Goal: Task Accomplishment & Management: Manage account settings

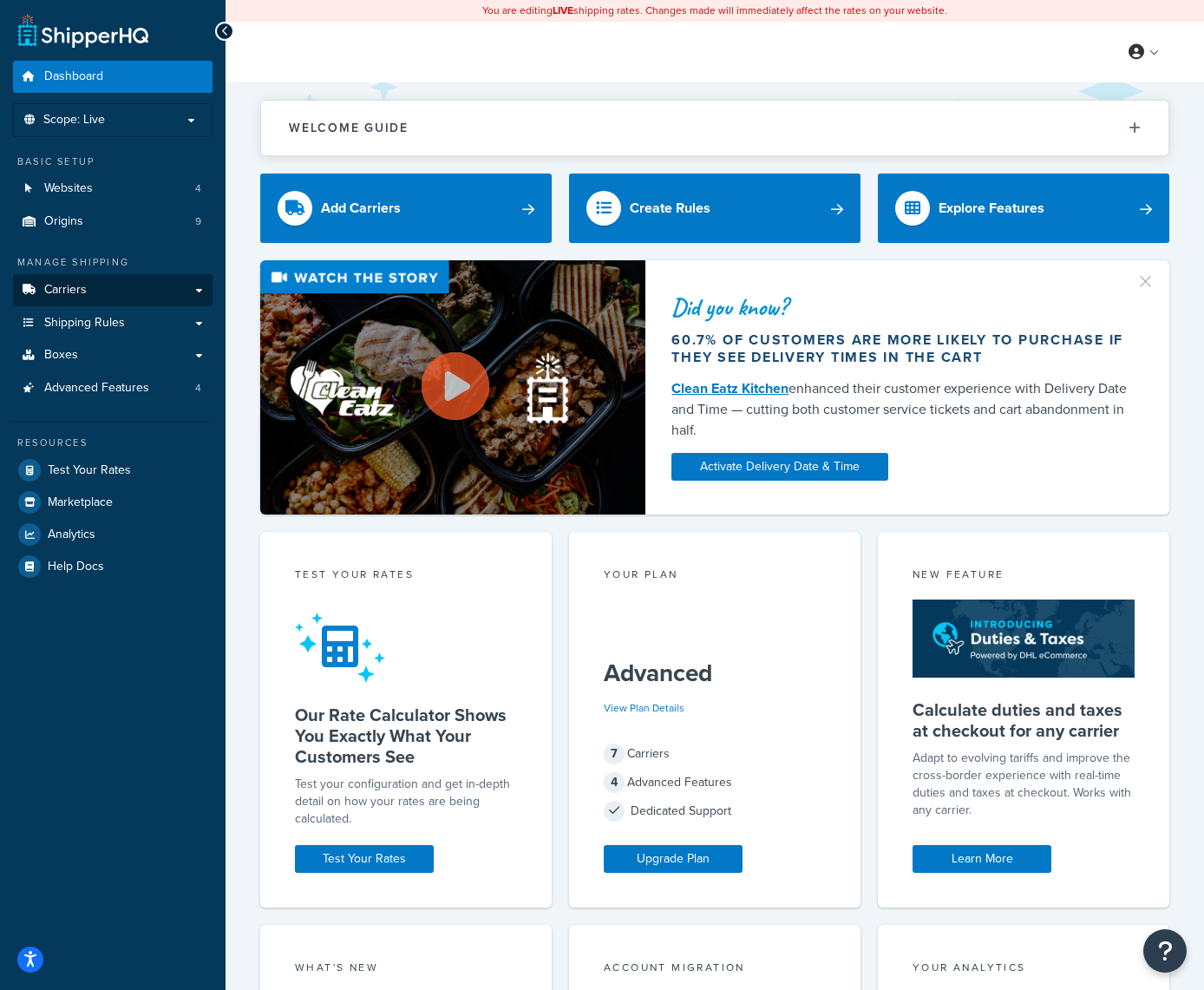
click at [165, 286] on link "Carriers" at bounding box center [113, 290] width 200 height 32
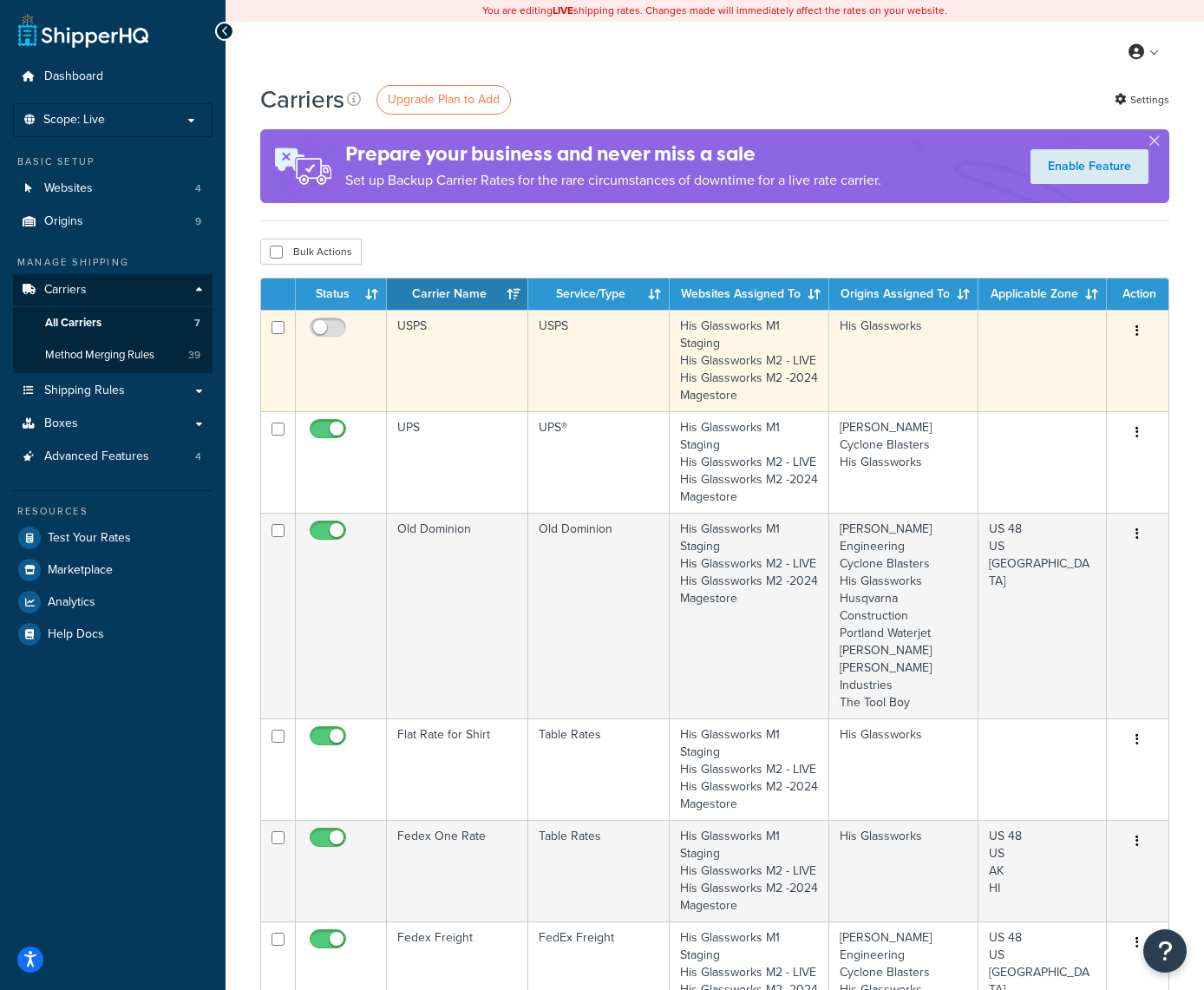
click at [1144, 328] on button "button" at bounding box center [1137, 331] width 24 height 28
click at [1037, 398] on link "Delete" at bounding box center [1068, 402] width 137 height 36
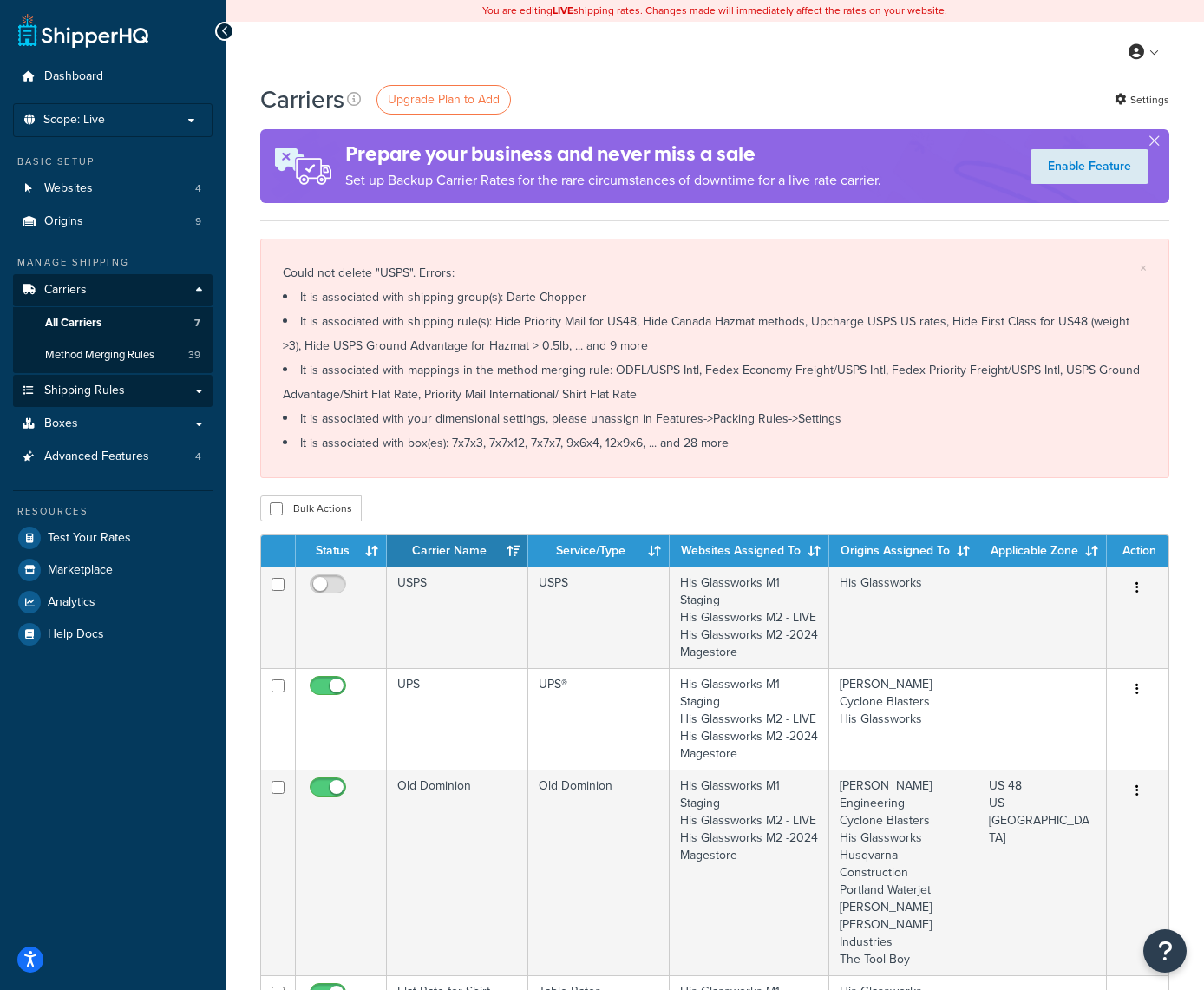
click at [191, 384] on link "Shipping Rules" at bounding box center [113, 391] width 200 height 32
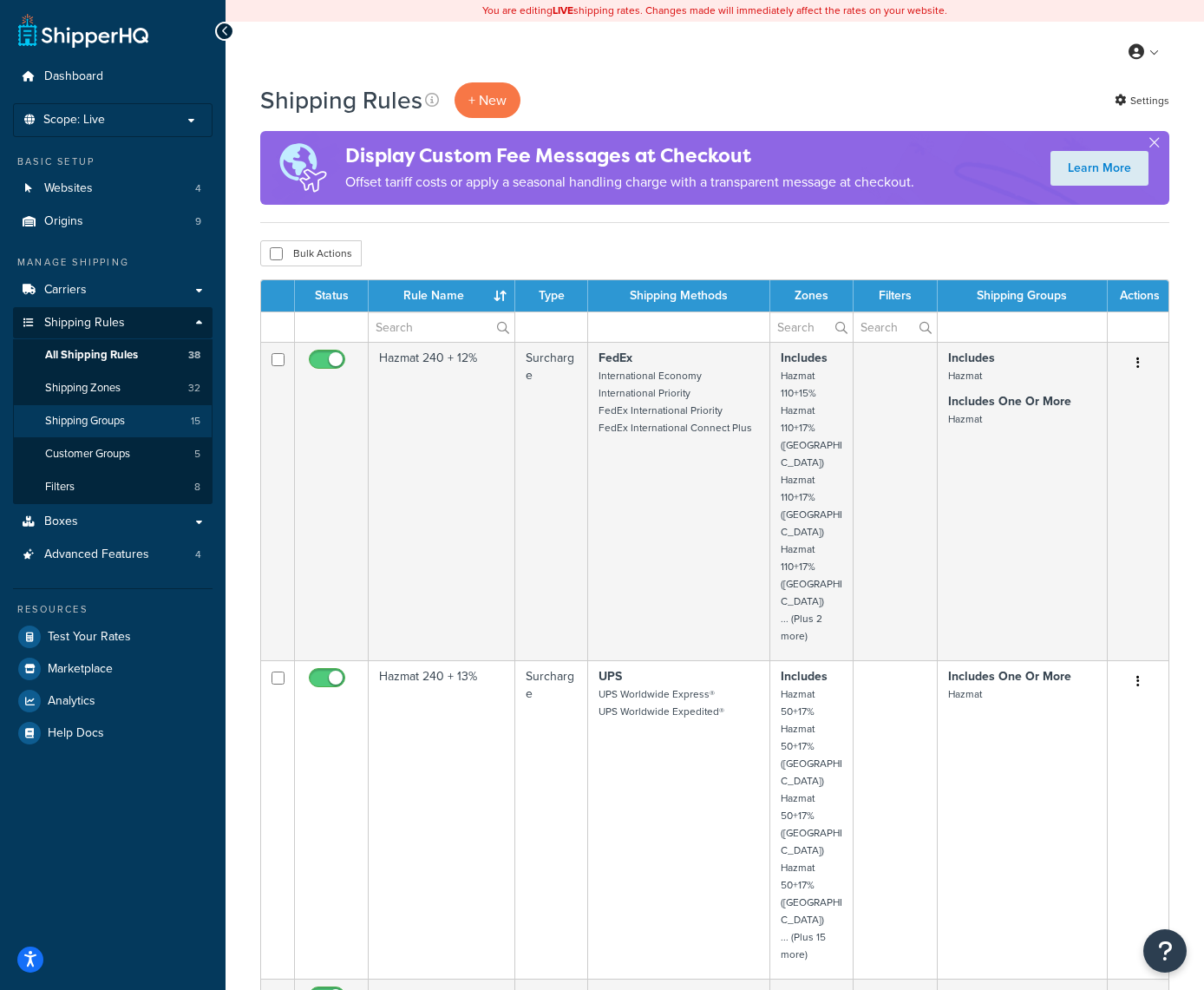
click at [122, 416] on span "Shipping Groups" at bounding box center [84, 421] width 80 height 14
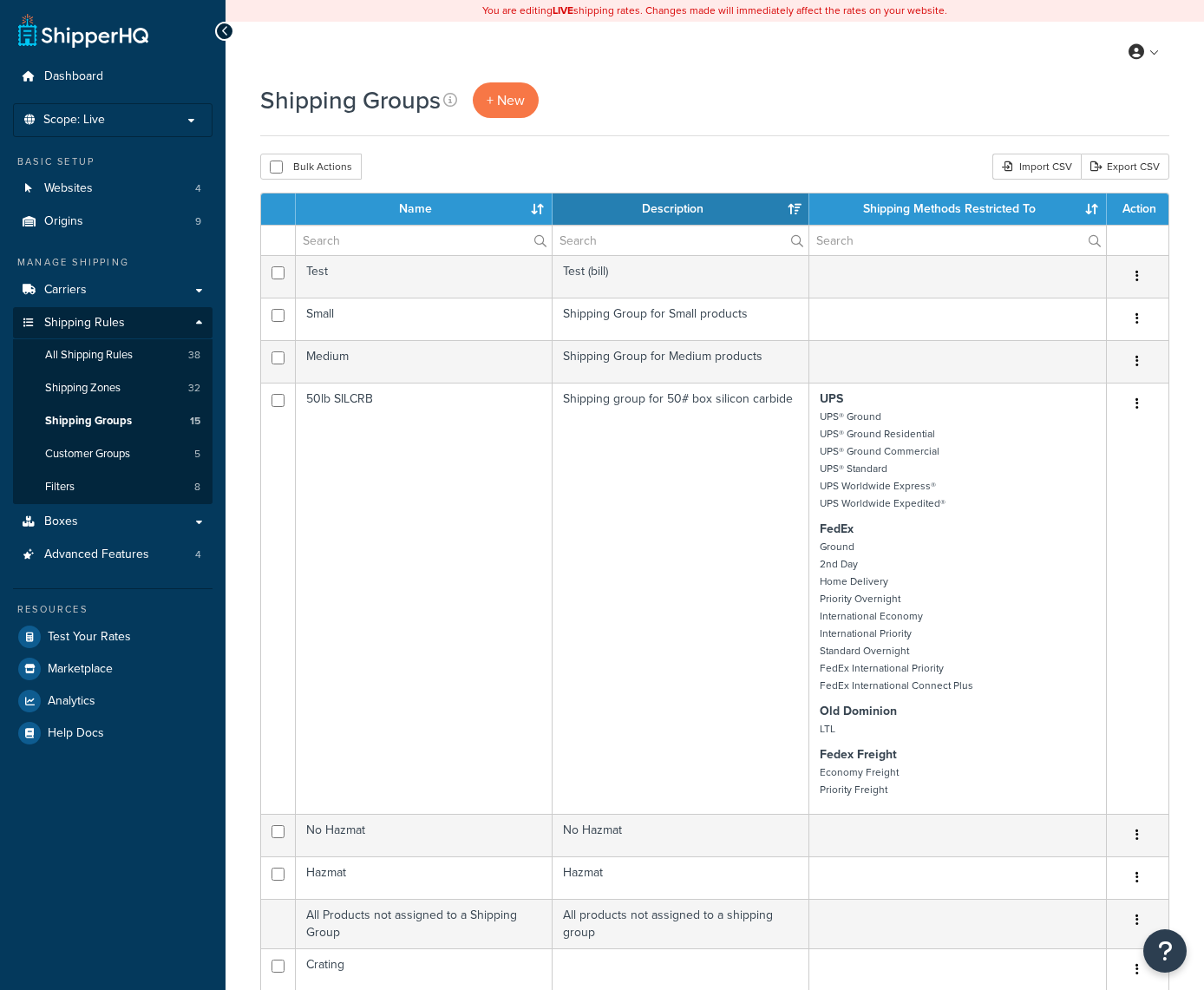
select select "15"
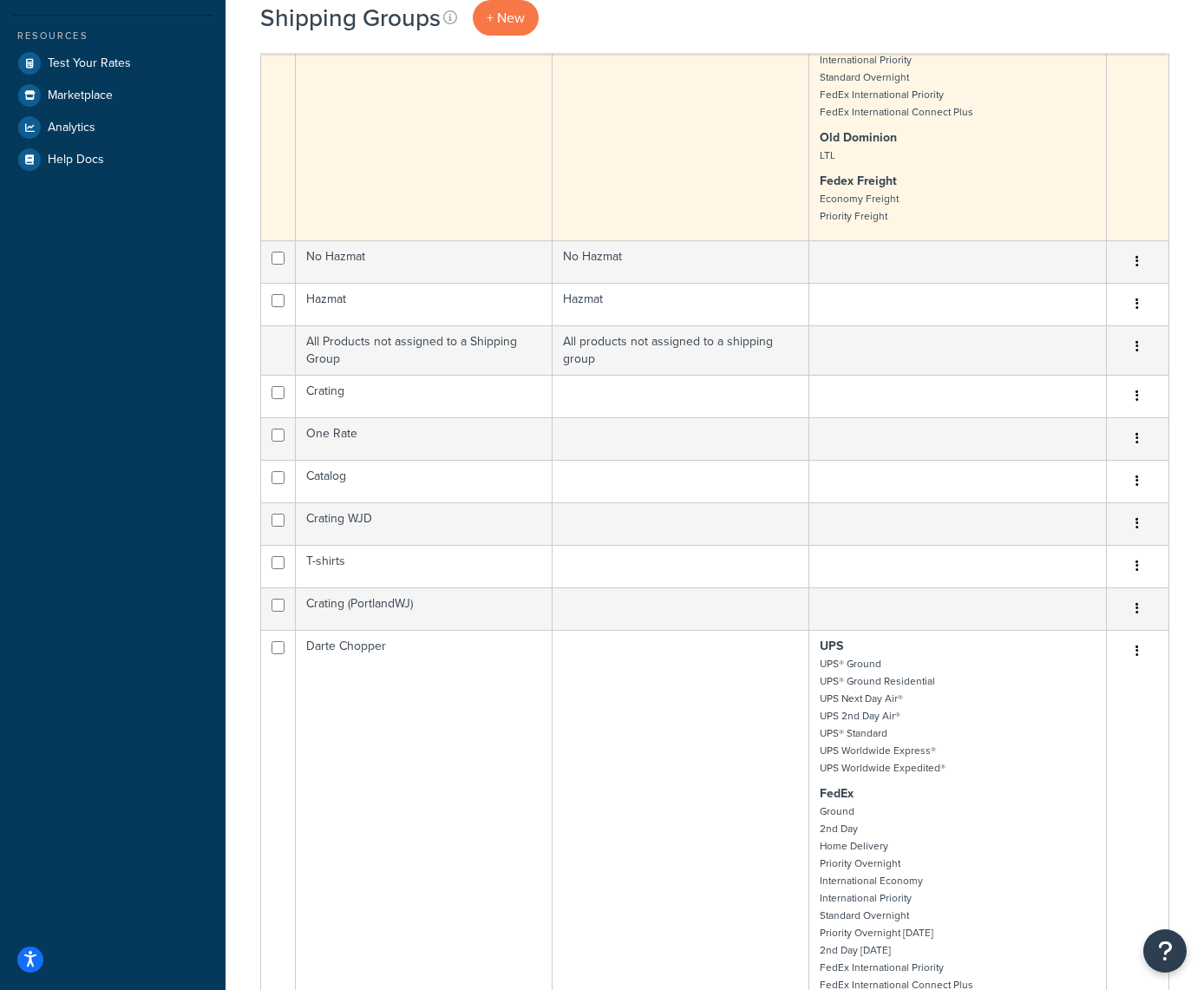
scroll to position [605, 0]
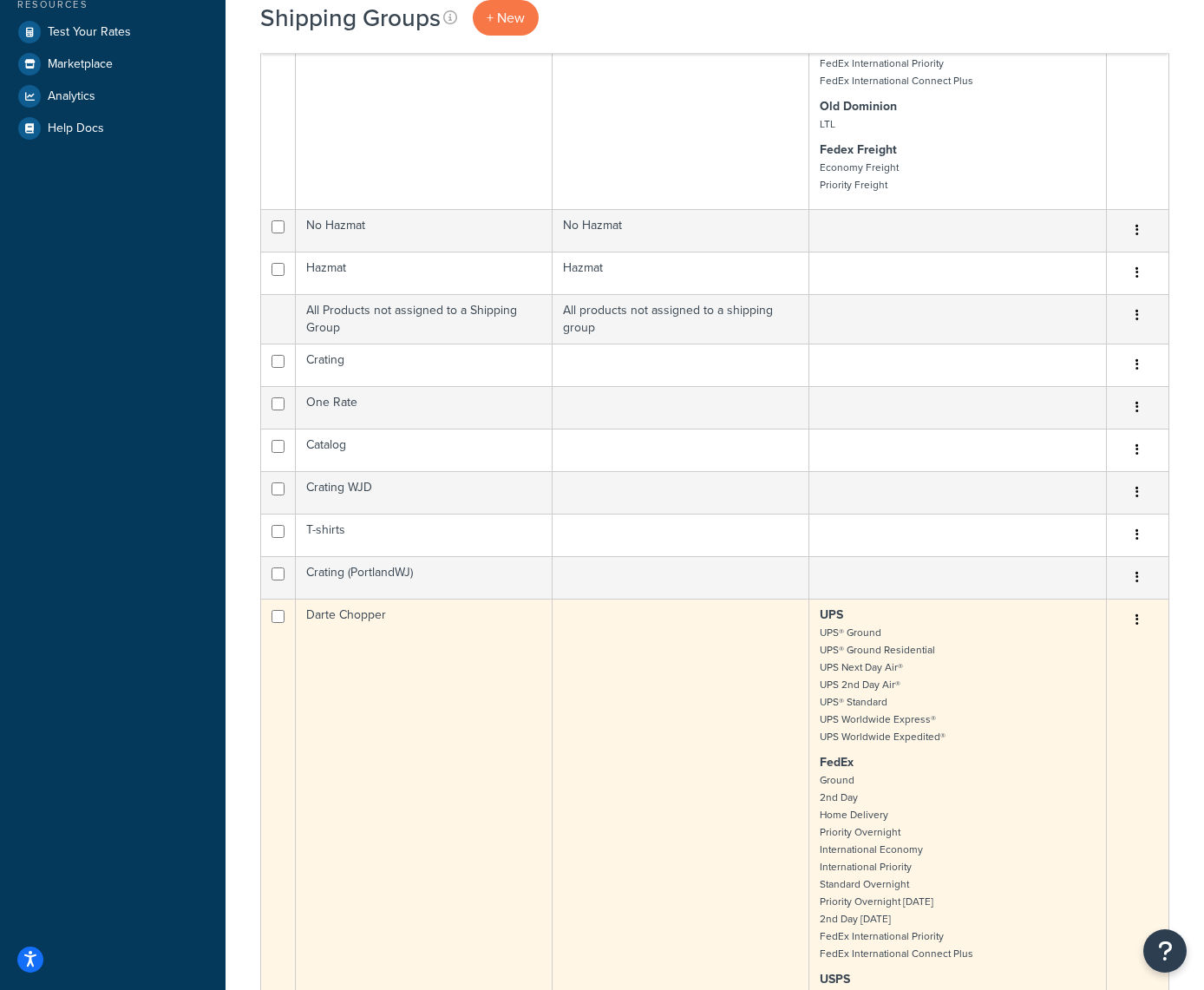
click at [1139, 622] on icon "button" at bounding box center [1138, 620] width 4 height 13
click at [1066, 650] on link "Edit" at bounding box center [1068, 656] width 137 height 36
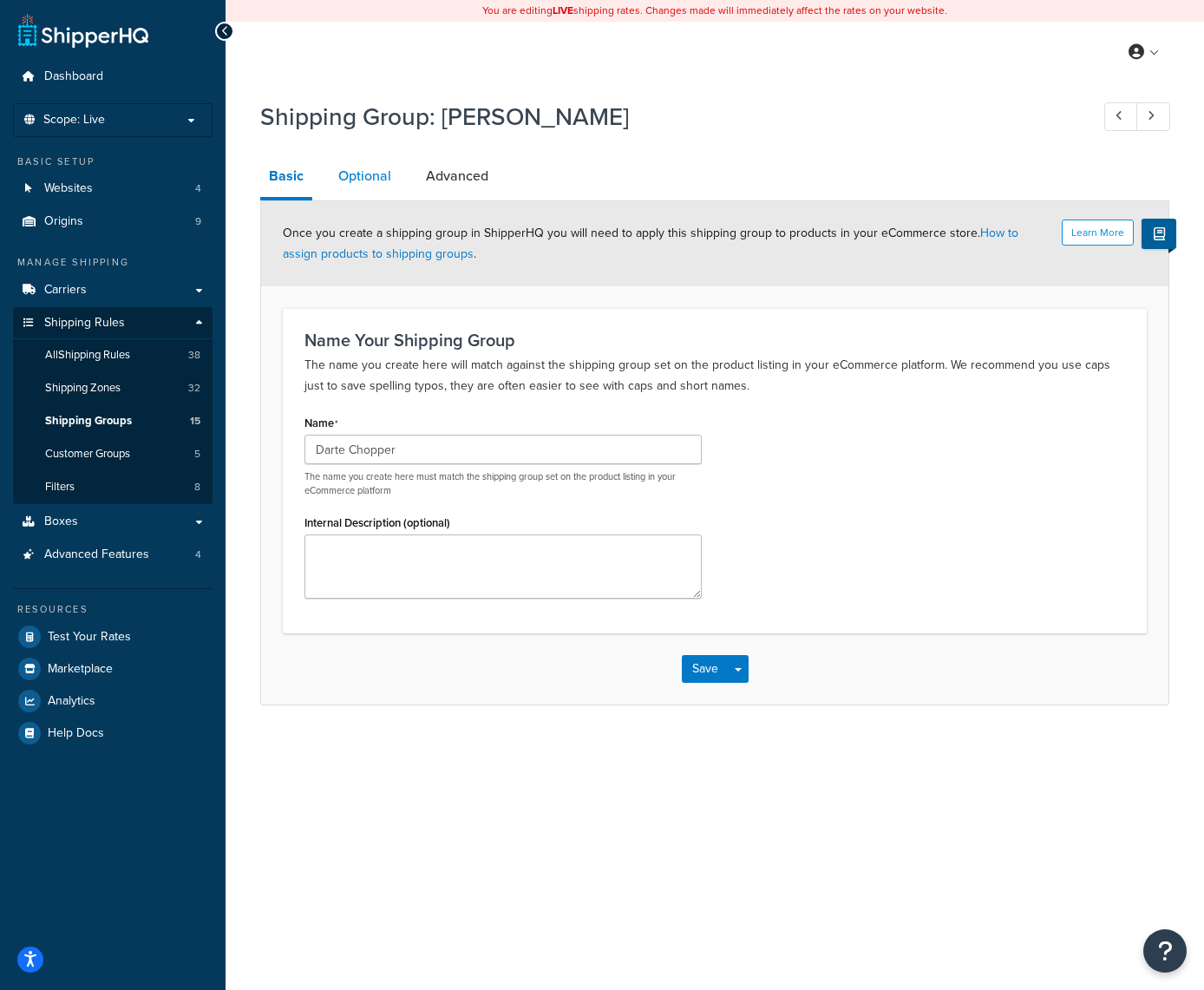
click at [367, 180] on link "Optional" at bounding box center [365, 176] width 70 height 41
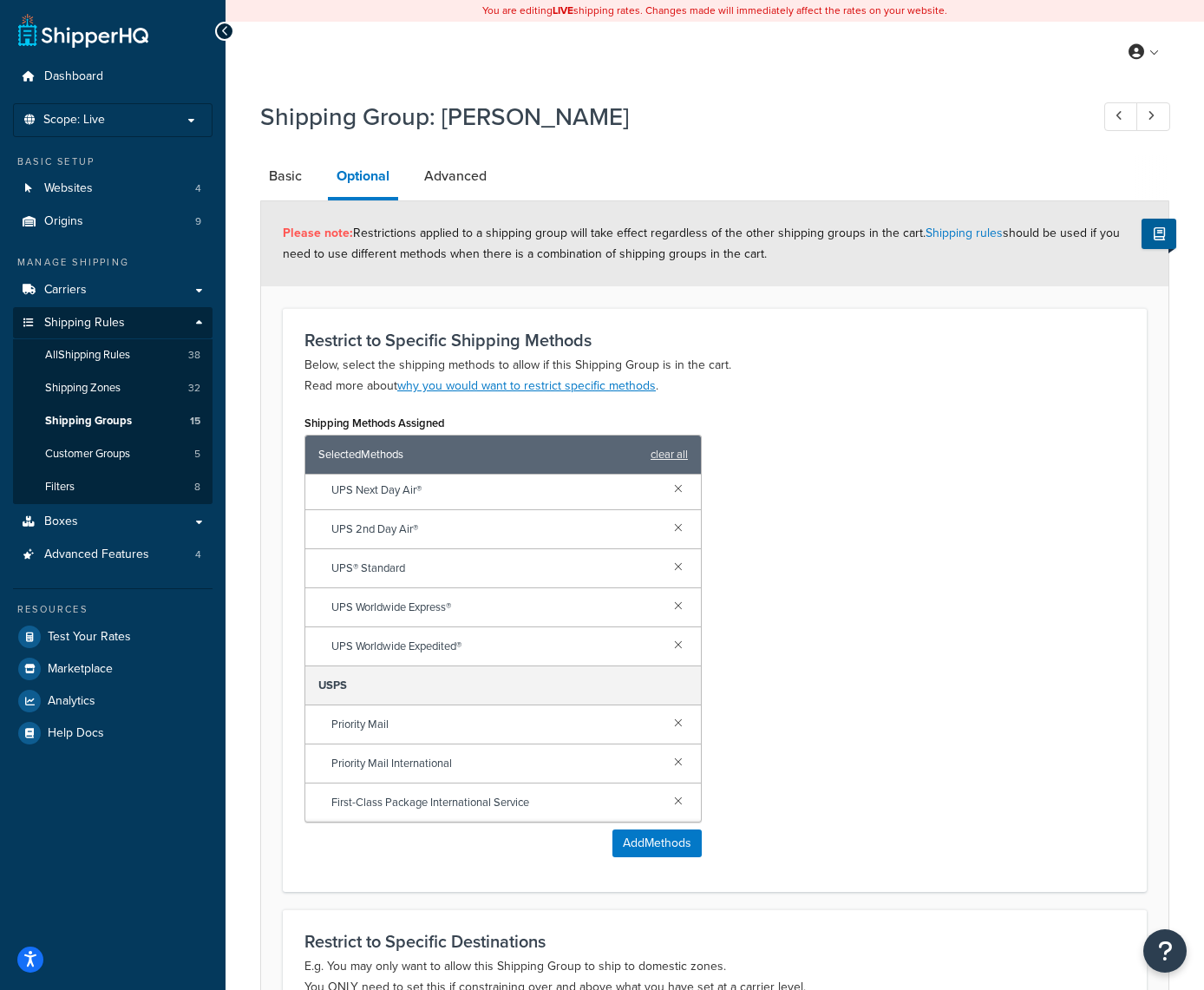
scroll to position [590, 0]
click at [678, 723] on link at bounding box center [678, 721] width 19 height 19
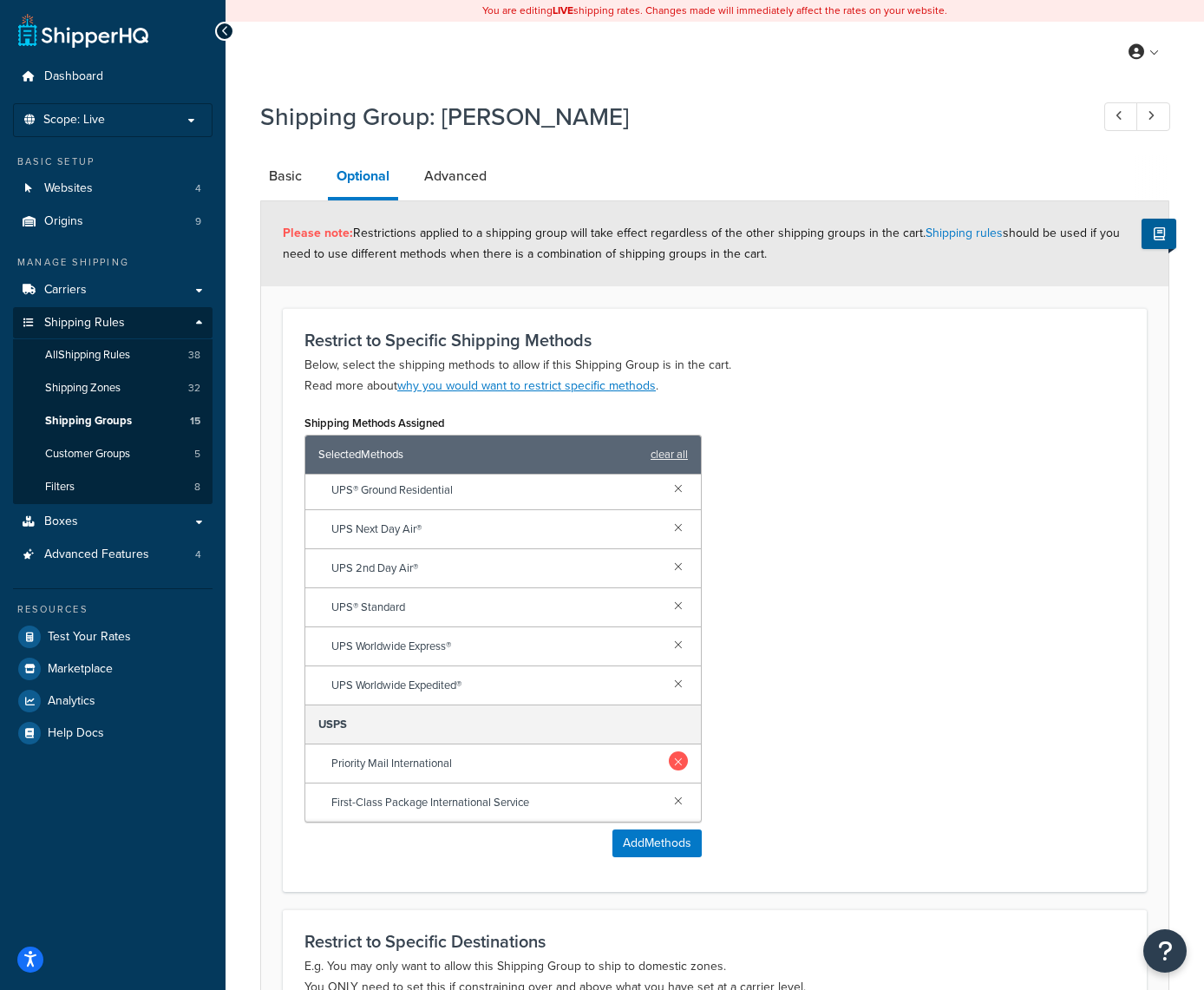
click at [678, 765] on link at bounding box center [678, 761] width 19 height 19
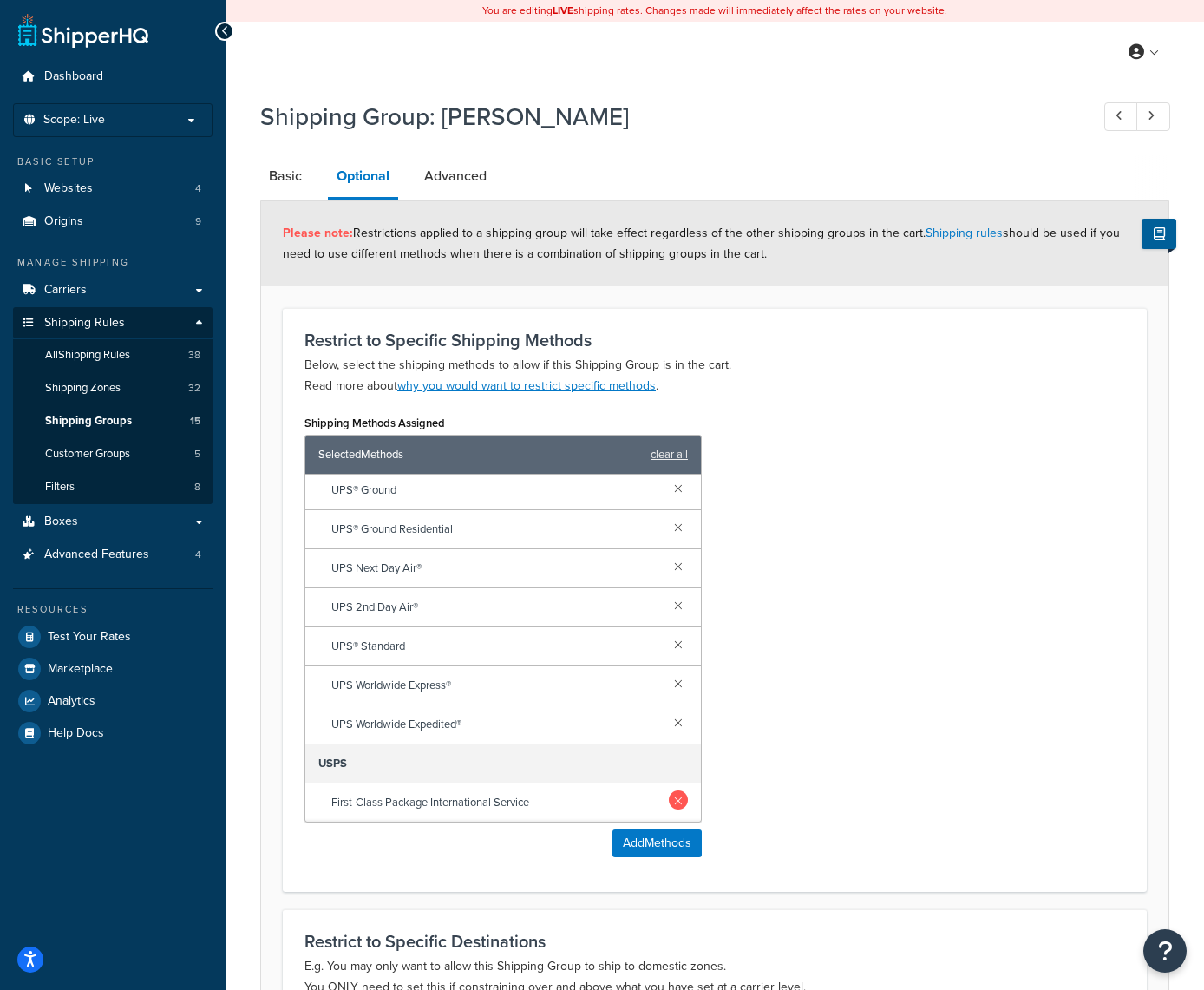
click at [678, 801] on link at bounding box center [678, 799] width 19 height 19
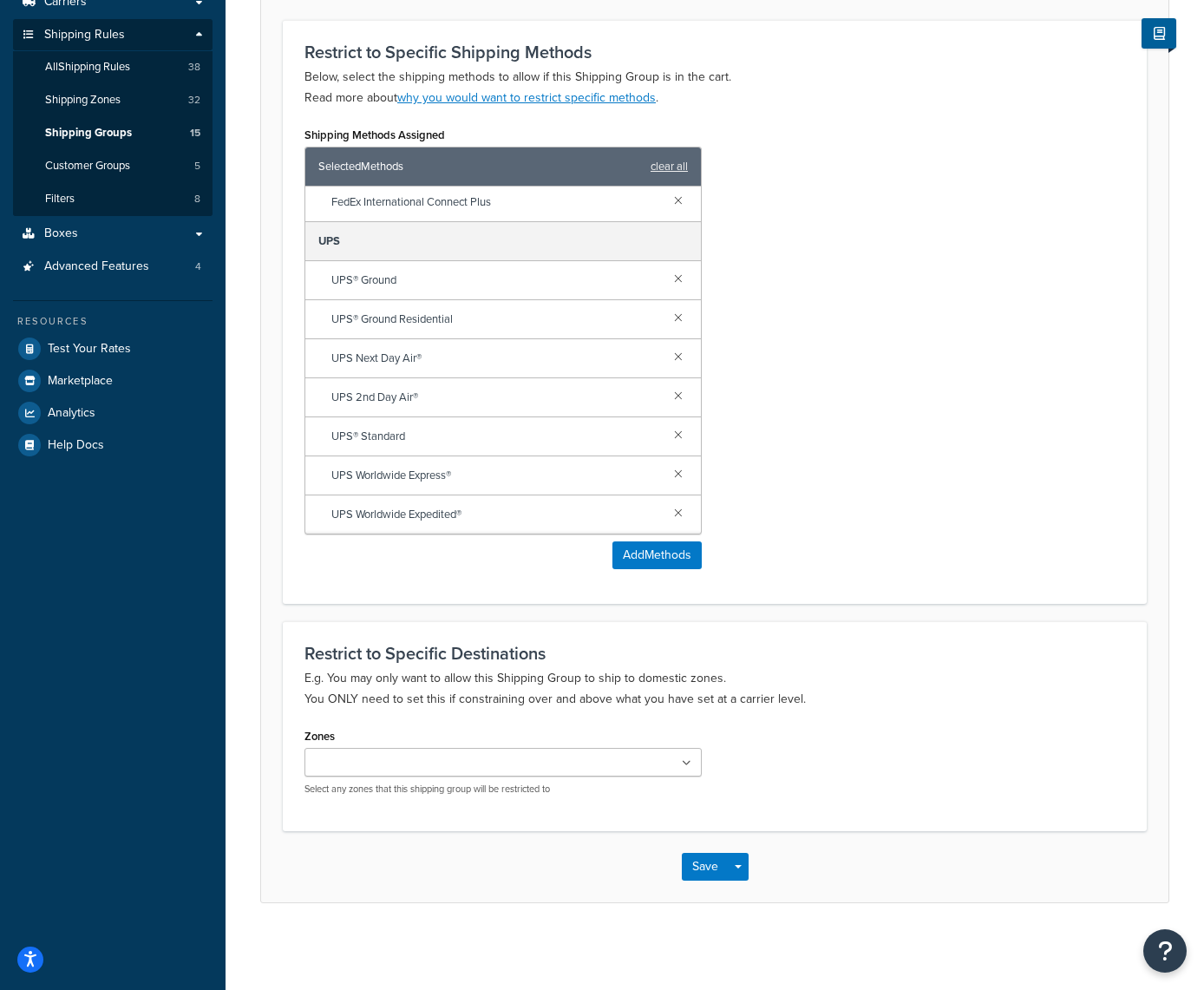
scroll to position [288, 0]
click at [698, 863] on button "Save" at bounding box center [705, 866] width 47 height 28
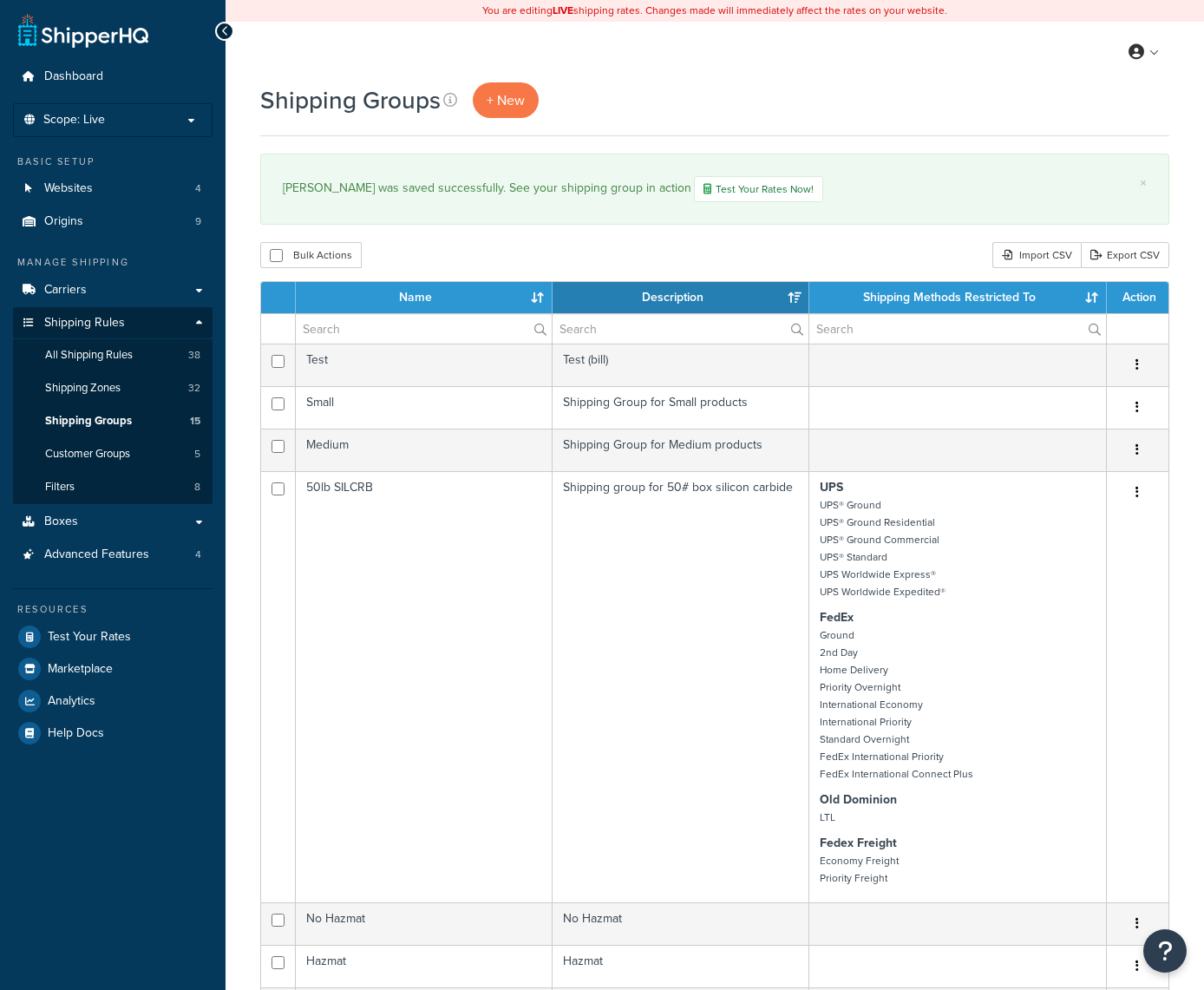
select select "15"
click at [115, 348] on span "All Shipping Rules" at bounding box center [89, 355] width 88 height 14
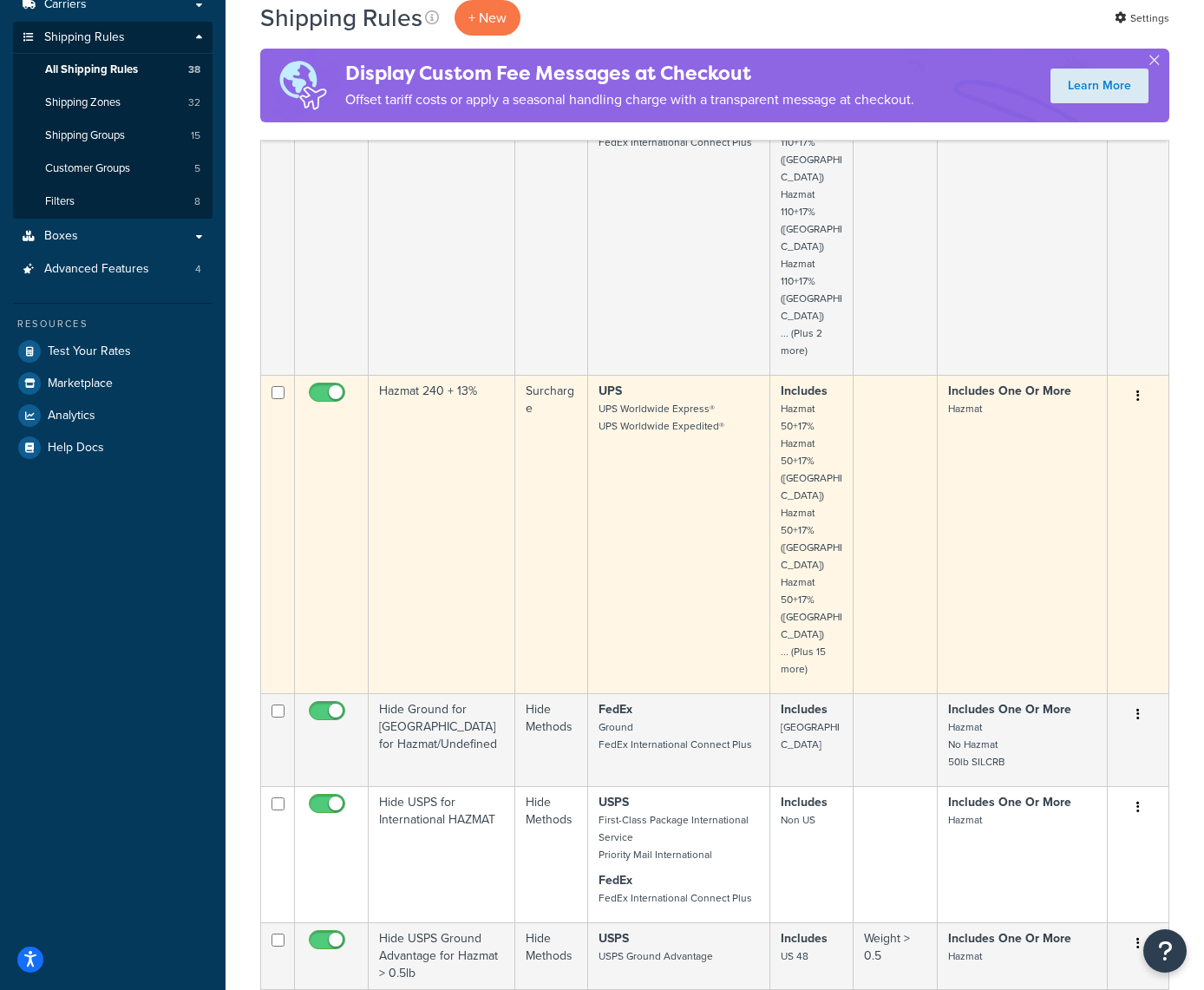
scroll to position [288, 0]
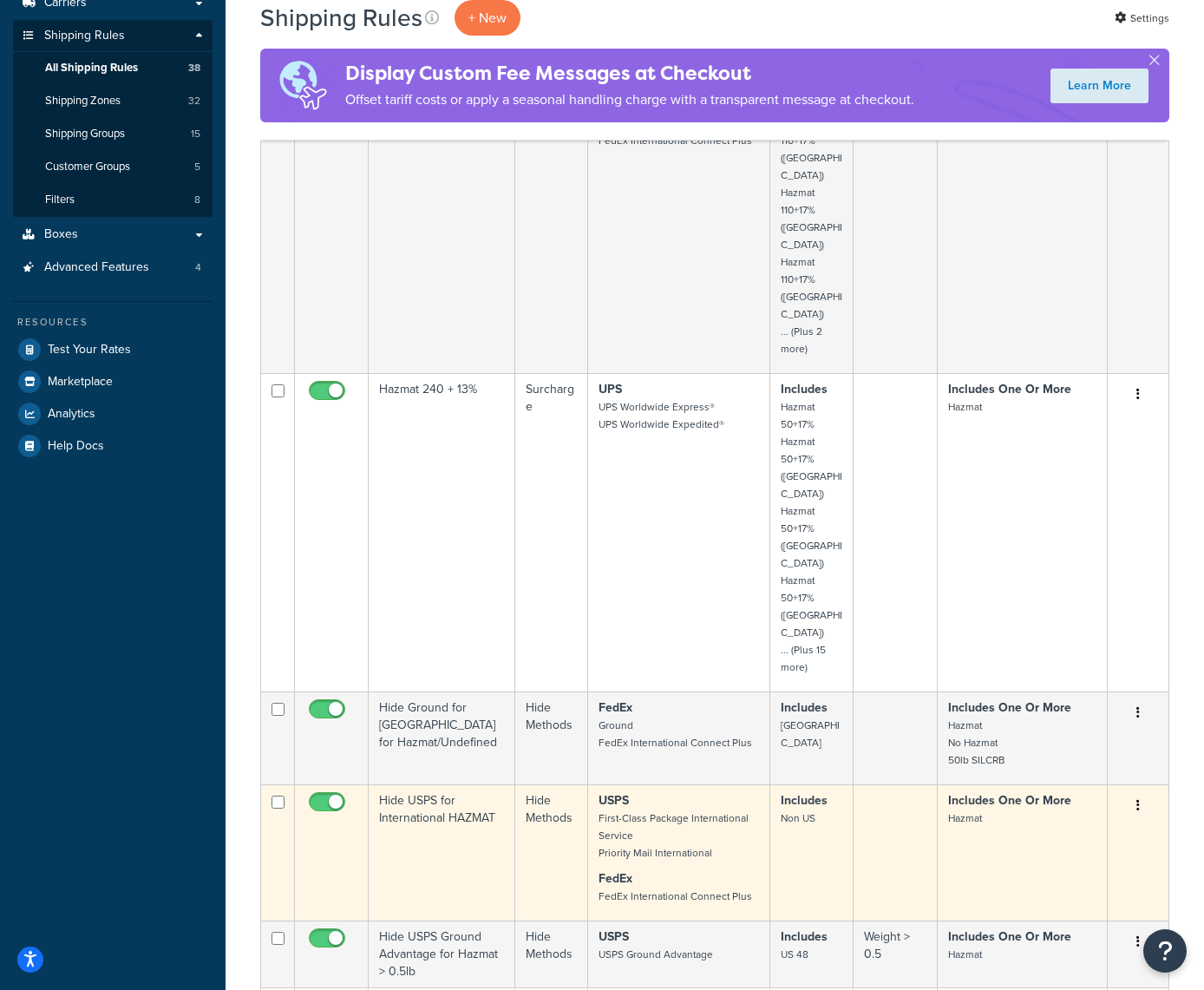
click at [1148, 792] on button "button" at bounding box center [1138, 805] width 24 height 28
click at [1049, 821] on link "Edit" at bounding box center [1080, 839] width 137 height 36
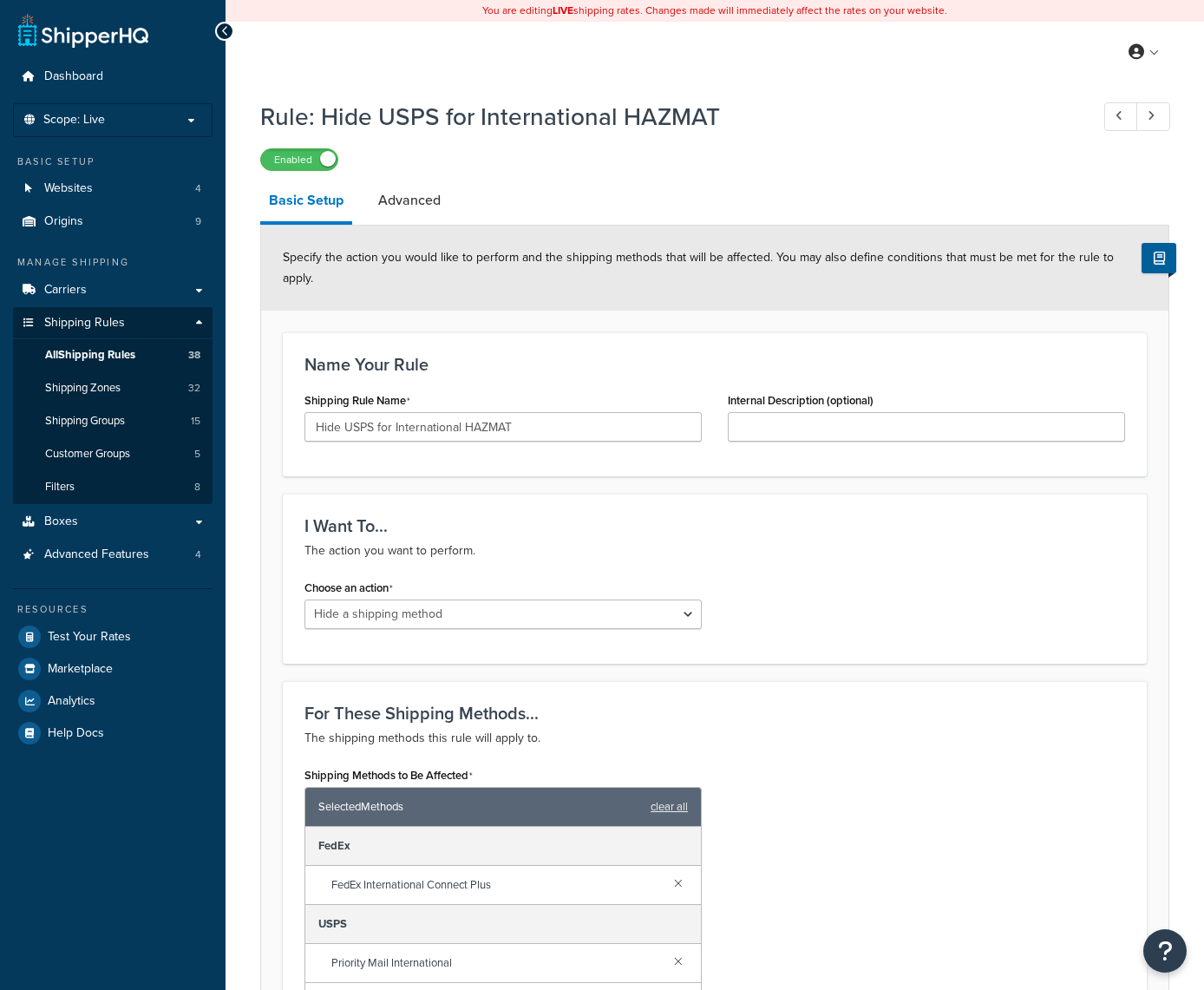
select select "HIDE"
click at [419, 208] on link "Advanced" at bounding box center [409, 201] width 80 height 41
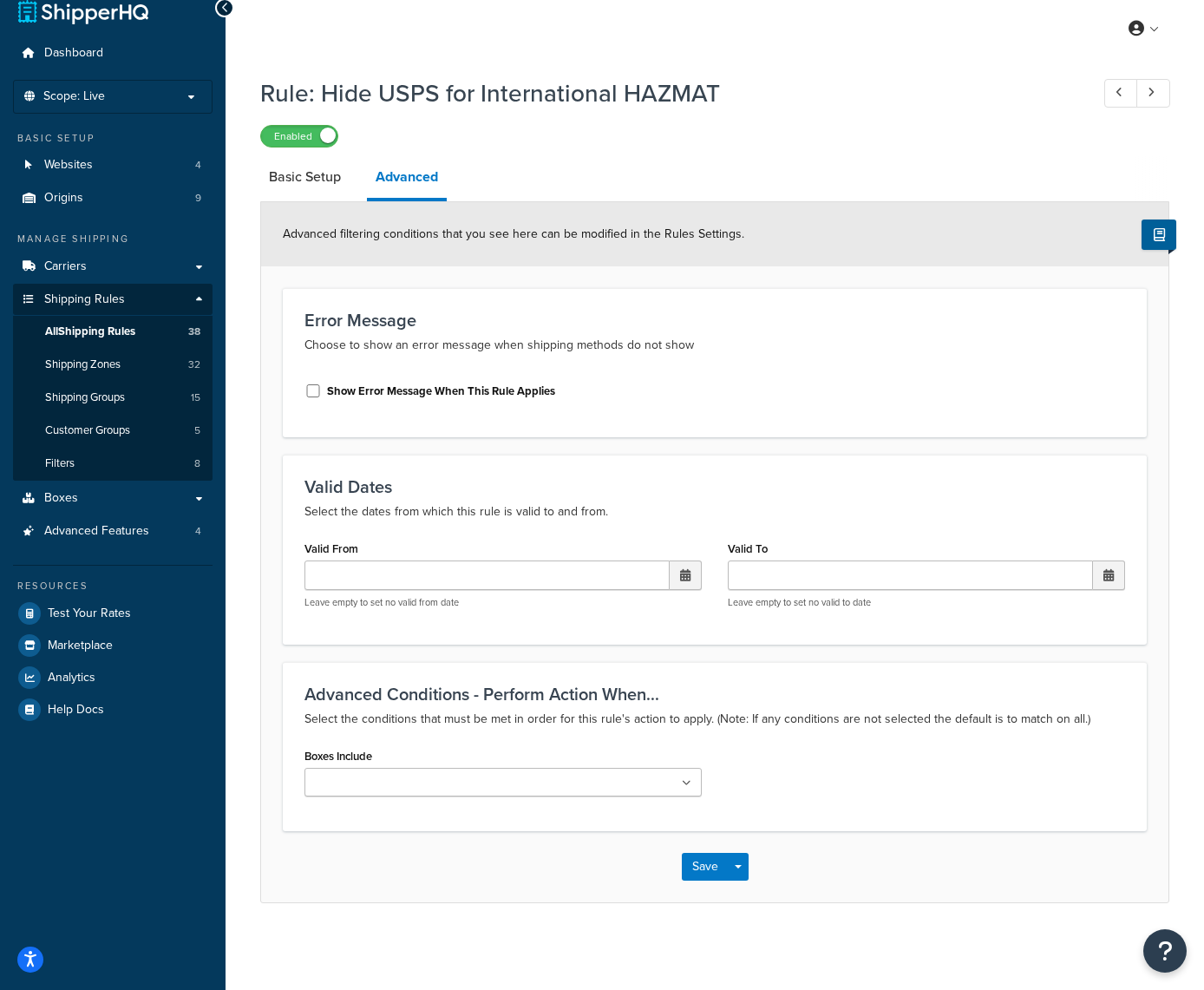
scroll to position [24, 0]
click at [322, 175] on link "Basic Setup" at bounding box center [305, 176] width 90 height 41
select select "HIDE"
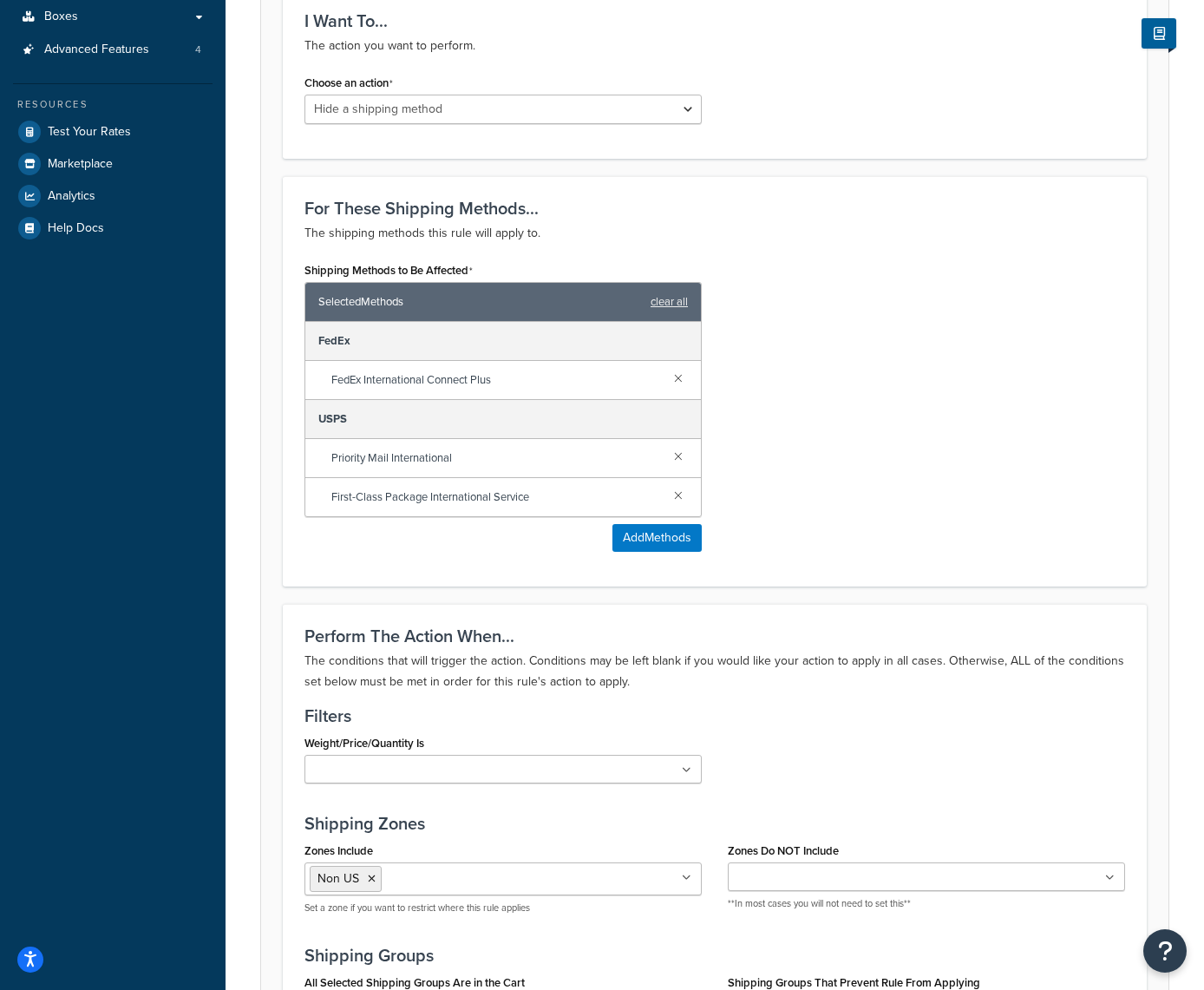
scroll to position [556, 0]
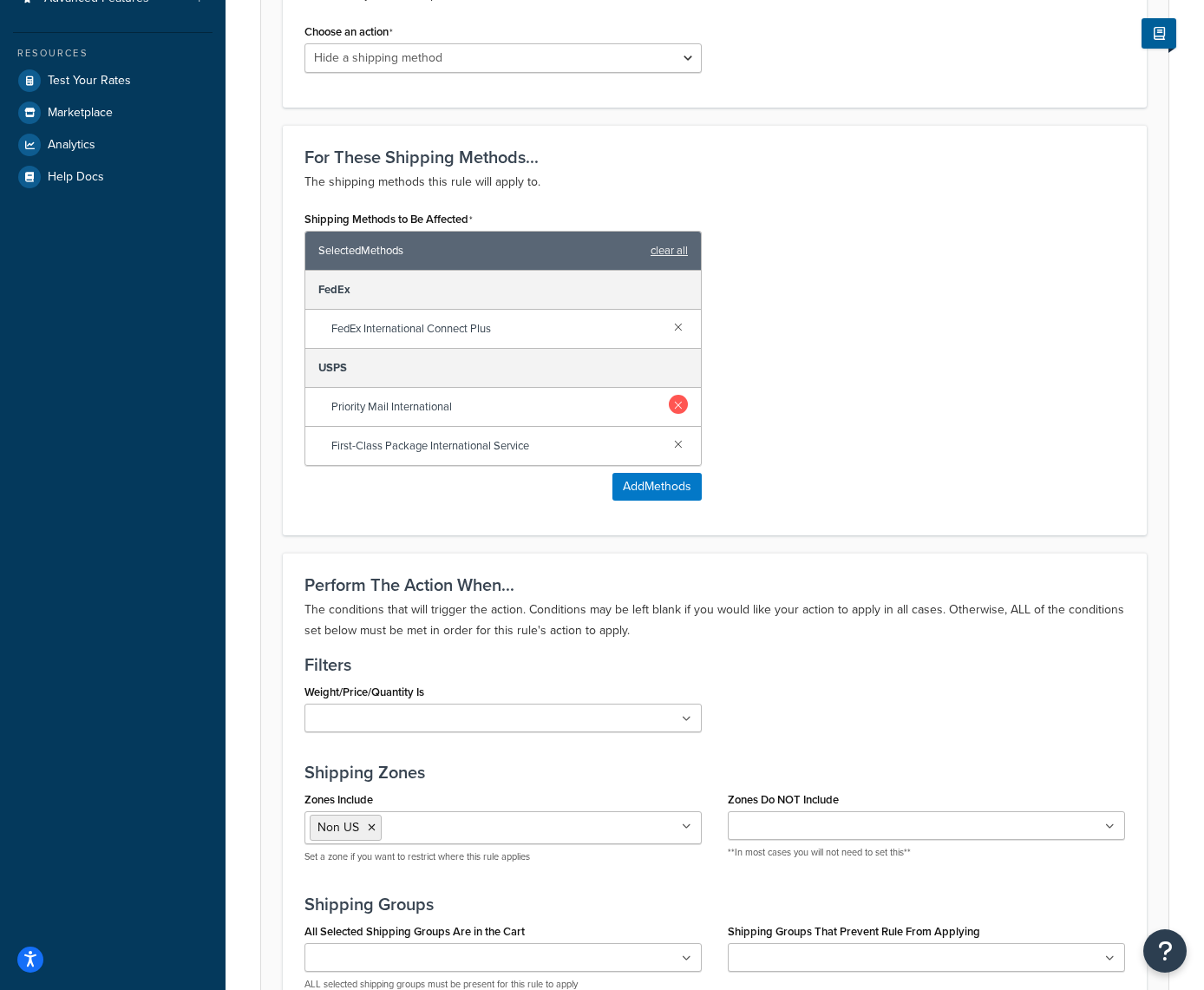
click at [675, 412] on link at bounding box center [678, 404] width 19 height 19
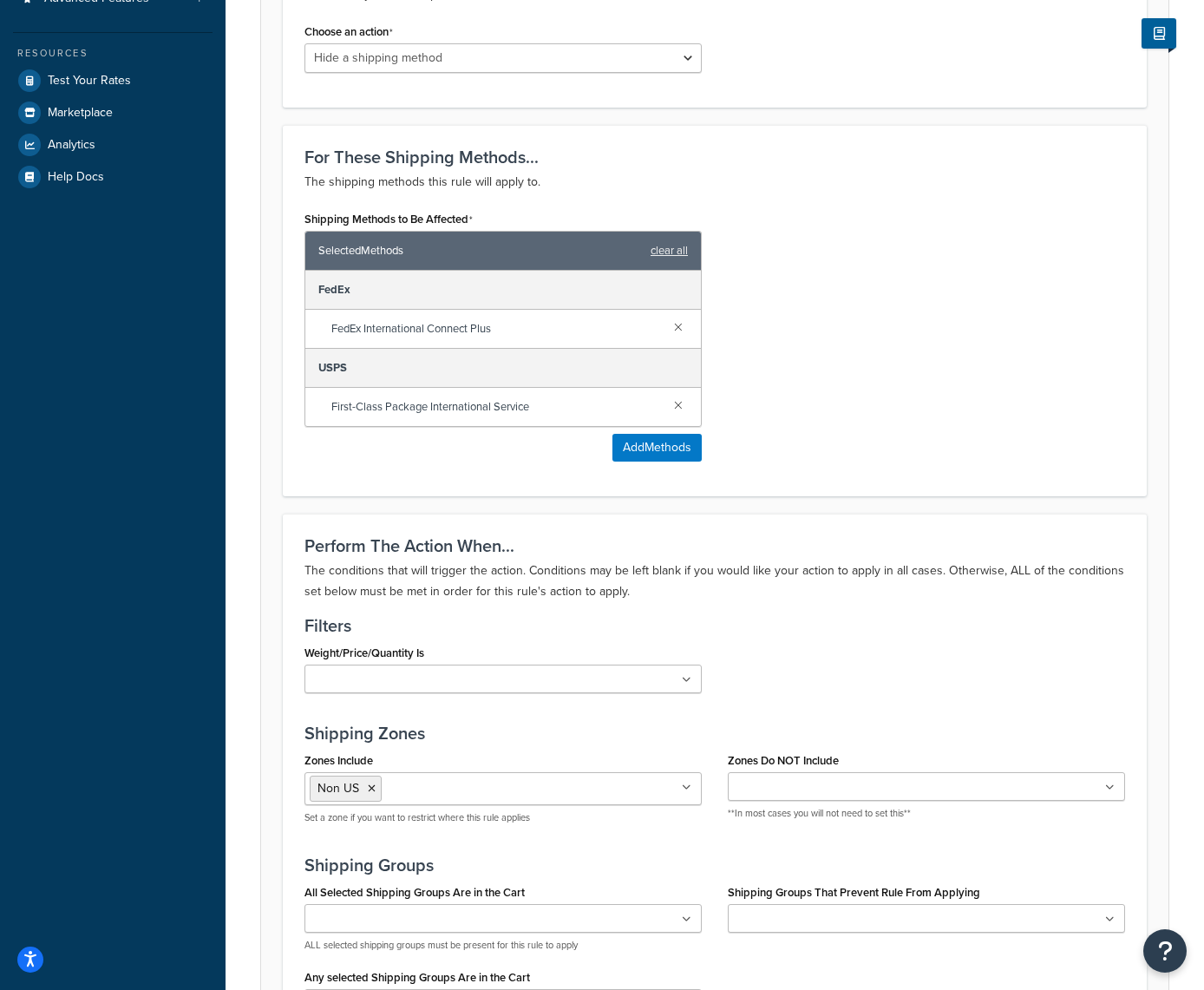
click at [675, 412] on link at bounding box center [678, 404] width 19 height 19
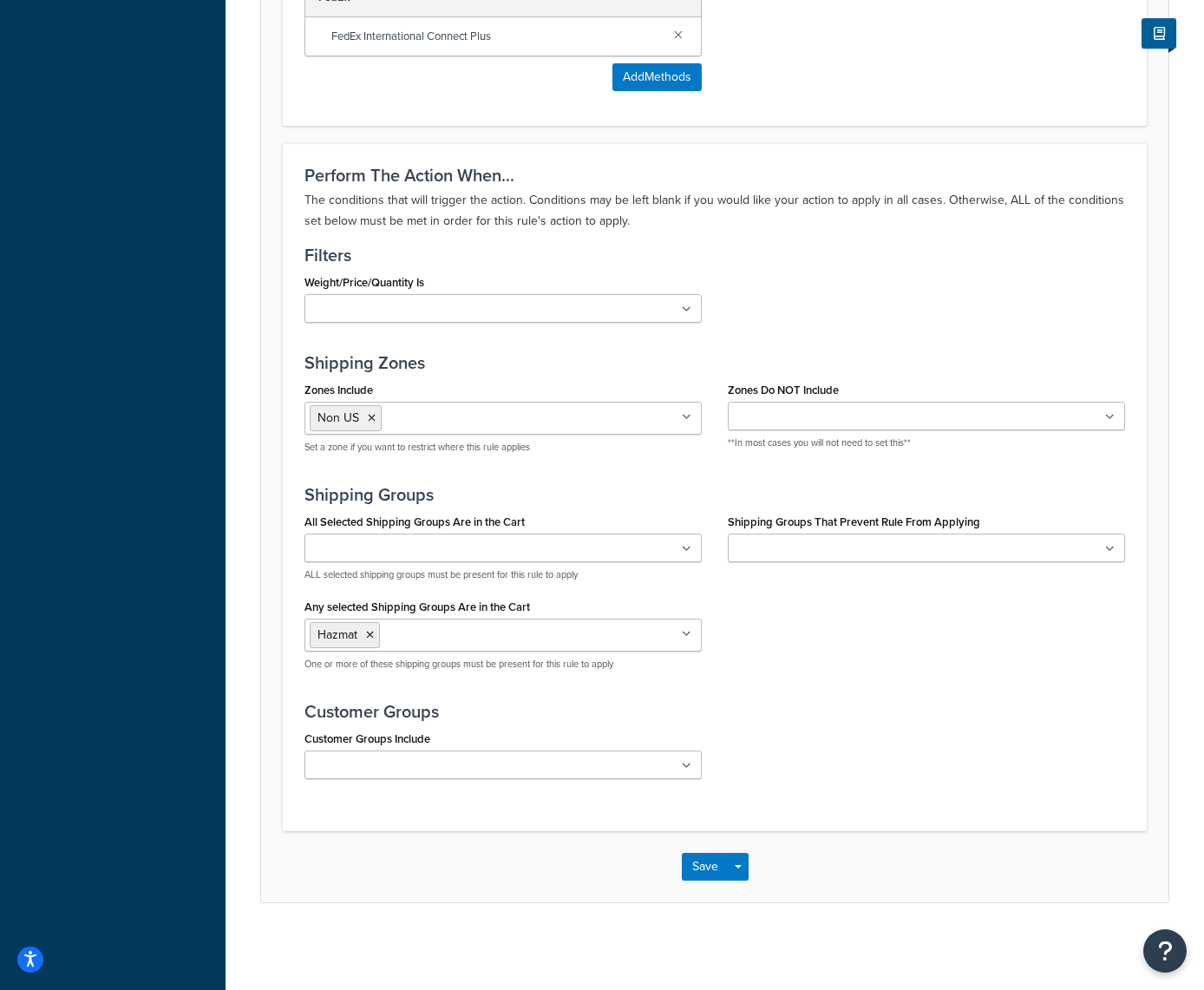
scroll to position [848, 0]
click at [705, 867] on button "Save" at bounding box center [705, 866] width 47 height 28
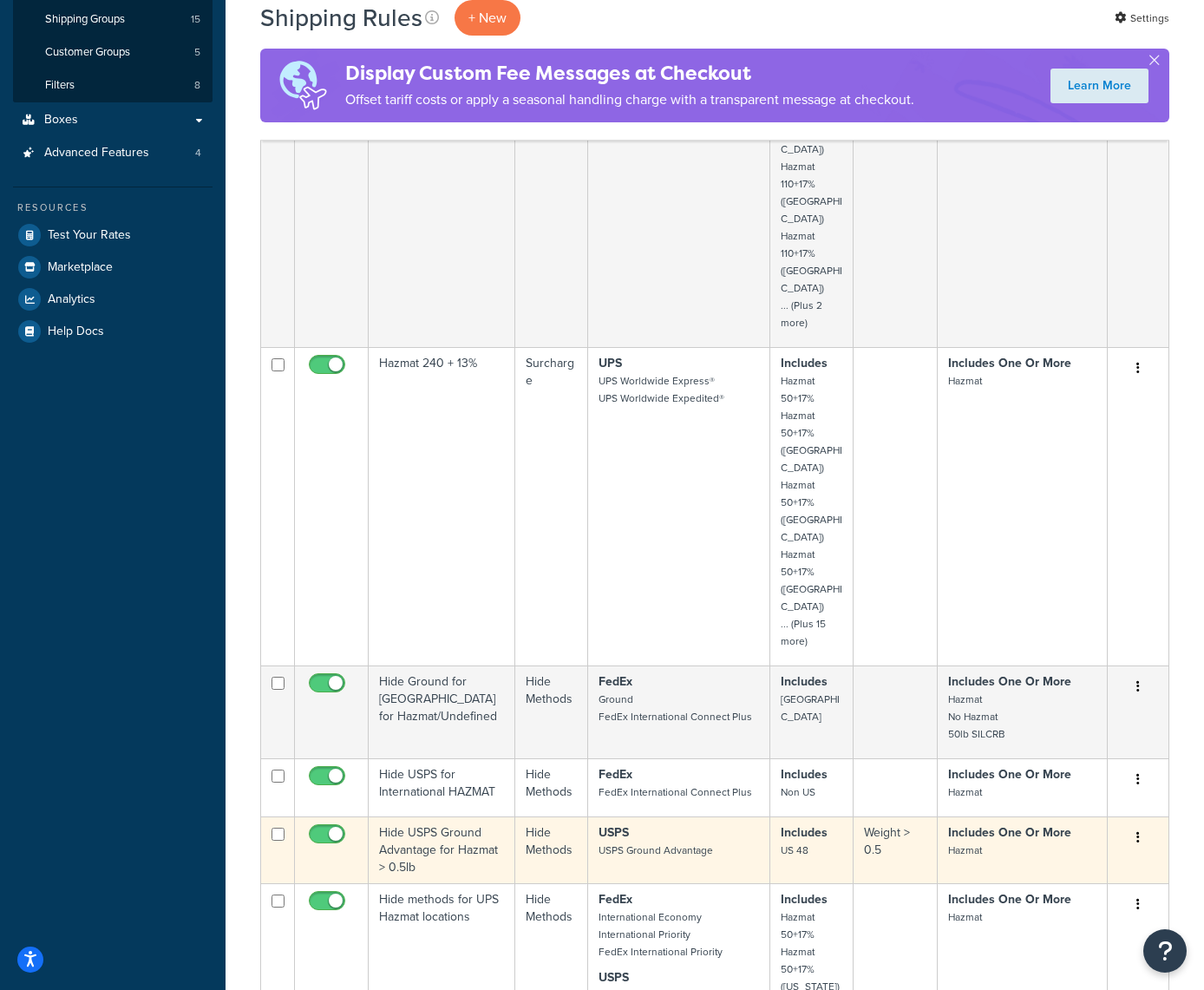
scroll to position [403, 0]
click at [1130, 822] on button "button" at bounding box center [1138, 836] width 24 height 28
click at [1042, 923] on link "Delete" at bounding box center [1080, 941] width 137 height 36
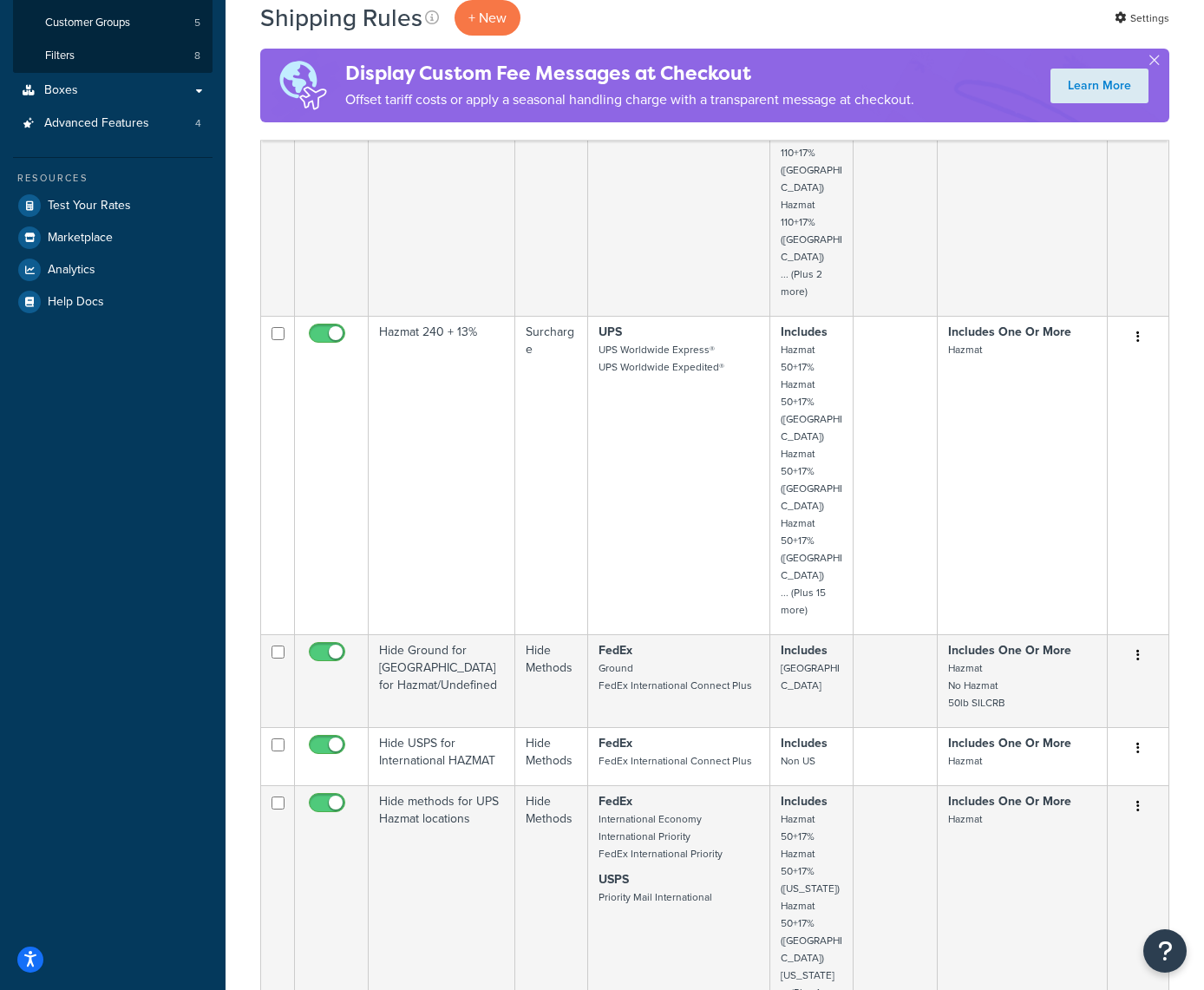
scroll to position [432, 0]
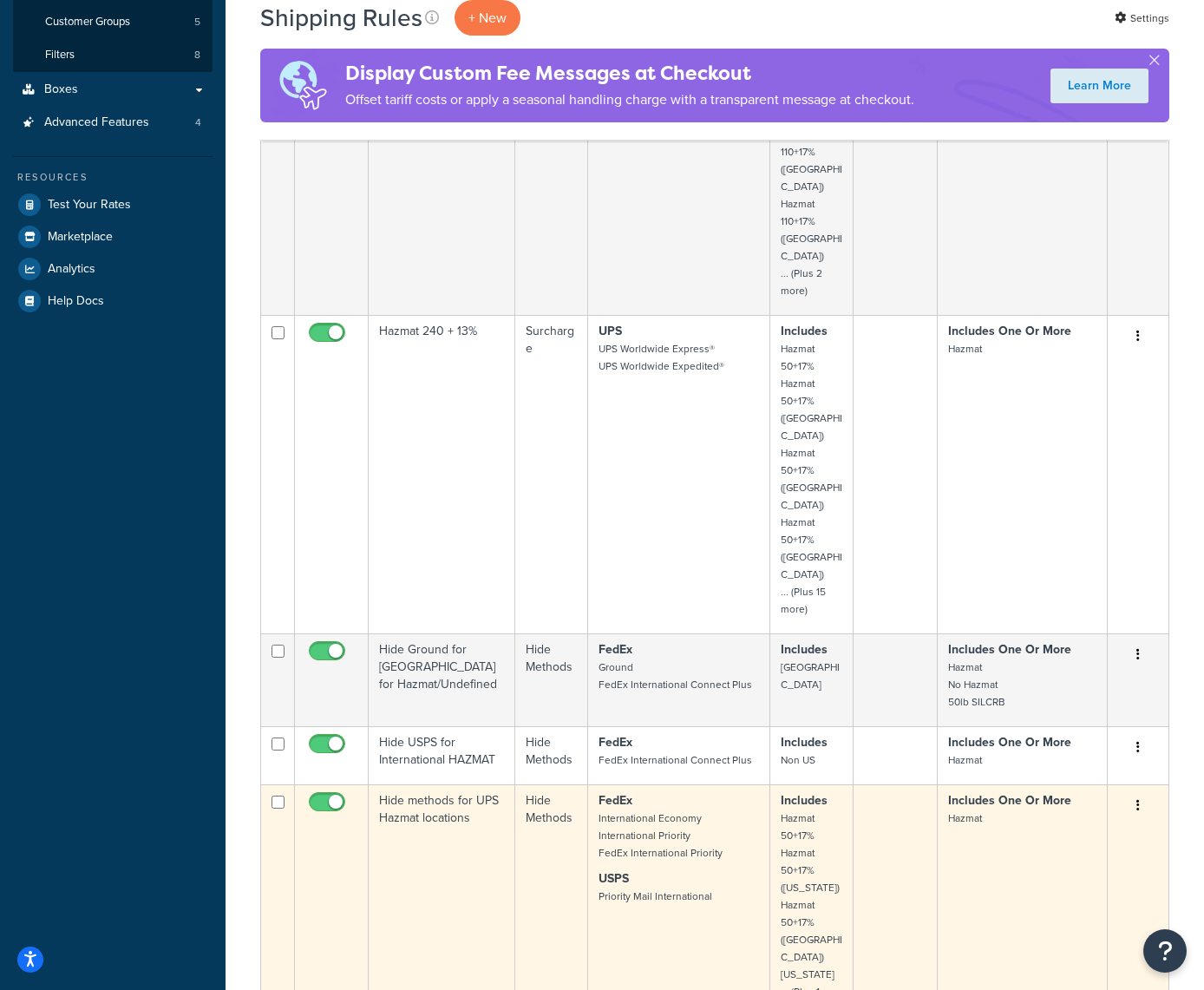
click at [1140, 799] on icon "button" at bounding box center [1139, 805] width 4 height 13
click at [1075, 821] on link "Edit" at bounding box center [1080, 839] width 137 height 36
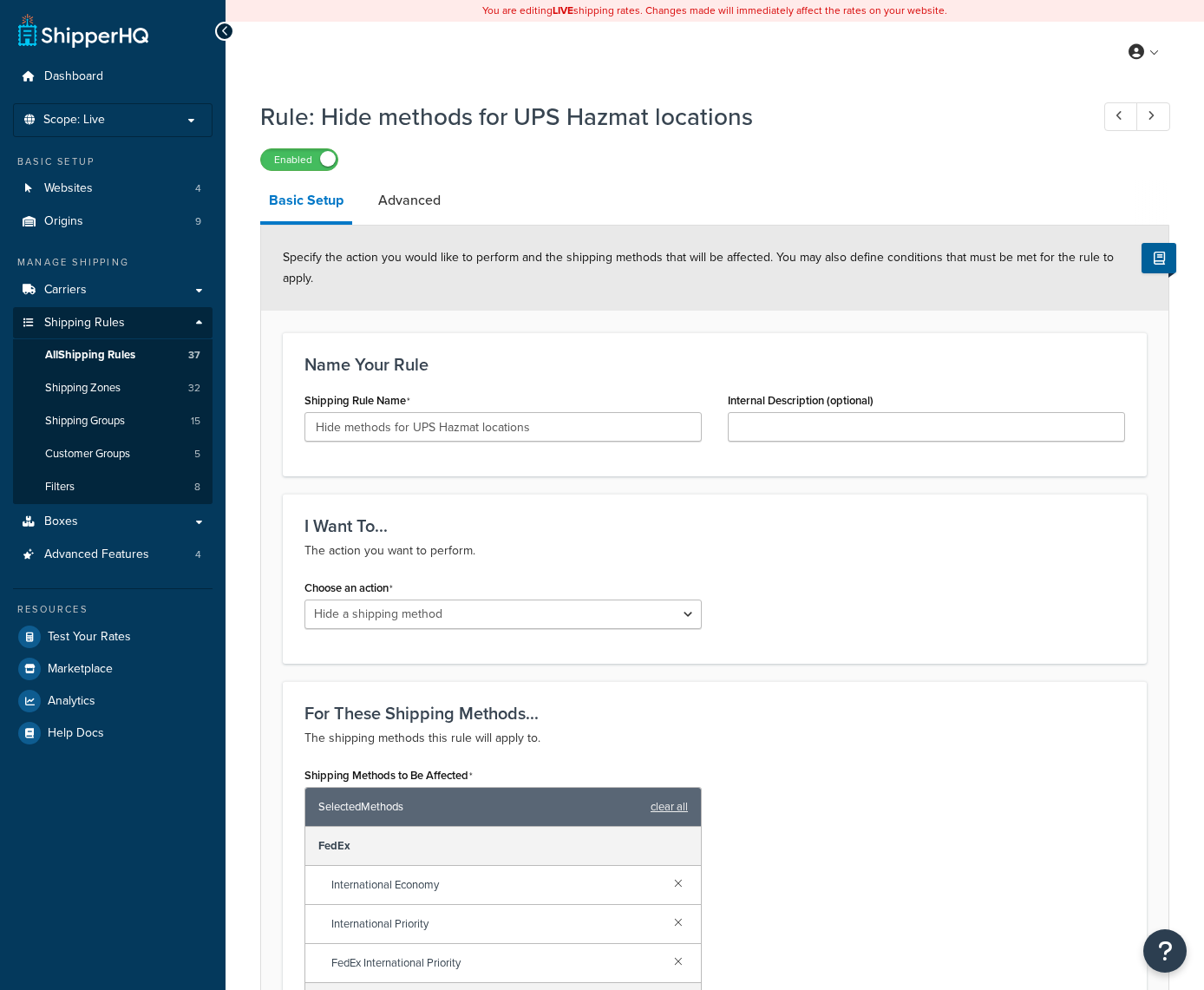
select select "HIDE"
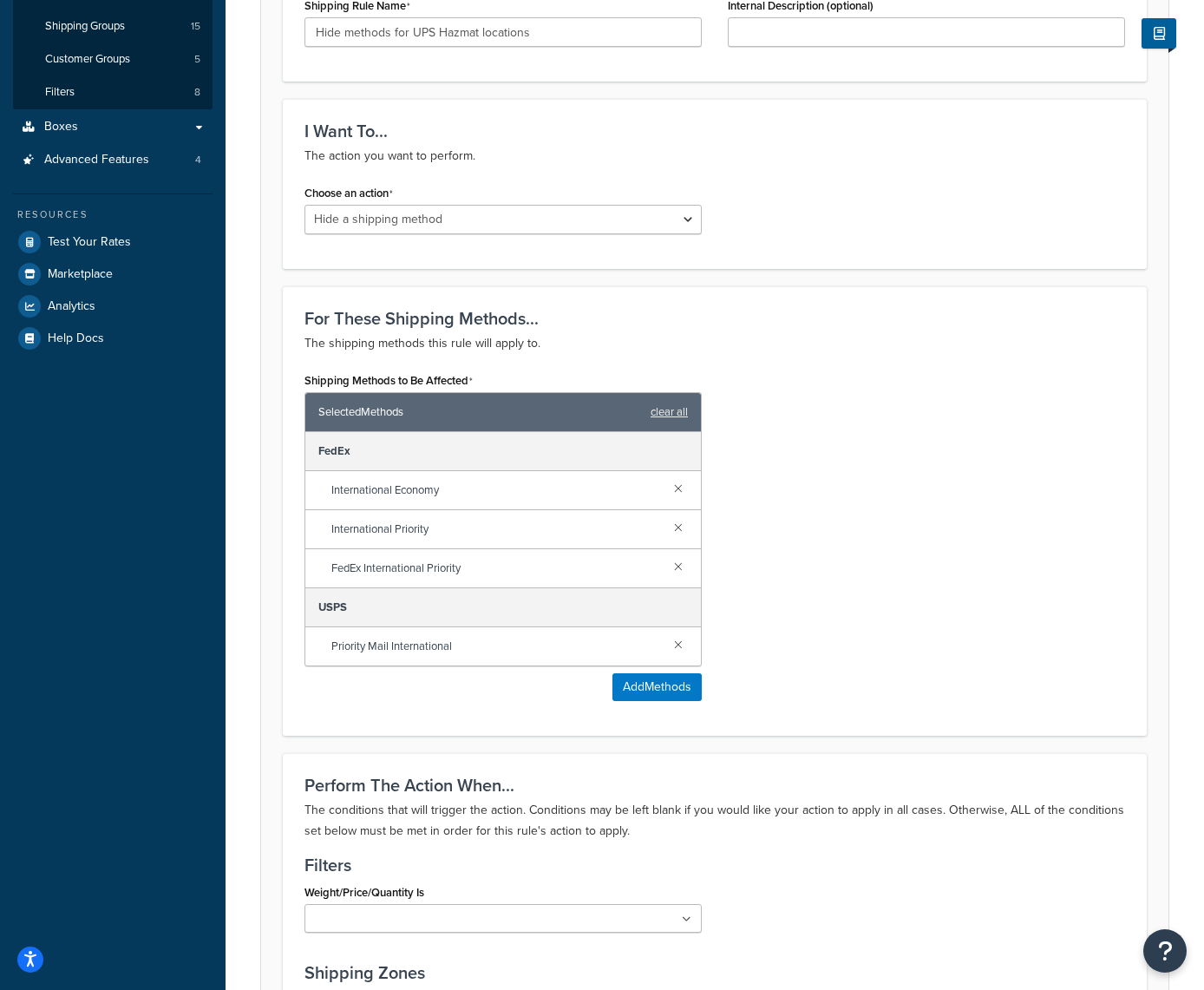
scroll to position [409, 0]
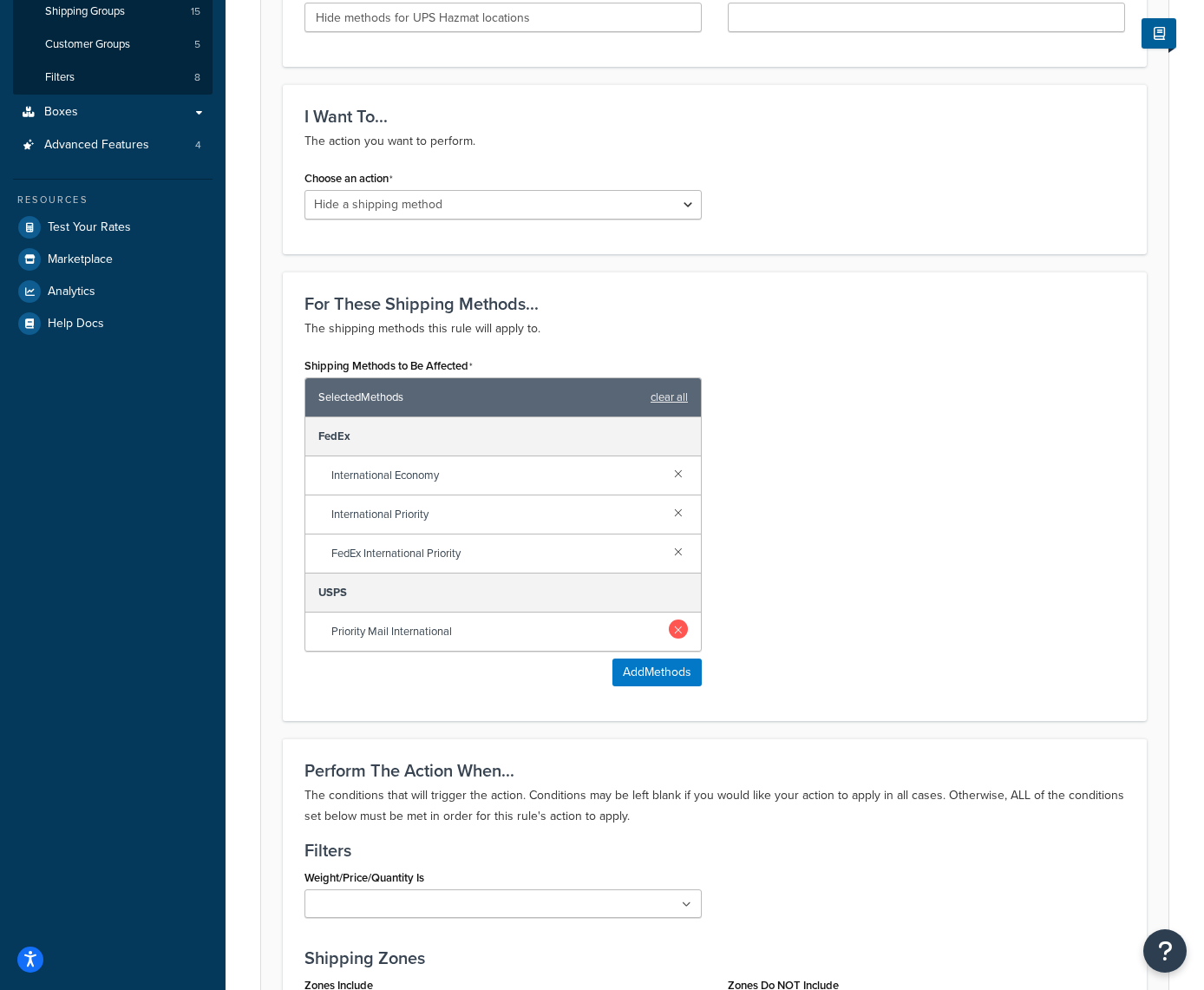
click at [678, 626] on link at bounding box center [678, 629] width 19 height 19
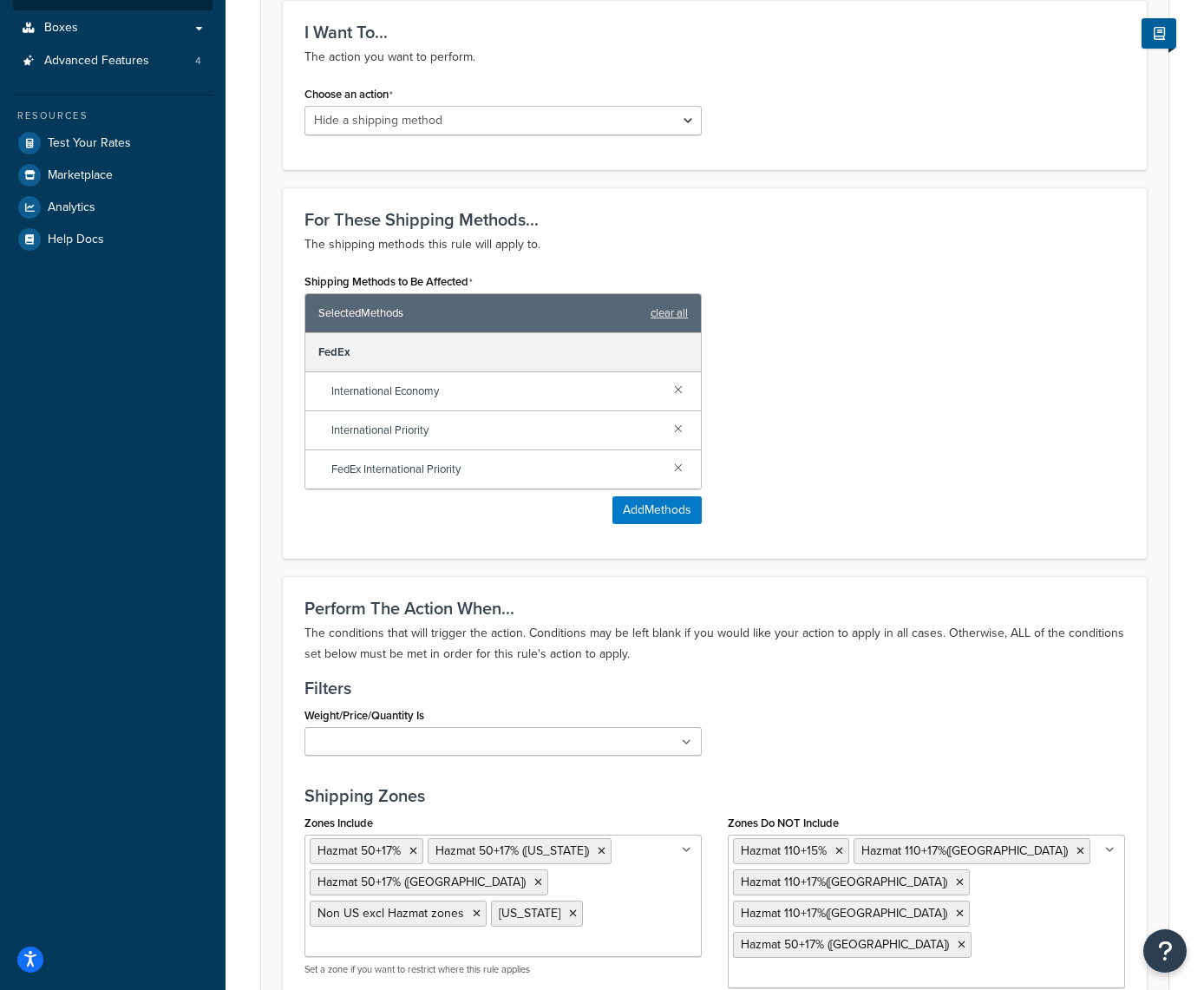
scroll to position [495, 0]
click at [658, 522] on button "Add Methods" at bounding box center [658, 509] width 90 height 28
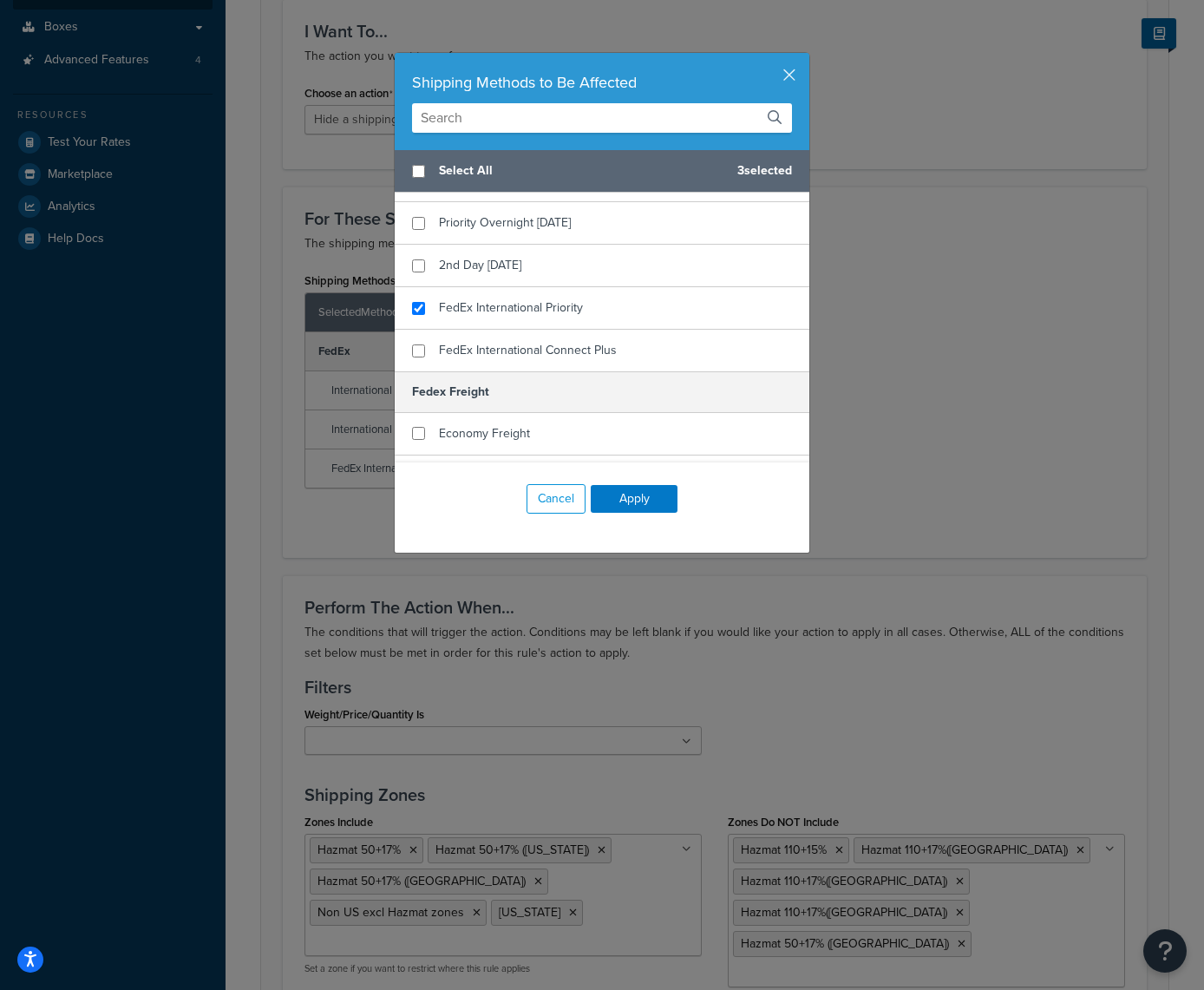
scroll to position [495, 0]
click at [420, 348] on input "checkbox" at bounding box center [418, 349] width 13 height 13
checkbox input "true"
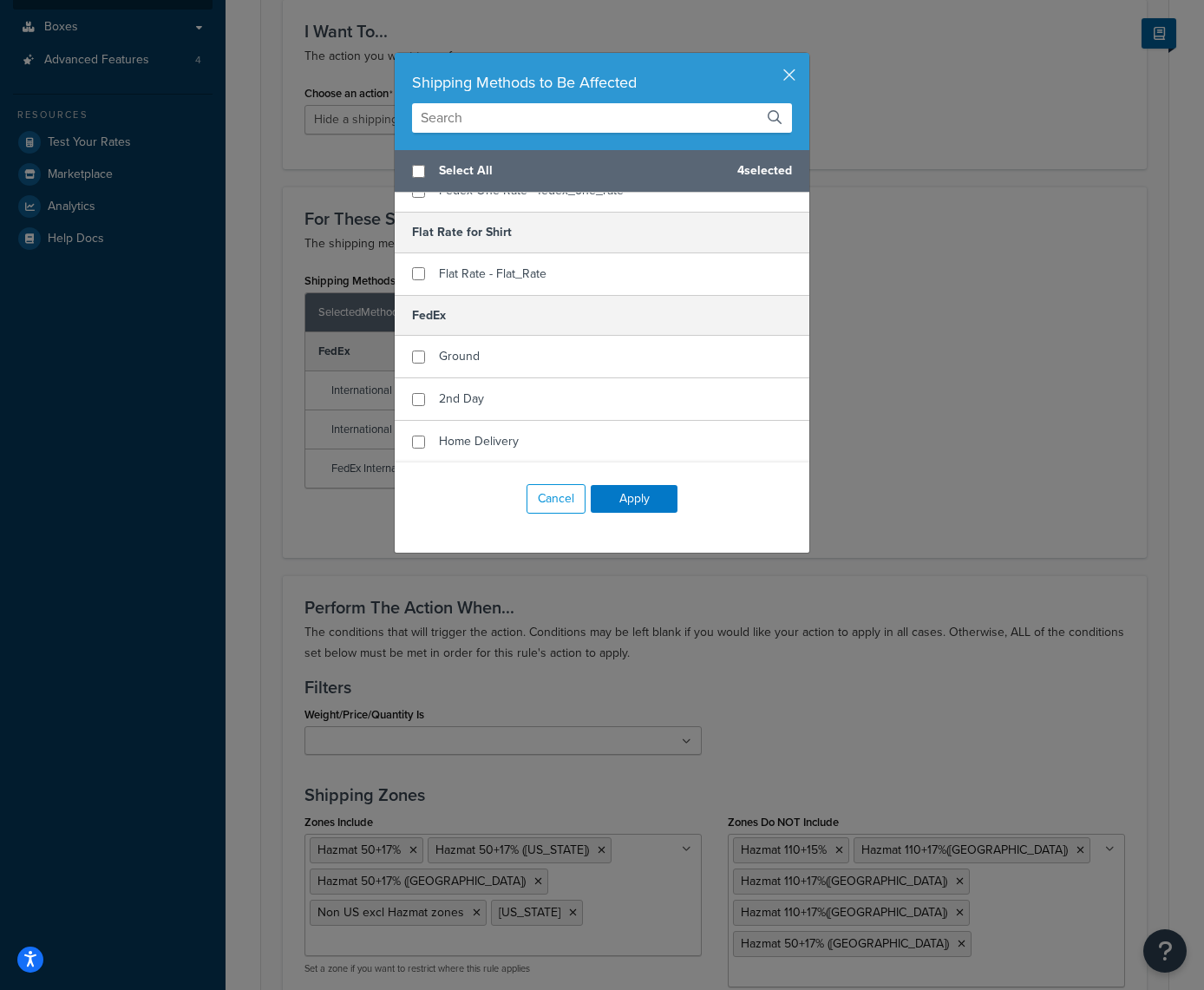
scroll to position [59, 0]
click at [633, 502] on button "Apply" at bounding box center [634, 498] width 87 height 28
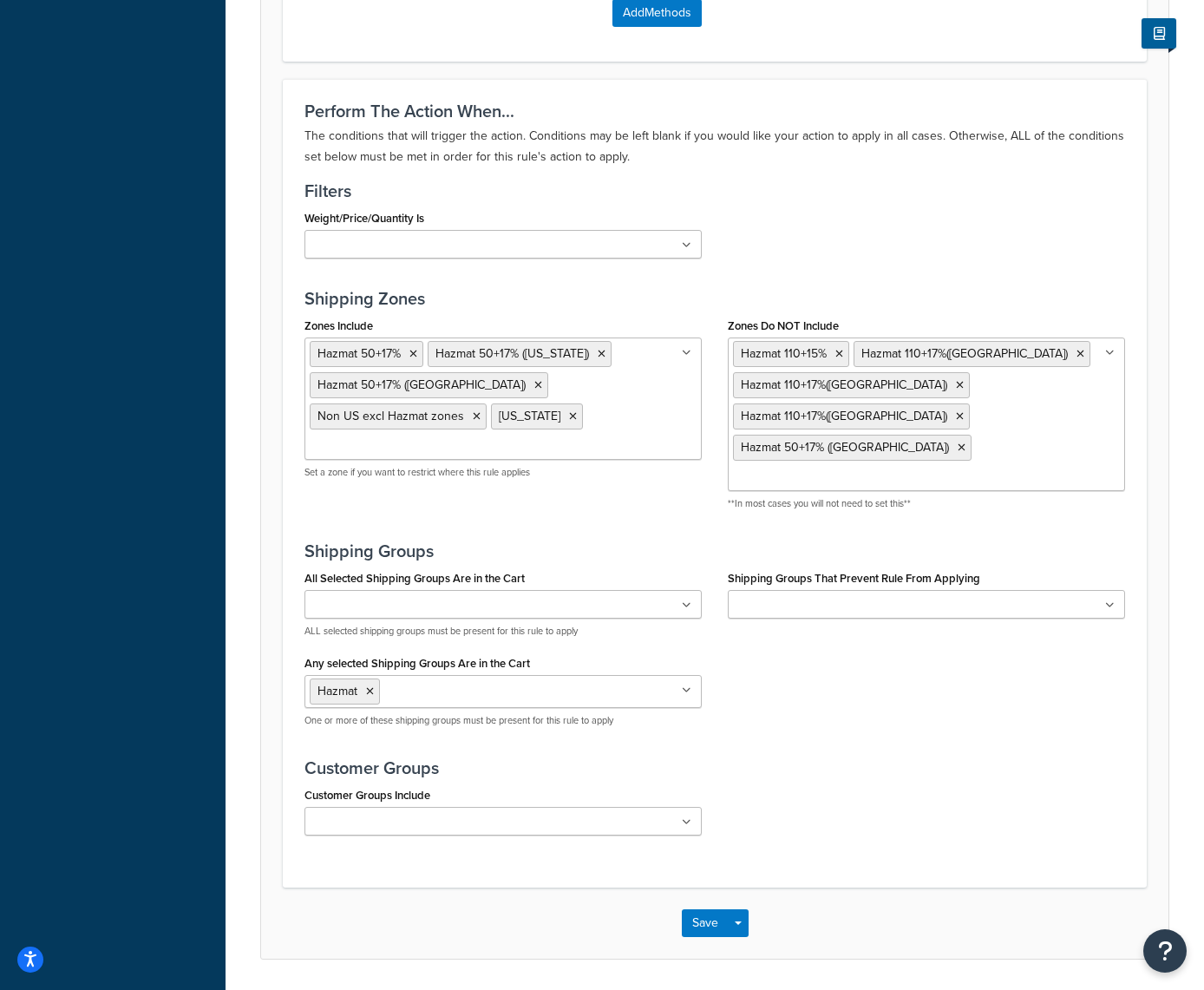
scroll to position [1029, 0]
click at [706, 911] on button "Save" at bounding box center [705, 925] width 47 height 28
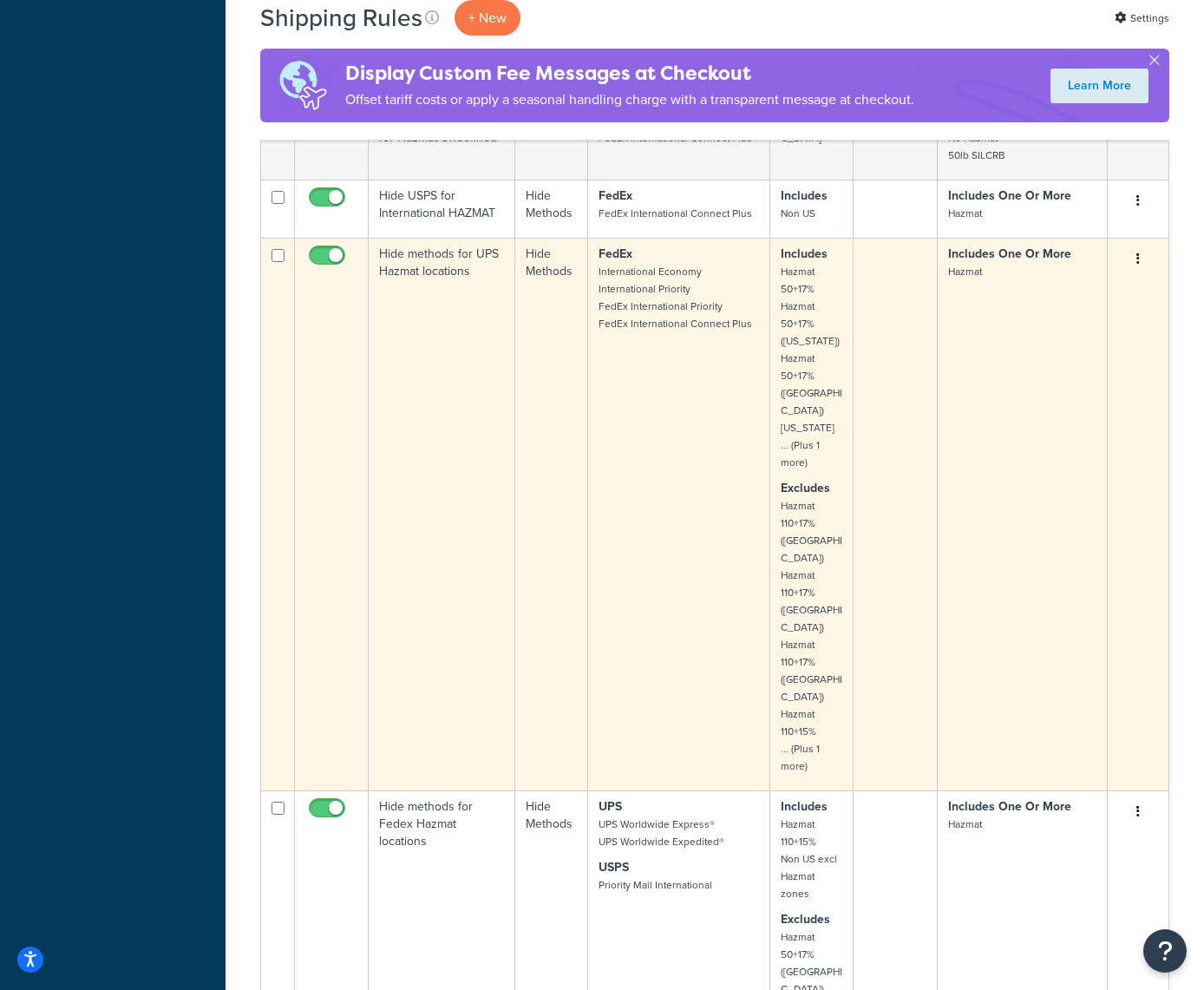
scroll to position [982, 0]
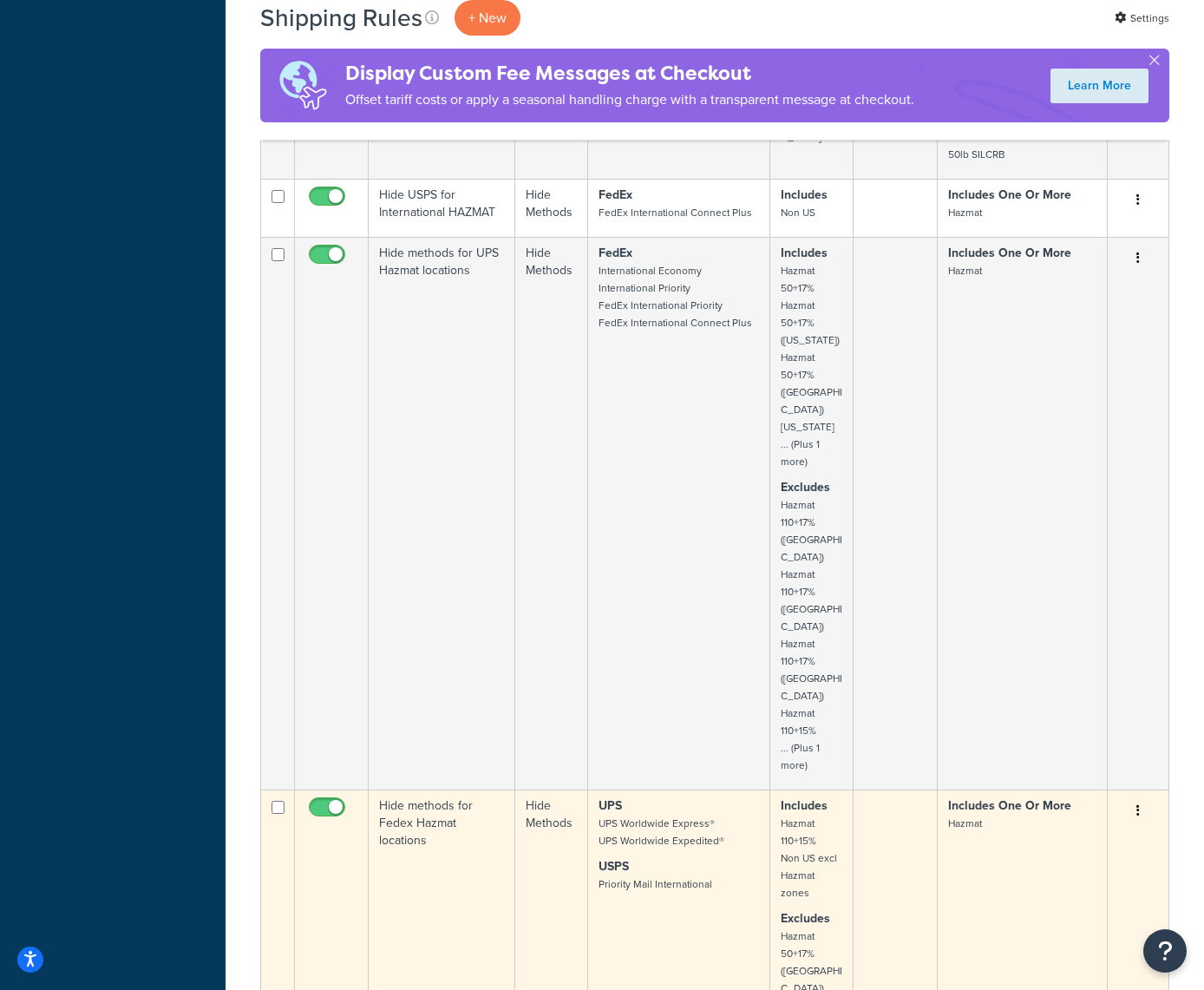
click at [1135, 797] on button "button" at bounding box center [1138, 811] width 24 height 28
click at [1050, 826] on link "Edit" at bounding box center [1080, 844] width 137 height 36
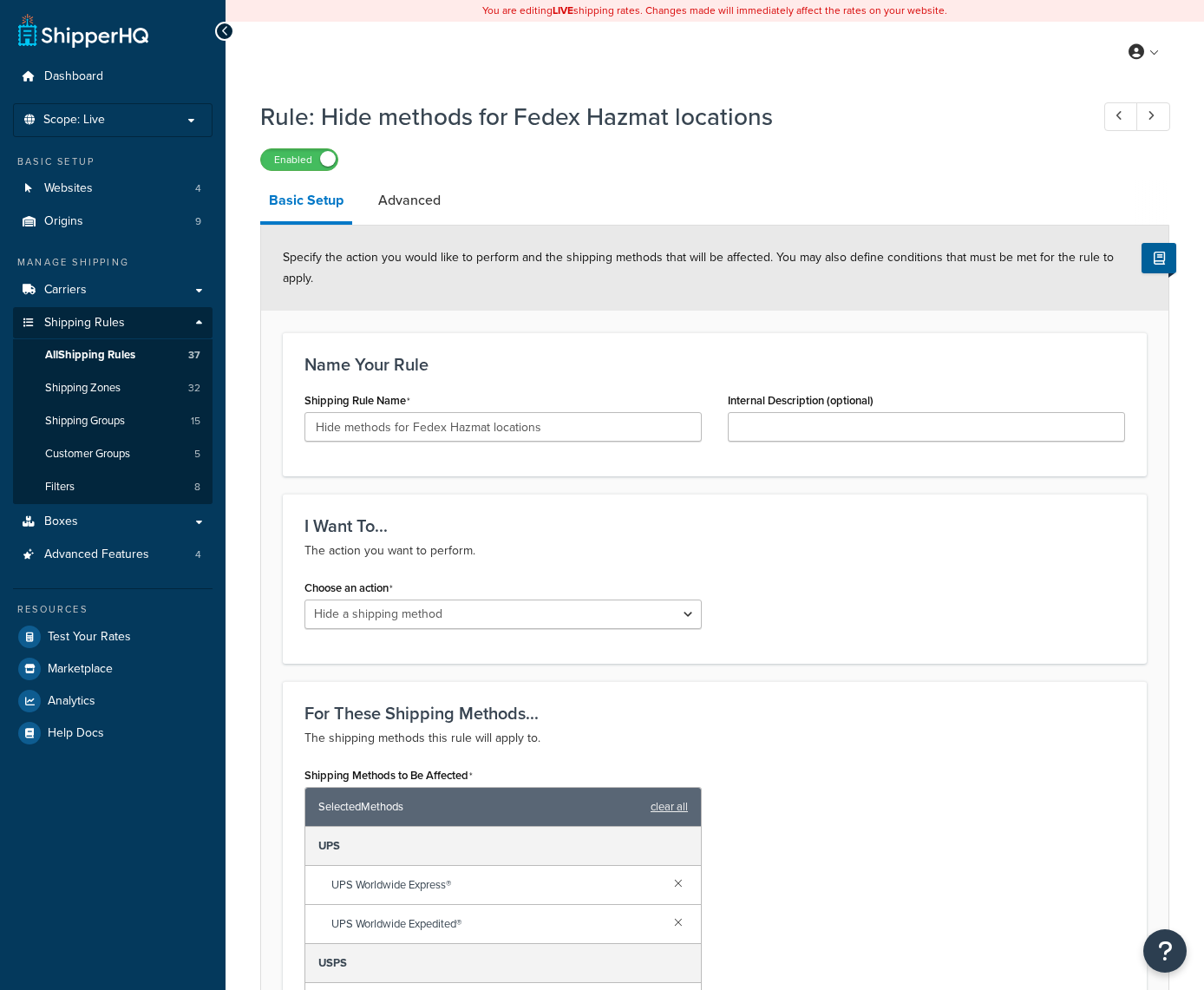
select select "HIDE"
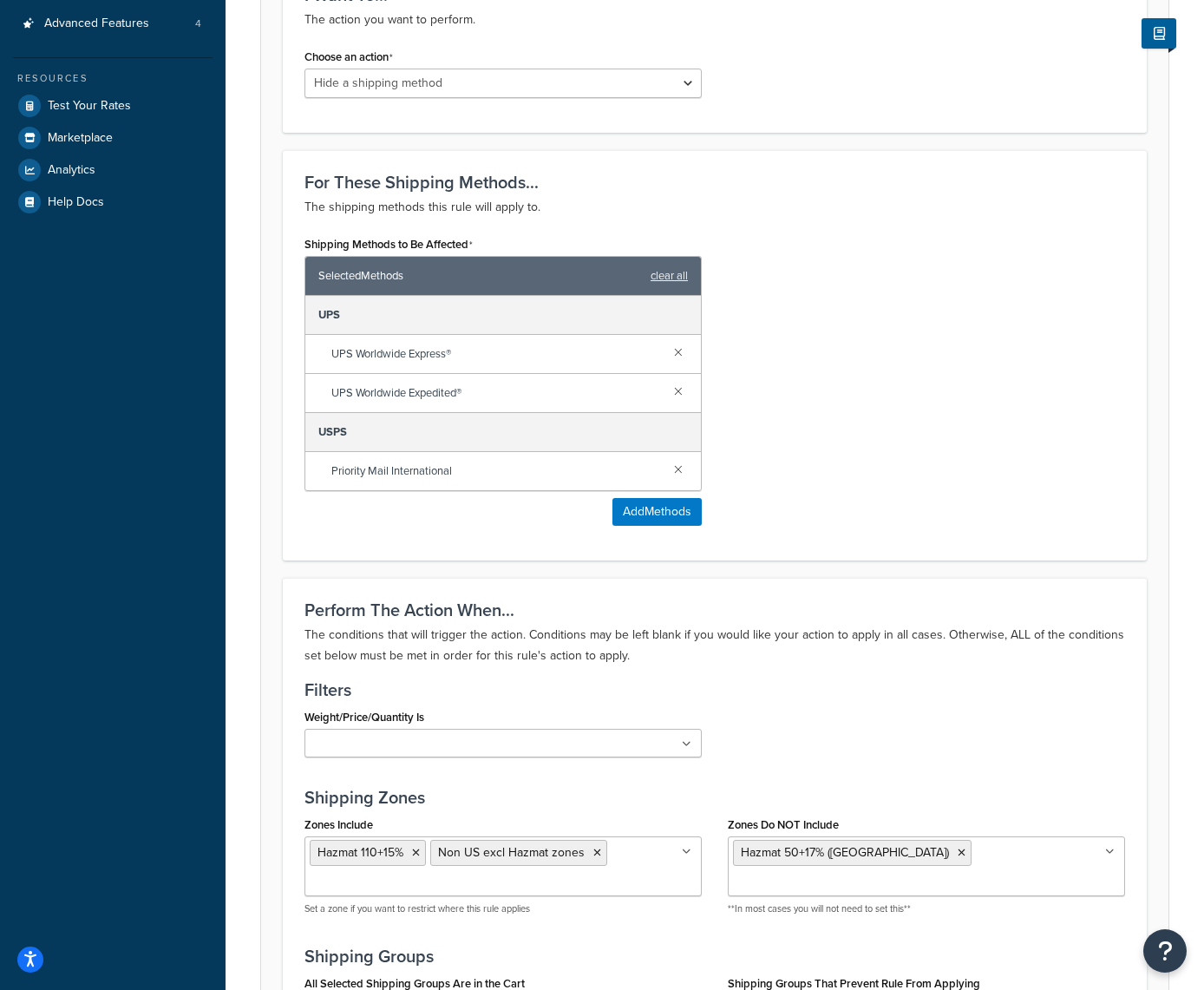
scroll to position [545, 0]
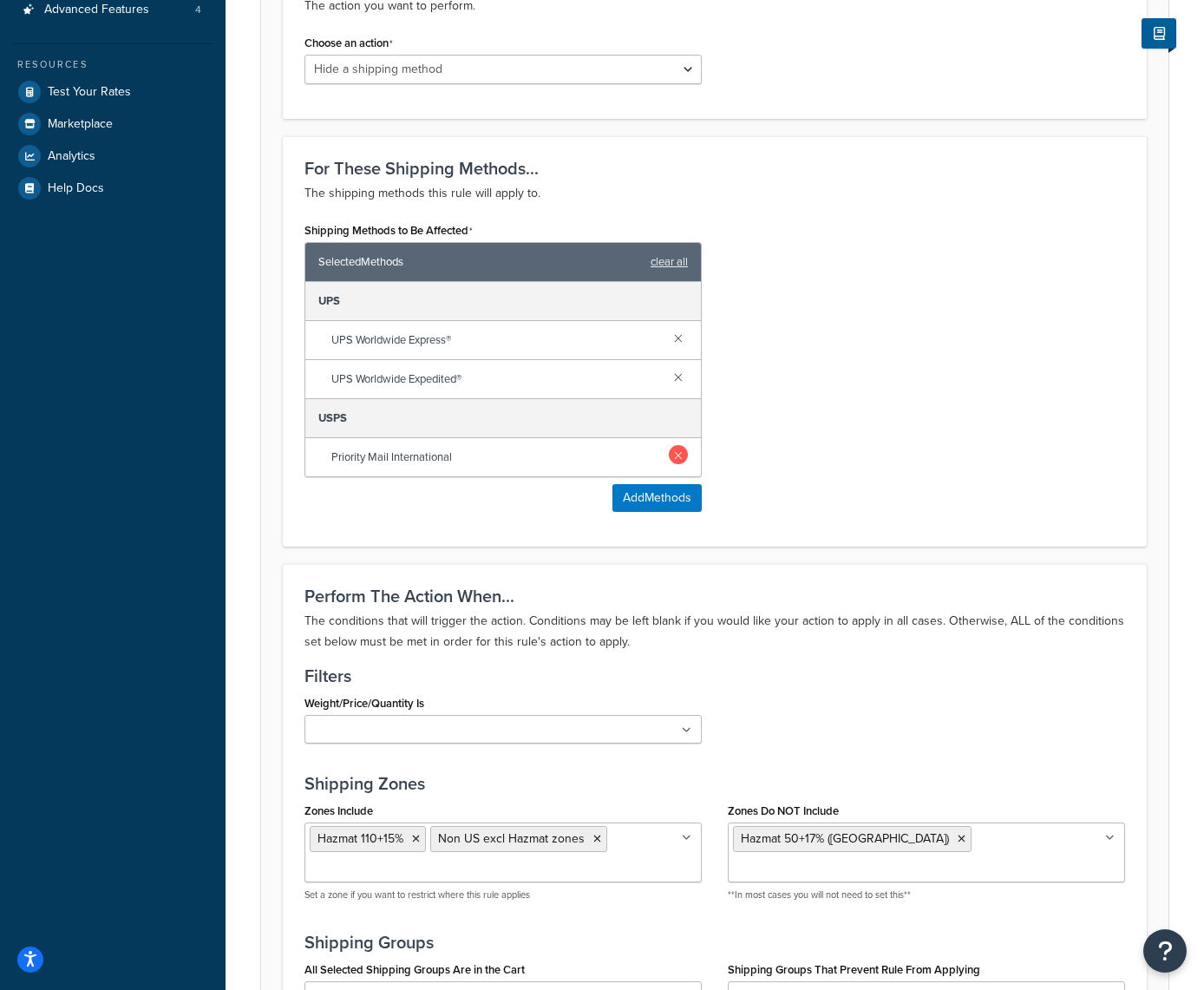
click at [677, 457] on link at bounding box center [678, 454] width 19 height 19
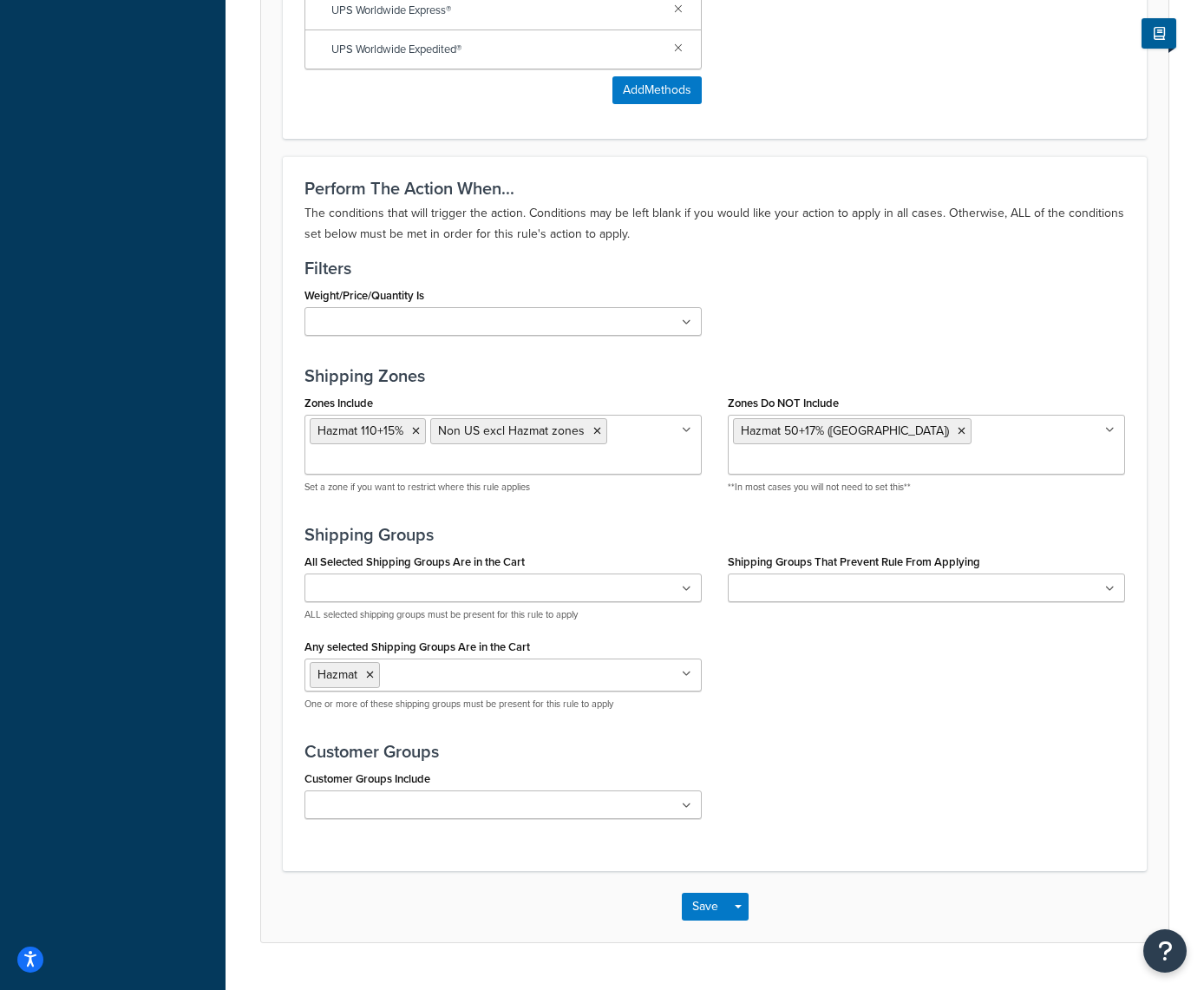
scroll to position [834, 0]
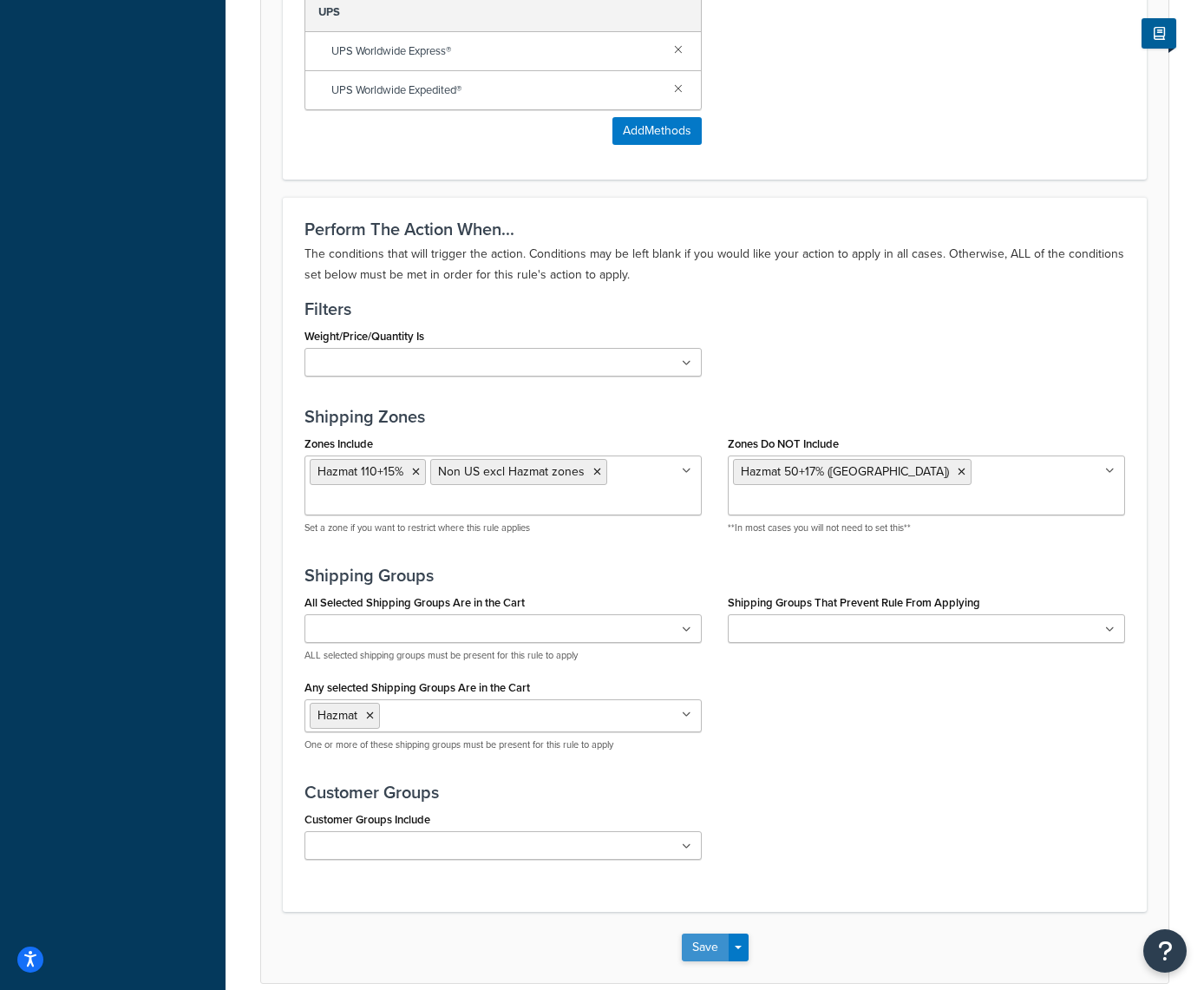
click at [698, 945] on button "Save" at bounding box center [705, 947] width 47 height 28
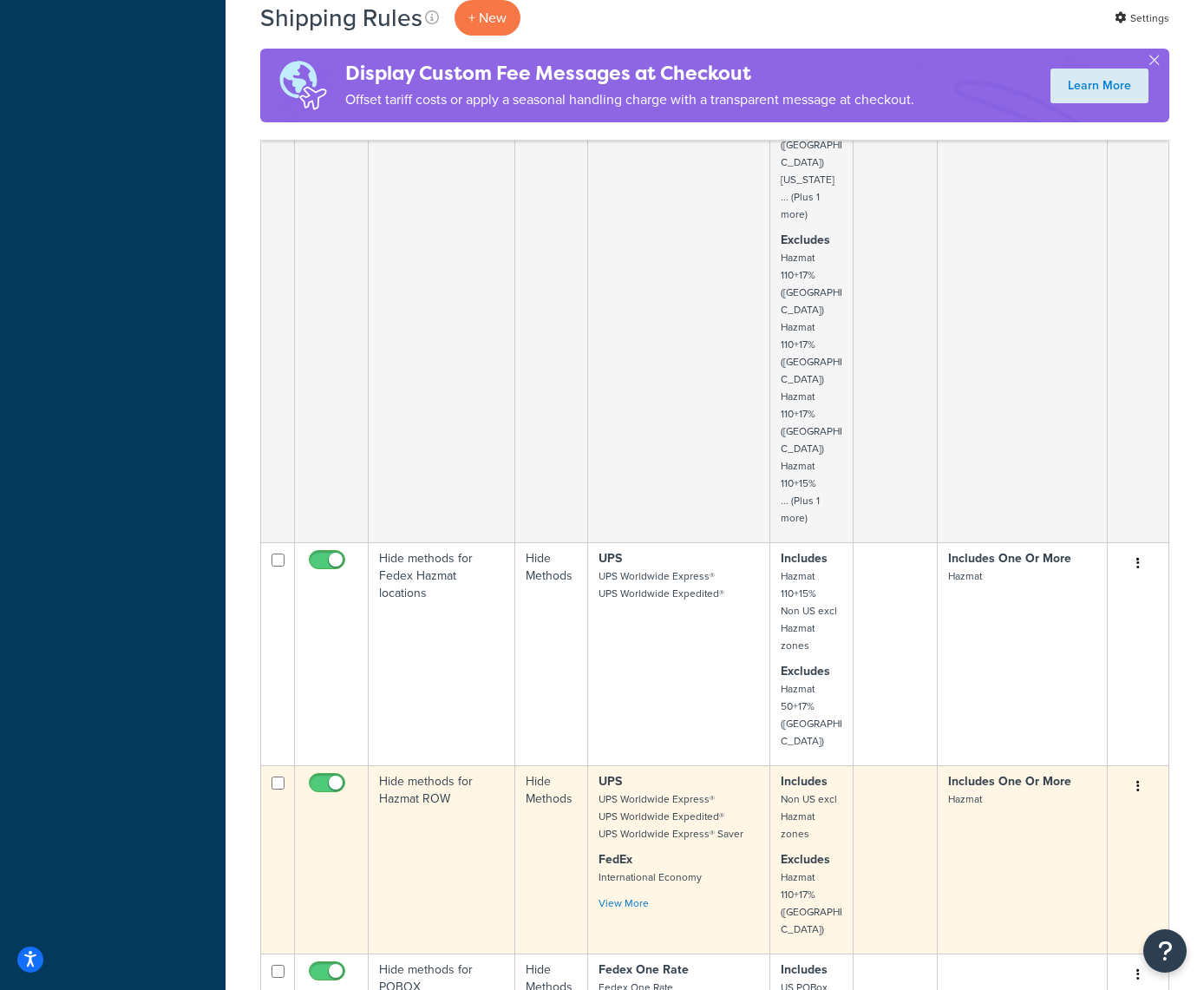
scroll to position [1233, 0]
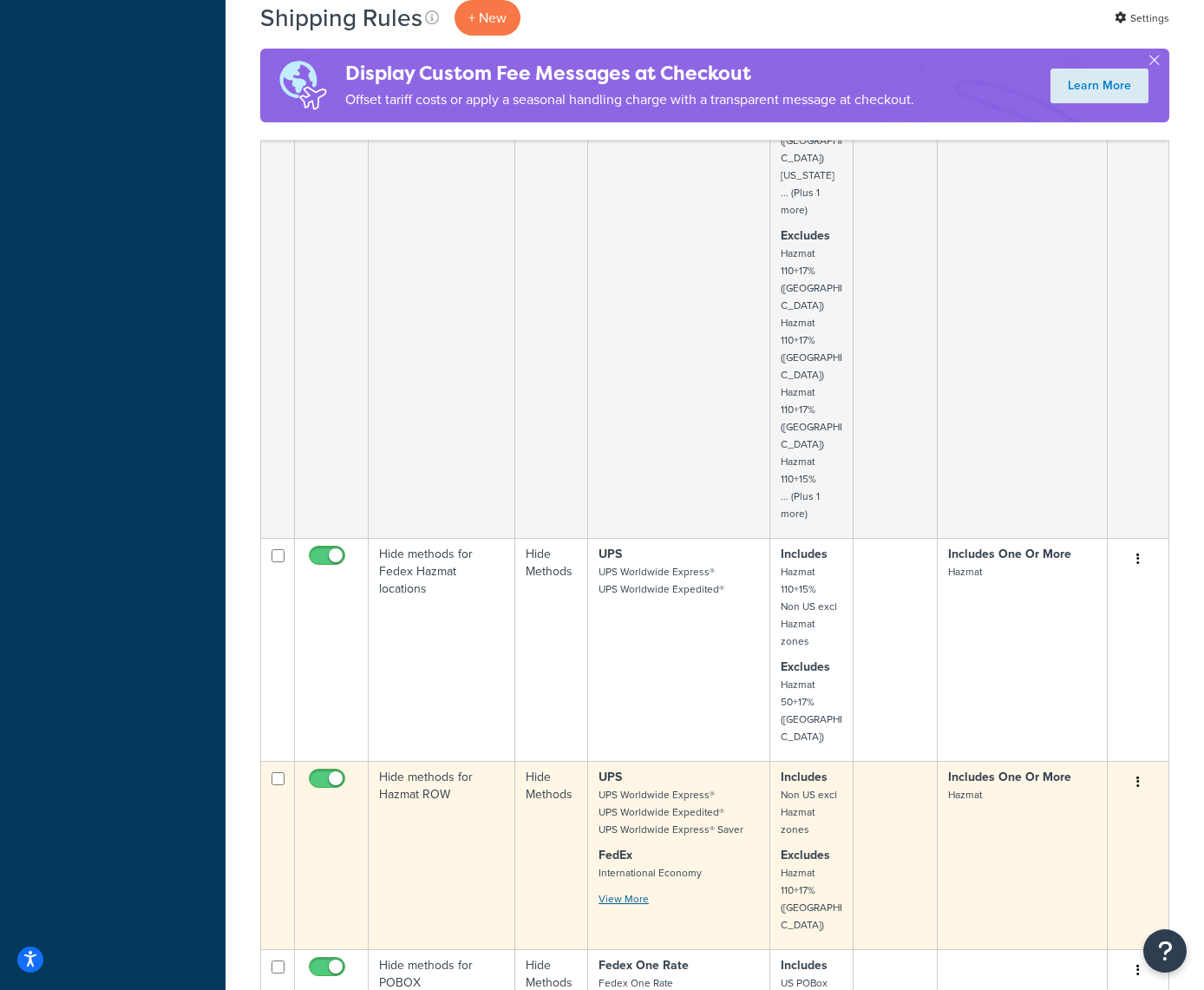
click at [631, 891] on link "View More" at bounding box center [624, 899] width 50 height 15
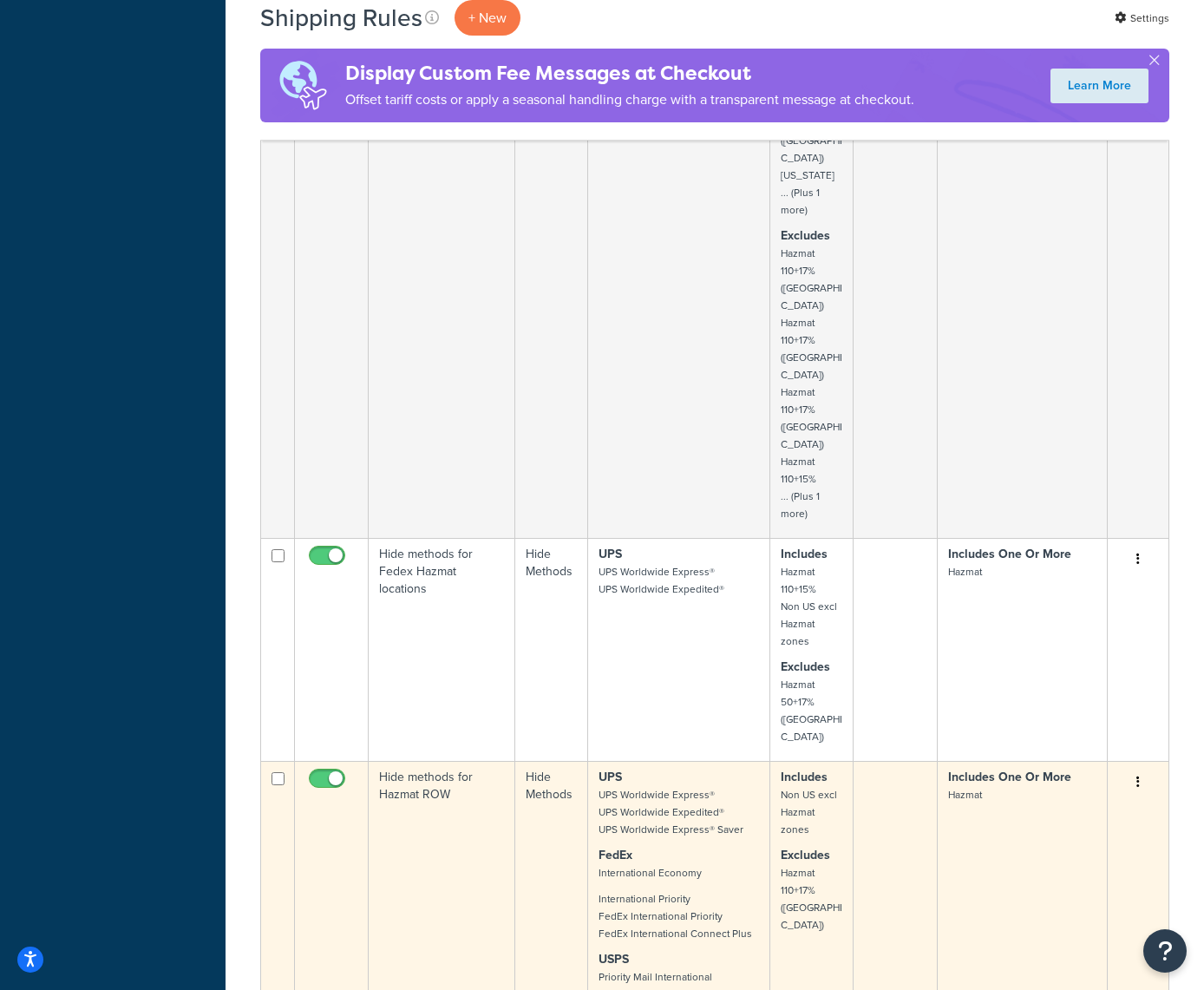
click at [1132, 769] on button "button" at bounding box center [1138, 782] width 24 height 28
click at [1051, 797] on link "Edit" at bounding box center [1080, 815] width 137 height 36
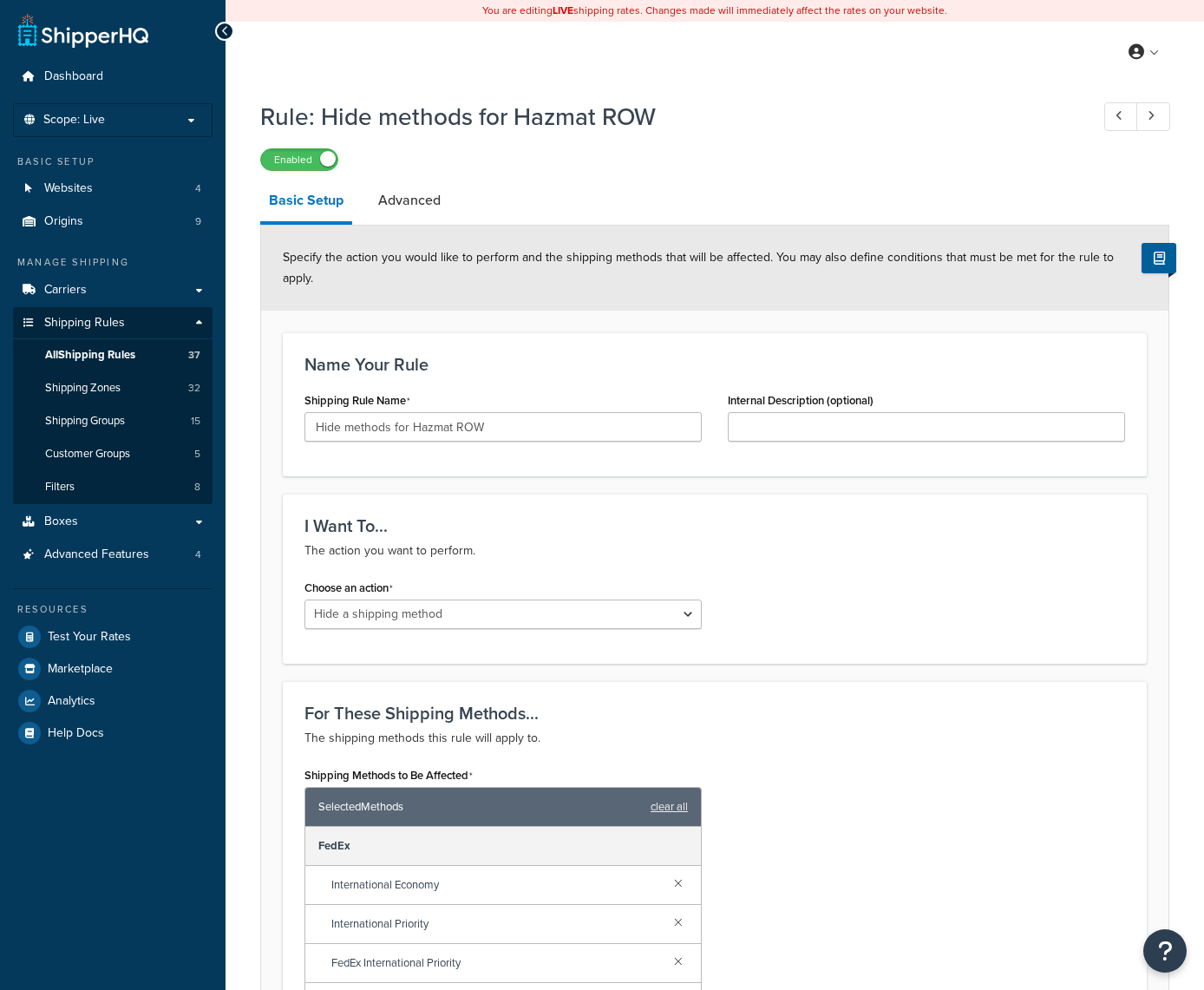
select select "HIDE"
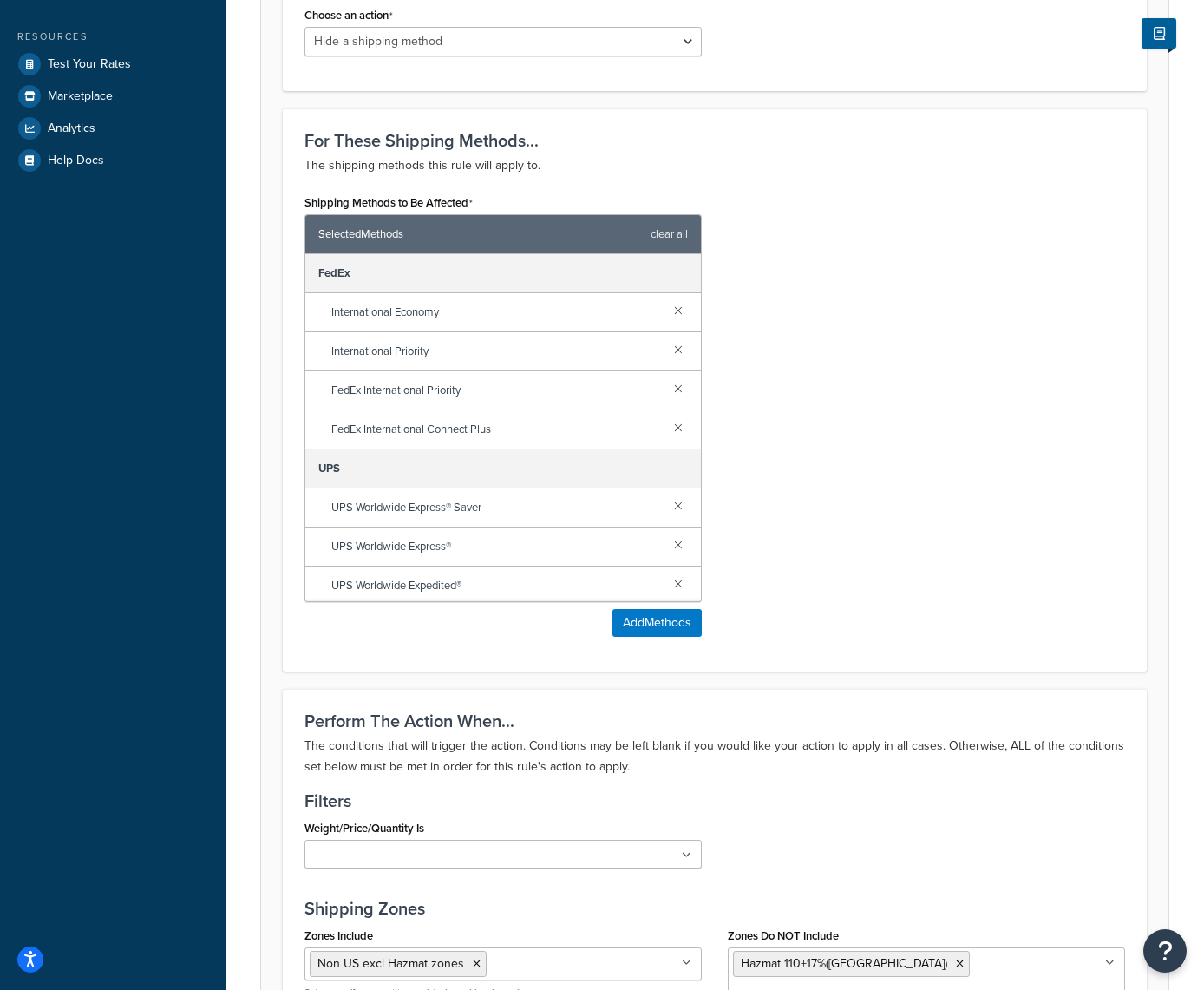
scroll to position [574, 0]
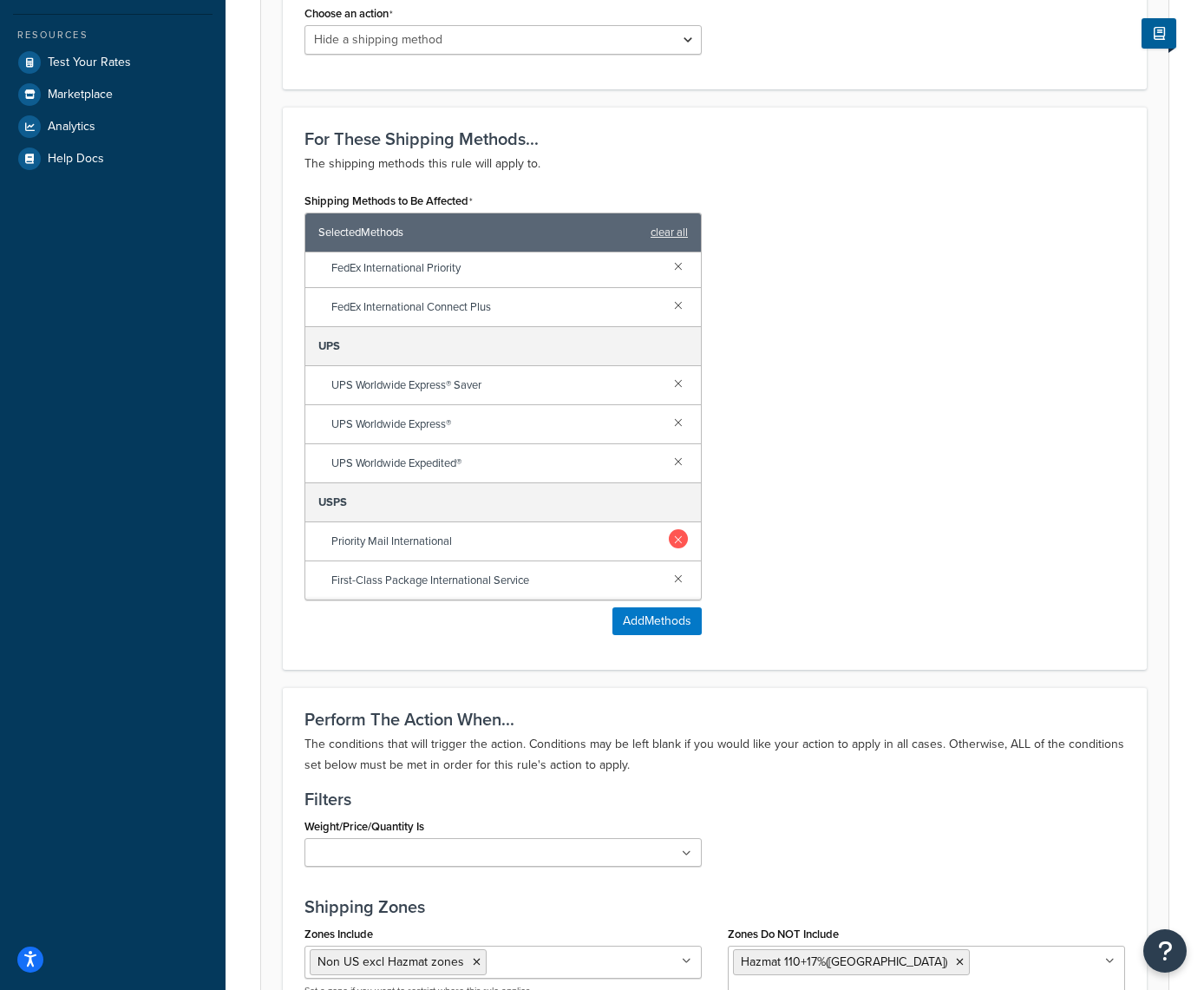
click at [678, 538] on link at bounding box center [678, 538] width 19 height 19
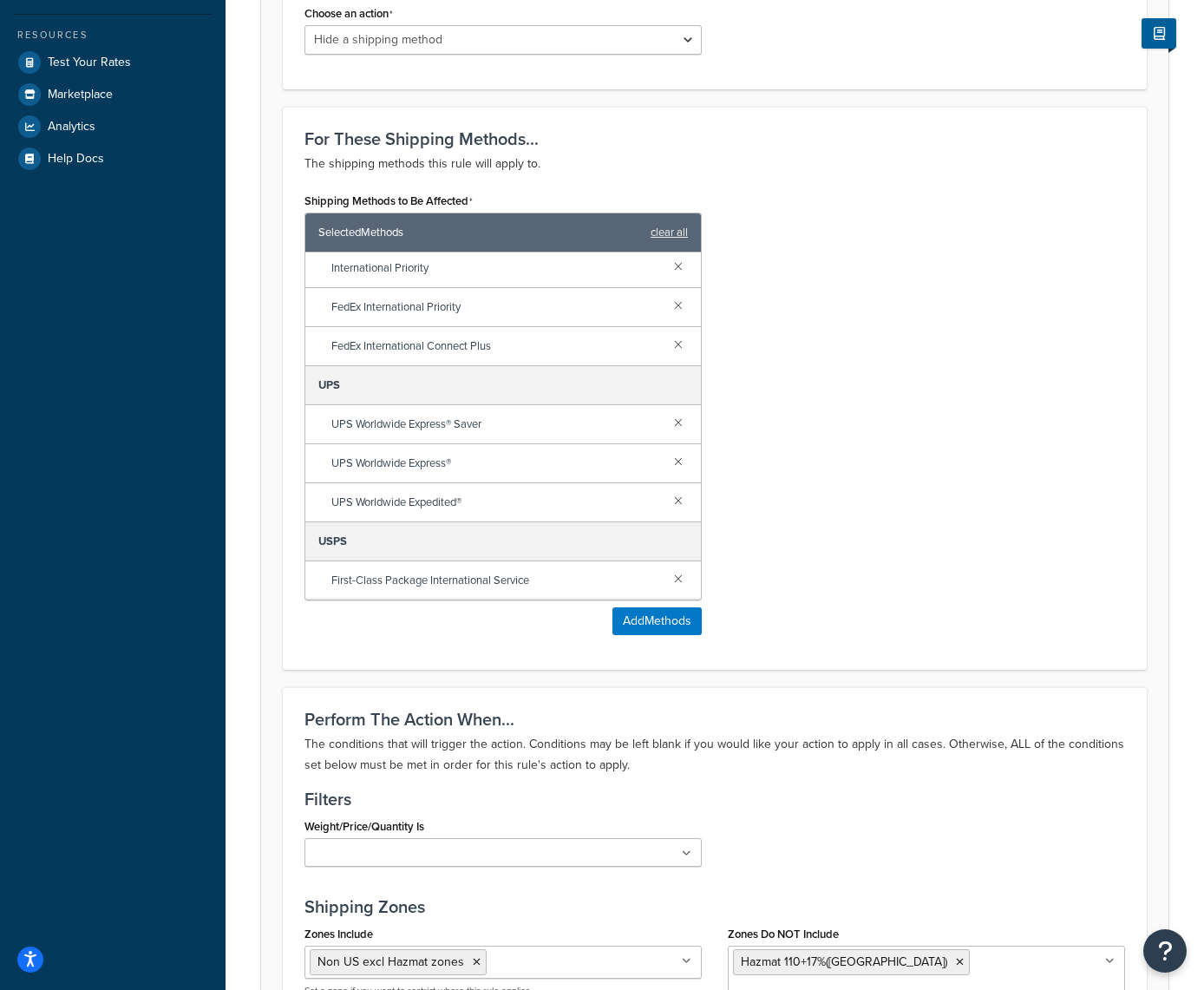
scroll to position [82, 0]
click at [678, 585] on link at bounding box center [678, 577] width 19 height 19
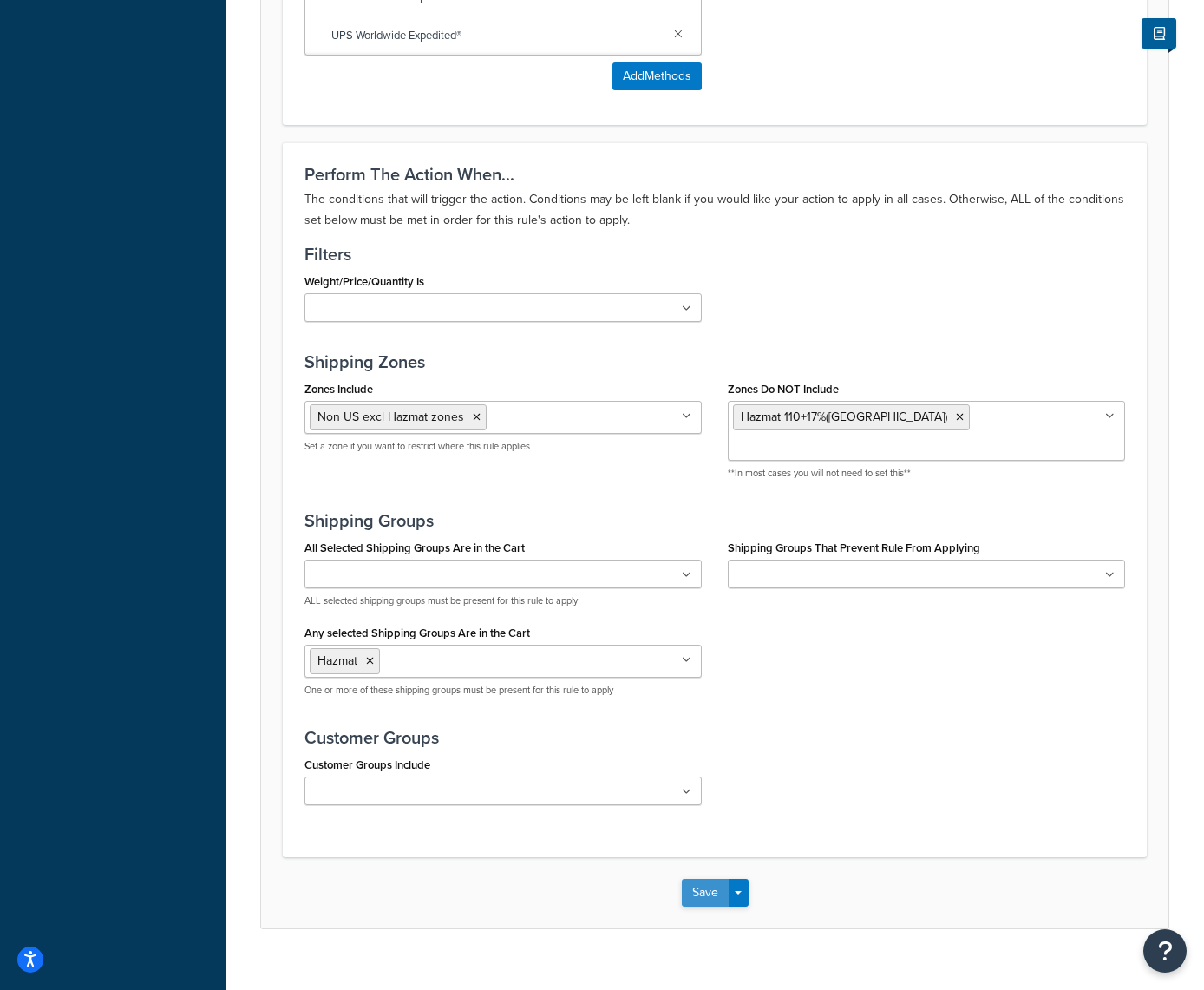
scroll to position [1119, 0]
click at [700, 880] on button "Save" at bounding box center [705, 893] width 47 height 28
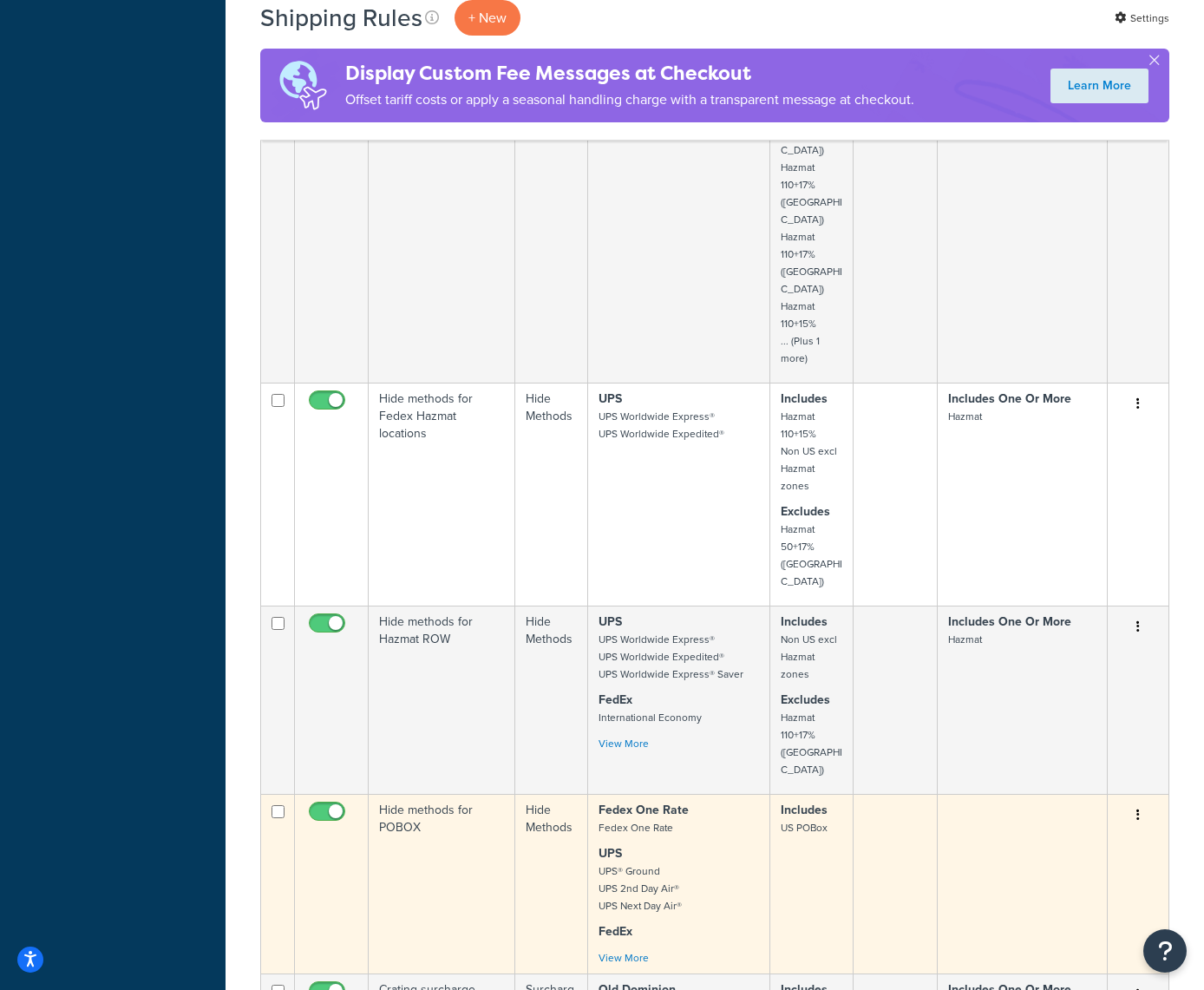
scroll to position [1390, 0]
click at [635, 950] on link "View More" at bounding box center [624, 957] width 50 height 15
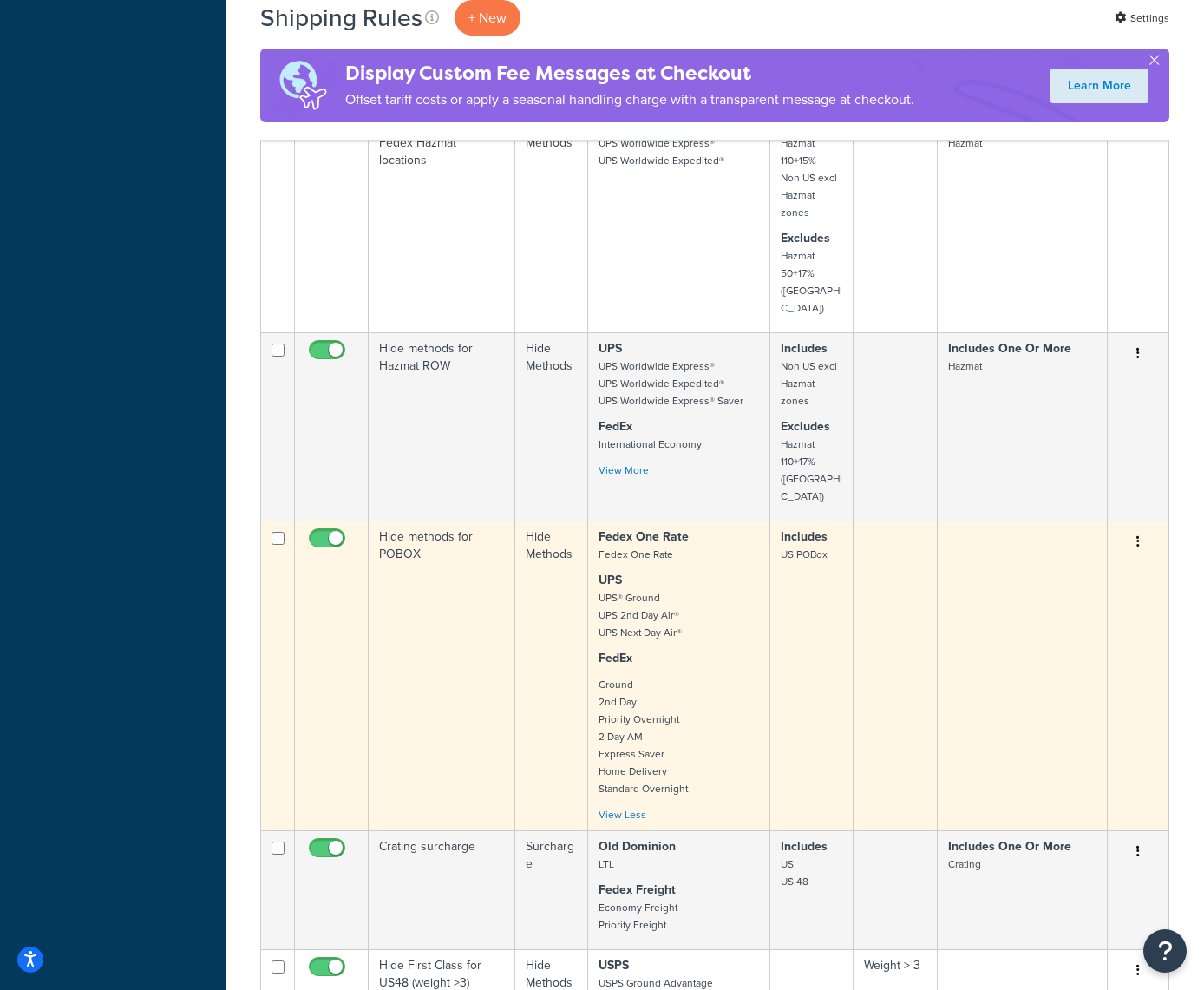
scroll to position [1666, 0]
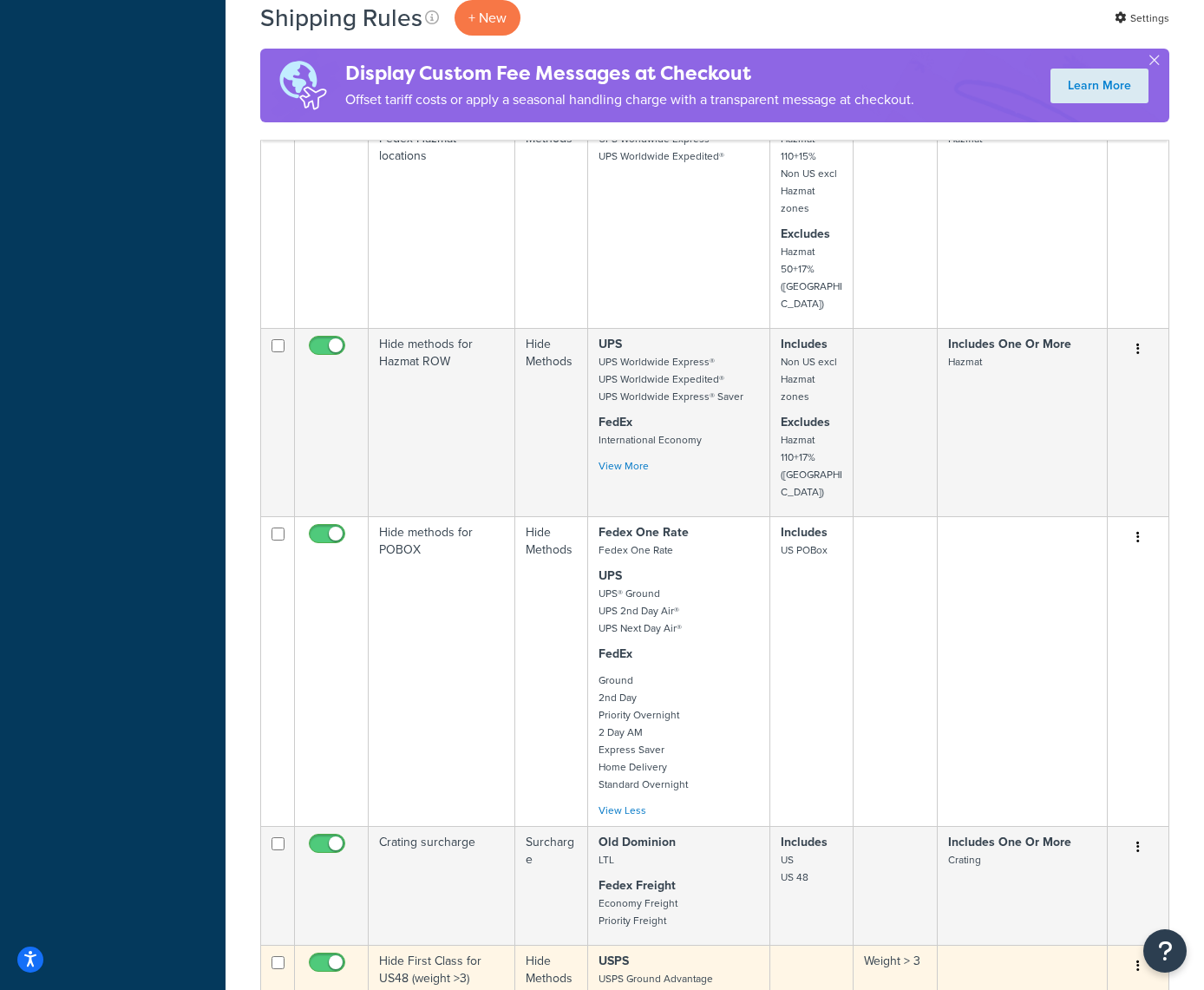
click at [1140, 953] on button "button" at bounding box center [1138, 967] width 24 height 28
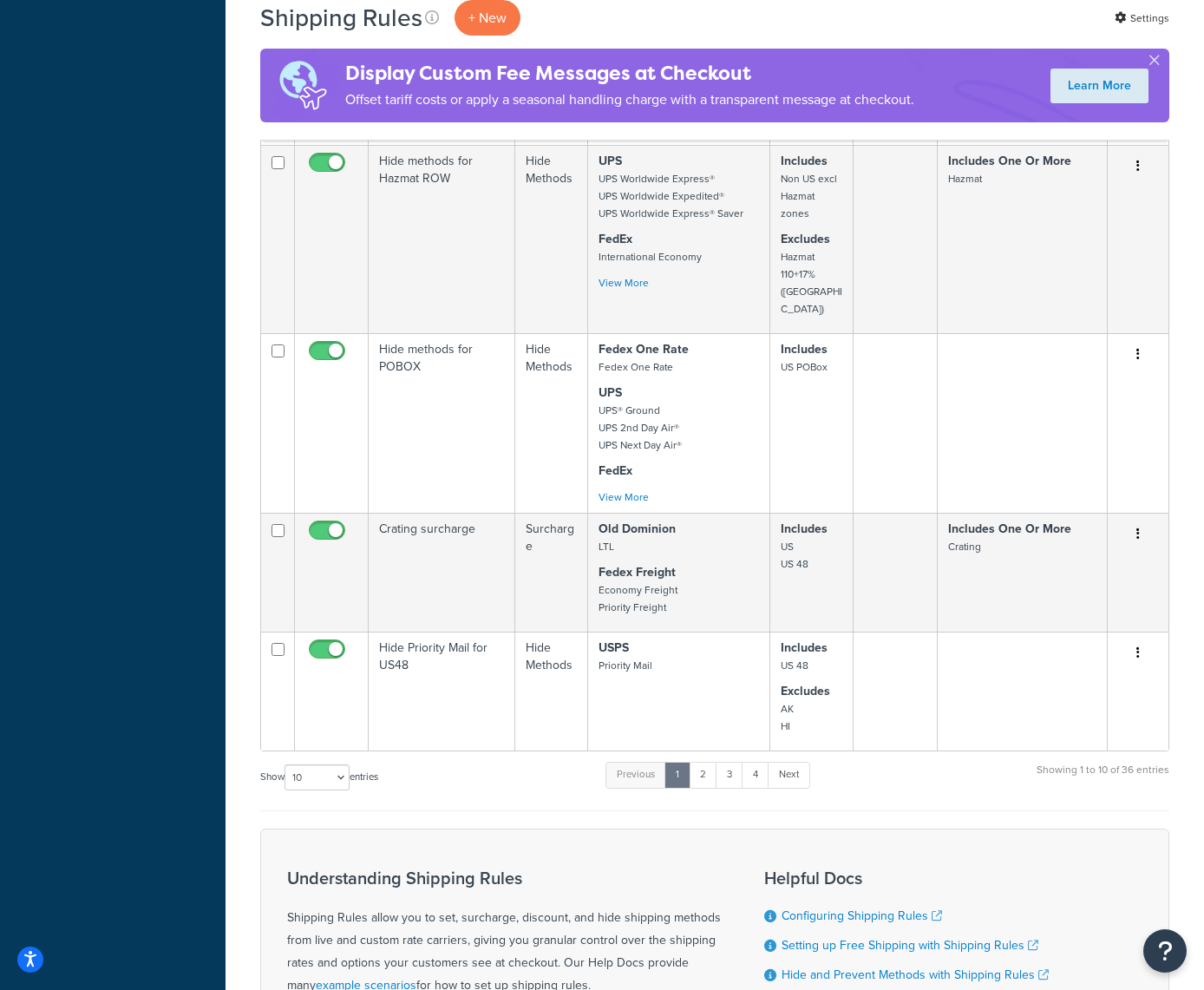
scroll to position [1847, 0]
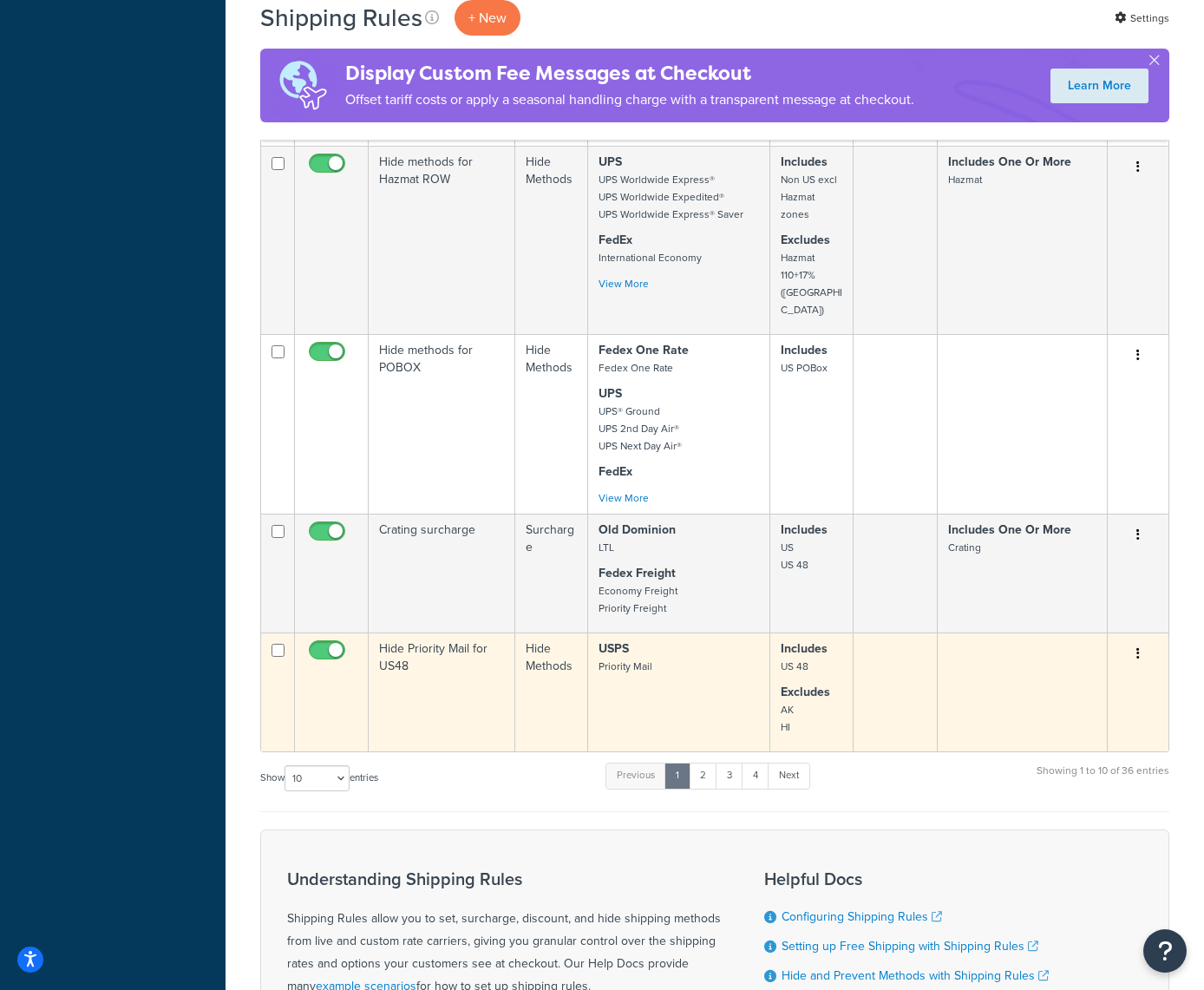
click at [1141, 641] on button "button" at bounding box center [1138, 654] width 24 height 28
click at [1045, 740] on link "Delete" at bounding box center [1080, 758] width 137 height 36
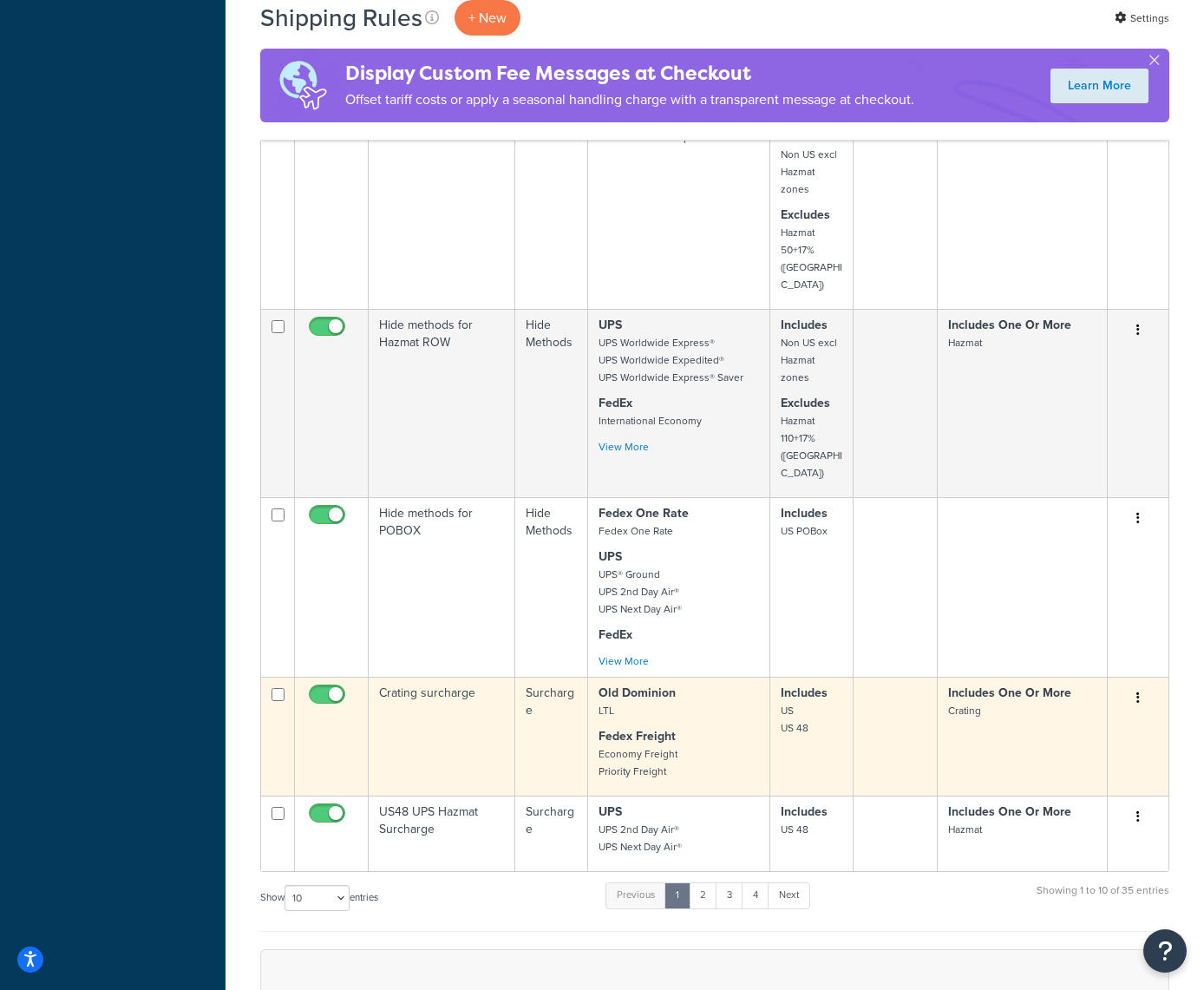
scroll to position [1698, 0]
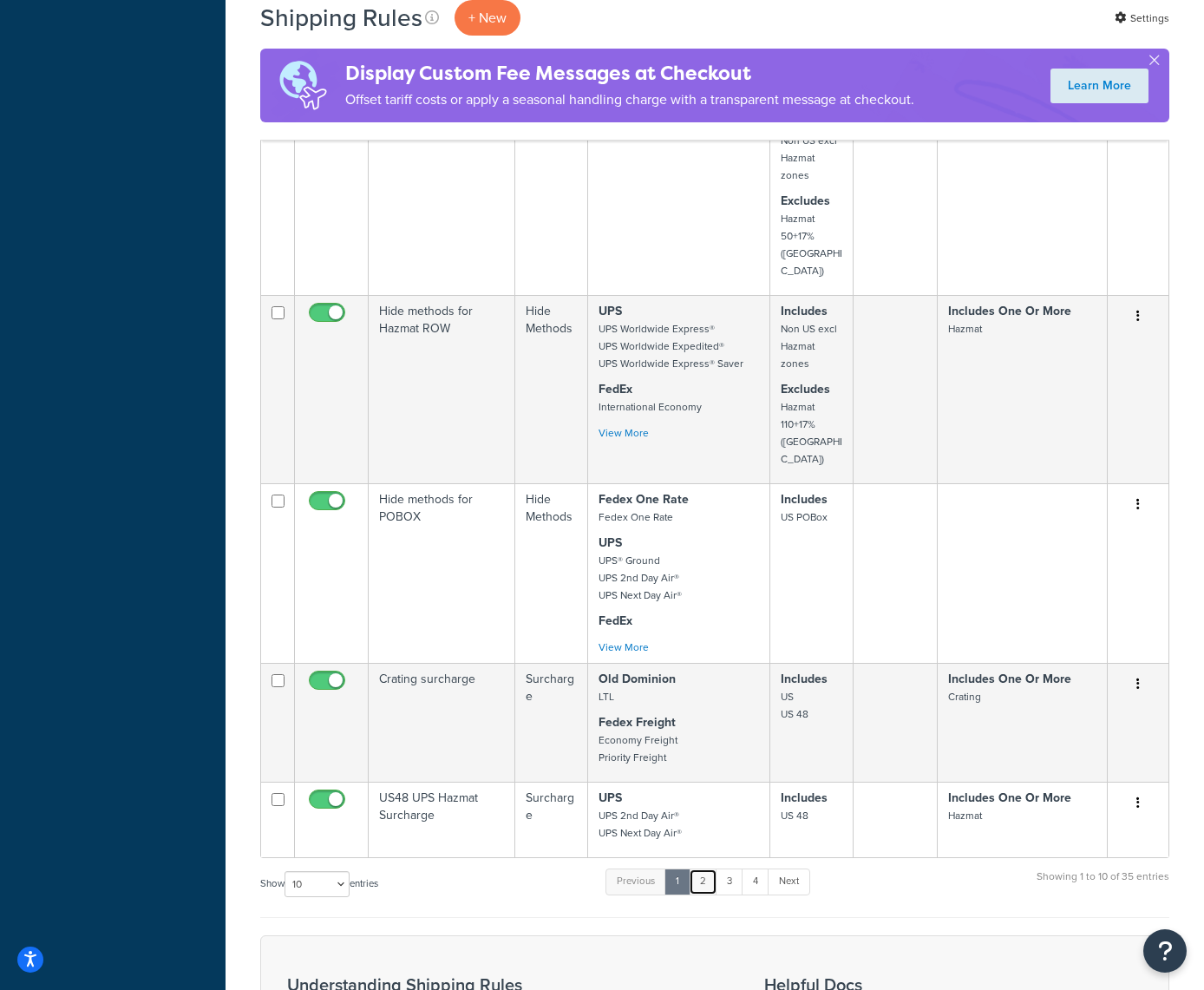
click at [707, 869] on link "2" at bounding box center [703, 882] width 29 height 26
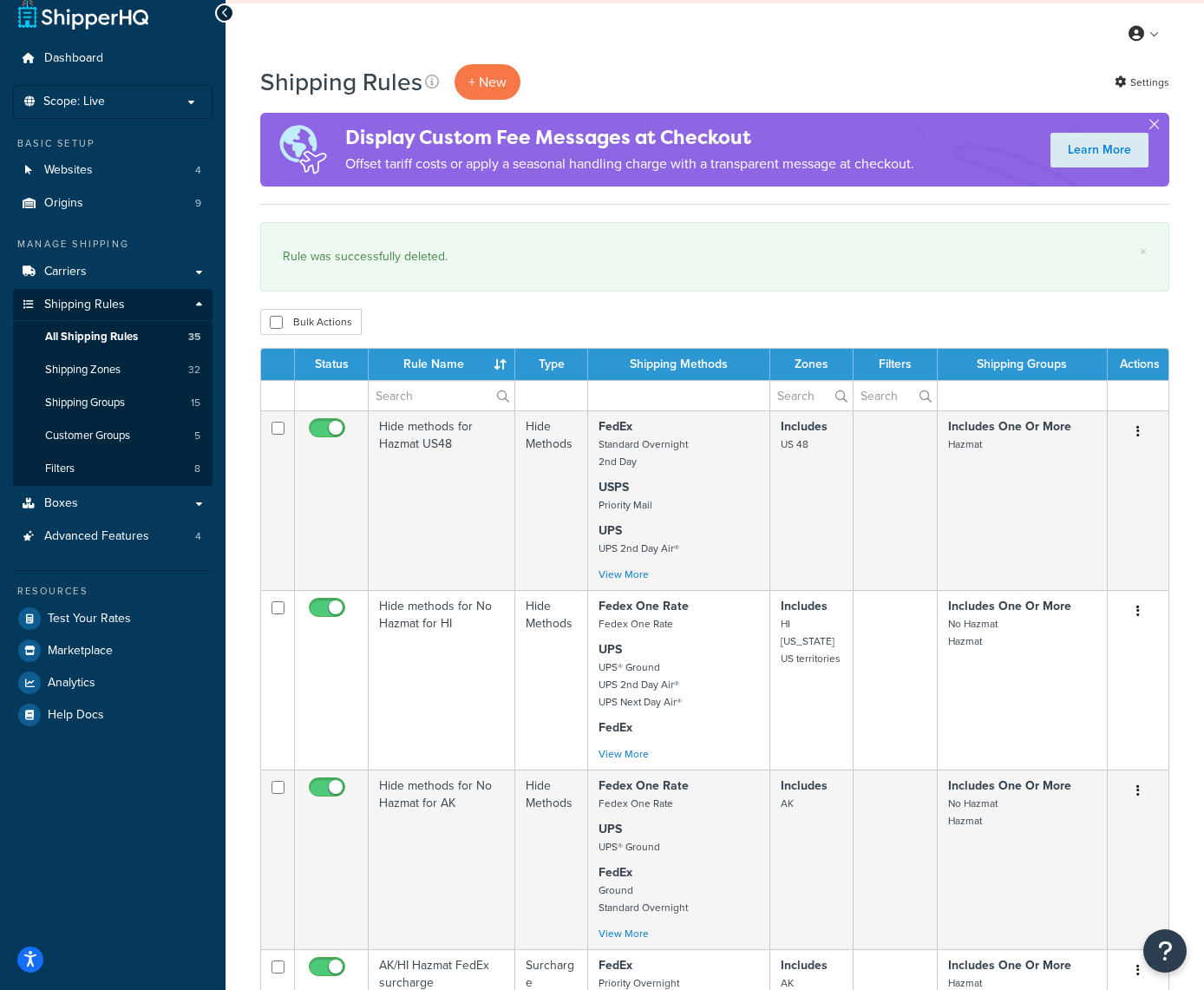
scroll to position [19, 0]
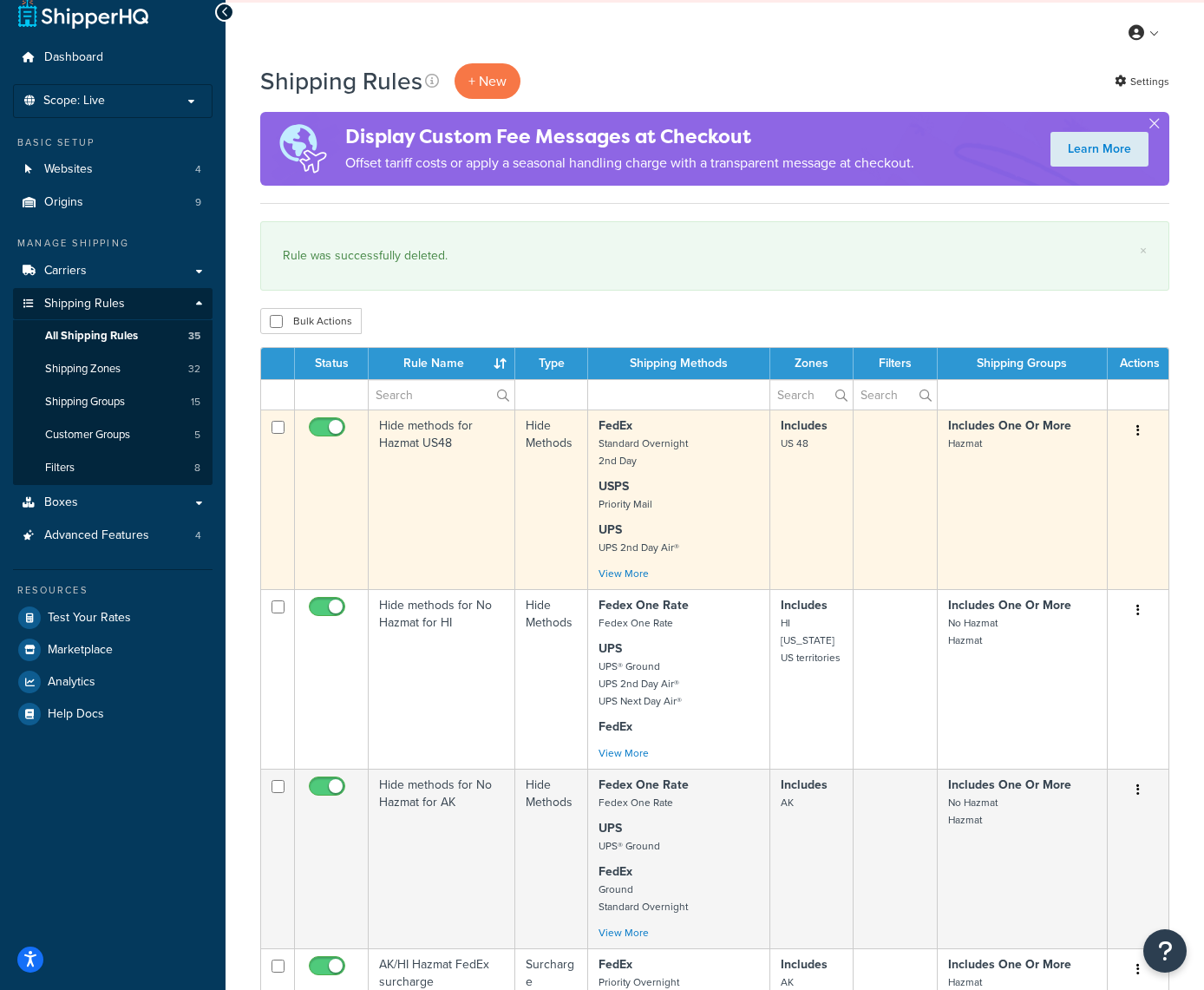
click at [1137, 426] on icon "button" at bounding box center [1139, 431] width 4 height 13
click at [1065, 457] on link "Edit" at bounding box center [1080, 464] width 137 height 36
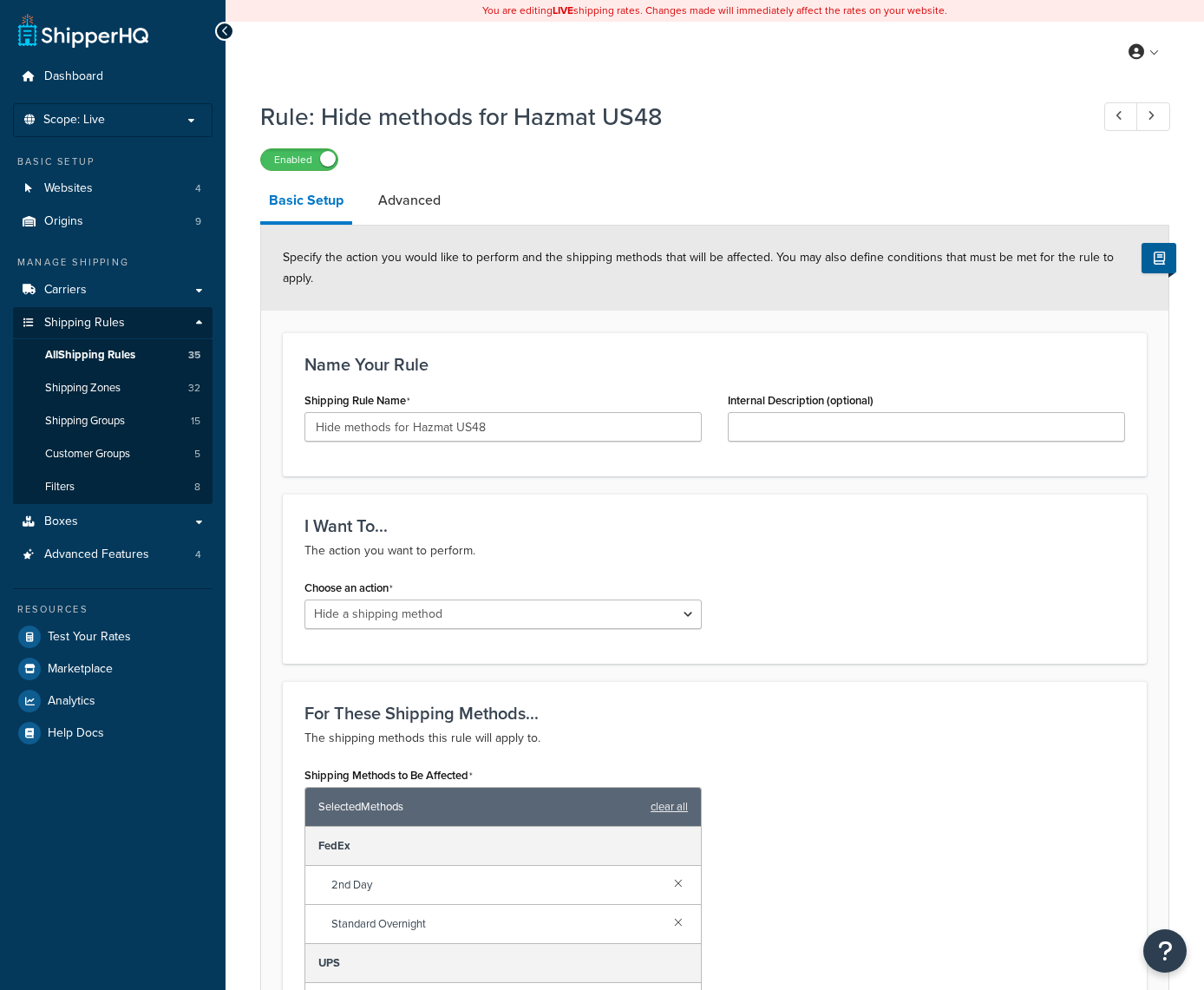
select select "HIDE"
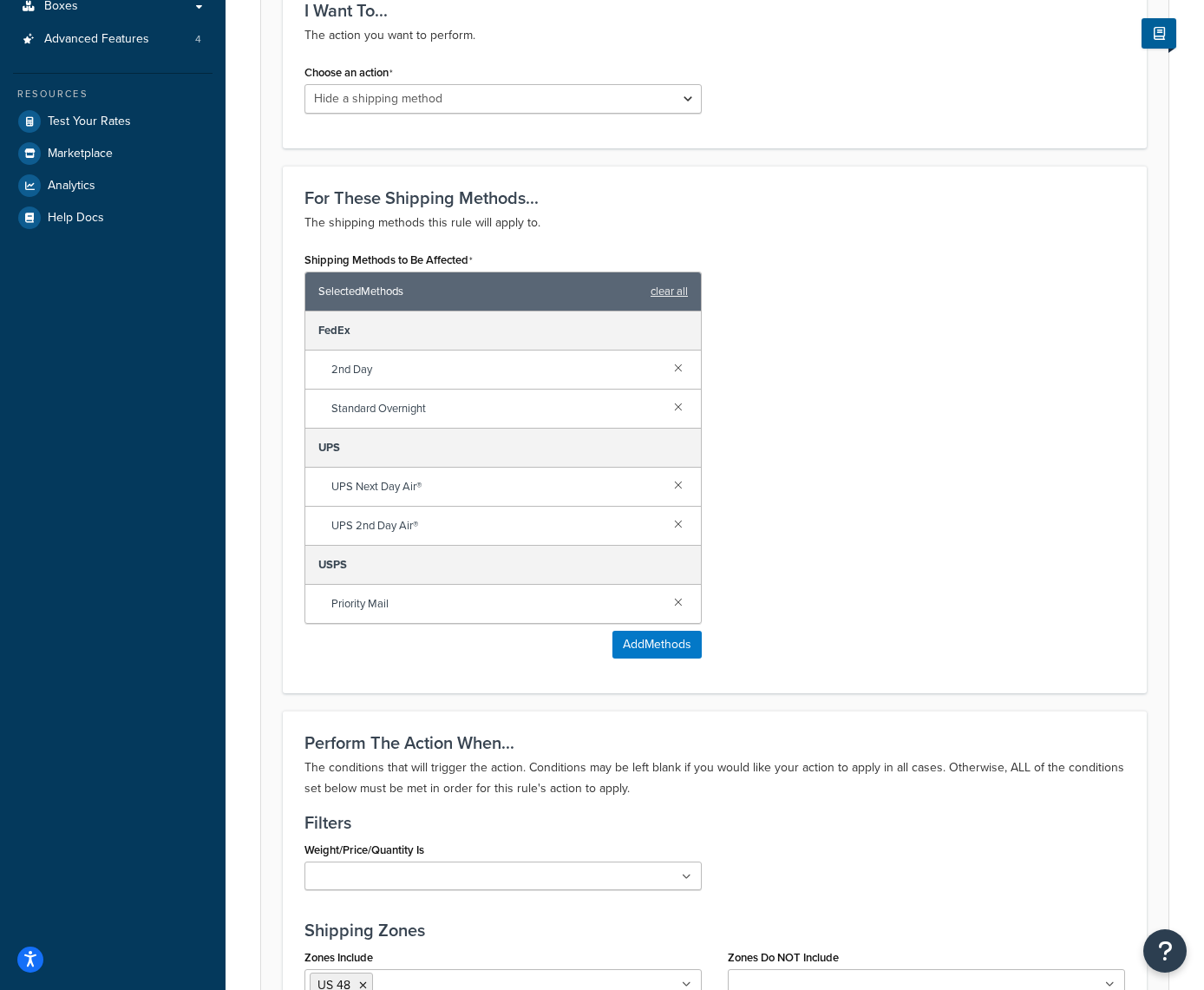
scroll to position [517, 0]
click at [681, 598] on link at bounding box center [678, 599] width 19 height 19
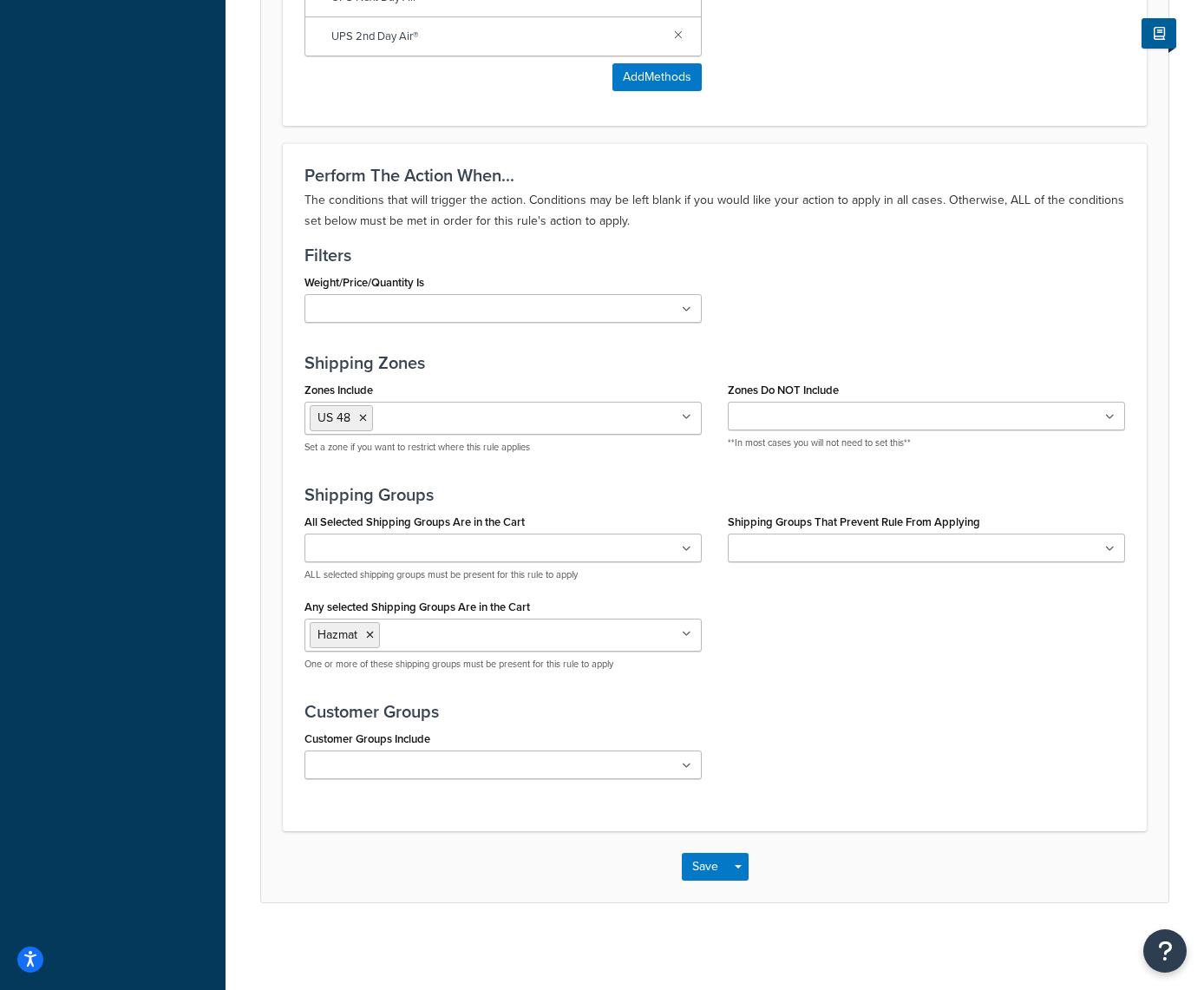
scroll to position [1005, 0]
click at [701, 863] on button "Save" at bounding box center [705, 866] width 47 height 28
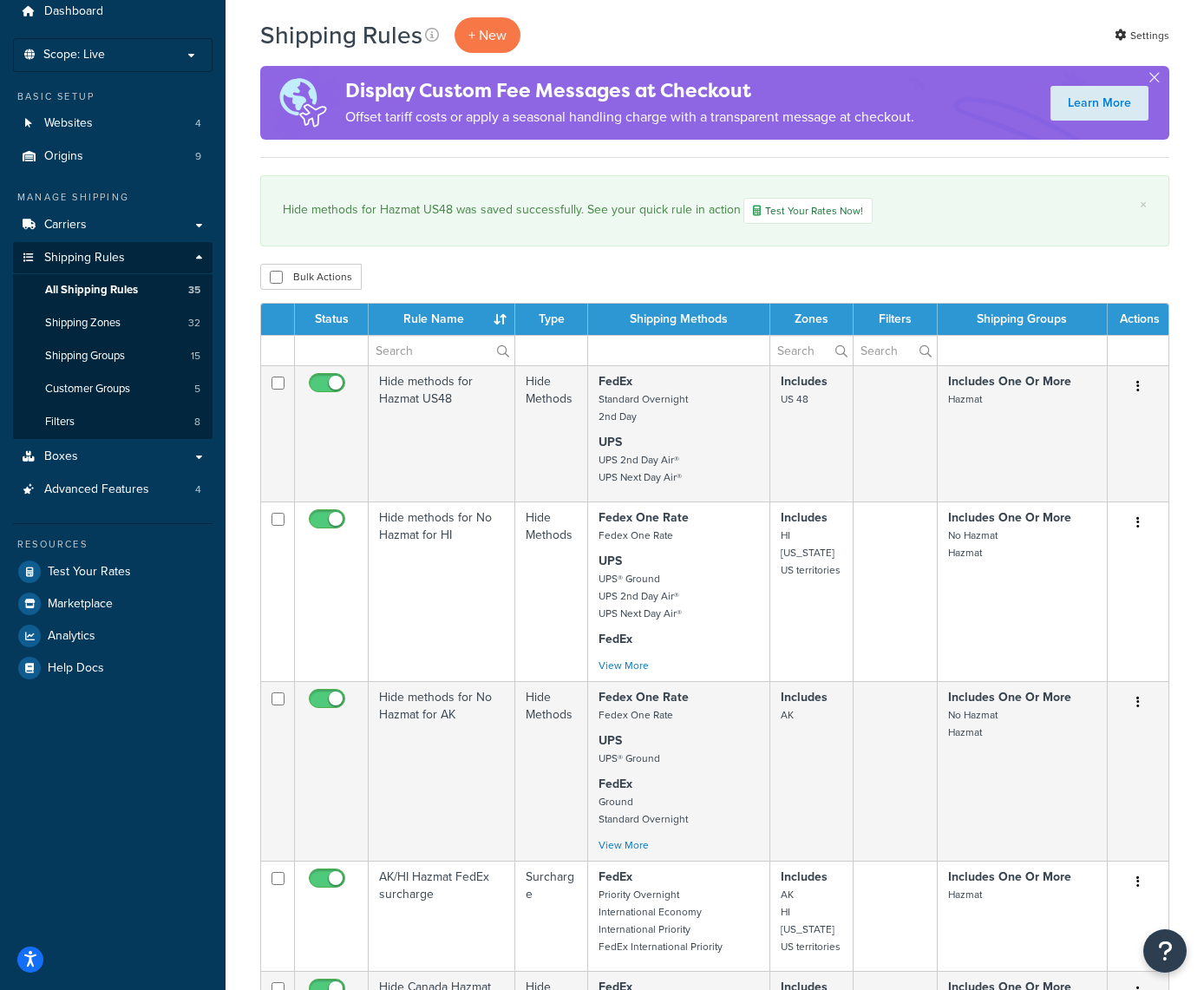
scroll to position [71, 0]
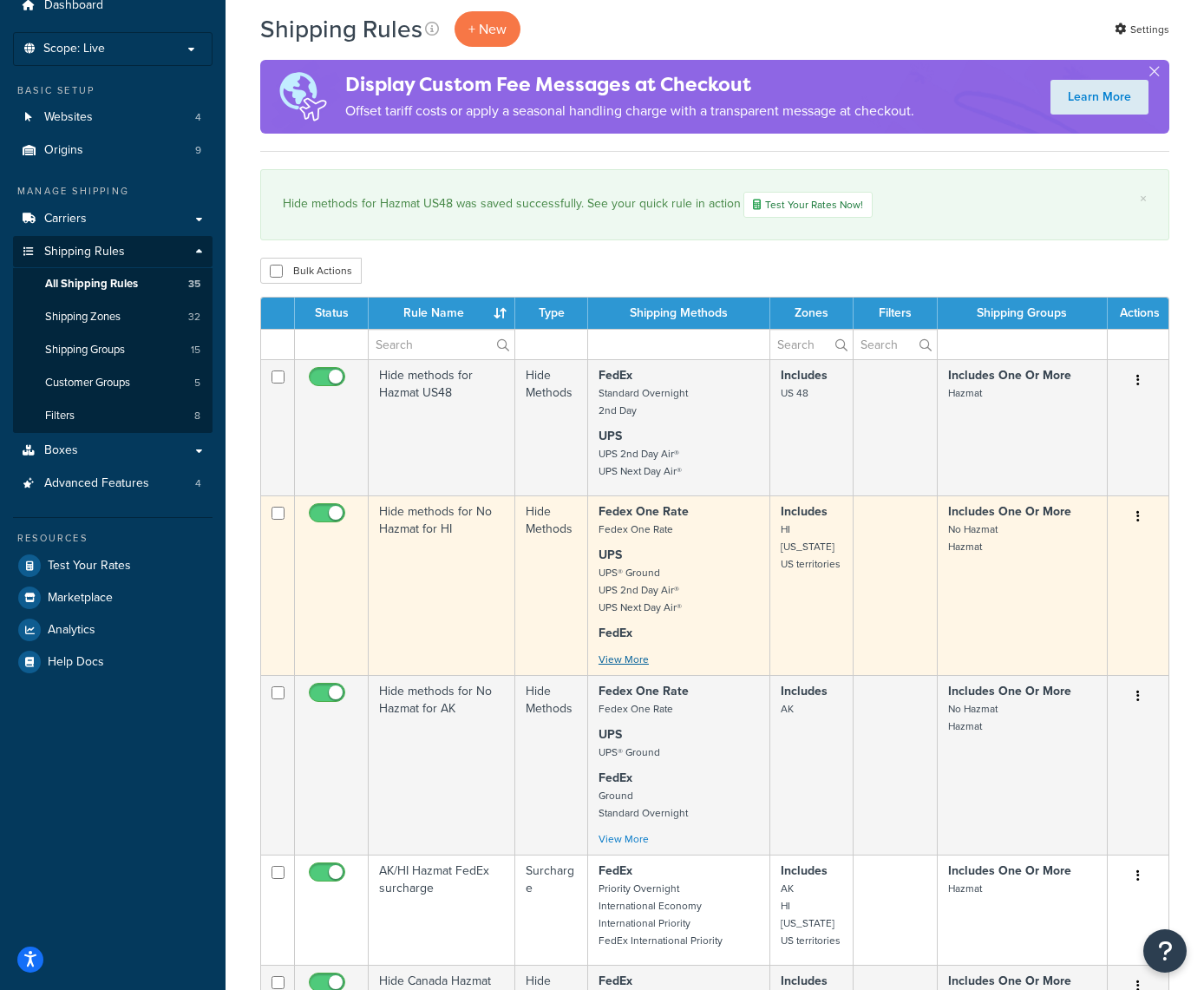
click at [639, 660] on link "View More" at bounding box center [624, 659] width 50 height 15
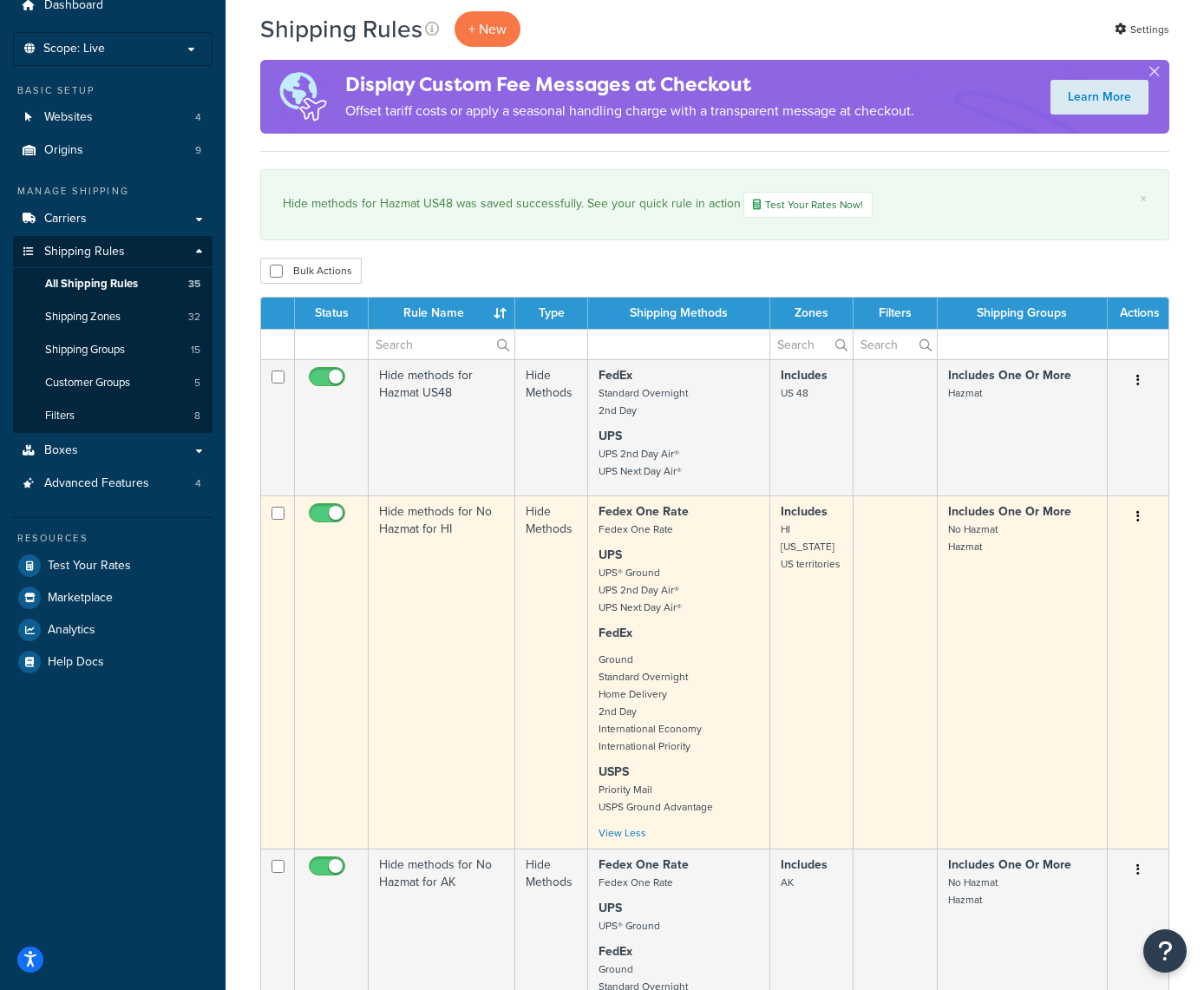
click at [1139, 513] on icon "button" at bounding box center [1139, 517] width 4 height 13
click at [1046, 544] on link "Edit" at bounding box center [1080, 550] width 137 height 36
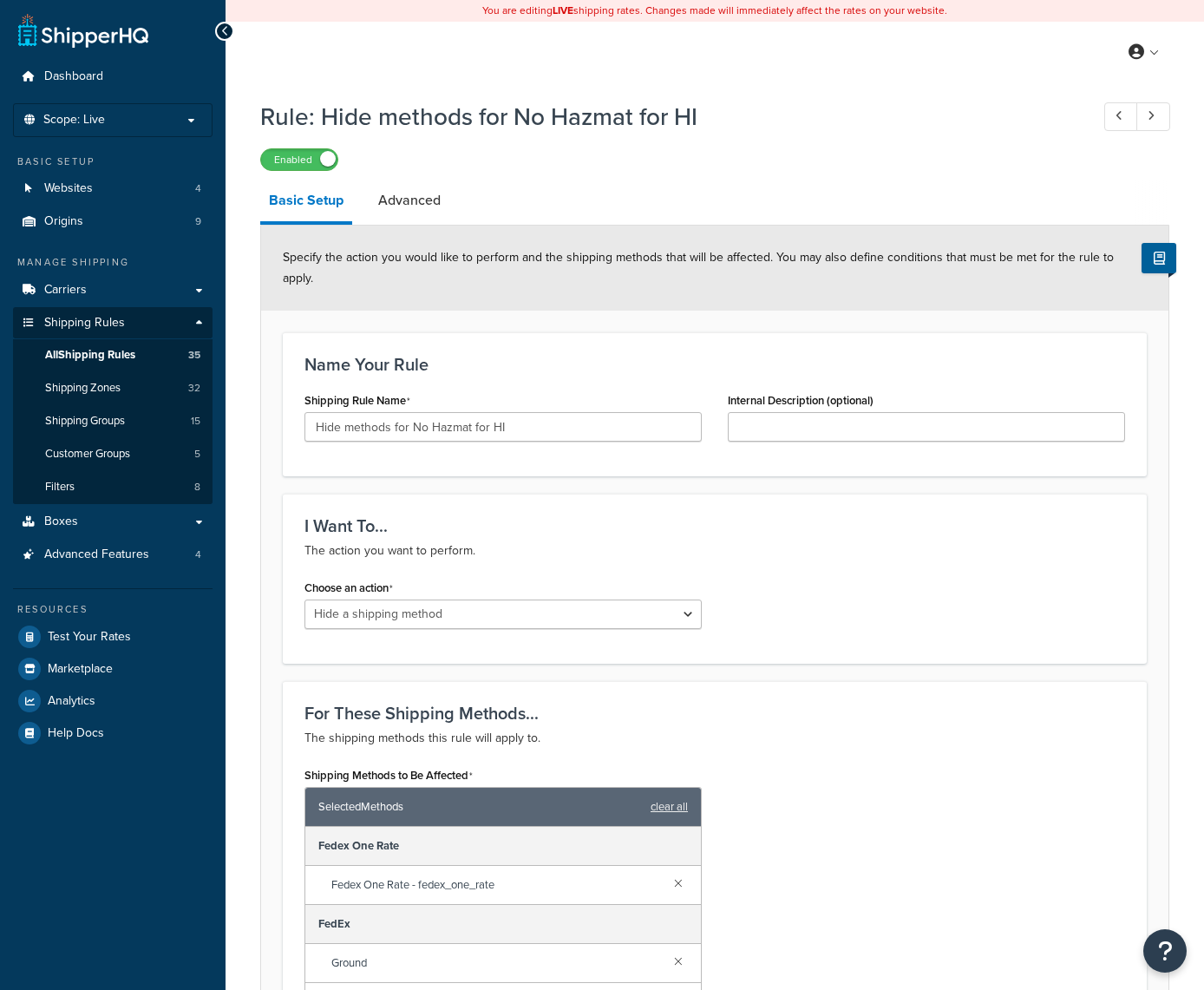
select select "HIDE"
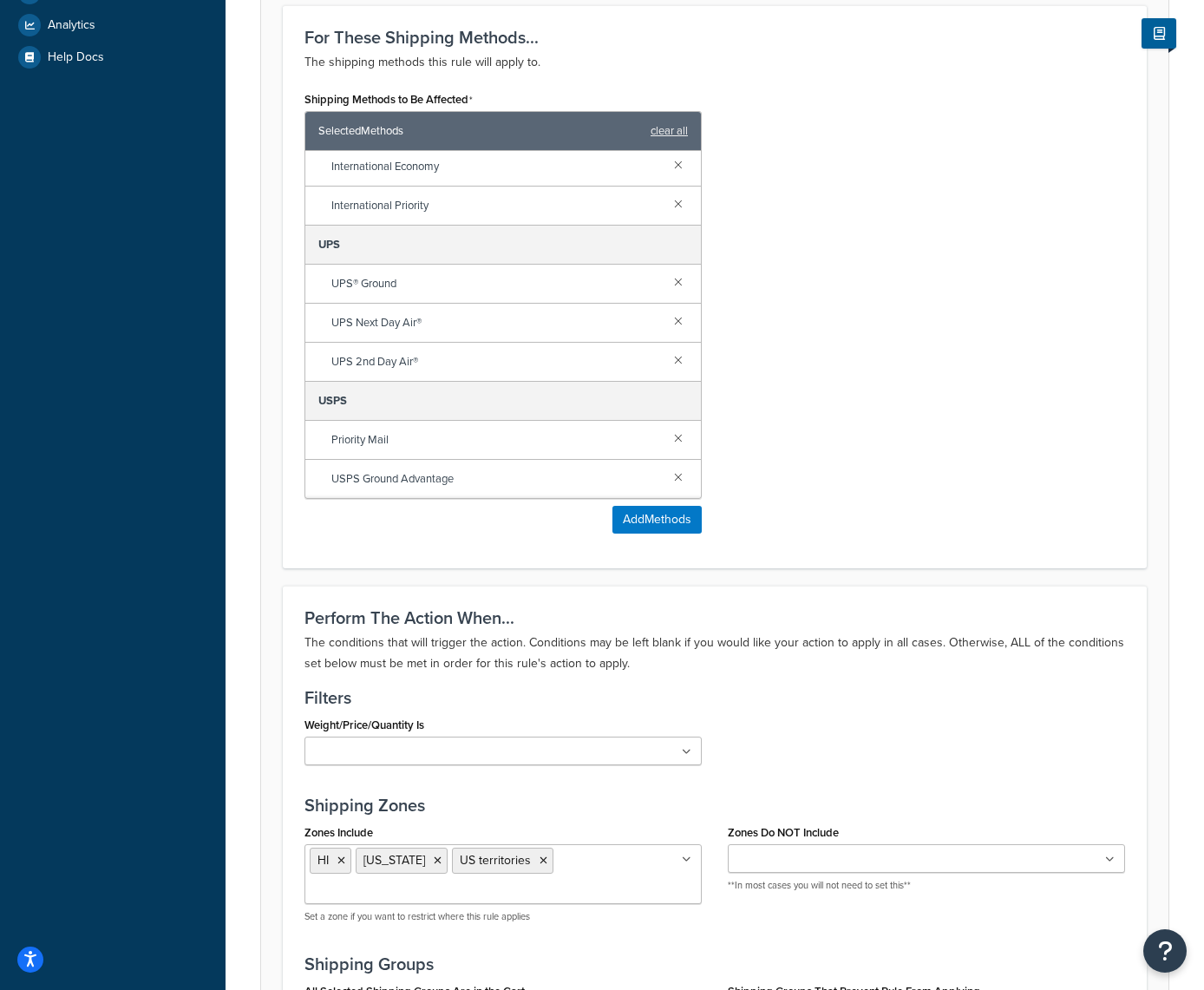
scroll to position [678, 0]
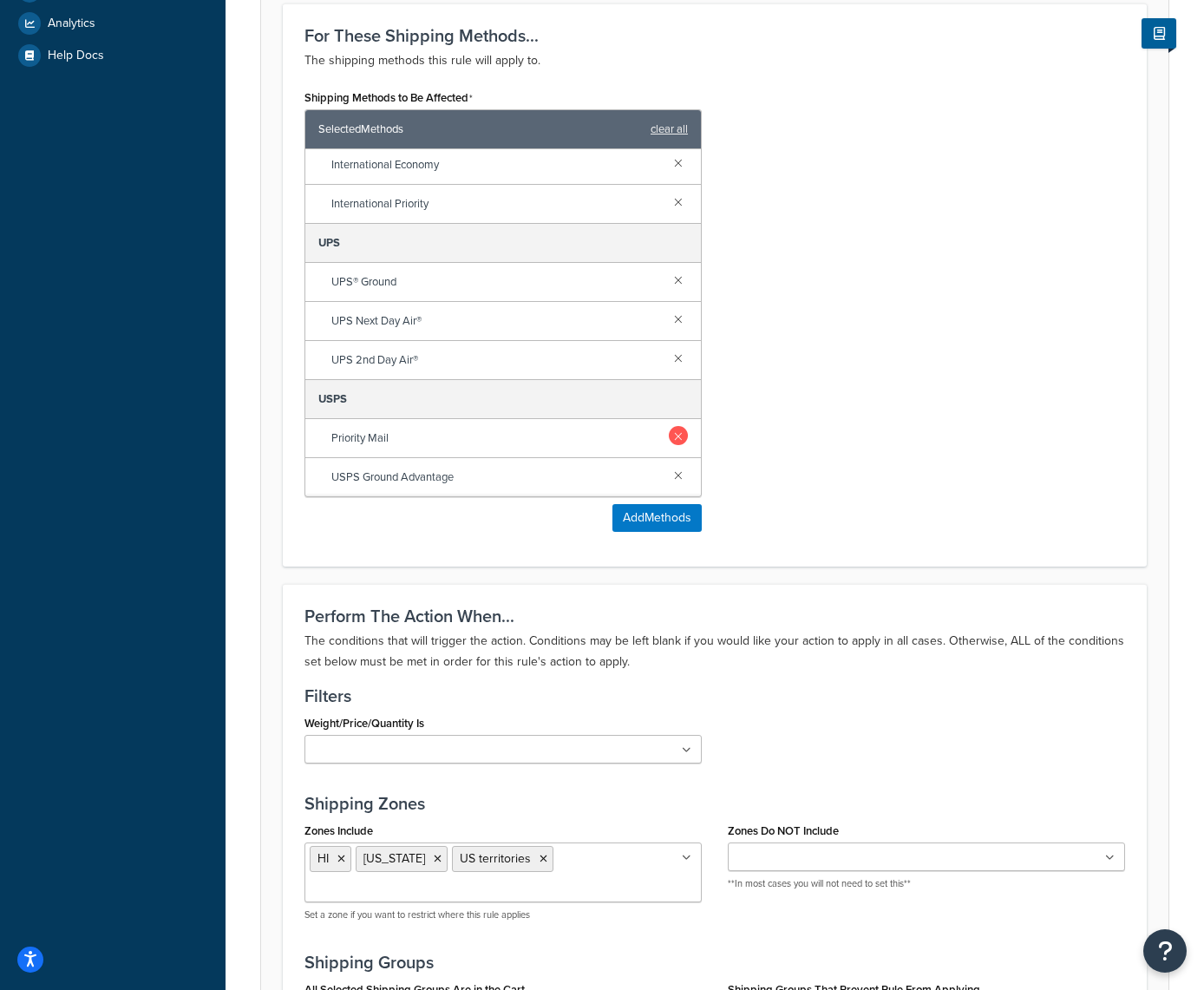
click at [678, 439] on link at bounding box center [678, 435] width 19 height 19
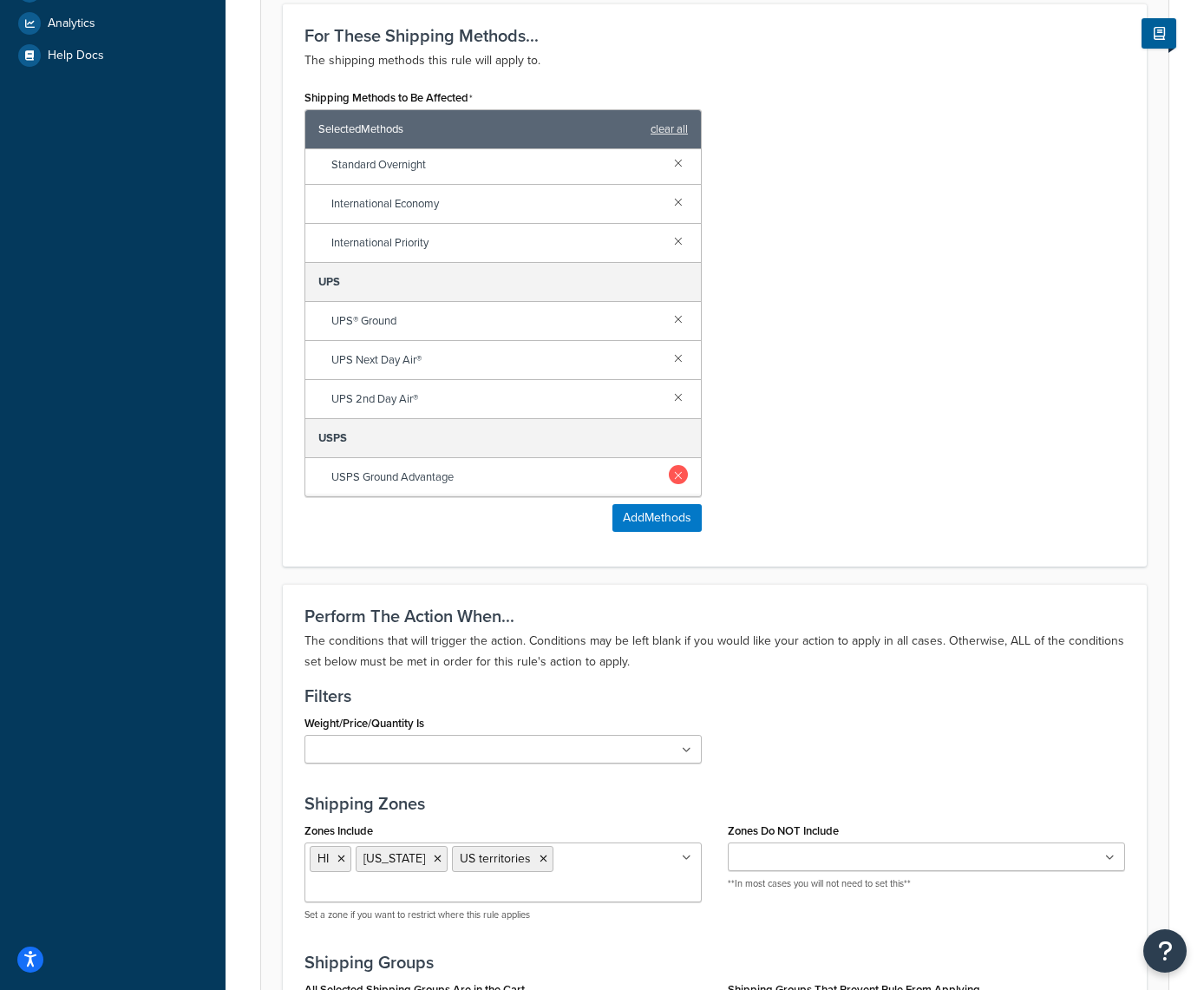
click at [675, 473] on link at bounding box center [678, 474] width 19 height 19
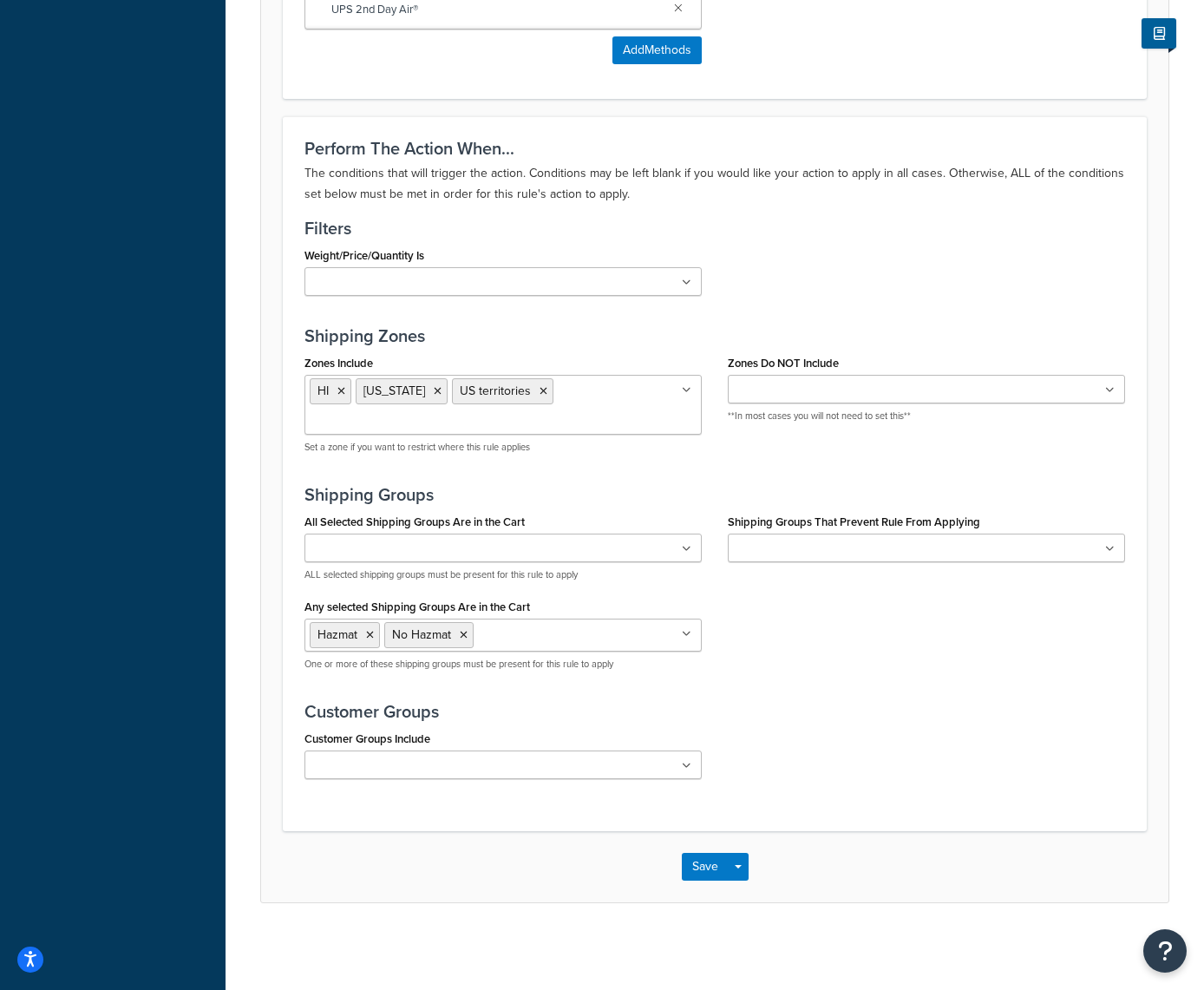
scroll to position [1146, 0]
click at [707, 860] on button "Save" at bounding box center [705, 866] width 47 height 28
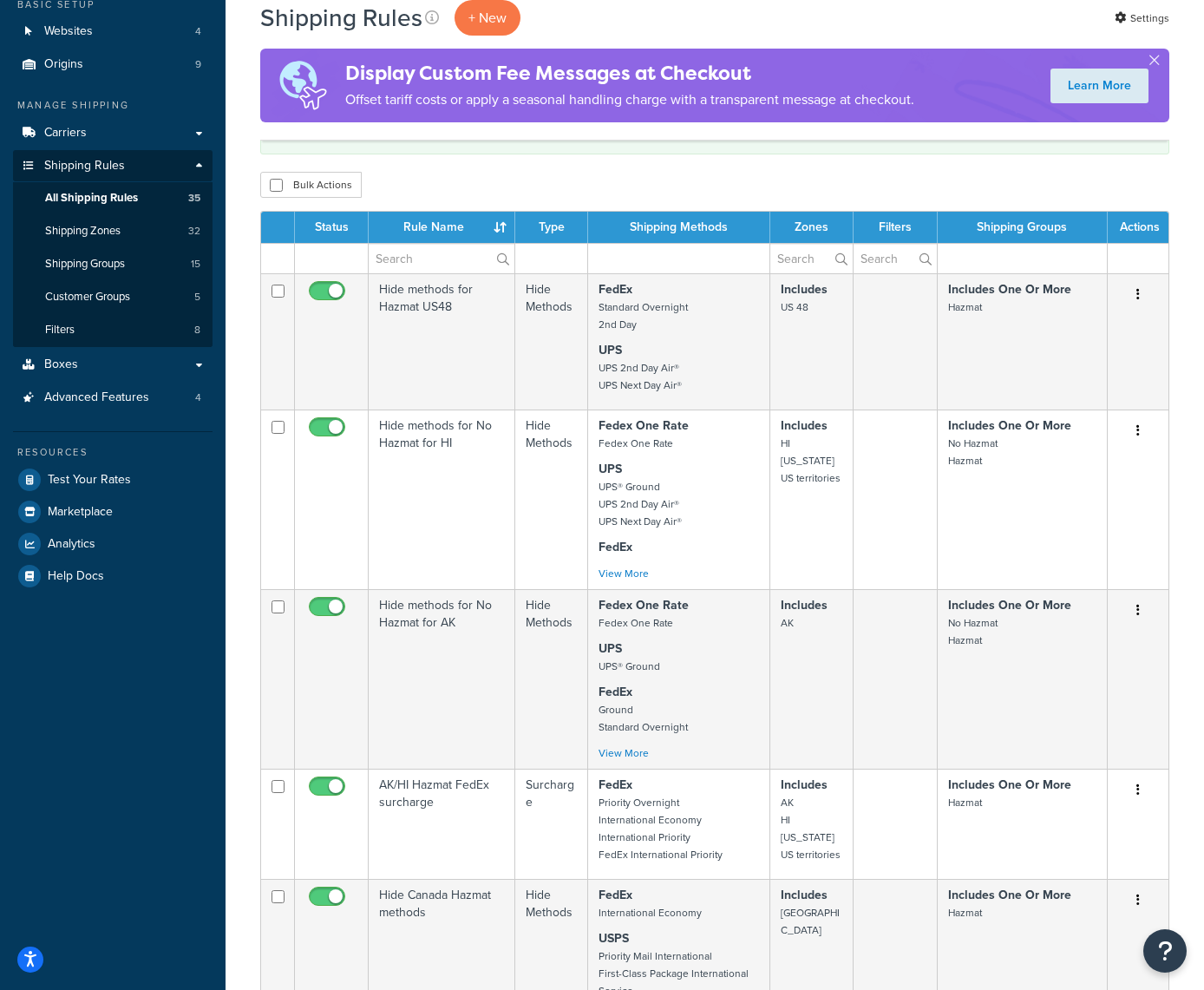
scroll to position [159, 0]
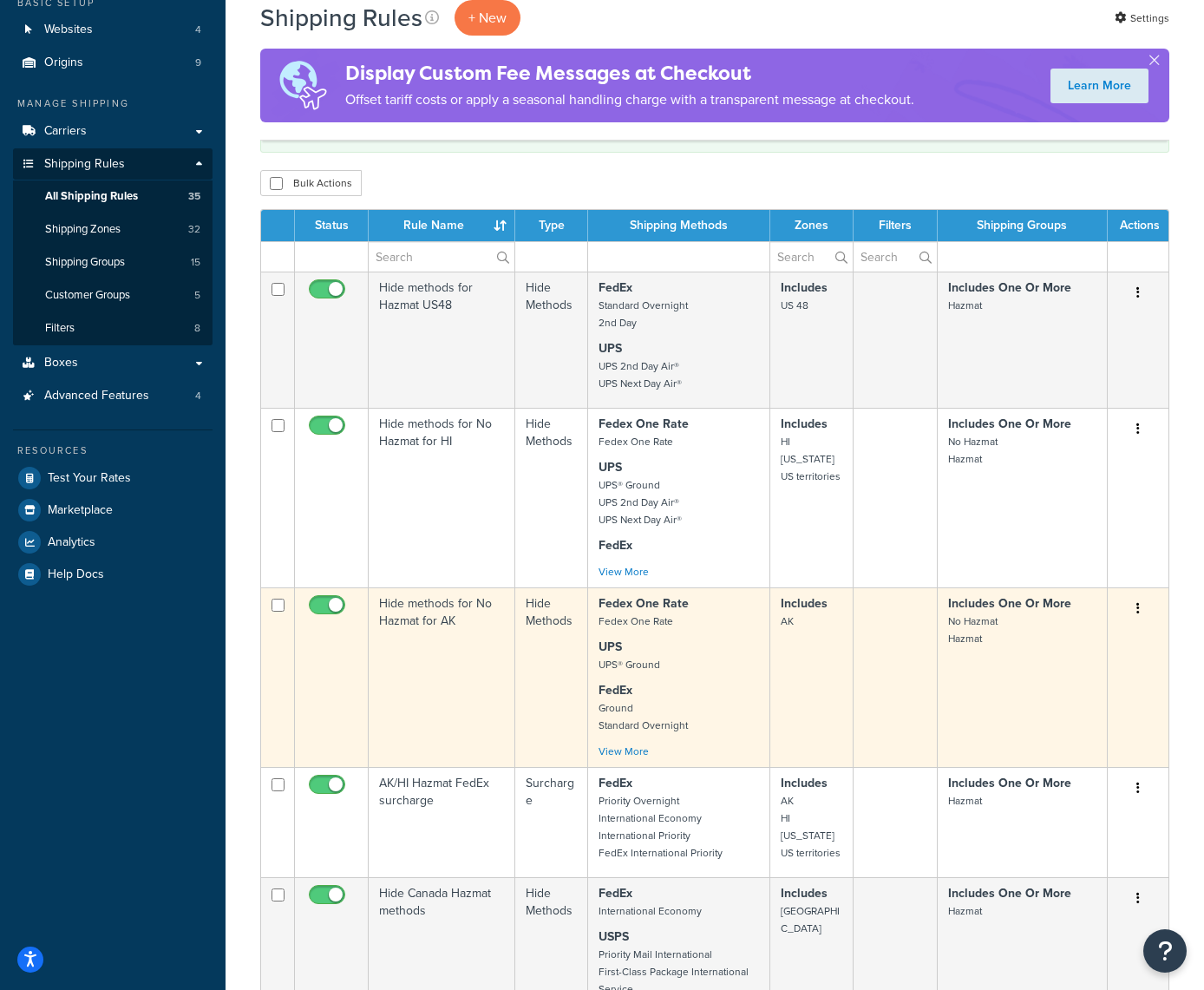
click at [1132, 607] on button "button" at bounding box center [1138, 608] width 24 height 28
click at [1038, 643] on link "Edit" at bounding box center [1080, 641] width 137 height 36
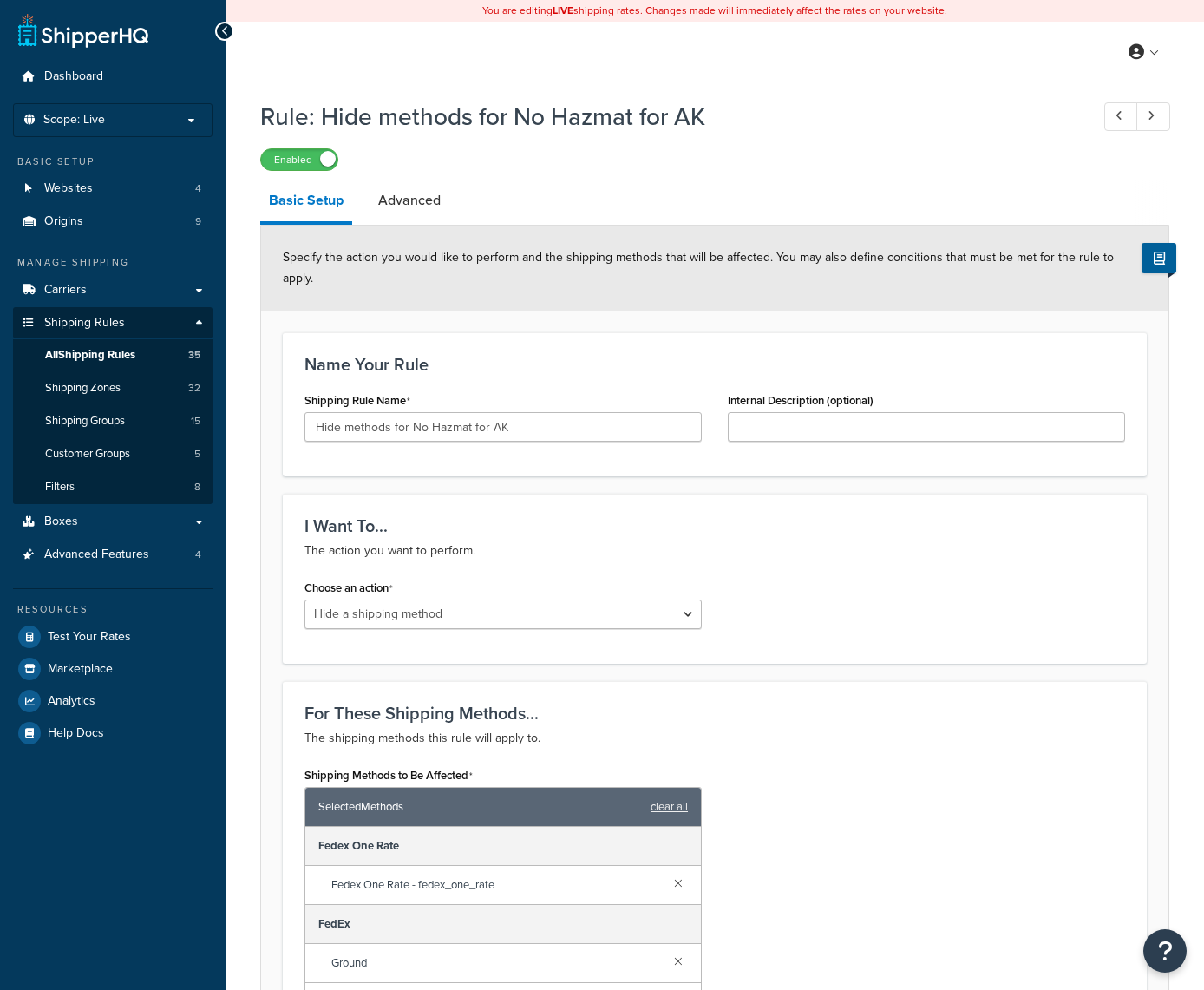
select select "HIDE"
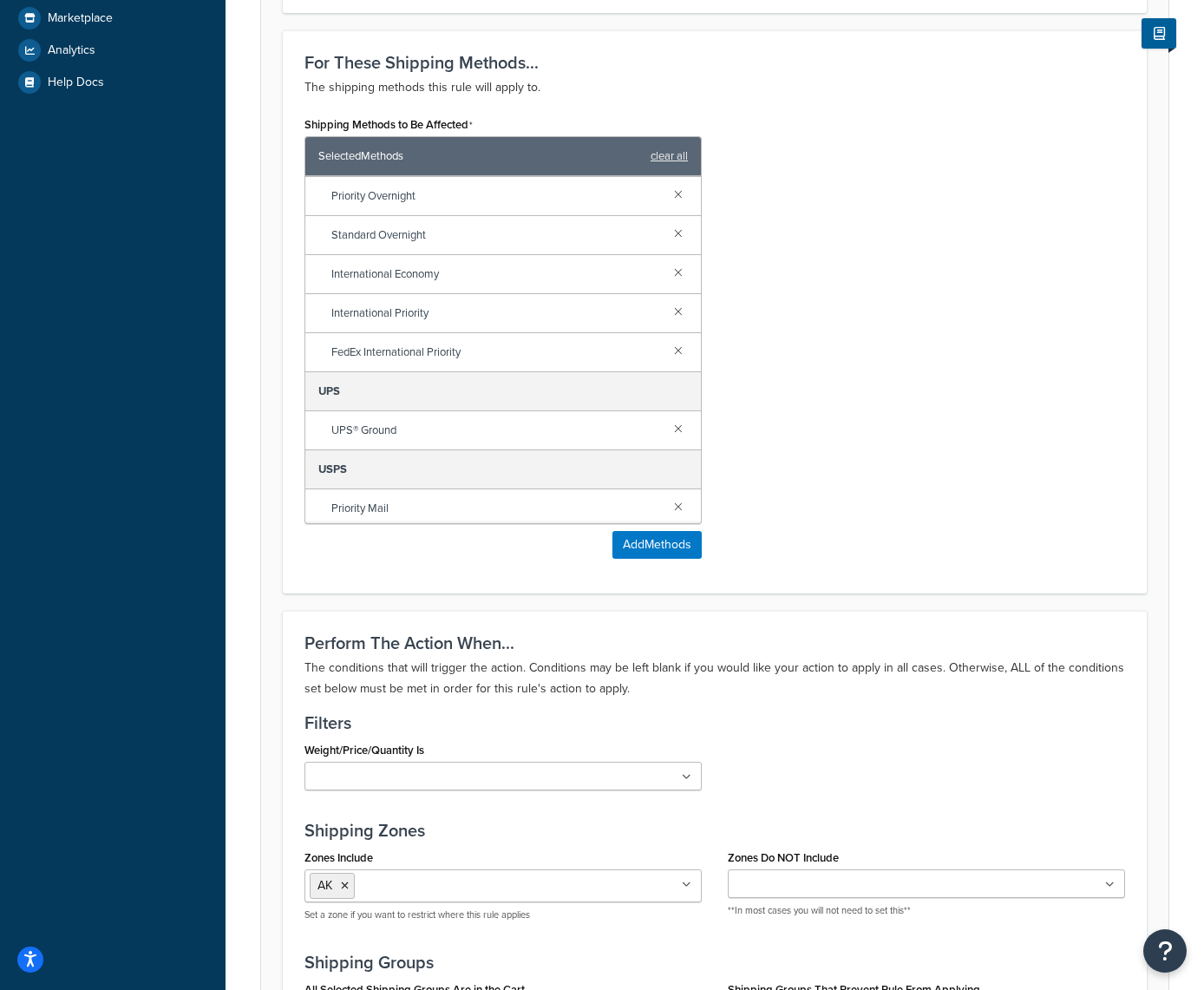
scroll to position [235, 0]
click at [678, 506] on link at bounding box center [678, 504] width 19 height 19
click at [680, 501] on link at bounding box center [678, 501] width 19 height 19
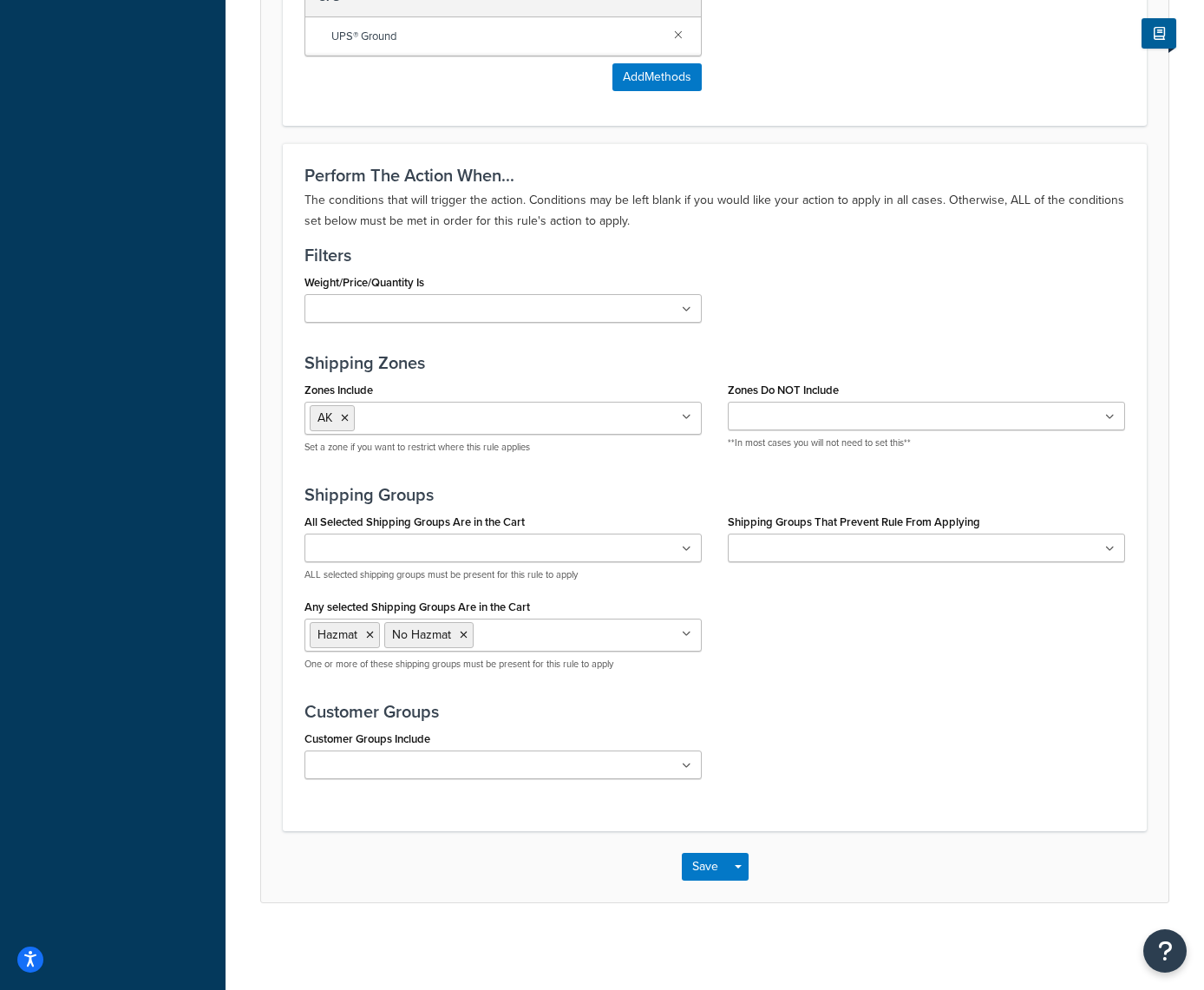
scroll to position [1119, 0]
click at [711, 858] on button "Save" at bounding box center [705, 866] width 47 height 28
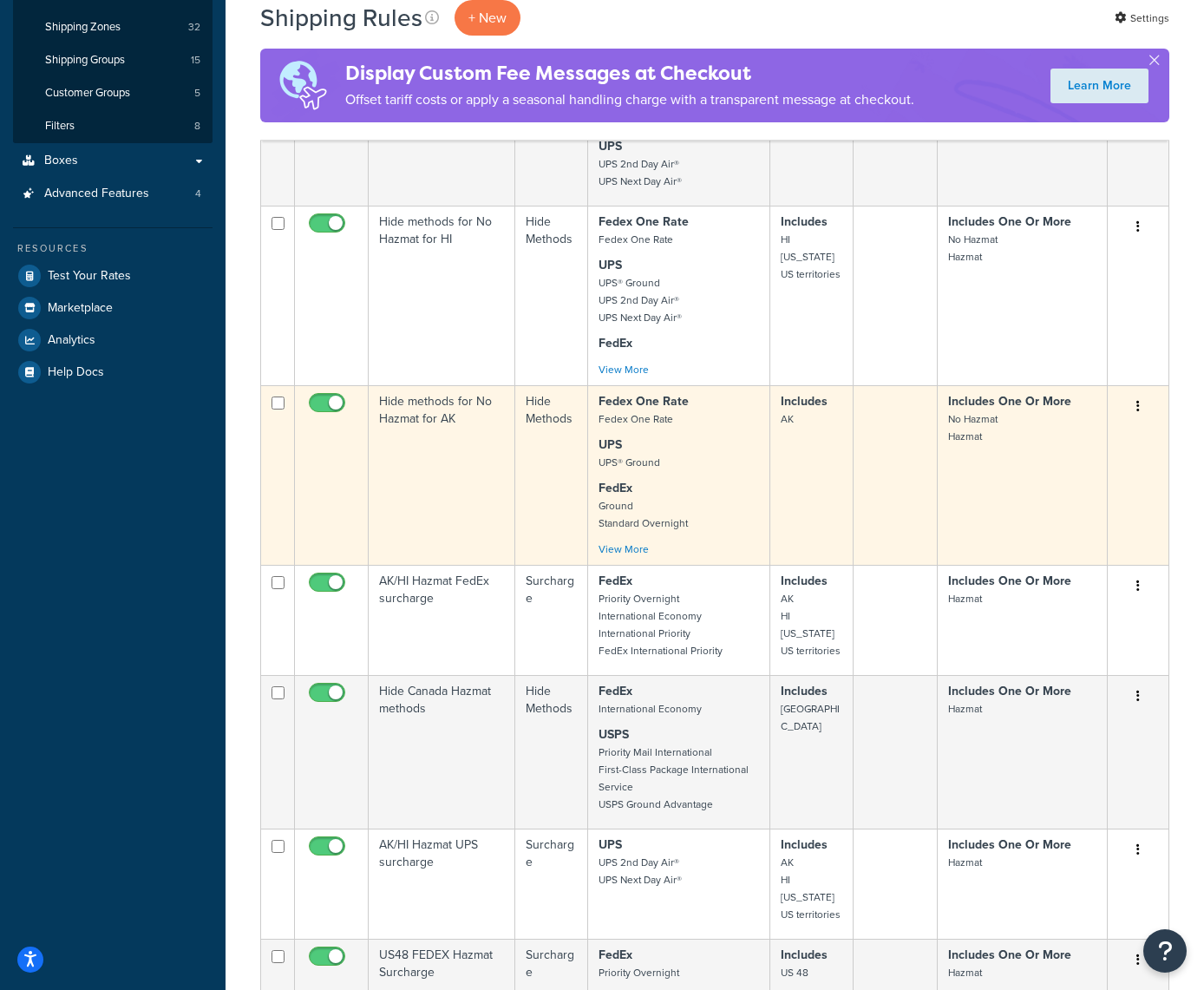
scroll to position [363, 0]
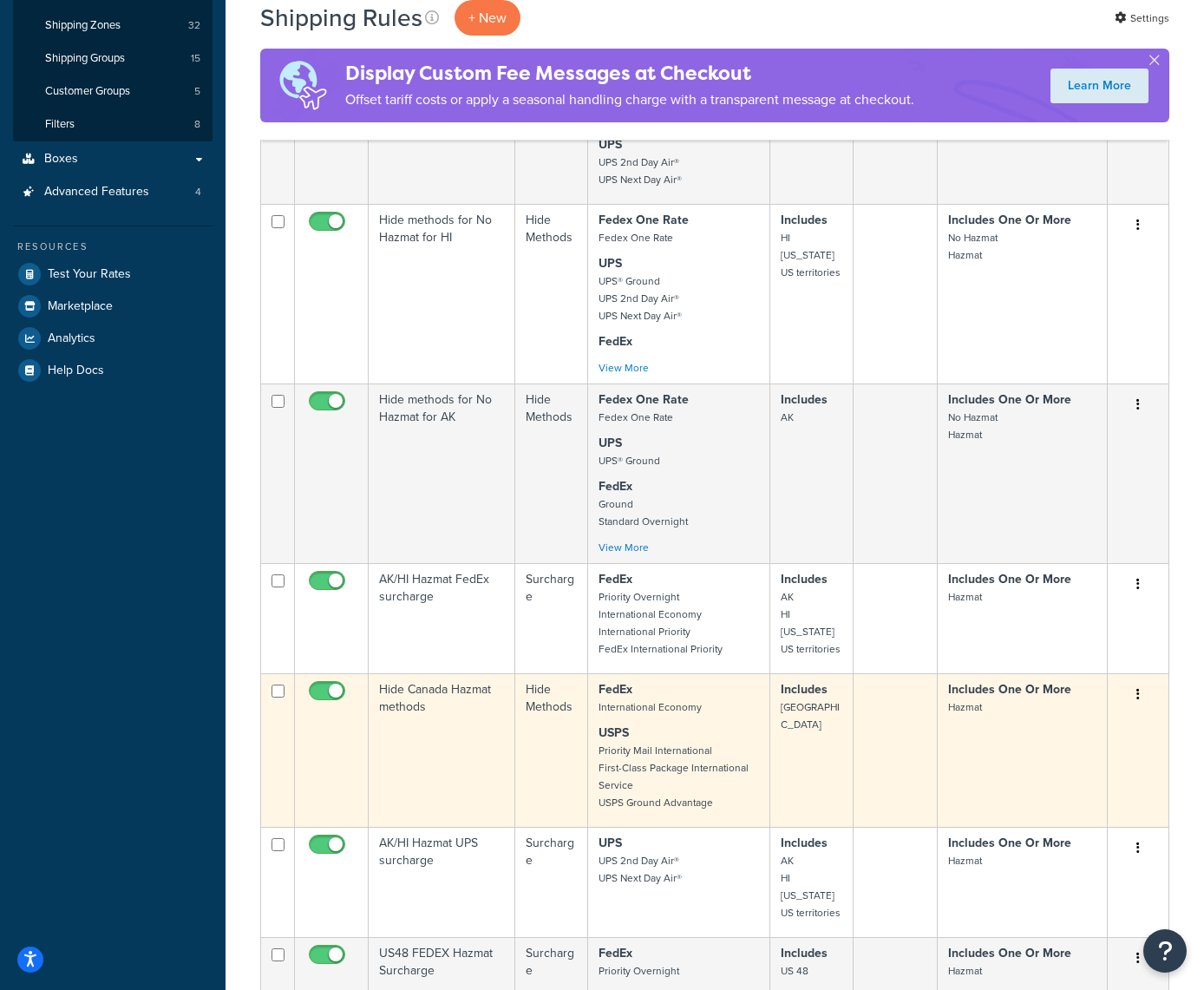
click at [1147, 695] on button "button" at bounding box center [1138, 694] width 24 height 28
click at [1074, 724] on link "Edit" at bounding box center [1080, 727] width 137 height 36
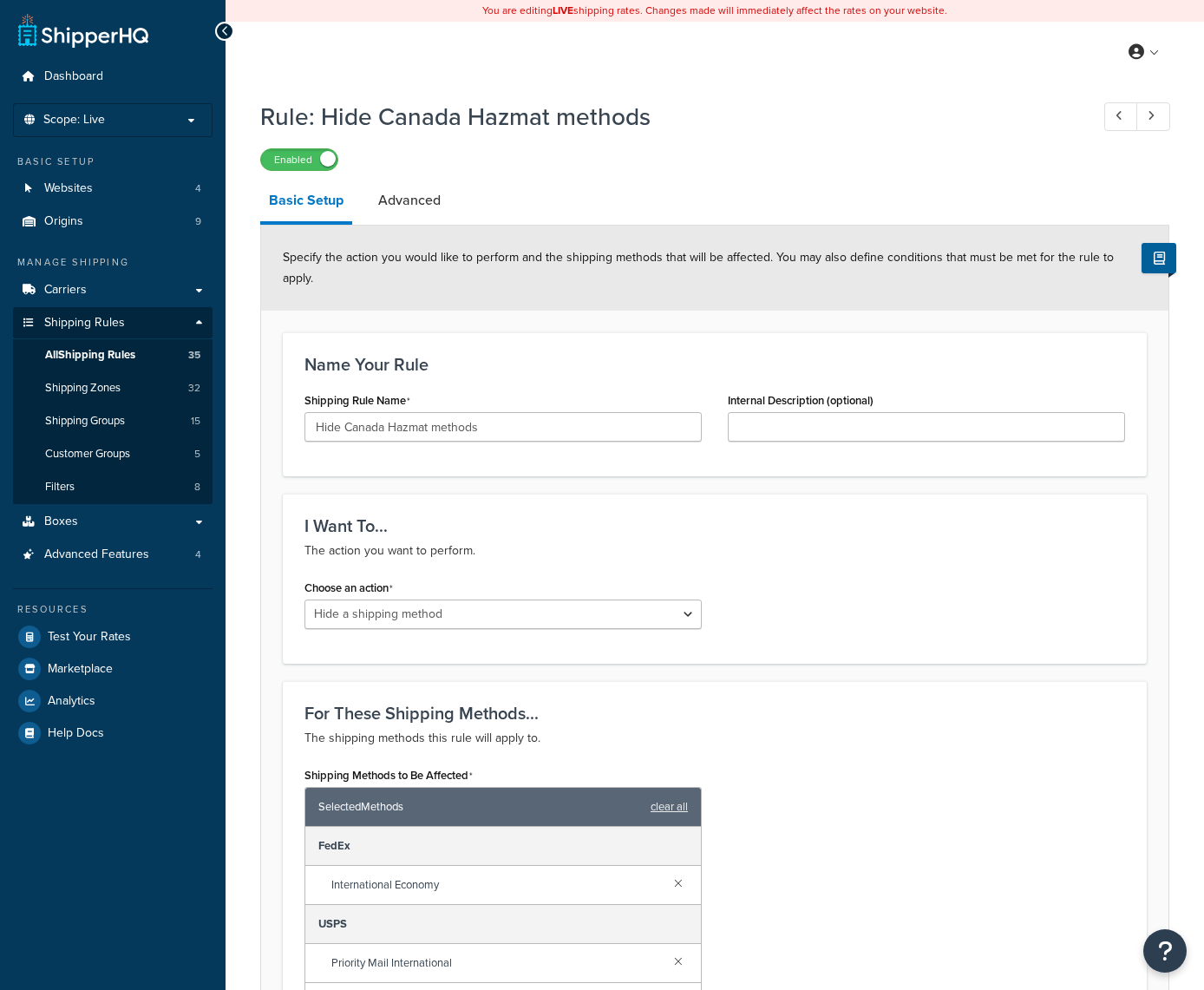
select select "HIDE"
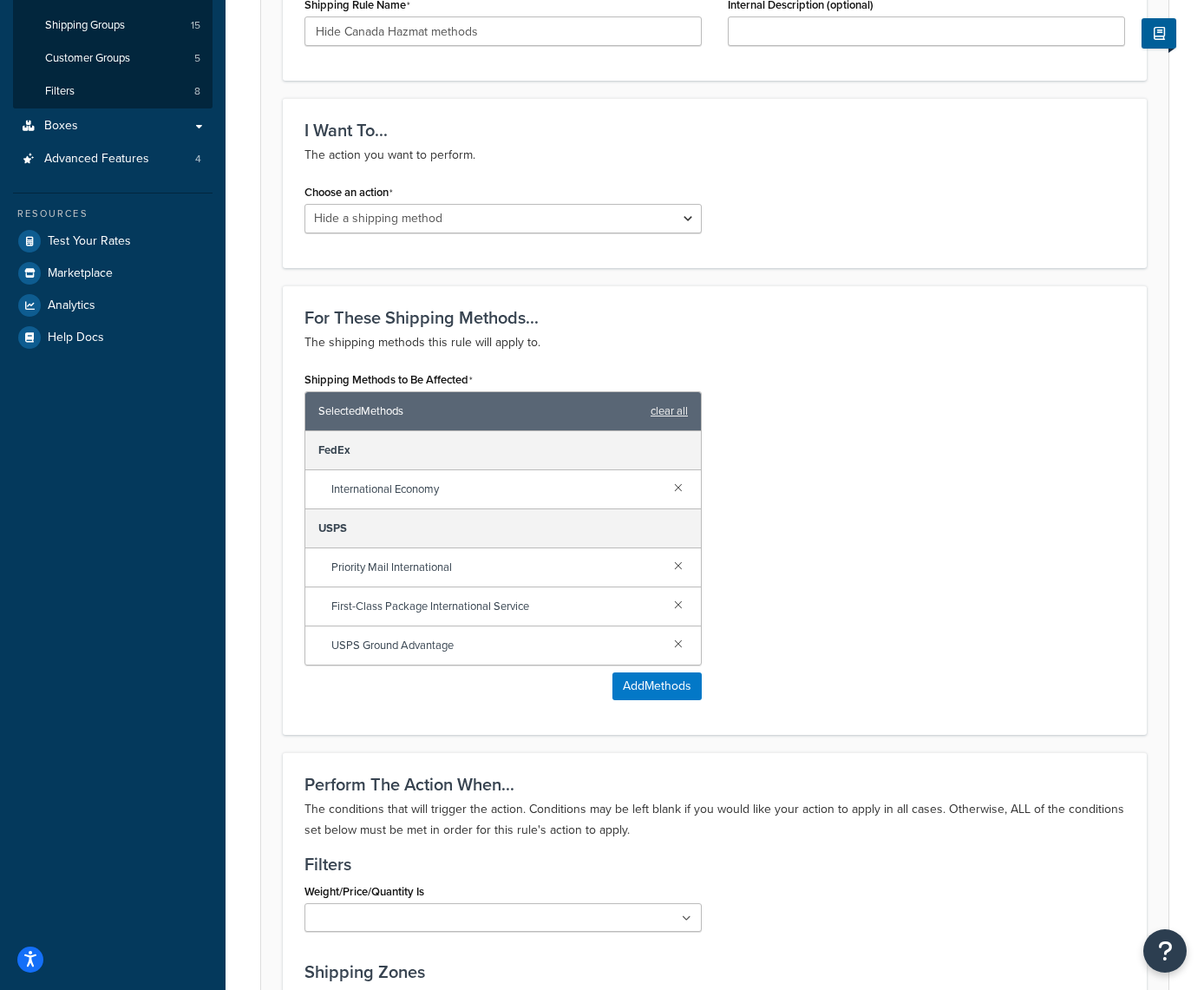
scroll to position [428, 0]
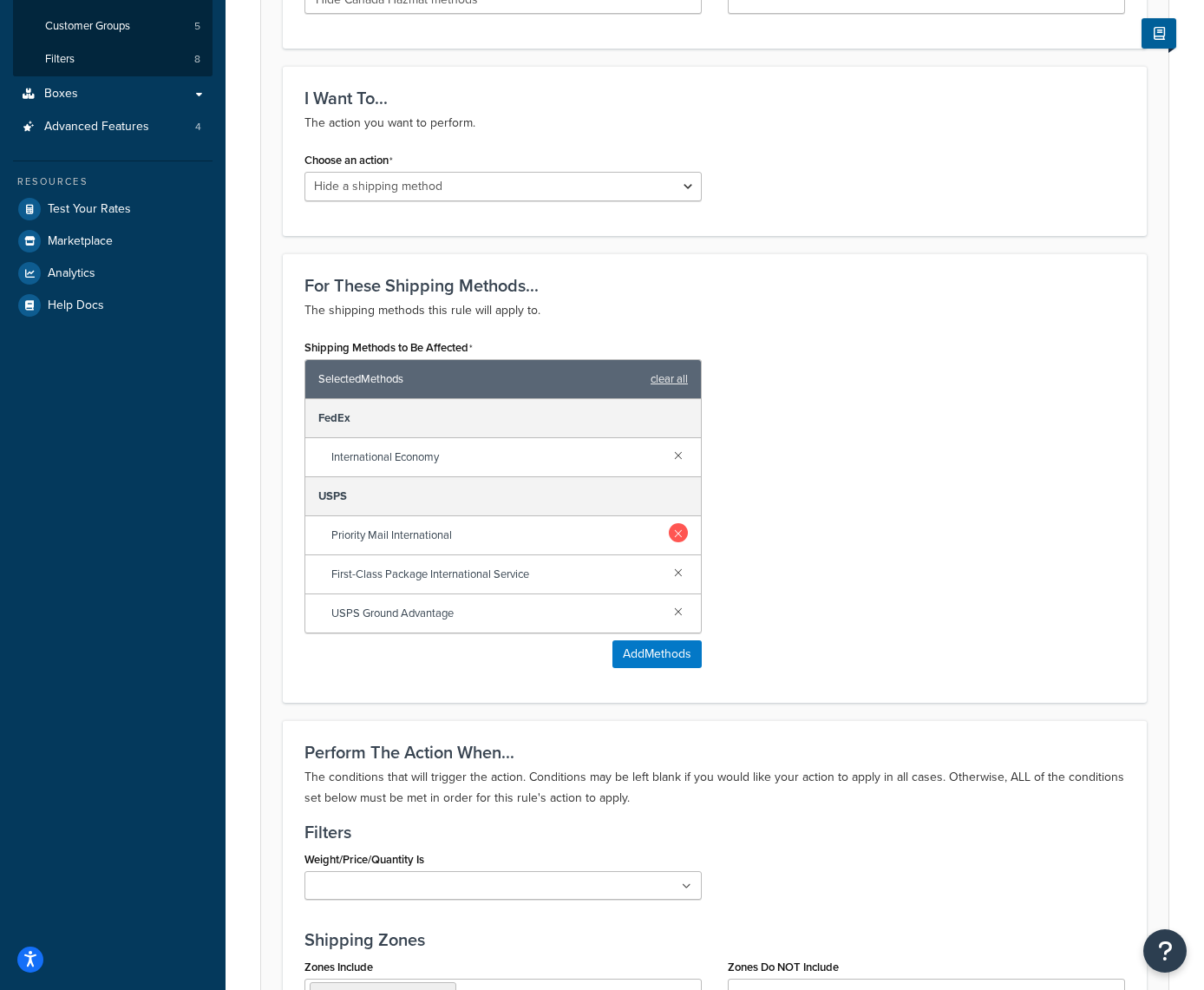
click at [678, 530] on link at bounding box center [678, 532] width 19 height 19
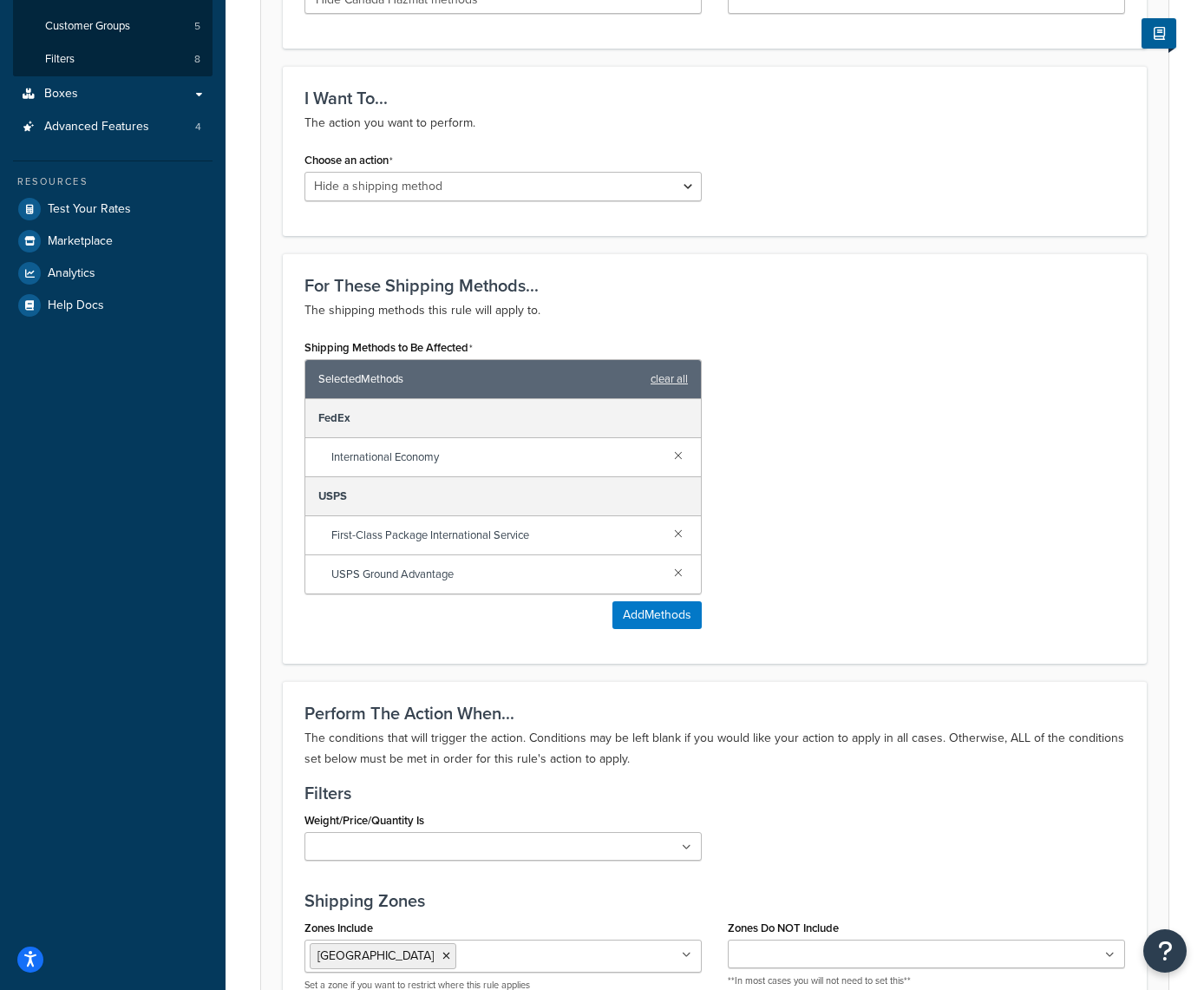
click at [678, 530] on link at bounding box center [678, 532] width 19 height 19
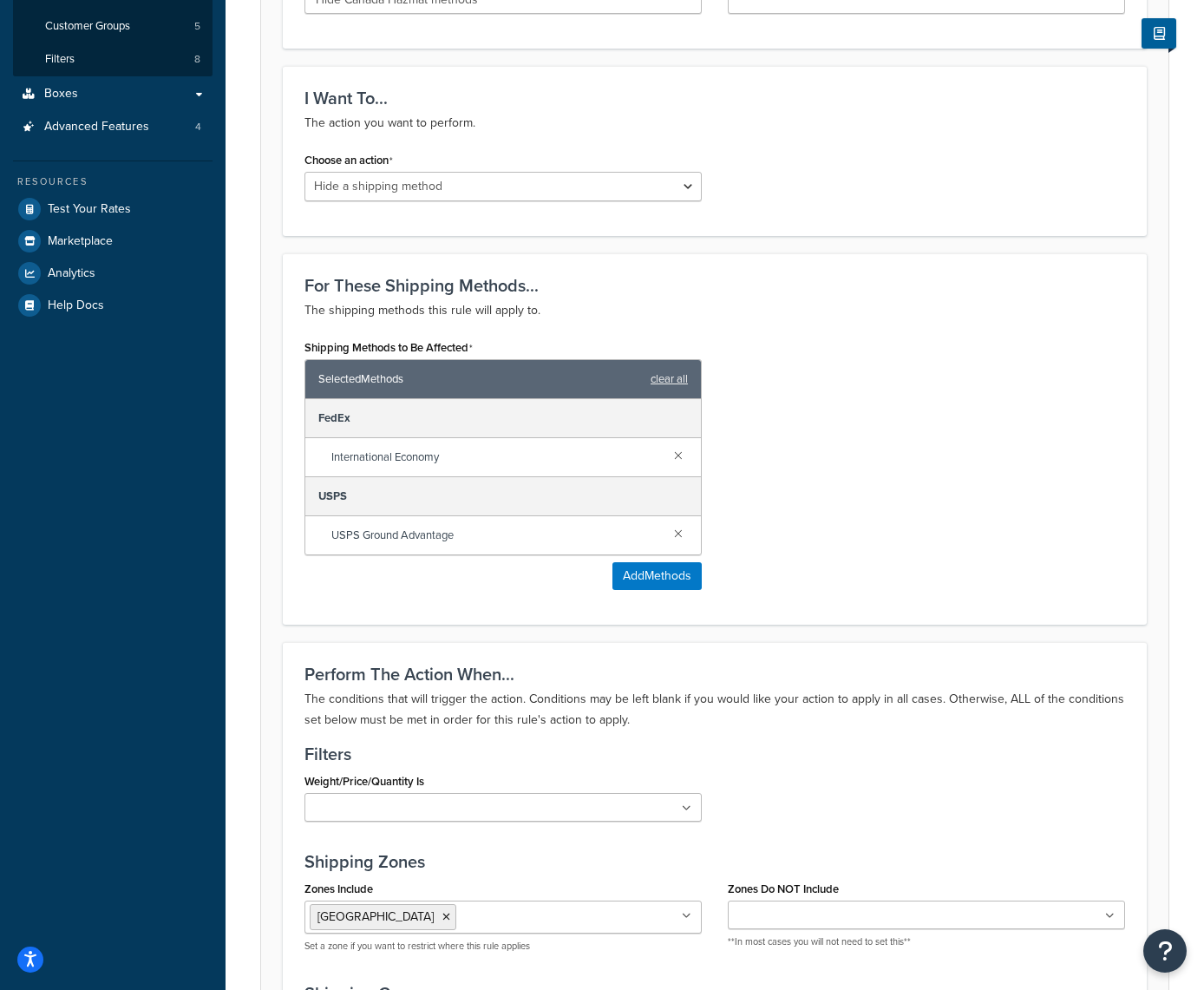
click at [678, 530] on link at bounding box center [678, 532] width 19 height 19
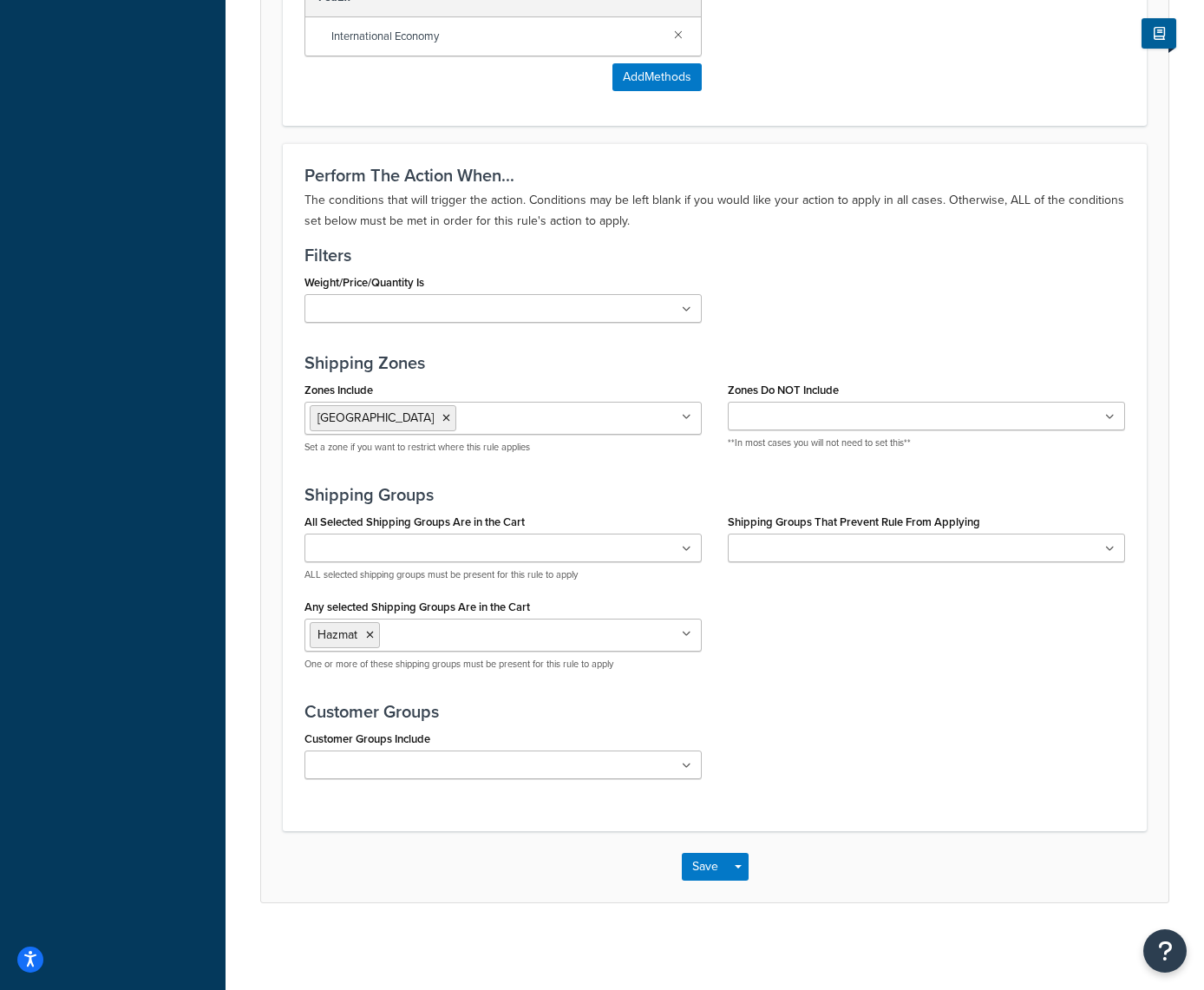
scroll to position [848, 0]
click at [707, 859] on button "Save" at bounding box center [705, 866] width 47 height 28
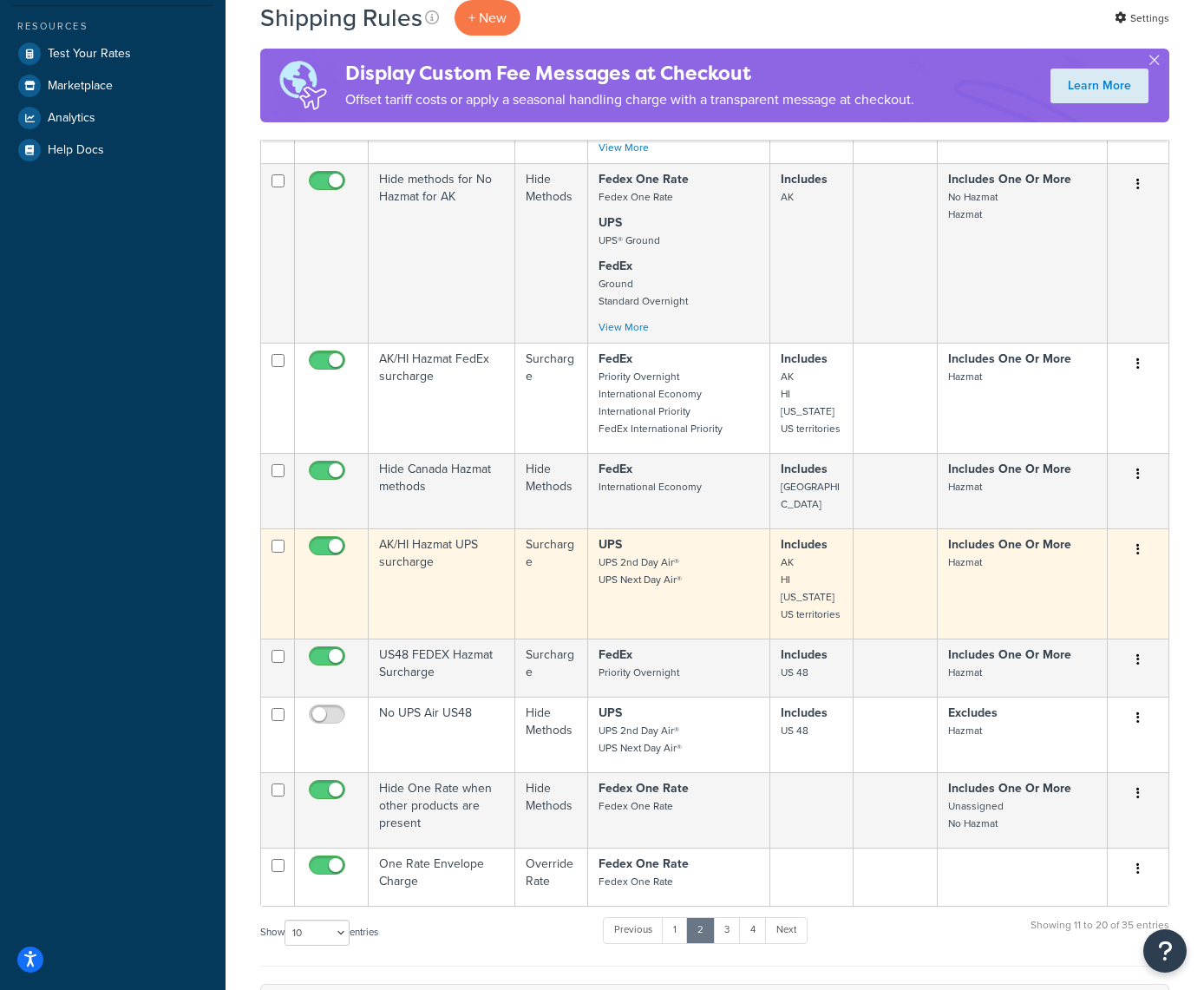
scroll to position [586, 0]
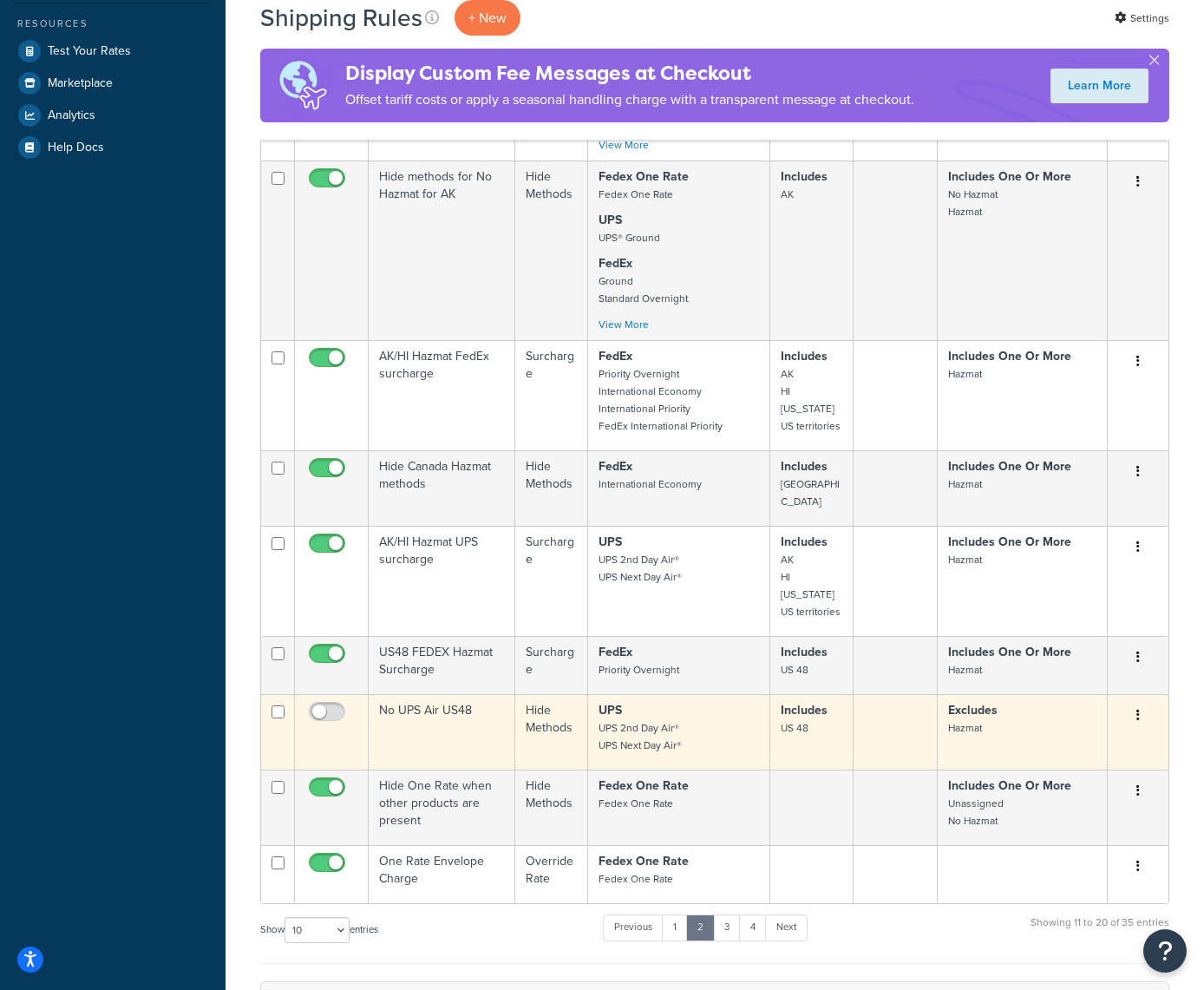
click at [1139, 709] on icon "button" at bounding box center [1139, 715] width 4 height 13
click at [1048, 805] on link "Delete" at bounding box center [1080, 820] width 137 height 36
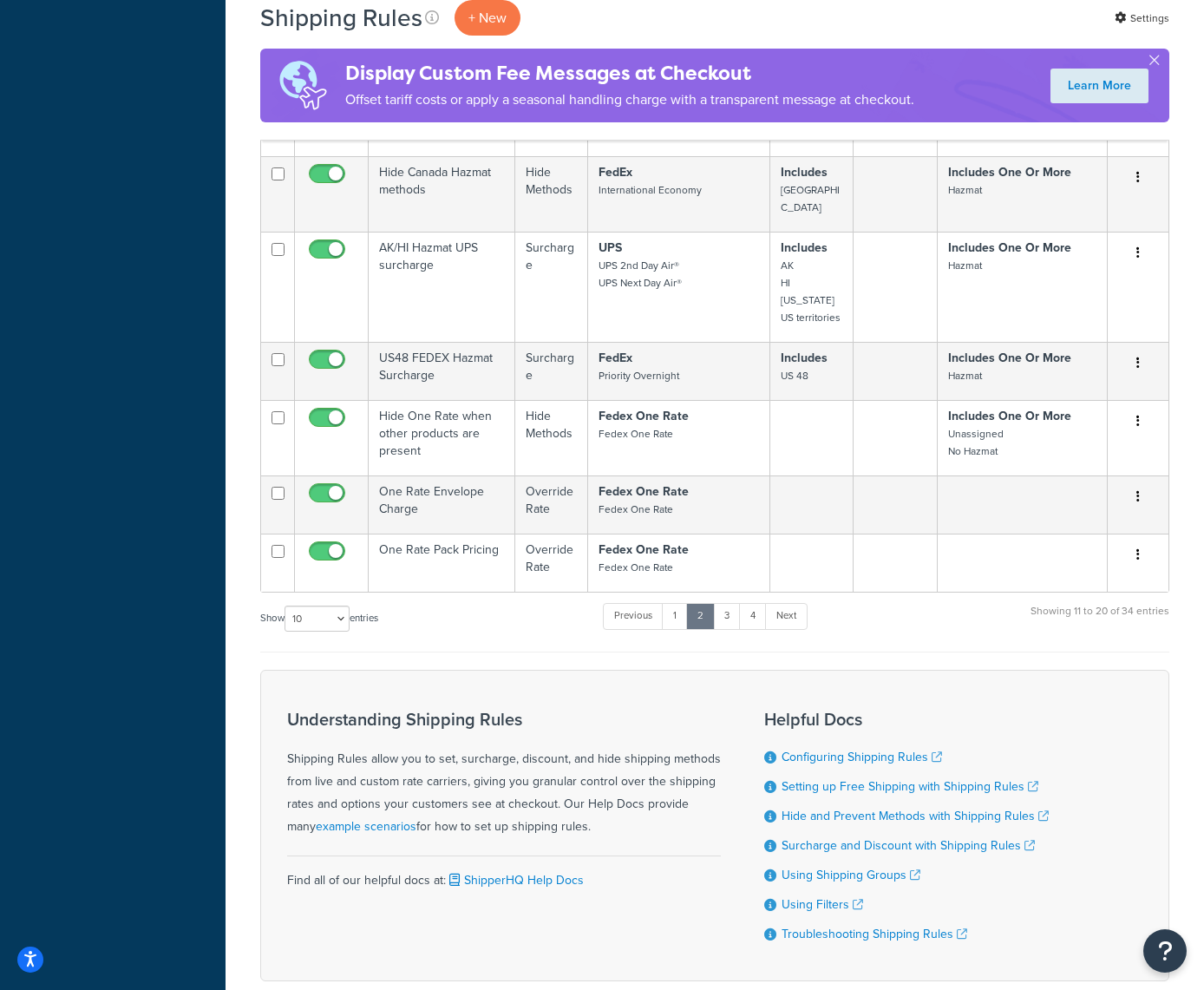
scroll to position [868, 0]
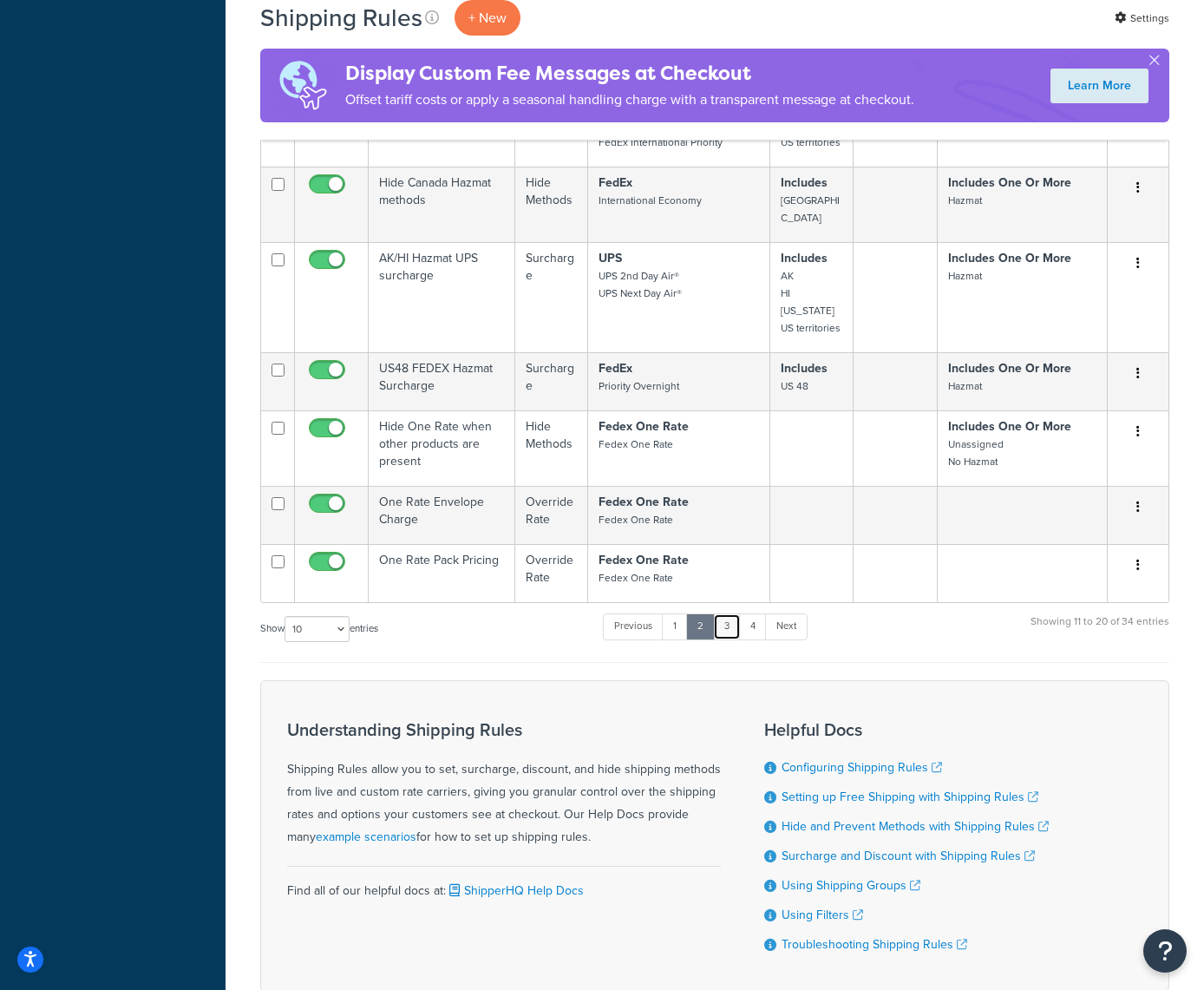
click at [729, 614] on link "3" at bounding box center [727, 626] width 28 height 26
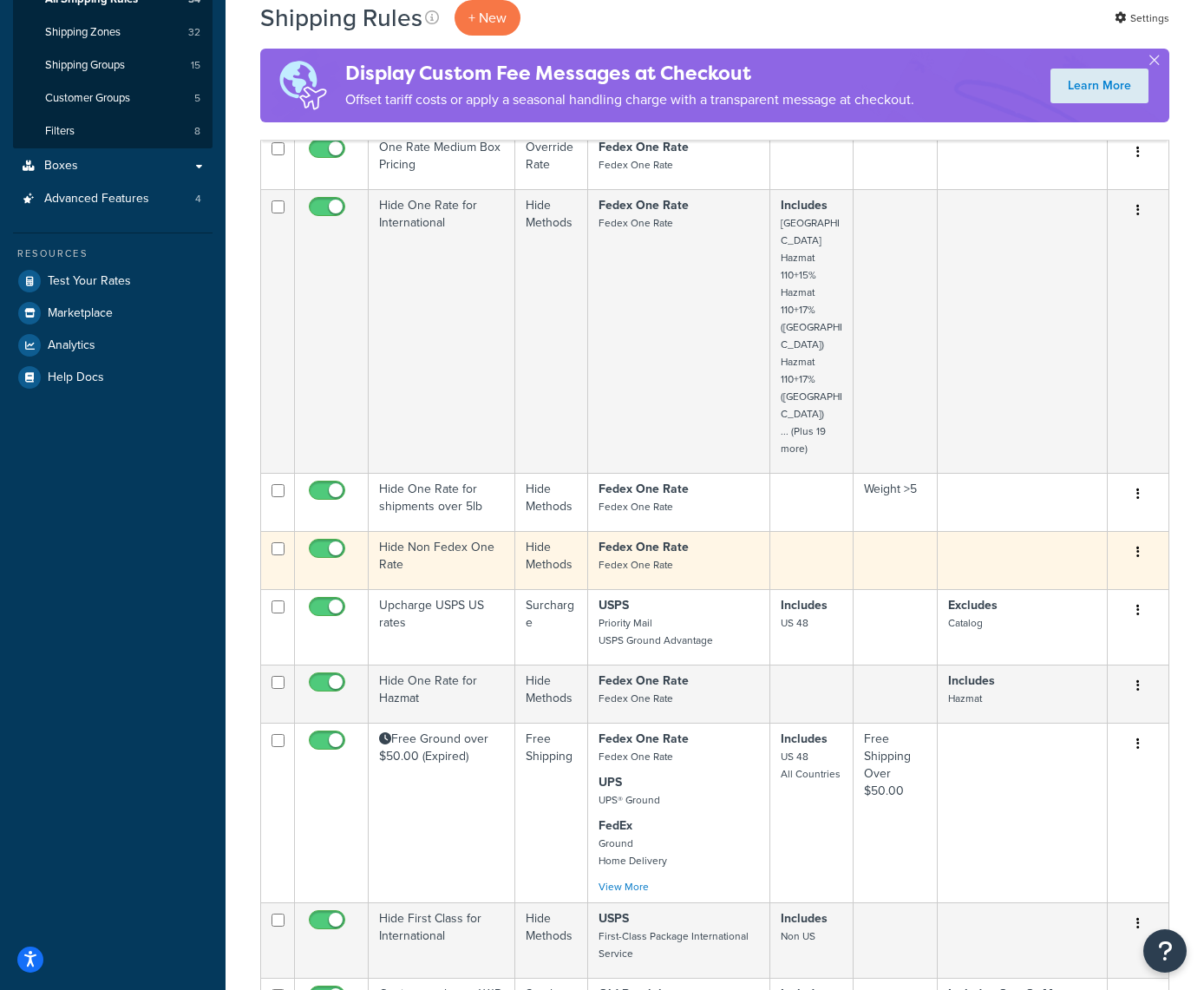
scroll to position [364, 0]
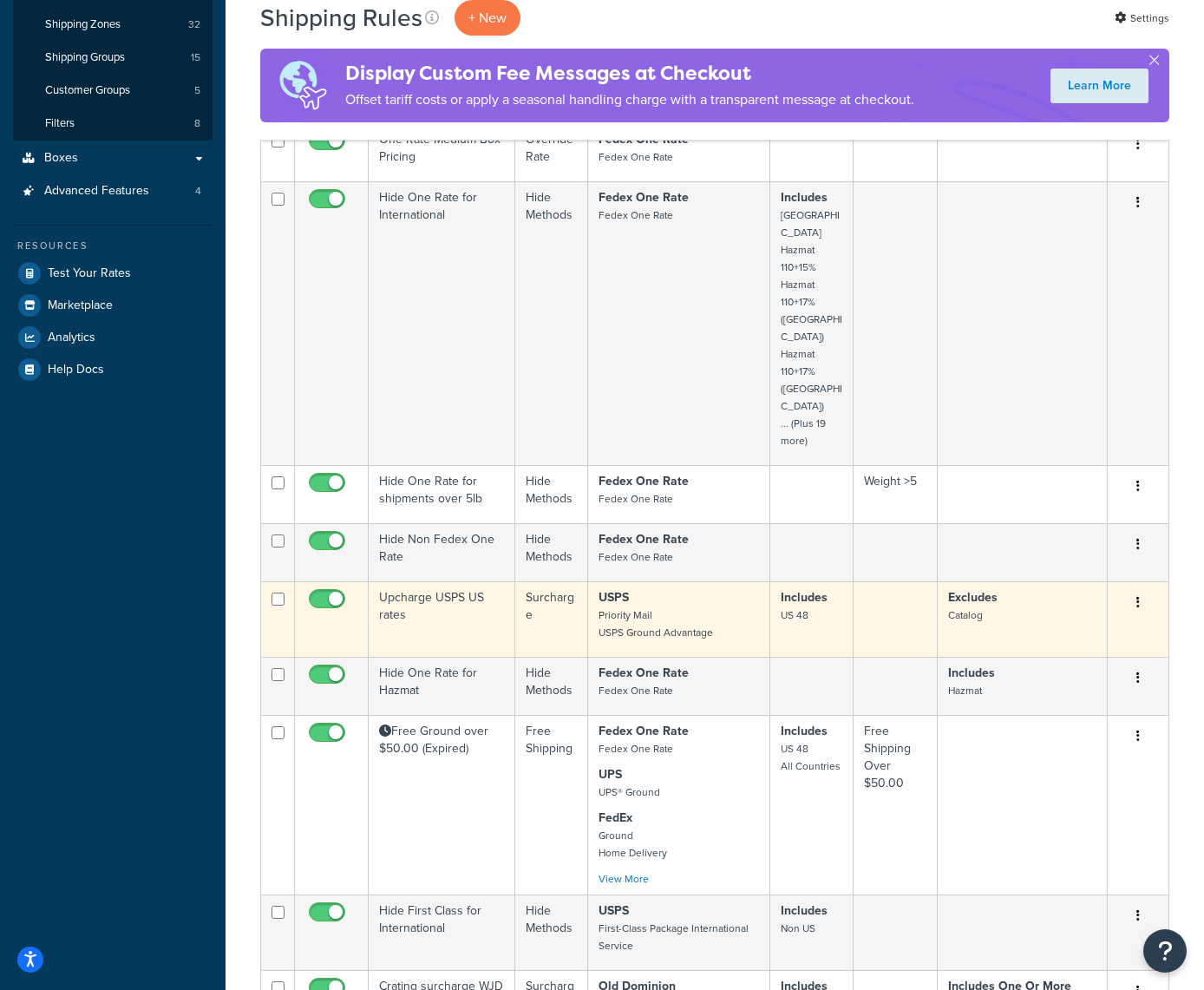
click at [1140, 596] on icon "button" at bounding box center [1139, 602] width 4 height 13
click at [1056, 689] on link "Delete" at bounding box center [1080, 707] width 137 height 36
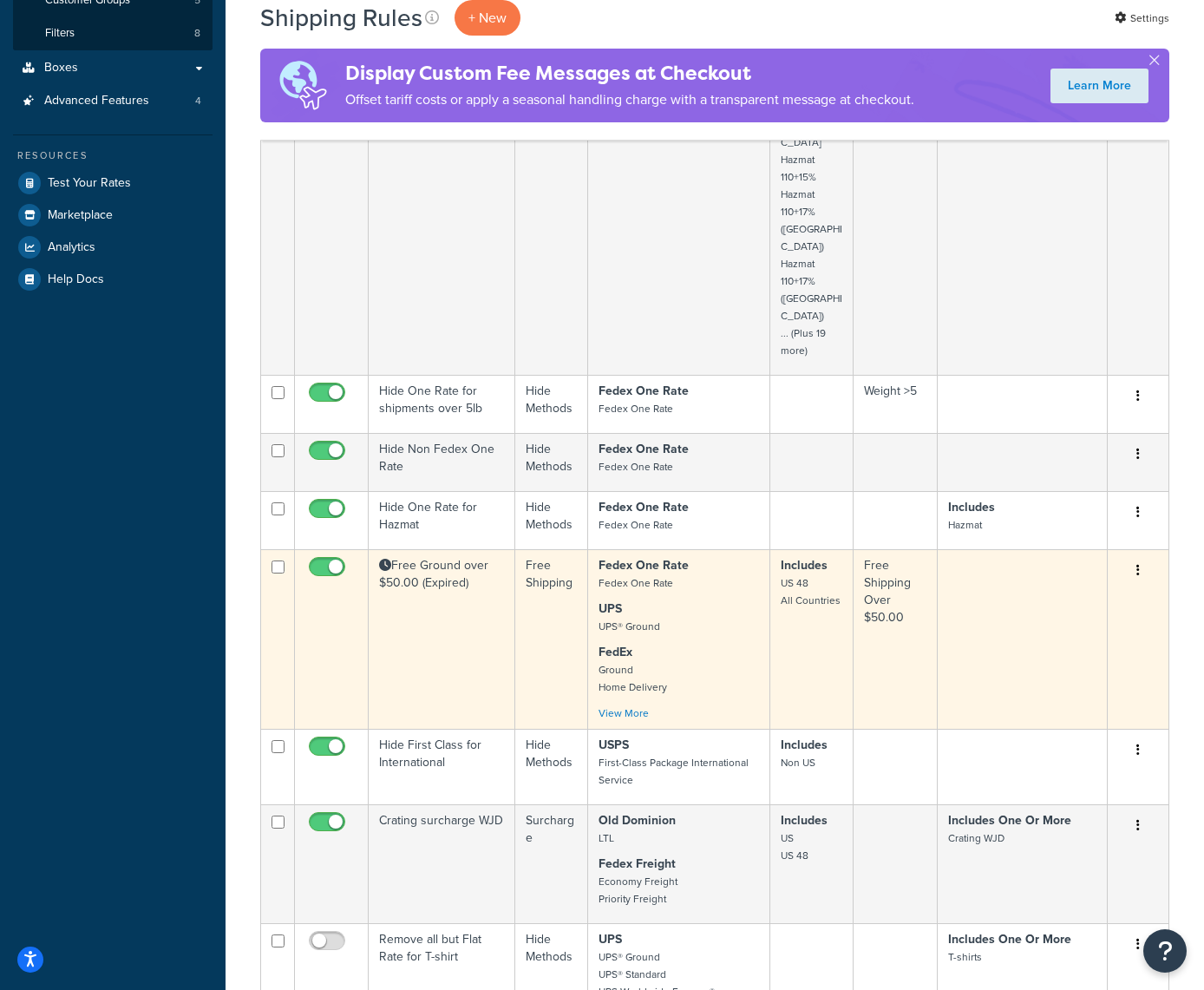
scroll to position [455, 0]
click at [639, 705] on link "View More" at bounding box center [624, 712] width 50 height 15
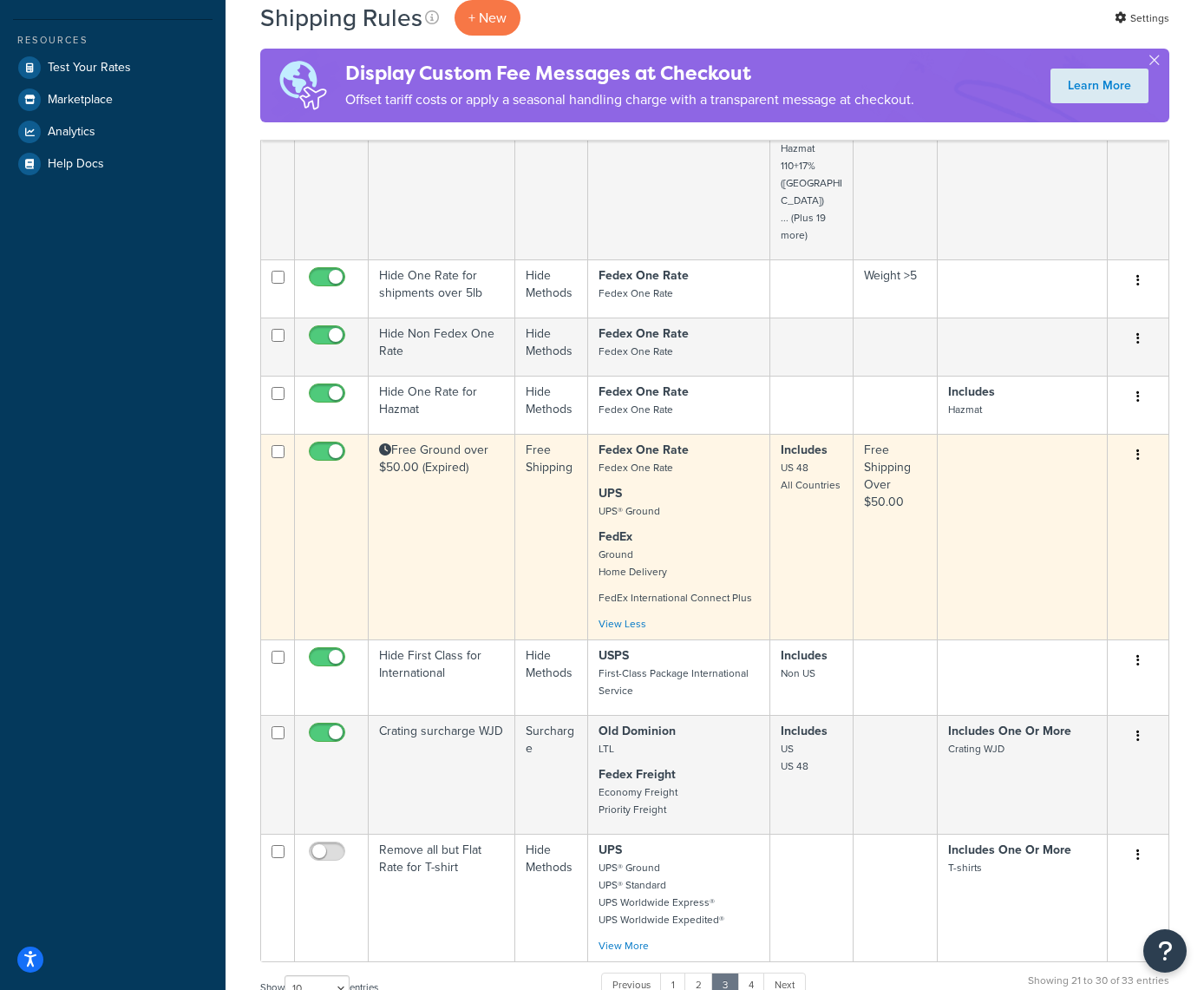
scroll to position [570, 0]
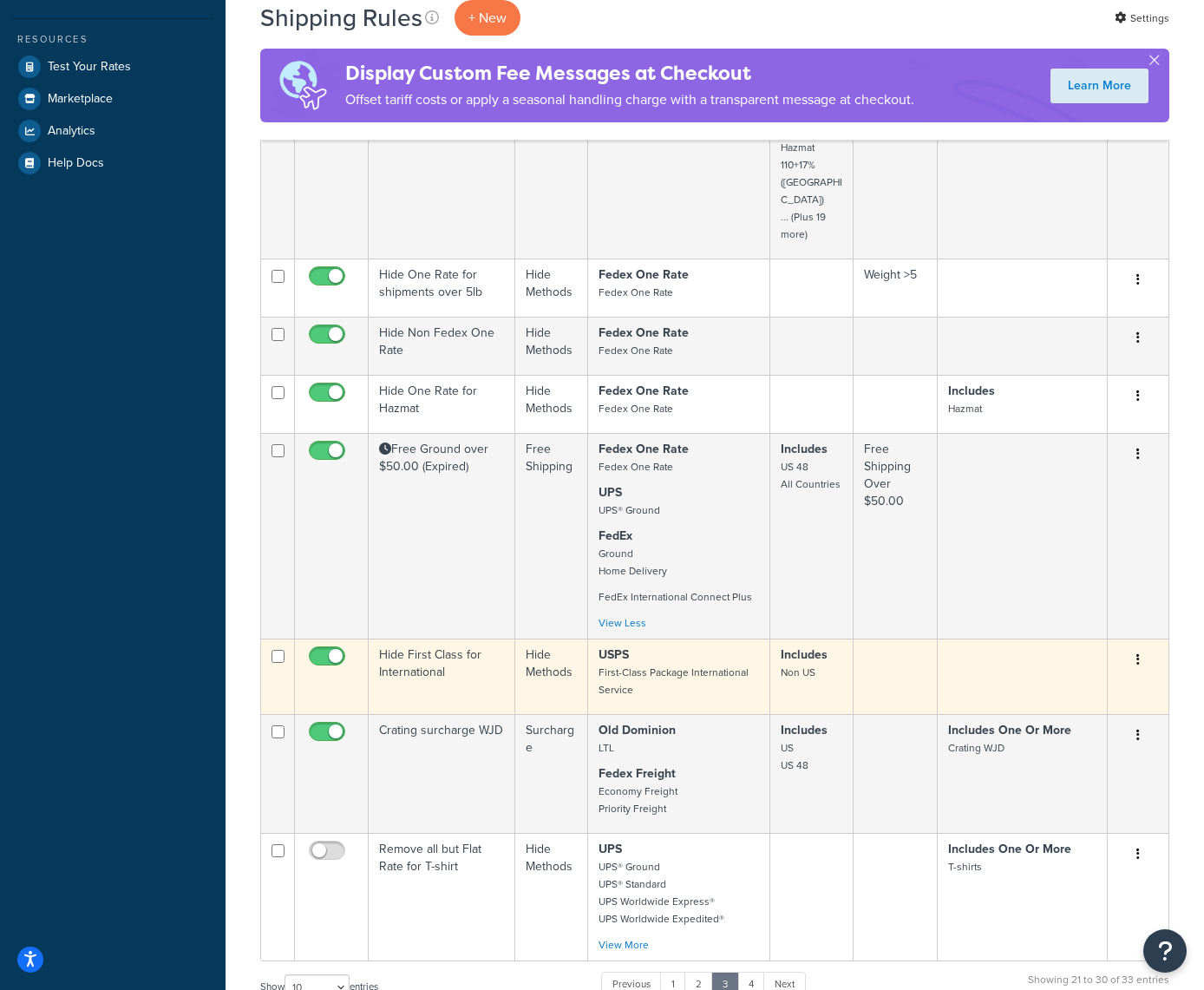
click at [1140, 647] on button "button" at bounding box center [1138, 660] width 24 height 28
click at [1025, 746] on link "Delete" at bounding box center [1080, 764] width 137 height 36
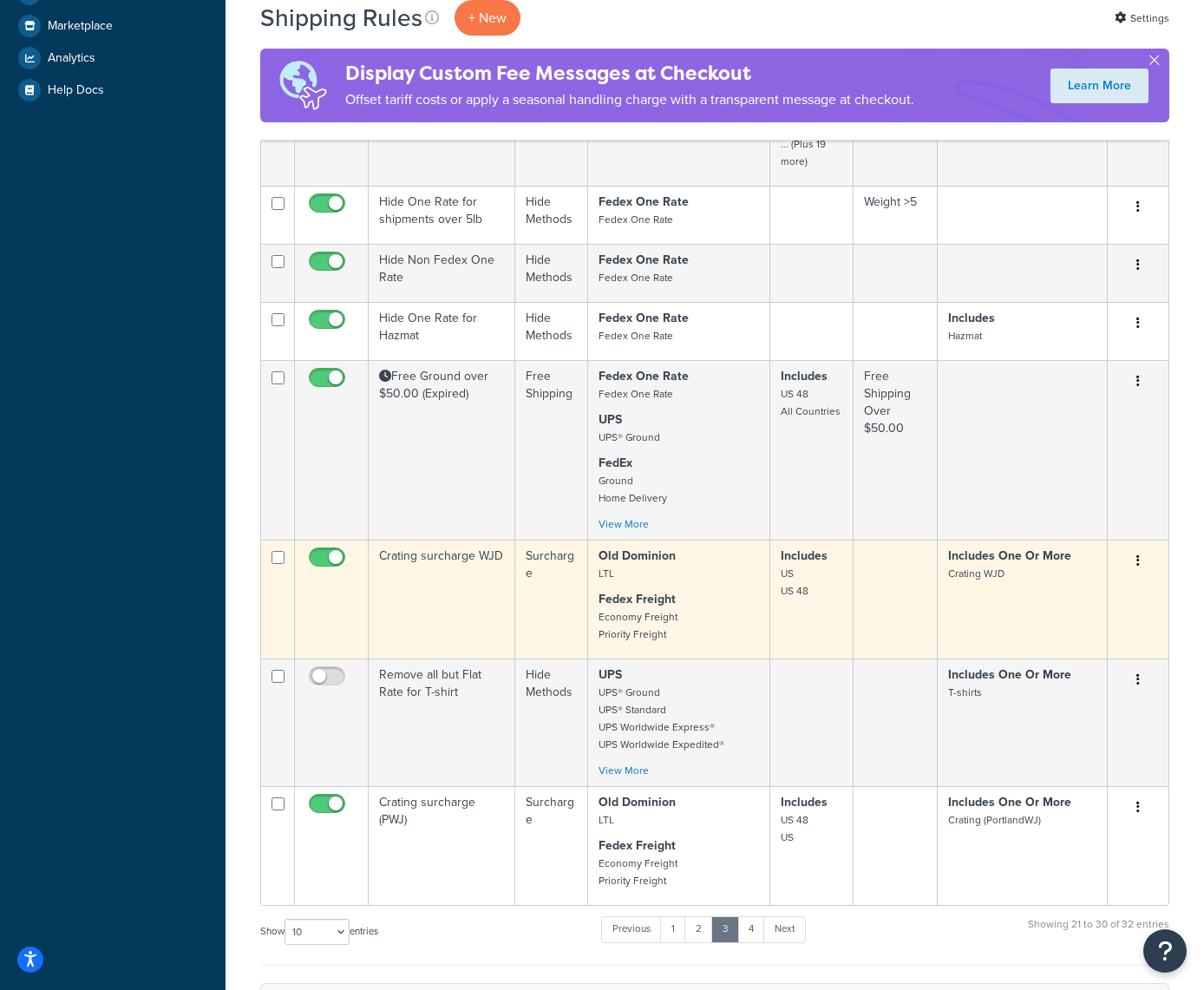
scroll to position [645, 0]
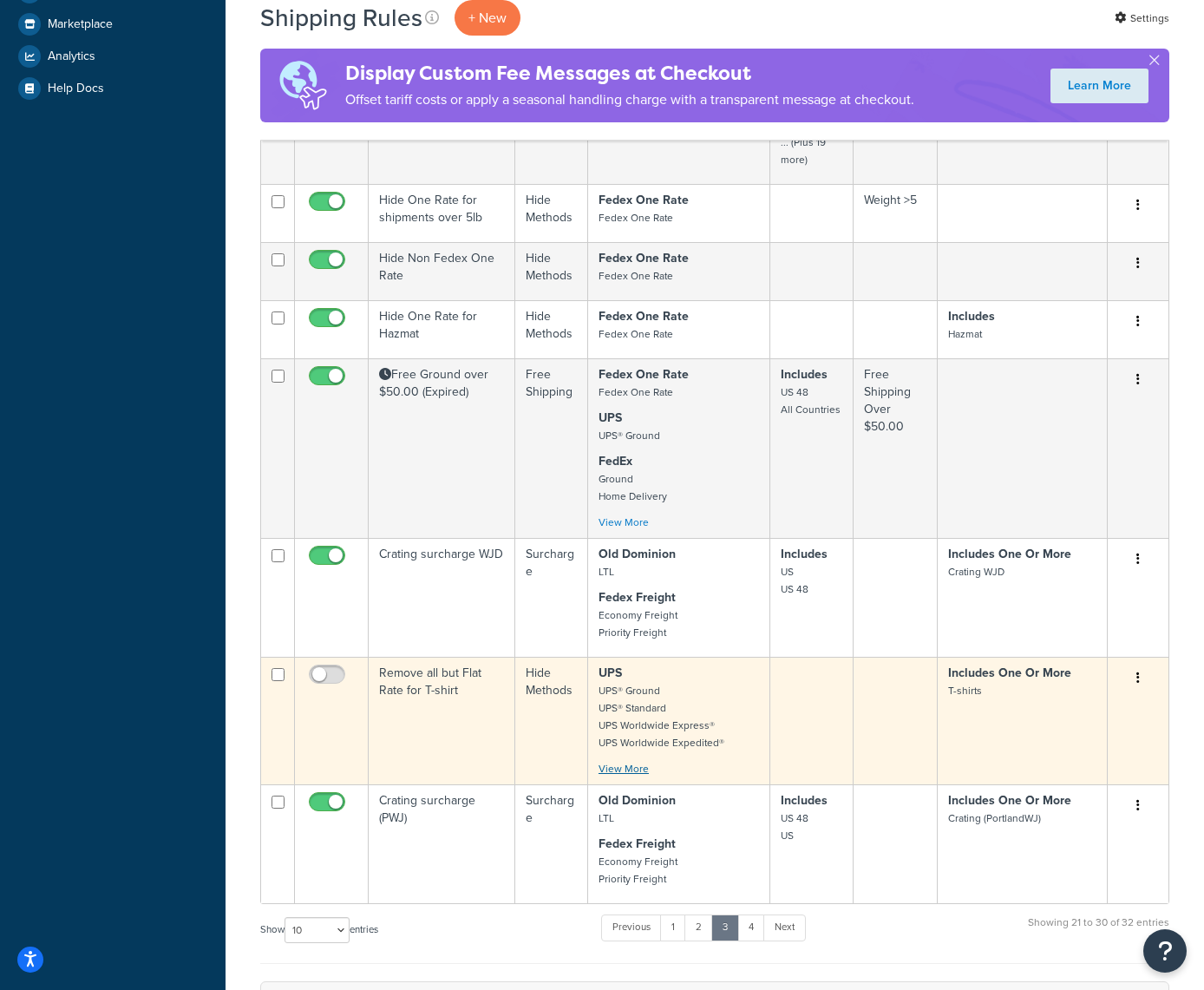
click at [627, 761] on link "View More" at bounding box center [624, 768] width 50 height 15
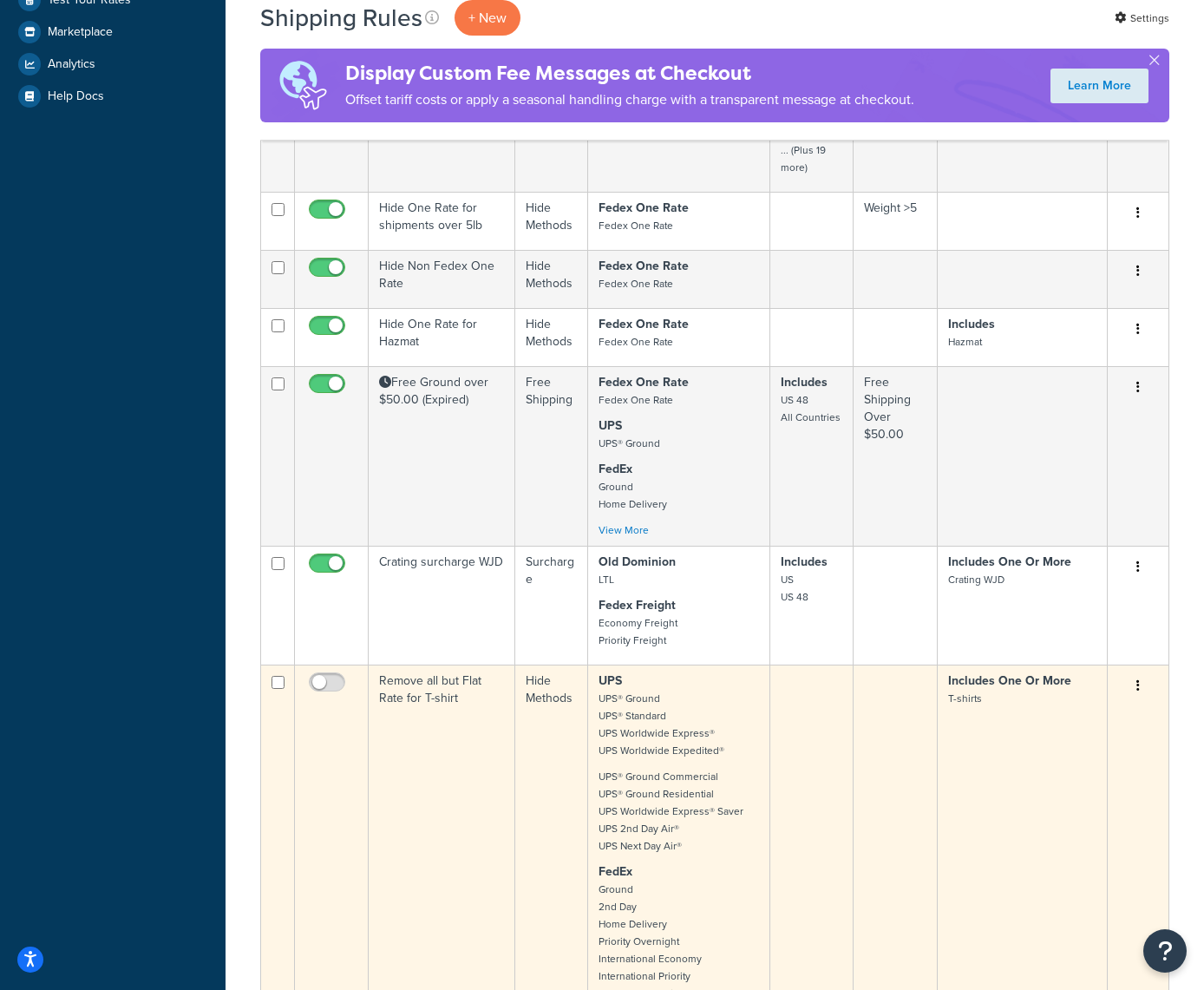
scroll to position [624, 0]
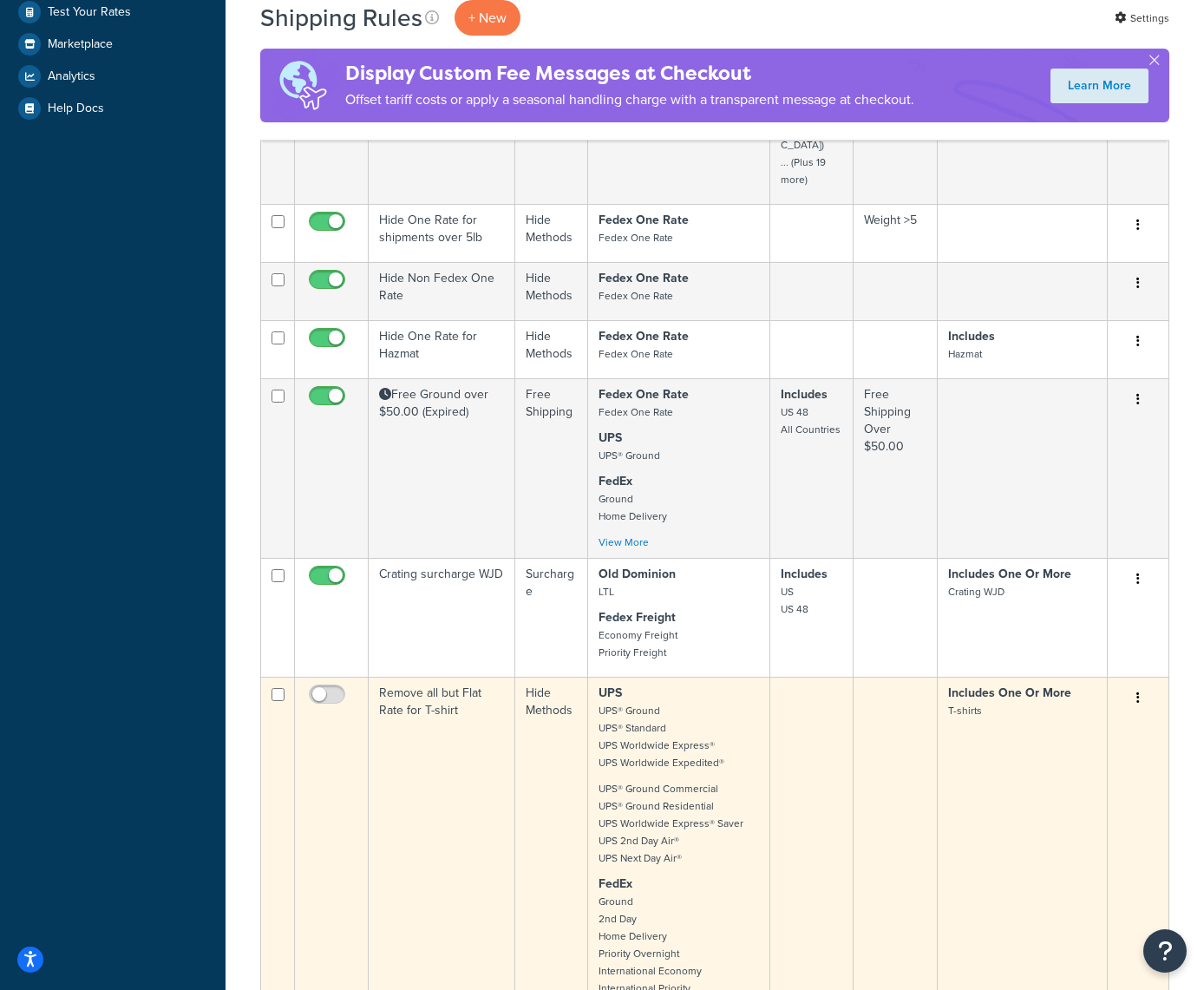
click at [1144, 684] on button "button" at bounding box center [1138, 698] width 24 height 28
click at [1036, 785] on link "Delete" at bounding box center [1080, 803] width 137 height 36
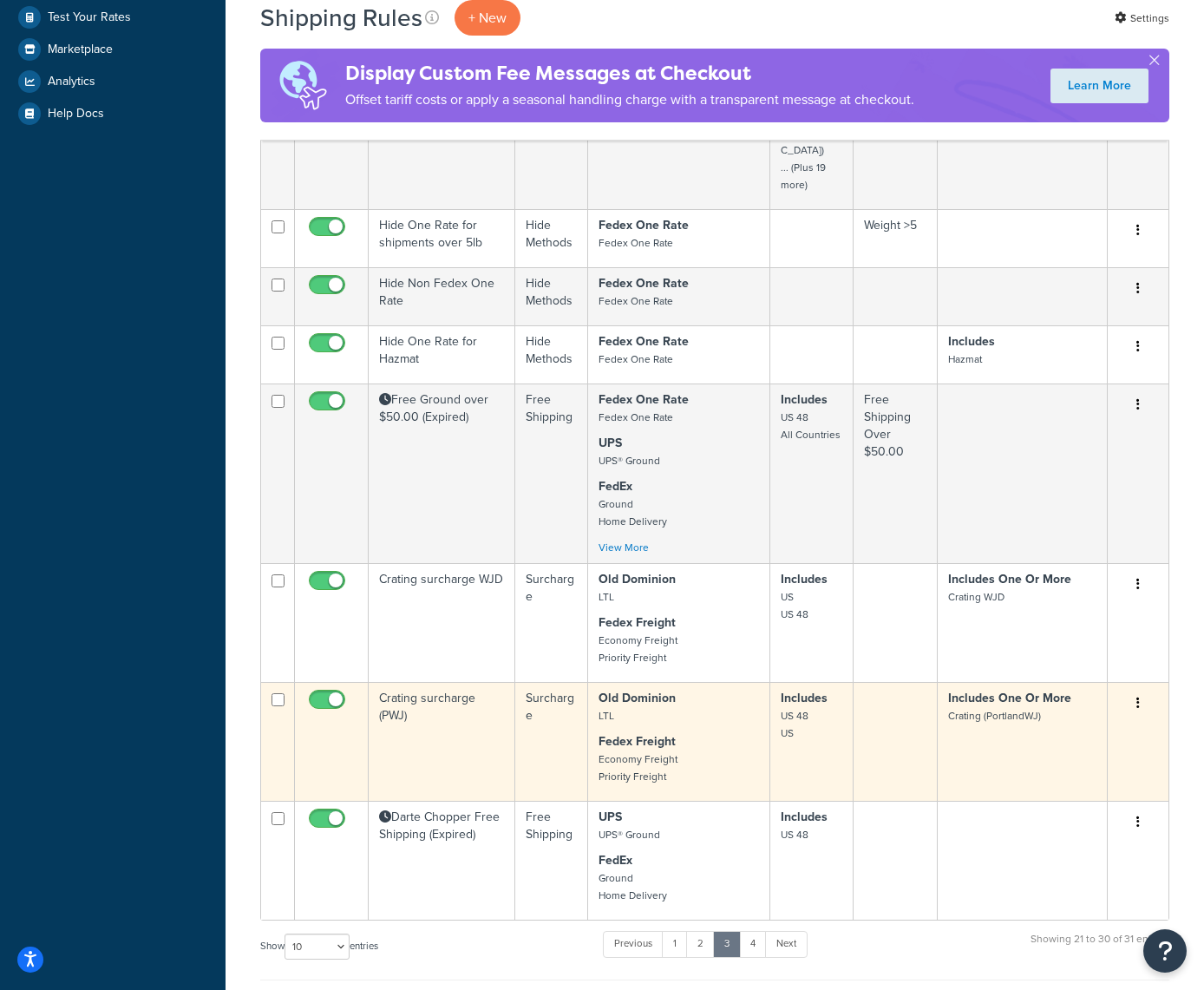
scroll to position [627, 0]
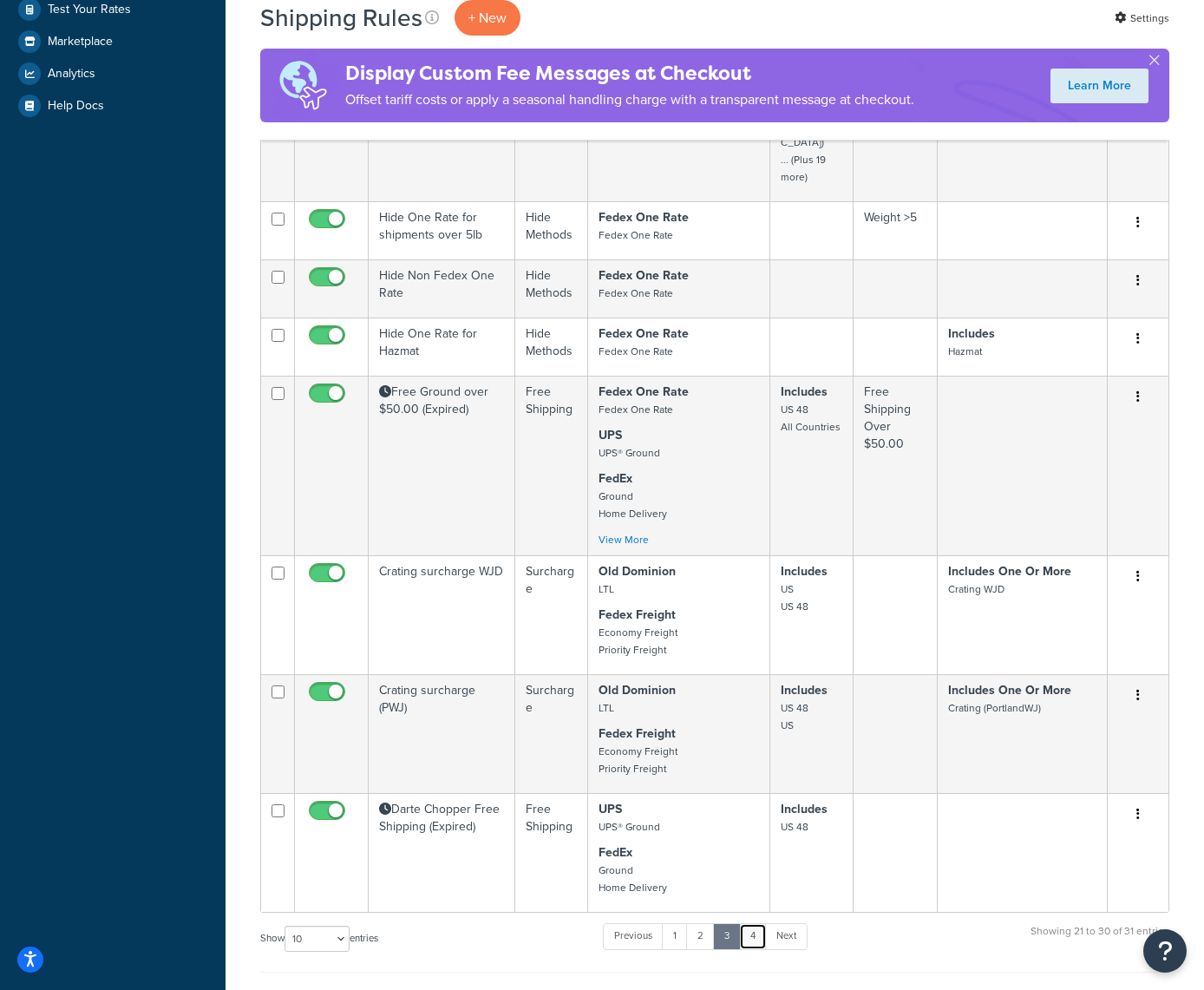
click at [757, 924] on link "4" at bounding box center [752, 936] width 28 height 26
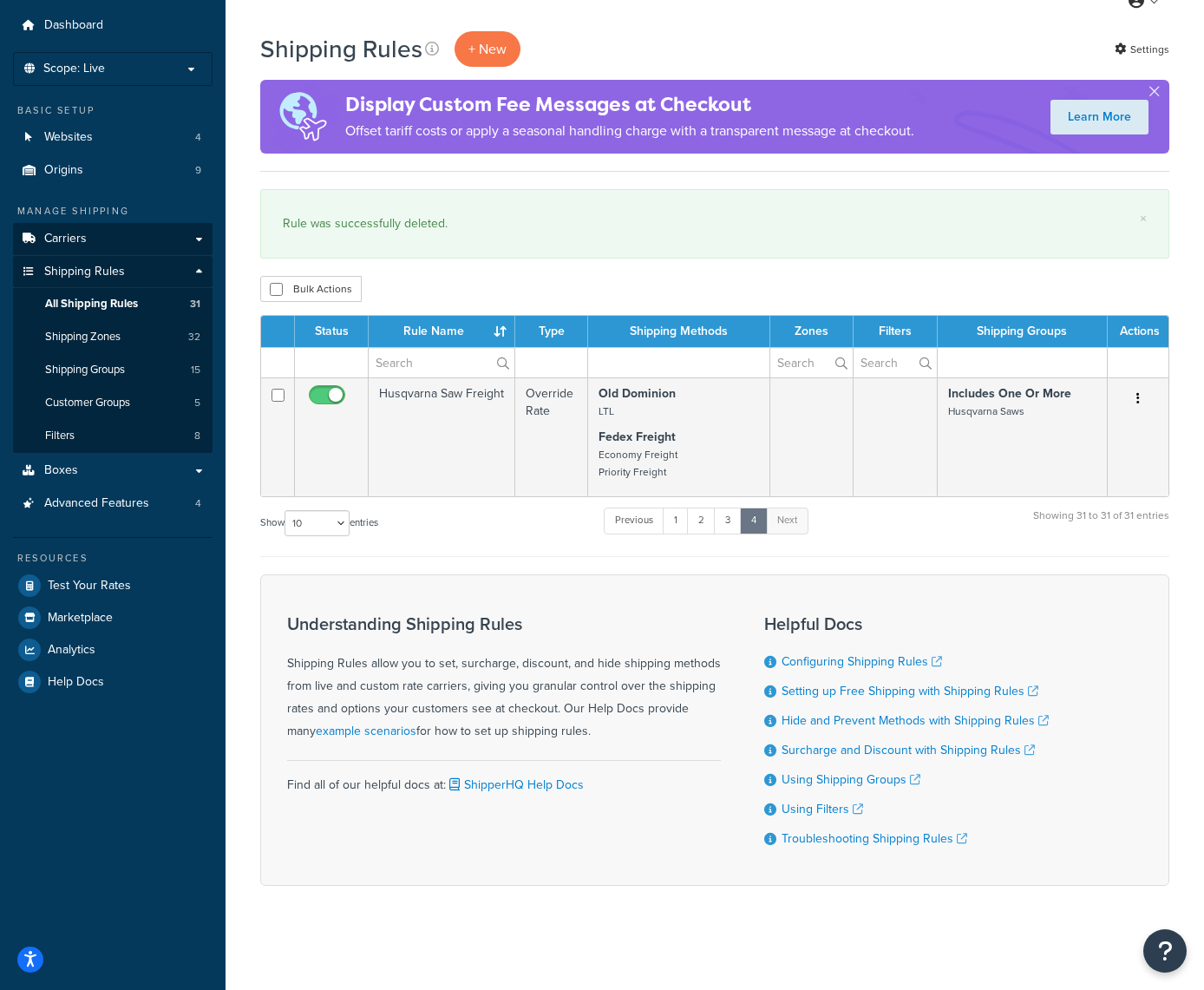
click at [201, 224] on link "Carriers" at bounding box center [113, 239] width 200 height 32
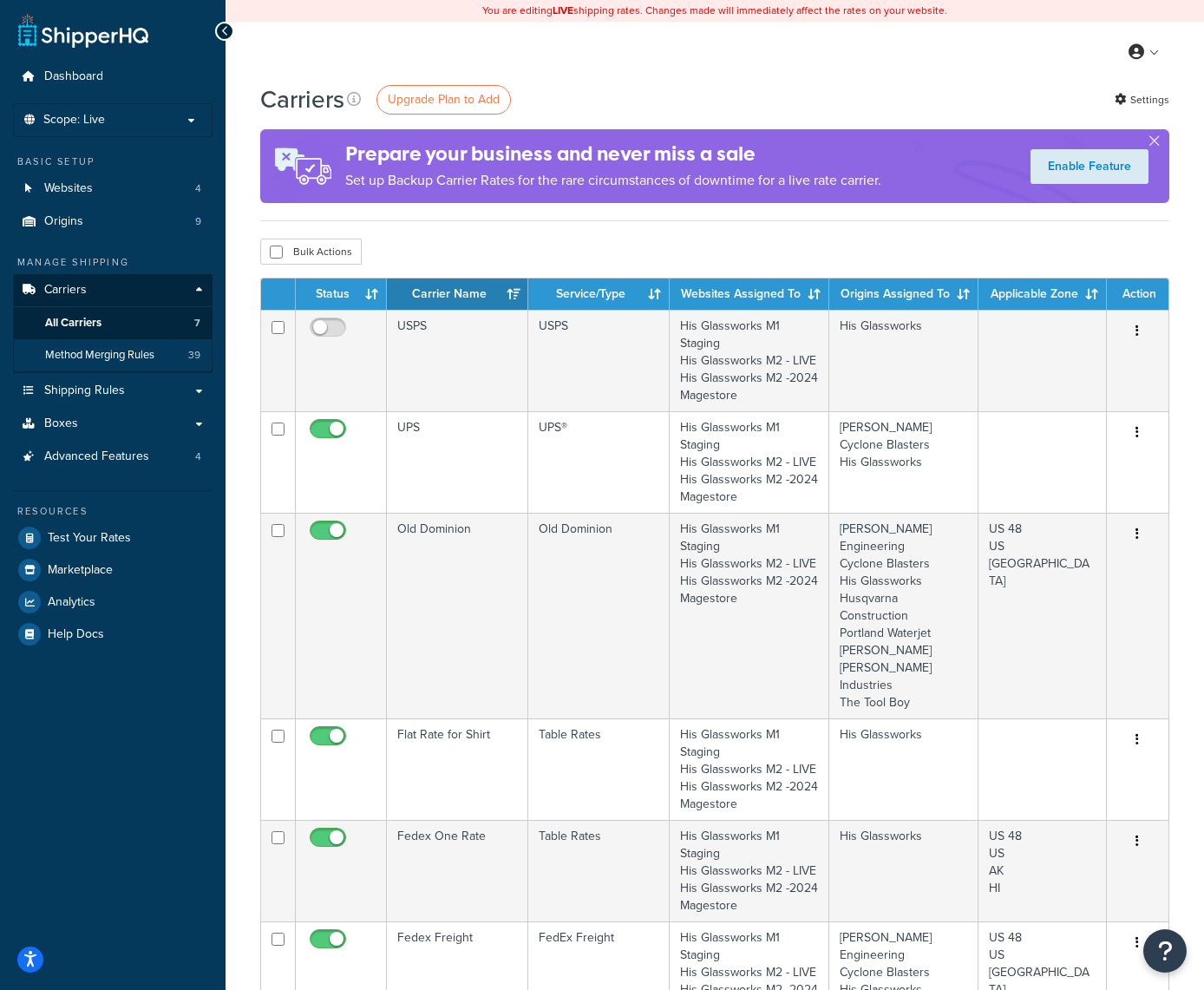
click at [123, 348] on span "Method Merging Rules" at bounding box center [99, 355] width 109 height 14
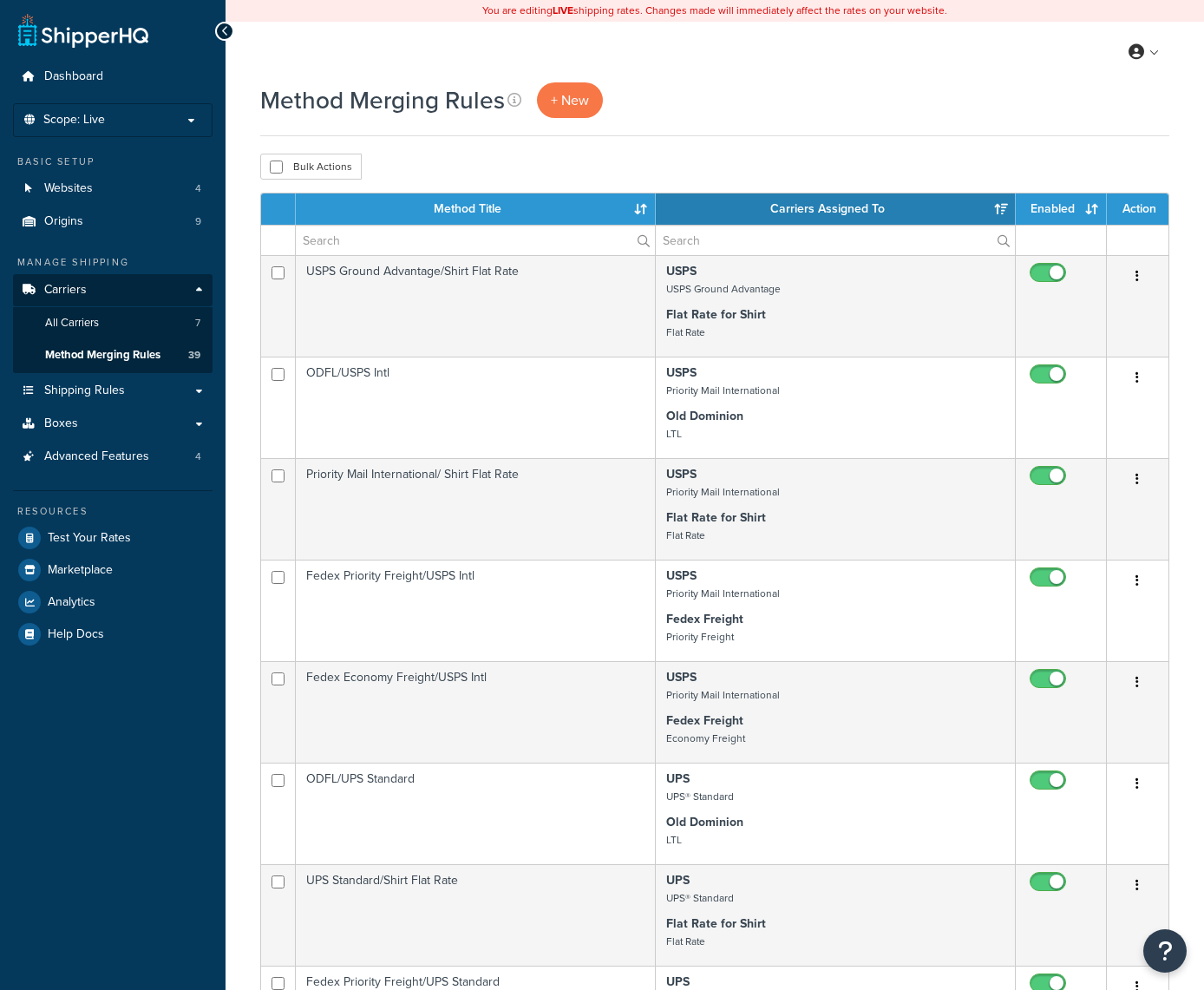
select select "15"
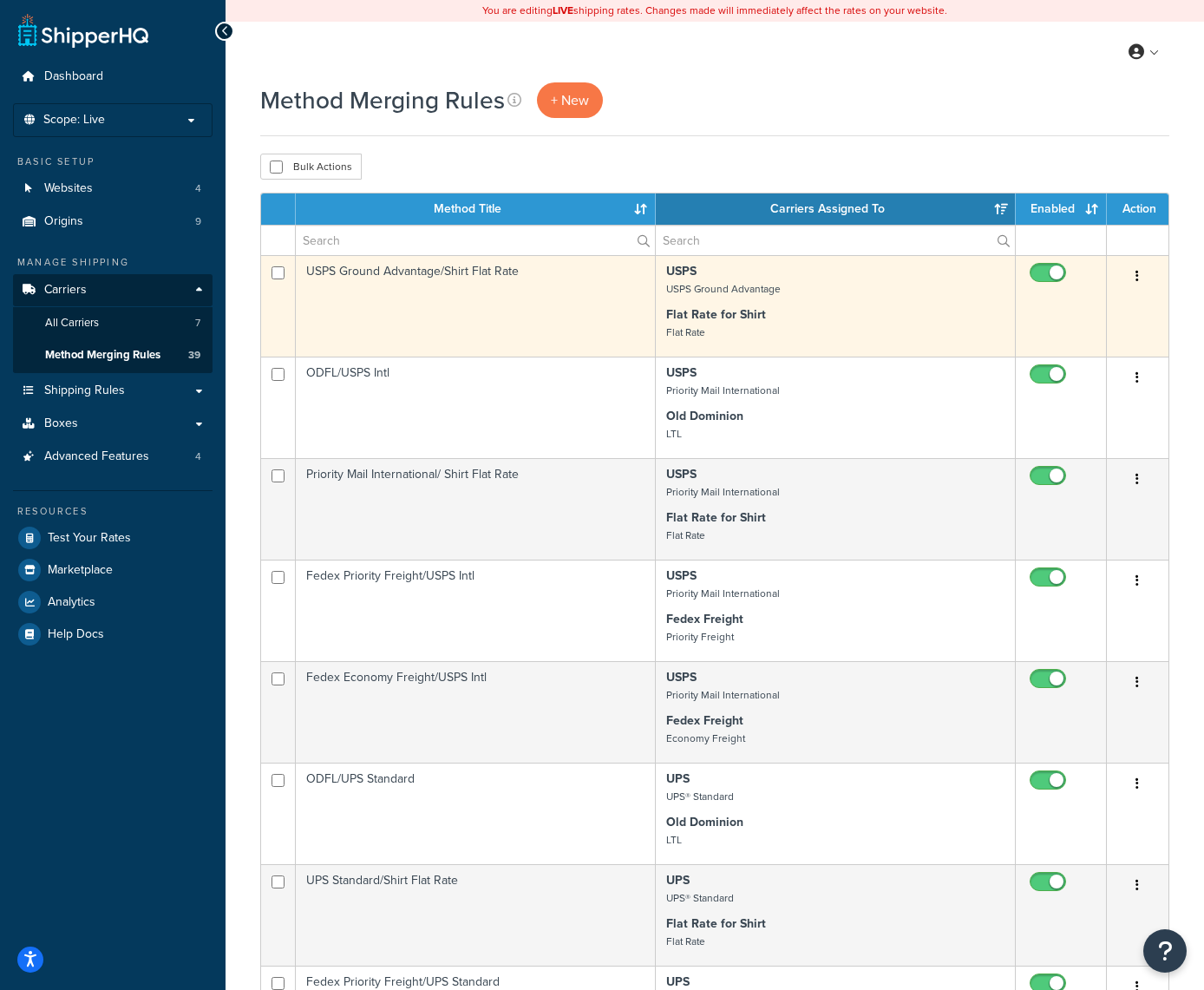
click at [1135, 273] on button "button" at bounding box center [1137, 276] width 24 height 28
click at [1022, 382] on link "Delete" at bounding box center [1068, 383] width 137 height 36
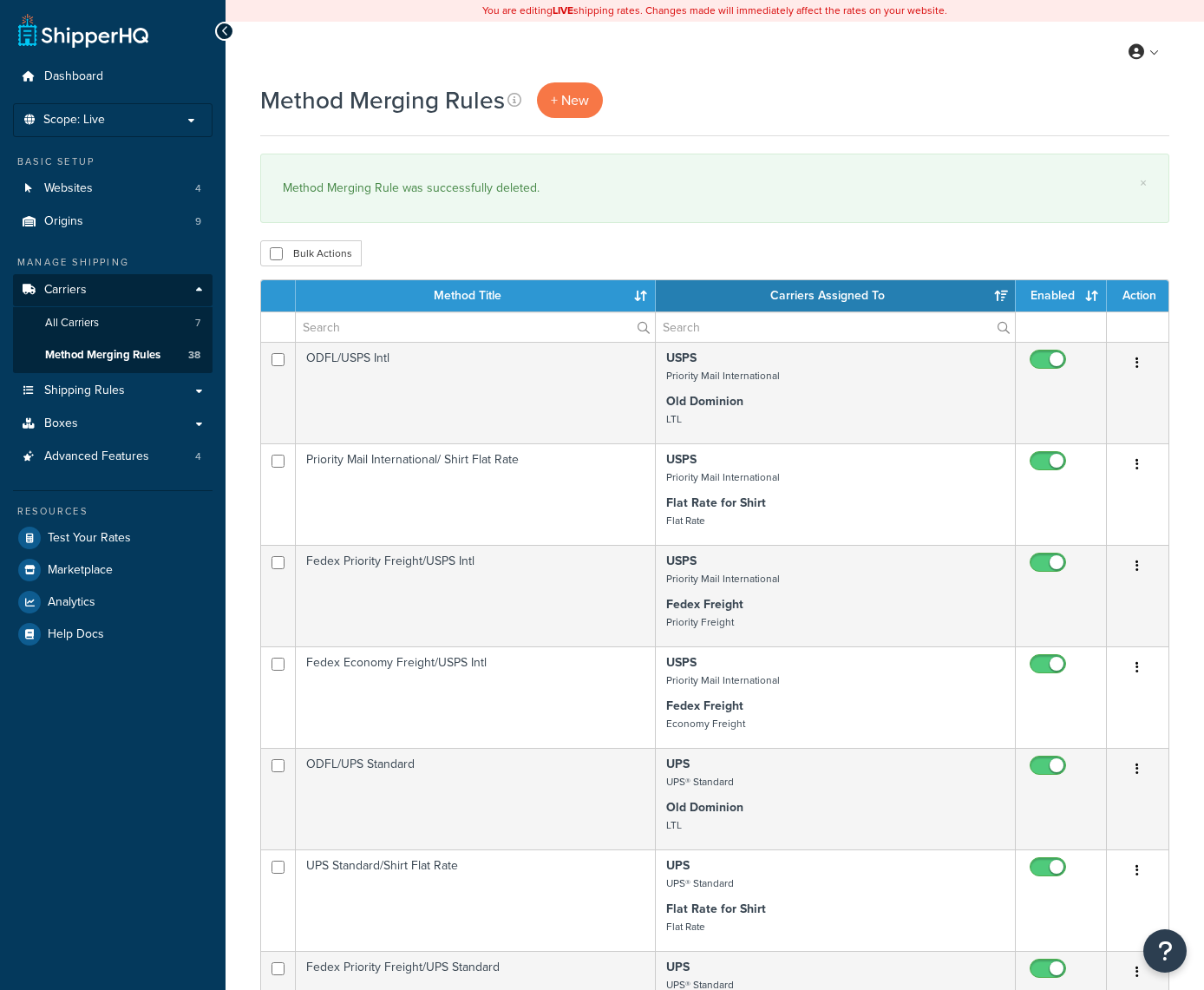
select select "15"
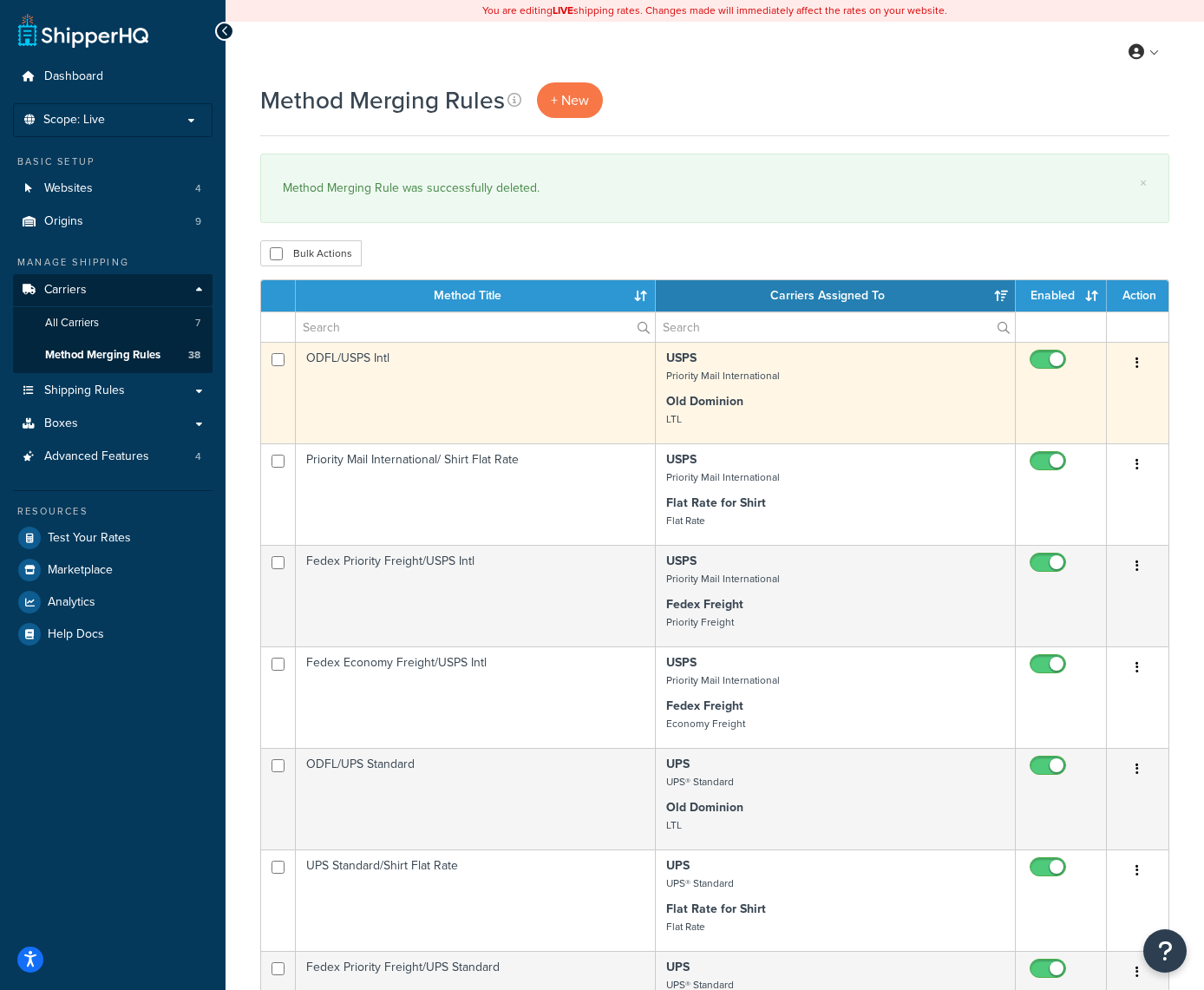
click at [1131, 357] on button "button" at bounding box center [1137, 363] width 24 height 28
click at [1019, 466] on icon at bounding box center [1015, 469] width 11 height 13
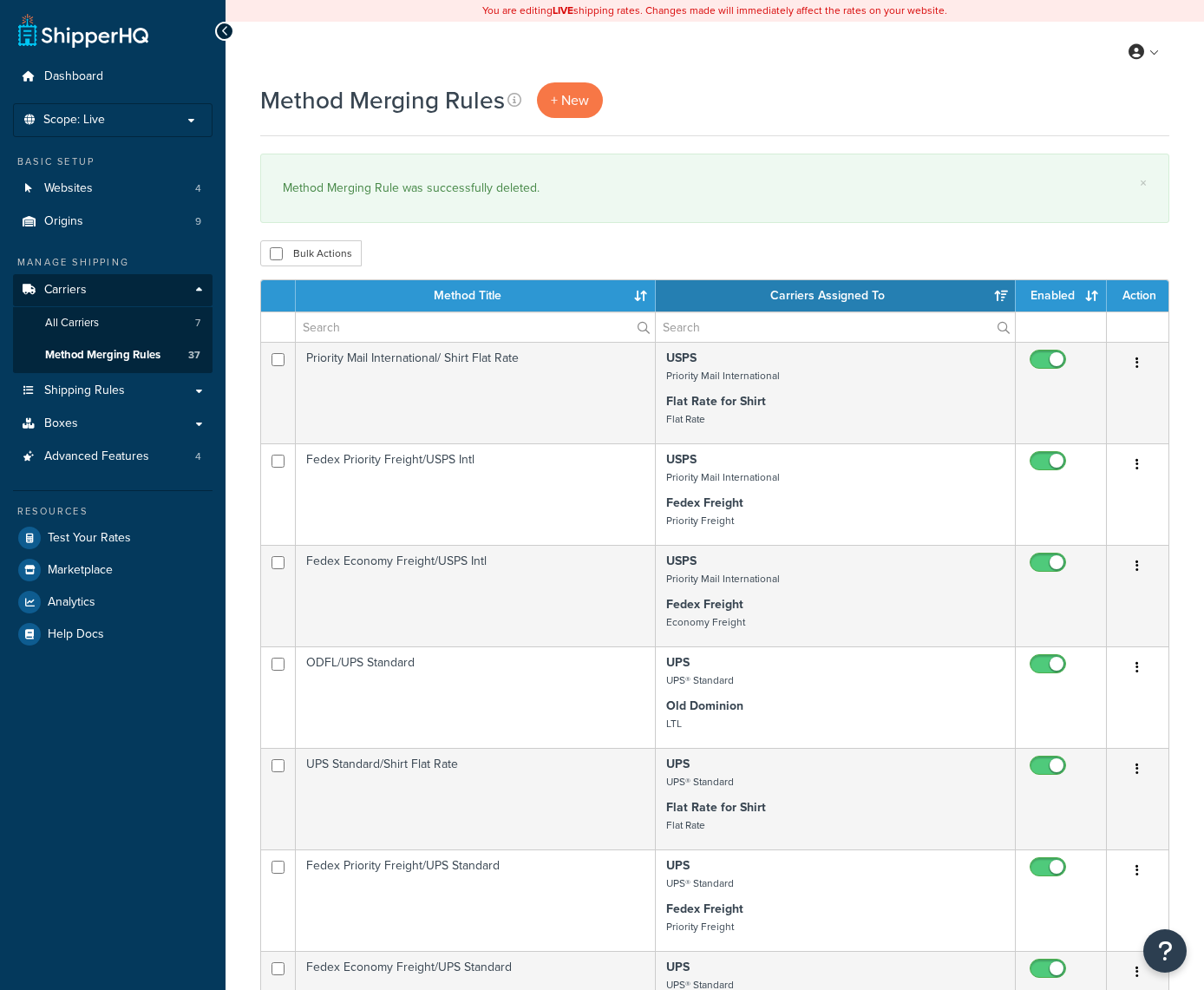
select select "15"
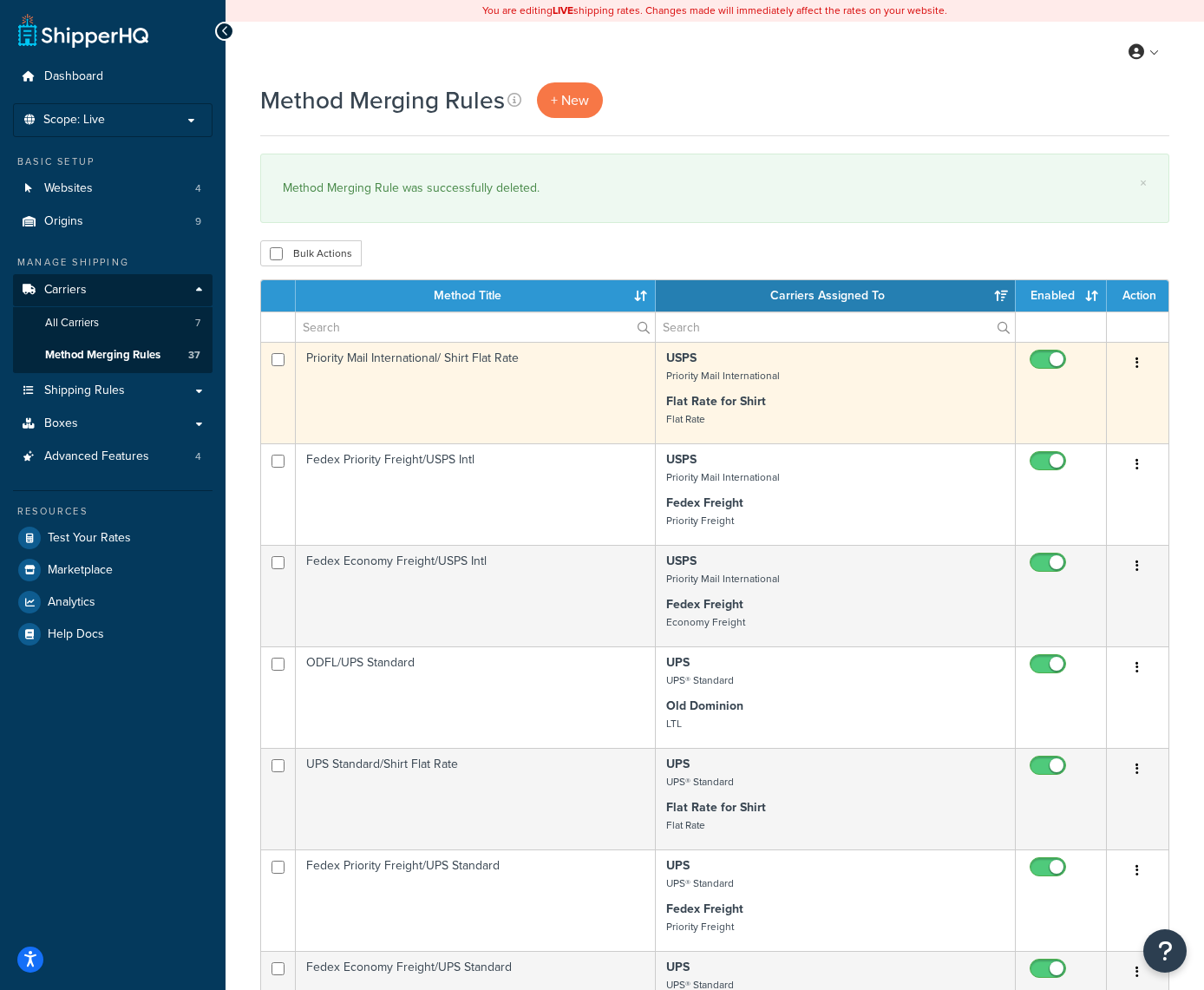
click at [1140, 362] on button "button" at bounding box center [1137, 363] width 24 height 28
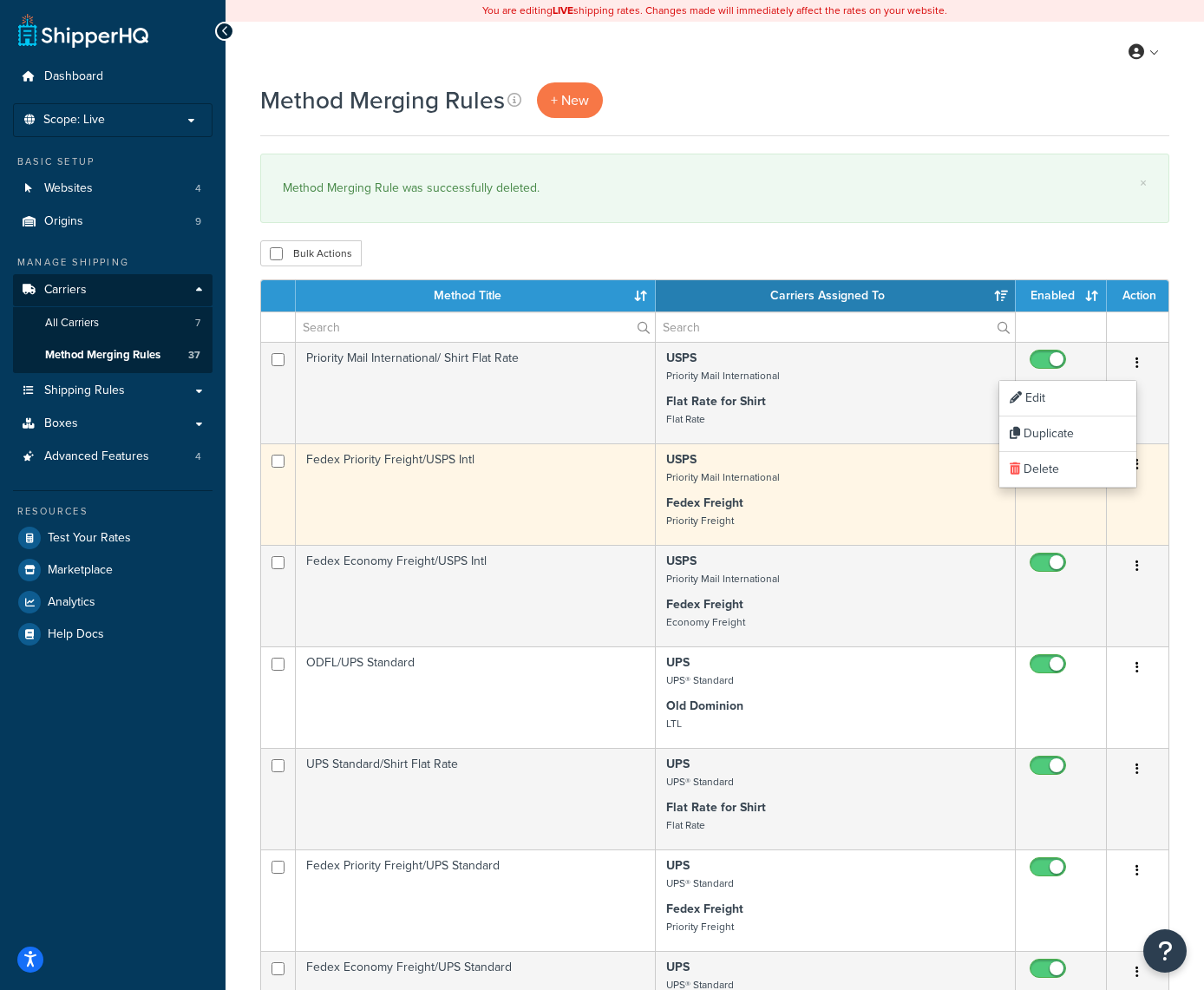
click at [1038, 468] on input "checkbox" at bounding box center [1050, 466] width 47 height 22
checkbox input "false"
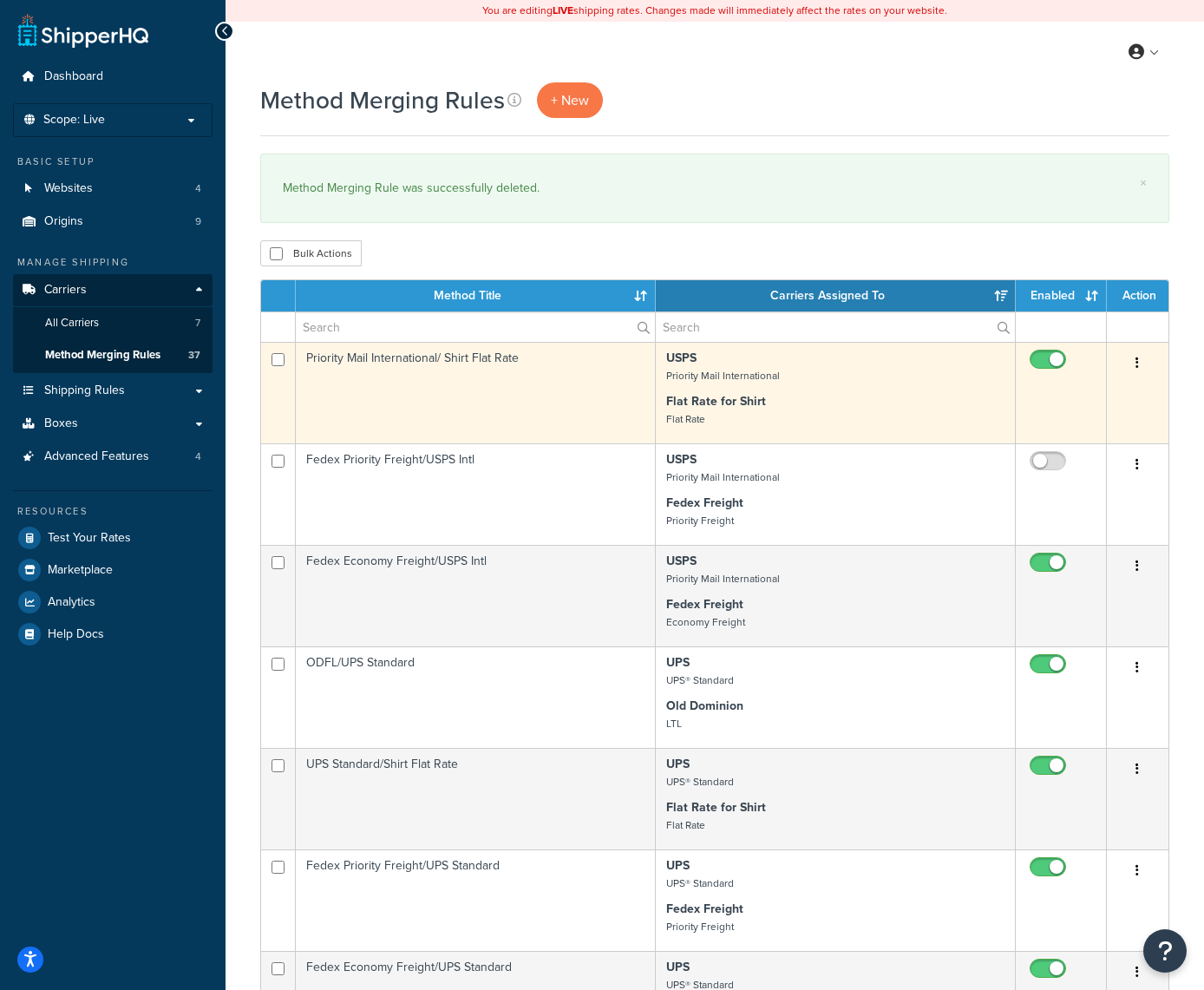
click at [1143, 363] on button "button" at bounding box center [1137, 363] width 24 height 28
click at [1105, 475] on link "Delete" at bounding box center [1068, 470] width 137 height 36
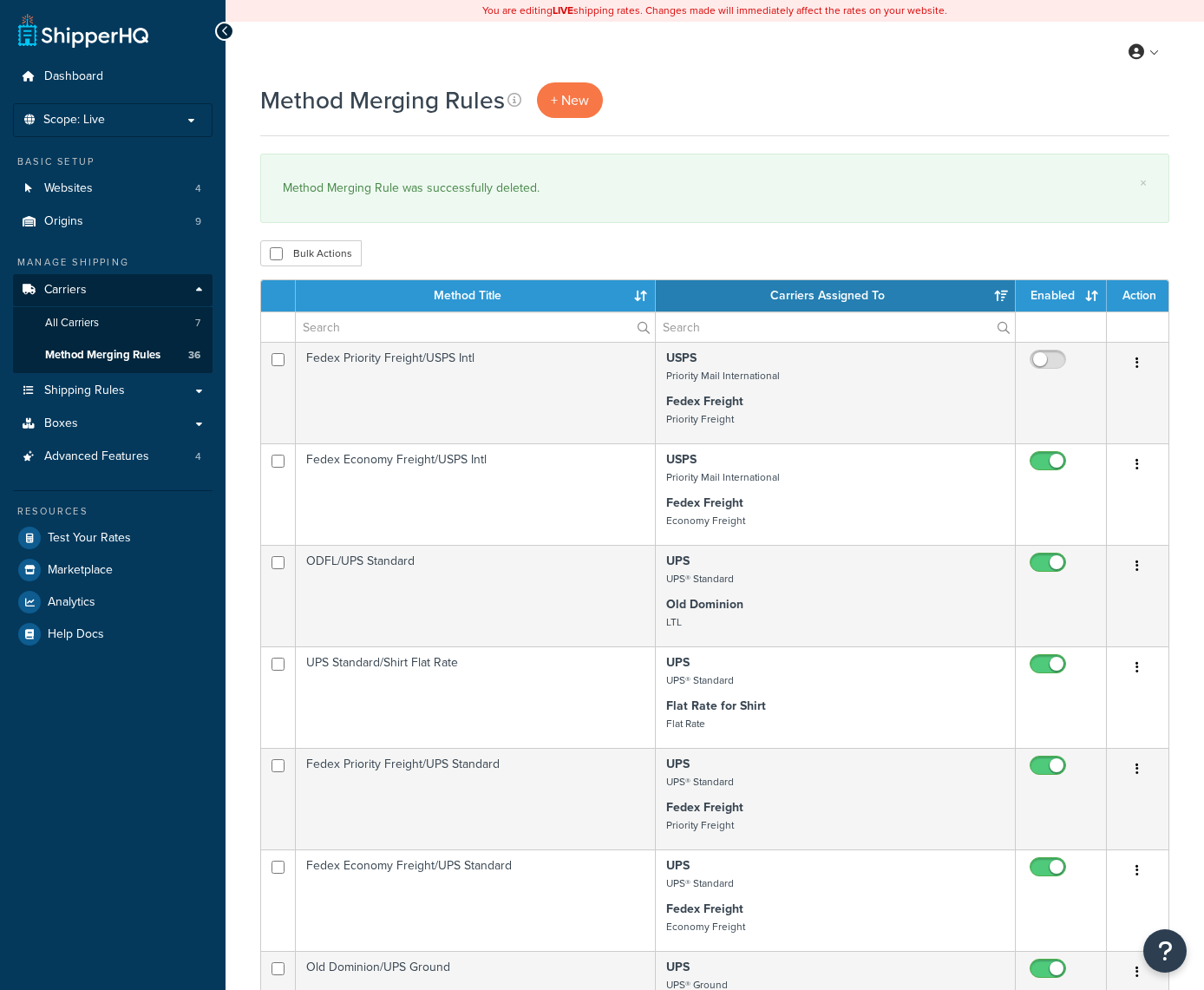
select select "15"
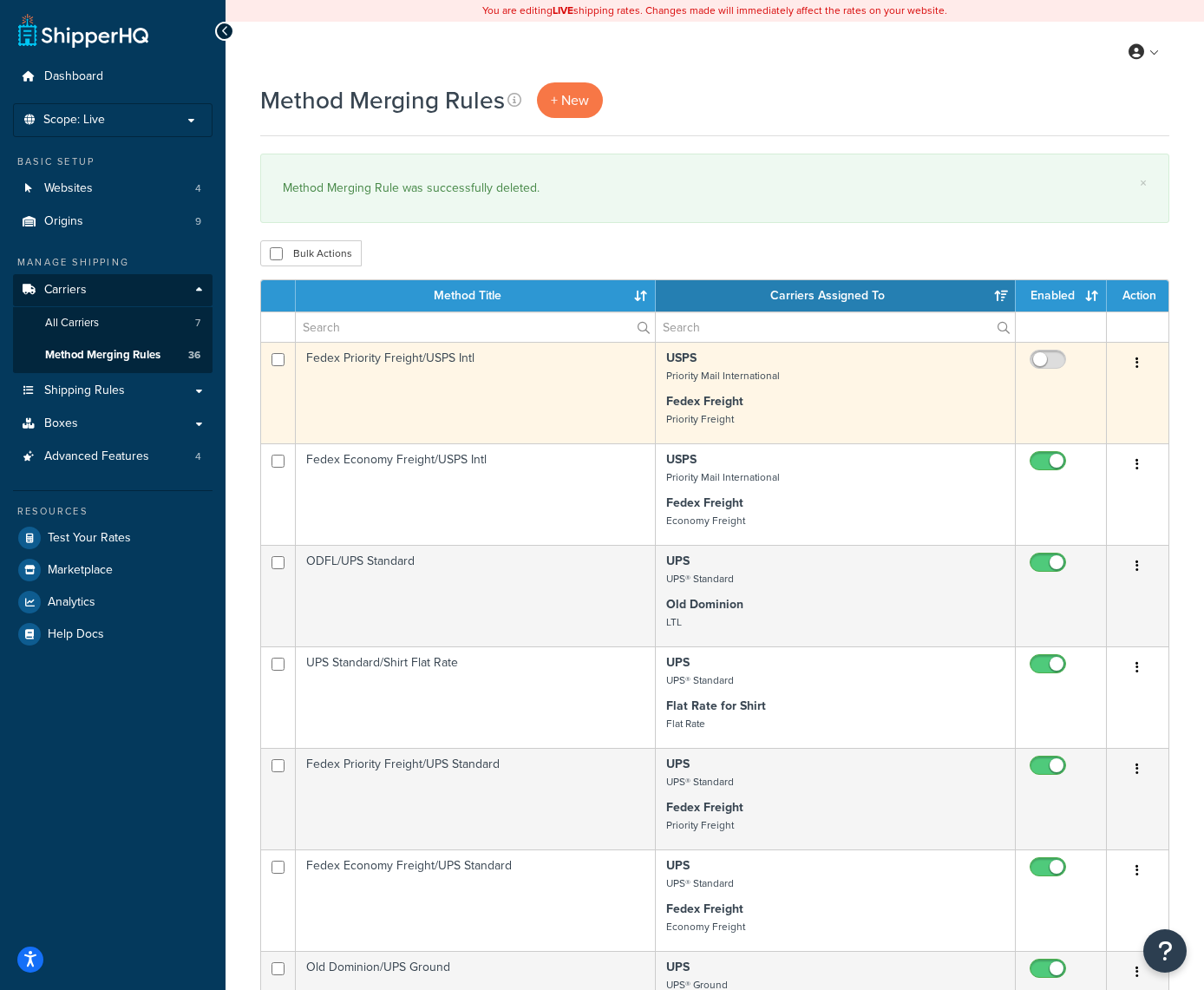
click at [1138, 360] on icon "button" at bounding box center [1138, 363] width 4 height 13
click at [1104, 474] on link "Delete" at bounding box center [1068, 470] width 137 height 36
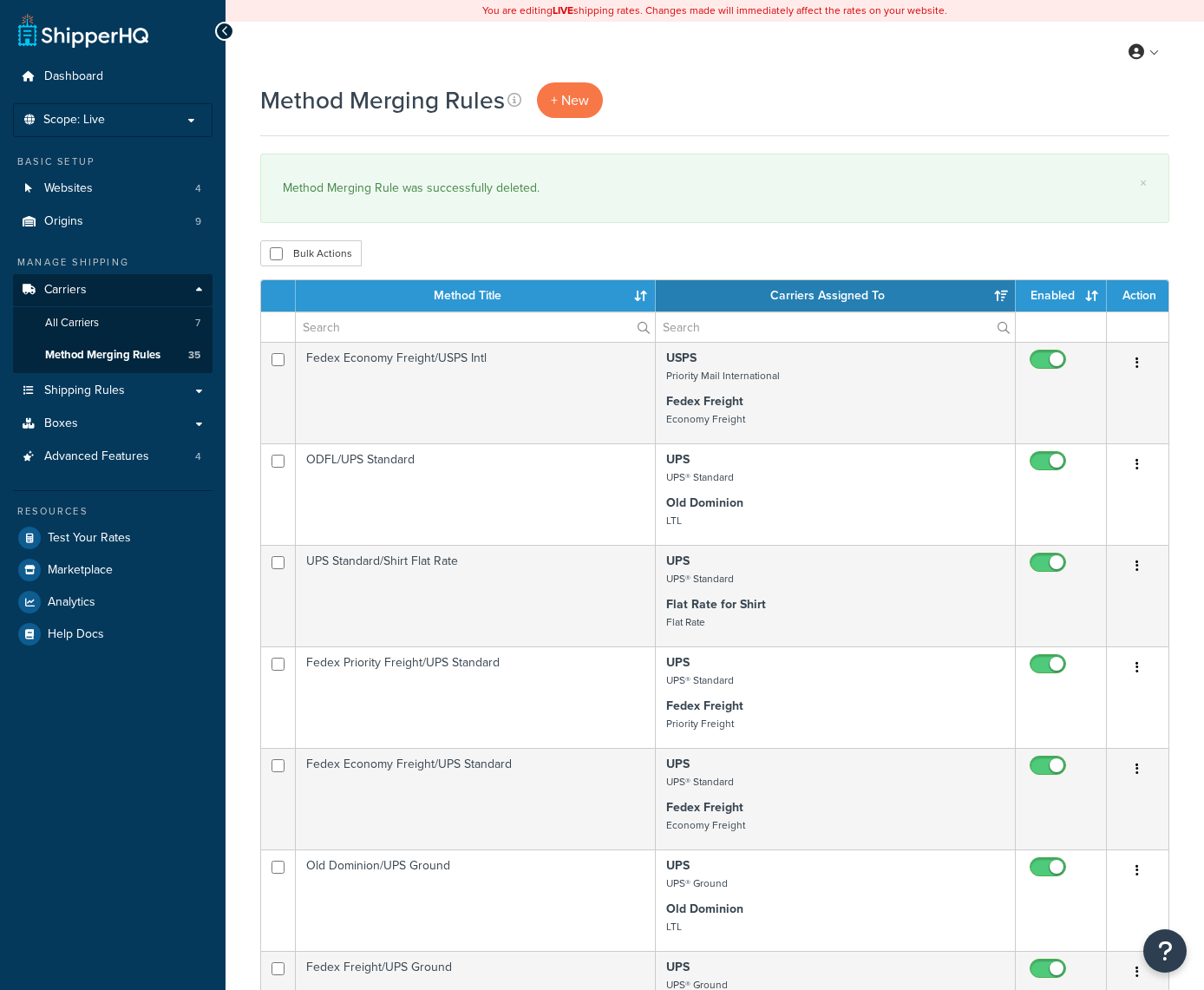
select select "15"
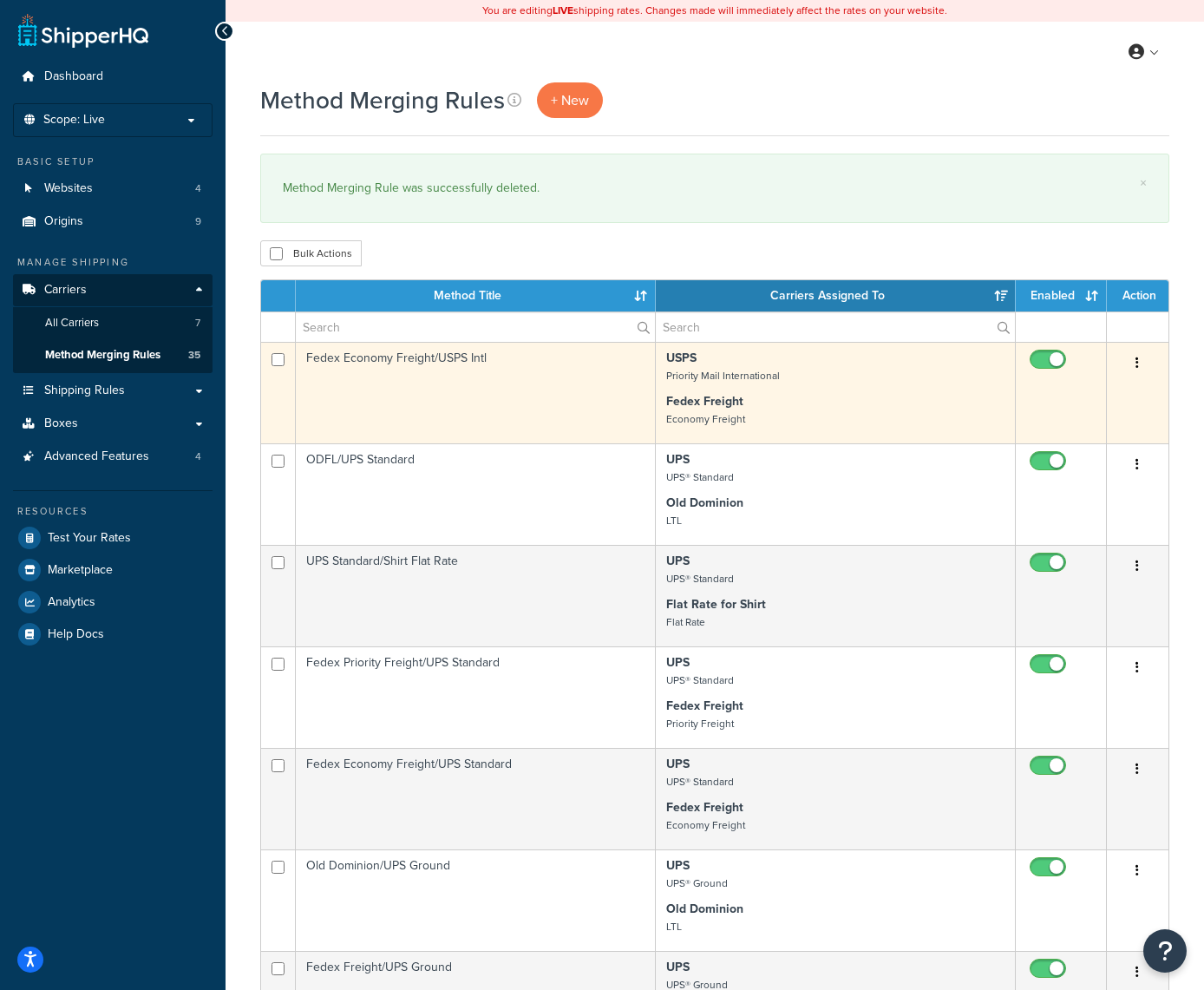
click at [1140, 364] on icon "button" at bounding box center [1138, 363] width 4 height 13
click at [1120, 471] on link "Delete" at bounding box center [1068, 470] width 137 height 36
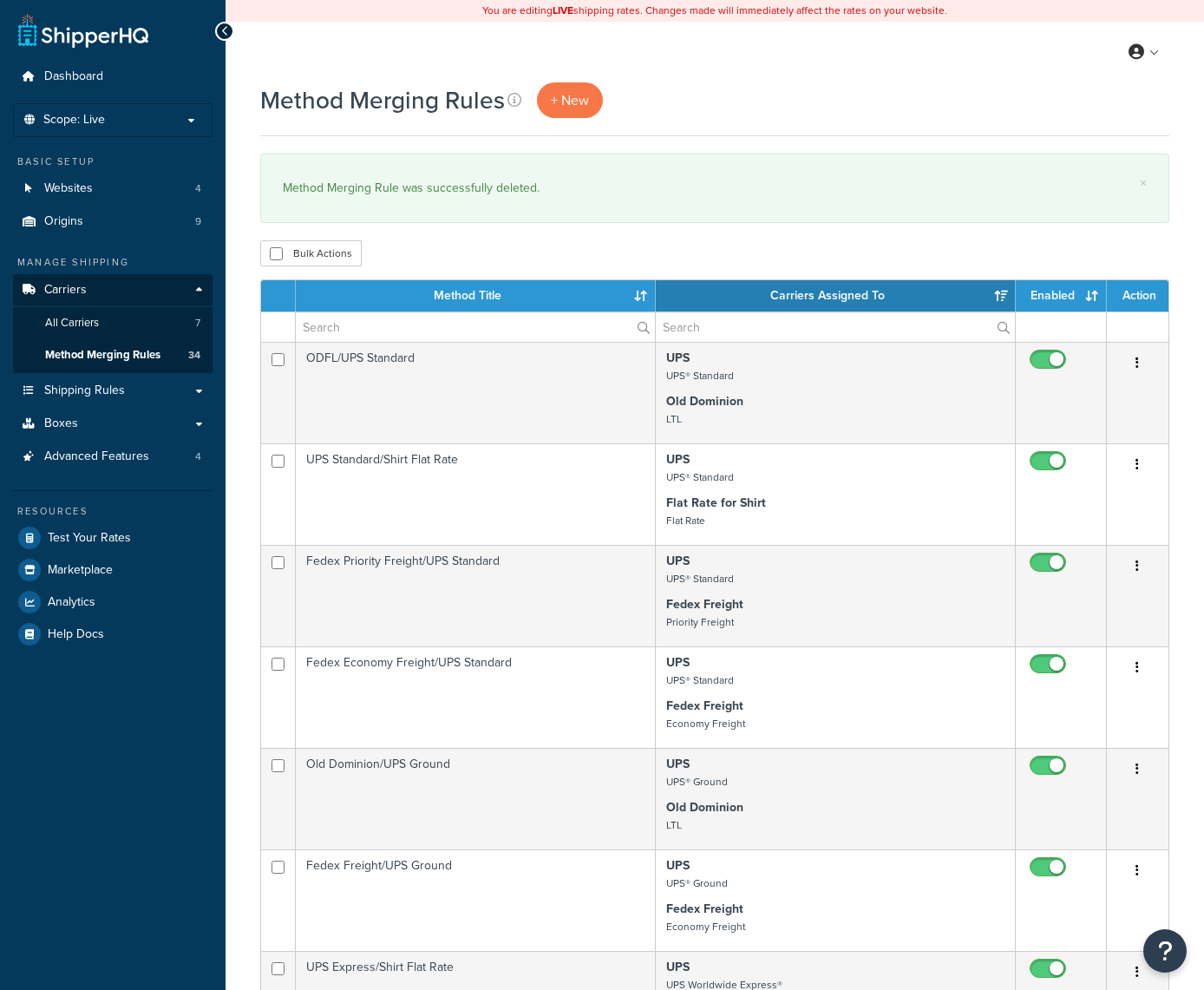
select select "15"
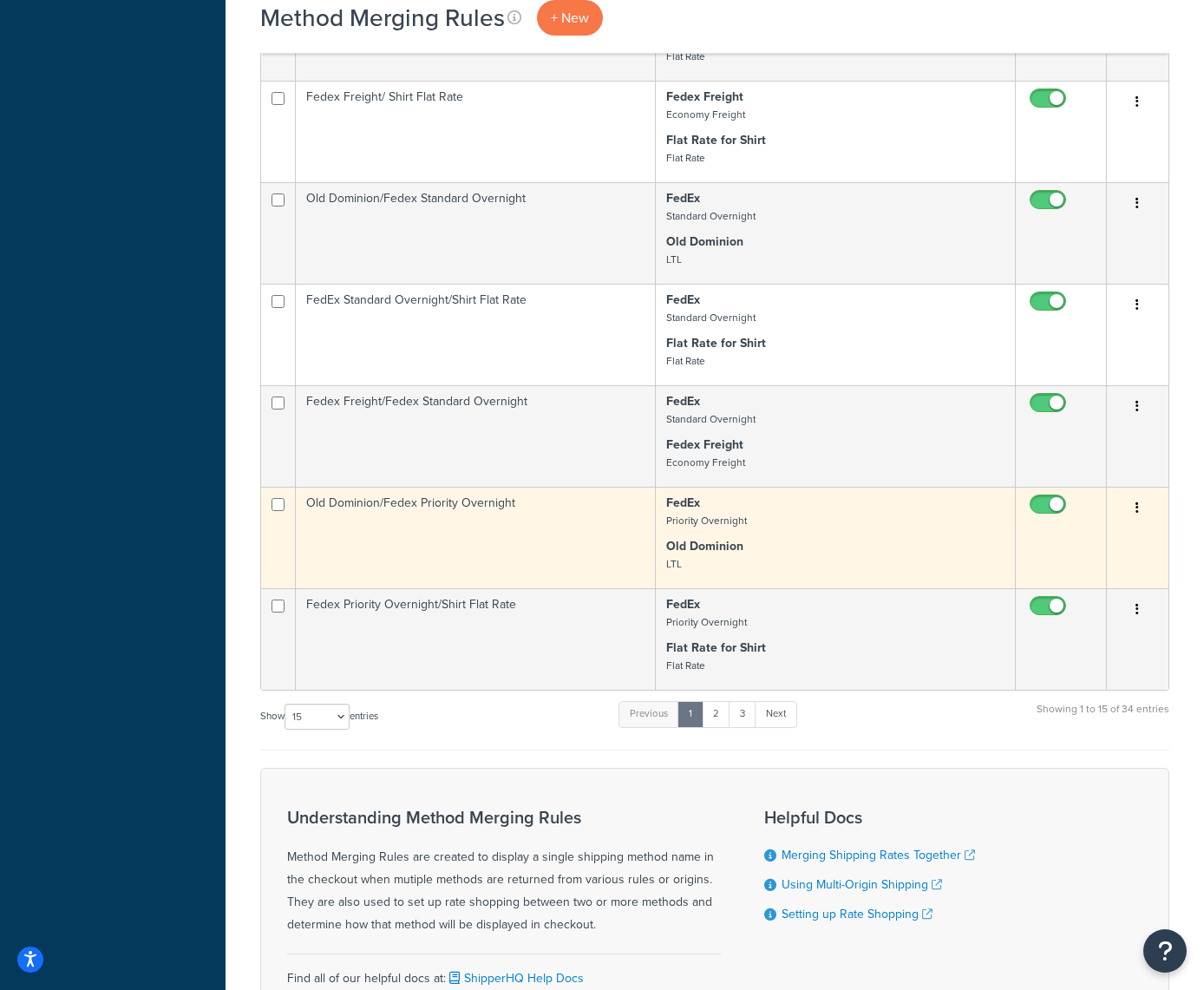
scroll to position [1192, 0]
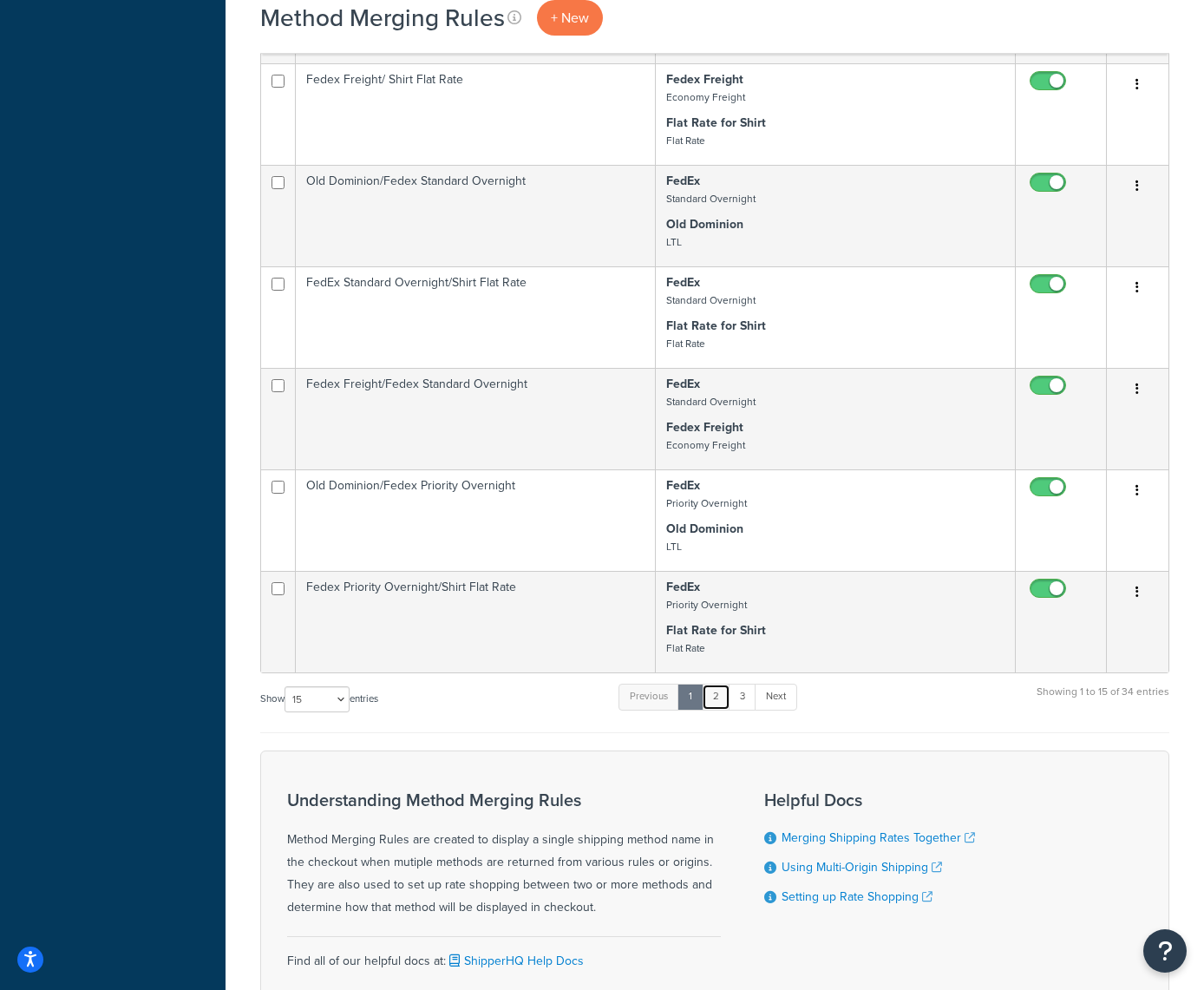
click at [725, 694] on link "2" at bounding box center [717, 696] width 29 height 26
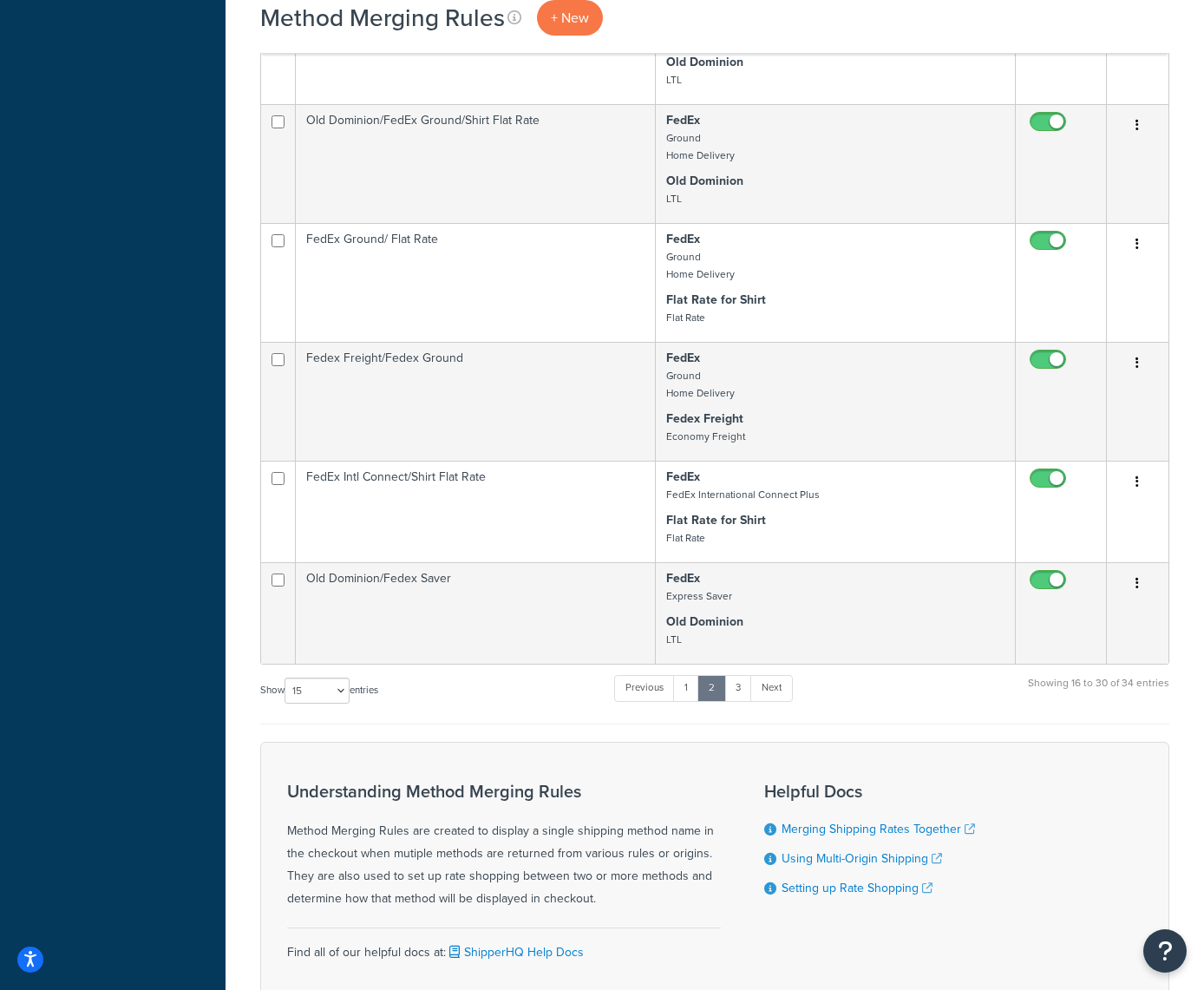
scroll to position [1289, 0]
click at [745, 687] on link "3" at bounding box center [738, 686] width 28 height 26
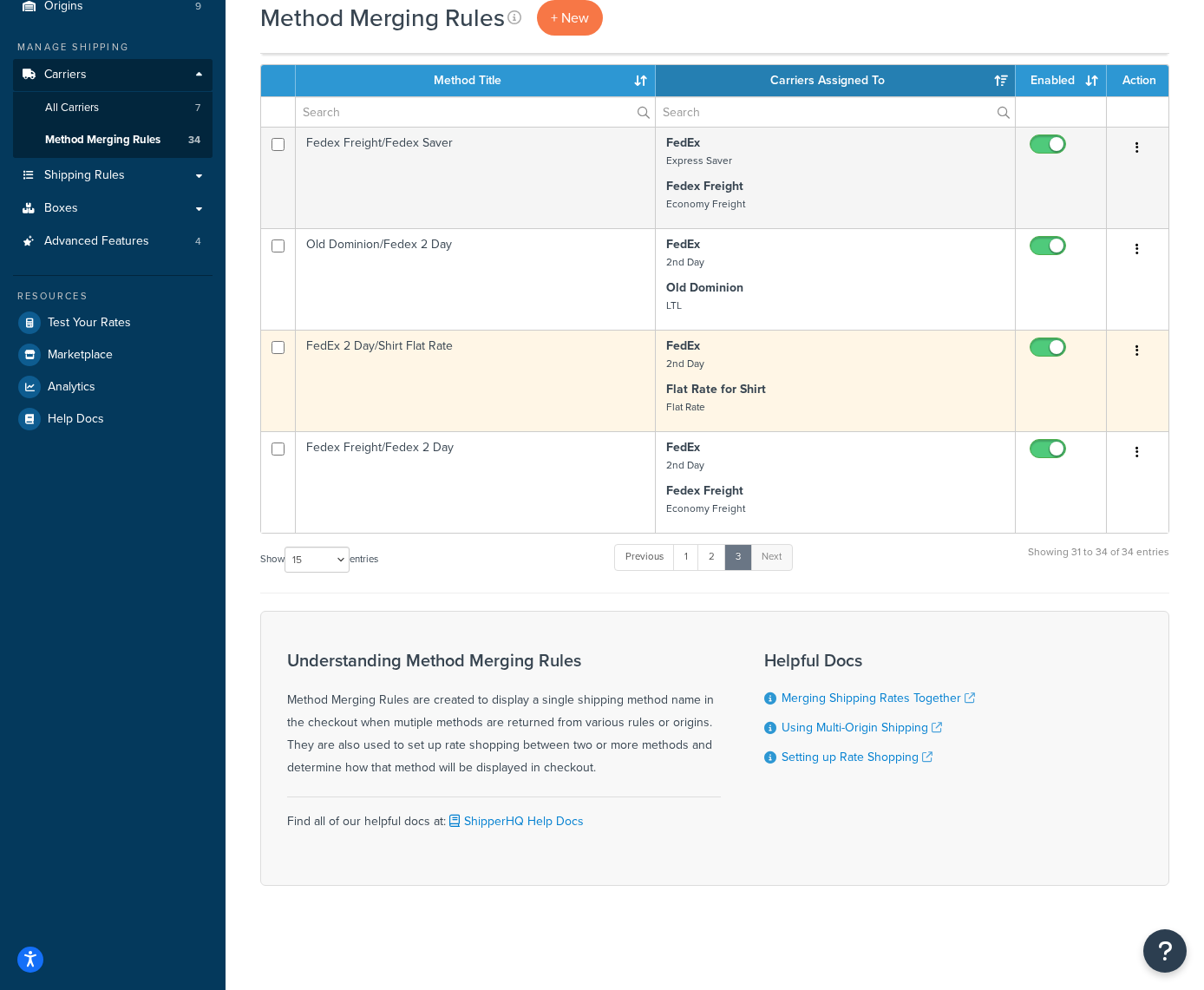
scroll to position [214, 0]
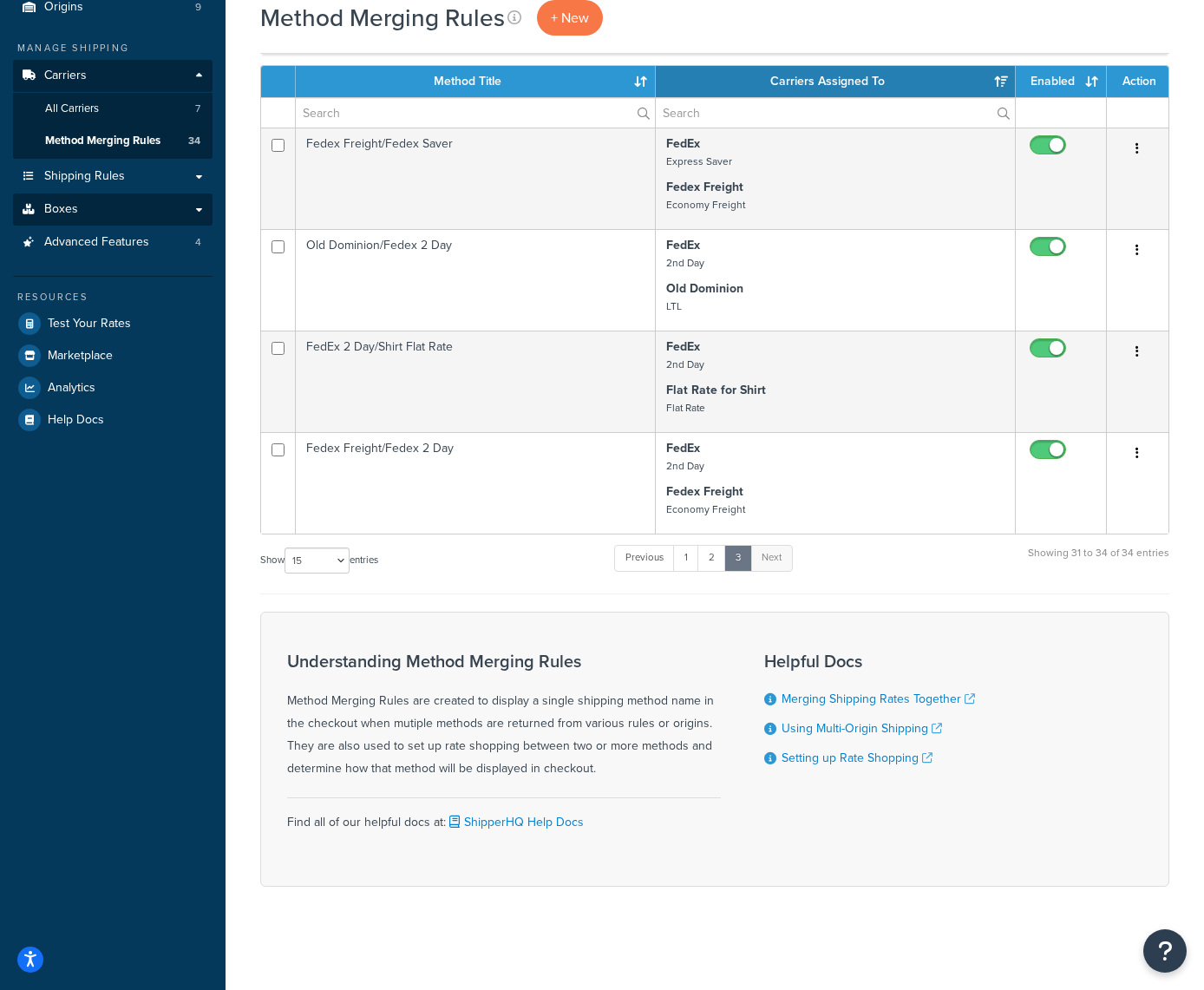
click at [202, 203] on link "Boxes" at bounding box center [113, 210] width 200 height 32
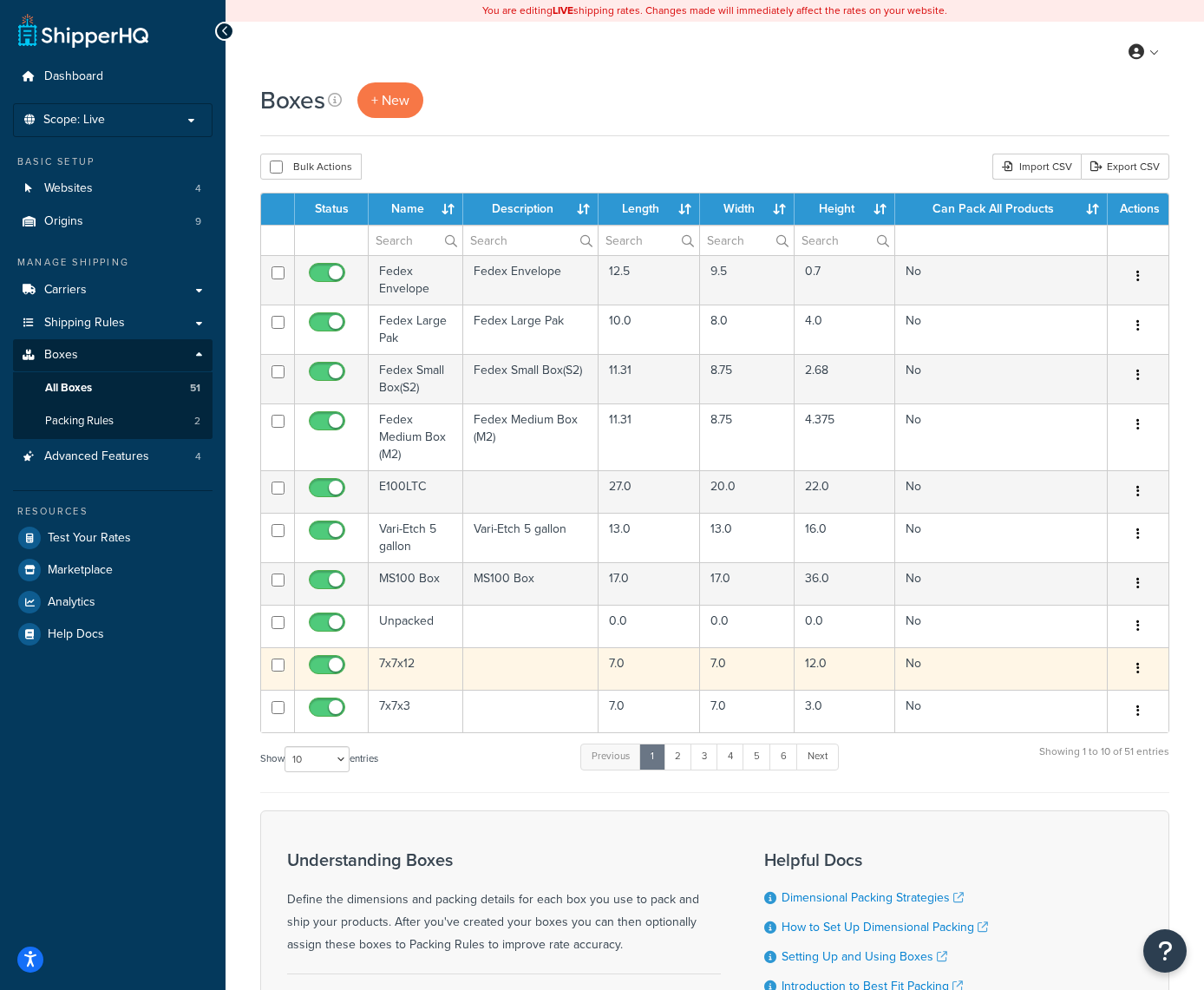
click at [1136, 670] on button "button" at bounding box center [1138, 668] width 24 height 28
click at [1068, 710] on link "Edit" at bounding box center [1080, 702] width 137 height 36
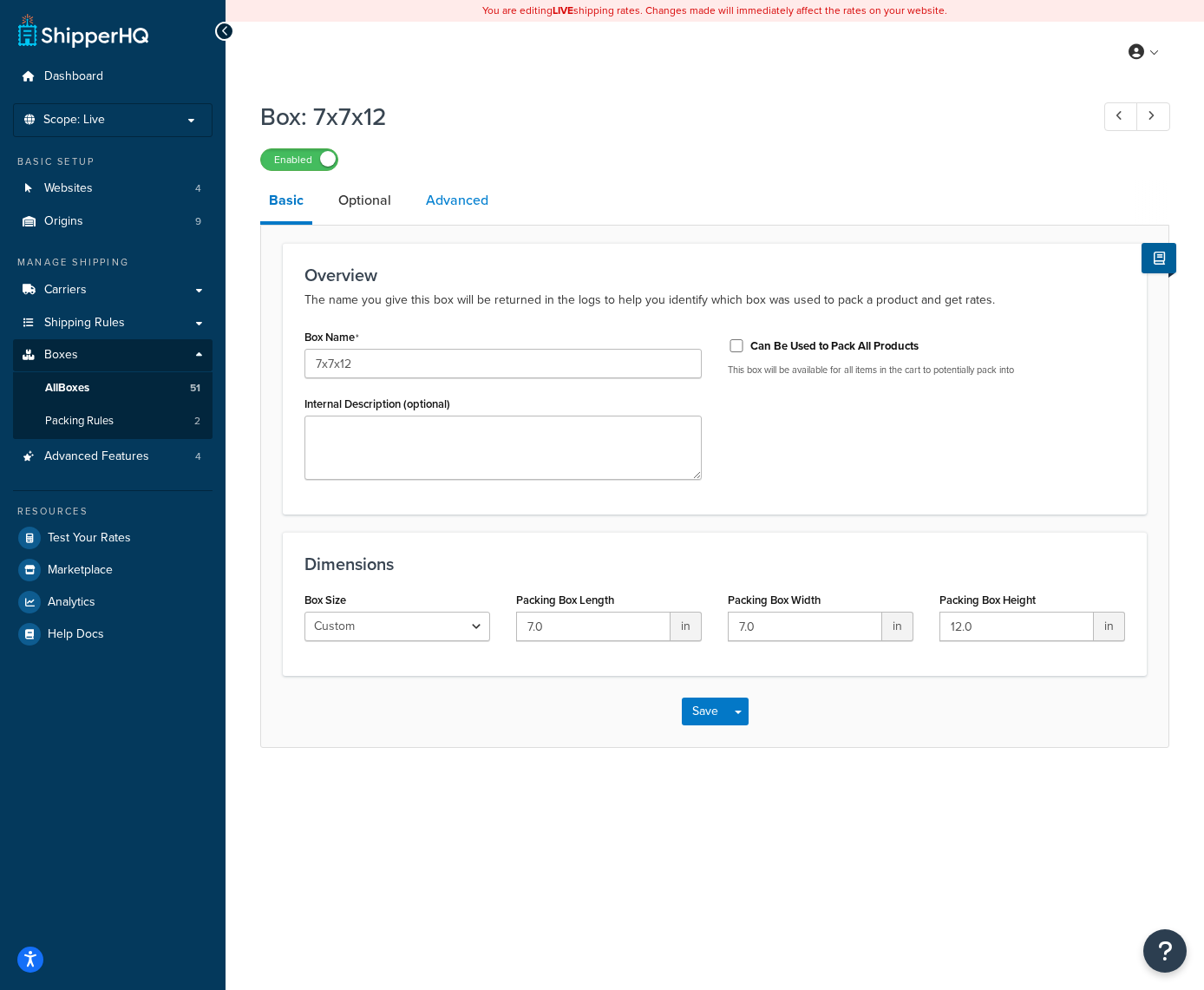
click at [443, 202] on link "Advanced" at bounding box center [457, 201] width 80 height 41
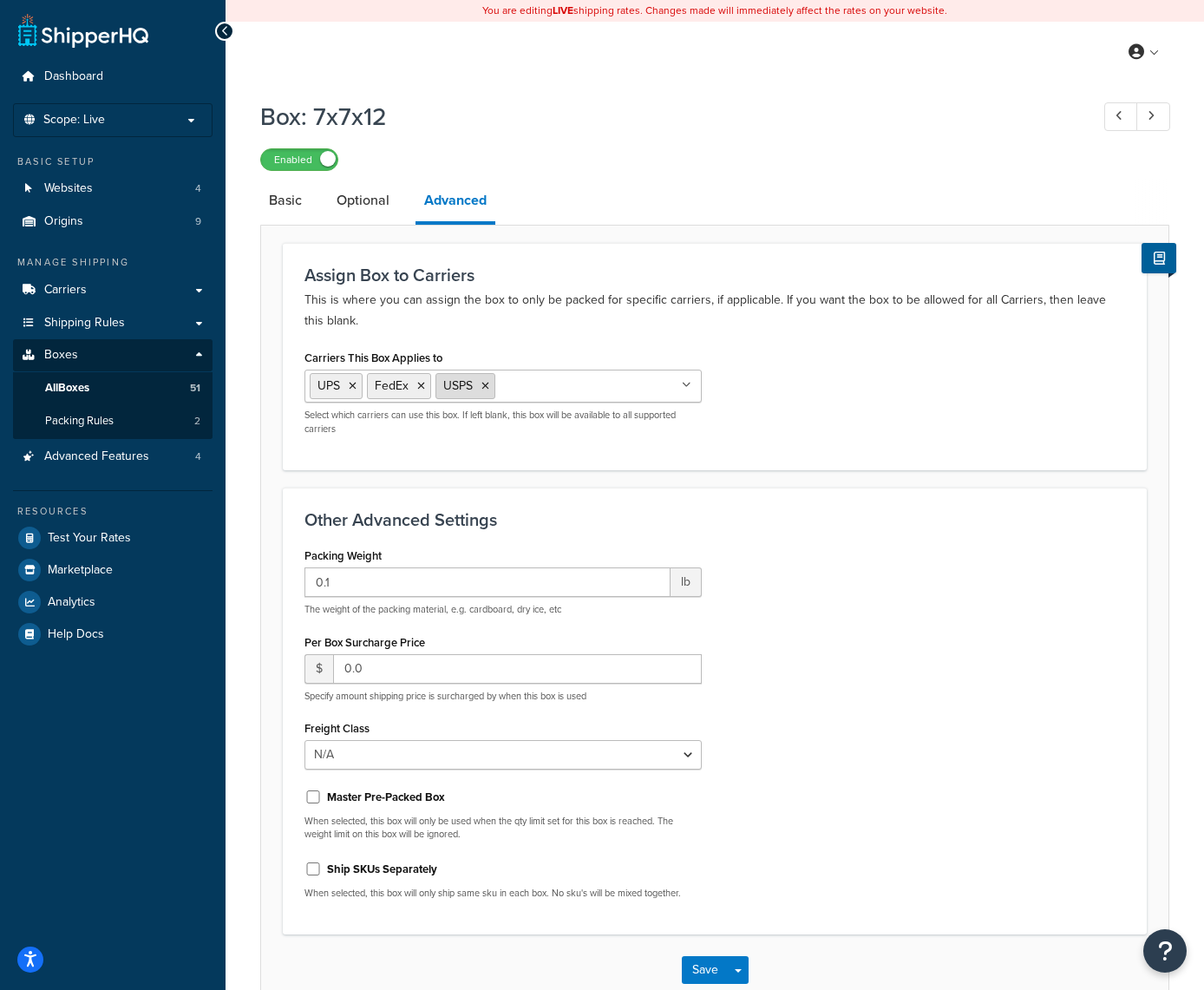
click at [485, 390] on icon at bounding box center [486, 386] width 8 height 11
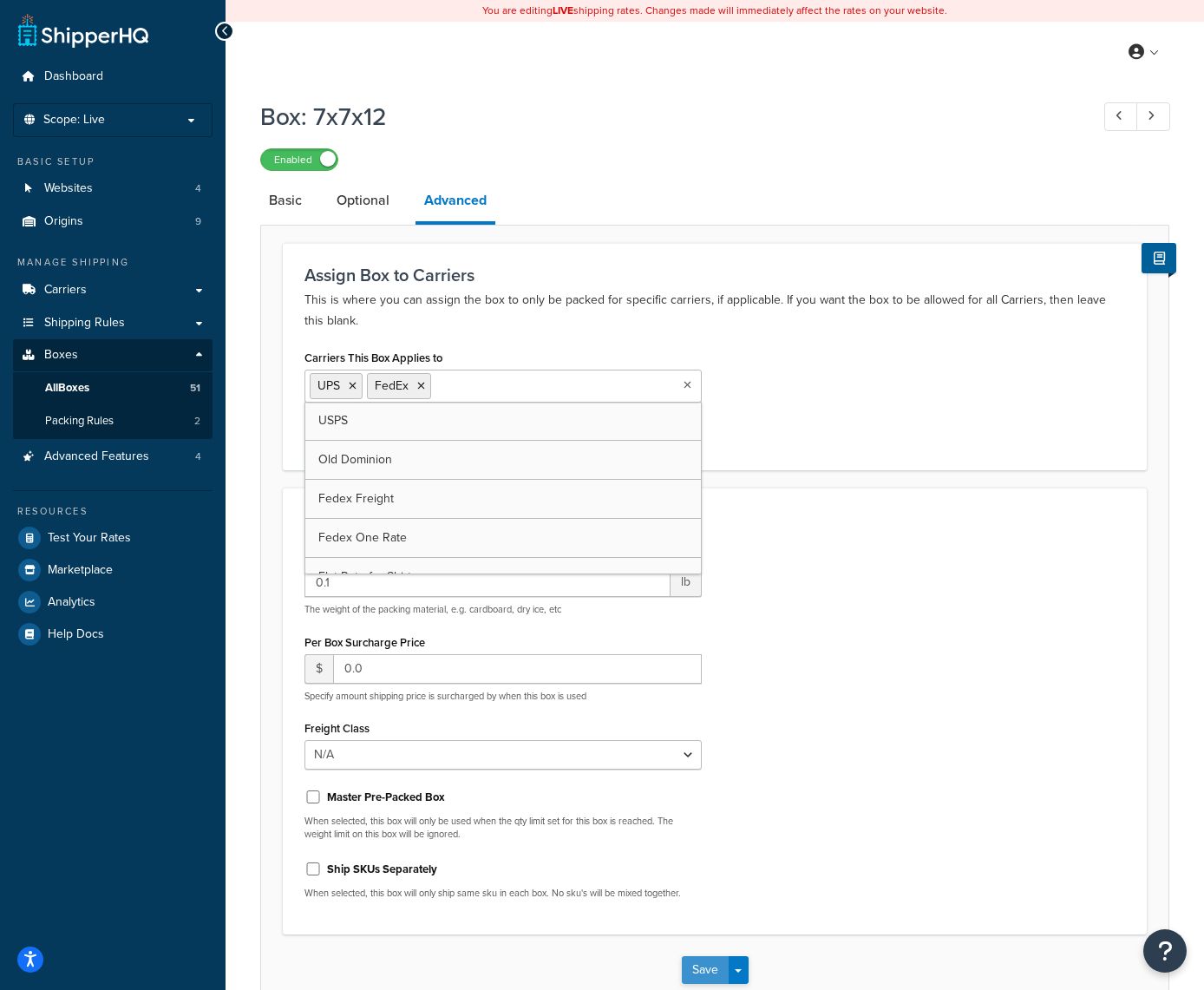
click at [697, 974] on button "Save" at bounding box center [705, 969] width 47 height 28
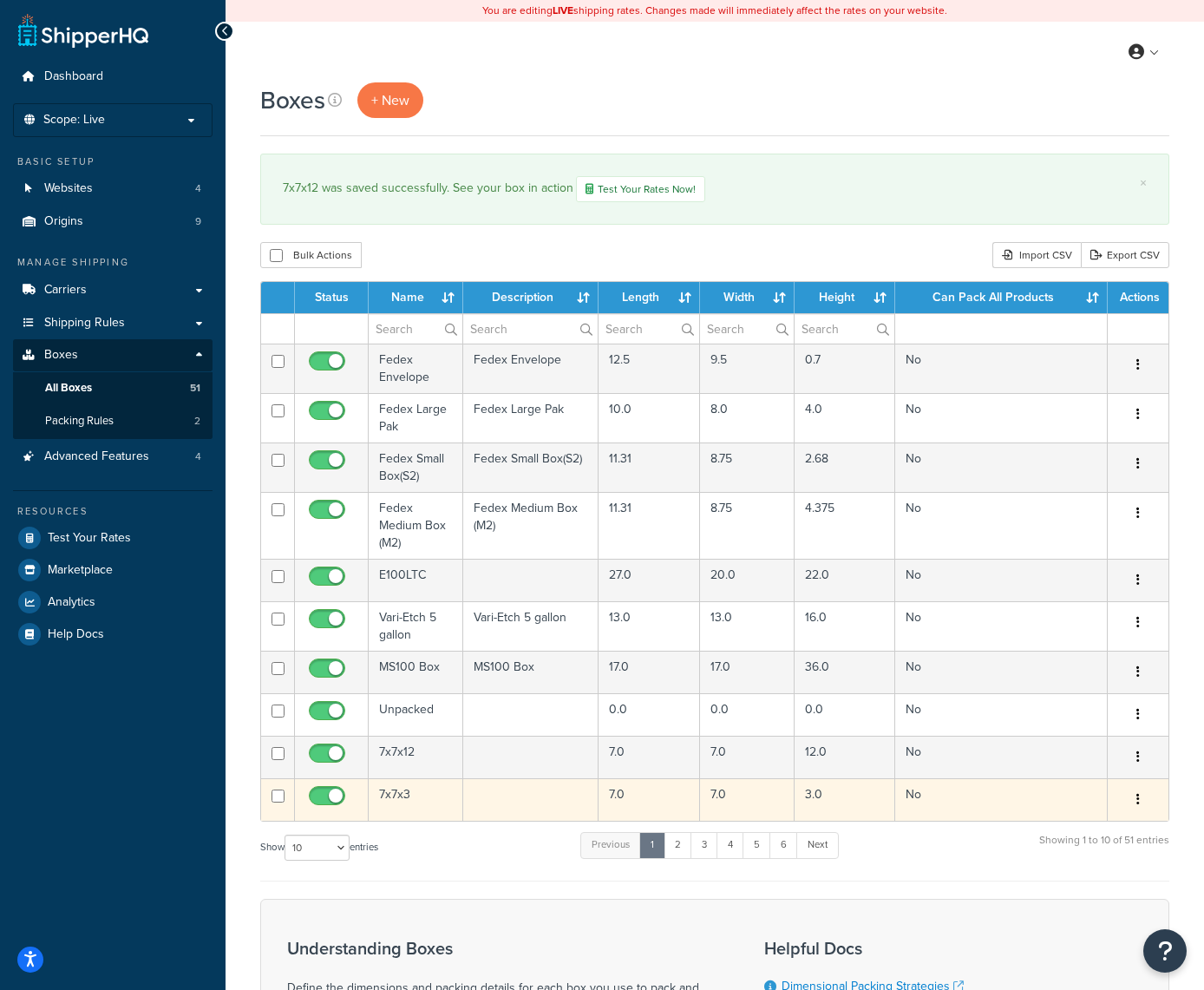
click at [1138, 801] on icon "button" at bounding box center [1139, 799] width 4 height 13
click at [1081, 833] on link "Edit" at bounding box center [1080, 833] width 137 height 36
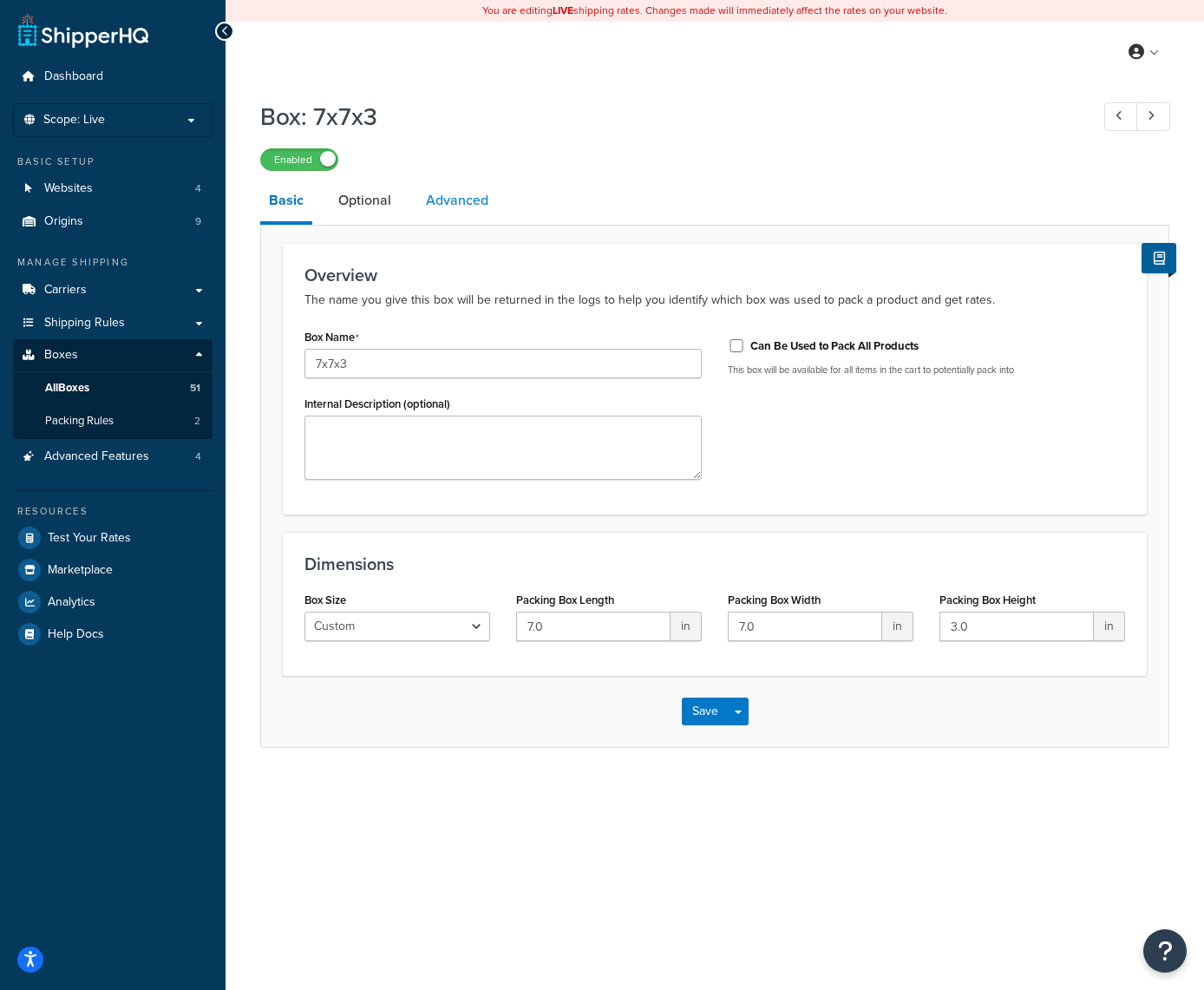
click at [460, 202] on link "Advanced" at bounding box center [457, 201] width 80 height 41
select select "50"
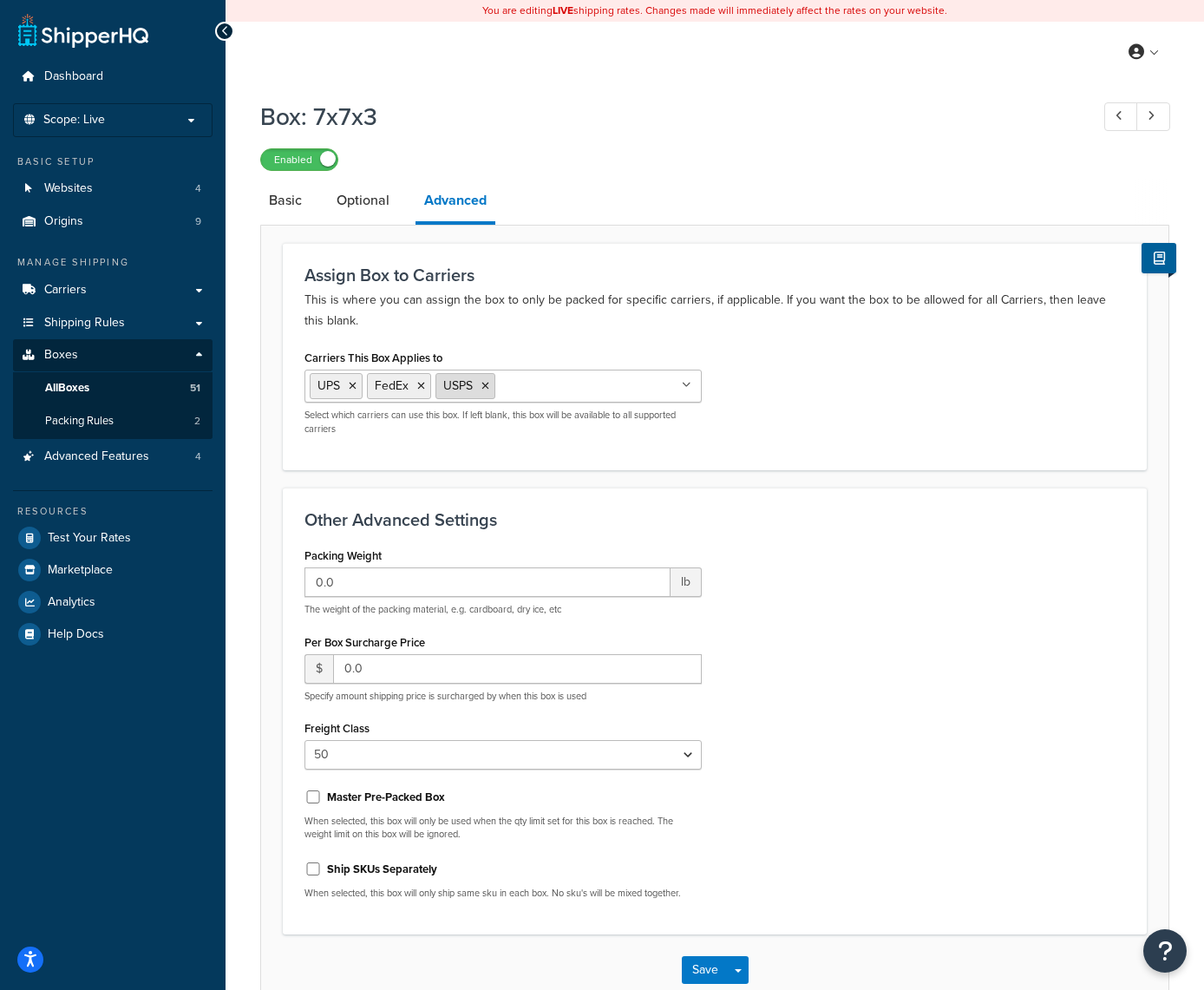
click at [484, 392] on icon at bounding box center [486, 386] width 8 height 11
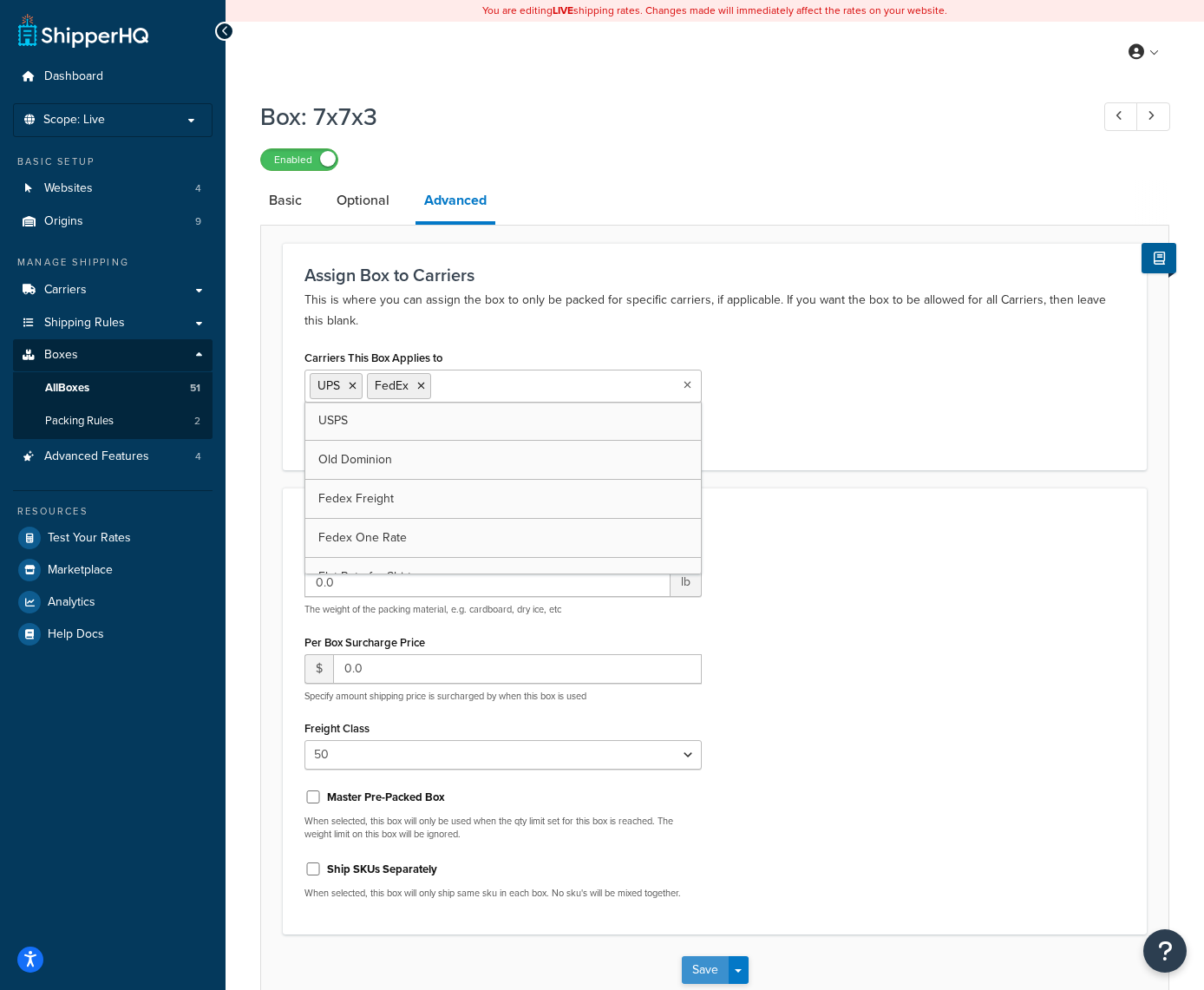
click at [692, 970] on button "Save" at bounding box center [705, 969] width 47 height 28
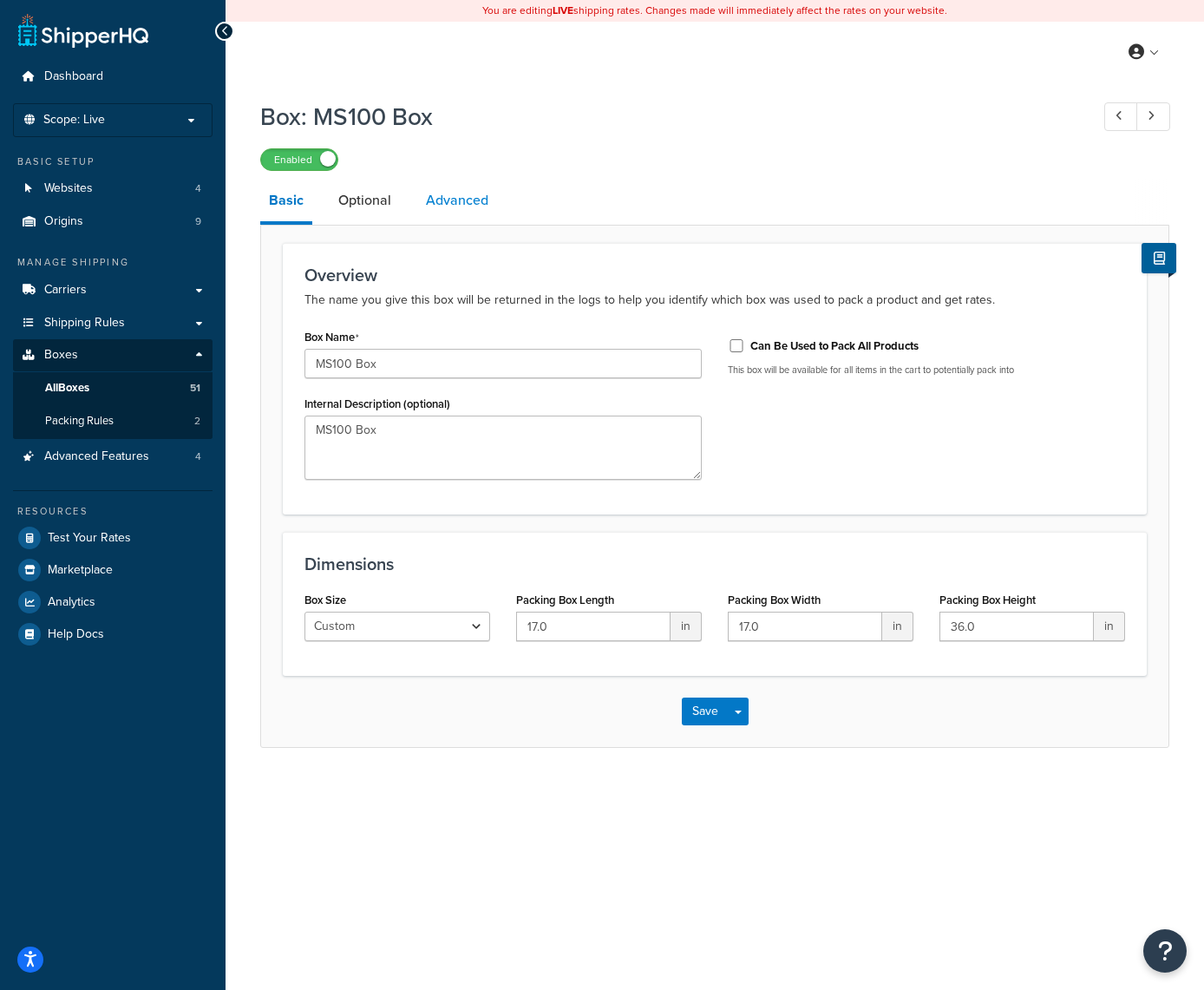
click at [448, 205] on link "Advanced" at bounding box center [457, 201] width 80 height 41
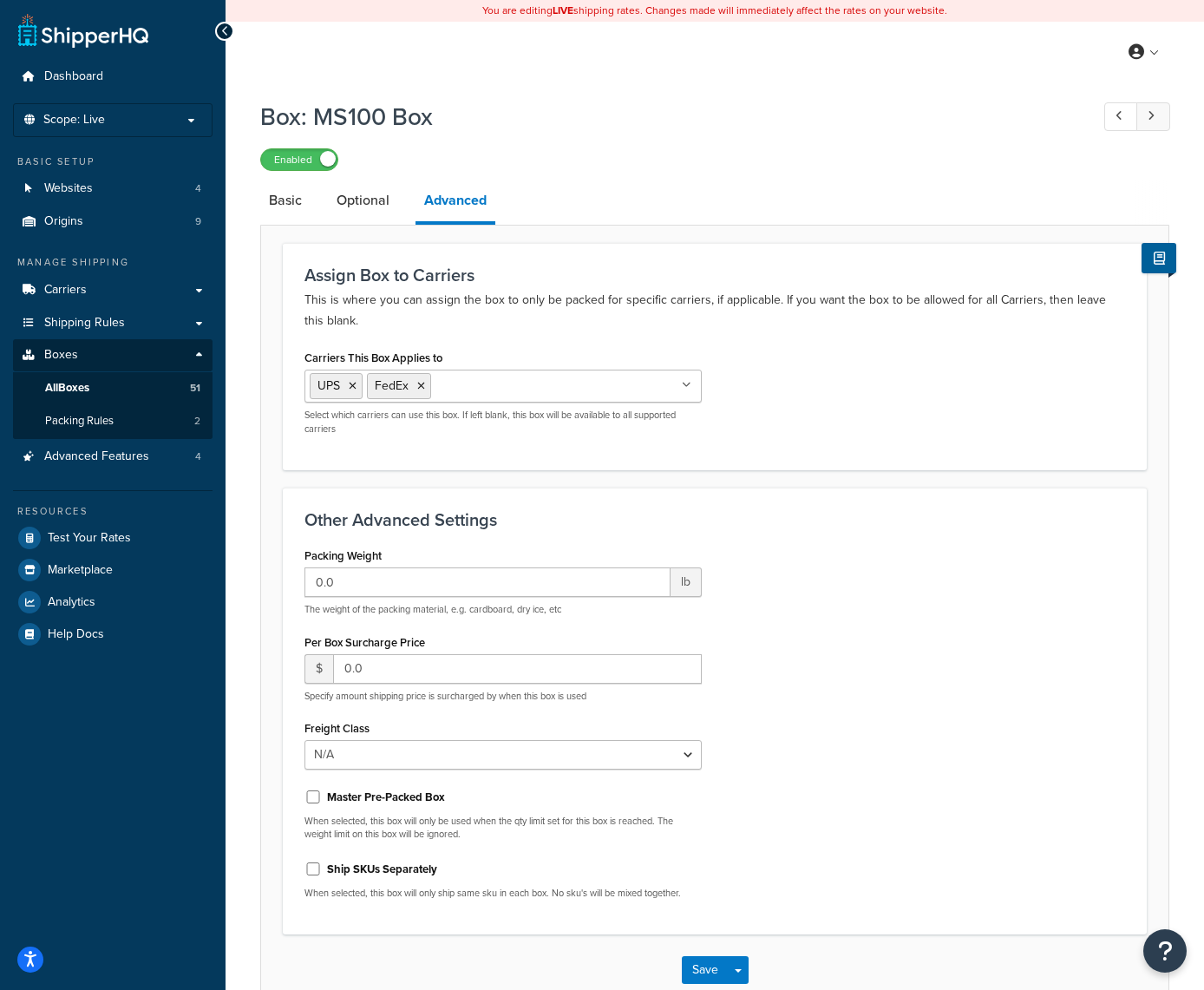
click at [1155, 121] on link at bounding box center [1154, 116] width 34 height 29
type input "0.0"
select select "50"
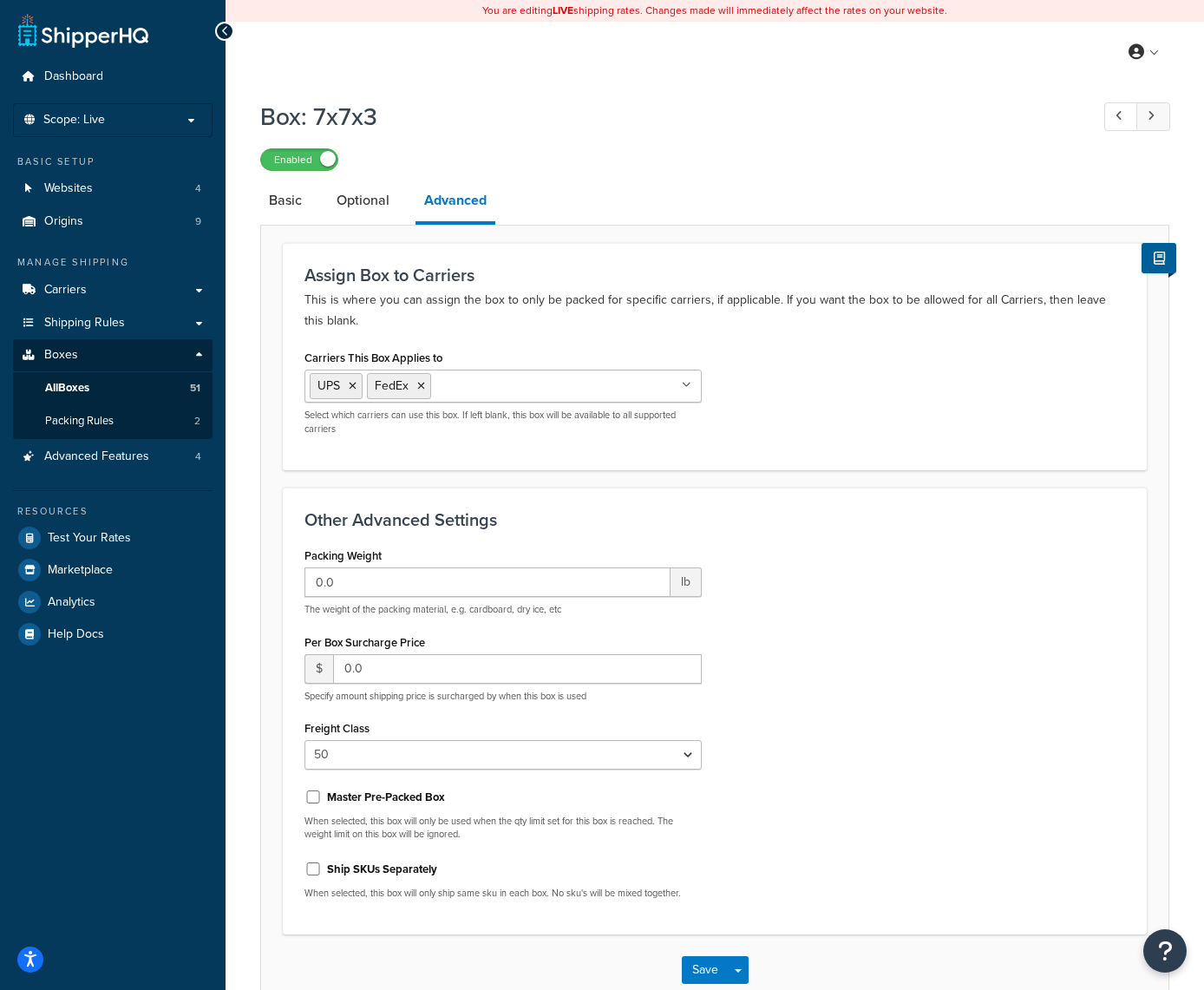
click at [1155, 121] on link at bounding box center [1154, 116] width 34 height 29
click at [482, 392] on icon at bounding box center [486, 386] width 8 height 11
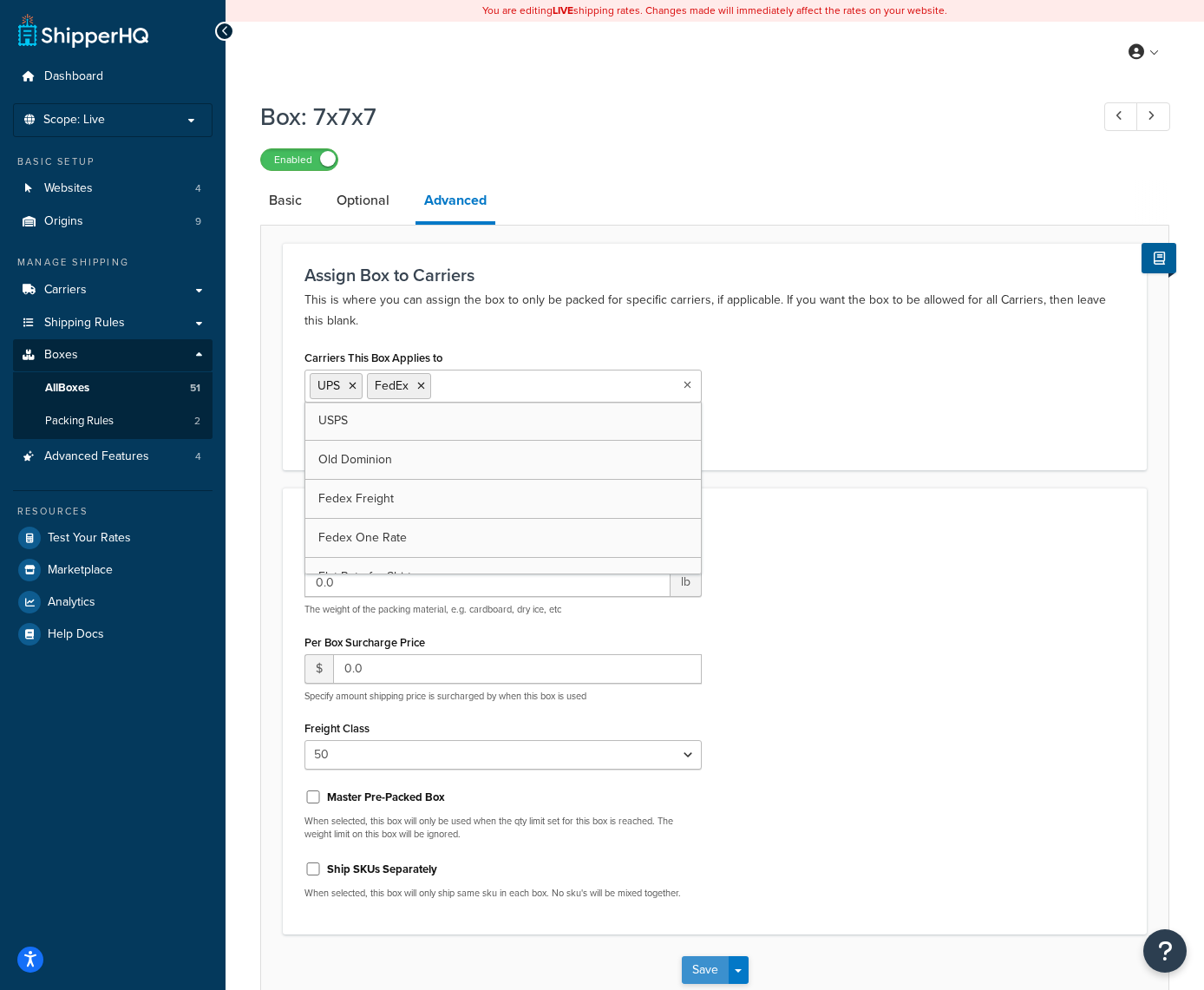
click at [701, 970] on button "Save" at bounding box center [705, 969] width 47 height 28
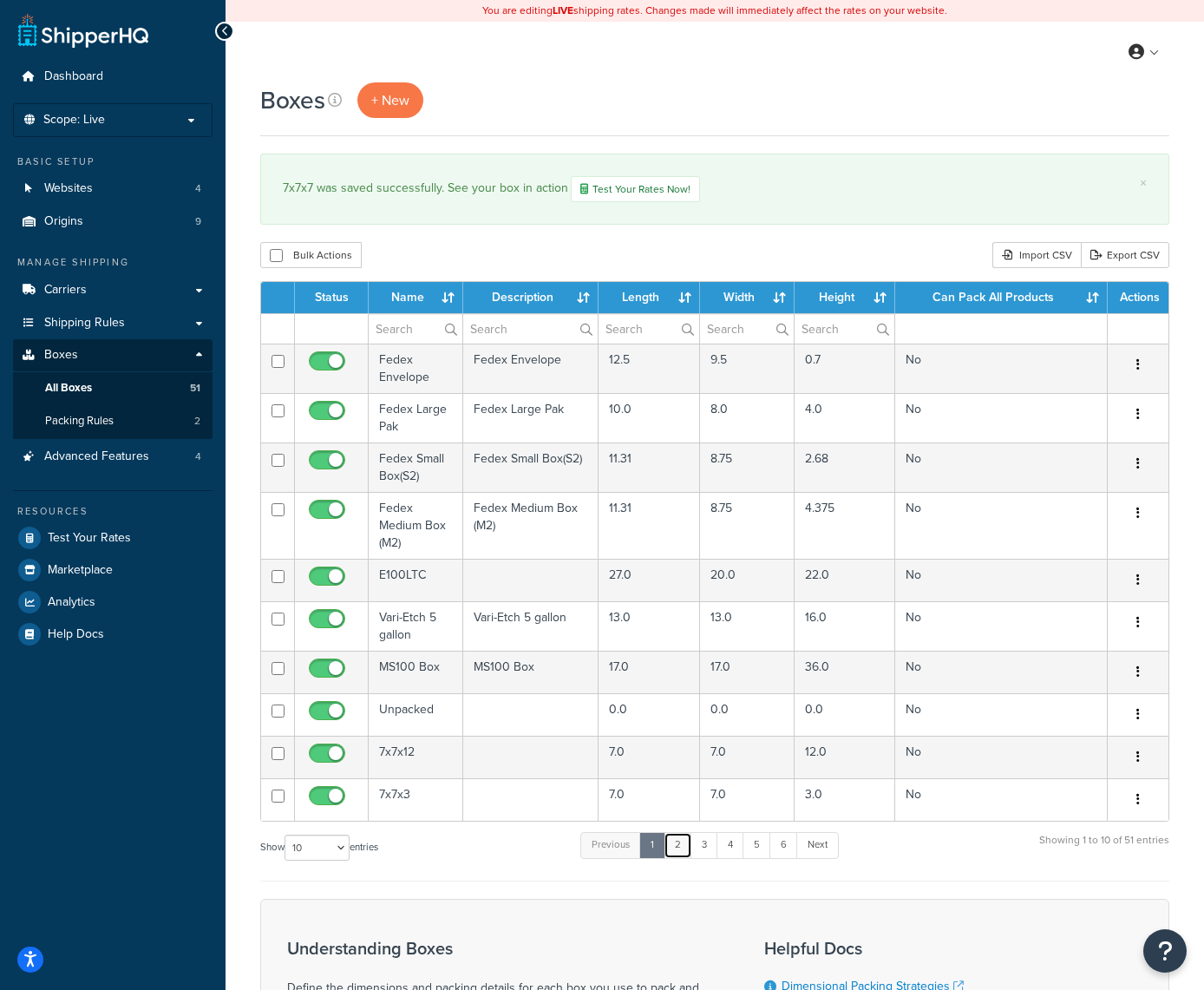
click at [676, 845] on link "2" at bounding box center [678, 845] width 29 height 26
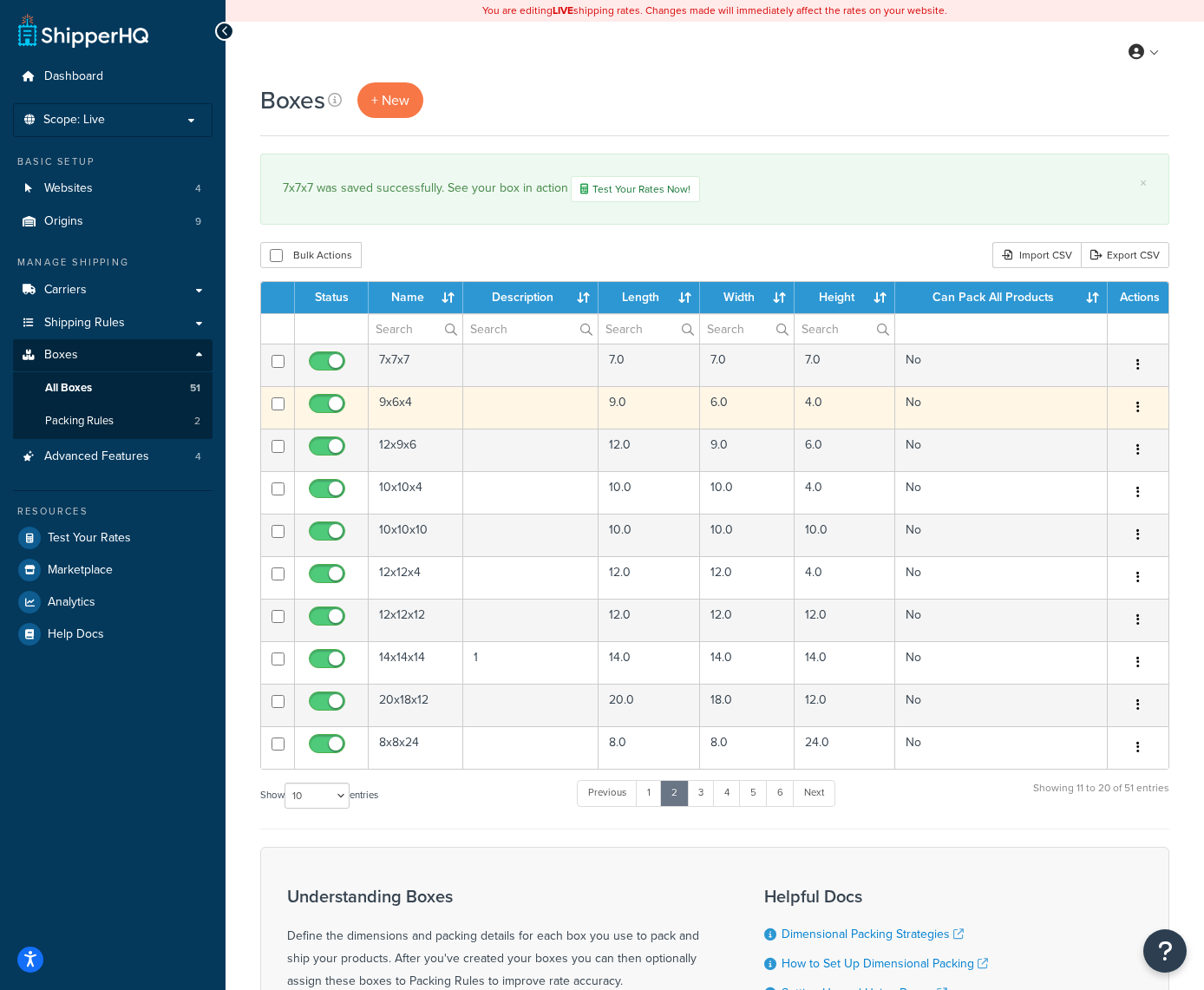
click at [1134, 409] on button "button" at bounding box center [1138, 408] width 24 height 28
click at [1077, 448] on link "Edit" at bounding box center [1080, 441] width 137 height 36
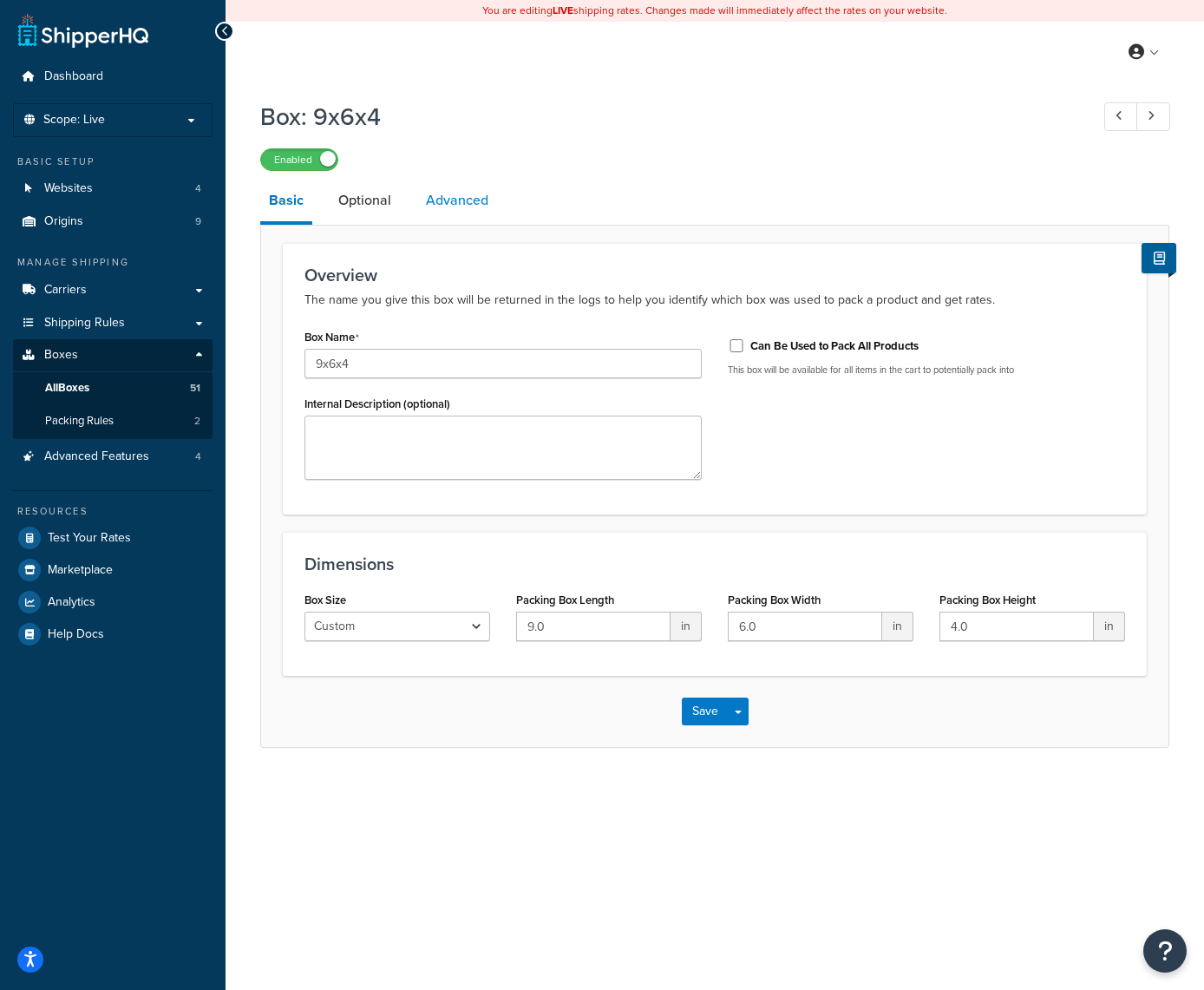
click at [469, 199] on link "Advanced" at bounding box center [457, 201] width 80 height 41
select select "50"
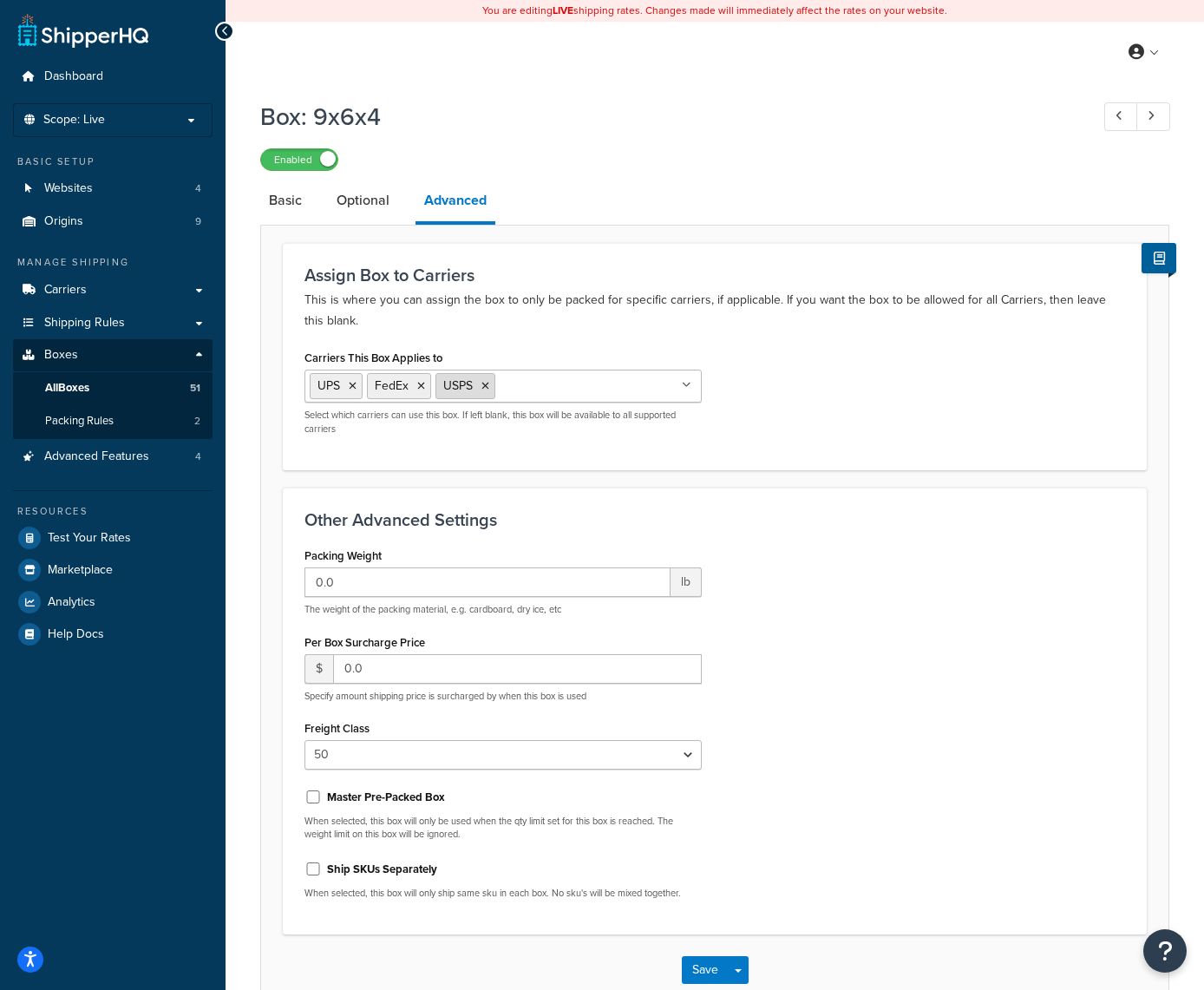
click at [489, 385] on icon at bounding box center [486, 386] width 8 height 11
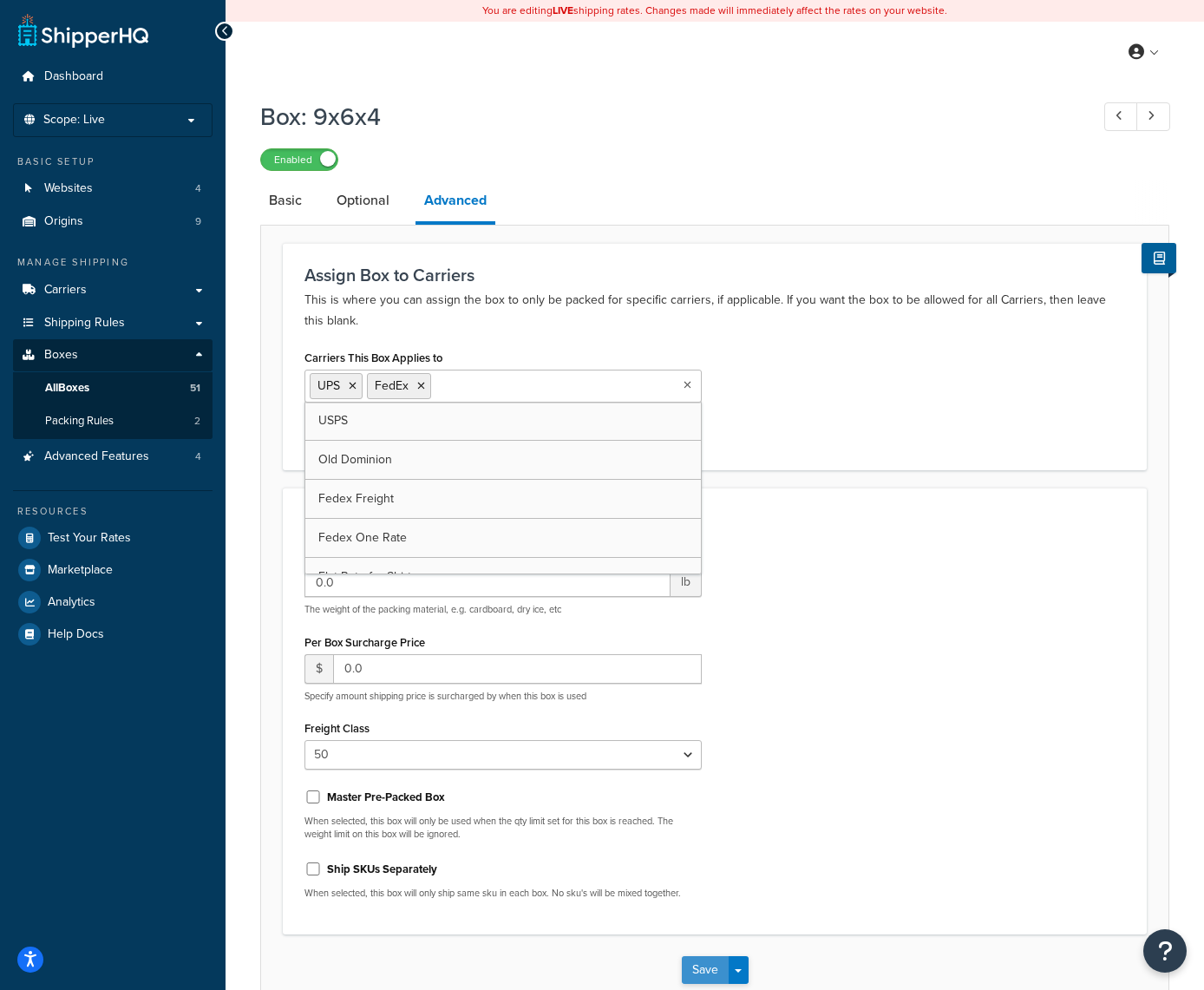
click at [705, 969] on button "Save" at bounding box center [705, 969] width 47 height 28
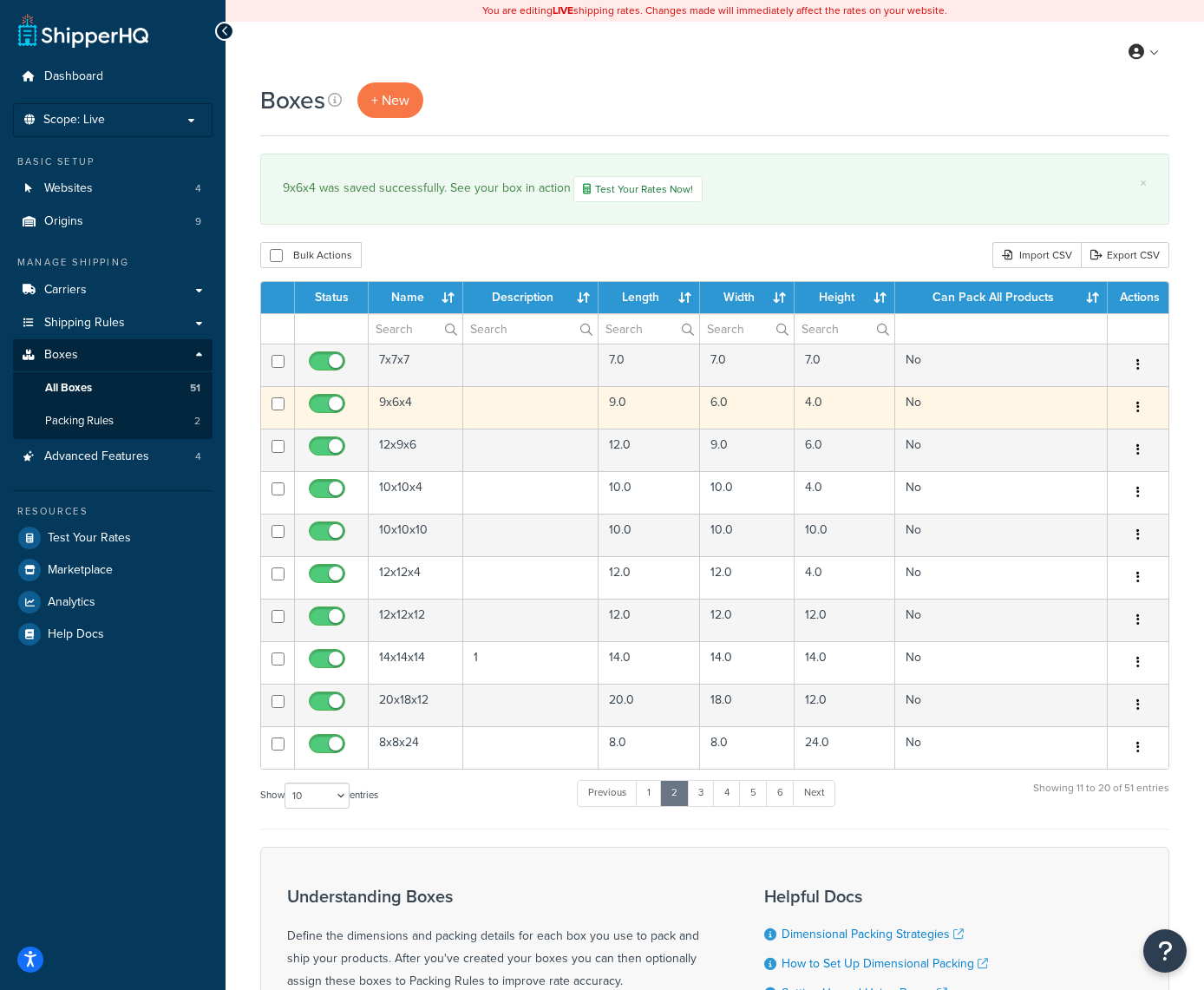
click at [1142, 416] on button "button" at bounding box center [1138, 408] width 24 height 28
click at [1091, 441] on link "Edit" at bounding box center [1080, 441] width 137 height 36
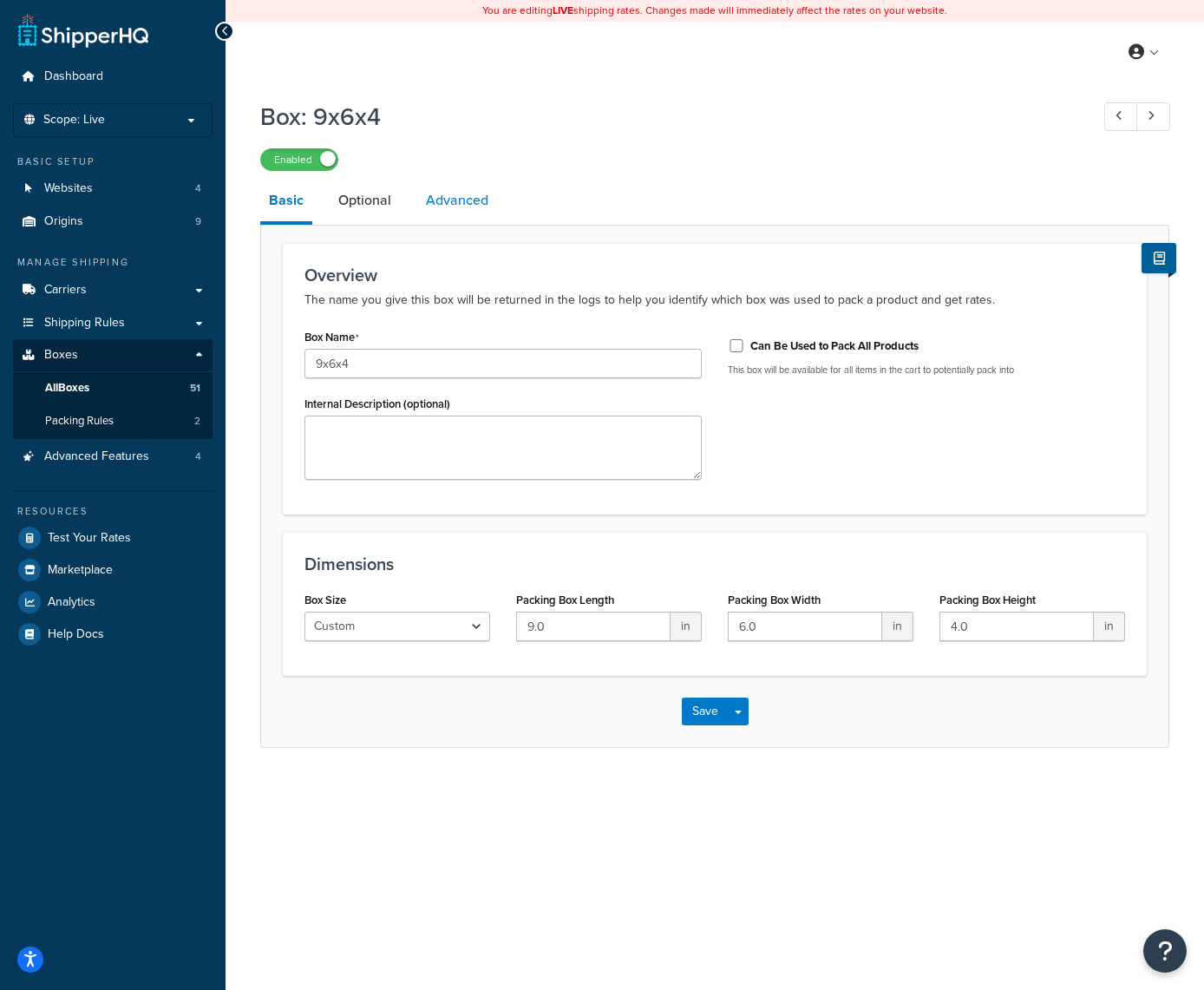
click at [446, 204] on link "Advanced" at bounding box center [457, 201] width 80 height 41
select select "50"
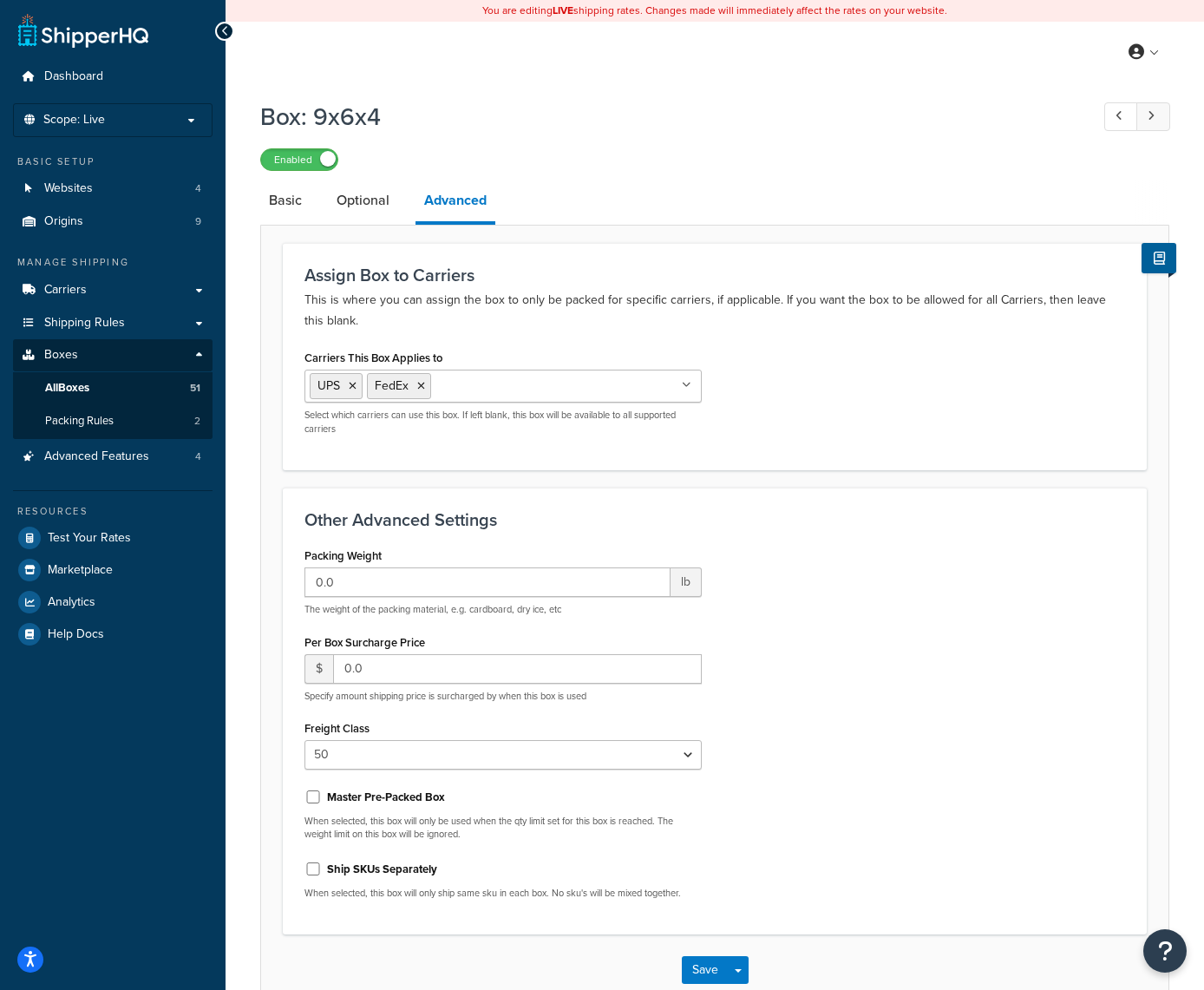
click at [1151, 120] on icon at bounding box center [1152, 116] width 7 height 12
click at [485, 389] on icon at bounding box center [486, 386] width 8 height 11
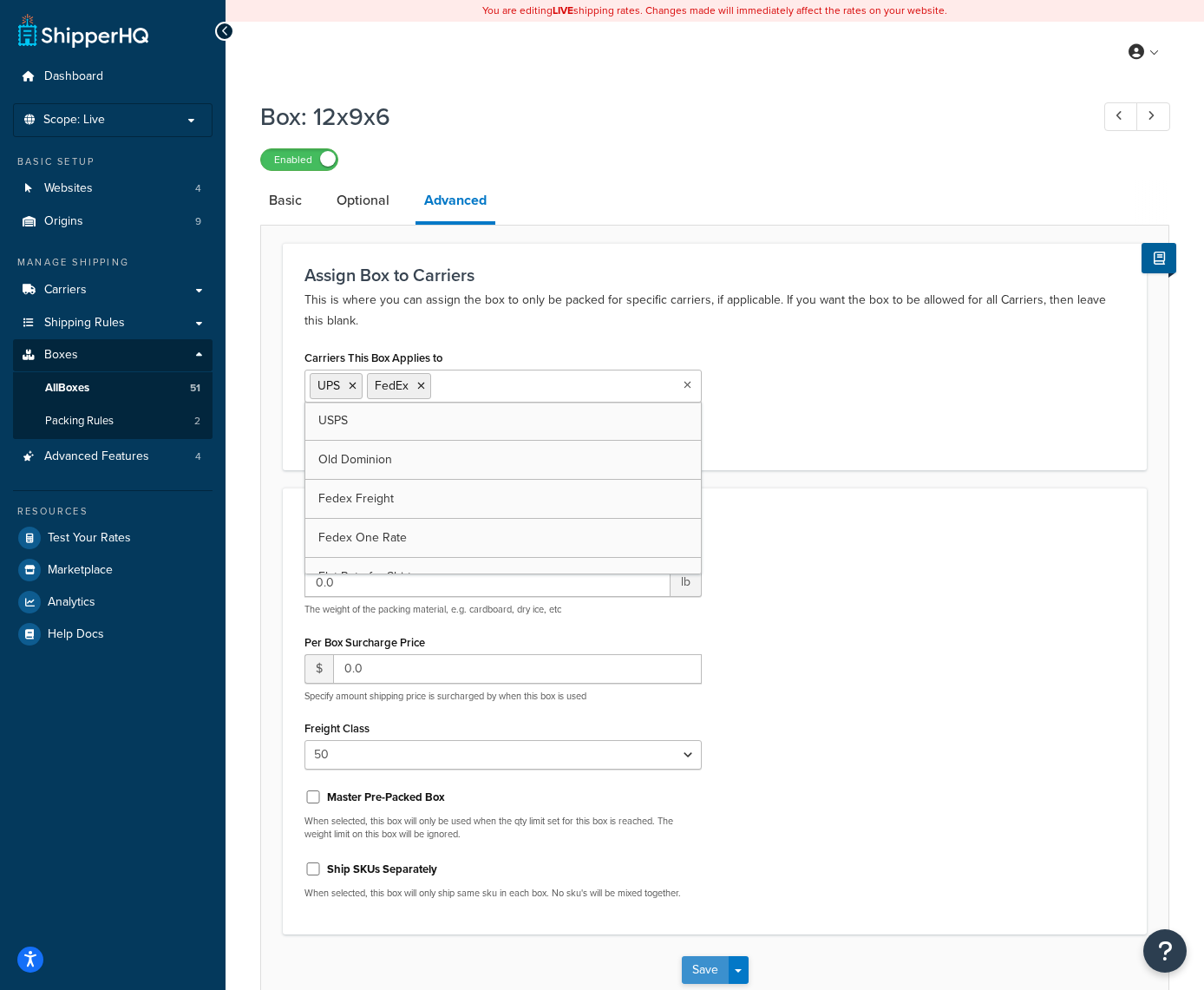
click at [701, 965] on button "Save" at bounding box center [705, 969] width 47 height 28
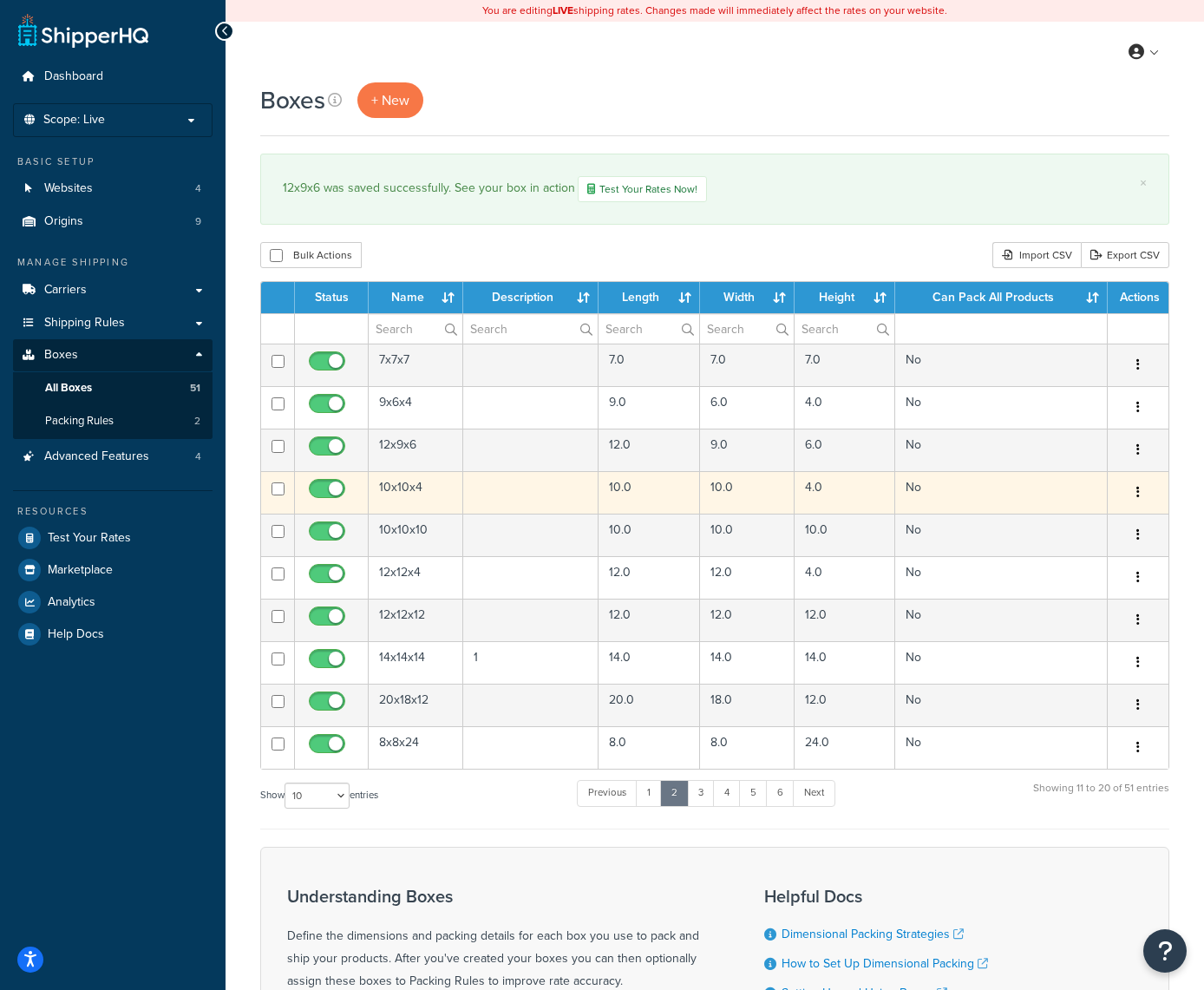
click at [1138, 488] on icon "button" at bounding box center [1139, 492] width 4 height 13
click at [1086, 533] on link "Edit" at bounding box center [1080, 526] width 137 height 36
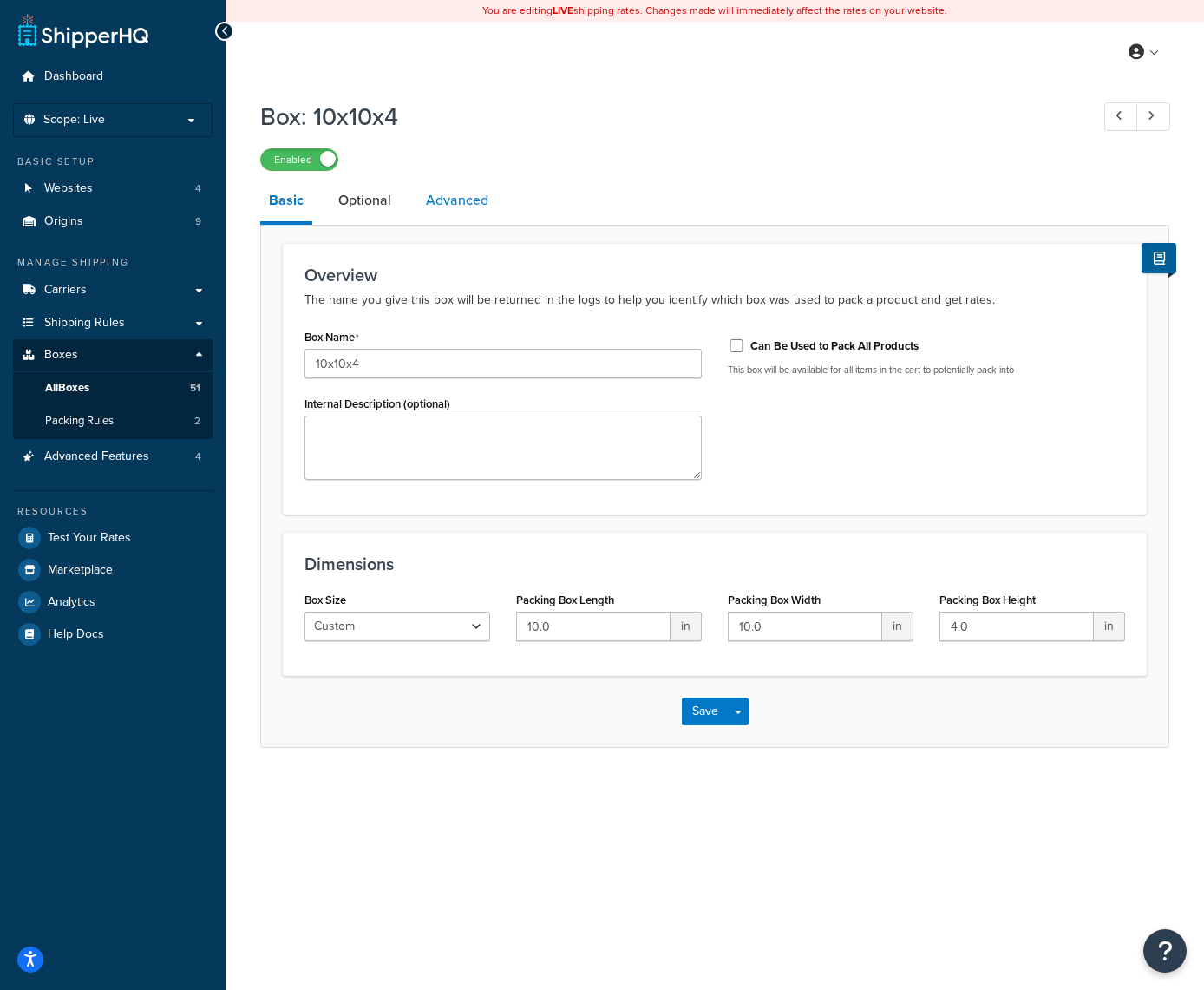
click at [454, 200] on link "Advanced" at bounding box center [457, 201] width 80 height 41
select select "50"
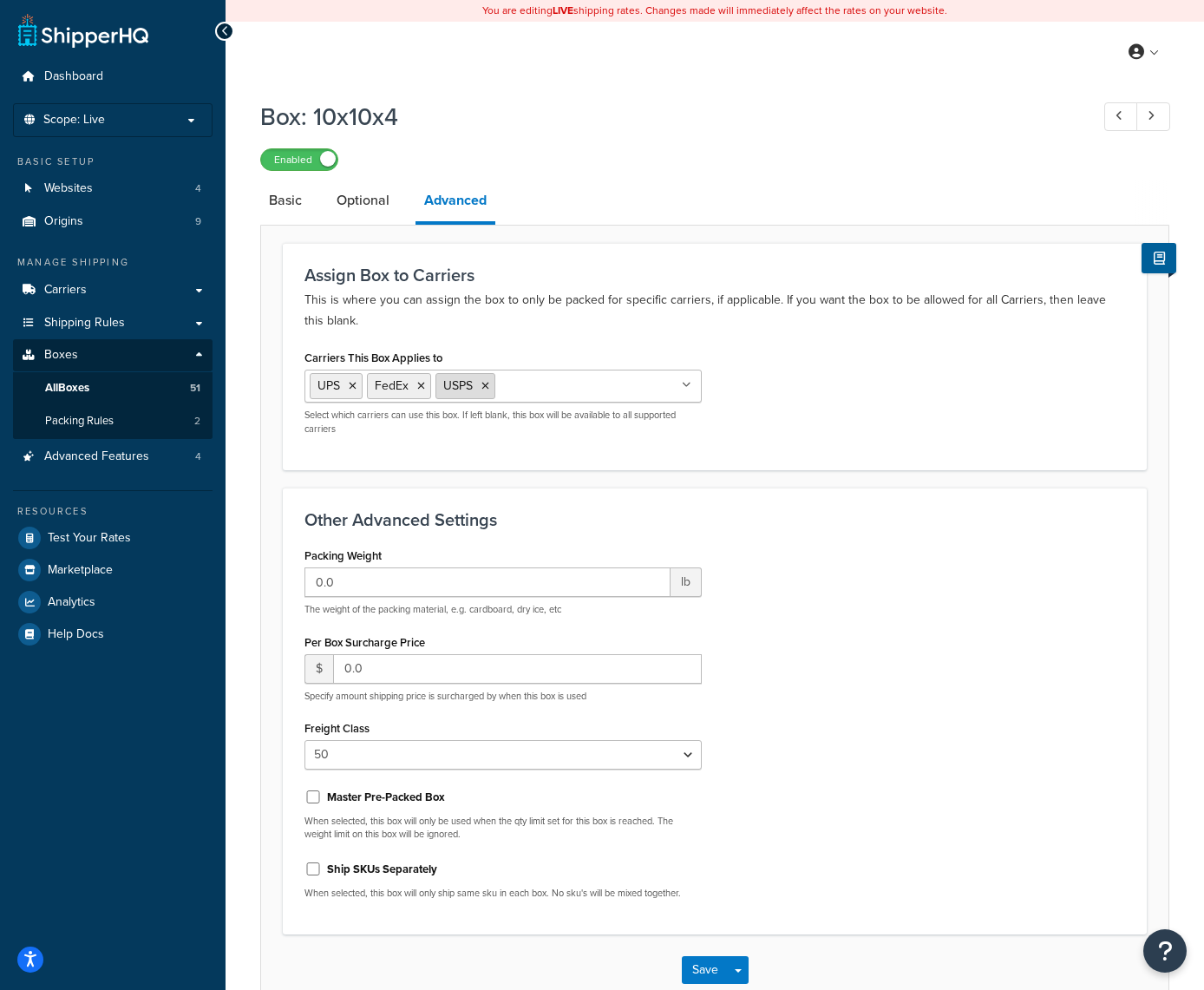
click at [486, 392] on icon at bounding box center [486, 386] width 8 height 11
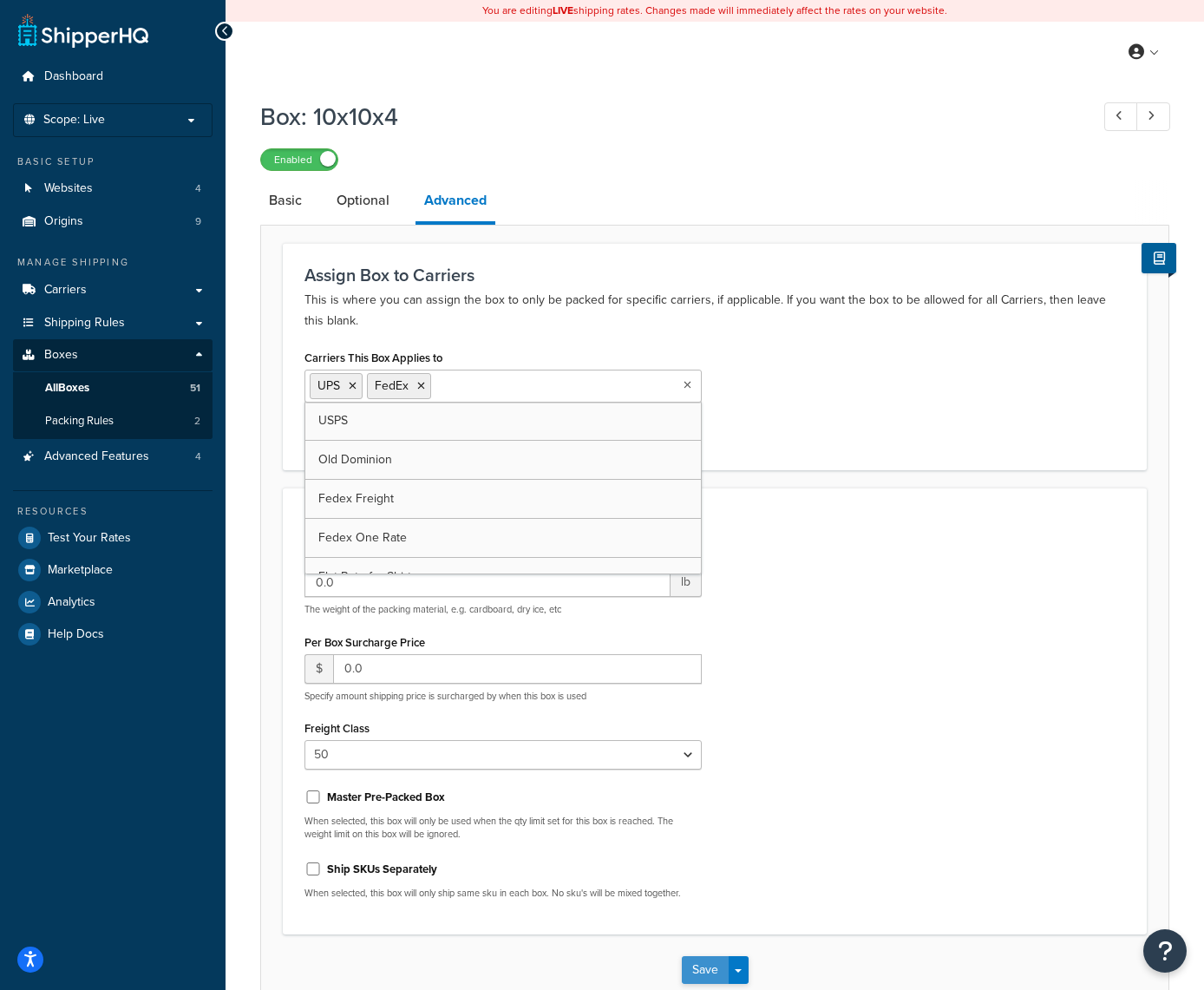
click at [701, 968] on button "Save" at bounding box center [705, 969] width 47 height 28
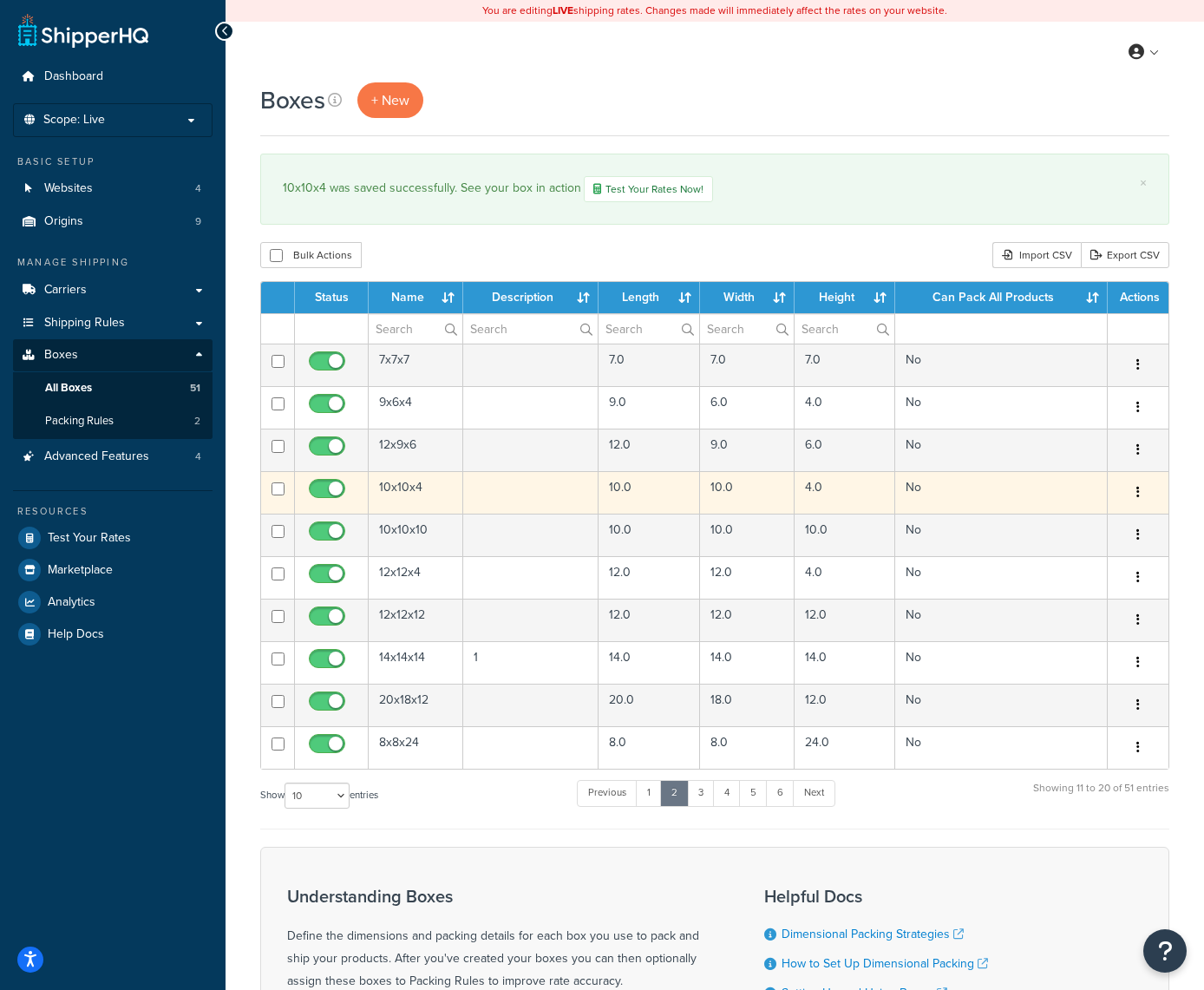
click at [1137, 492] on icon "button" at bounding box center [1139, 492] width 4 height 13
click at [1068, 532] on link "Edit" at bounding box center [1080, 526] width 137 height 36
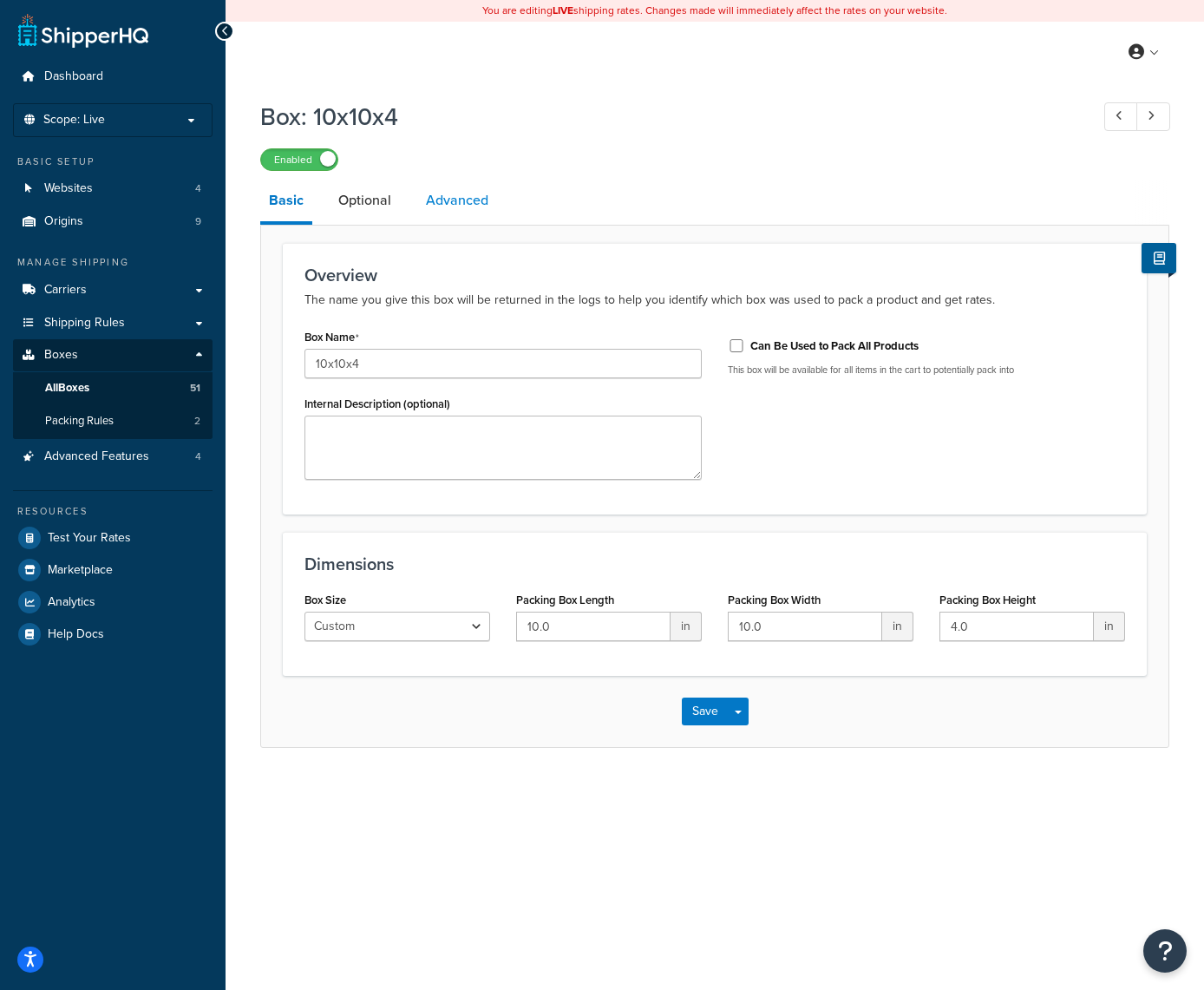
click at [480, 207] on link "Advanced" at bounding box center [457, 201] width 80 height 41
select select "50"
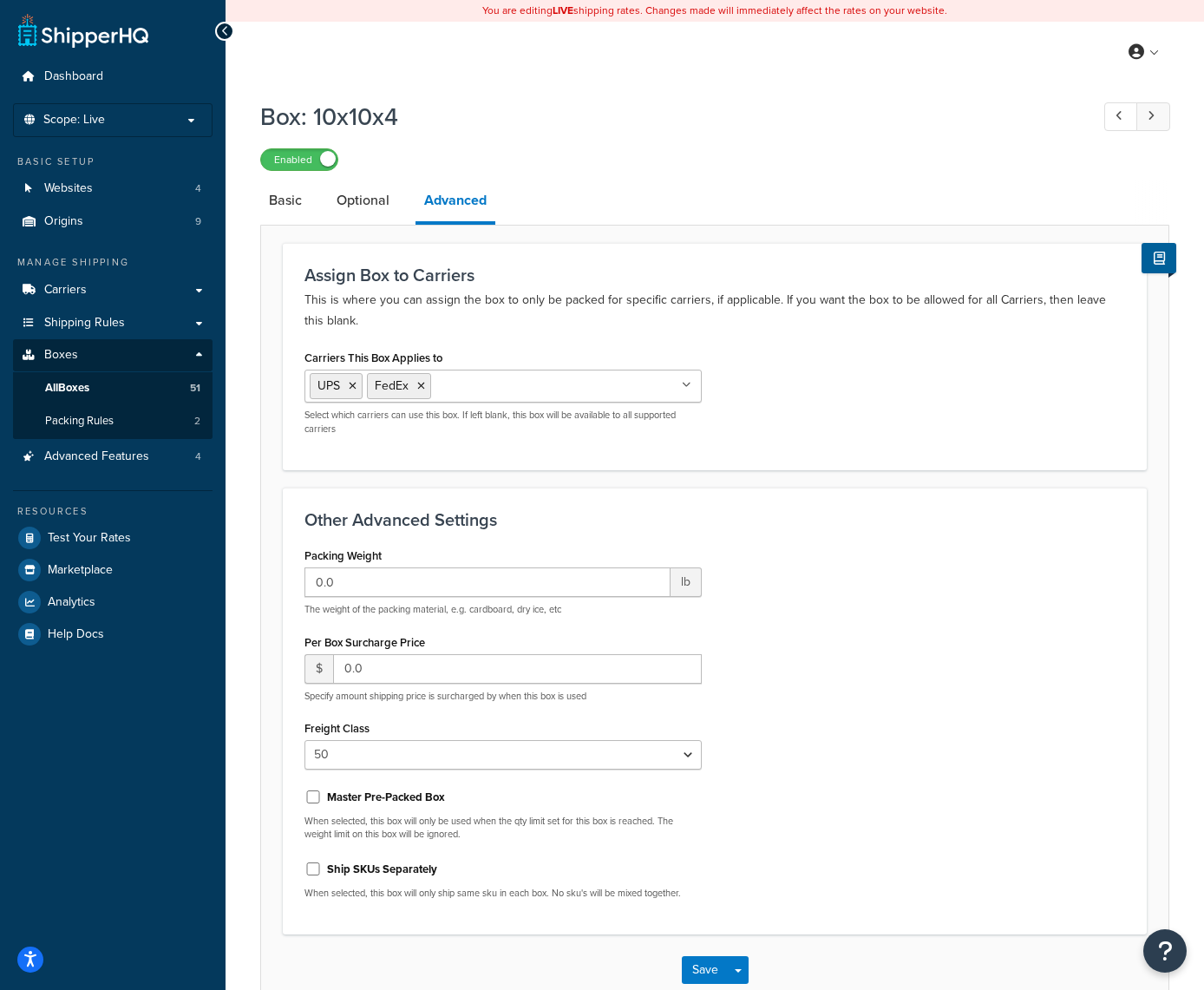
click at [1148, 109] on link at bounding box center [1154, 116] width 34 height 29
click at [485, 390] on icon at bounding box center [486, 386] width 8 height 11
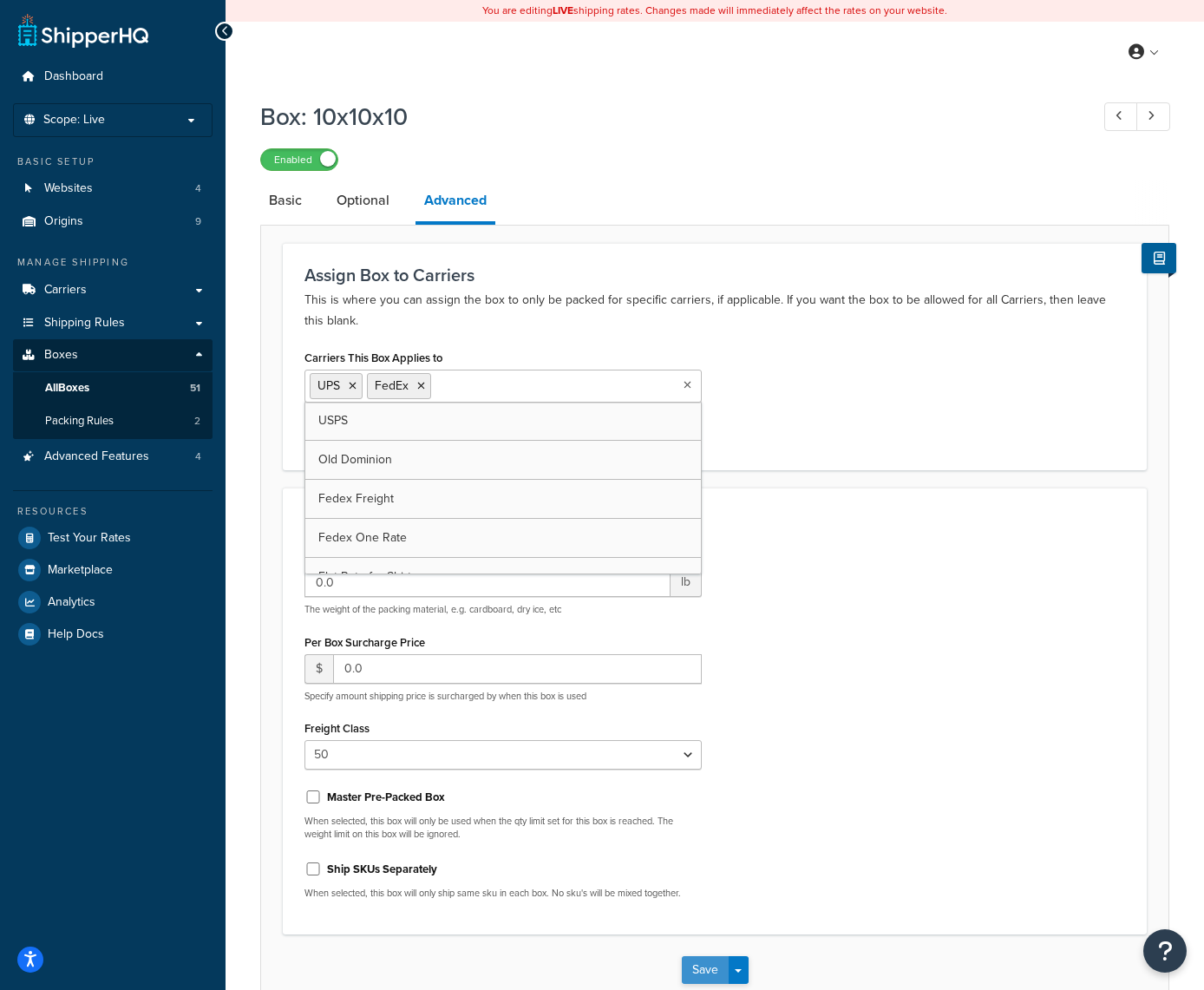
click at [700, 968] on button "Save" at bounding box center [705, 969] width 47 height 28
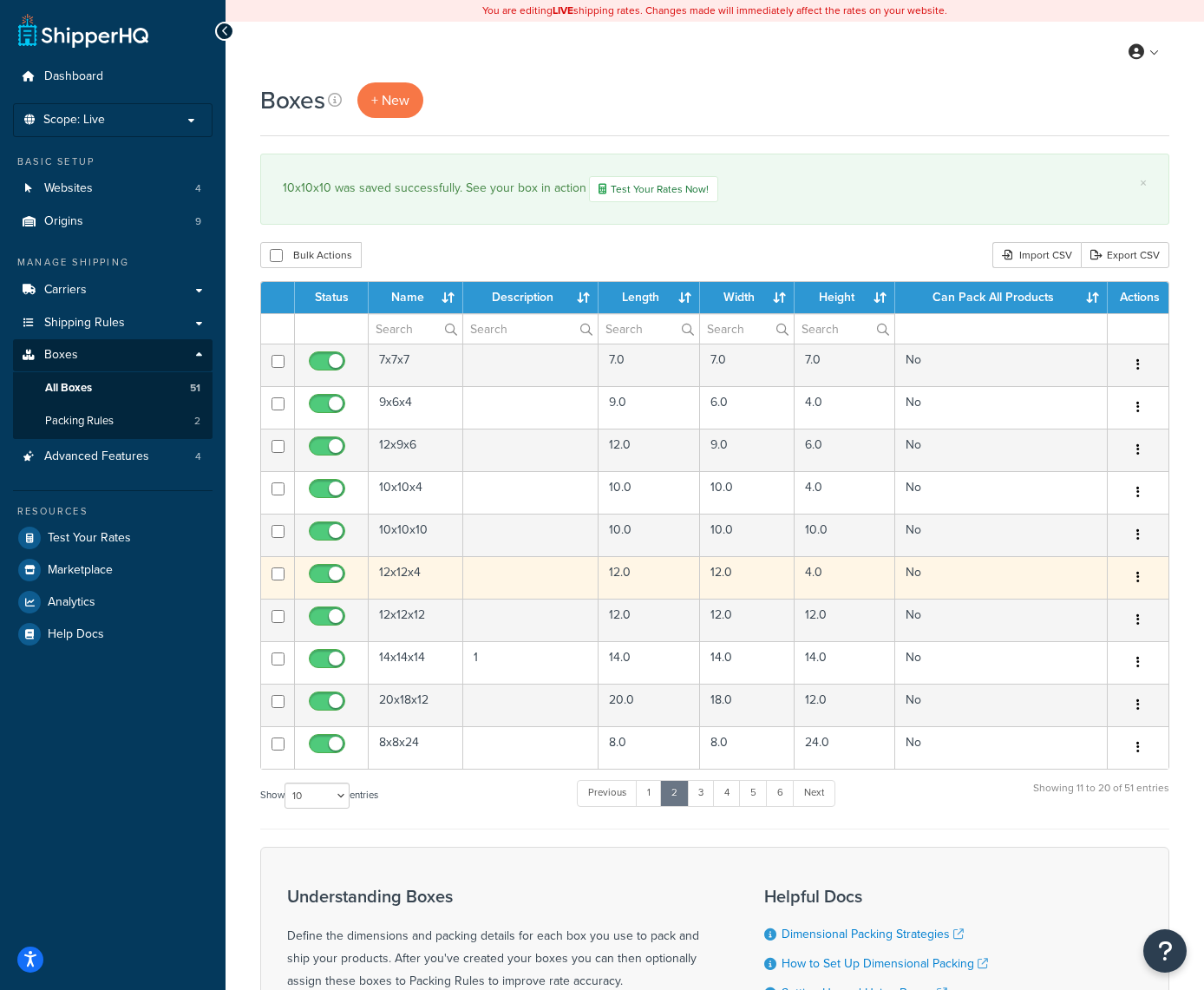
click at [1140, 574] on button "button" at bounding box center [1138, 578] width 24 height 28
click at [1096, 606] on link "Edit" at bounding box center [1080, 611] width 137 height 36
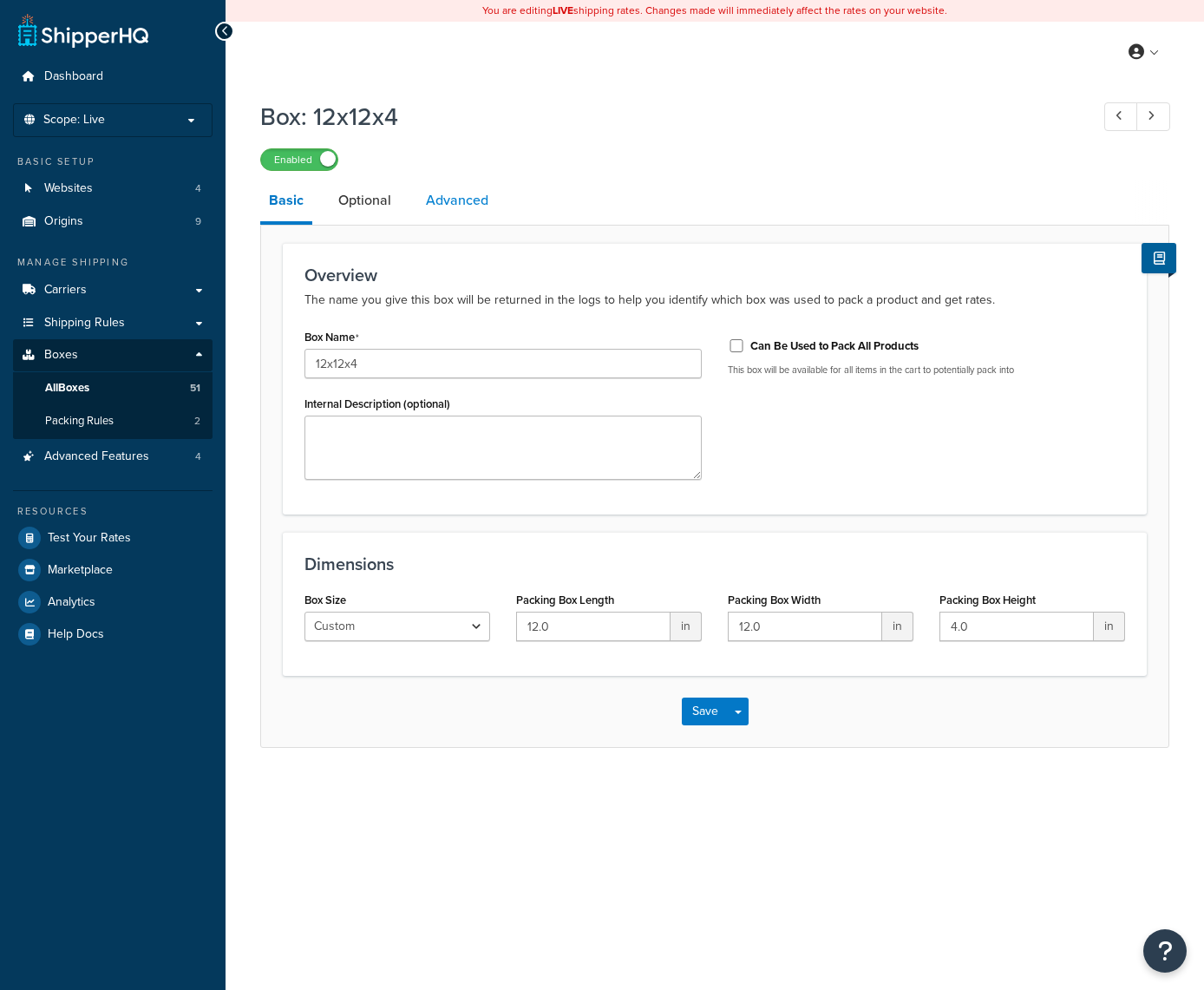
click at [452, 200] on link "Advanced" at bounding box center [457, 201] width 80 height 41
select select "50"
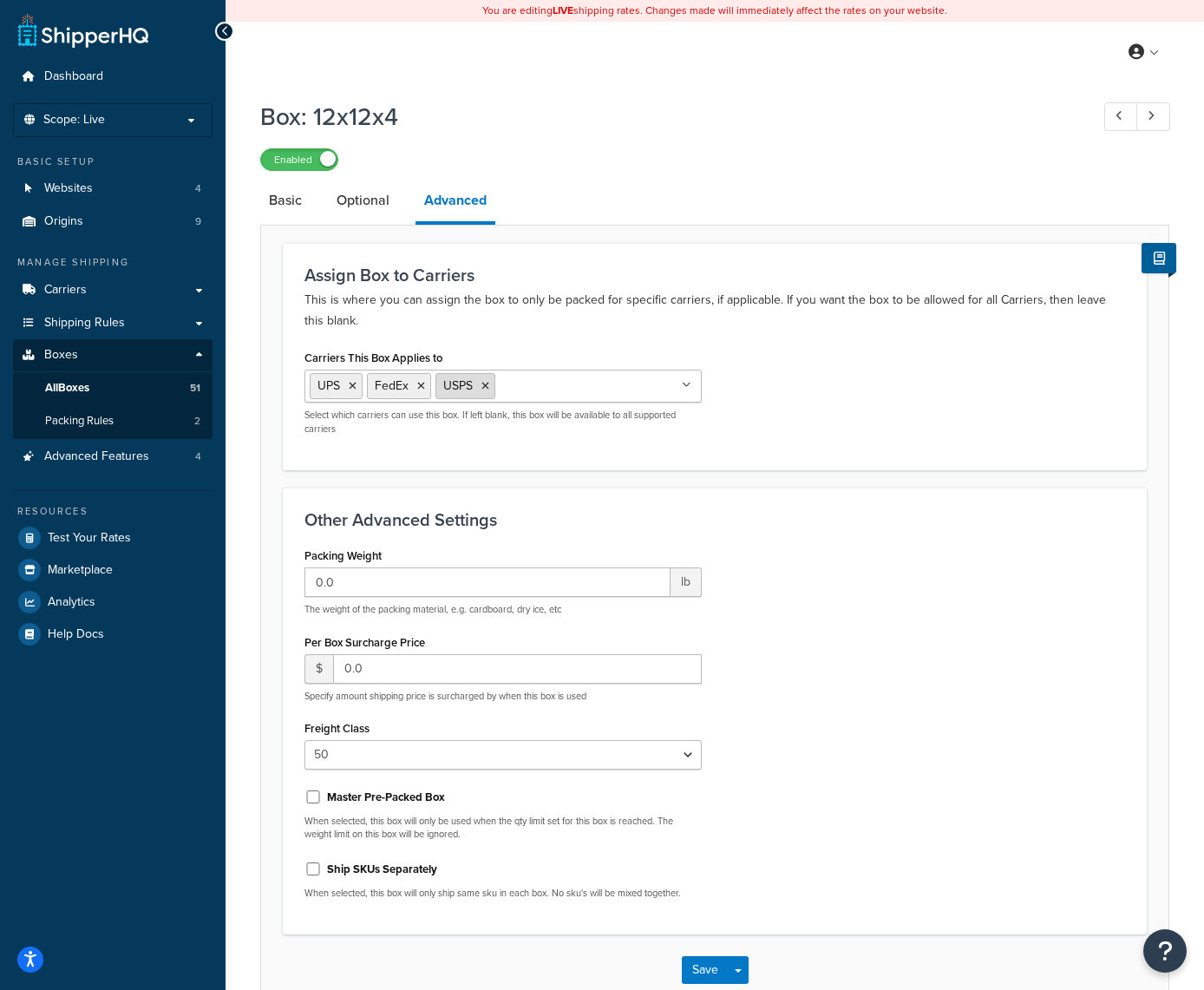
click at [489, 385] on icon at bounding box center [486, 386] width 8 height 11
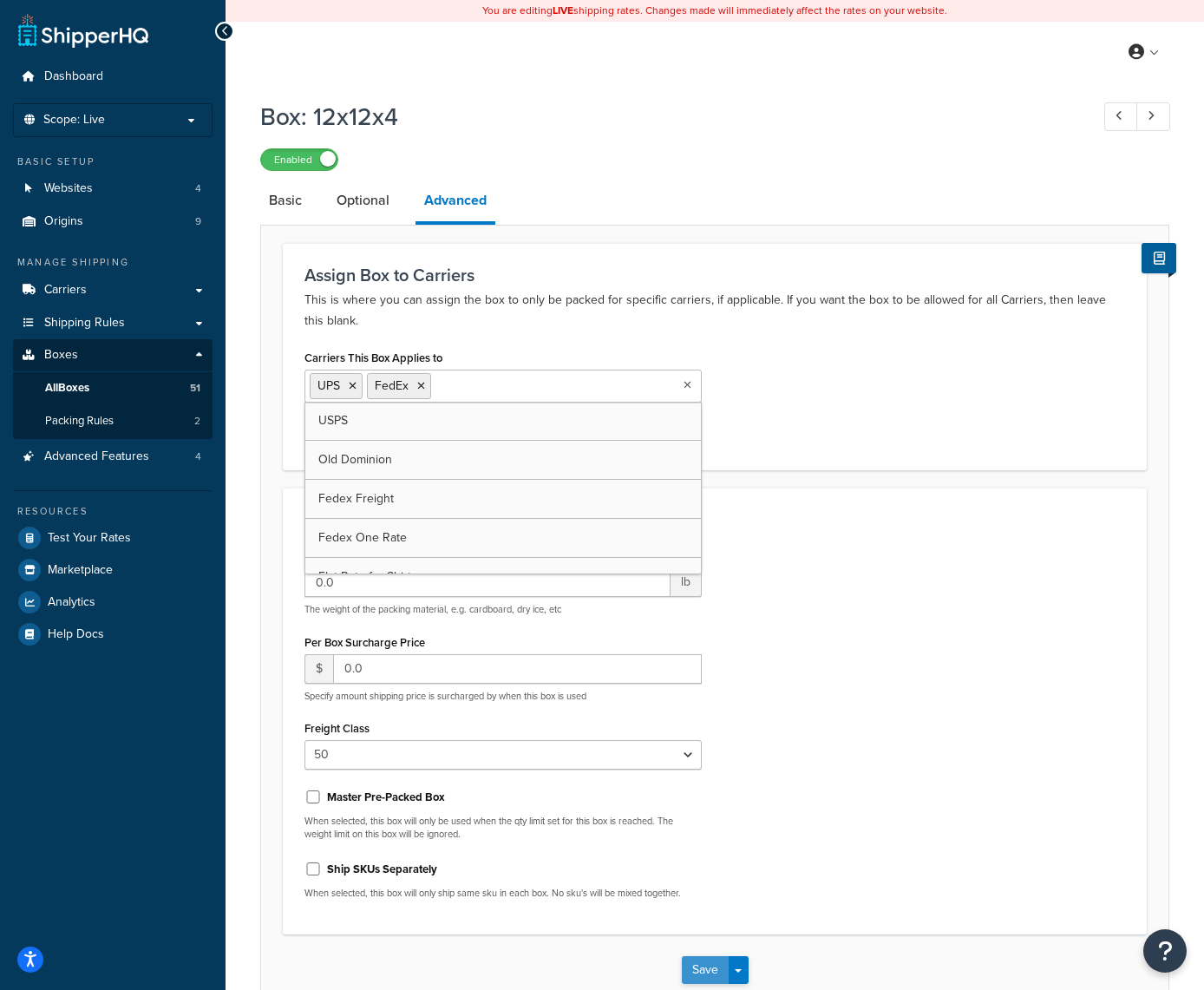
click at [698, 968] on button "Save" at bounding box center [705, 969] width 47 height 28
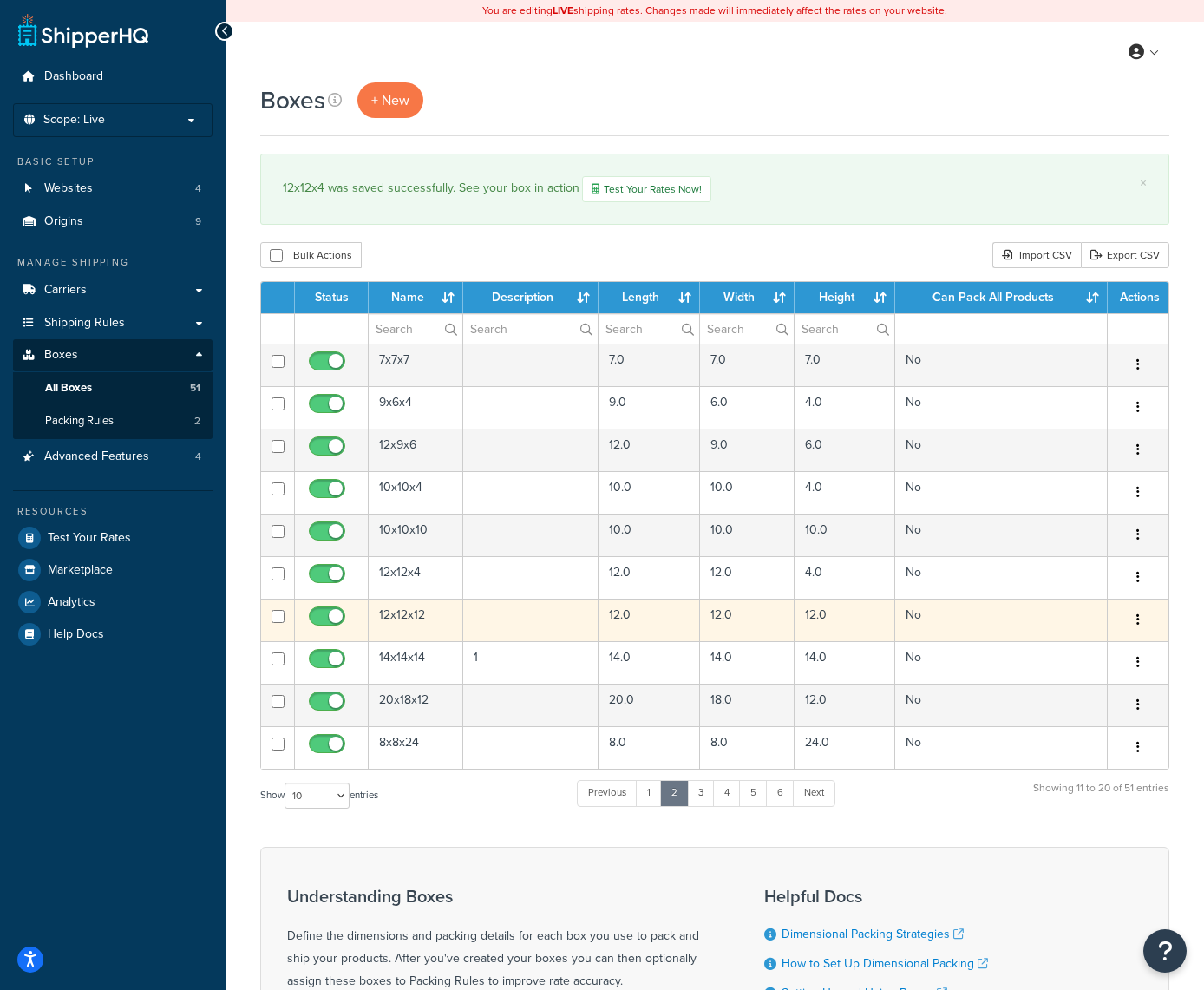
click at [1145, 620] on button "button" at bounding box center [1138, 620] width 24 height 28
click at [1098, 650] on link "Edit" at bounding box center [1080, 653] width 137 height 36
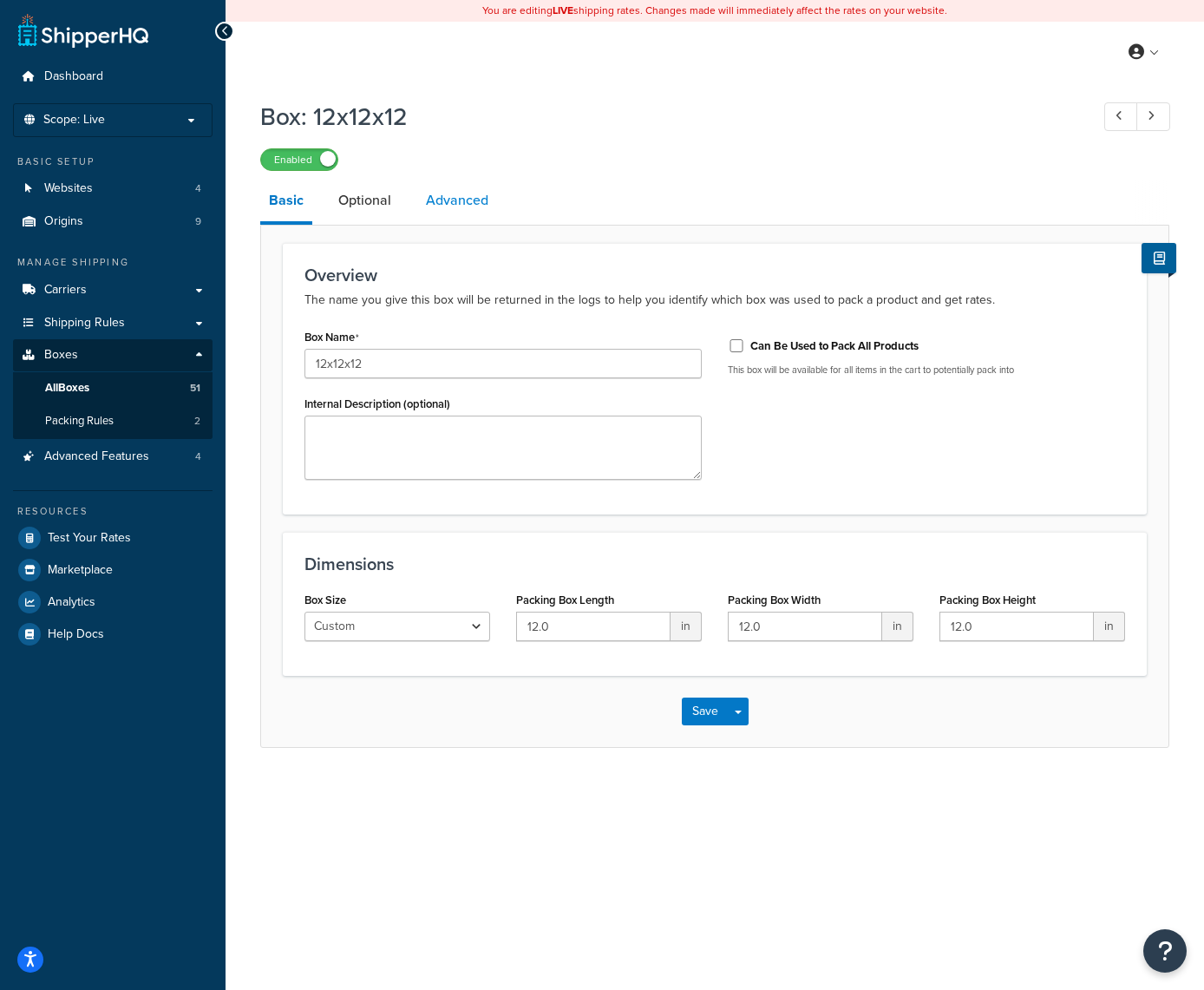
click at [466, 199] on link "Advanced" at bounding box center [457, 201] width 80 height 41
select select "50"
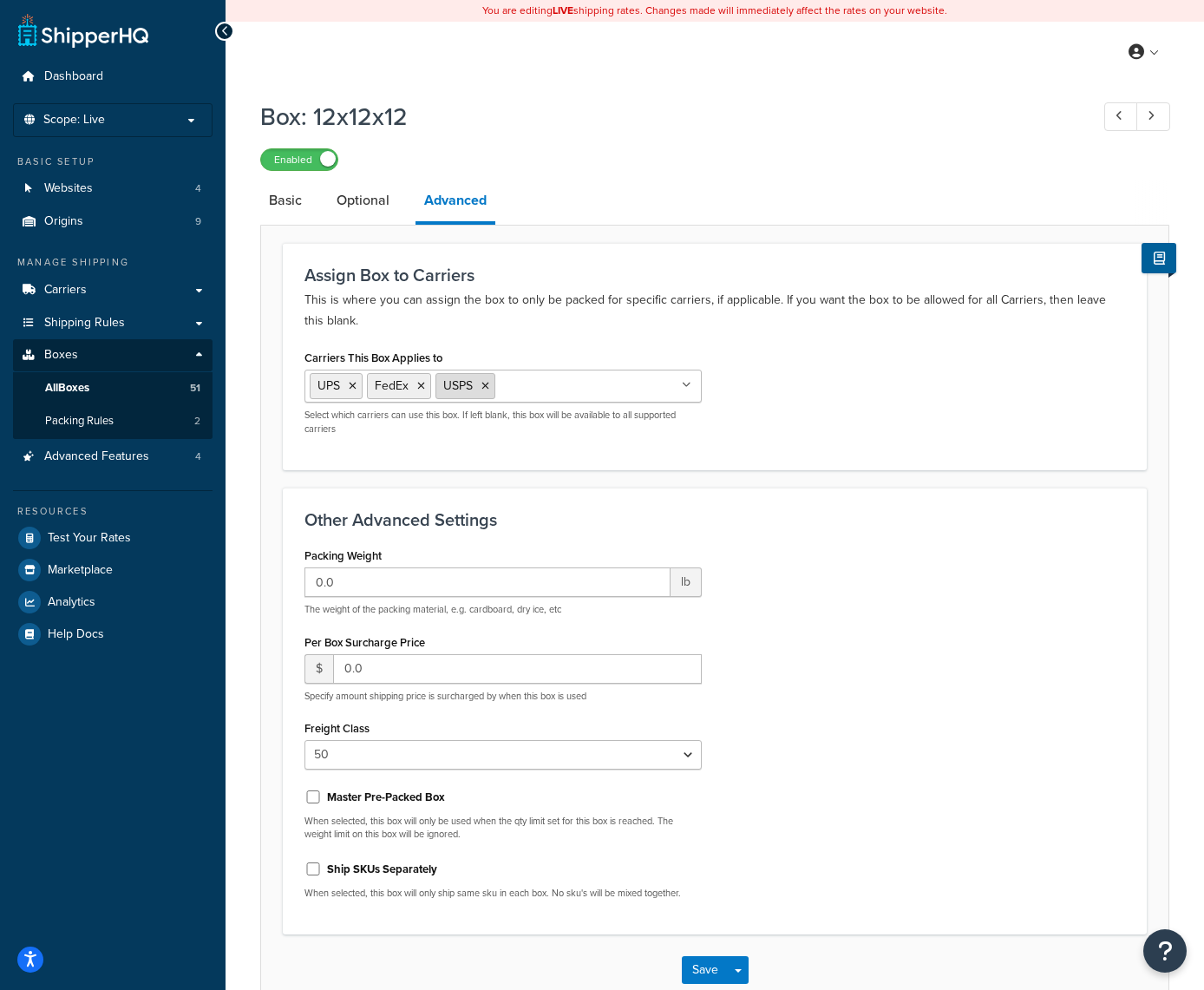
click at [486, 383] on icon at bounding box center [486, 386] width 8 height 11
click at [706, 969] on button "Save" at bounding box center [705, 969] width 47 height 28
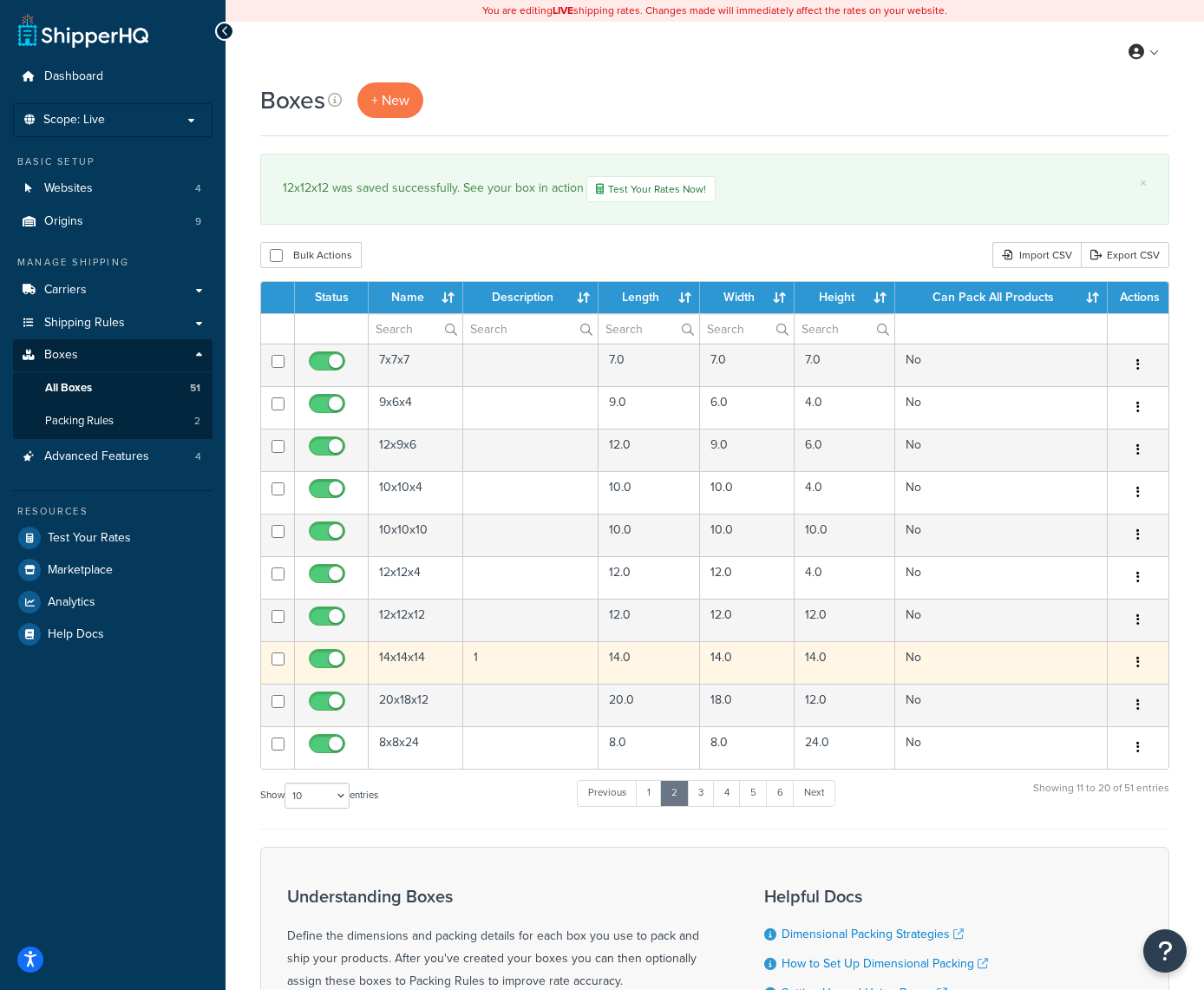
click at [1136, 659] on button "button" at bounding box center [1138, 663] width 24 height 28
click at [1105, 690] on link "Edit" at bounding box center [1080, 696] width 137 height 36
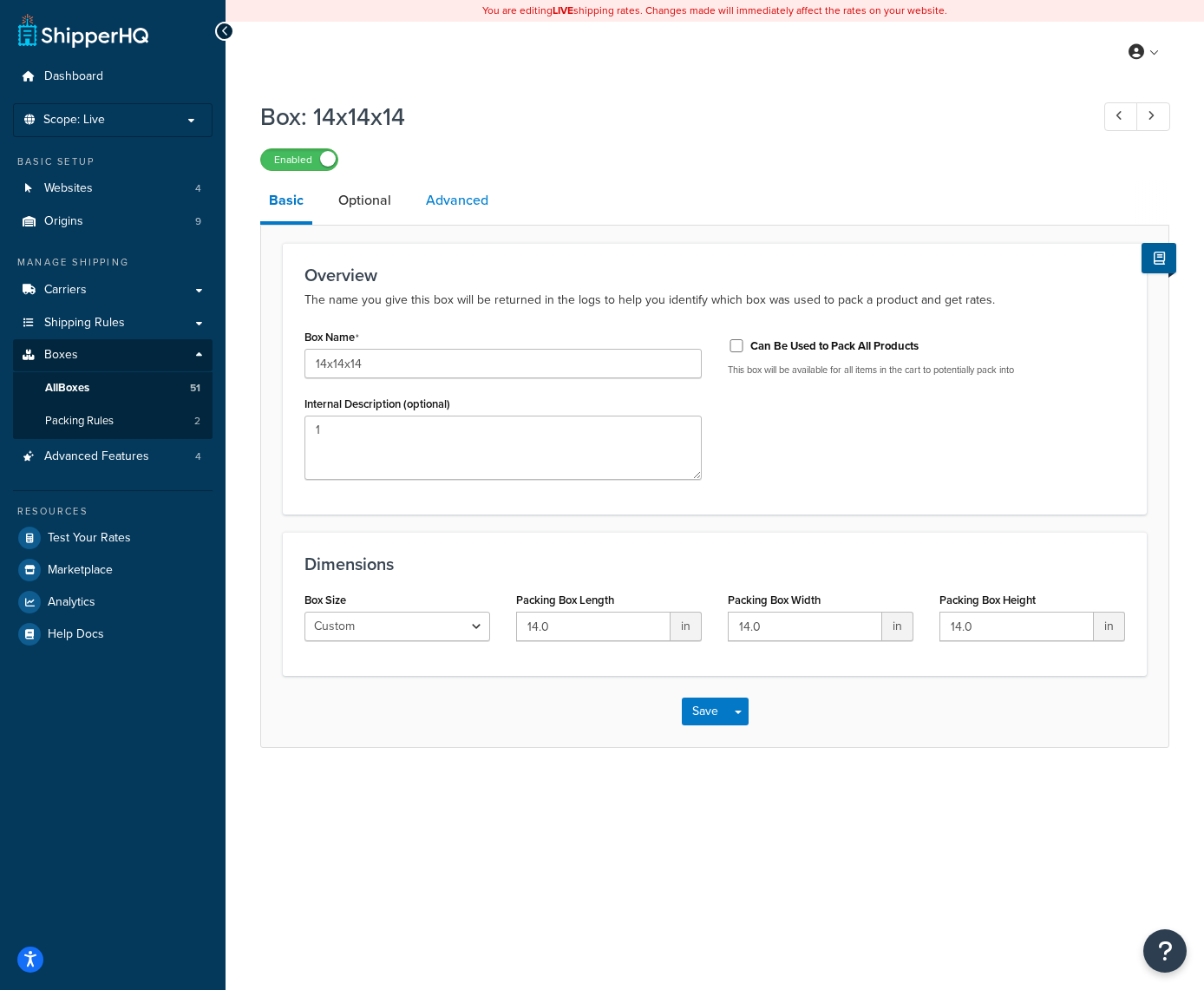
click at [472, 209] on link "Advanced" at bounding box center [457, 201] width 80 height 41
select select "50"
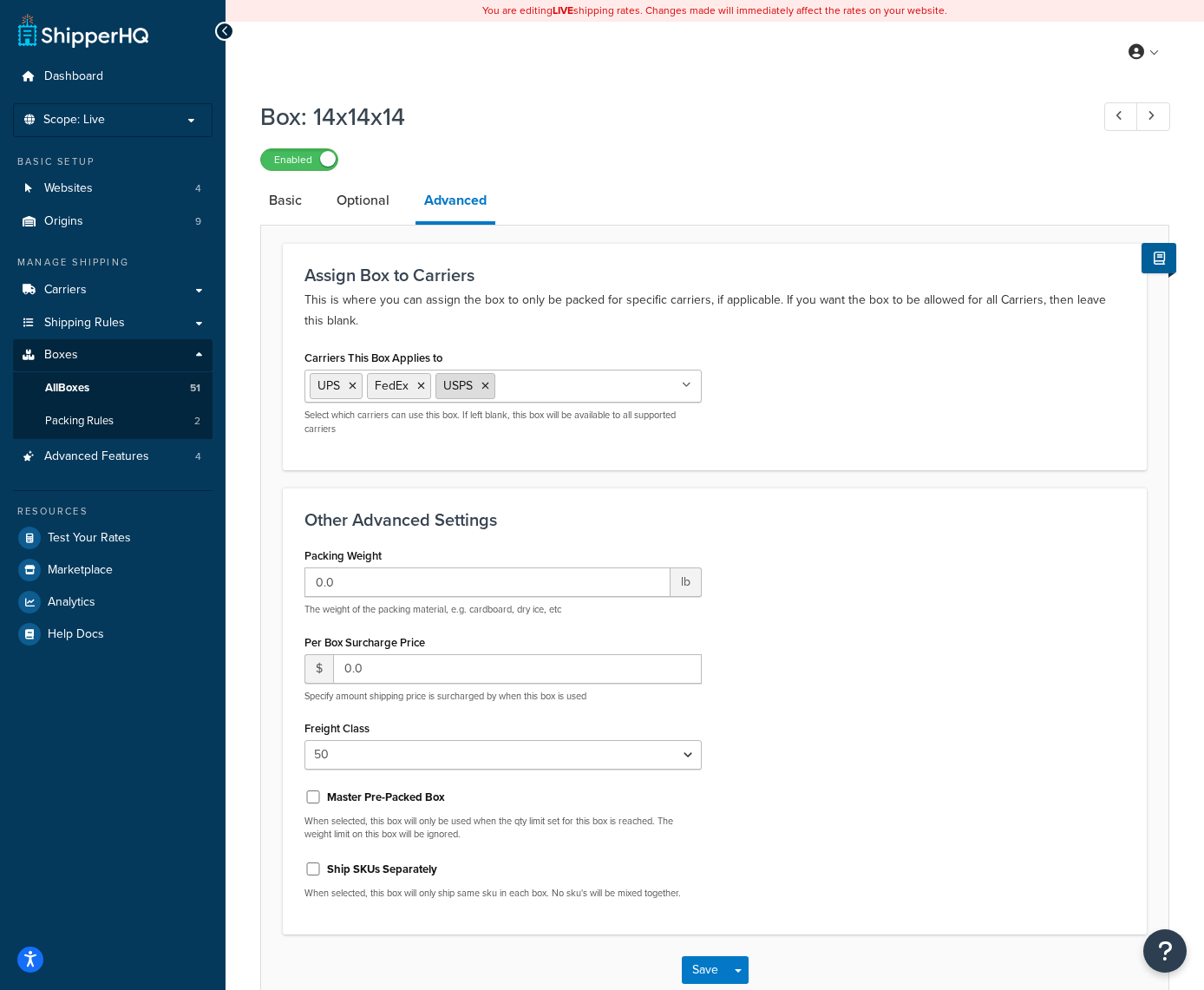
click at [487, 392] on icon at bounding box center [486, 386] width 8 height 11
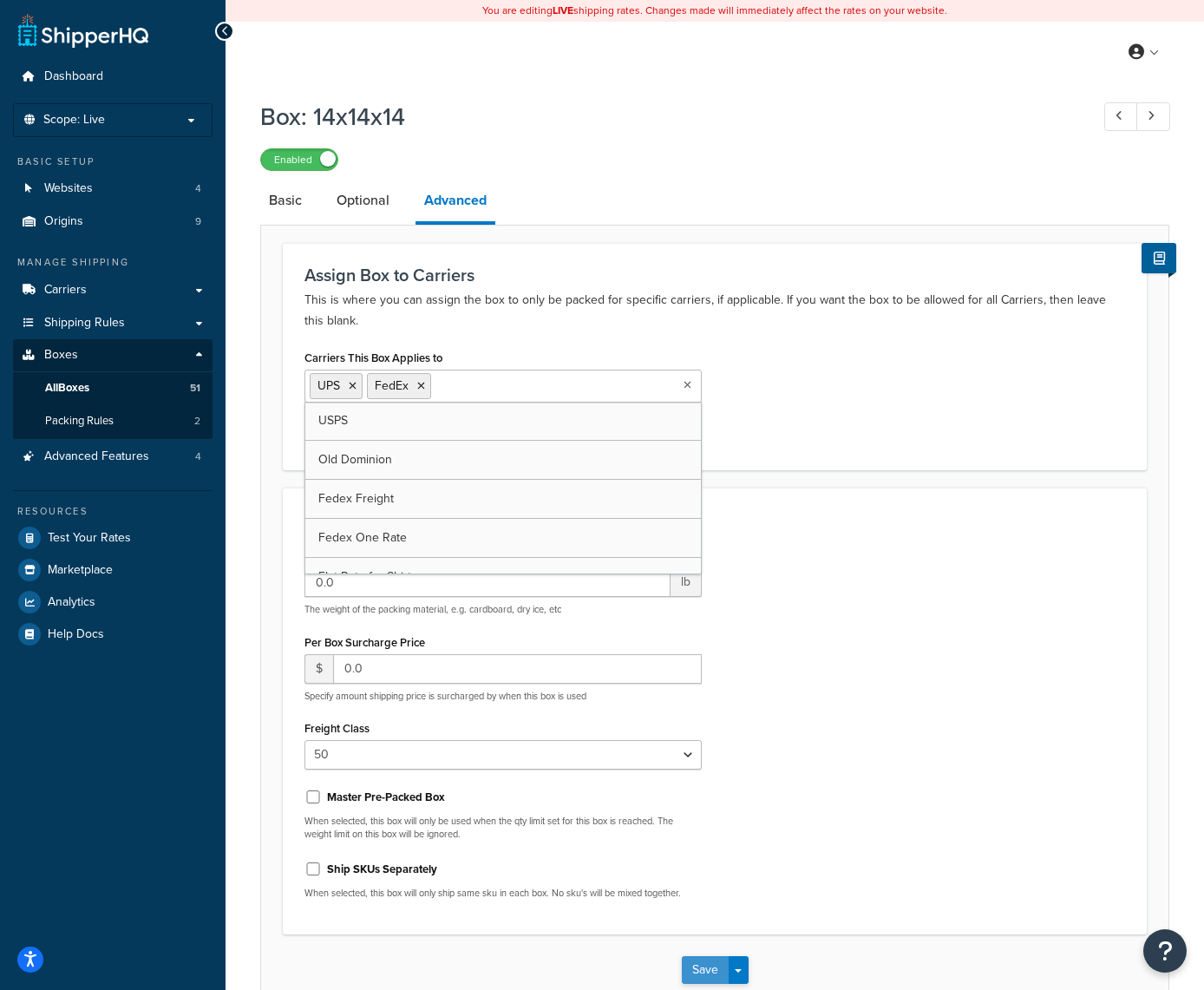
click at [701, 973] on button "Save" at bounding box center [705, 969] width 47 height 28
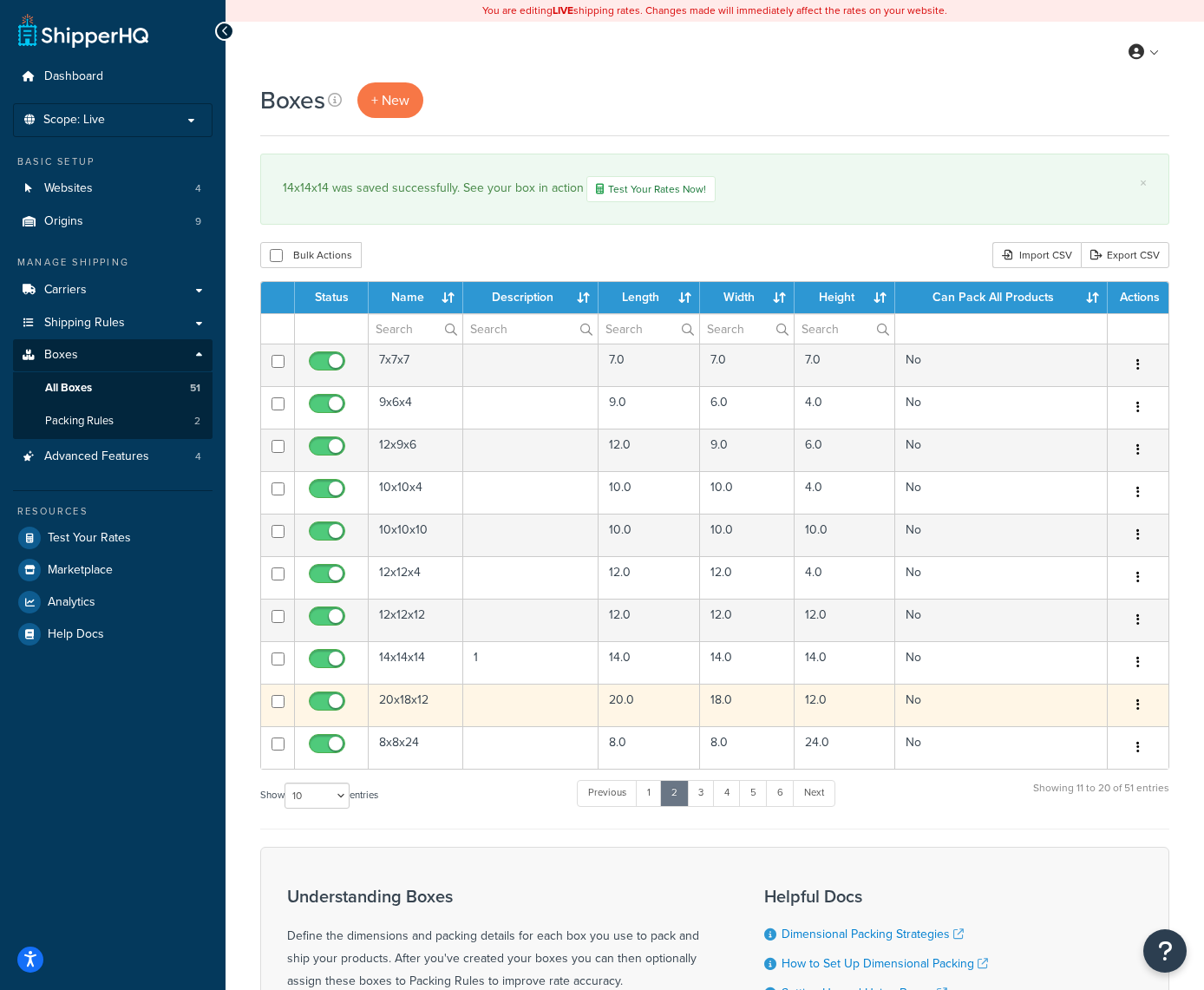
click at [1139, 702] on icon "button" at bounding box center [1139, 705] width 4 height 13
click at [1097, 733] on link "Edit" at bounding box center [1080, 738] width 137 height 36
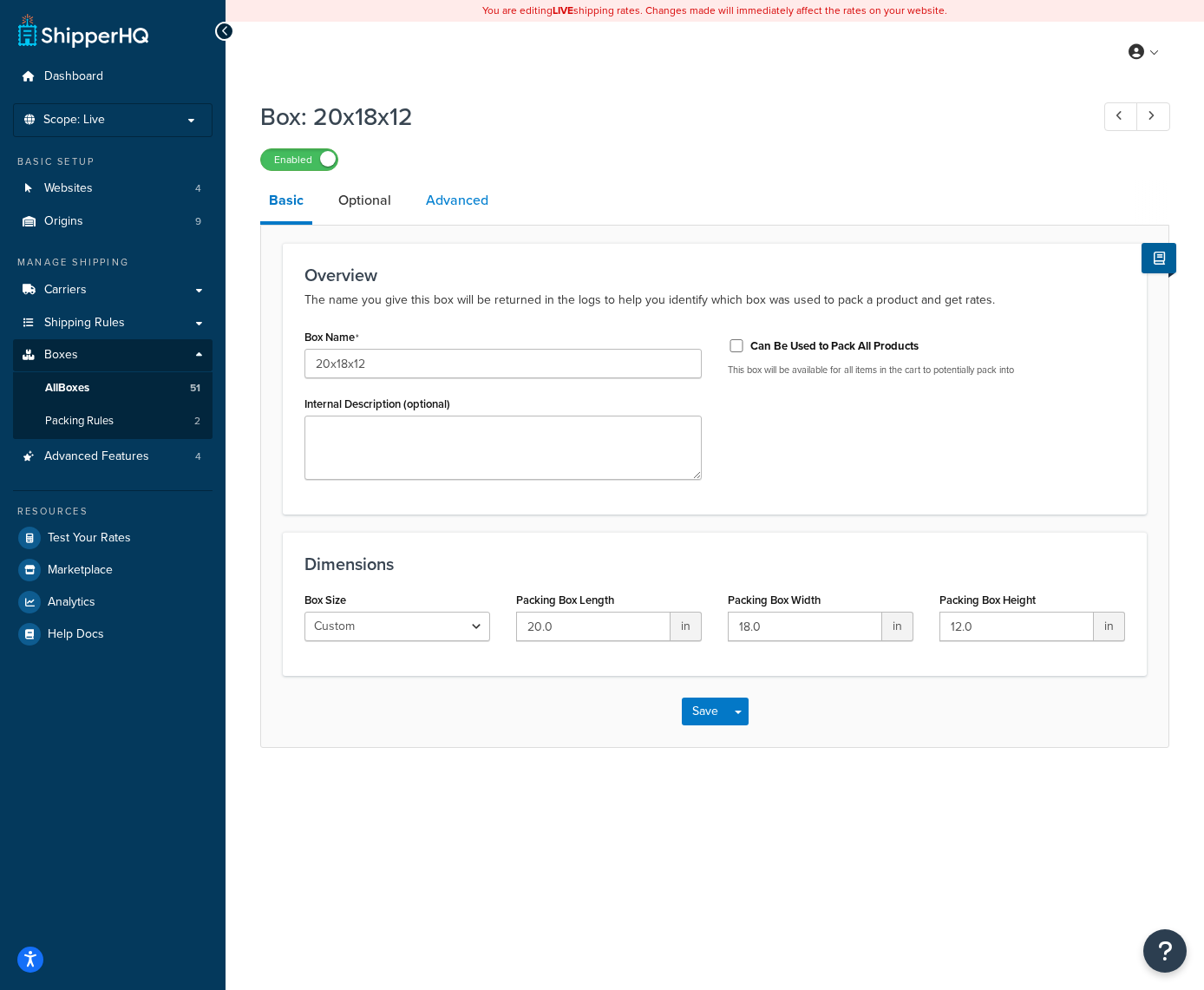
click at [460, 202] on link "Advanced" at bounding box center [457, 201] width 80 height 41
select select "50"
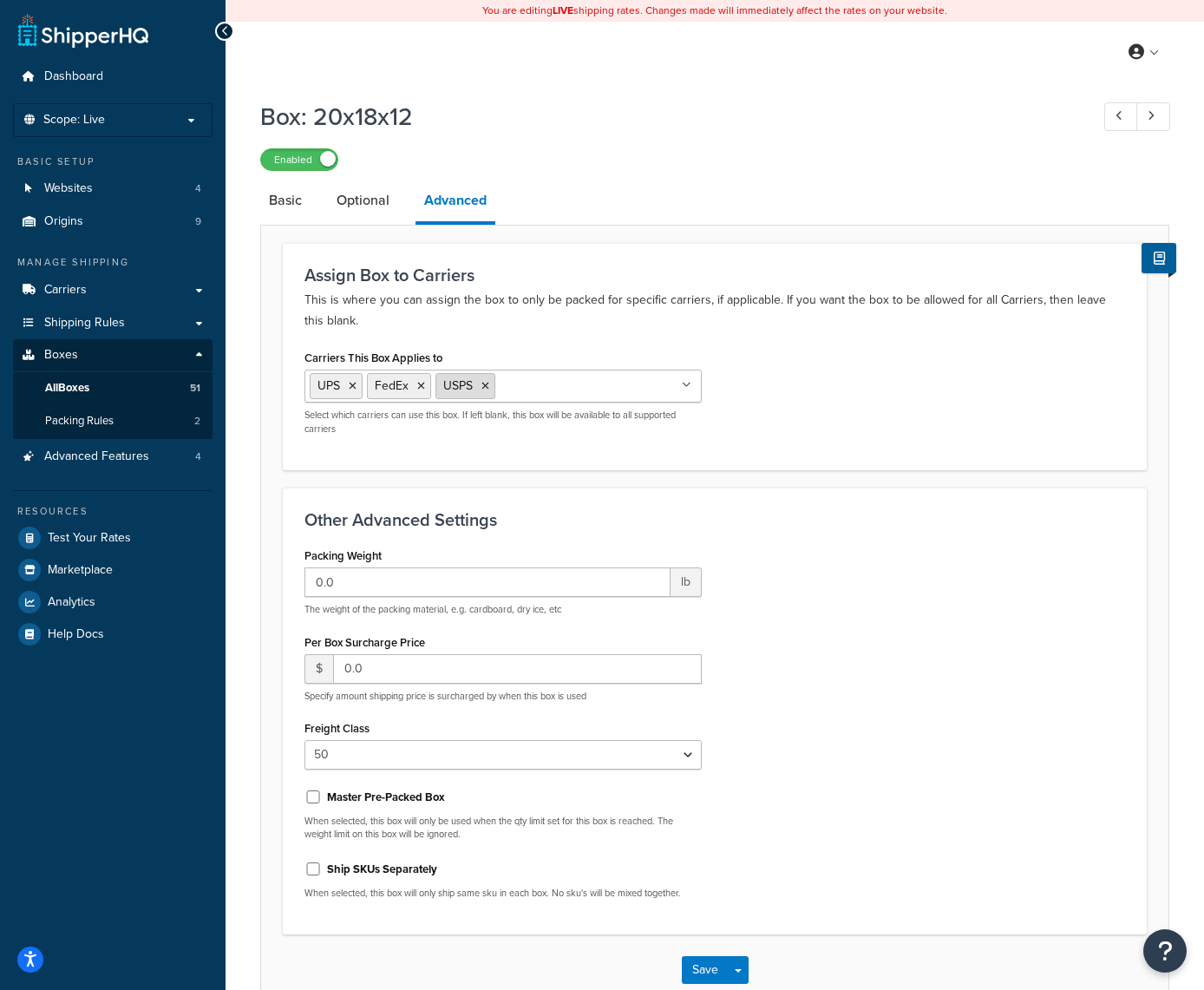
click at [487, 391] on icon at bounding box center [486, 386] width 8 height 11
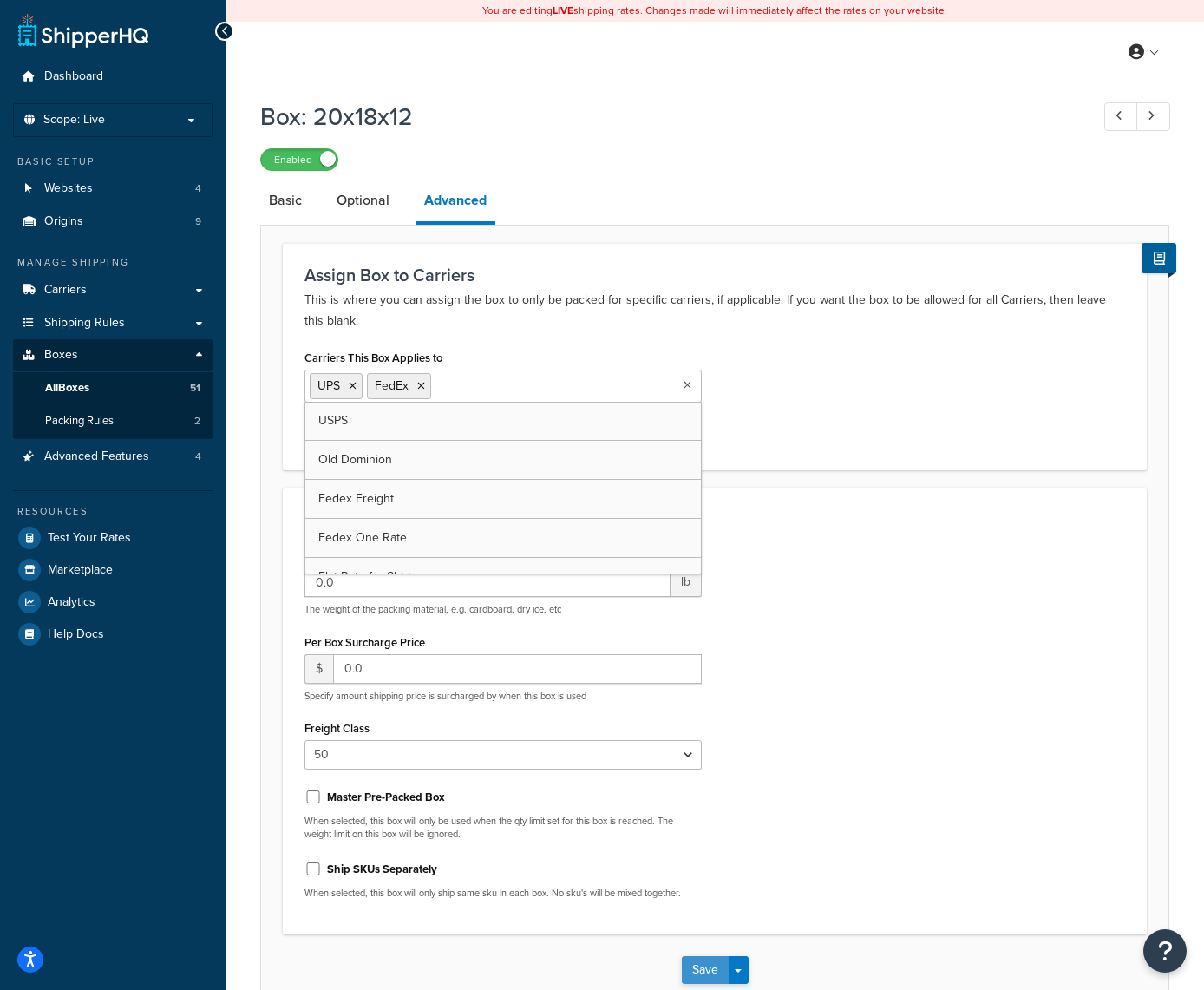
click at [704, 977] on button "Save" at bounding box center [705, 969] width 47 height 28
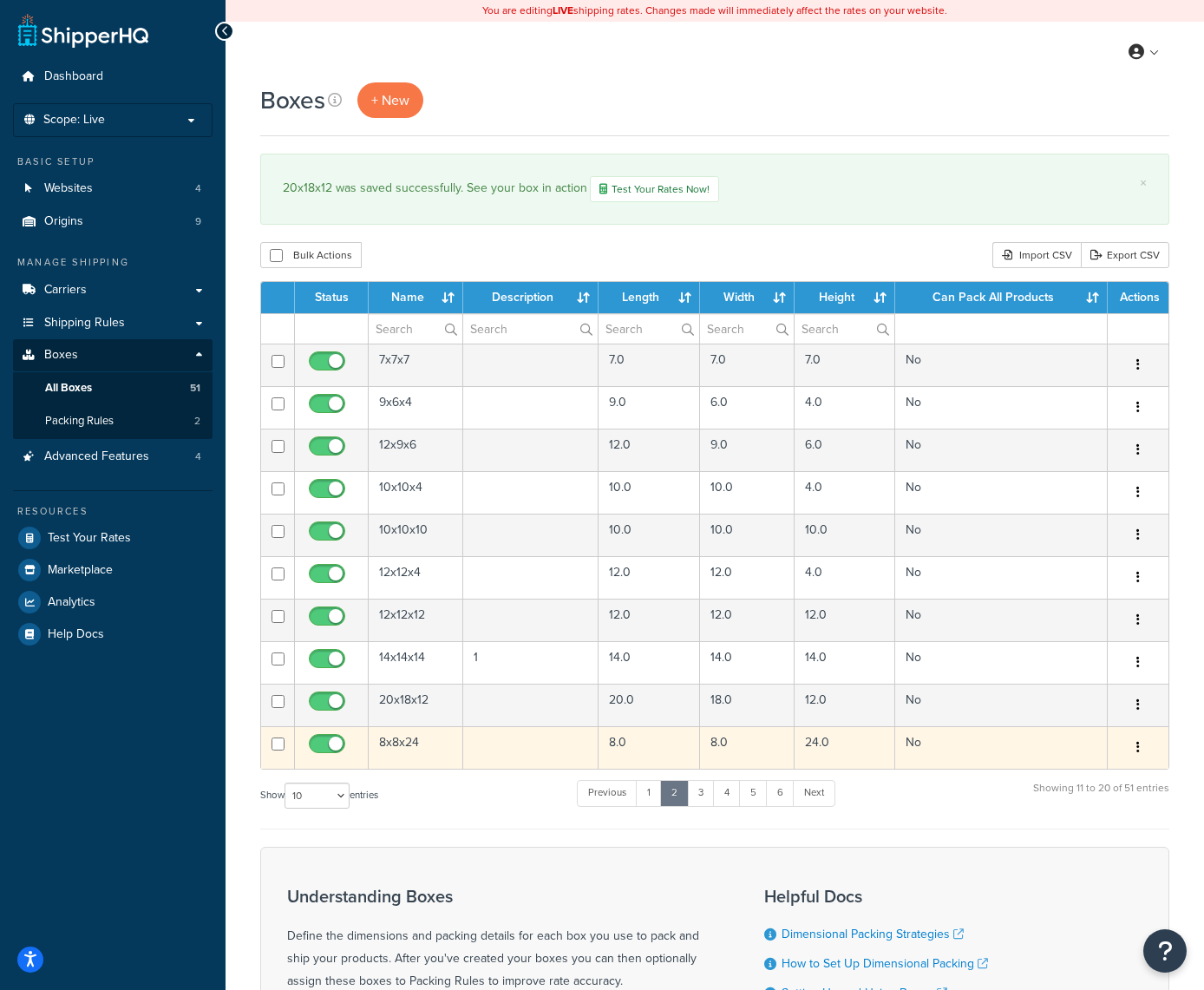
click at [1142, 744] on button "button" at bounding box center [1138, 747] width 24 height 28
click at [1066, 785] on link "Edit" at bounding box center [1080, 780] width 137 height 36
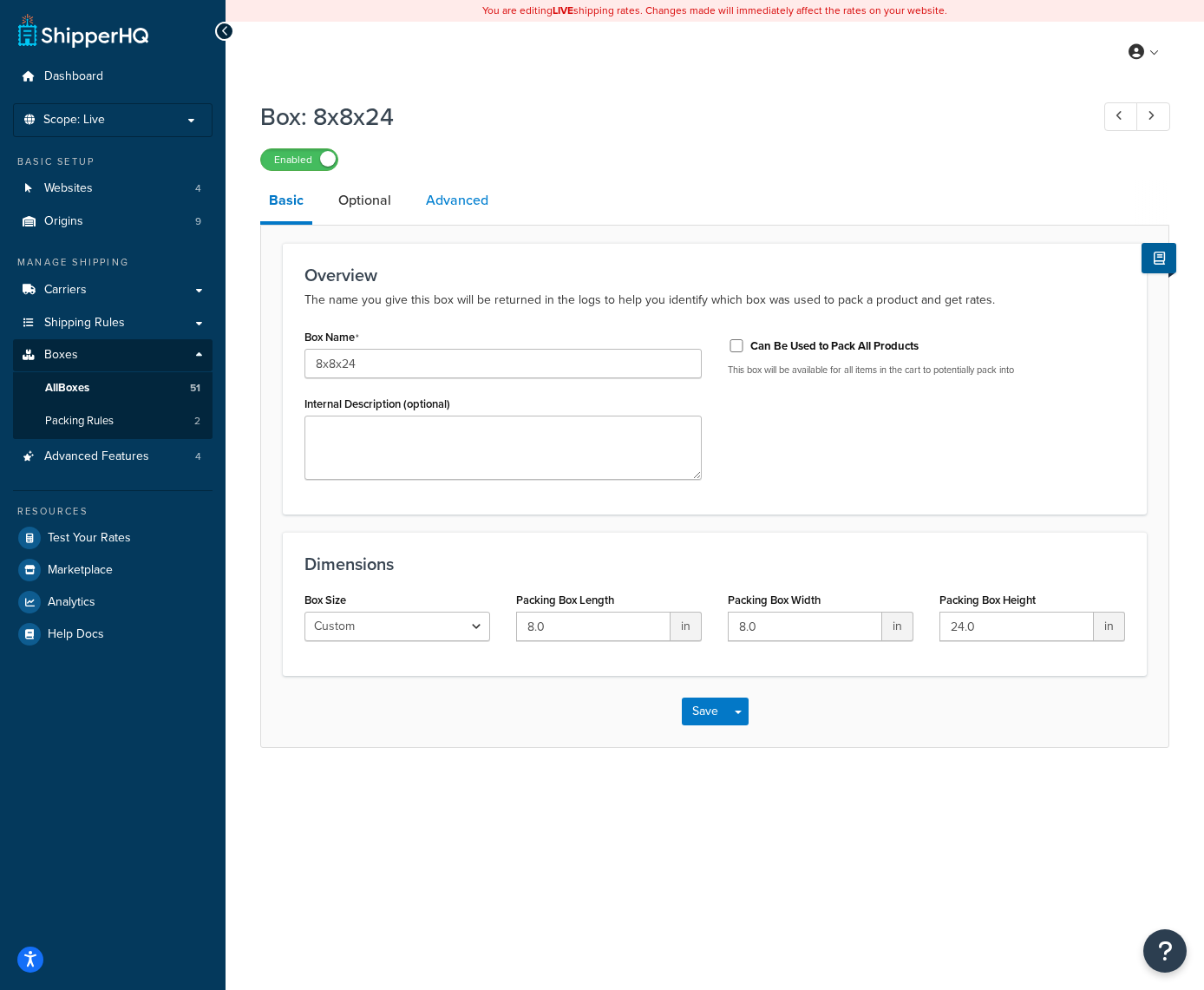
click at [454, 199] on link "Advanced" at bounding box center [457, 201] width 80 height 41
select select "50"
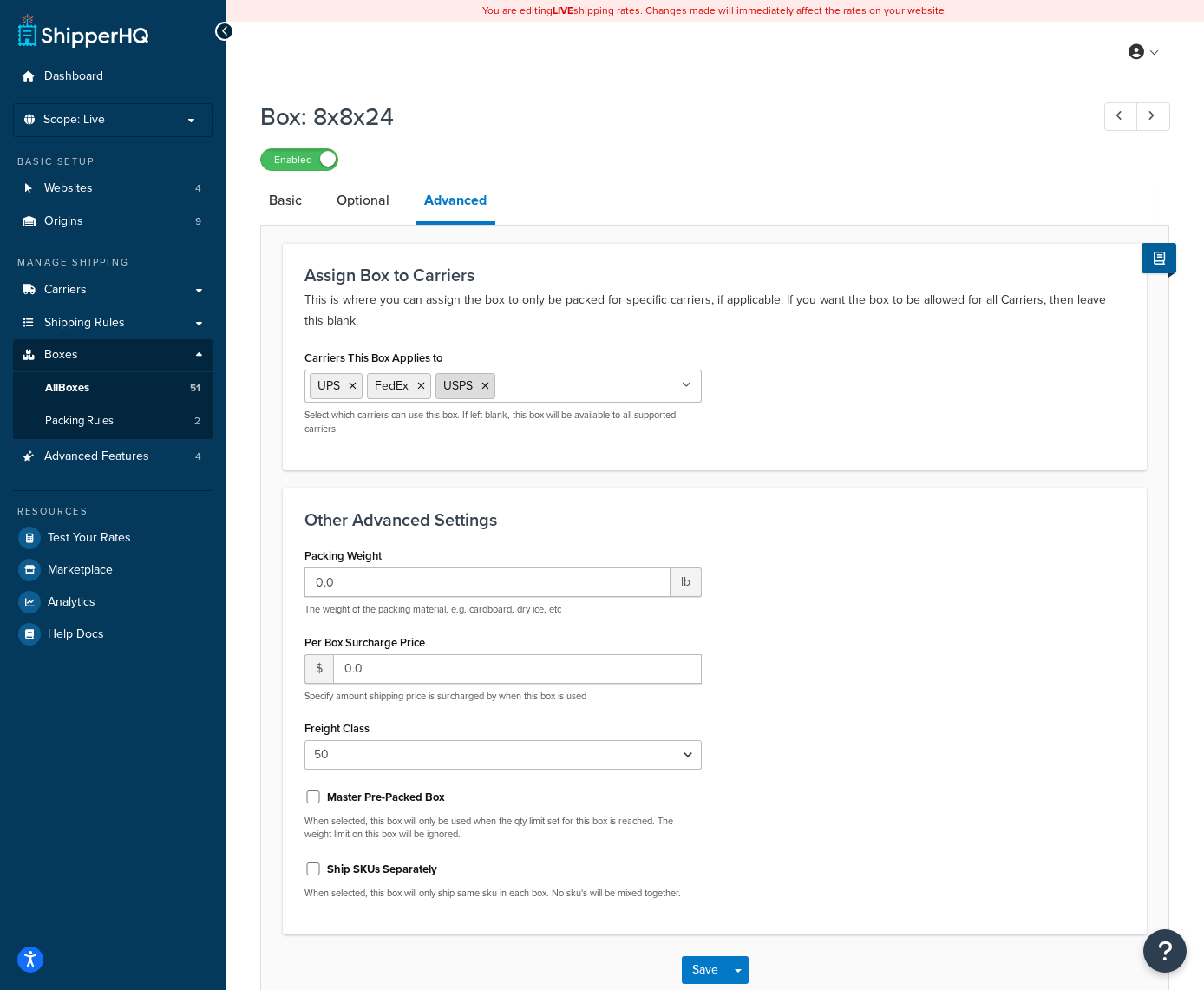
click at [487, 390] on icon at bounding box center [486, 386] width 8 height 11
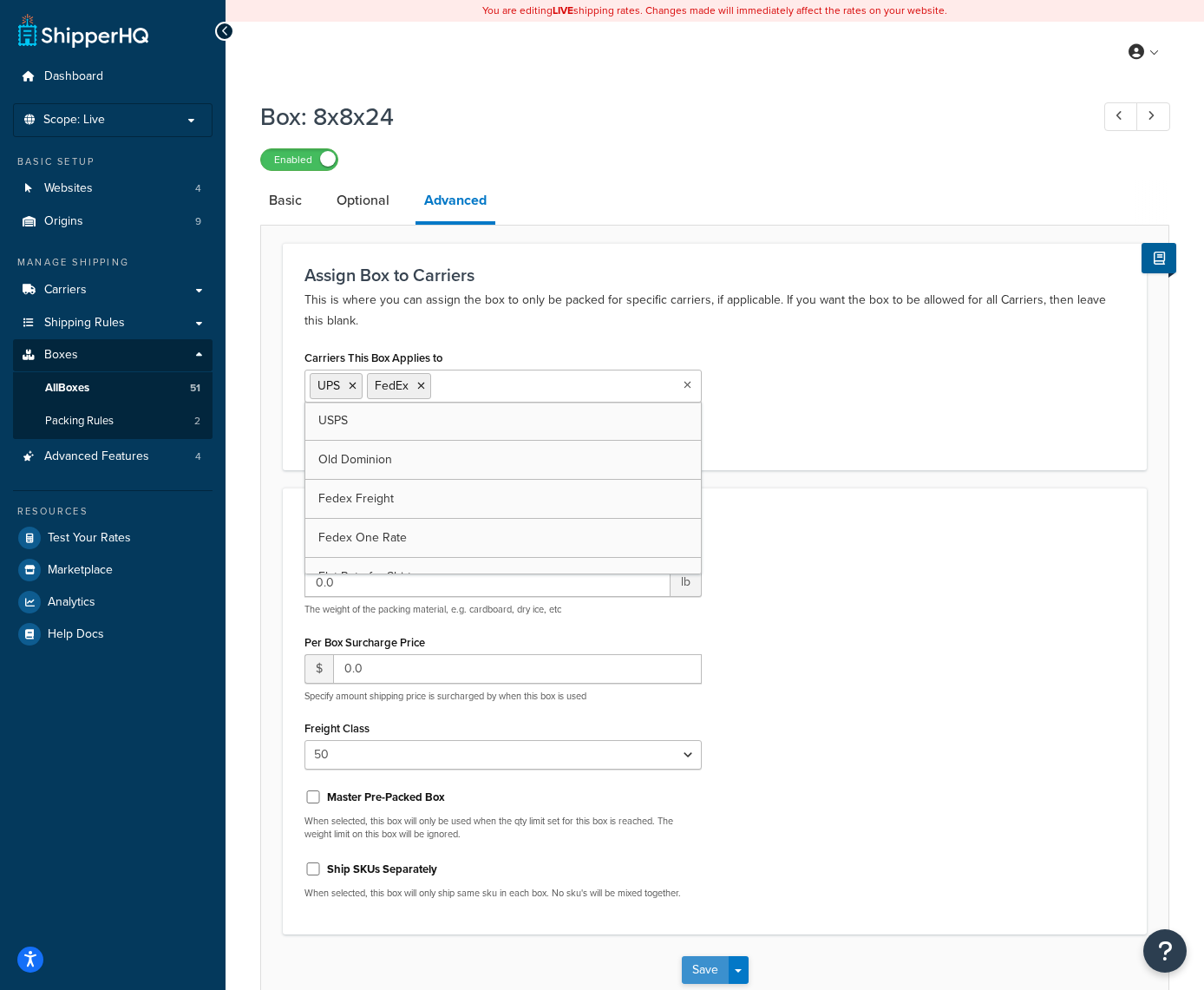
click at [708, 965] on button "Save" at bounding box center [705, 969] width 47 height 28
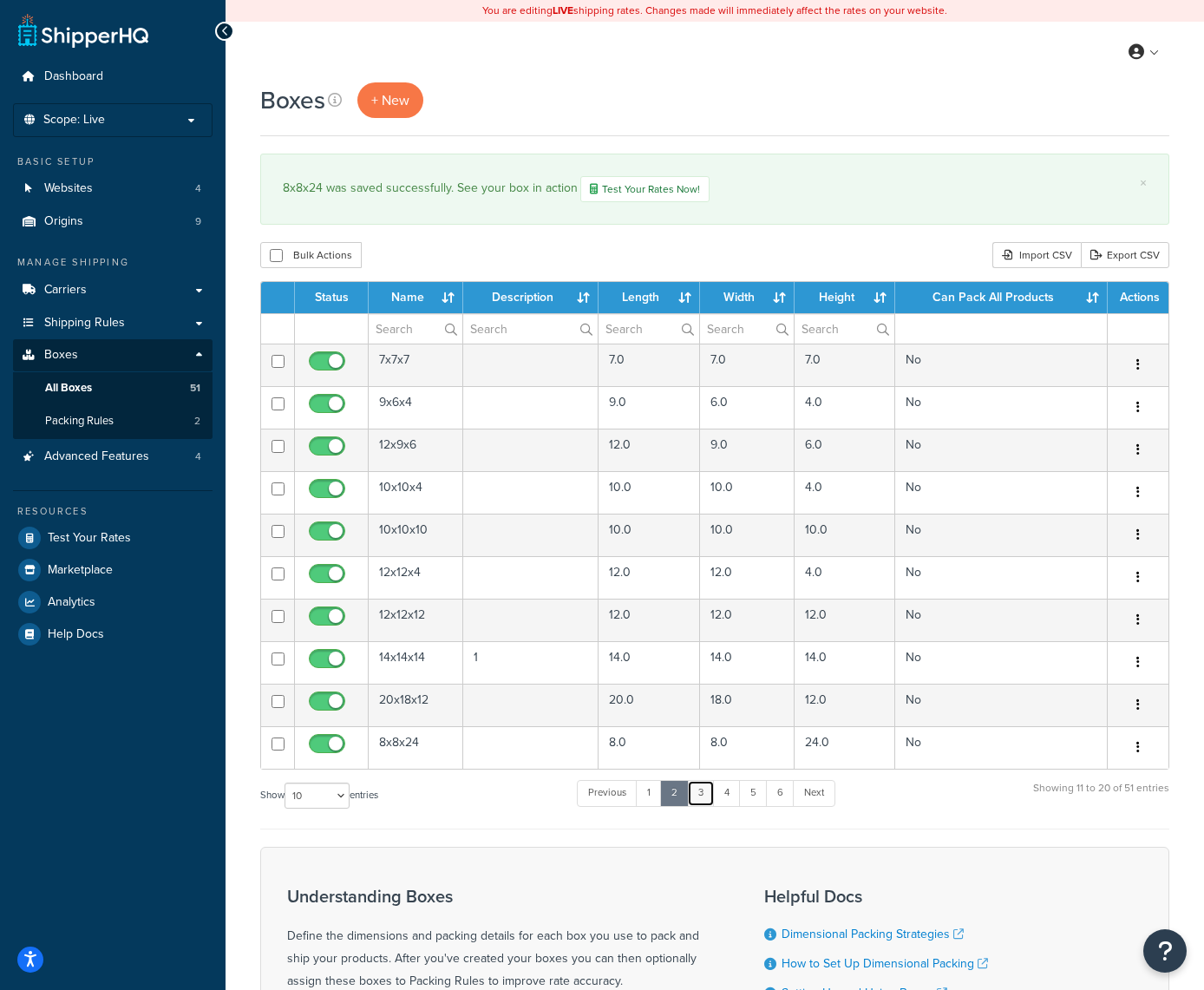
click at [701, 798] on link "3" at bounding box center [701, 793] width 28 height 26
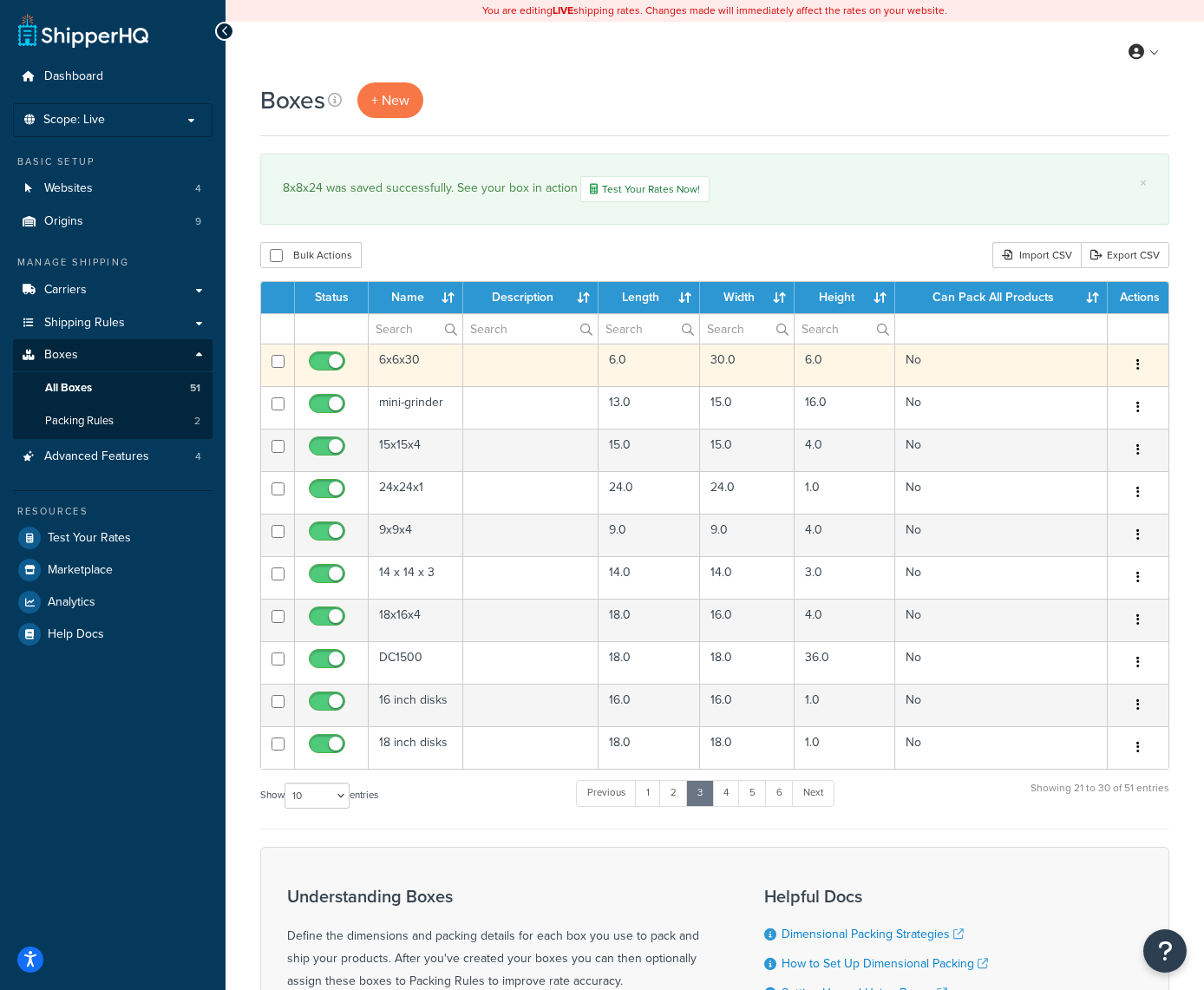
click at [1140, 366] on button "button" at bounding box center [1138, 365] width 24 height 28
click at [1066, 397] on link "Edit" at bounding box center [1080, 398] width 137 height 36
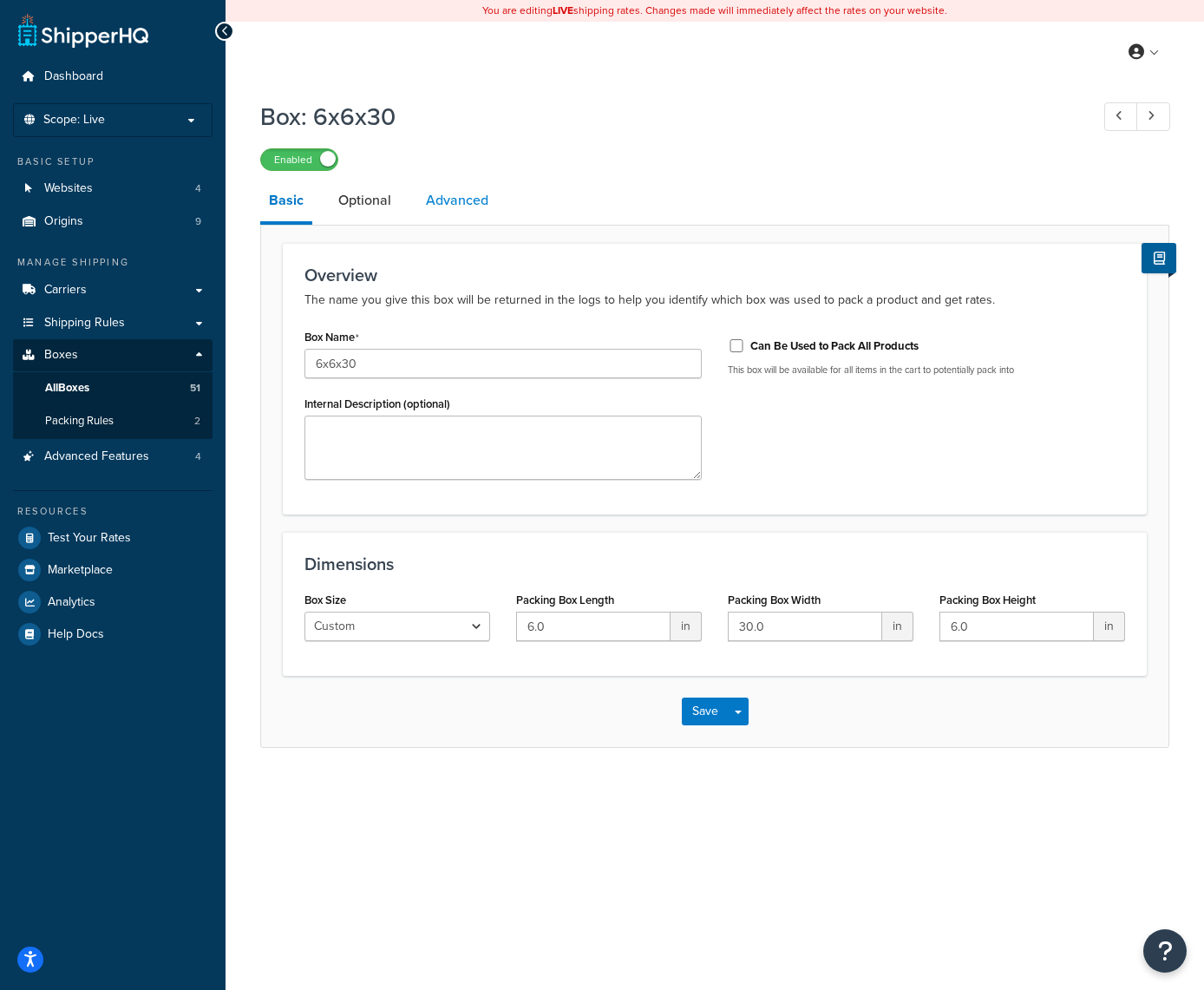
click at [449, 198] on link "Advanced" at bounding box center [457, 201] width 80 height 41
select select "50"
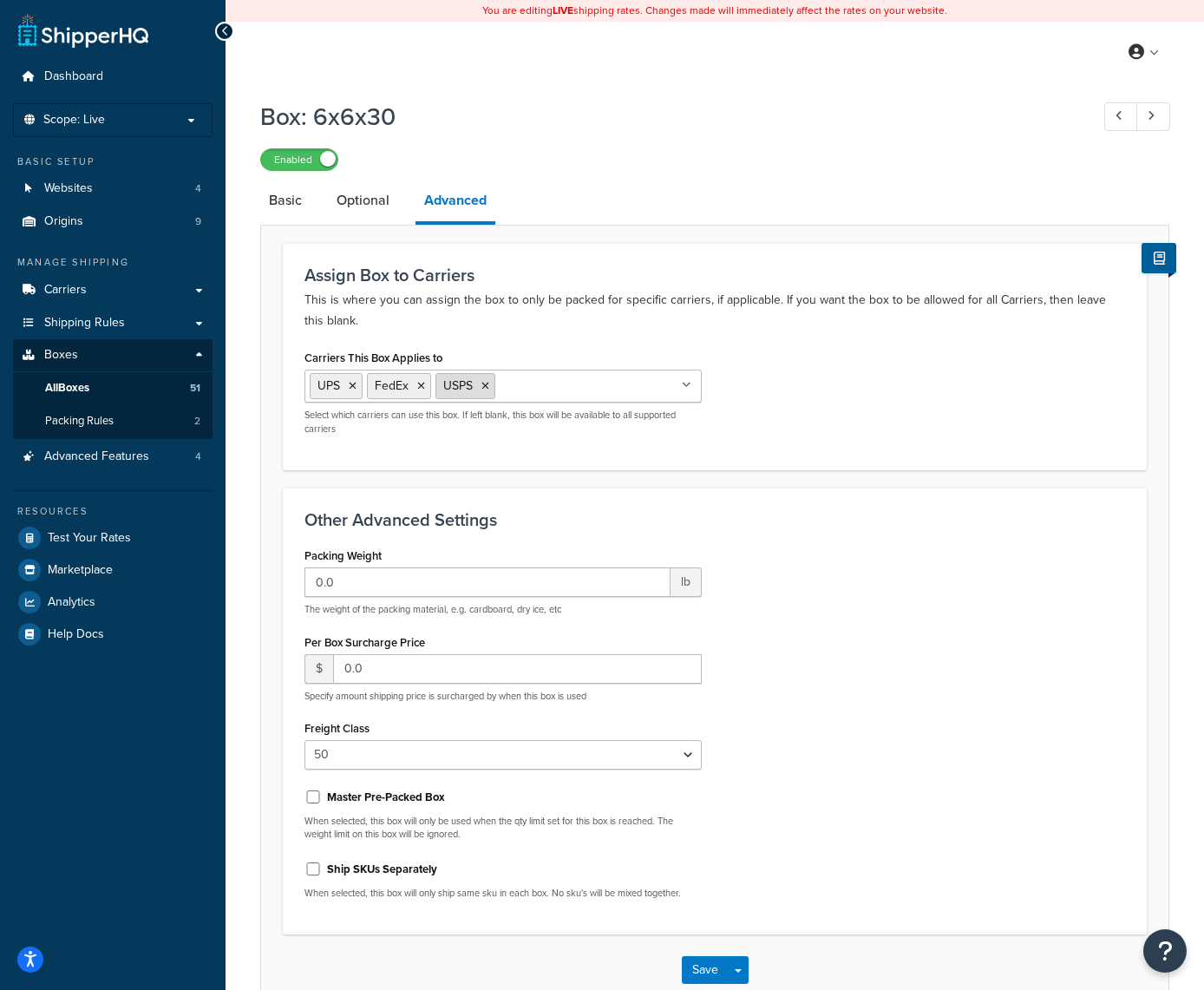
click at [486, 385] on icon at bounding box center [486, 386] width 8 height 11
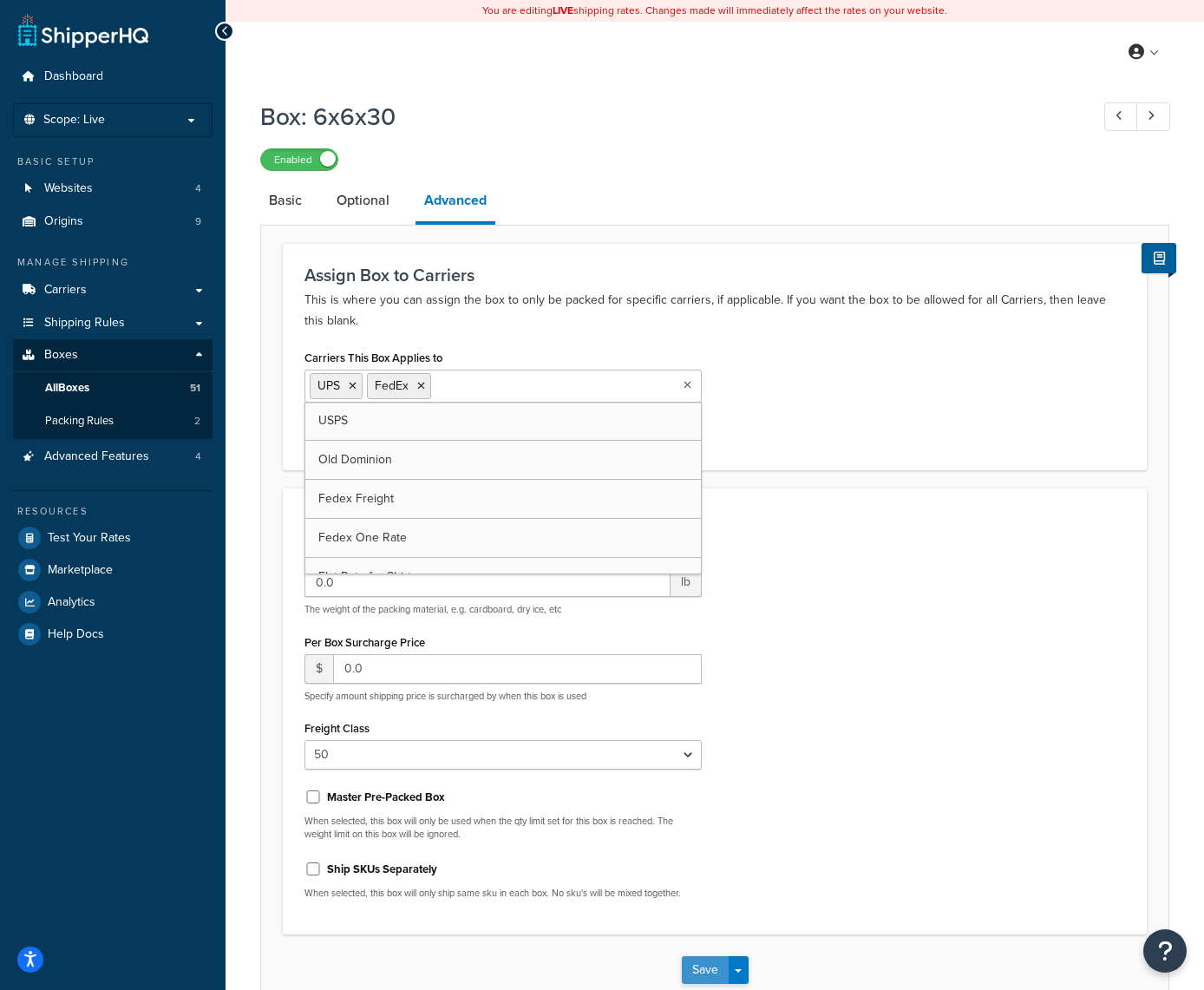
click at [695, 966] on button "Save" at bounding box center [705, 969] width 47 height 28
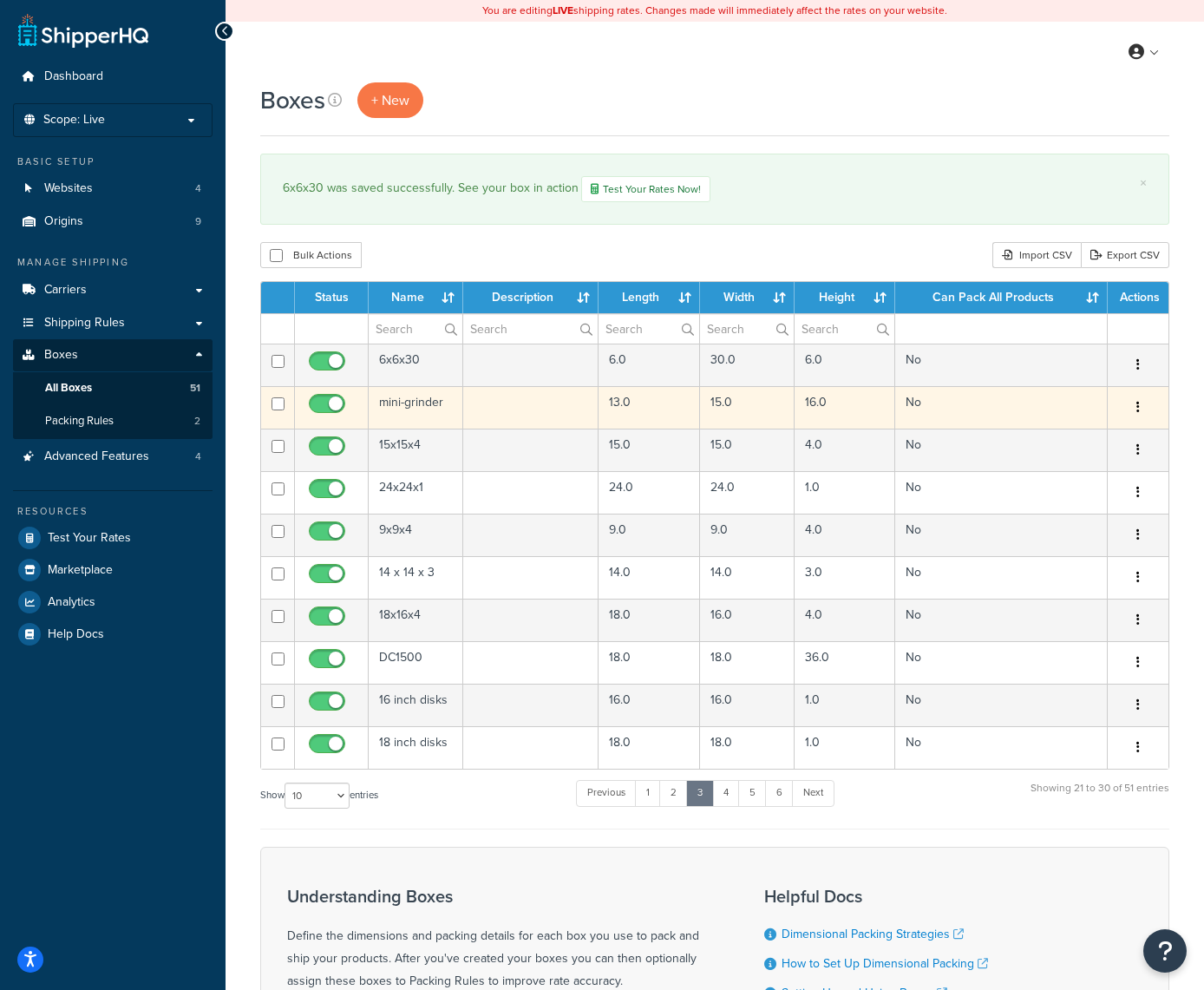
click at [1138, 401] on icon "button" at bounding box center [1139, 408] width 4 height 13
click at [1083, 440] on link "Edit" at bounding box center [1080, 441] width 137 height 36
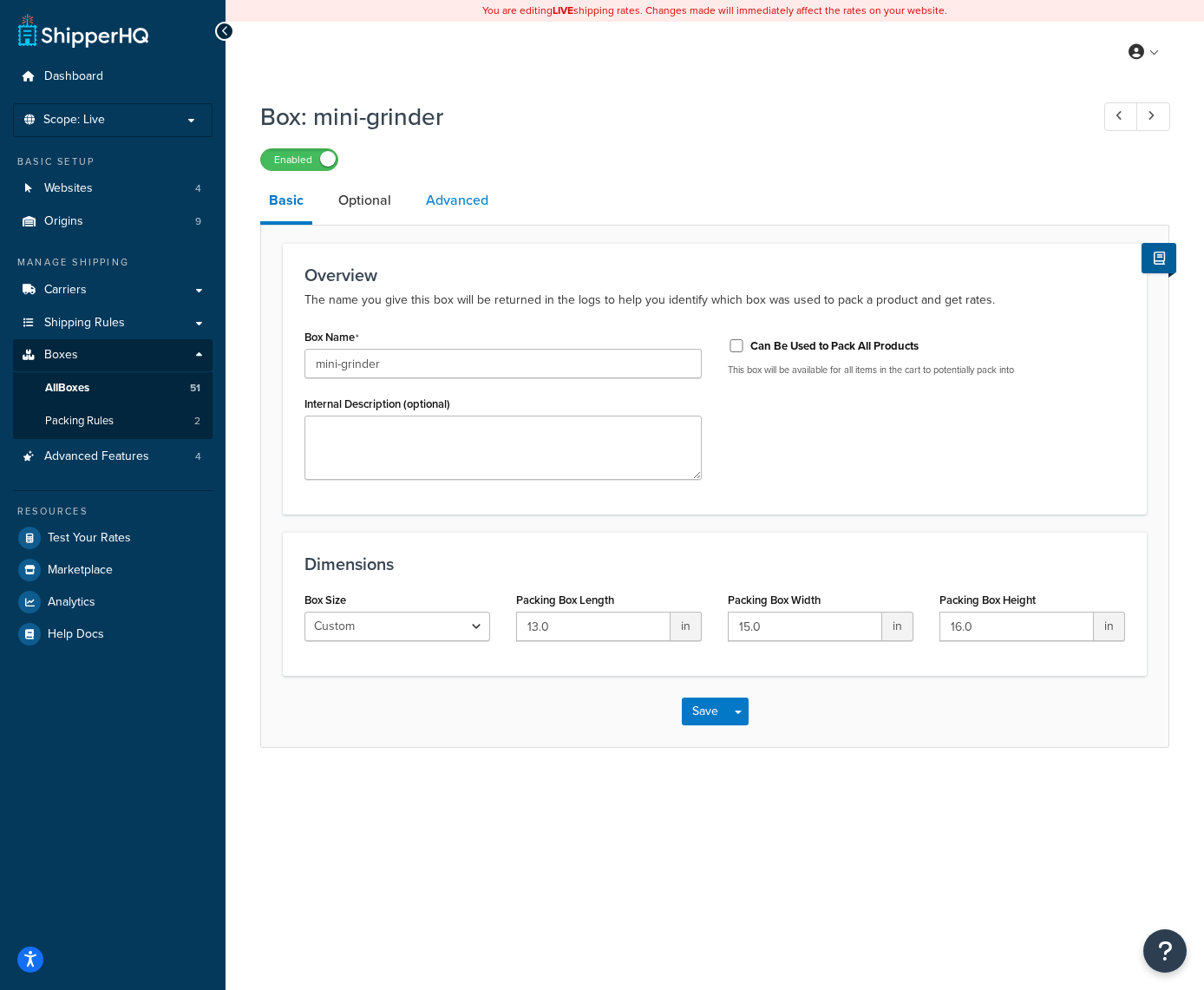
click at [459, 201] on link "Advanced" at bounding box center [457, 201] width 80 height 41
select select "50"
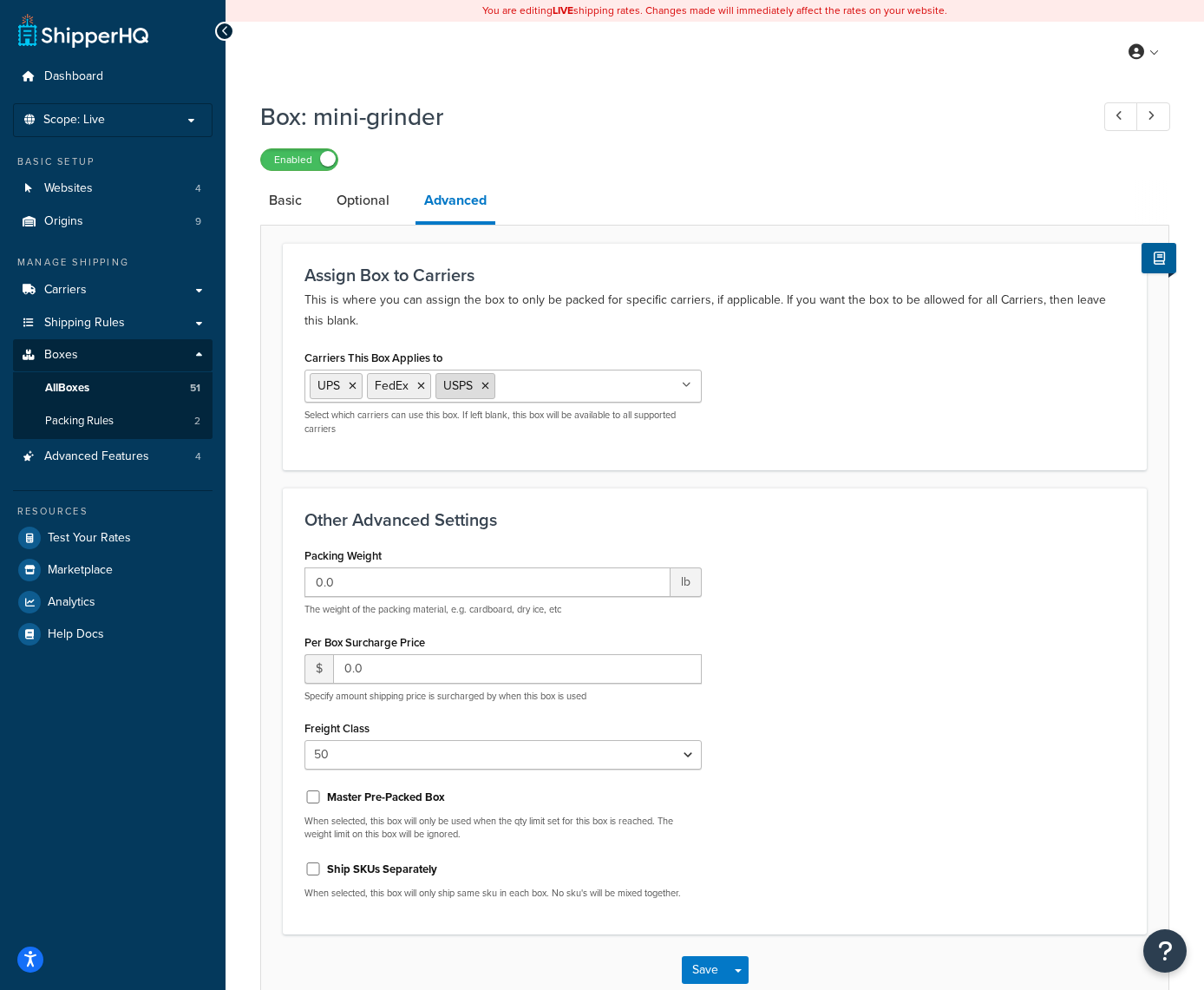
click at [486, 387] on icon at bounding box center [486, 386] width 8 height 11
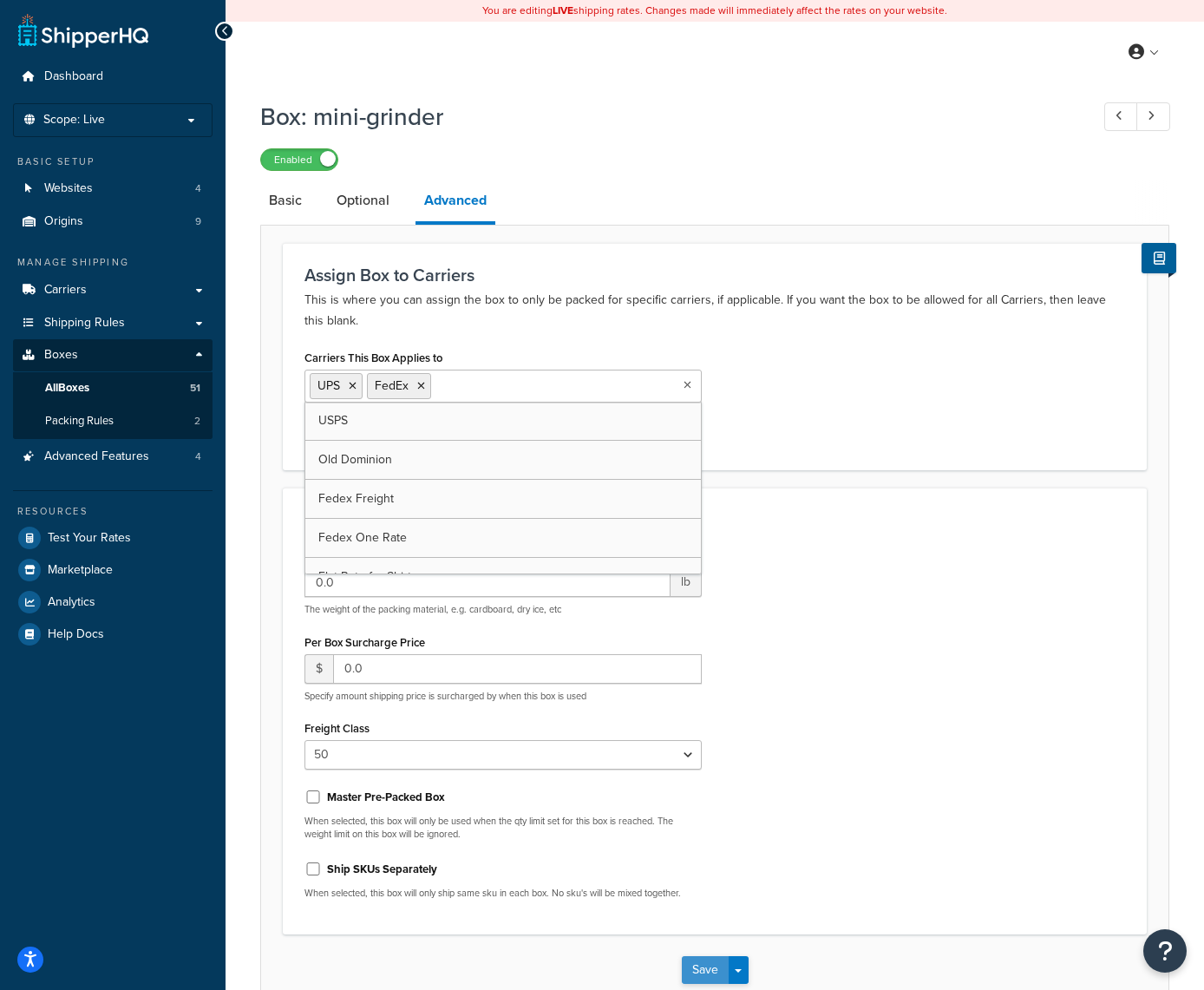
click at [700, 973] on button "Save" at bounding box center [705, 969] width 47 height 28
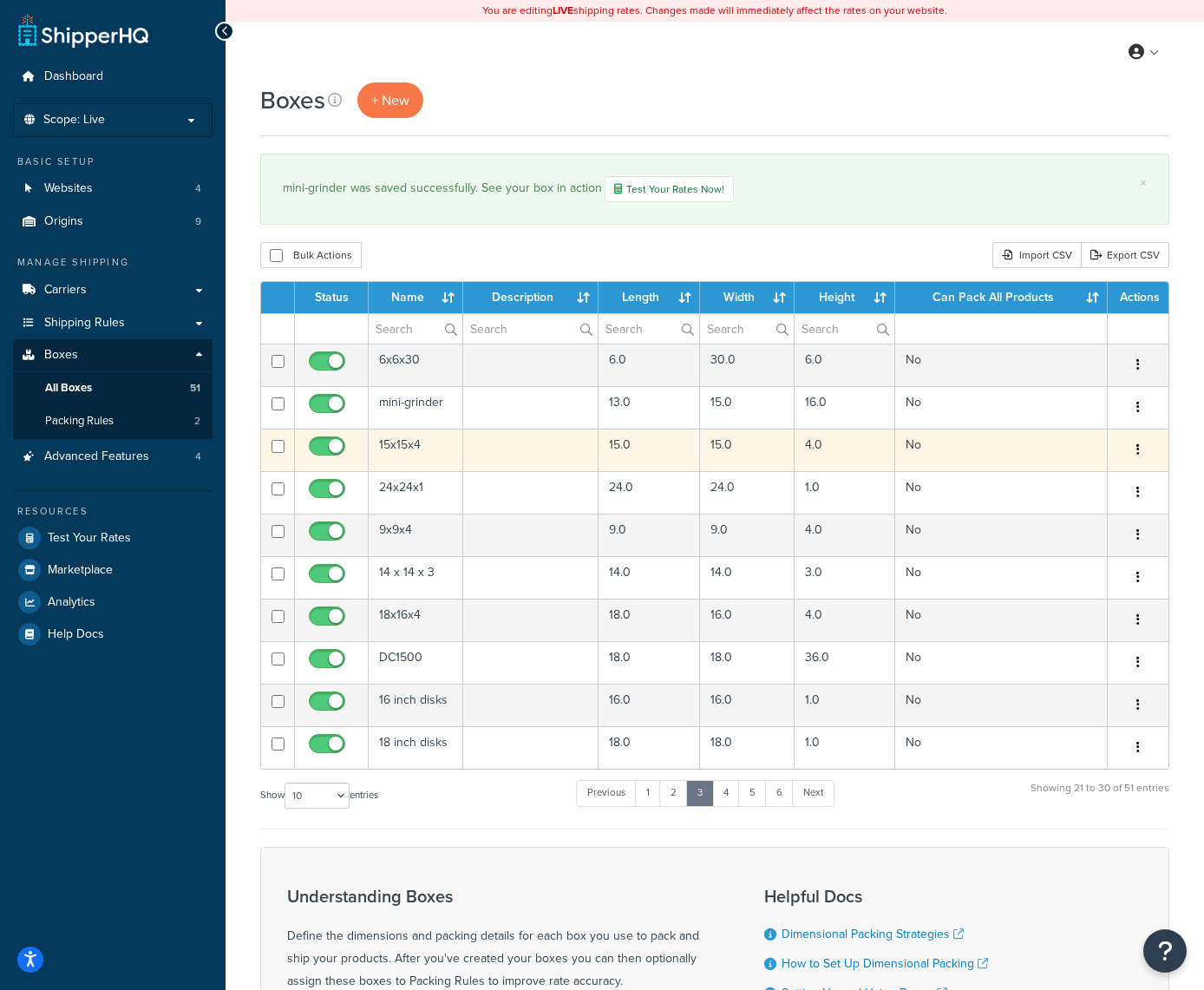
click at [1136, 454] on button "button" at bounding box center [1138, 450] width 24 height 28
click at [1093, 487] on link "Edit" at bounding box center [1080, 483] width 137 height 36
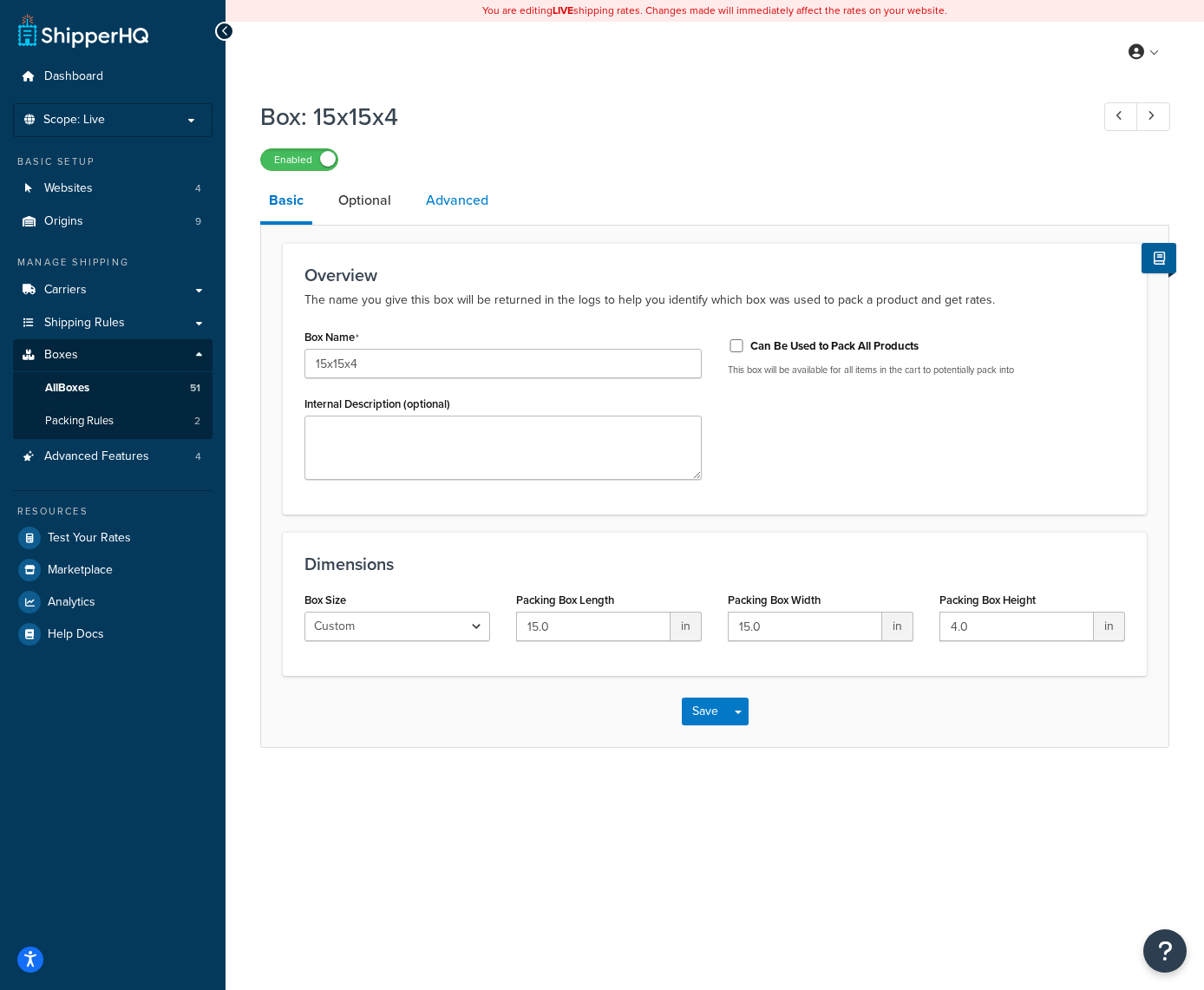
click at [446, 205] on link "Advanced" at bounding box center [457, 201] width 80 height 41
select select "50"
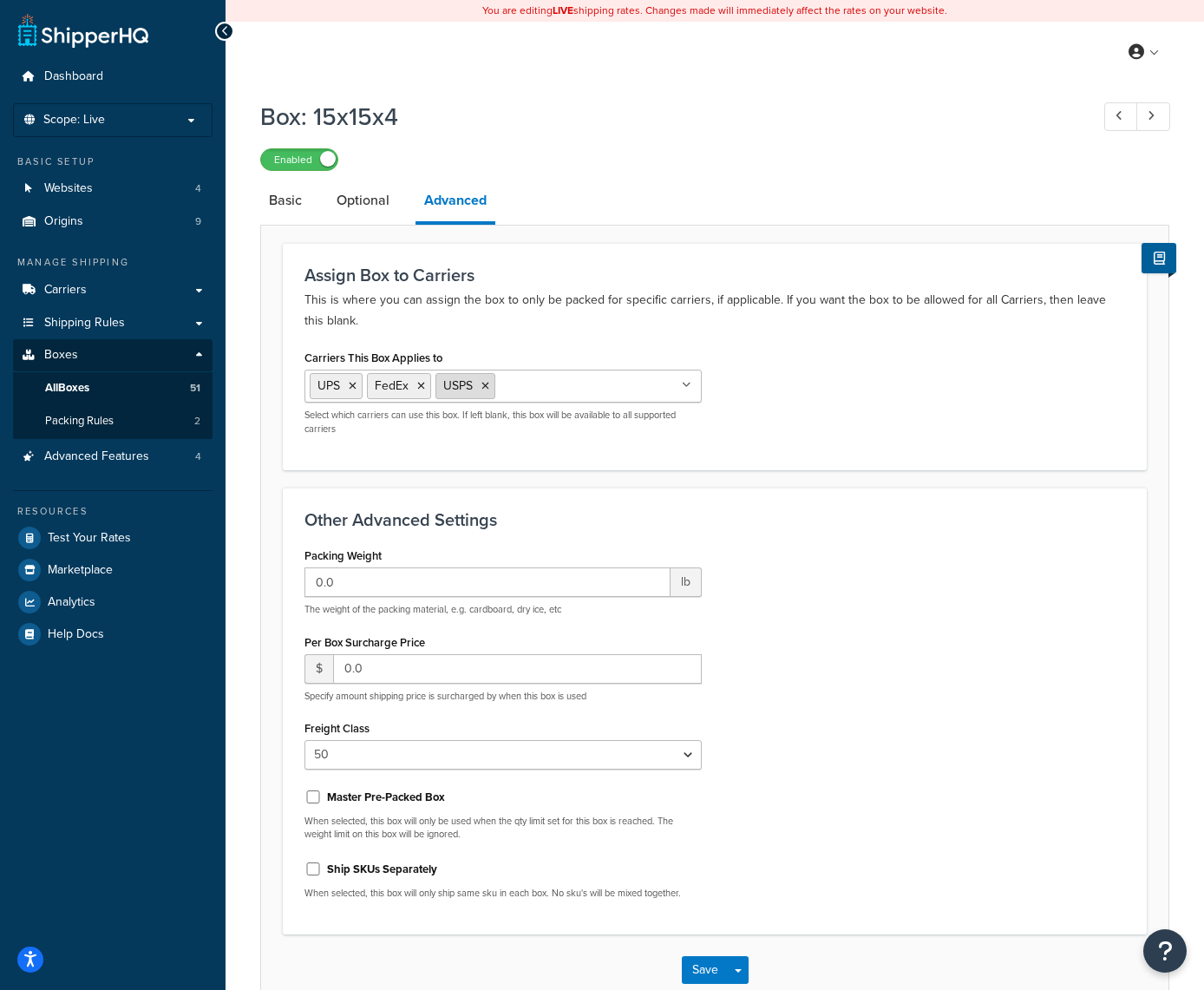
click at [487, 389] on icon at bounding box center [486, 386] width 8 height 11
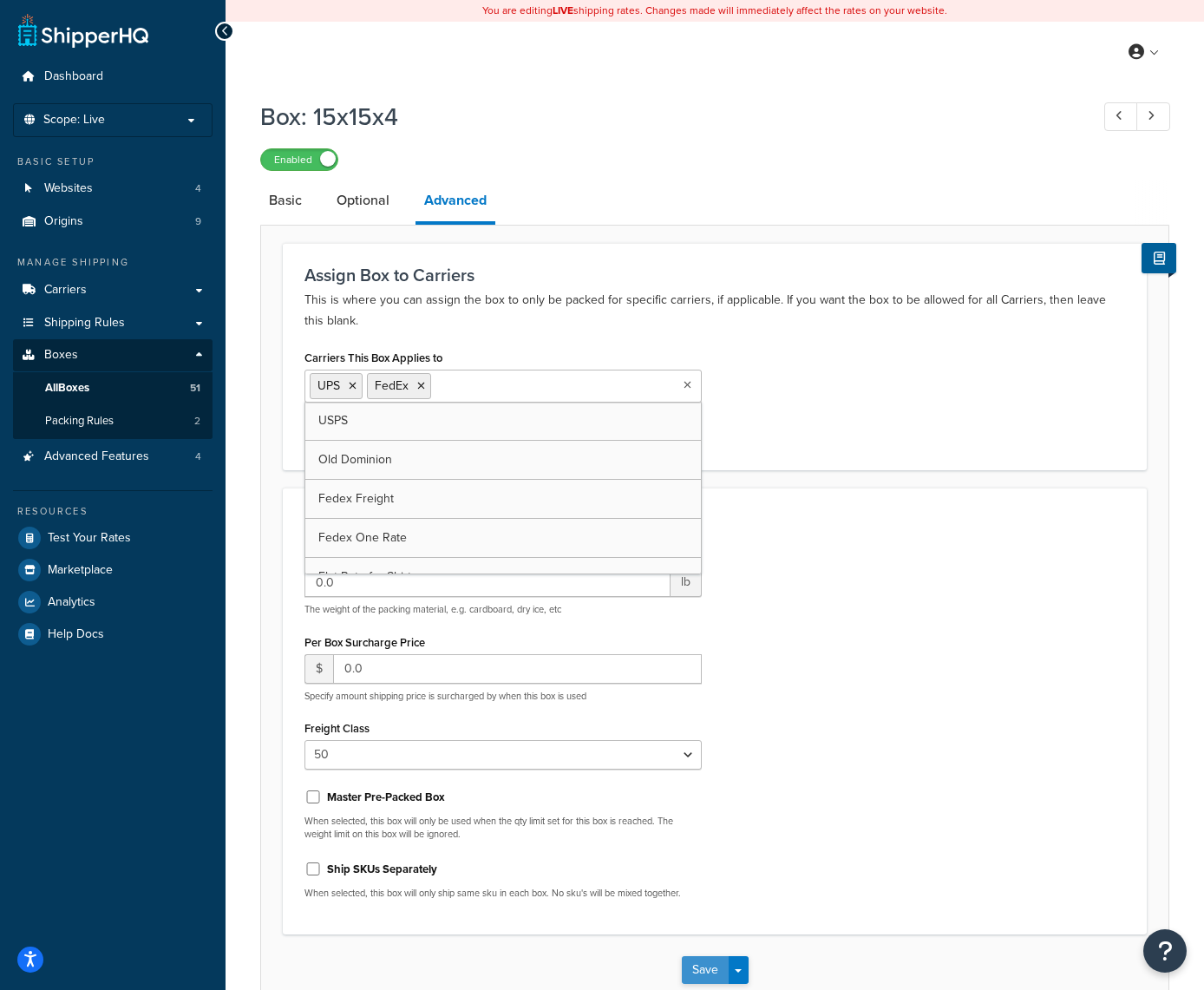
click at [692, 967] on button "Save" at bounding box center [705, 969] width 47 height 28
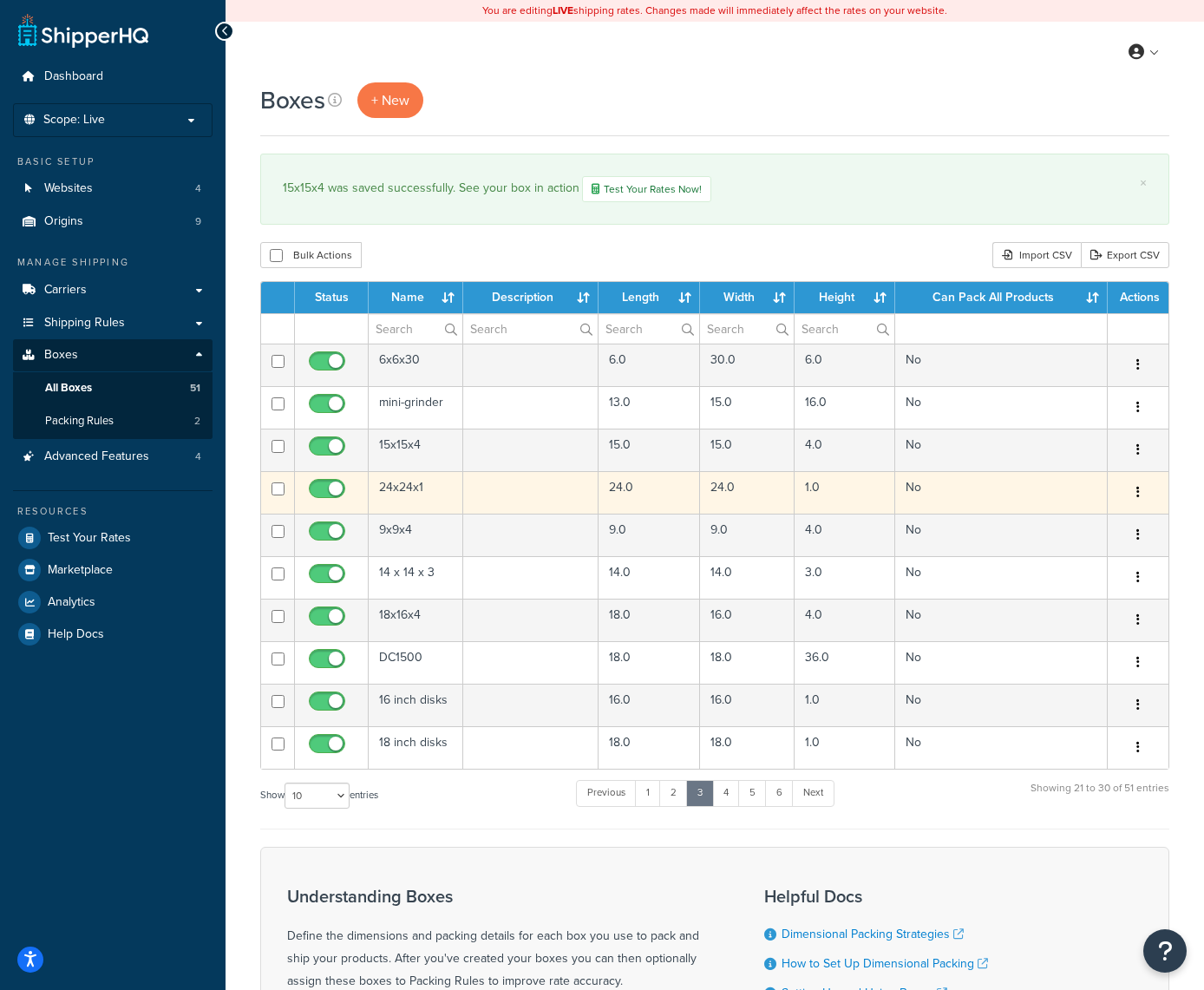
click at [1140, 486] on icon "button" at bounding box center [1139, 492] width 4 height 13
click at [1084, 521] on link "Edit" at bounding box center [1080, 526] width 137 height 36
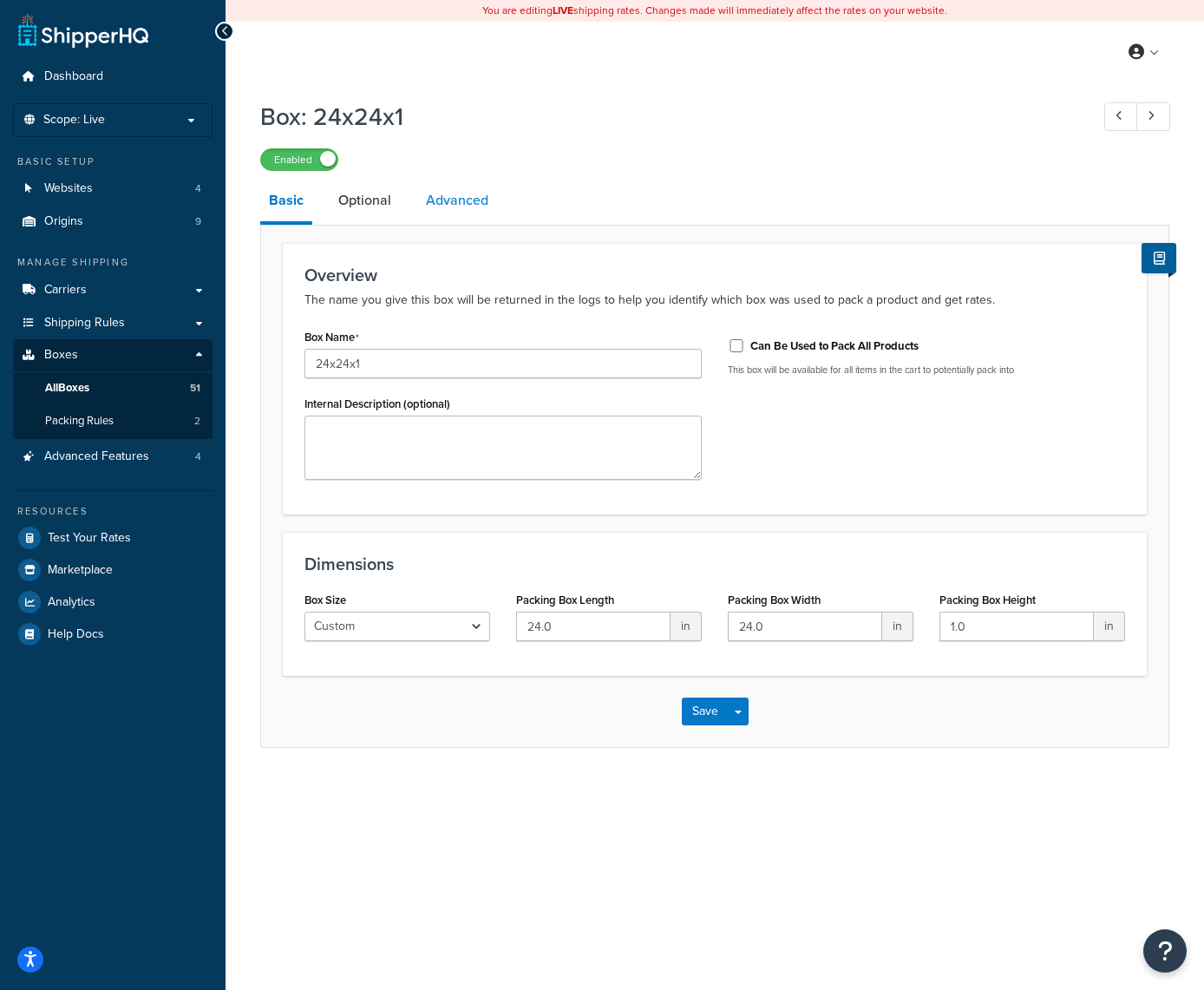
click at [465, 201] on link "Advanced" at bounding box center [457, 201] width 80 height 41
select select "50"
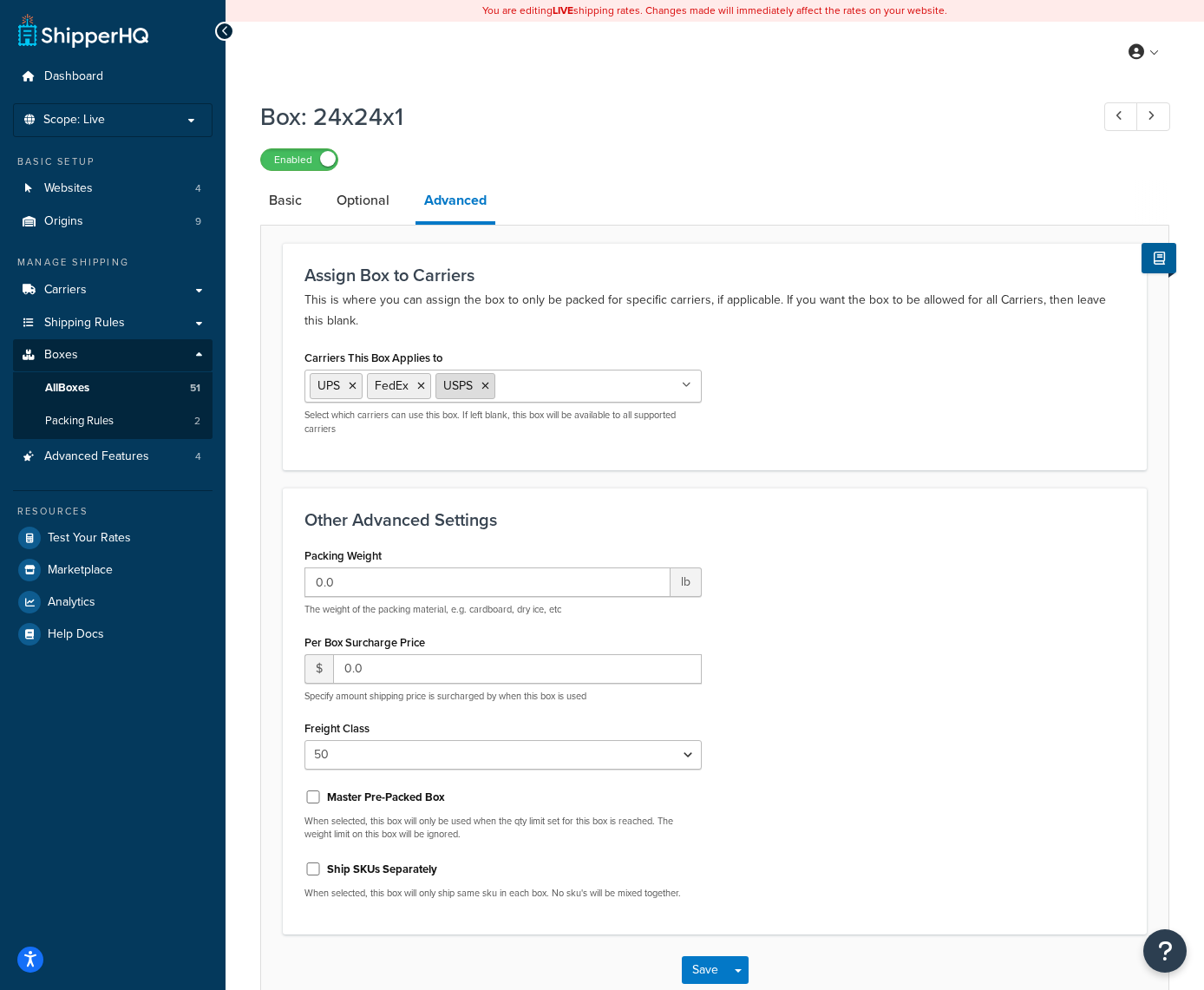
click at [486, 392] on icon at bounding box center [486, 386] width 8 height 11
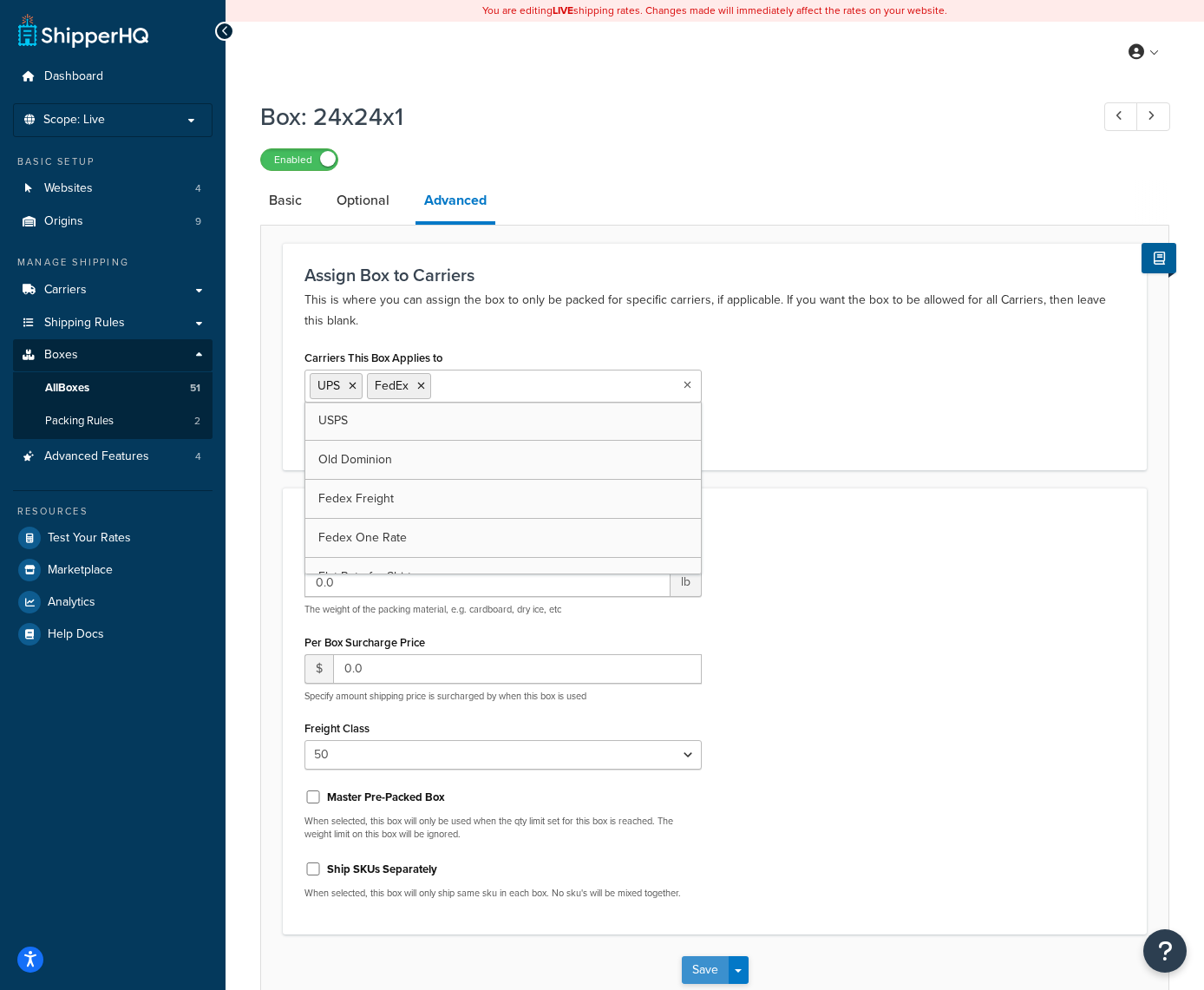
click at [696, 977] on button "Save" at bounding box center [705, 969] width 47 height 28
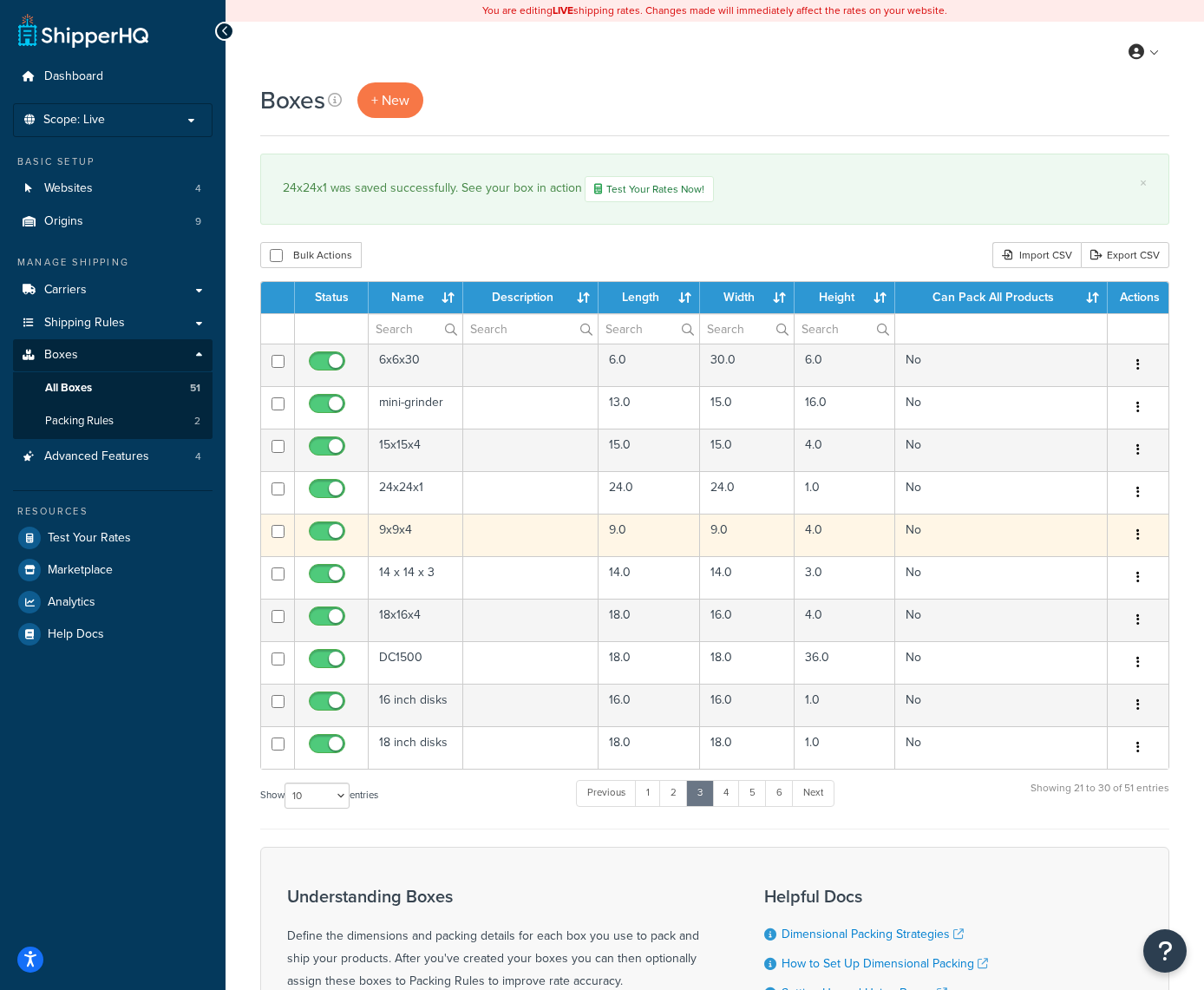
click at [1140, 531] on icon "button" at bounding box center [1139, 535] width 4 height 13
click at [1093, 564] on link "Edit" at bounding box center [1080, 568] width 137 height 36
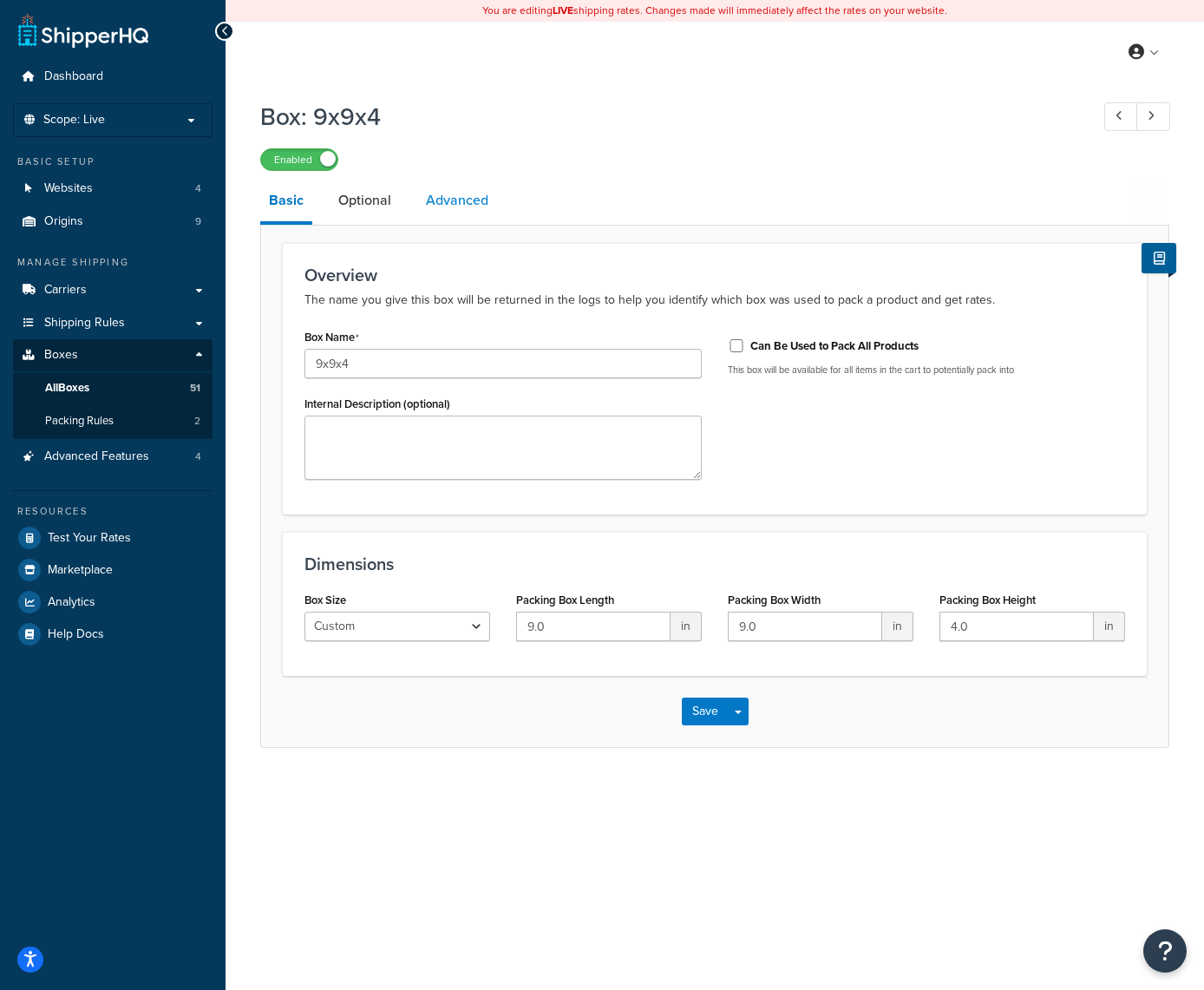
click at [459, 198] on link "Advanced" at bounding box center [457, 201] width 80 height 41
select select "50"
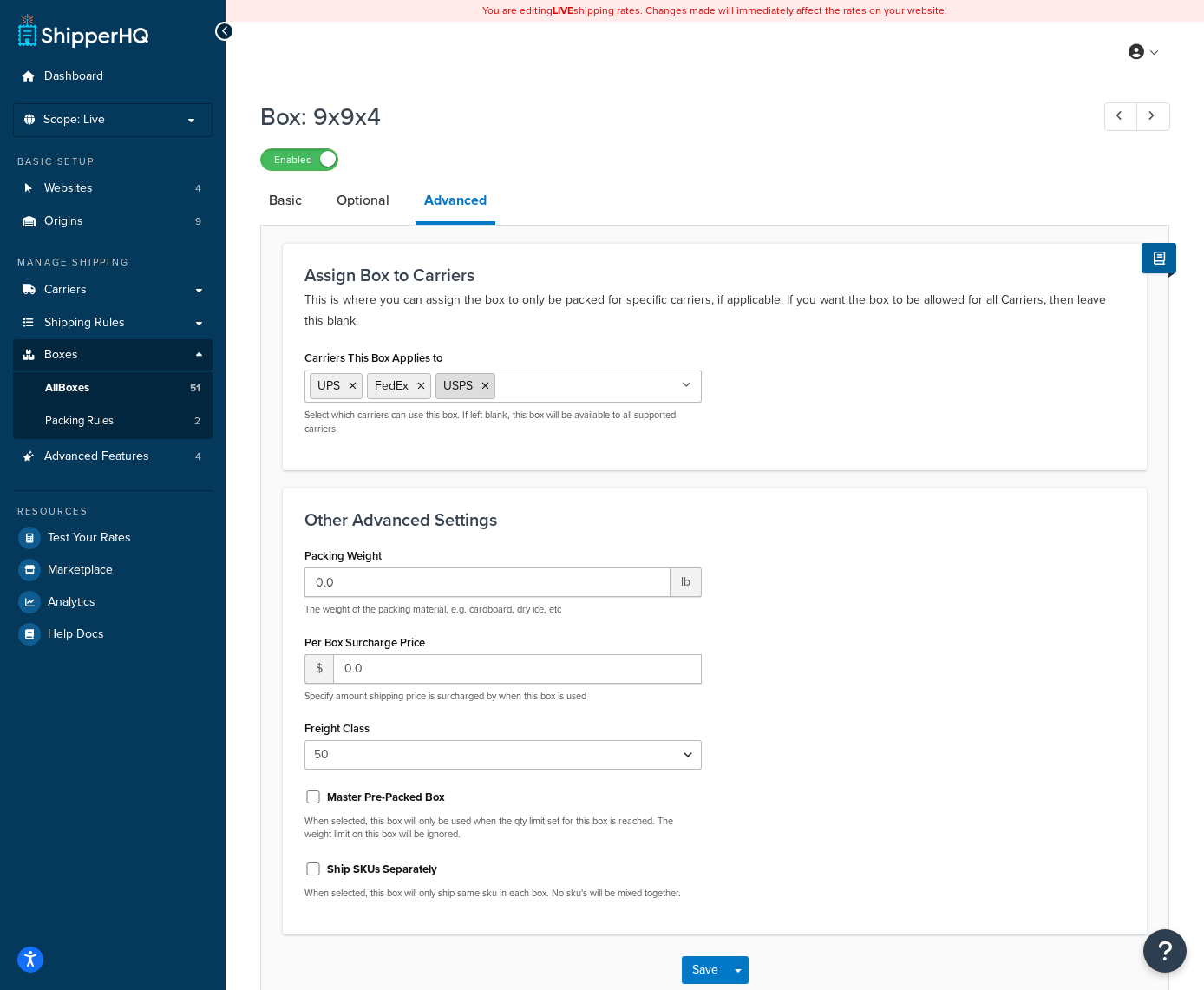
click at [488, 388] on icon at bounding box center [486, 386] width 8 height 11
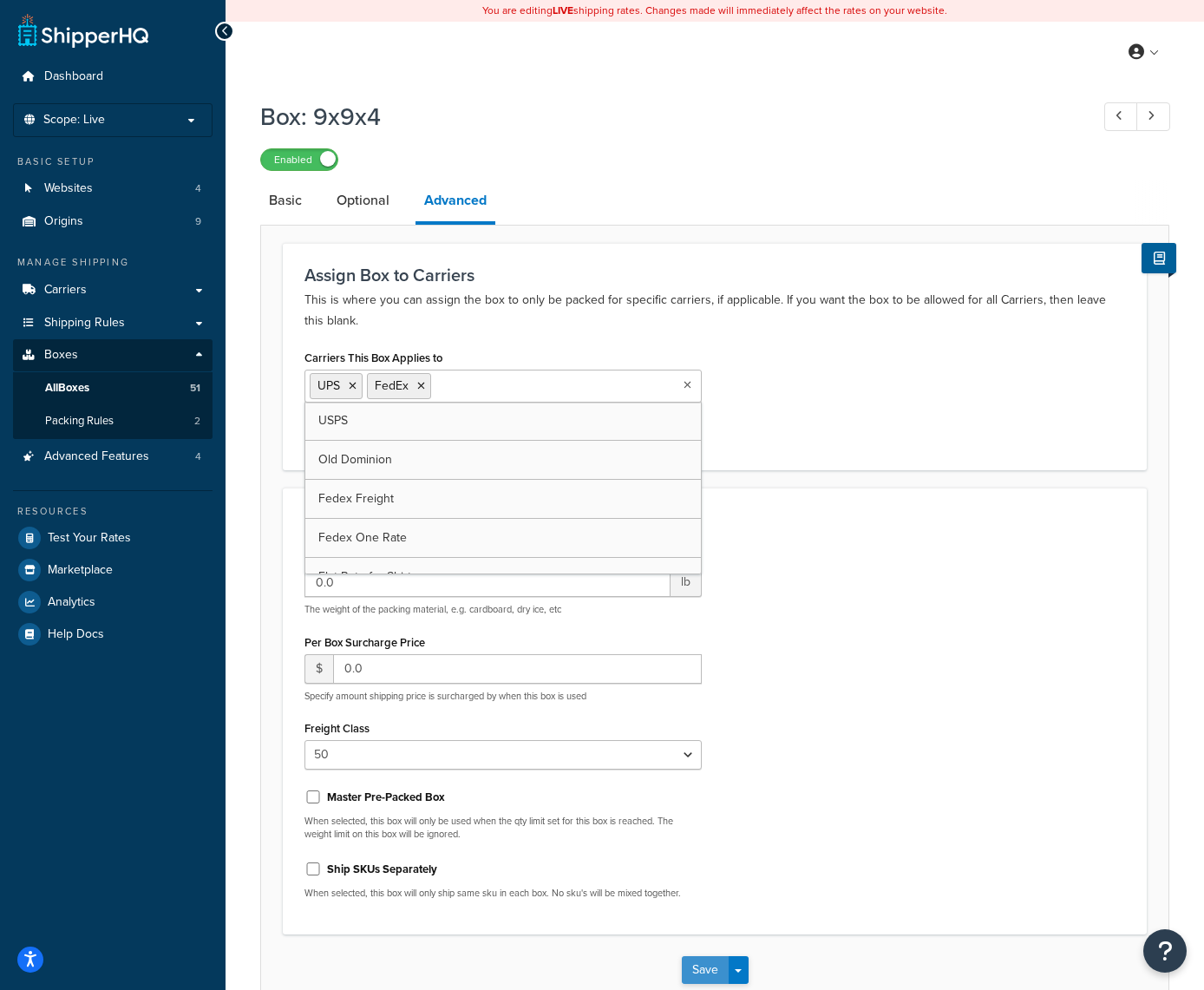
click at [701, 960] on button "Save" at bounding box center [705, 969] width 47 height 28
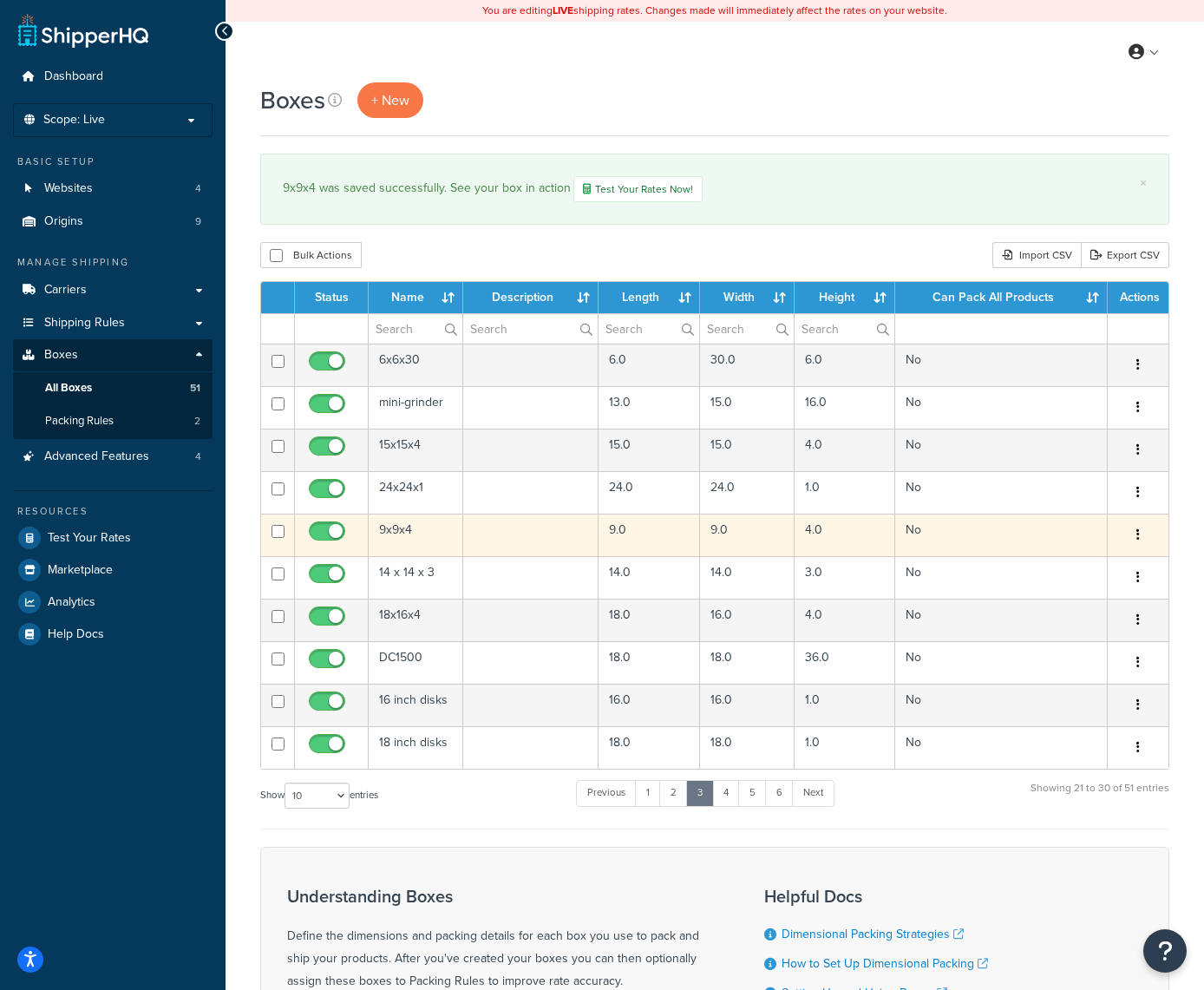
click at [1142, 537] on button "button" at bounding box center [1138, 535] width 24 height 28
click at [1086, 562] on link "Edit" at bounding box center [1080, 568] width 137 height 36
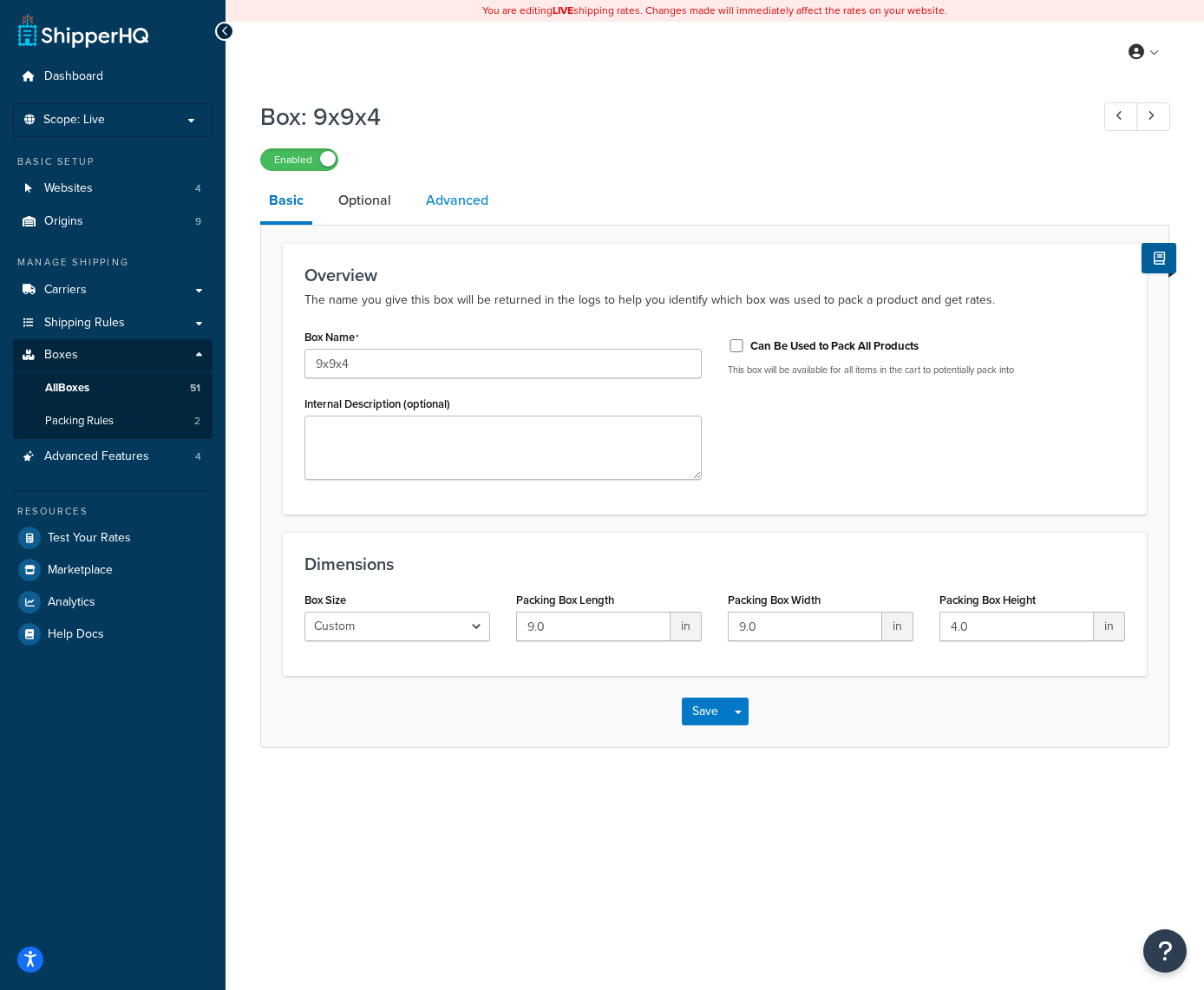
click at [454, 202] on link "Advanced" at bounding box center [457, 201] width 80 height 41
select select "50"
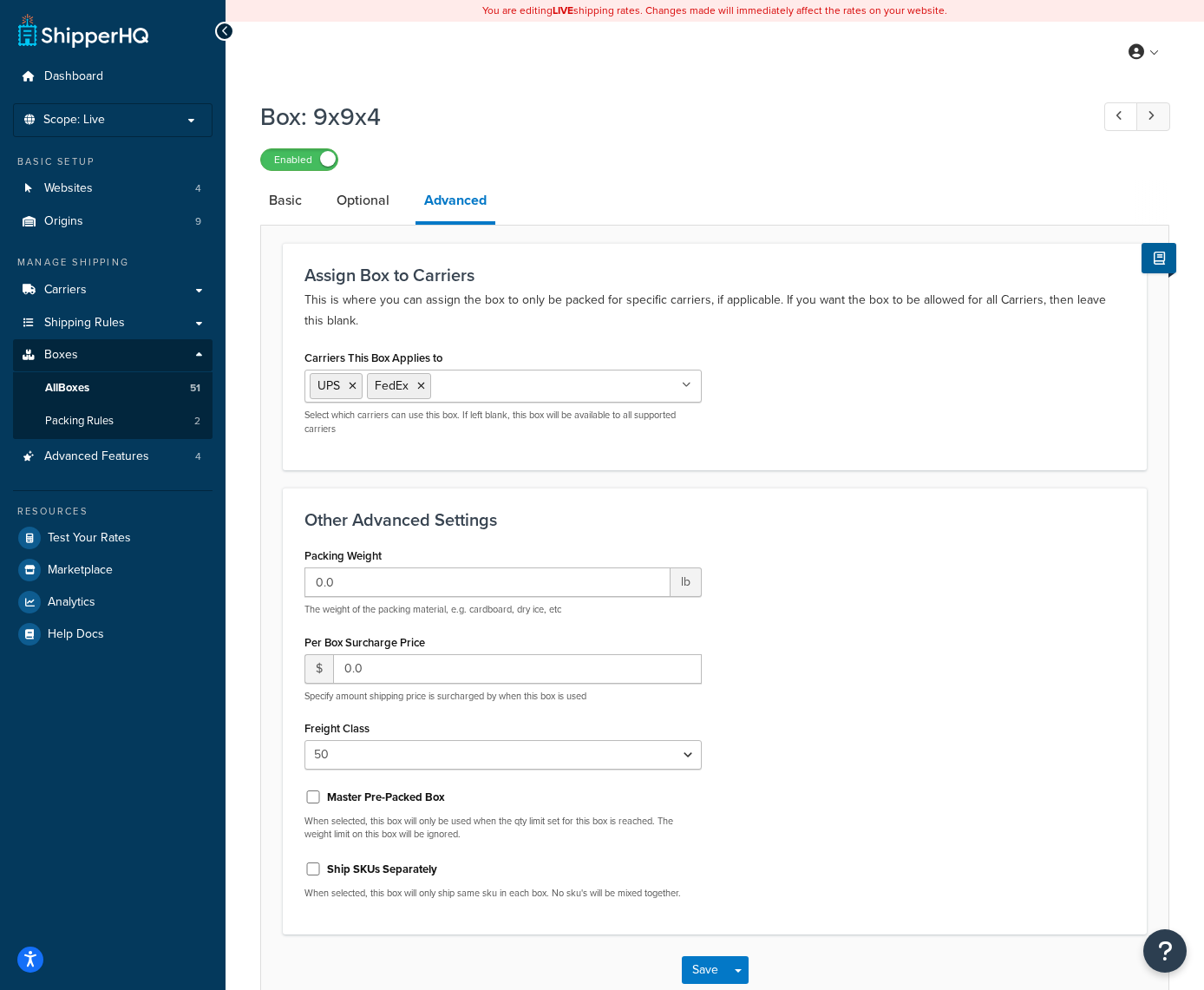
click at [1150, 107] on link at bounding box center [1154, 116] width 34 height 29
click at [488, 392] on icon at bounding box center [486, 386] width 8 height 11
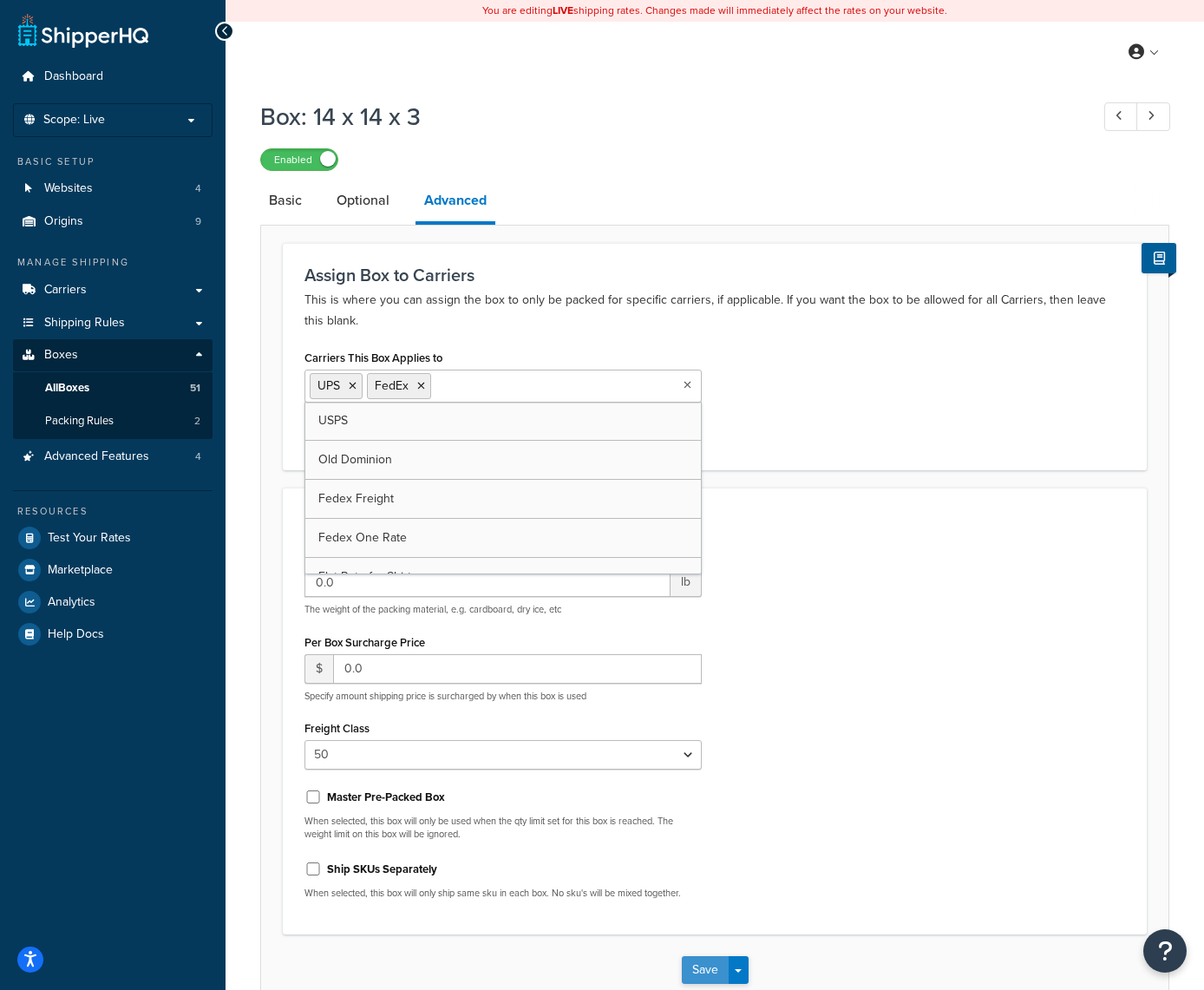
click at [703, 967] on button "Save" at bounding box center [705, 969] width 47 height 28
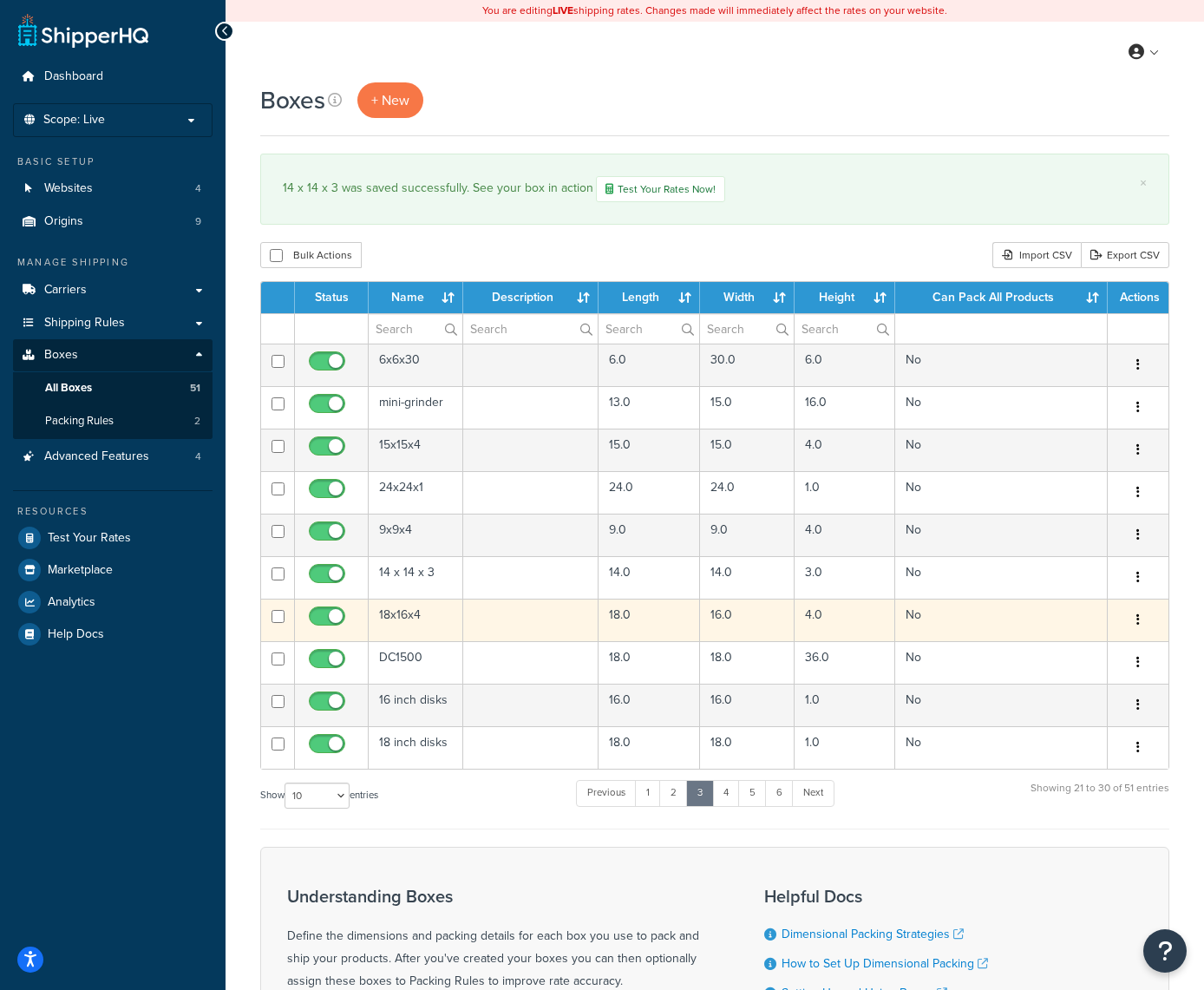
click at [1143, 615] on button "button" at bounding box center [1138, 620] width 24 height 28
click at [1087, 650] on link "Edit" at bounding box center [1080, 653] width 137 height 36
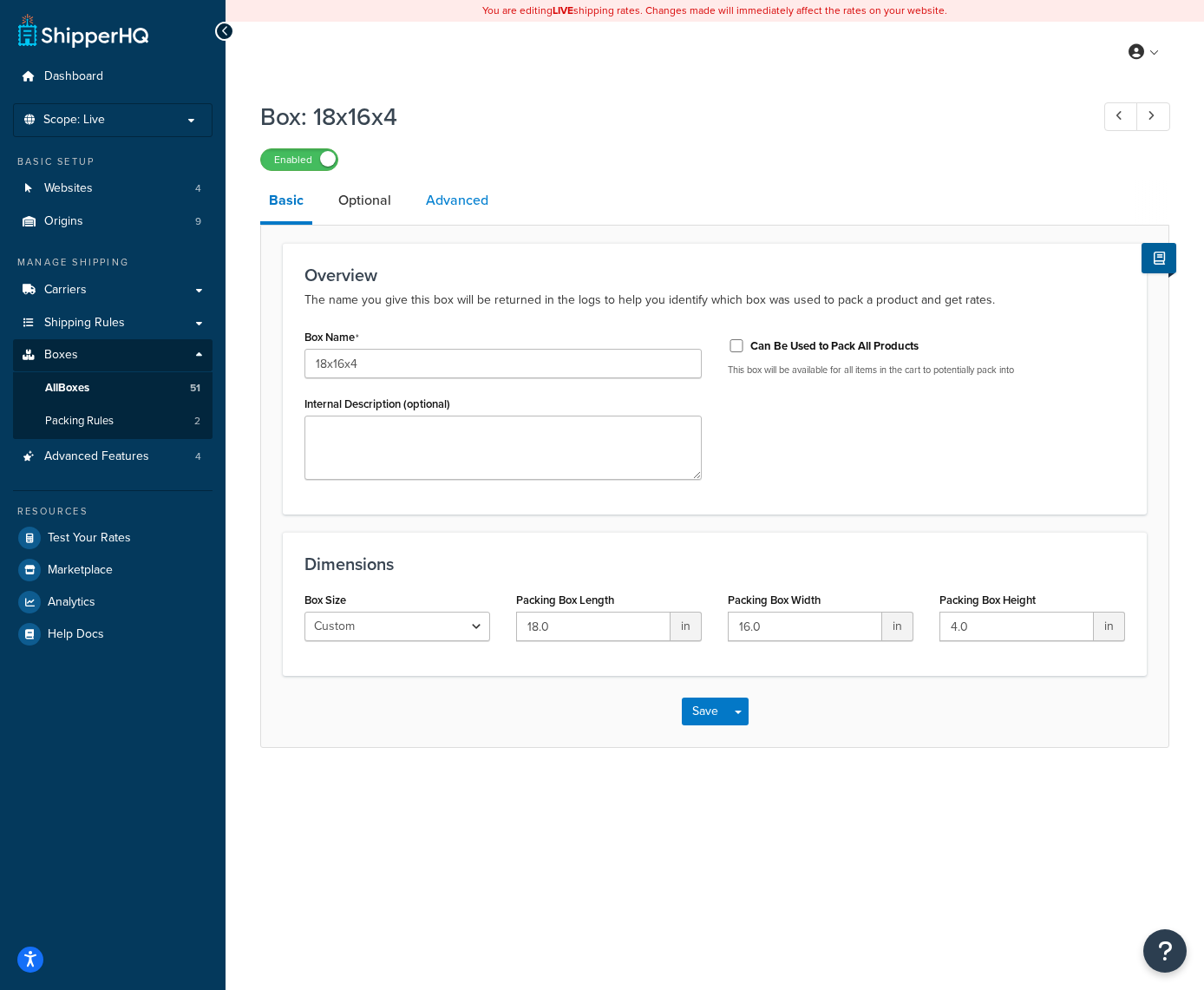
click at [471, 200] on link "Advanced" at bounding box center [457, 201] width 80 height 41
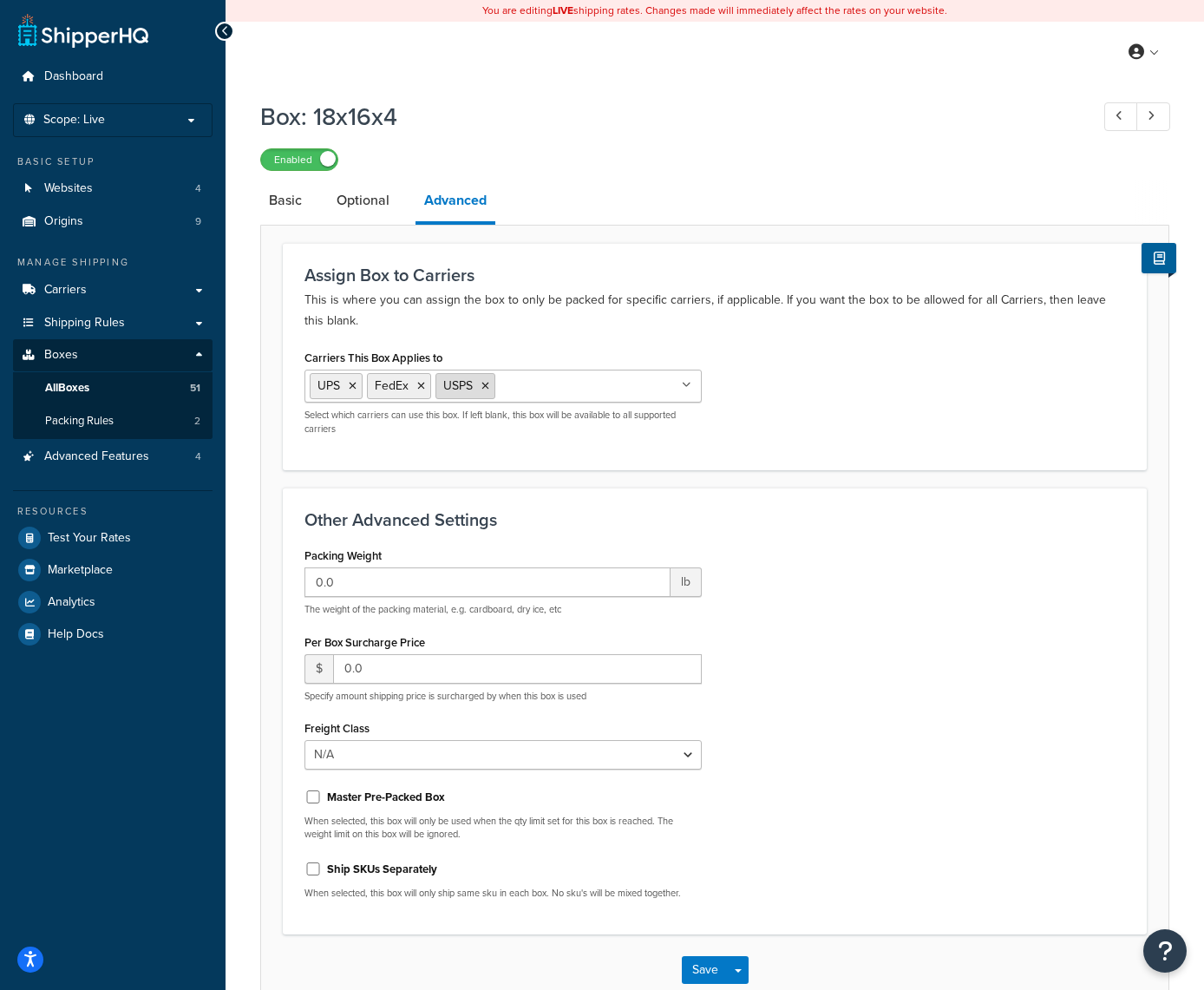
click at [488, 390] on icon at bounding box center [486, 386] width 8 height 11
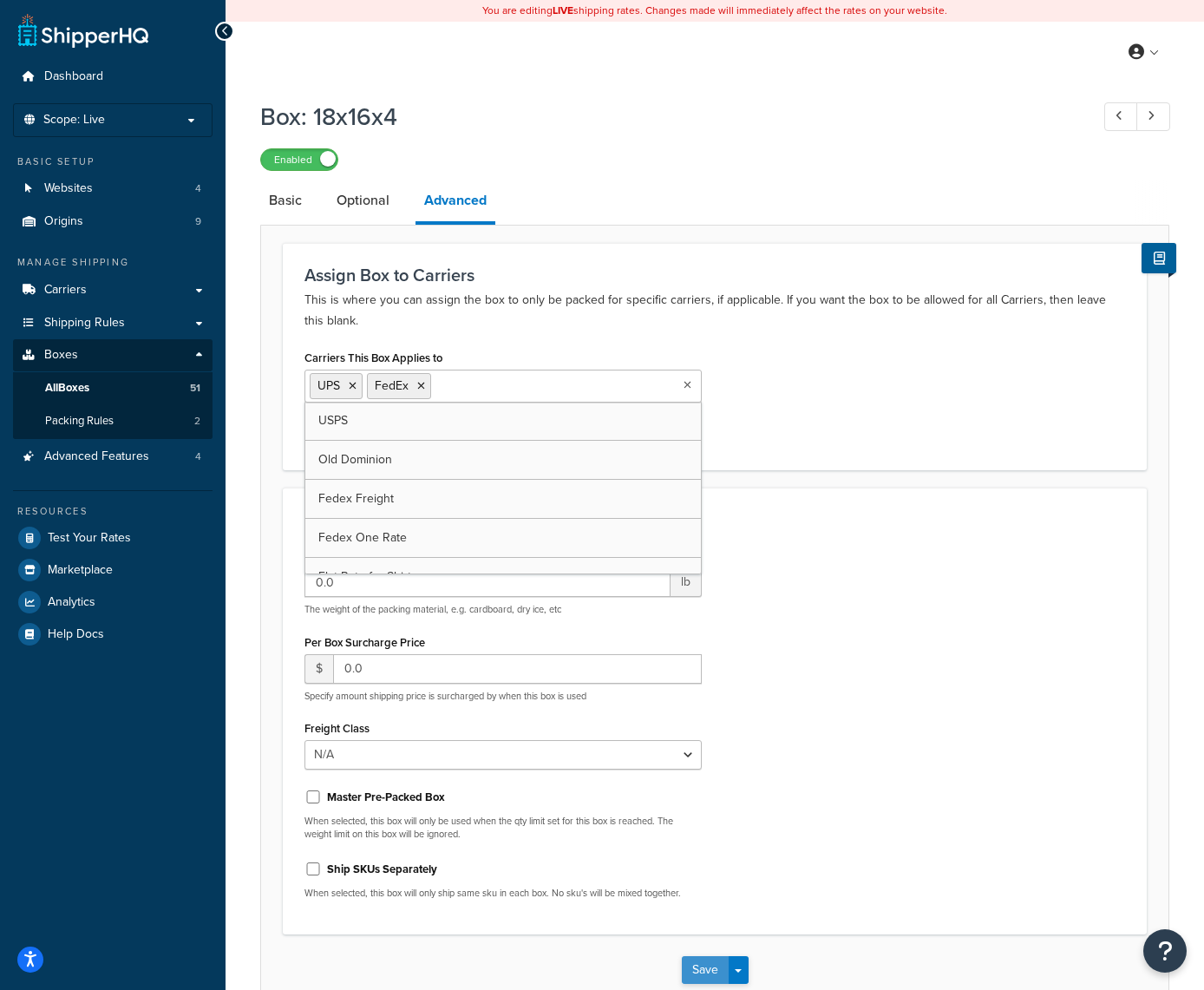
click at [716, 968] on button "Save" at bounding box center [705, 969] width 47 height 28
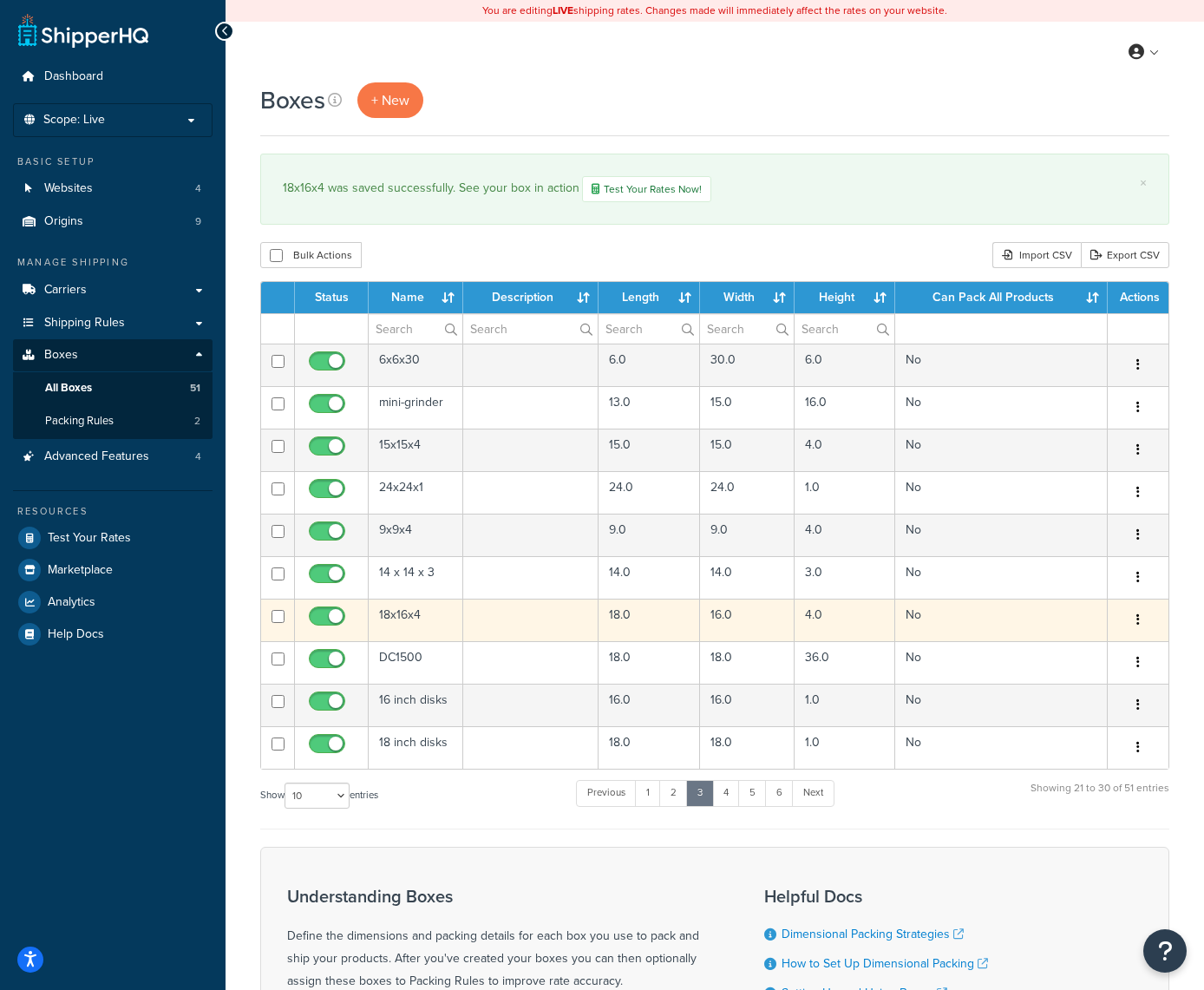
click at [1132, 621] on button "button" at bounding box center [1138, 620] width 24 height 28
click at [1113, 651] on link "Edit" at bounding box center [1080, 653] width 137 height 36
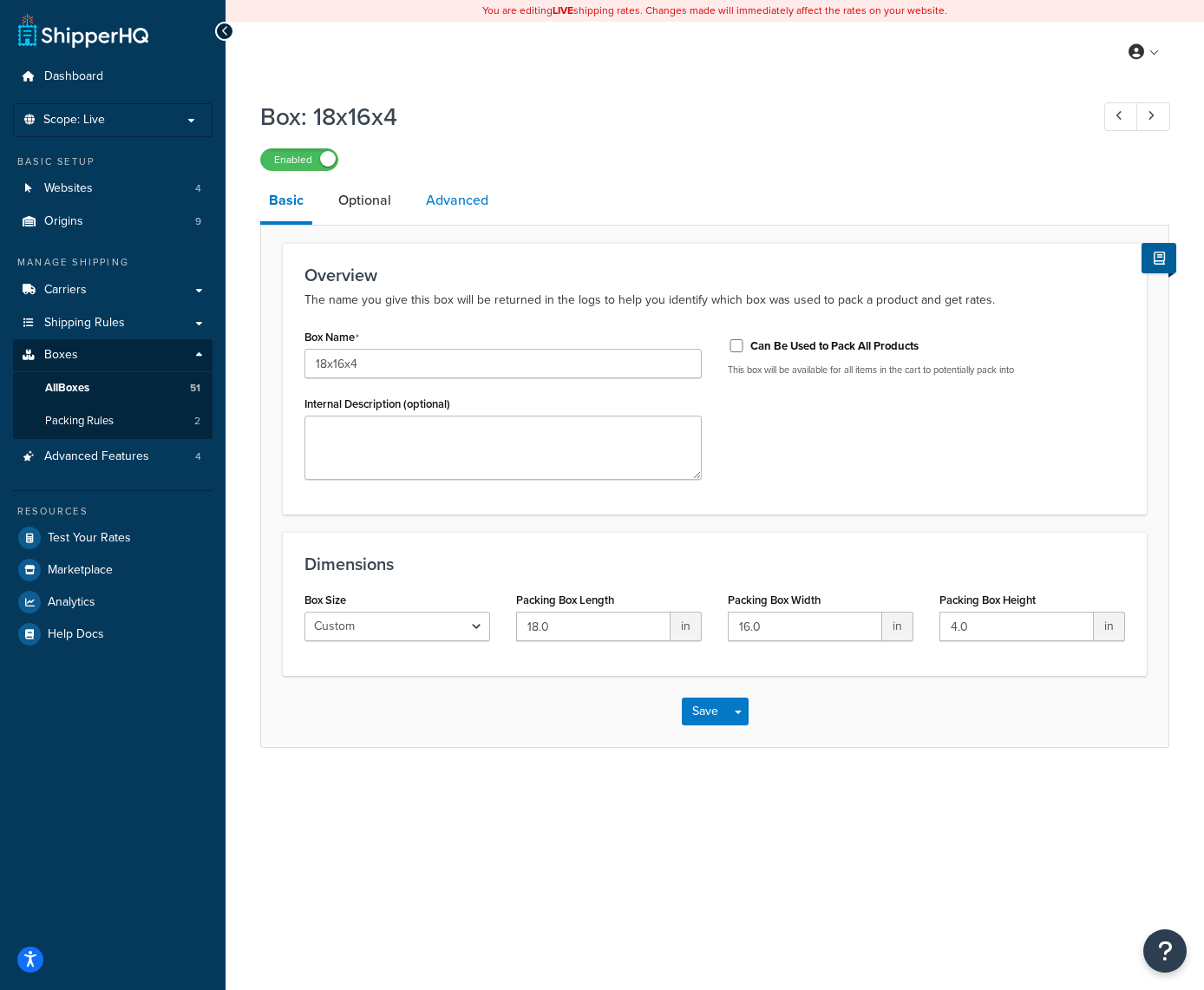
click at [468, 197] on link "Advanced" at bounding box center [457, 201] width 80 height 41
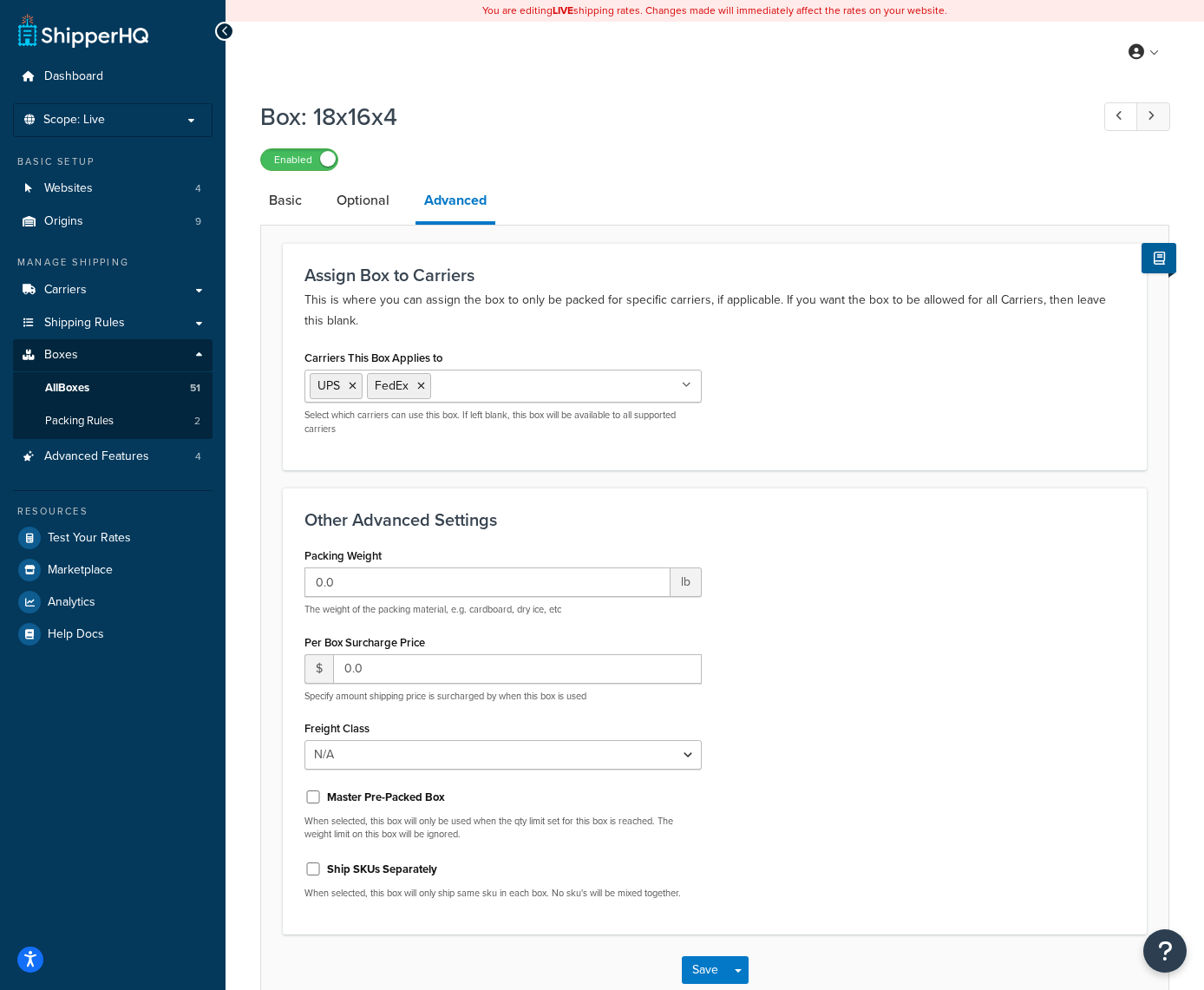
click at [1152, 116] on icon at bounding box center [1152, 116] width 7 height 12
click at [486, 390] on icon at bounding box center [486, 386] width 8 height 11
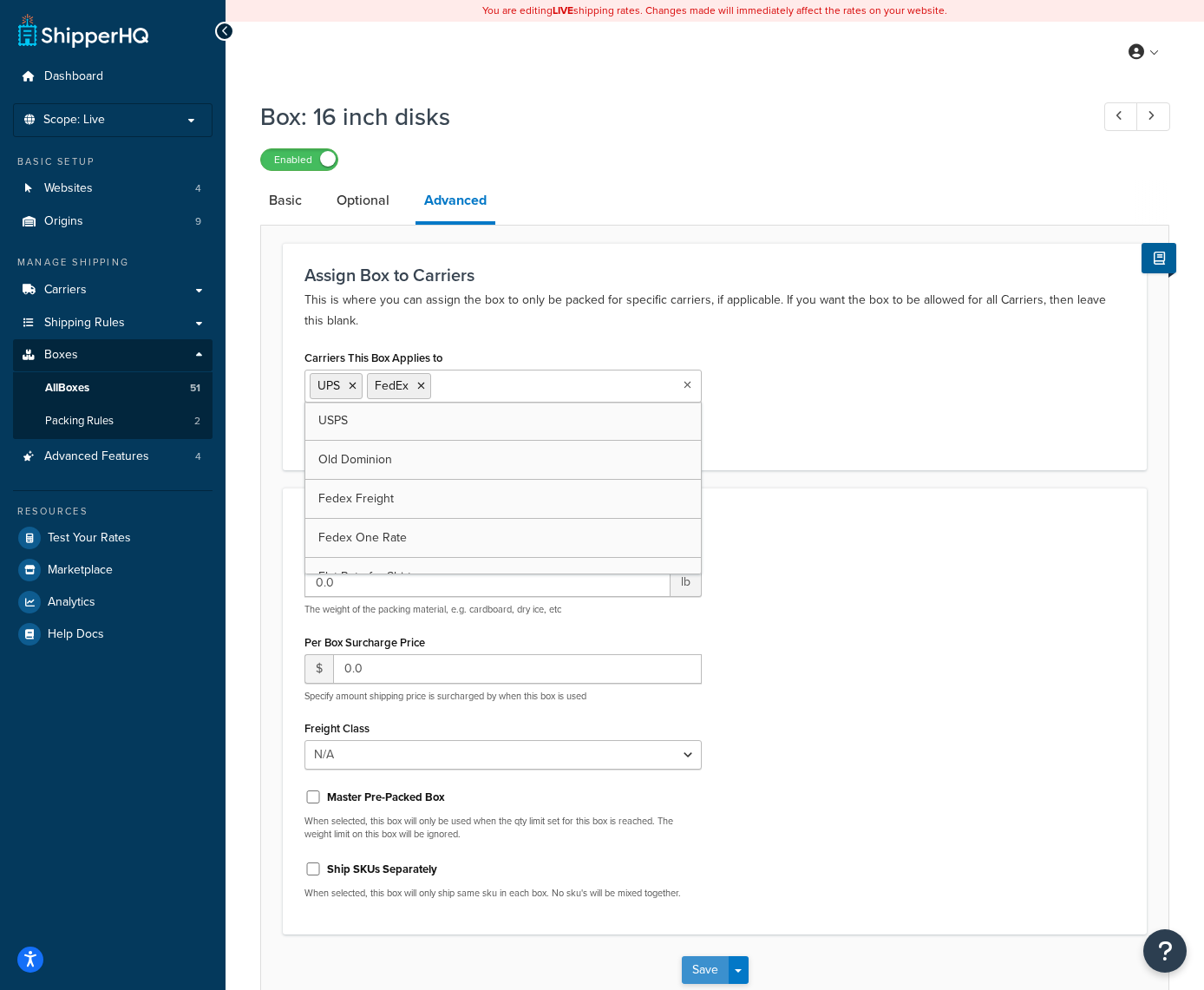
click at [701, 964] on button "Save" at bounding box center [705, 969] width 47 height 28
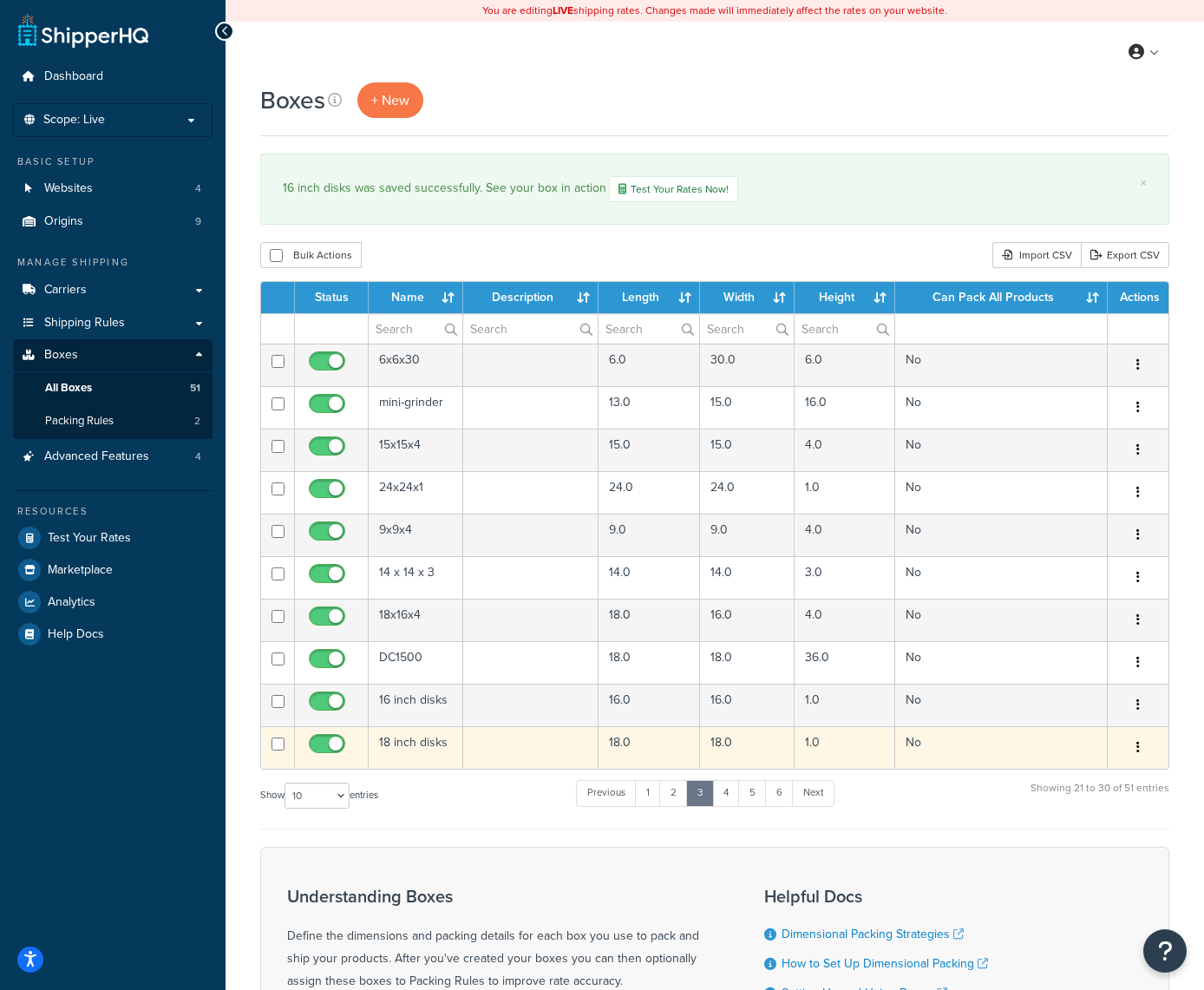
click at [1140, 739] on button "button" at bounding box center [1138, 747] width 24 height 28
click at [1109, 779] on link "Edit" at bounding box center [1080, 780] width 137 height 36
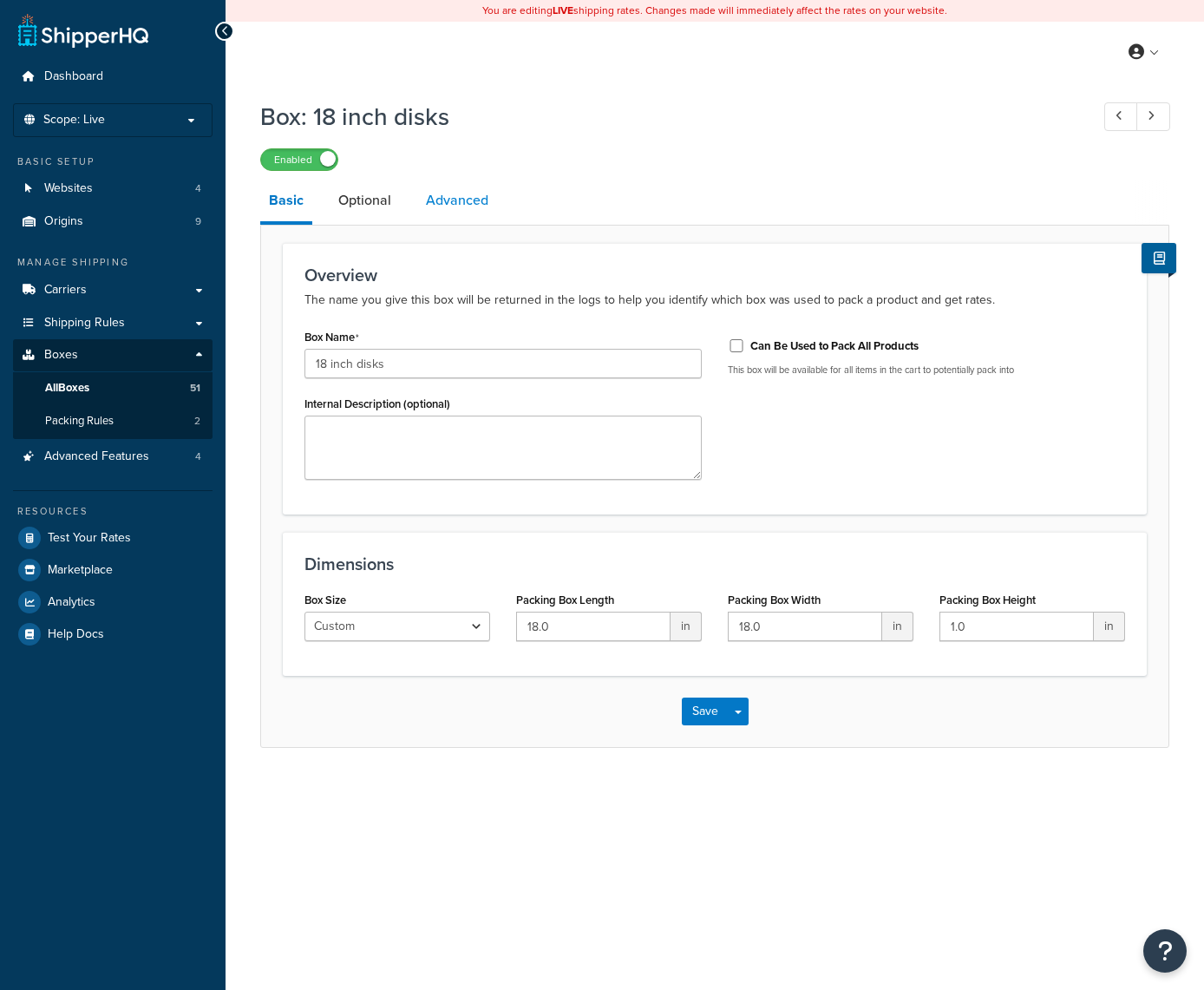
click at [456, 212] on link "Advanced" at bounding box center [457, 201] width 80 height 41
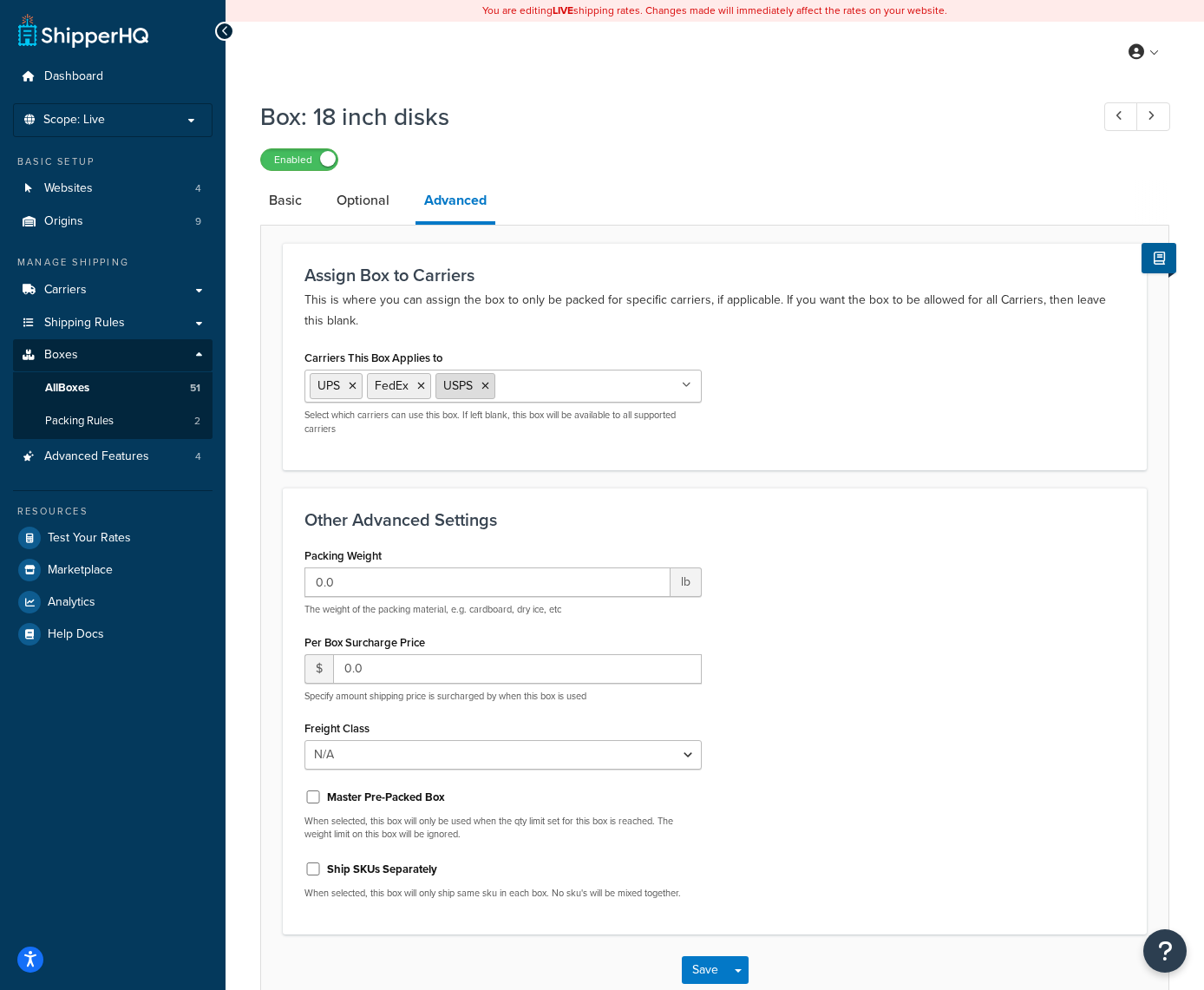
click at [486, 390] on icon at bounding box center [486, 386] width 8 height 11
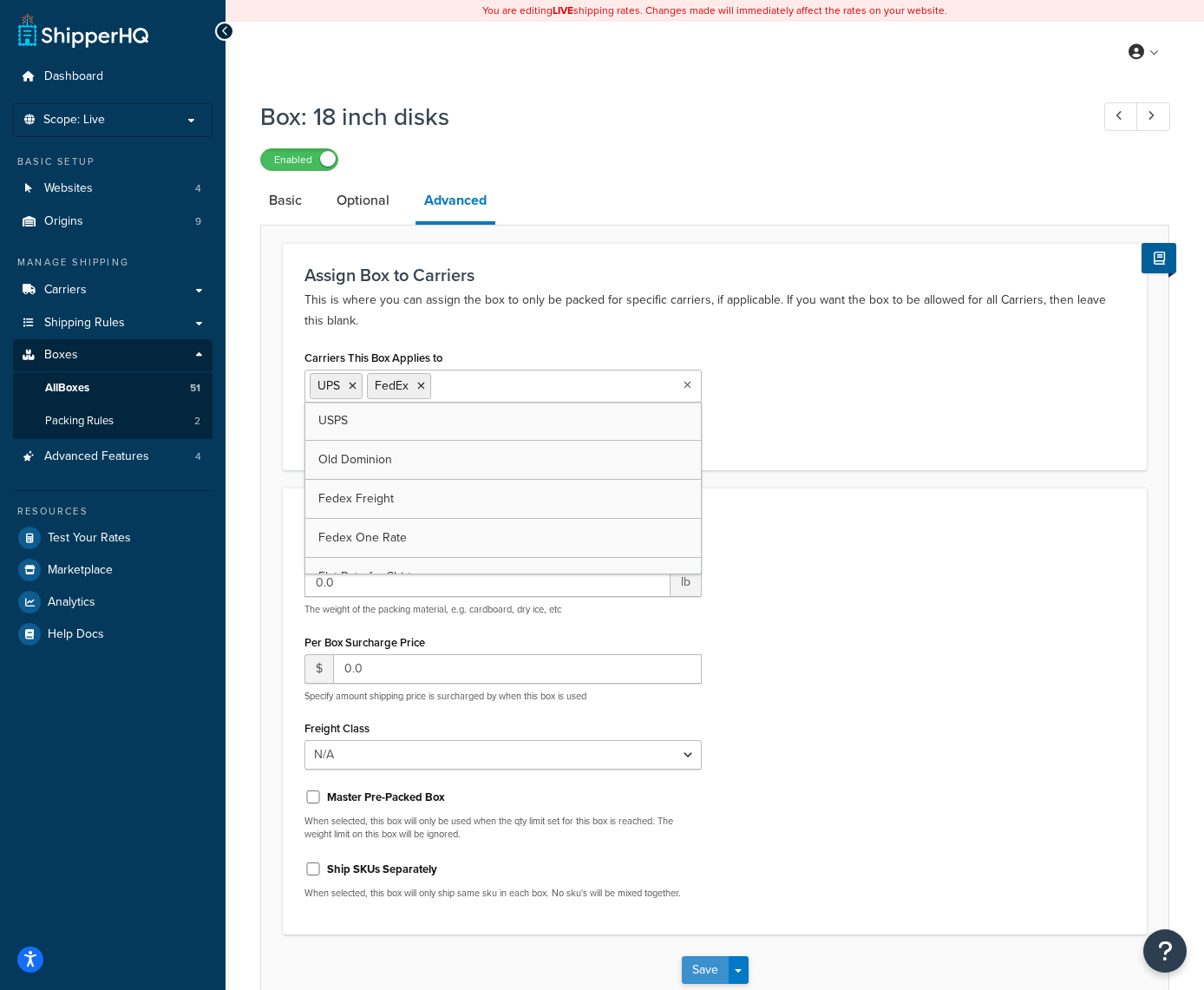
click at [704, 980] on button "Save" at bounding box center [705, 969] width 47 height 28
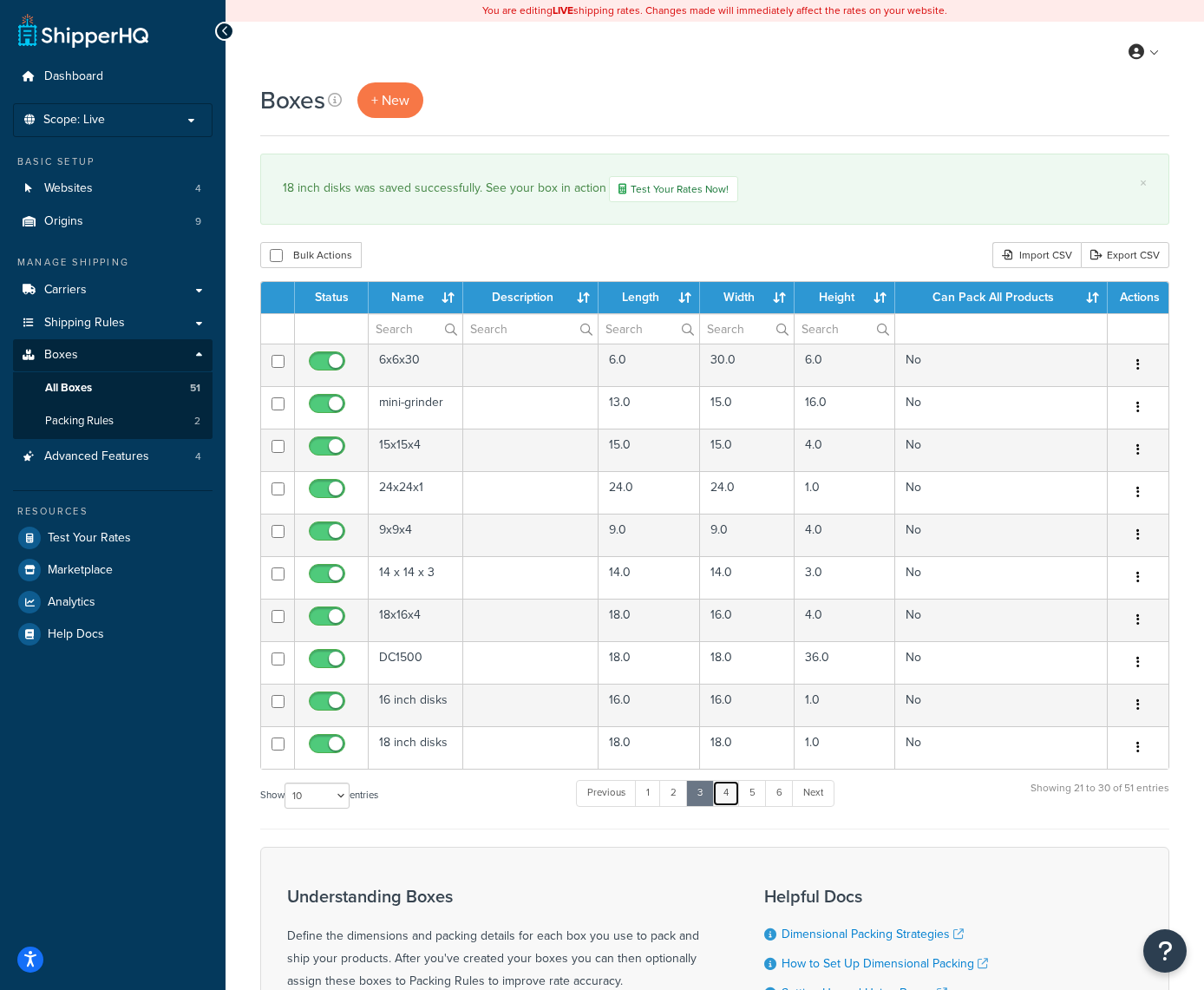
click at [732, 798] on link "4" at bounding box center [726, 793] width 28 height 26
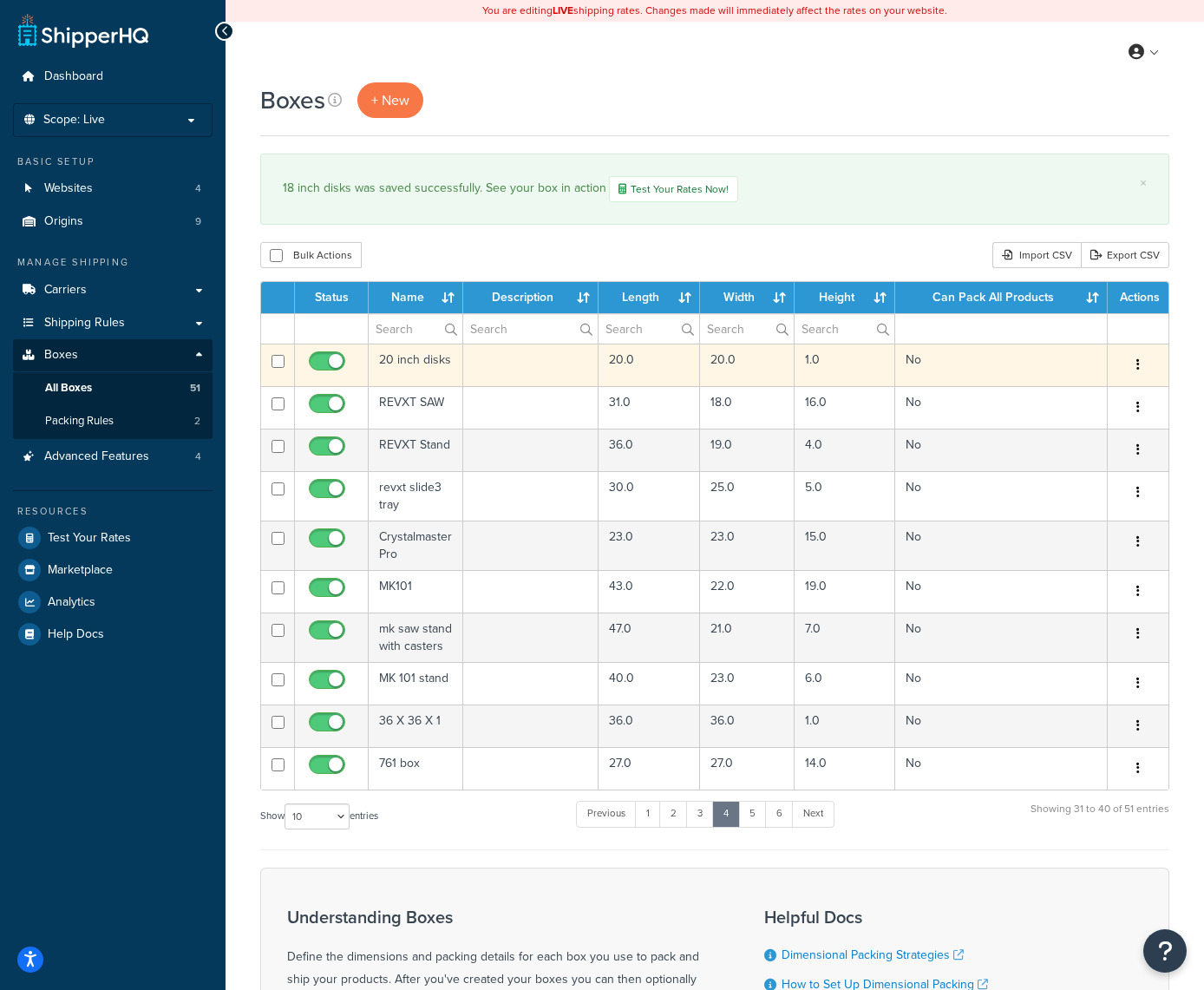
click at [1138, 368] on icon "button" at bounding box center [1139, 365] width 4 height 13
click at [1105, 392] on link "Edit" at bounding box center [1080, 398] width 137 height 36
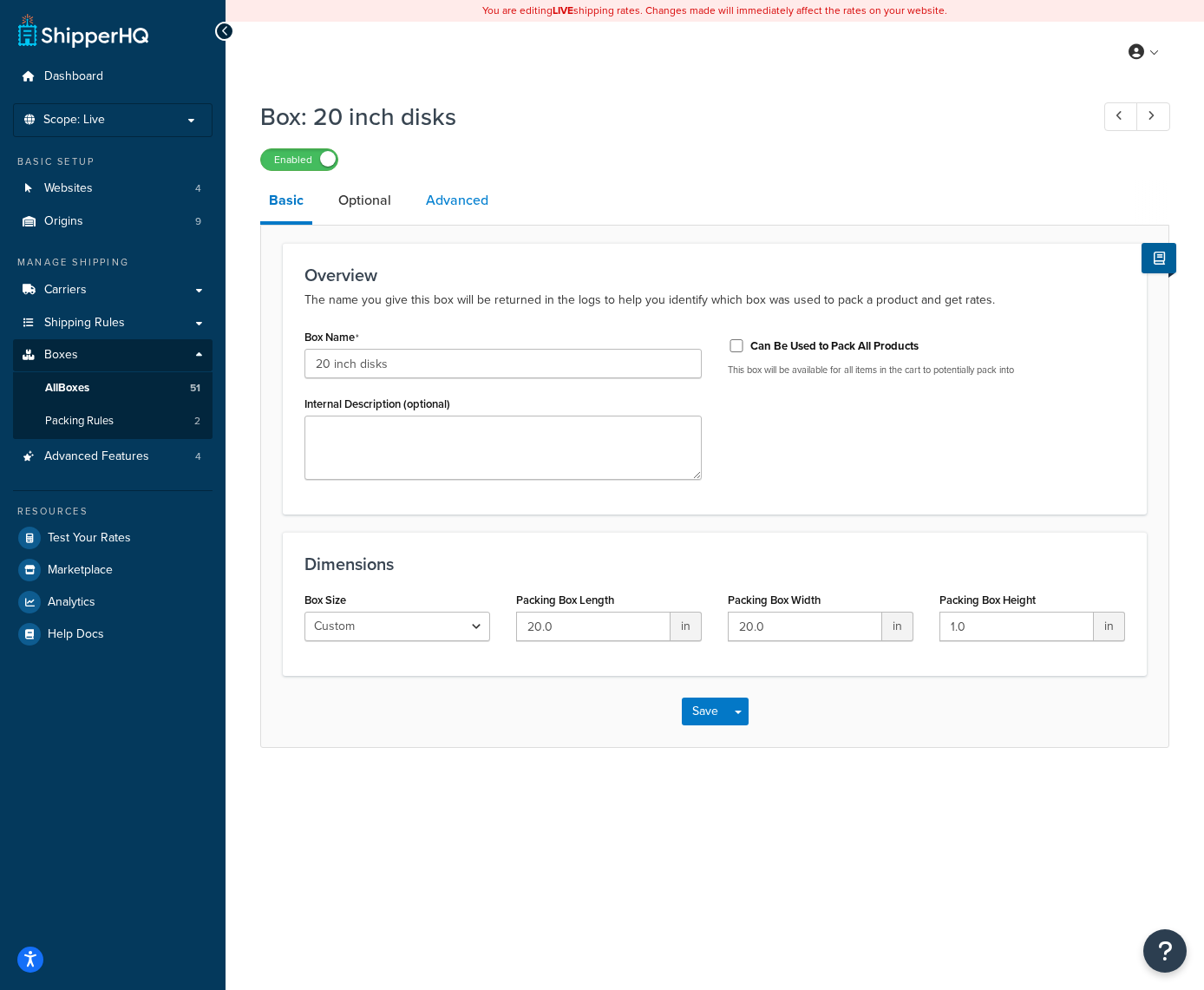
click at [460, 199] on link "Advanced" at bounding box center [457, 201] width 80 height 41
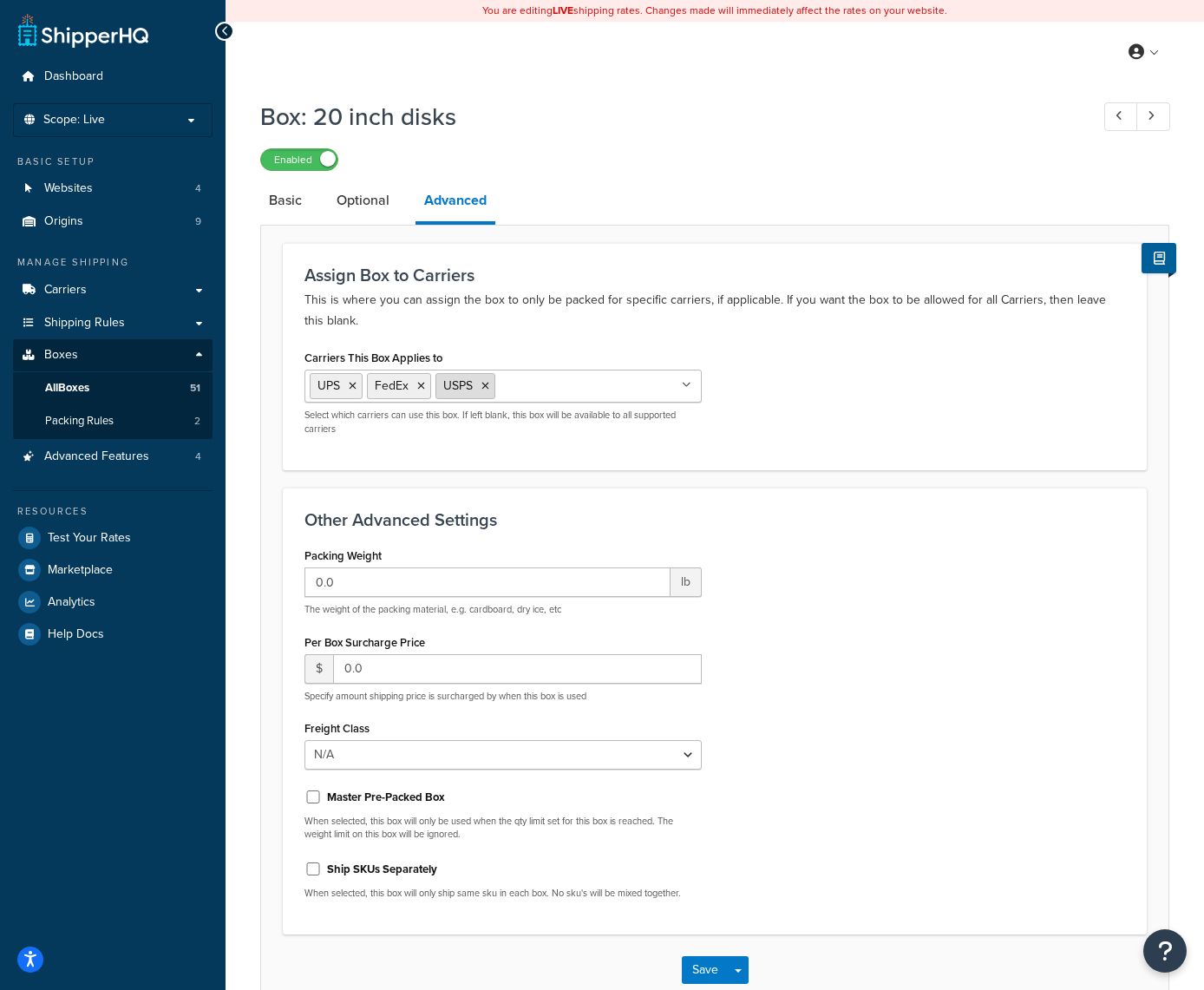
click at [484, 387] on icon at bounding box center [486, 386] width 8 height 11
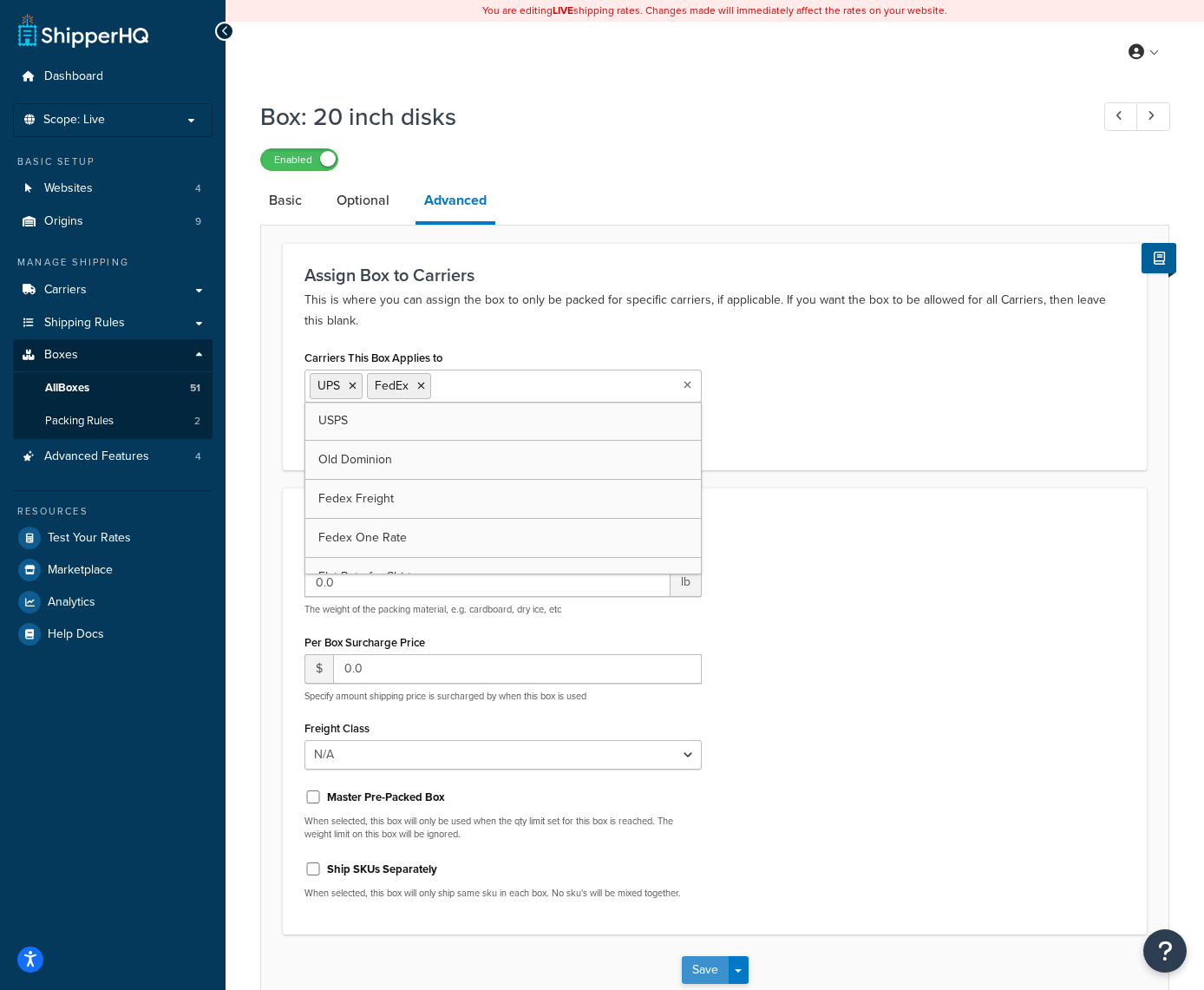
click at [696, 968] on button "Save" at bounding box center [705, 969] width 47 height 28
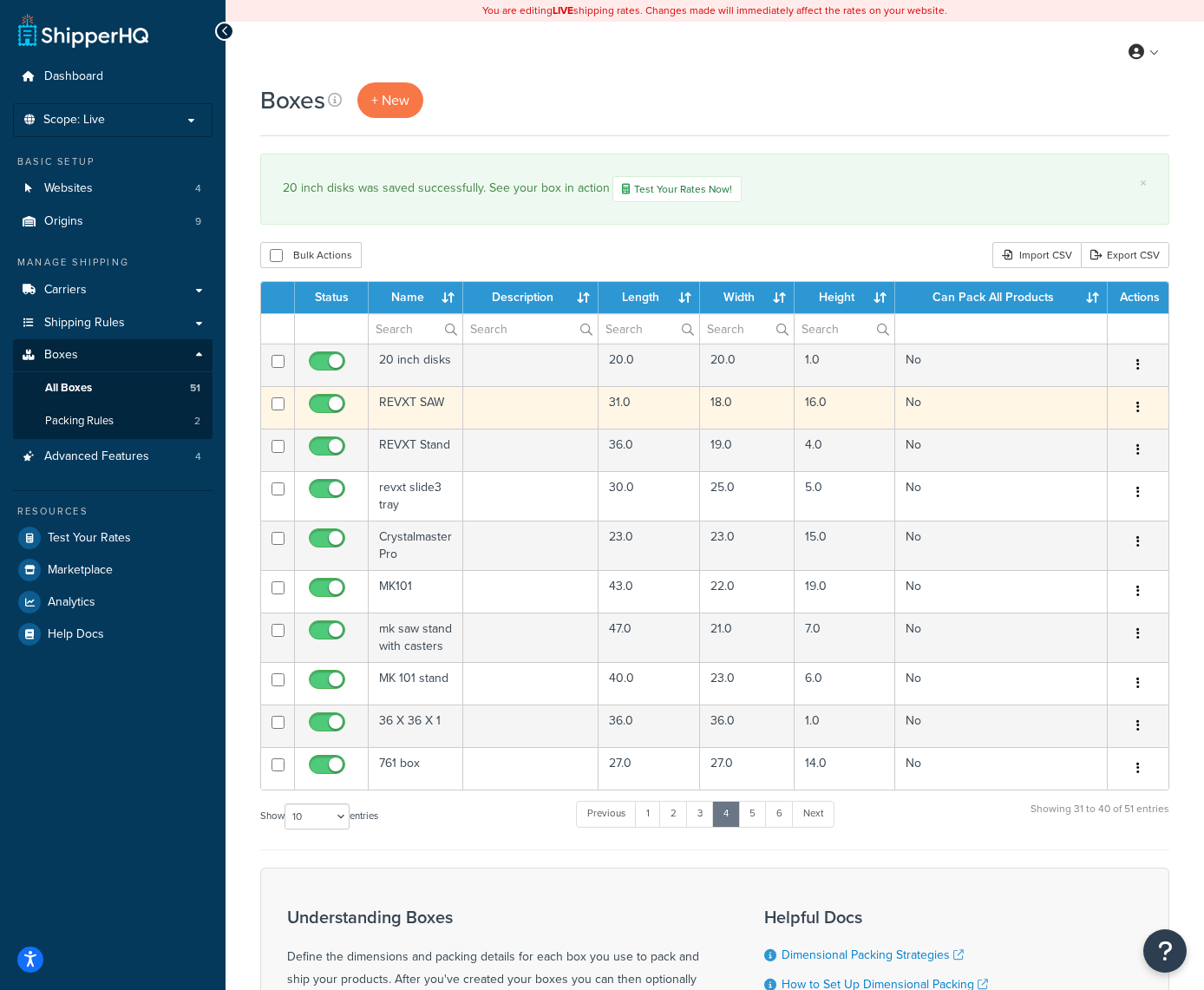
click at [1134, 409] on button "button" at bounding box center [1138, 408] width 24 height 28
click at [1102, 438] on link "Edit" at bounding box center [1080, 441] width 137 height 36
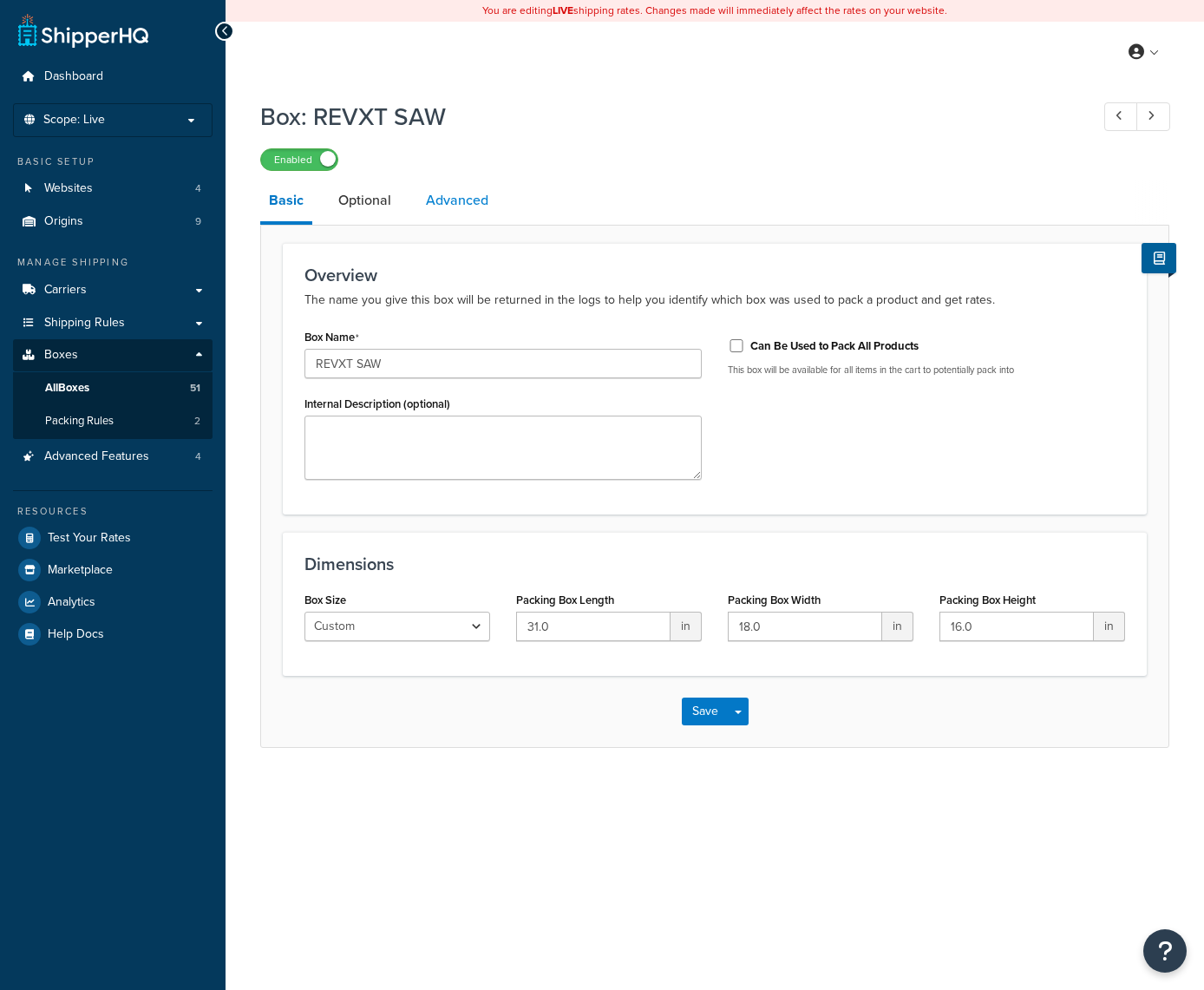
click at [456, 212] on link "Advanced" at bounding box center [457, 201] width 80 height 41
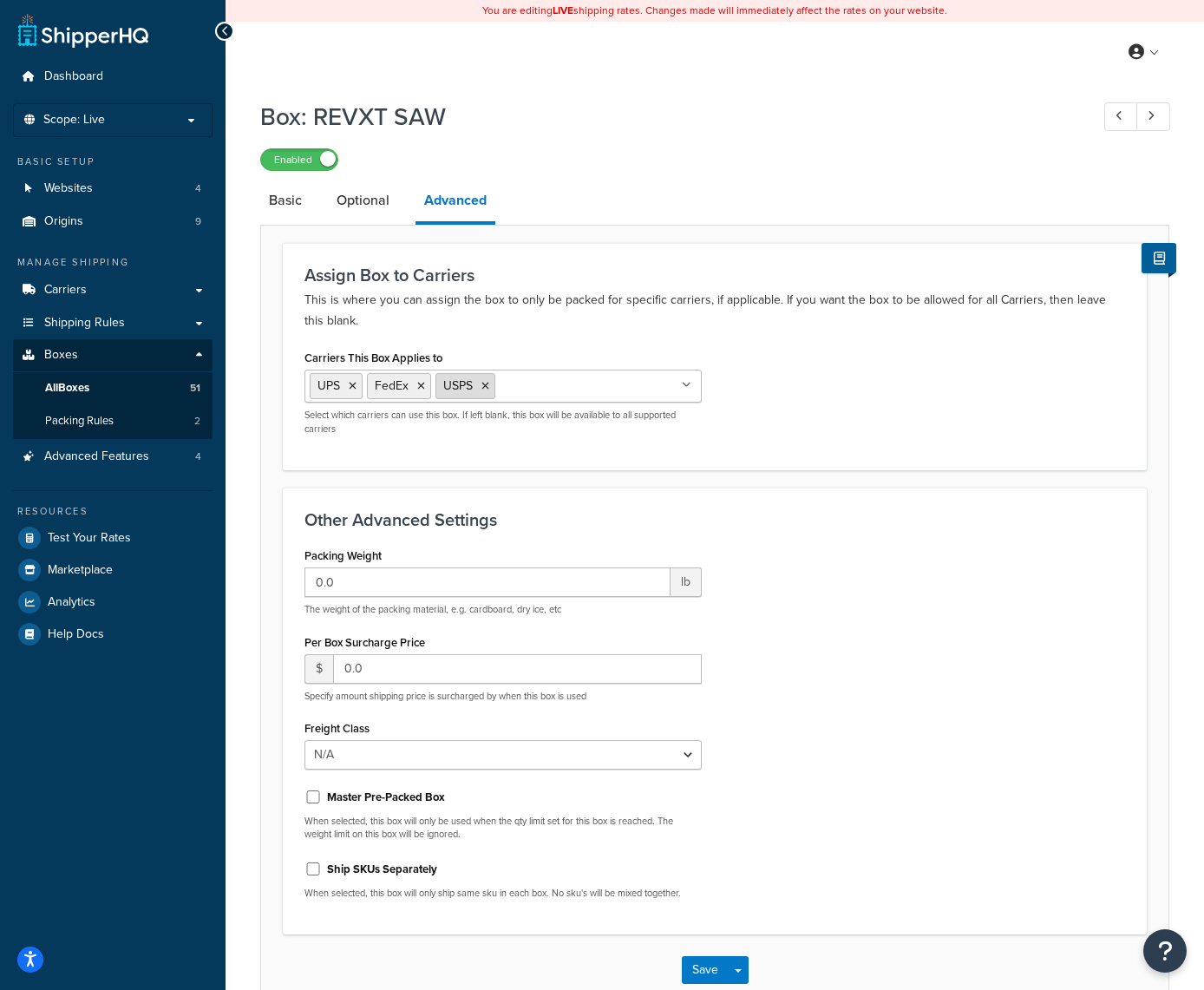
click at [488, 386] on icon at bounding box center [486, 386] width 8 height 11
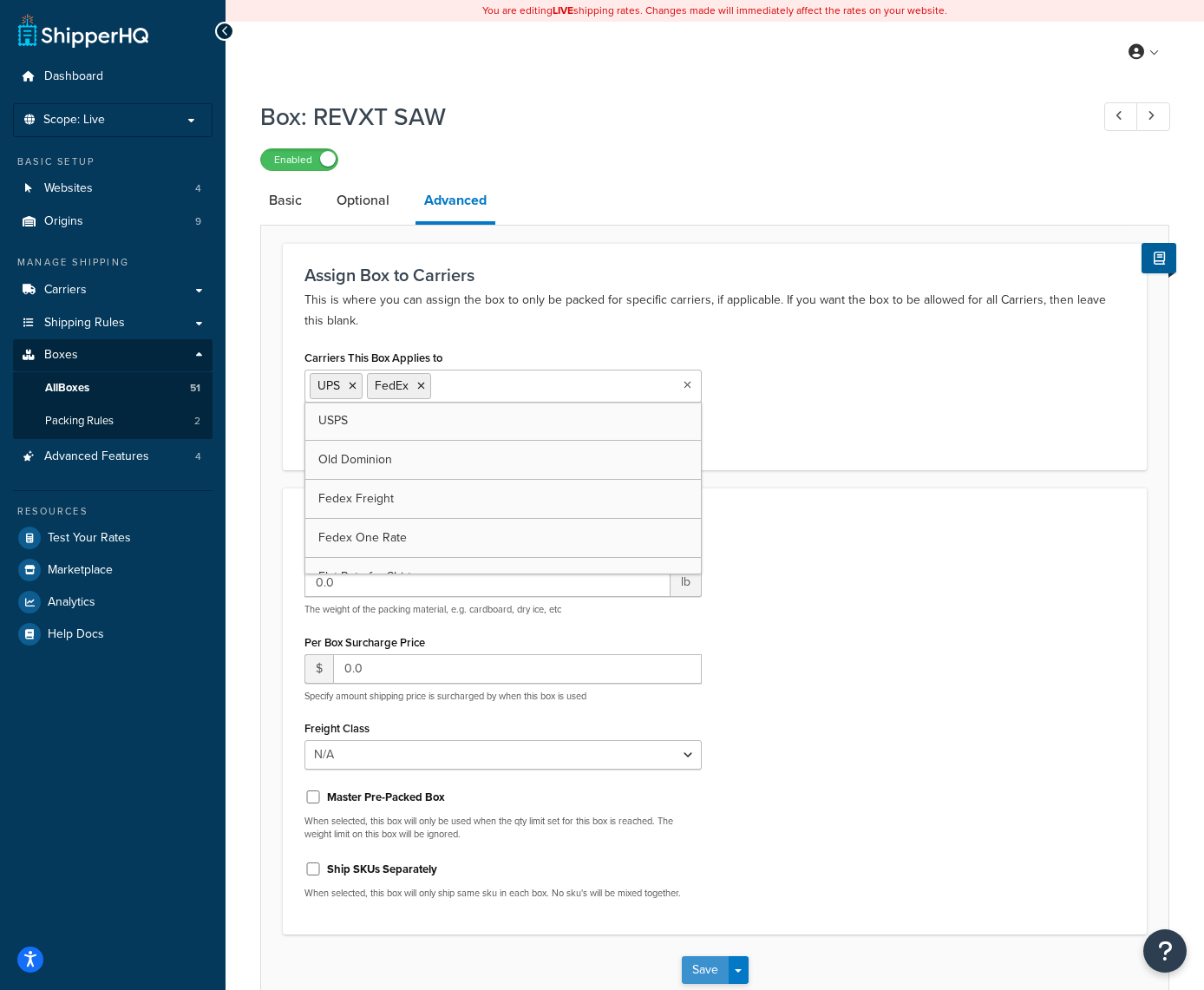
click at [699, 964] on button "Save" at bounding box center [705, 969] width 47 height 28
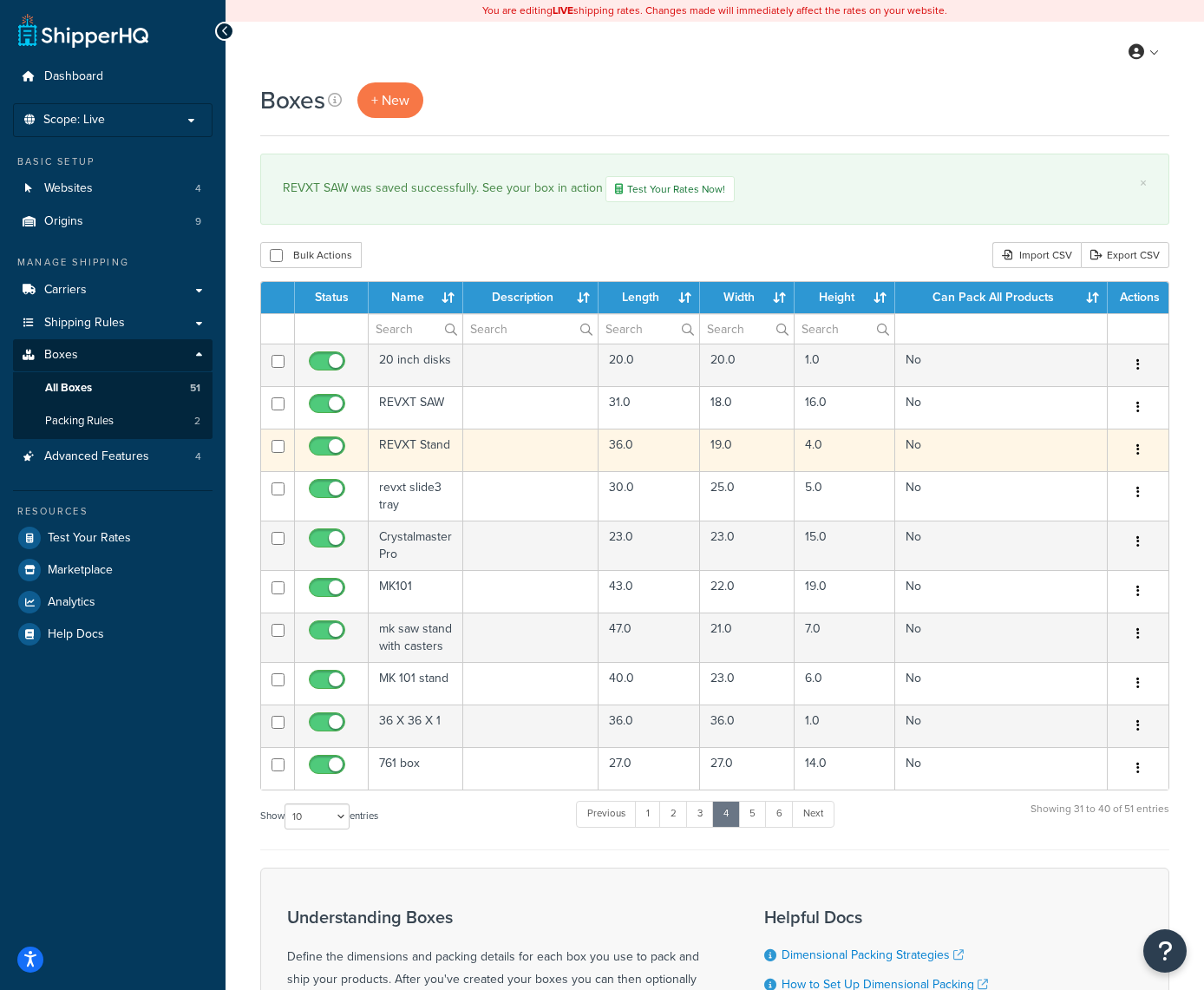
click at [1144, 448] on button "button" at bounding box center [1138, 450] width 24 height 28
click at [1080, 482] on link "Edit" at bounding box center [1080, 483] width 137 height 36
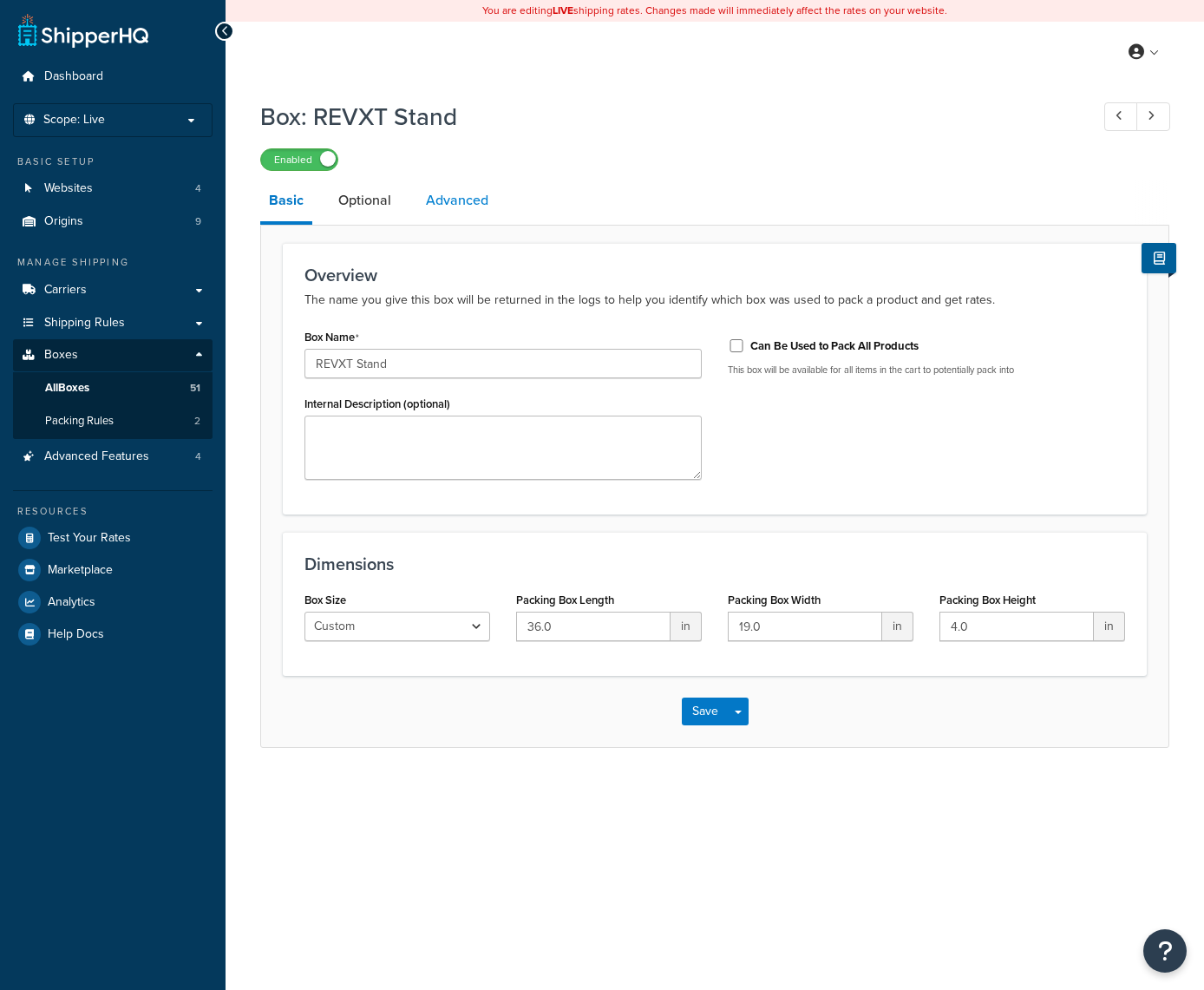
click at [467, 205] on link "Advanced" at bounding box center [457, 201] width 80 height 41
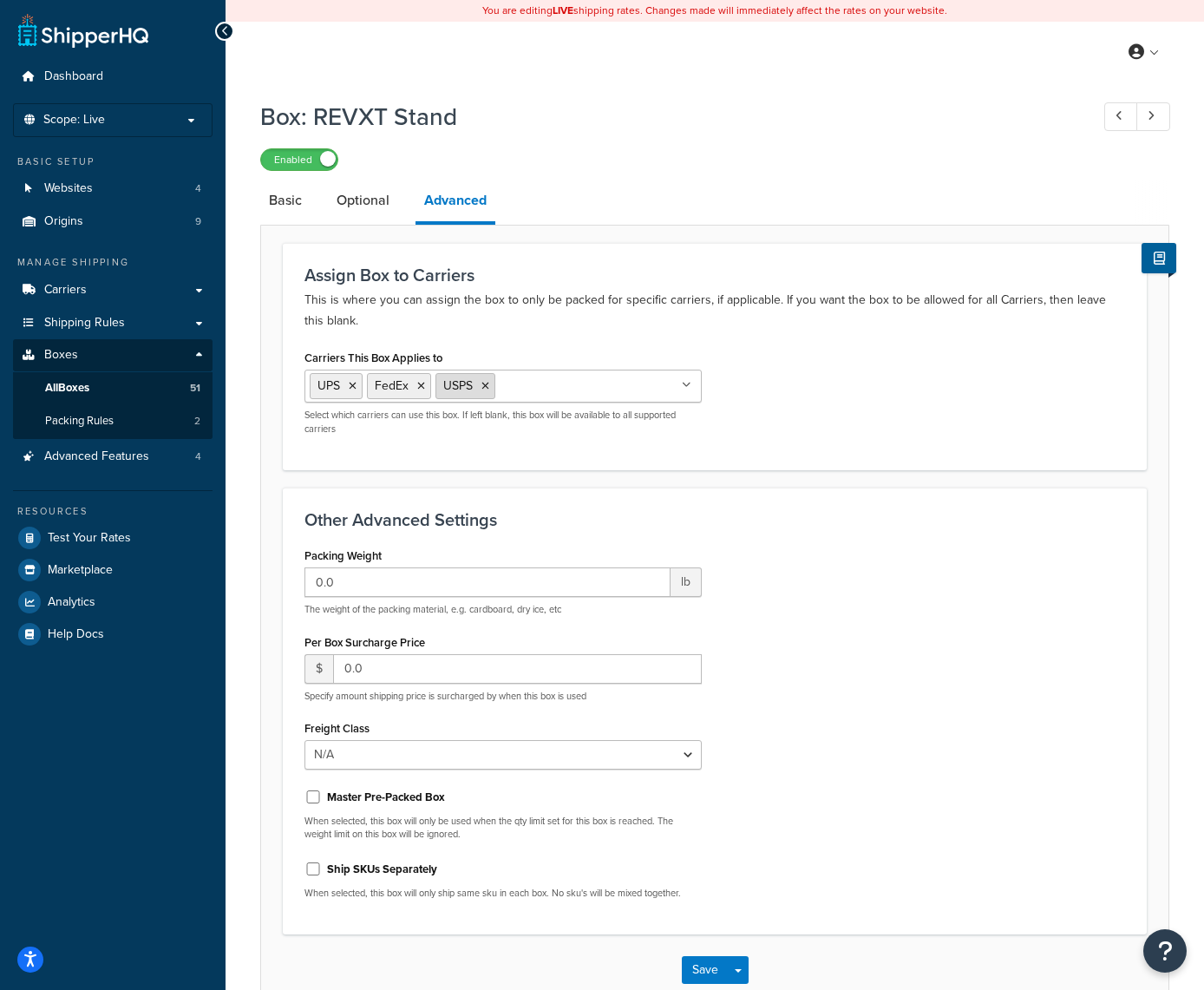
click at [487, 383] on icon at bounding box center [486, 386] width 8 height 11
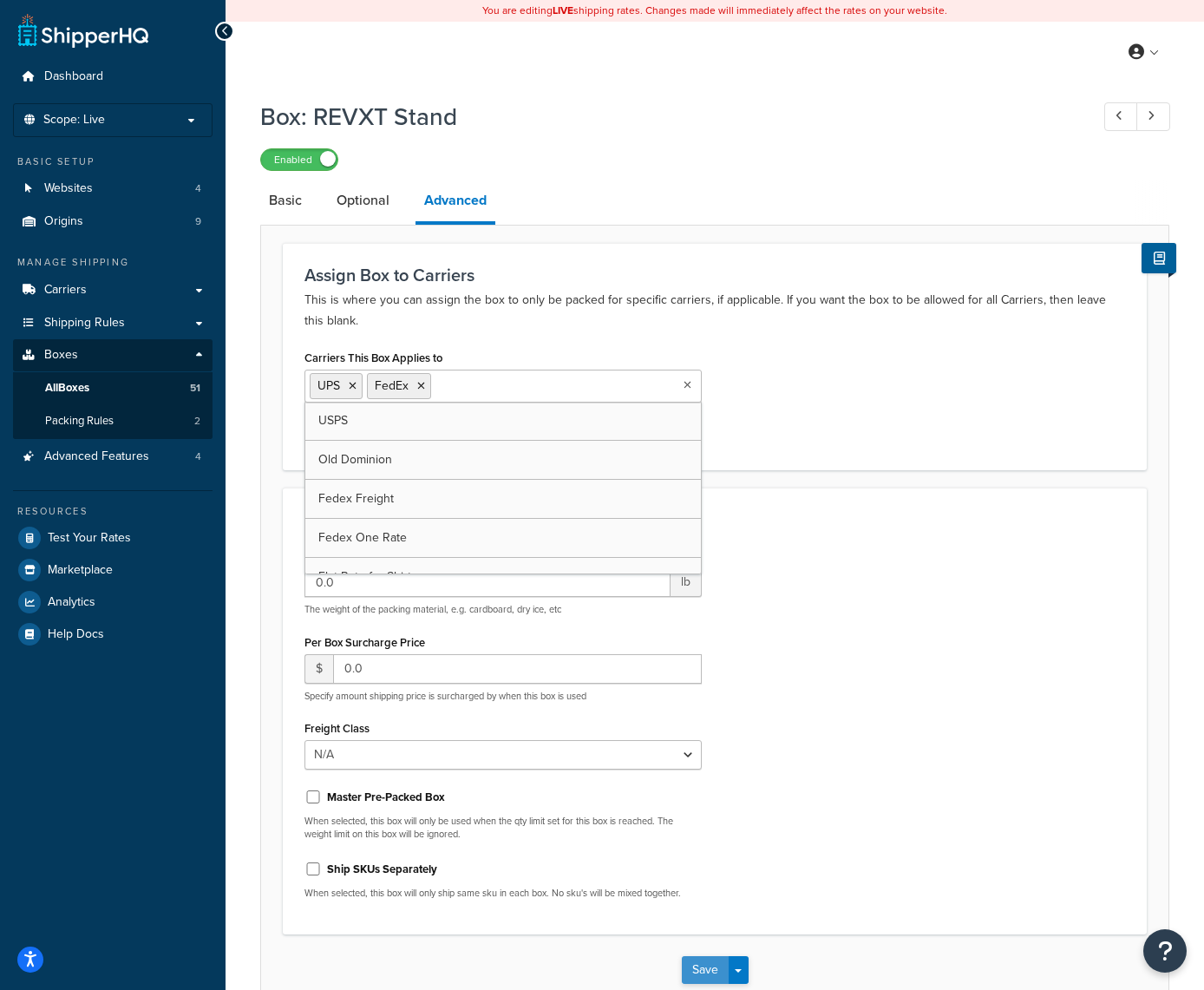
click at [708, 962] on button "Save" at bounding box center [705, 969] width 47 height 28
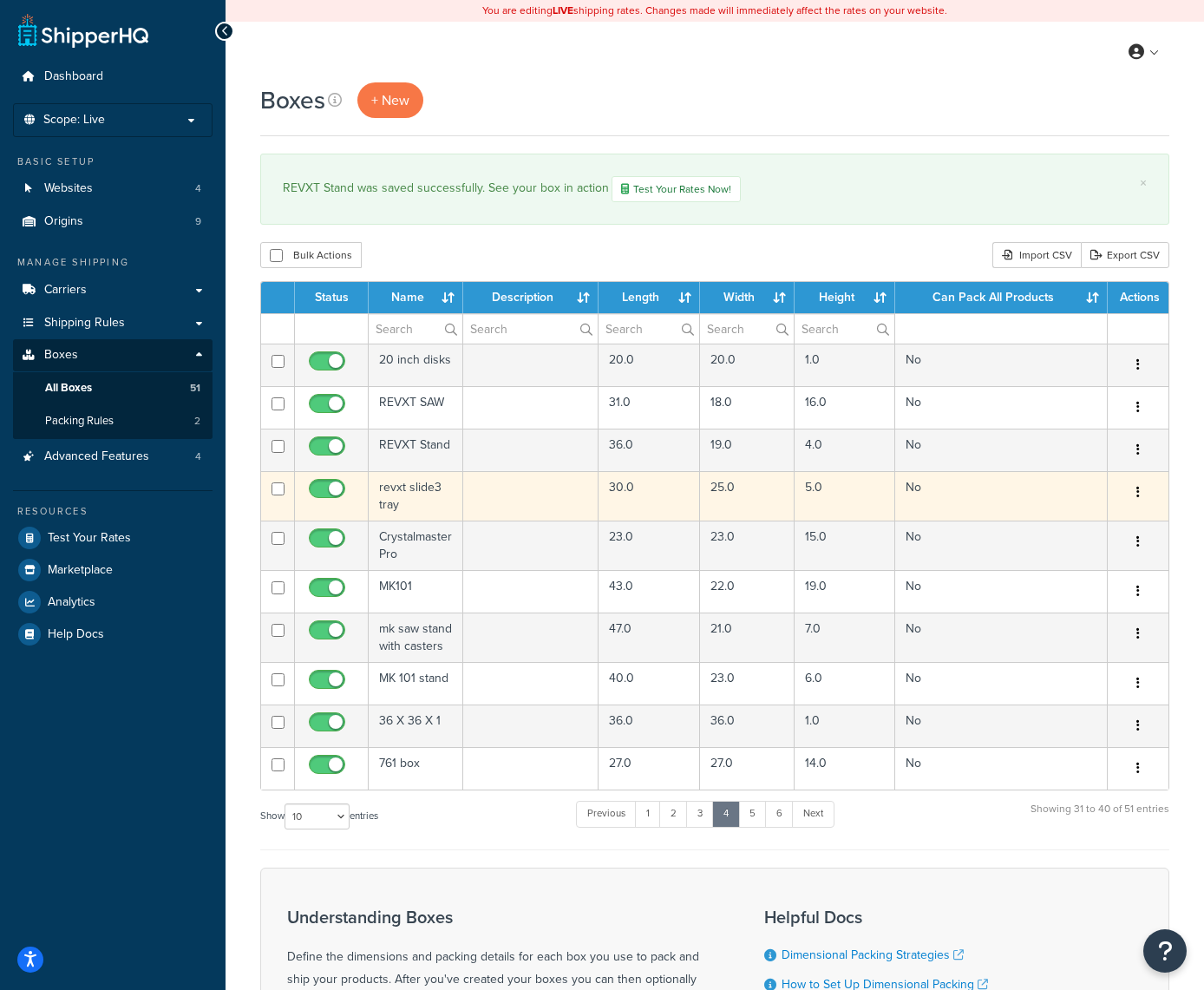
click at [1139, 490] on icon "button" at bounding box center [1139, 492] width 4 height 13
click at [1111, 523] on link "Edit" at bounding box center [1080, 526] width 137 height 36
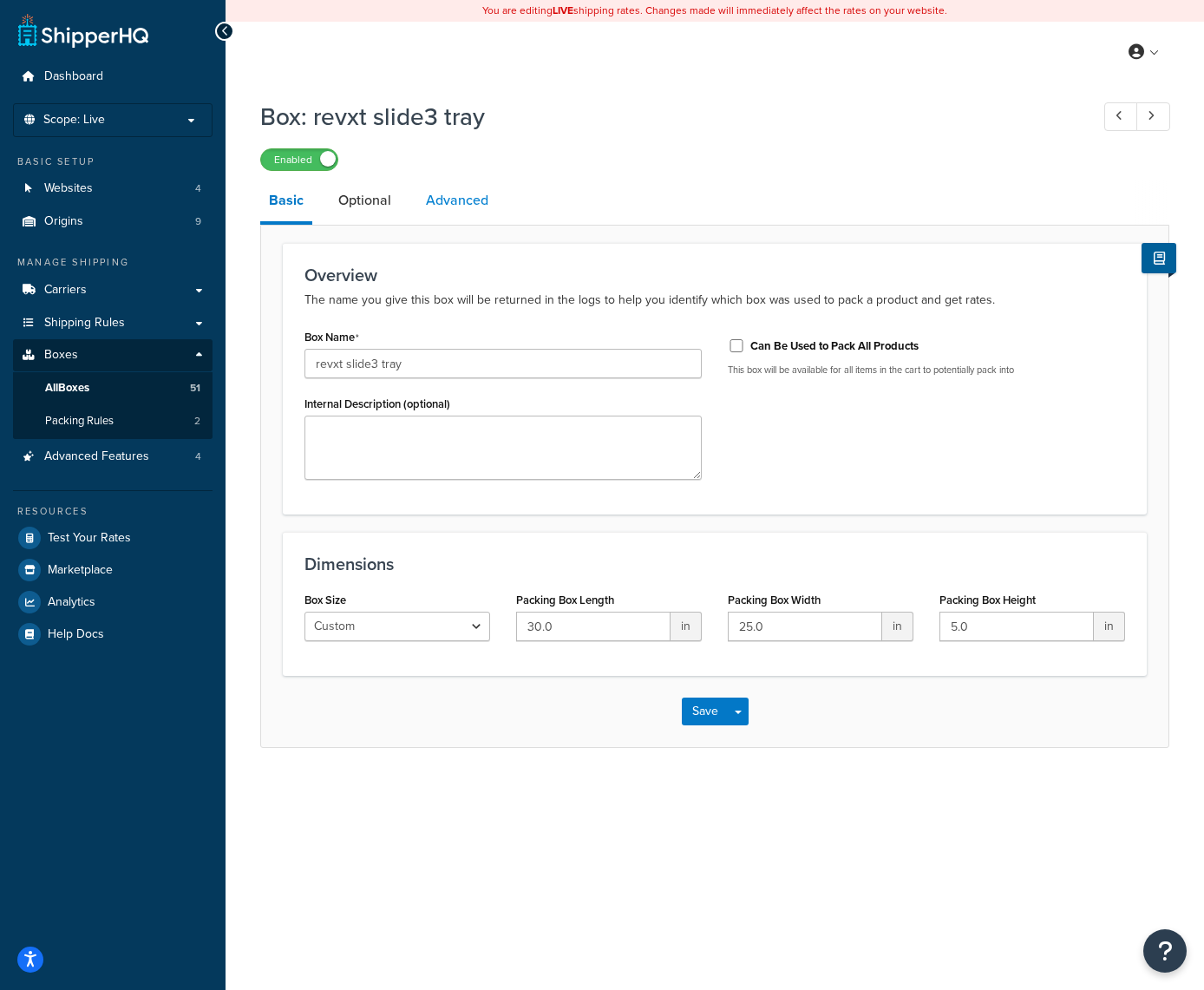
click at [460, 215] on link "Advanced" at bounding box center [457, 201] width 80 height 41
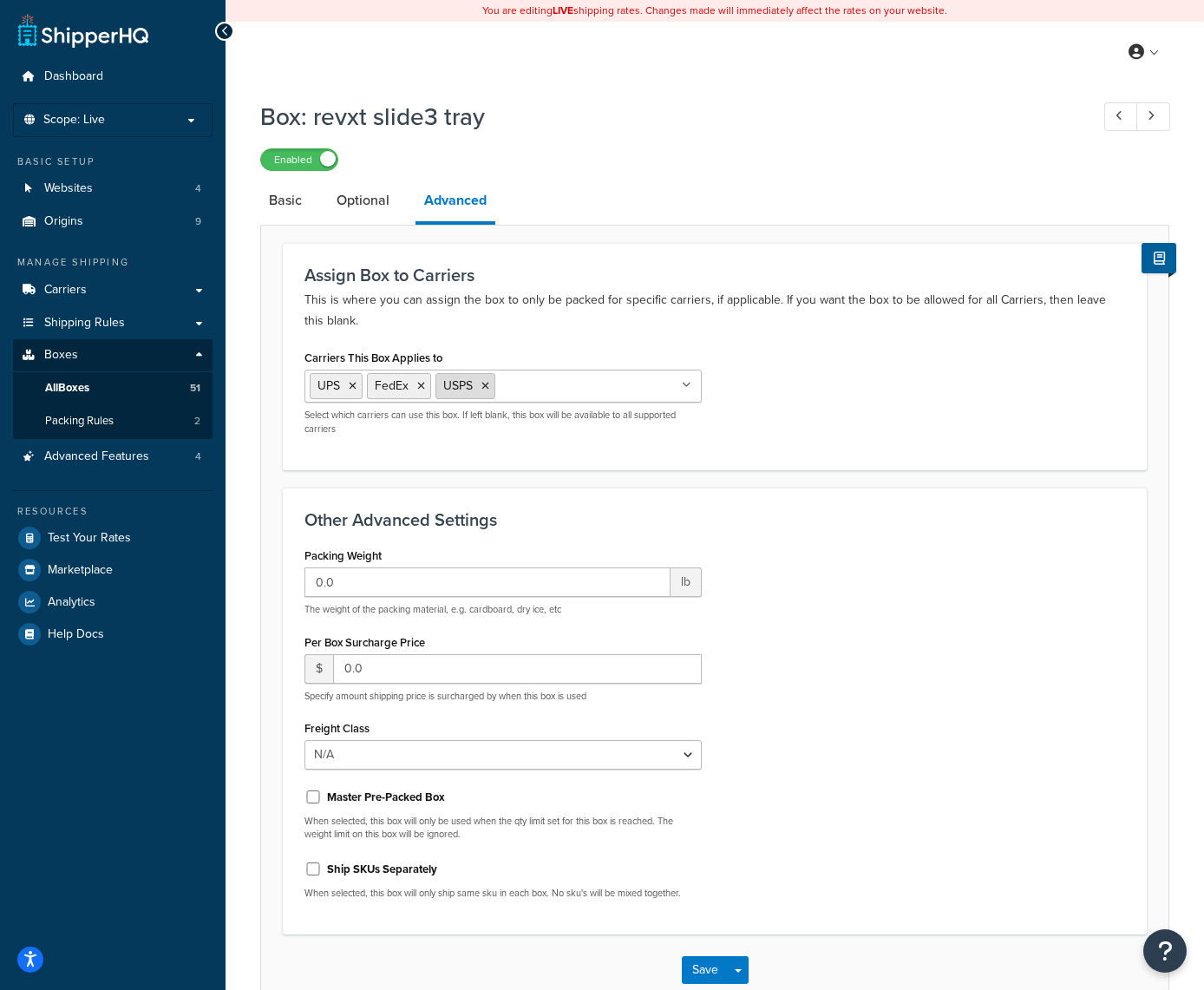
click at [489, 387] on icon at bounding box center [486, 386] width 8 height 11
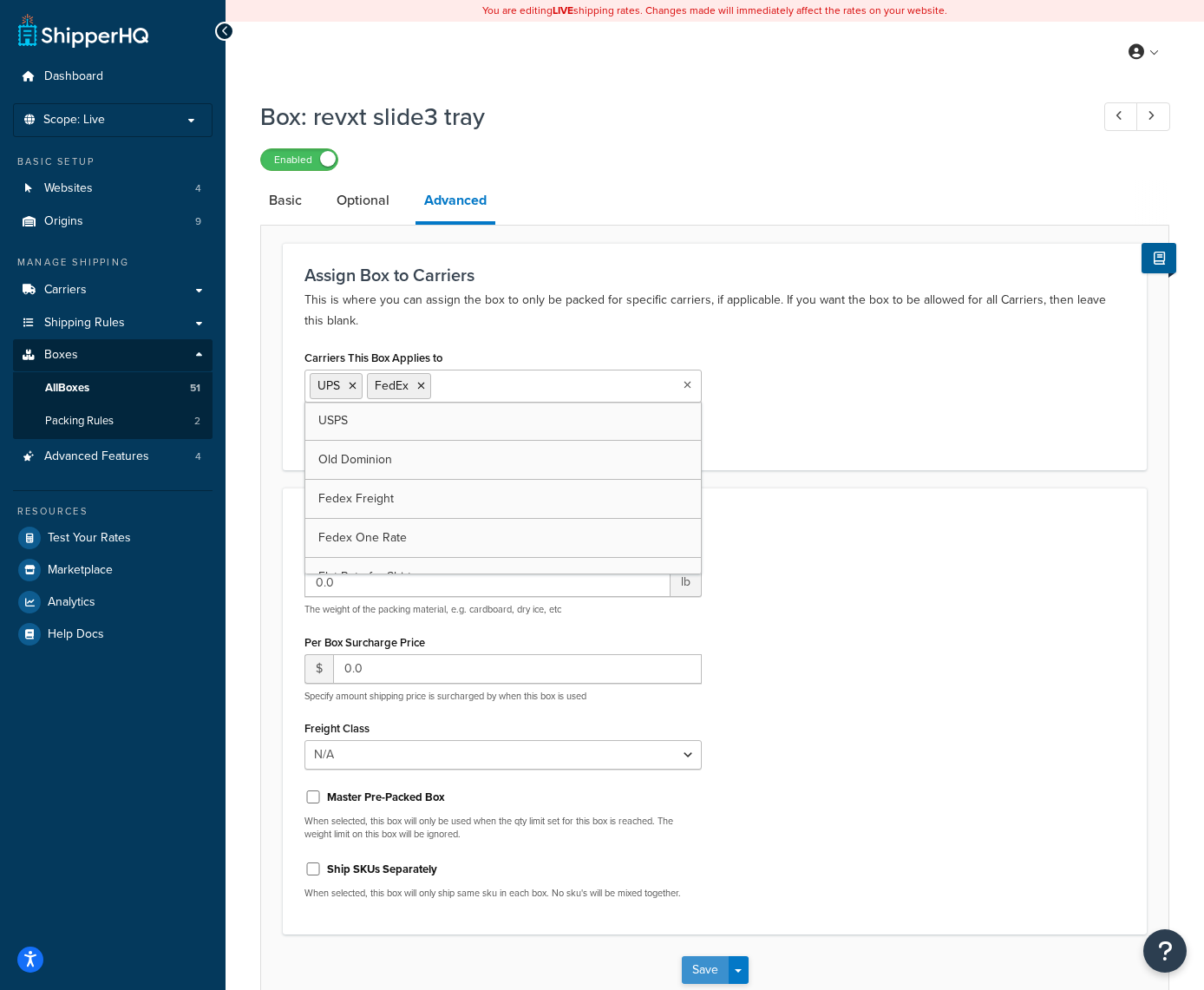
click at [694, 972] on button "Save" at bounding box center [705, 969] width 47 height 28
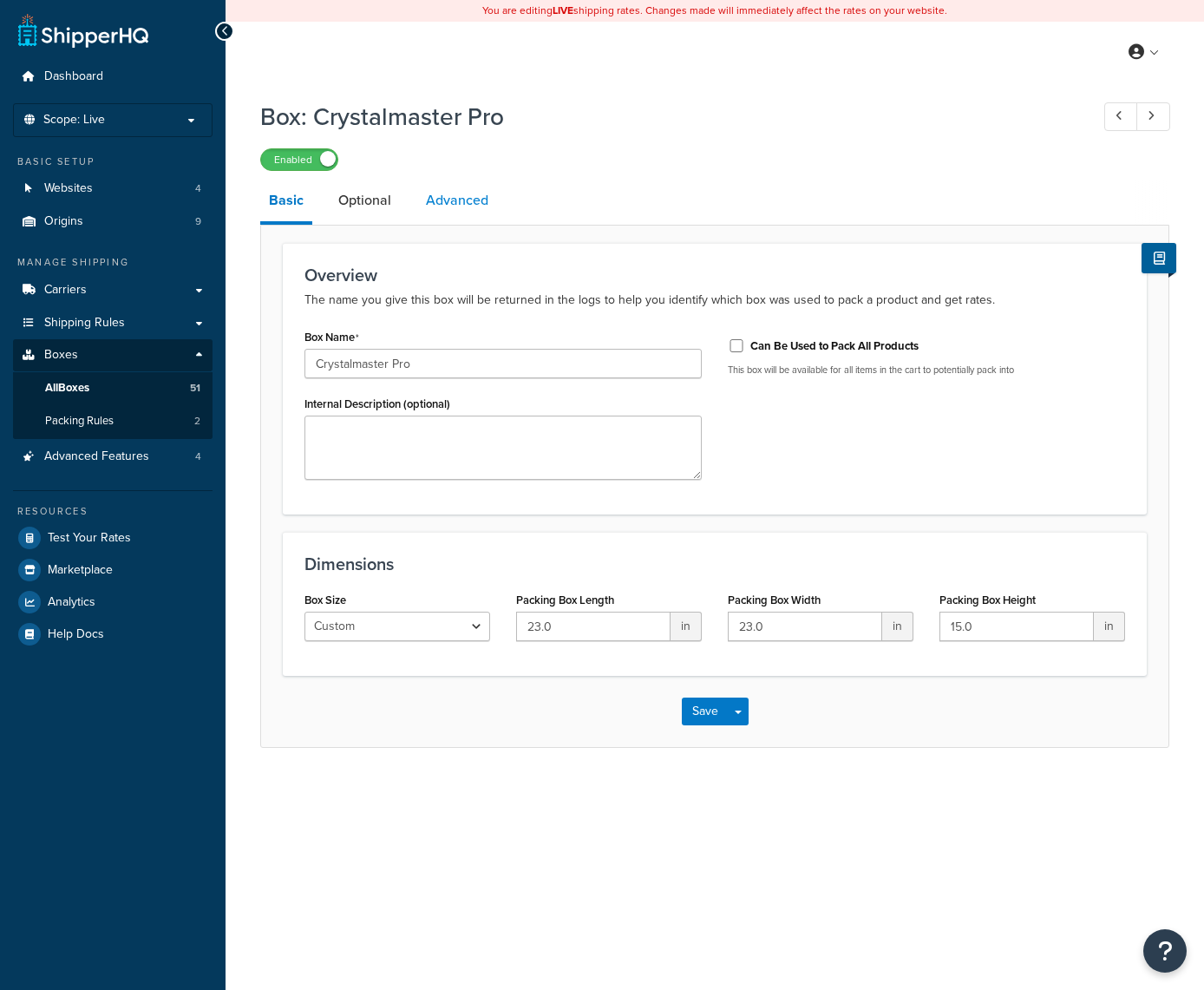
click at [445, 209] on link "Advanced" at bounding box center [457, 201] width 80 height 41
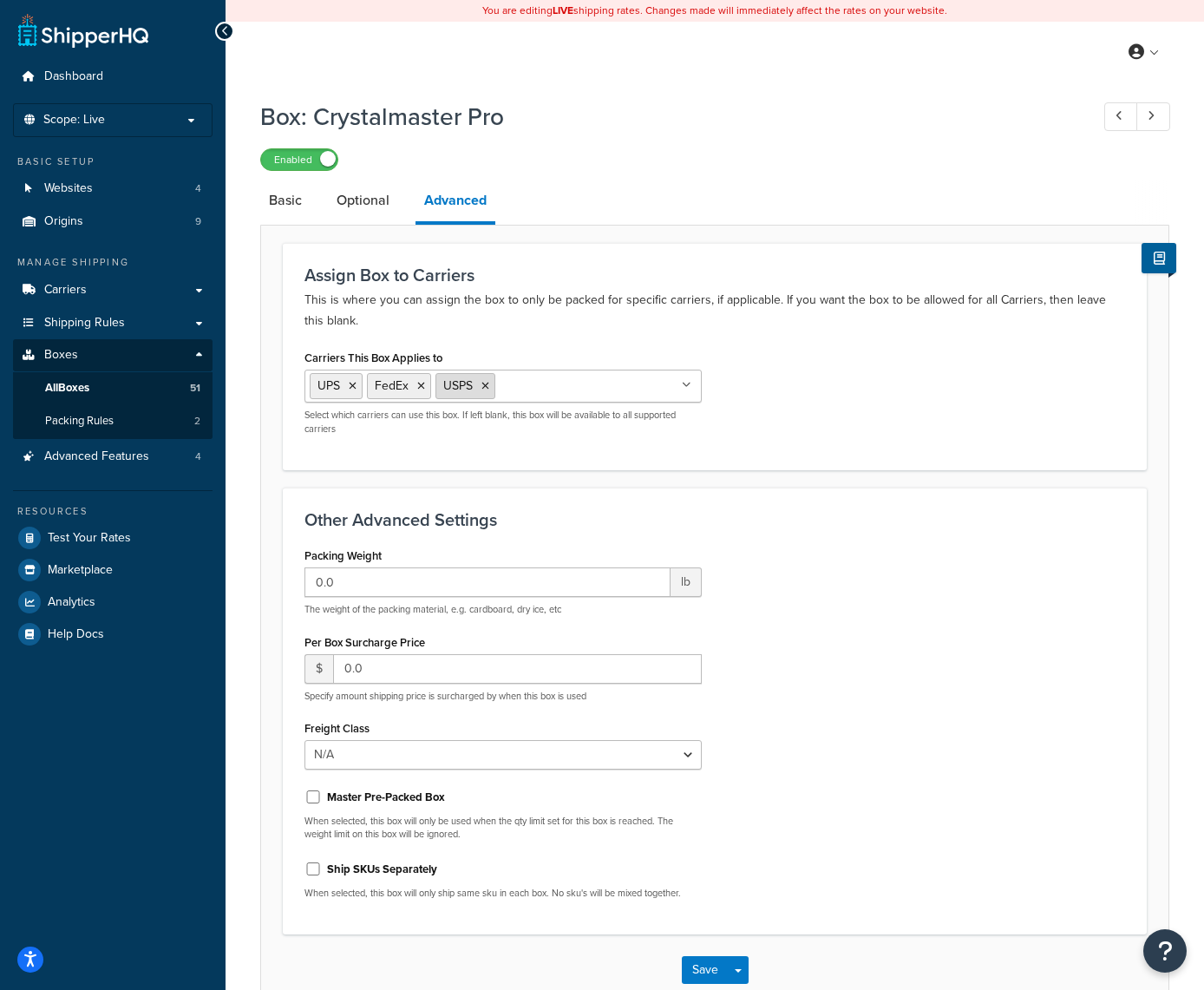
click at [486, 387] on icon at bounding box center [486, 386] width 8 height 11
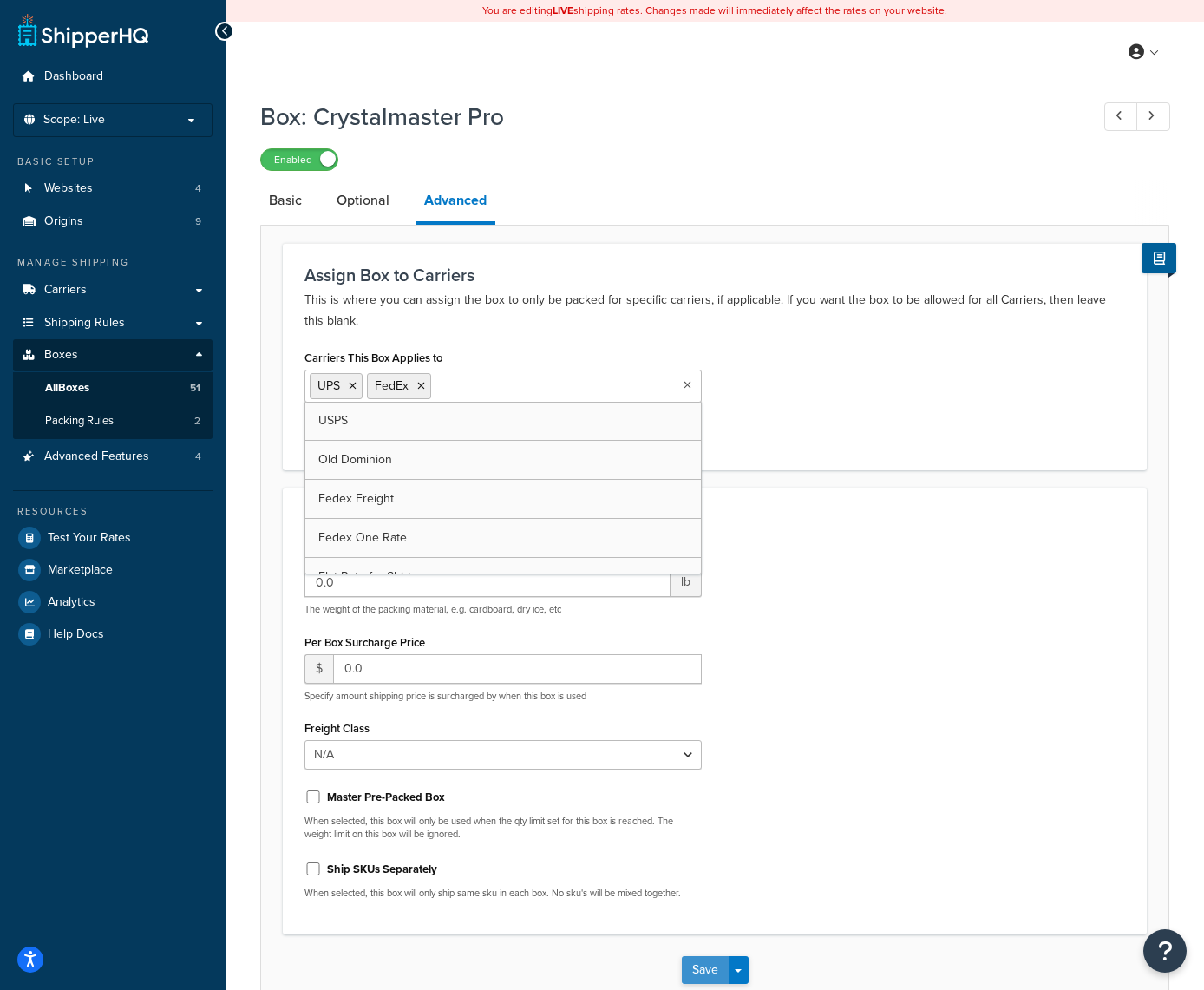
click at [706, 979] on button "Save" at bounding box center [705, 969] width 47 height 28
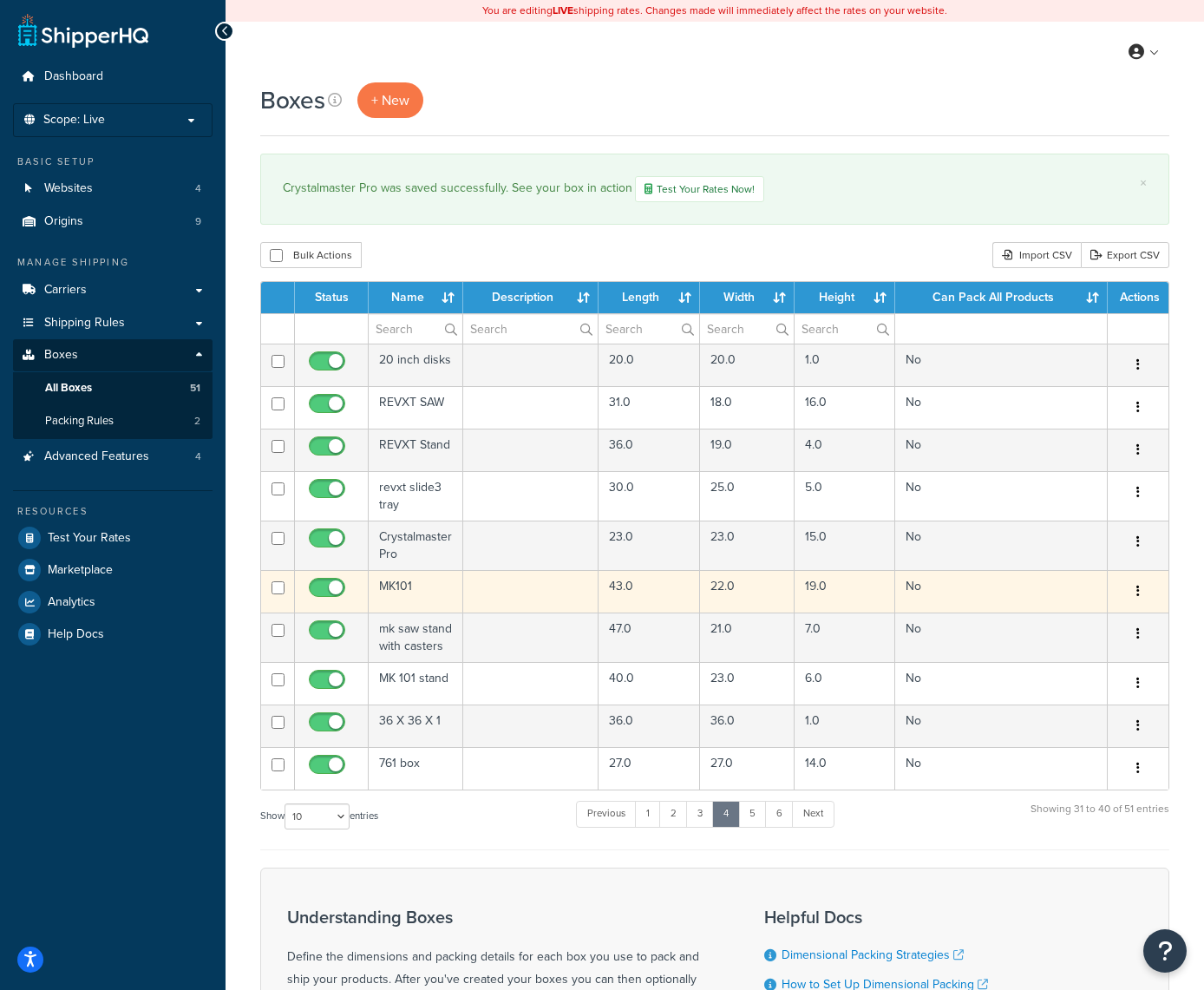
click at [1139, 590] on icon "button" at bounding box center [1139, 591] width 4 height 13
click at [1096, 619] on link "Edit" at bounding box center [1080, 624] width 137 height 36
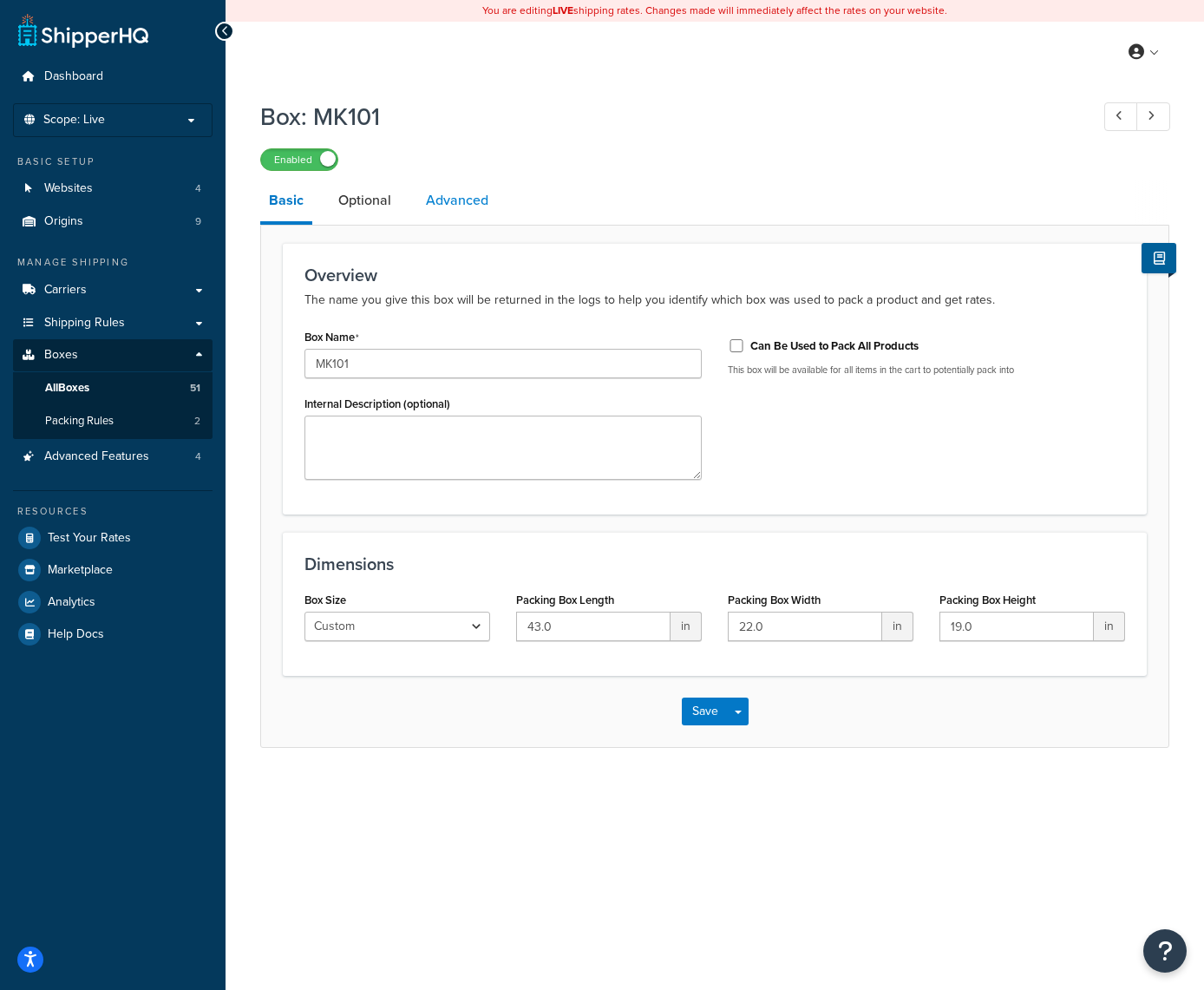
click at [462, 211] on link "Advanced" at bounding box center [457, 201] width 80 height 41
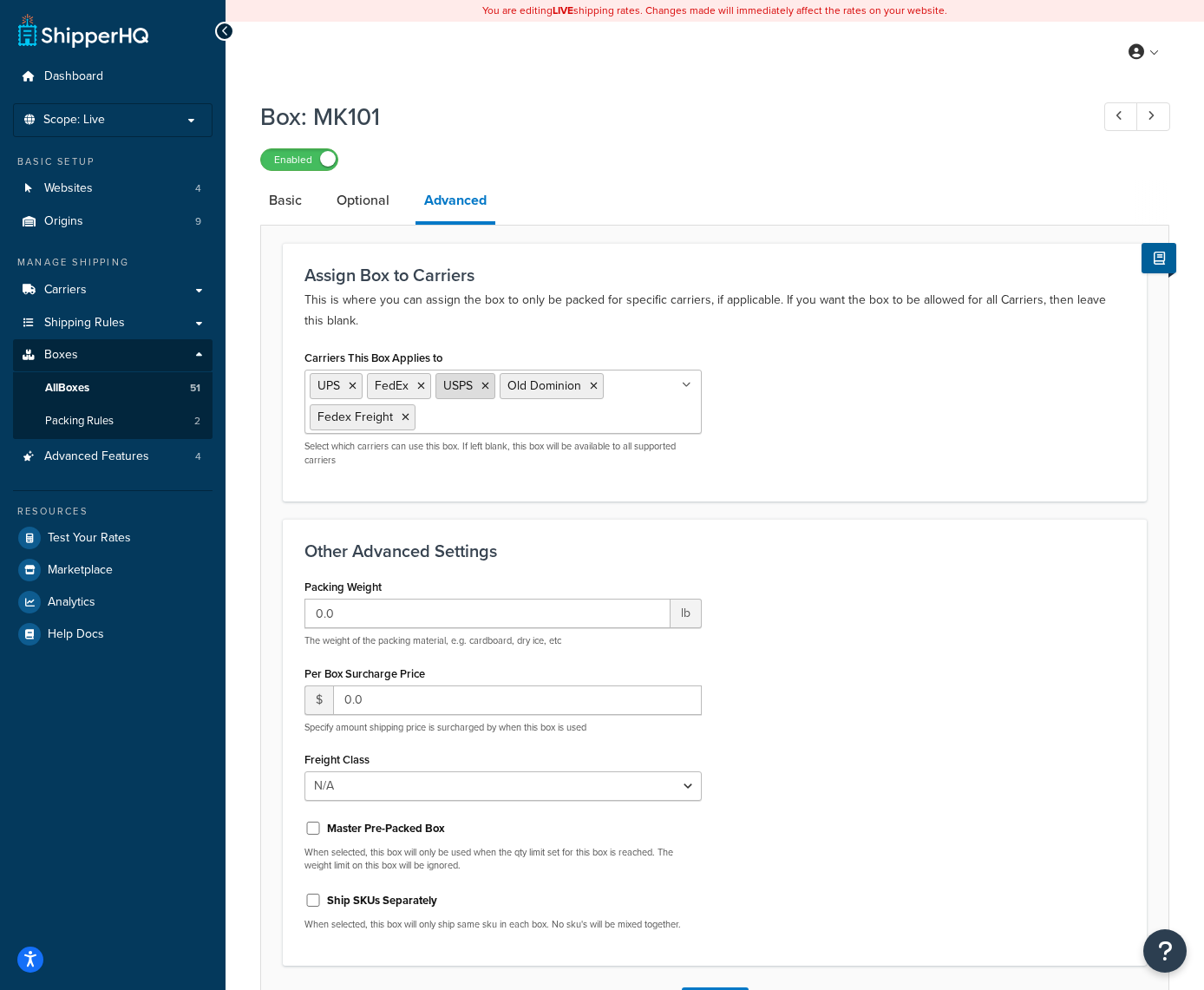
click at [482, 392] on icon at bounding box center [486, 386] width 8 height 11
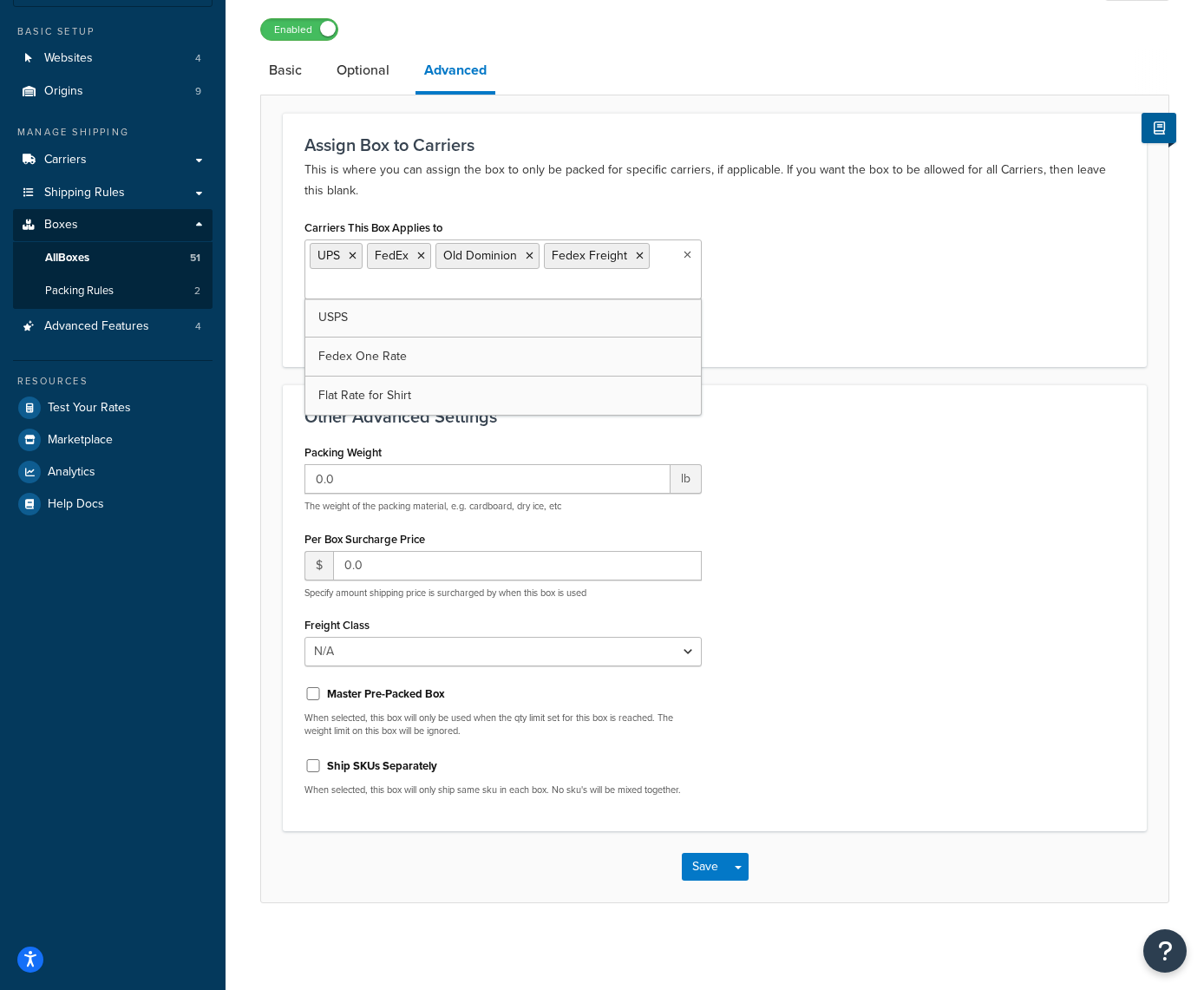
scroll to position [129, 0]
click at [697, 862] on button "Save" at bounding box center [705, 867] width 47 height 28
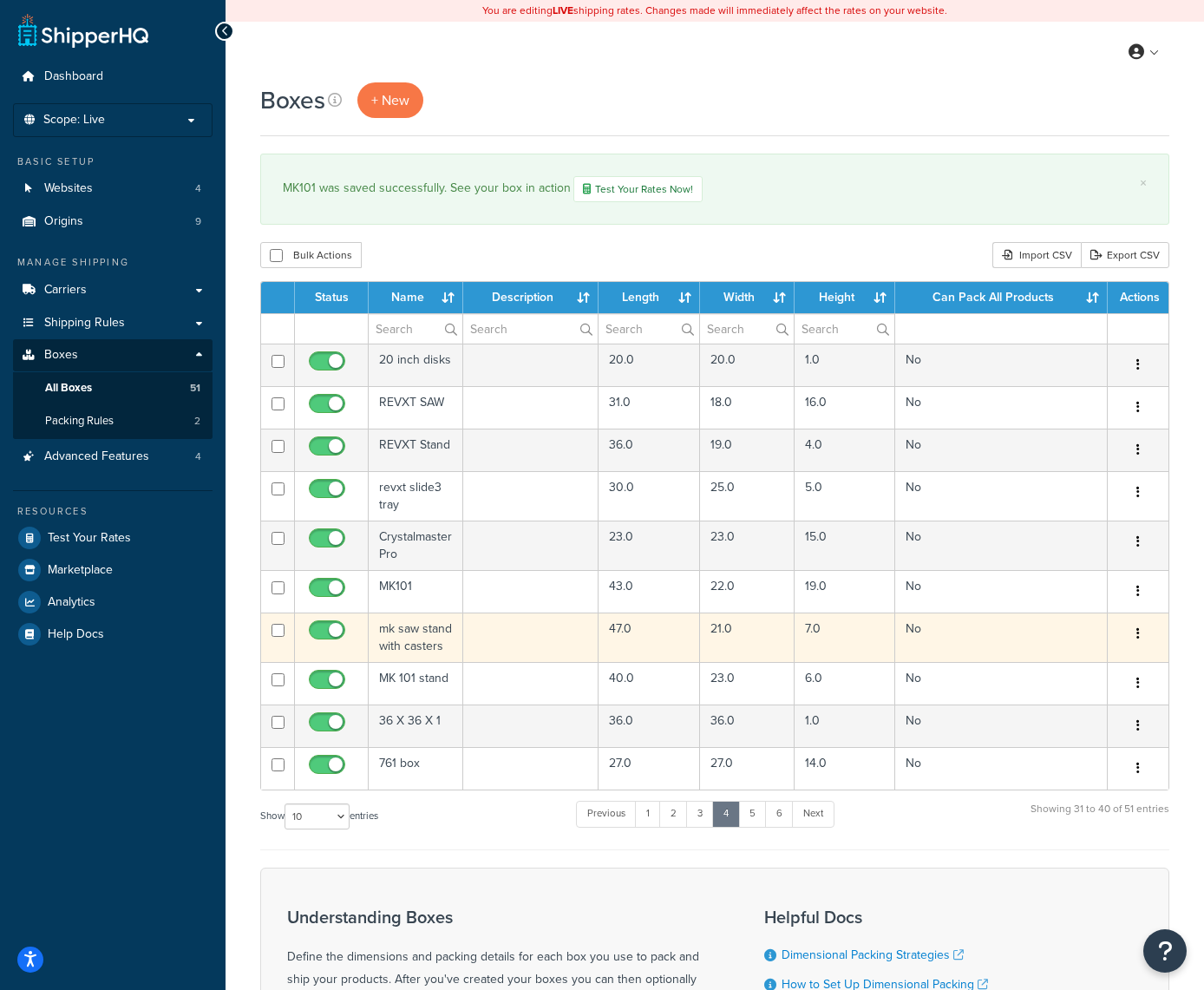
click at [1141, 628] on button "button" at bounding box center [1138, 634] width 24 height 28
click at [1081, 667] on link "Edit" at bounding box center [1080, 667] width 137 height 36
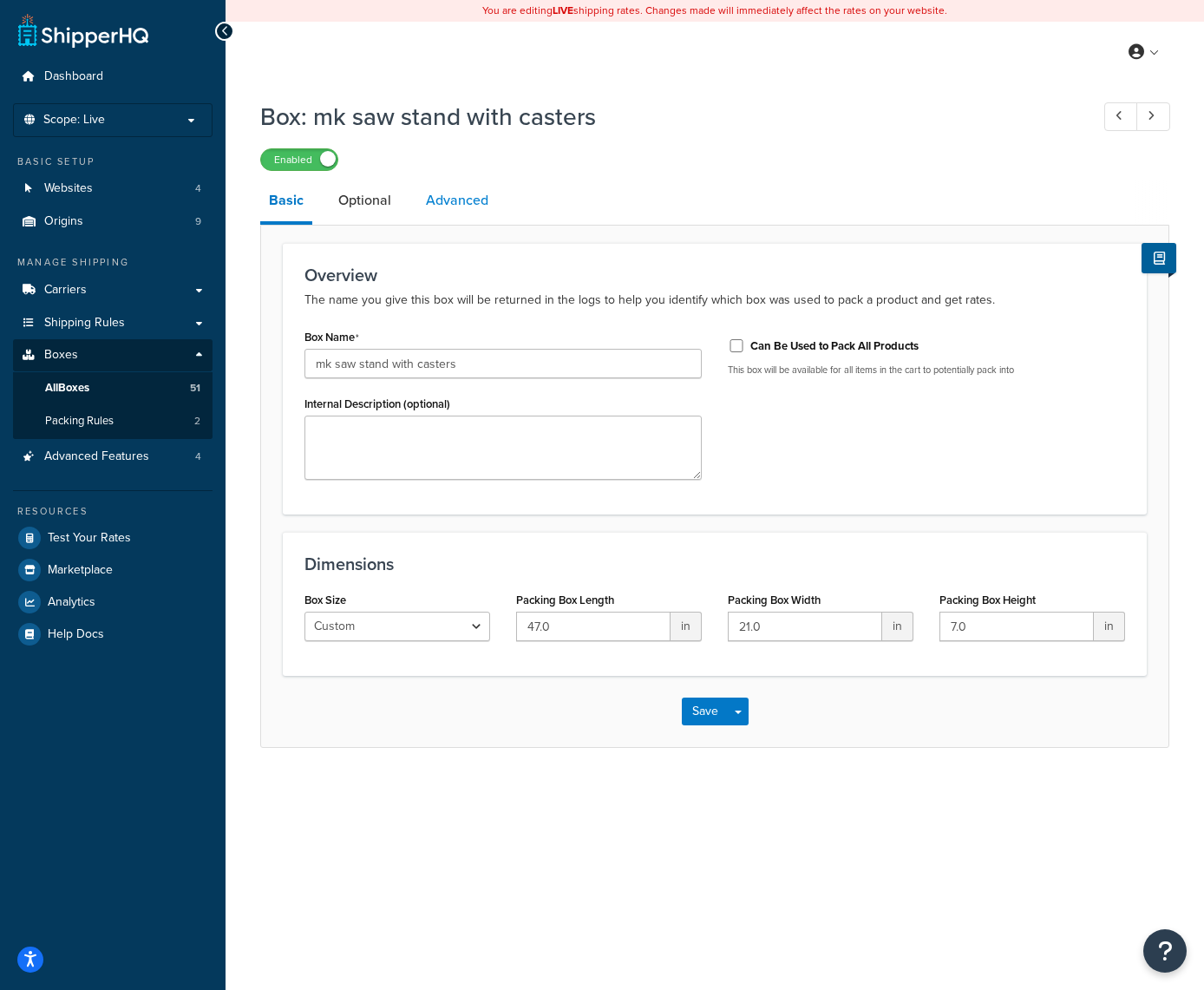
click at [461, 209] on link "Advanced" at bounding box center [457, 201] width 80 height 41
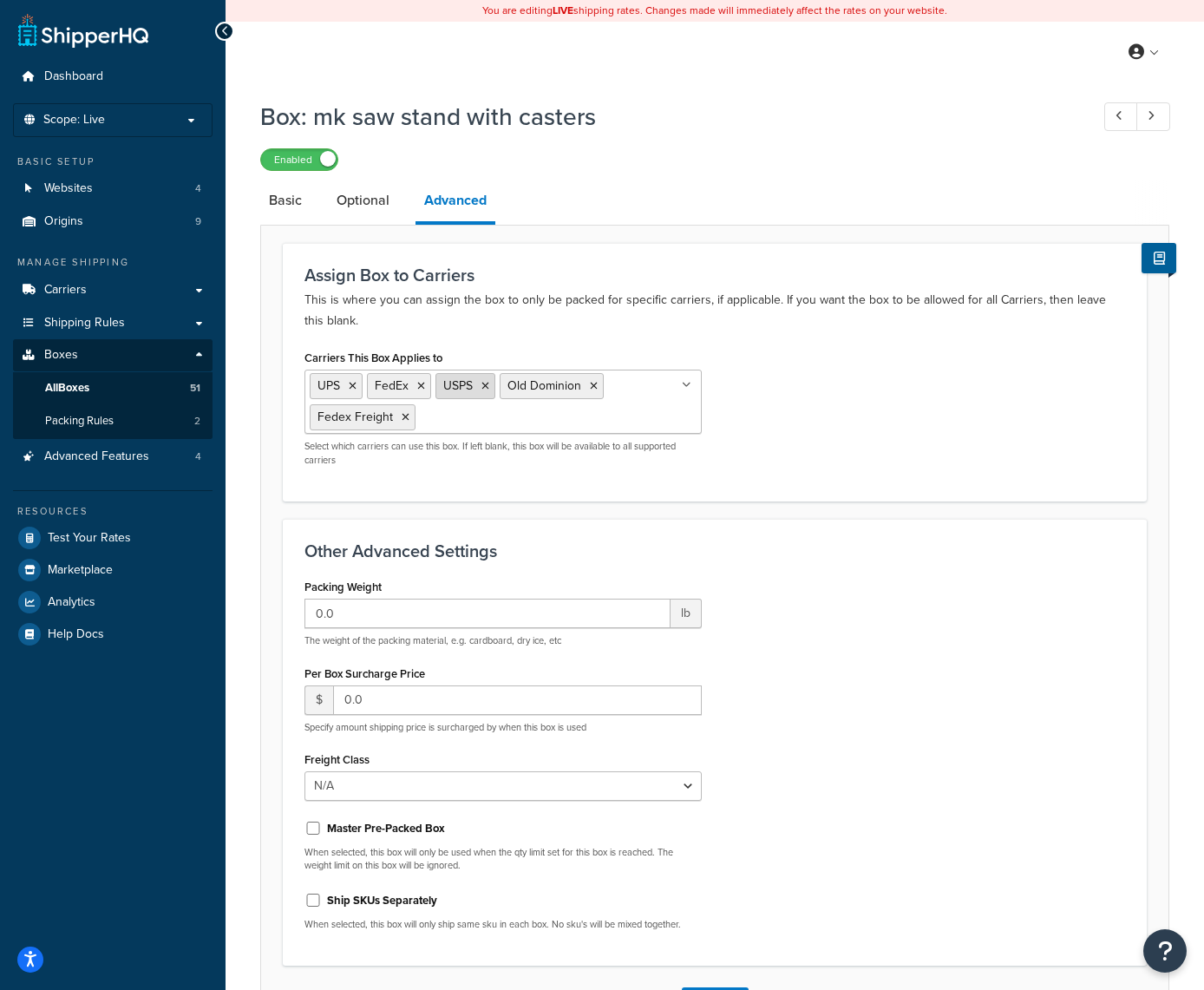
click at [489, 386] on icon at bounding box center [486, 386] width 8 height 11
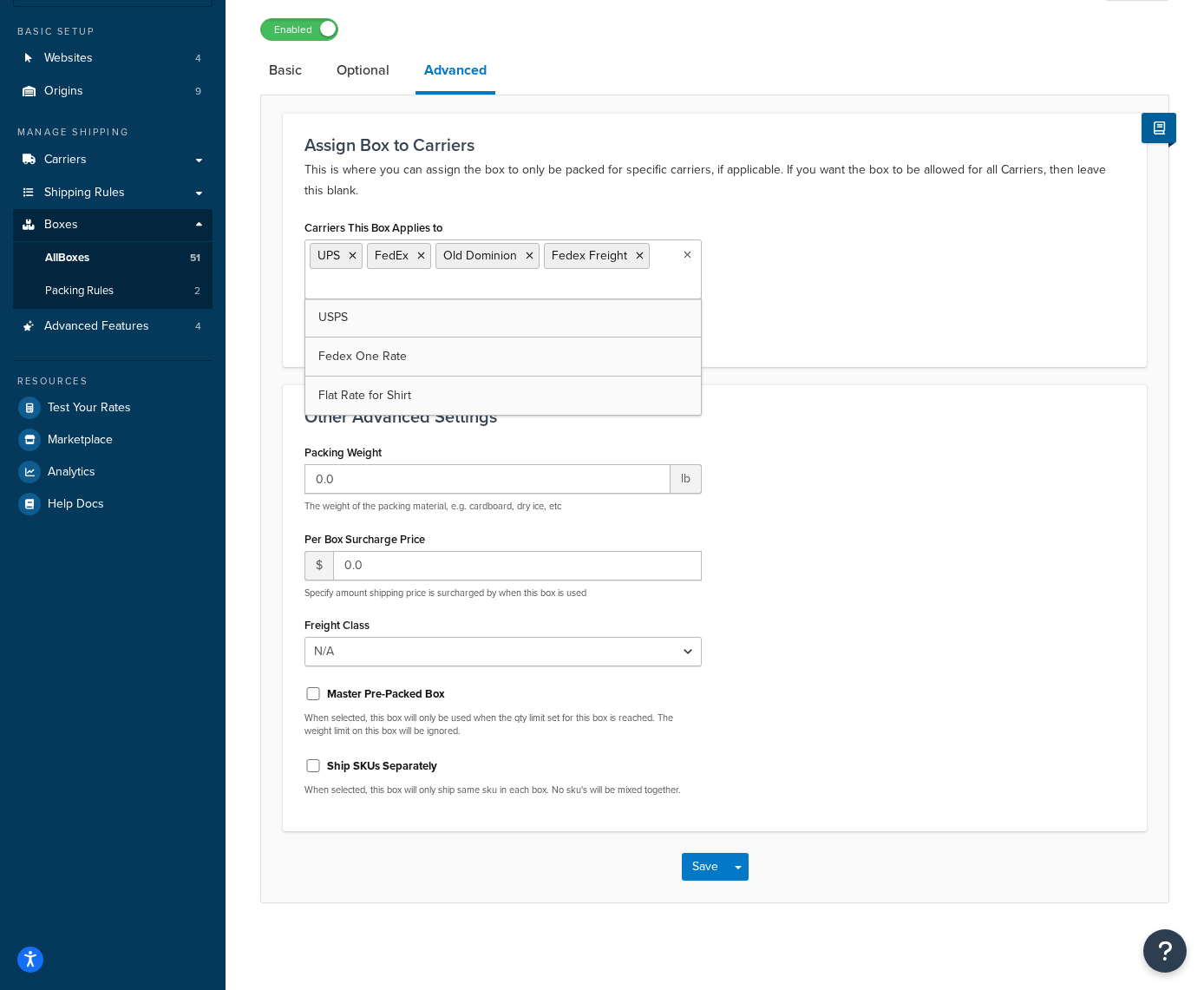
scroll to position [129, 0]
click at [696, 865] on button "Save" at bounding box center [705, 867] width 47 height 28
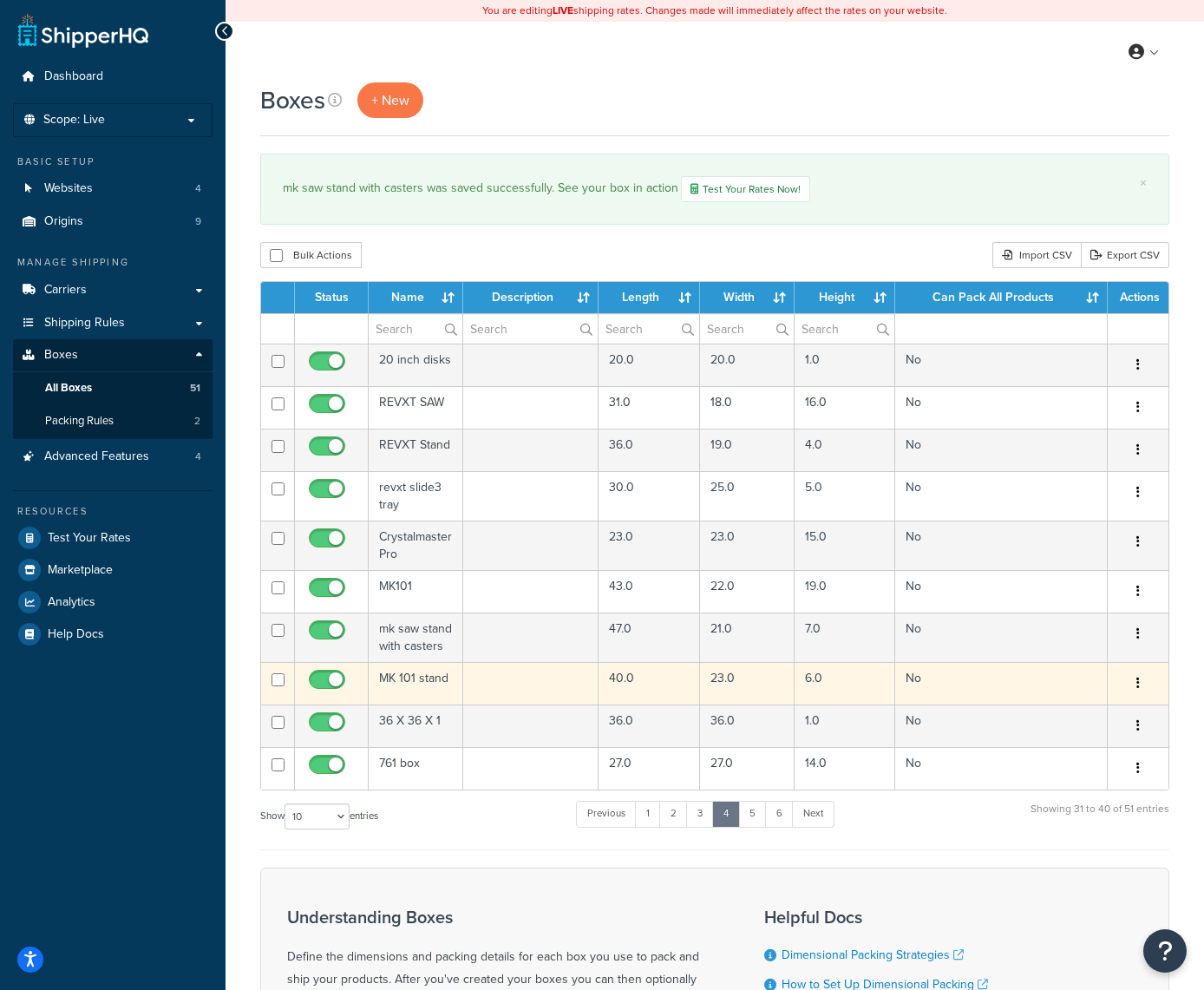
click at [1140, 679] on button "button" at bounding box center [1138, 684] width 24 height 28
click at [1094, 714] on link "Edit" at bounding box center [1080, 717] width 137 height 36
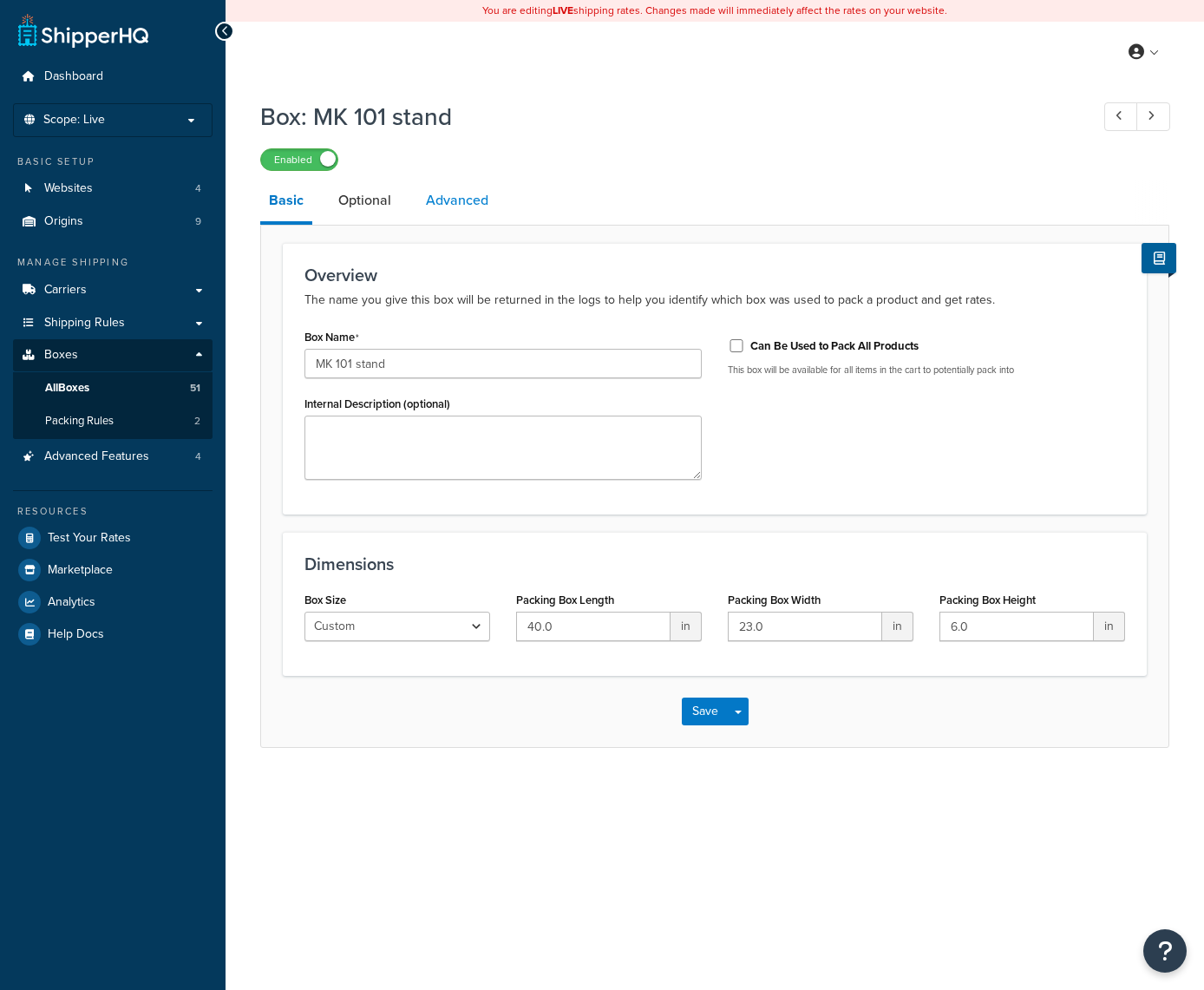
click at [459, 208] on link "Advanced" at bounding box center [457, 201] width 80 height 41
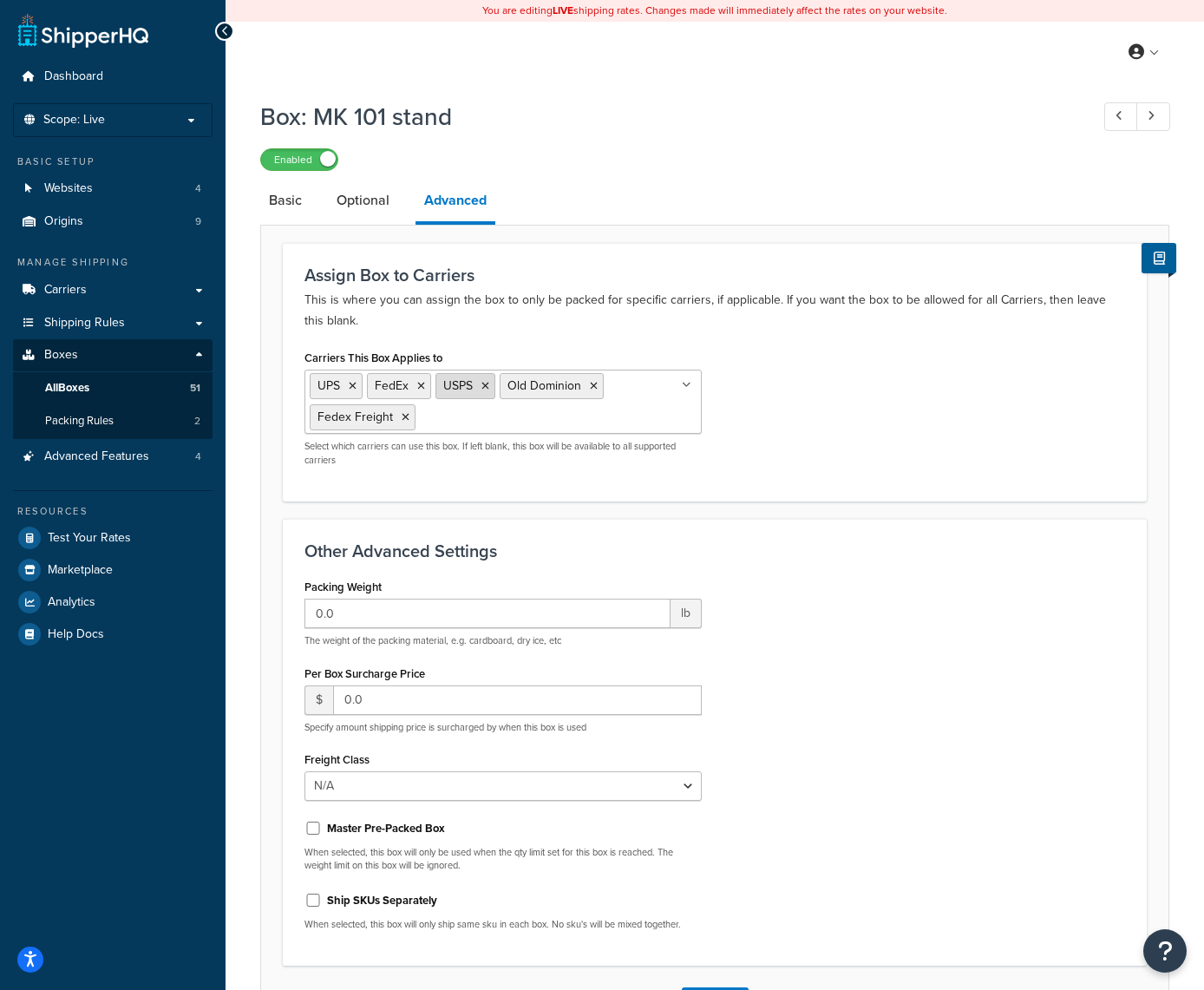
click at [486, 388] on icon at bounding box center [486, 386] width 8 height 11
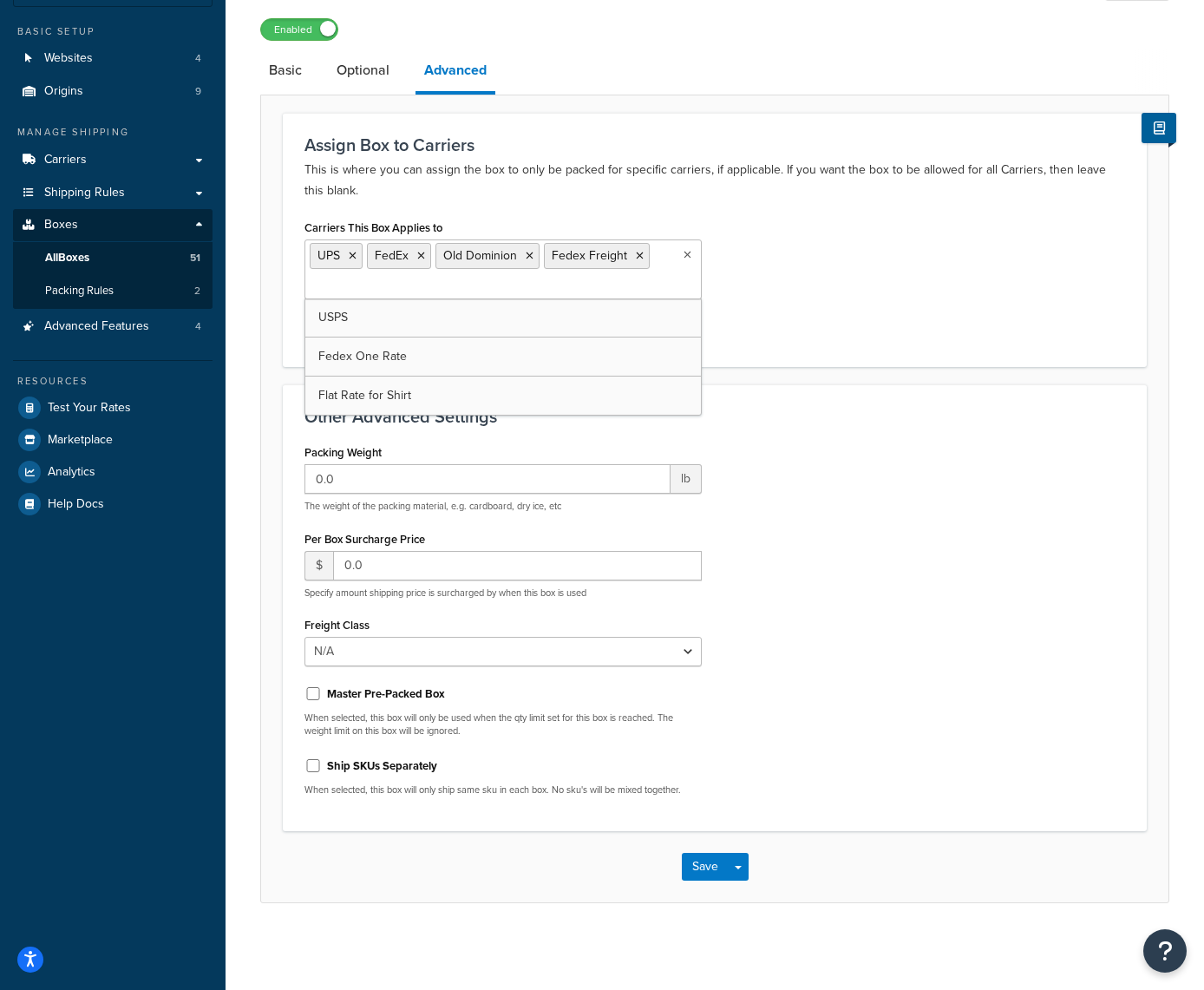
scroll to position [129, 0]
click at [705, 860] on button "Save" at bounding box center [705, 867] width 47 height 28
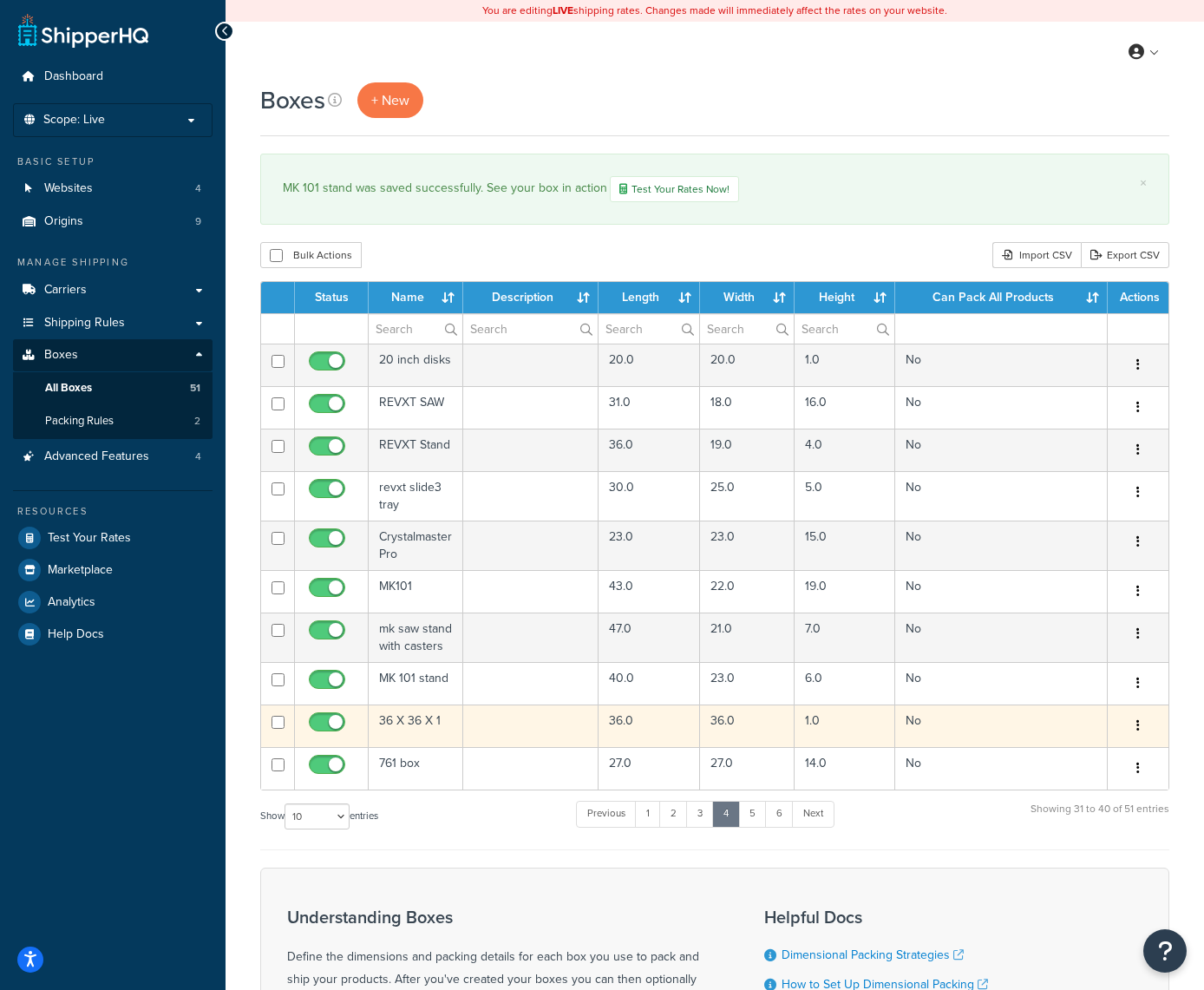
click at [1140, 724] on button "button" at bounding box center [1138, 726] width 24 height 28
click at [1088, 759] on link "Edit" at bounding box center [1080, 759] width 137 height 36
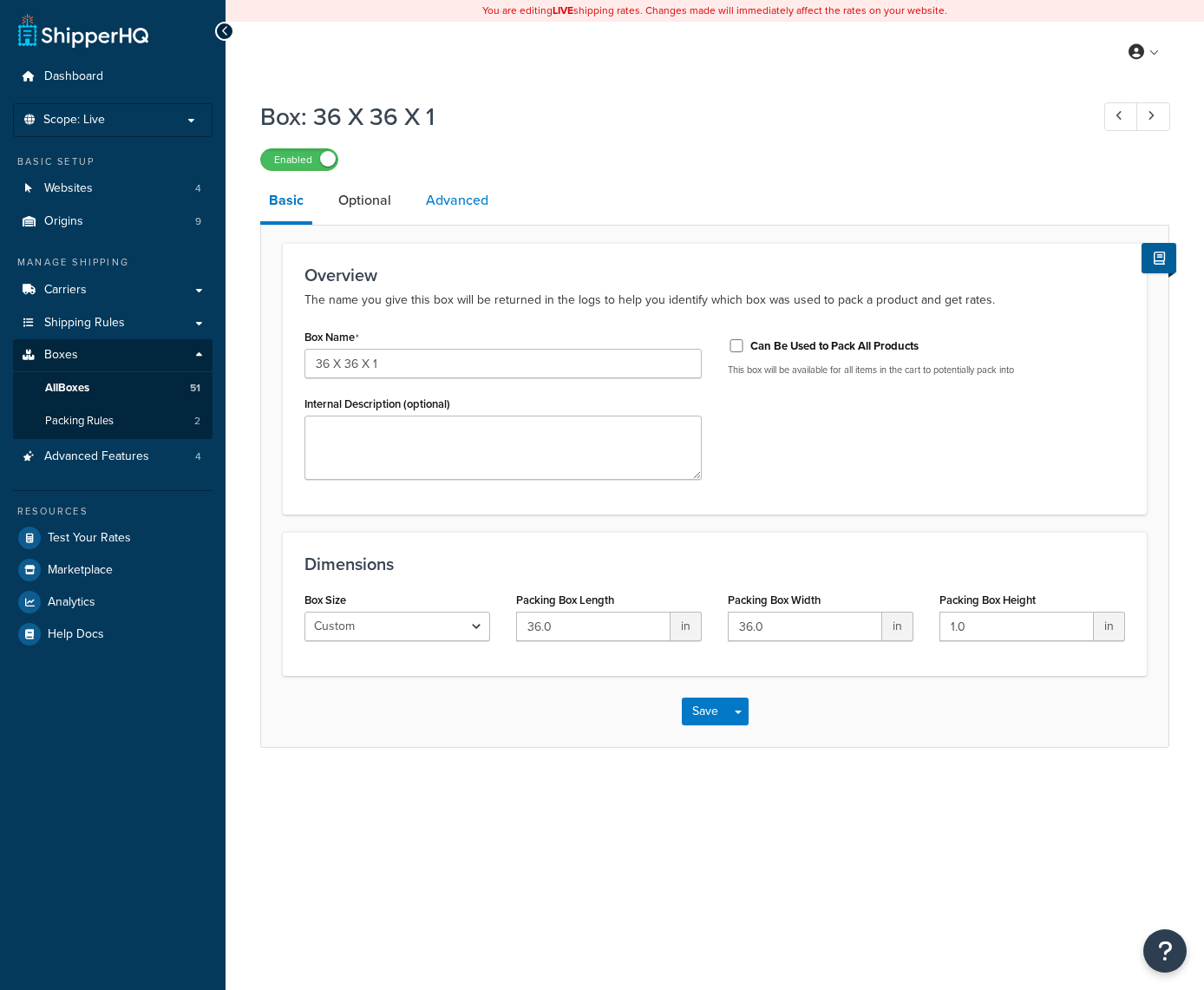
click at [460, 205] on link "Advanced" at bounding box center [457, 201] width 80 height 41
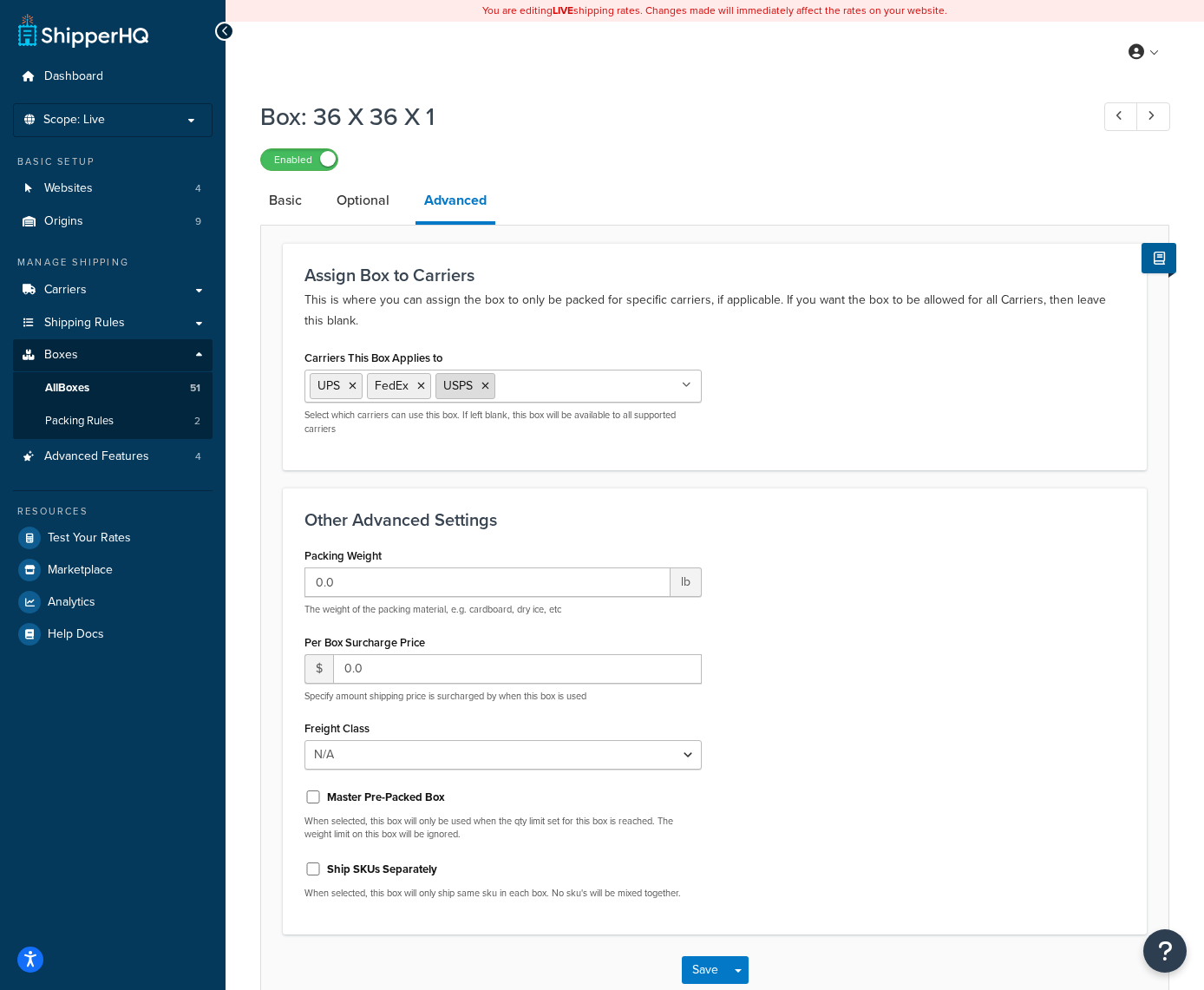
click at [486, 383] on icon at bounding box center [486, 386] width 8 height 11
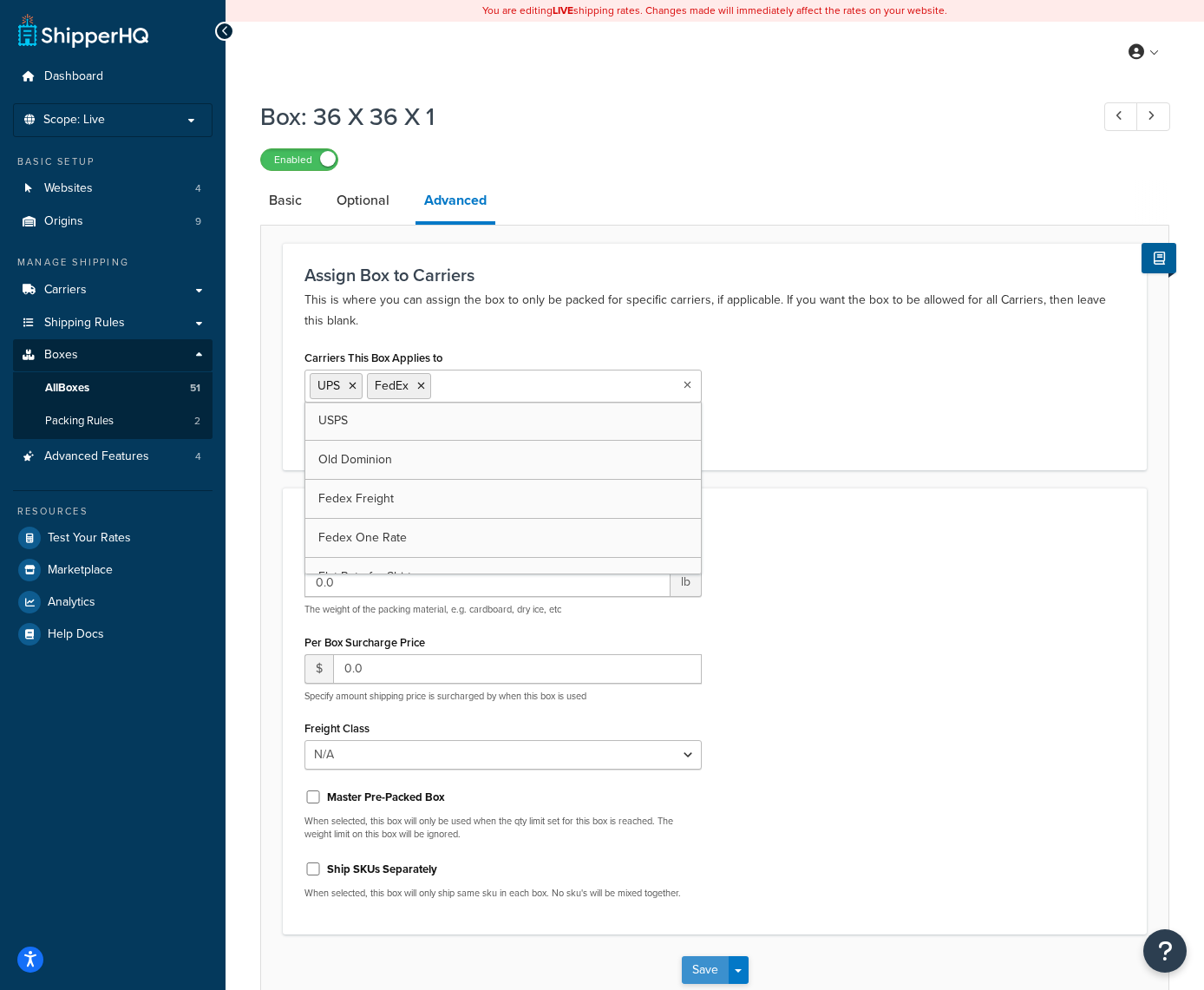
click at [704, 974] on button "Save" at bounding box center [705, 969] width 47 height 28
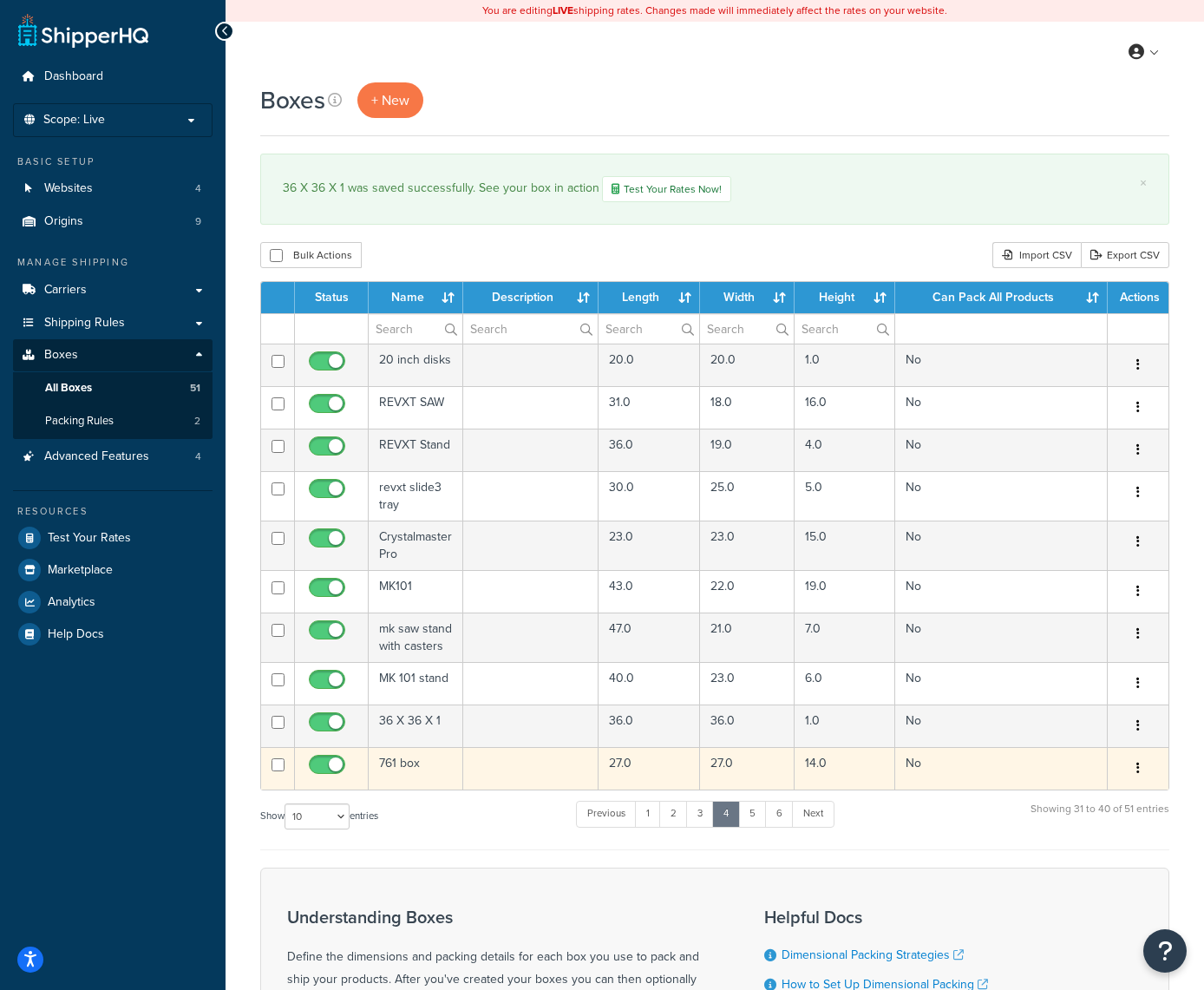
click at [1140, 769] on icon "button" at bounding box center [1139, 768] width 4 height 13
click at [1096, 792] on link "Edit" at bounding box center [1080, 802] width 137 height 36
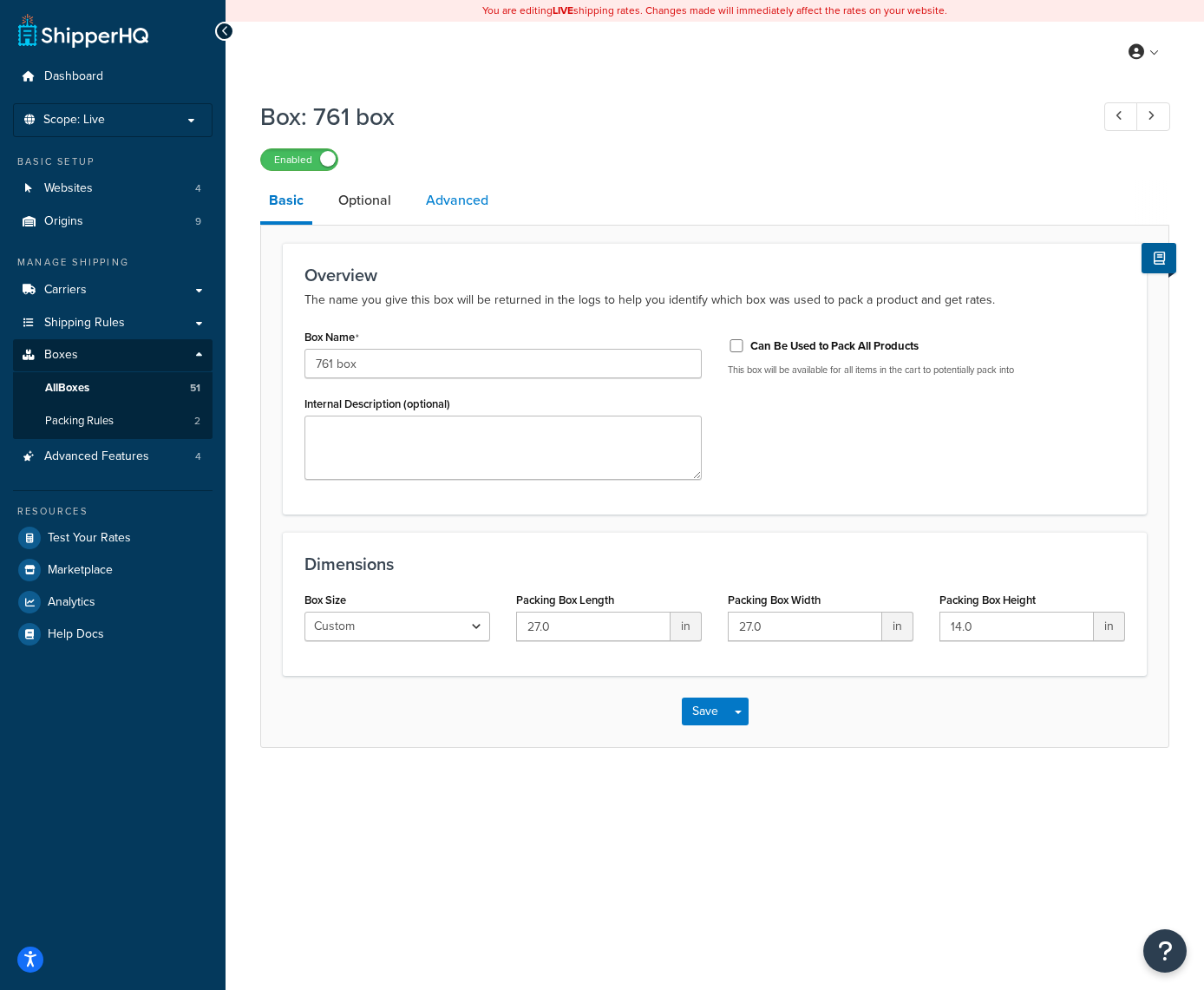
click at [443, 204] on link "Advanced" at bounding box center [457, 201] width 80 height 41
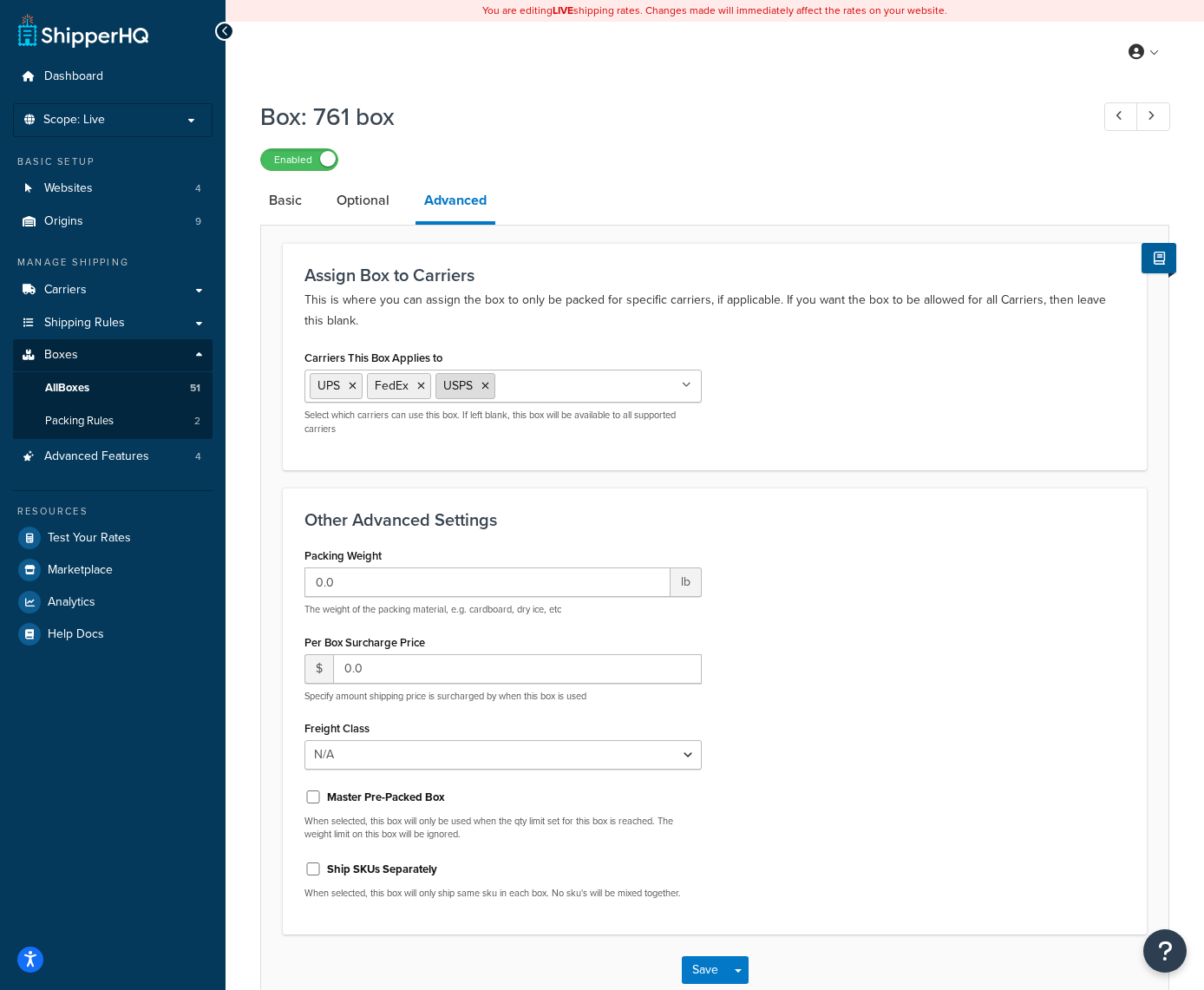
click at [485, 386] on icon at bounding box center [486, 386] width 8 height 11
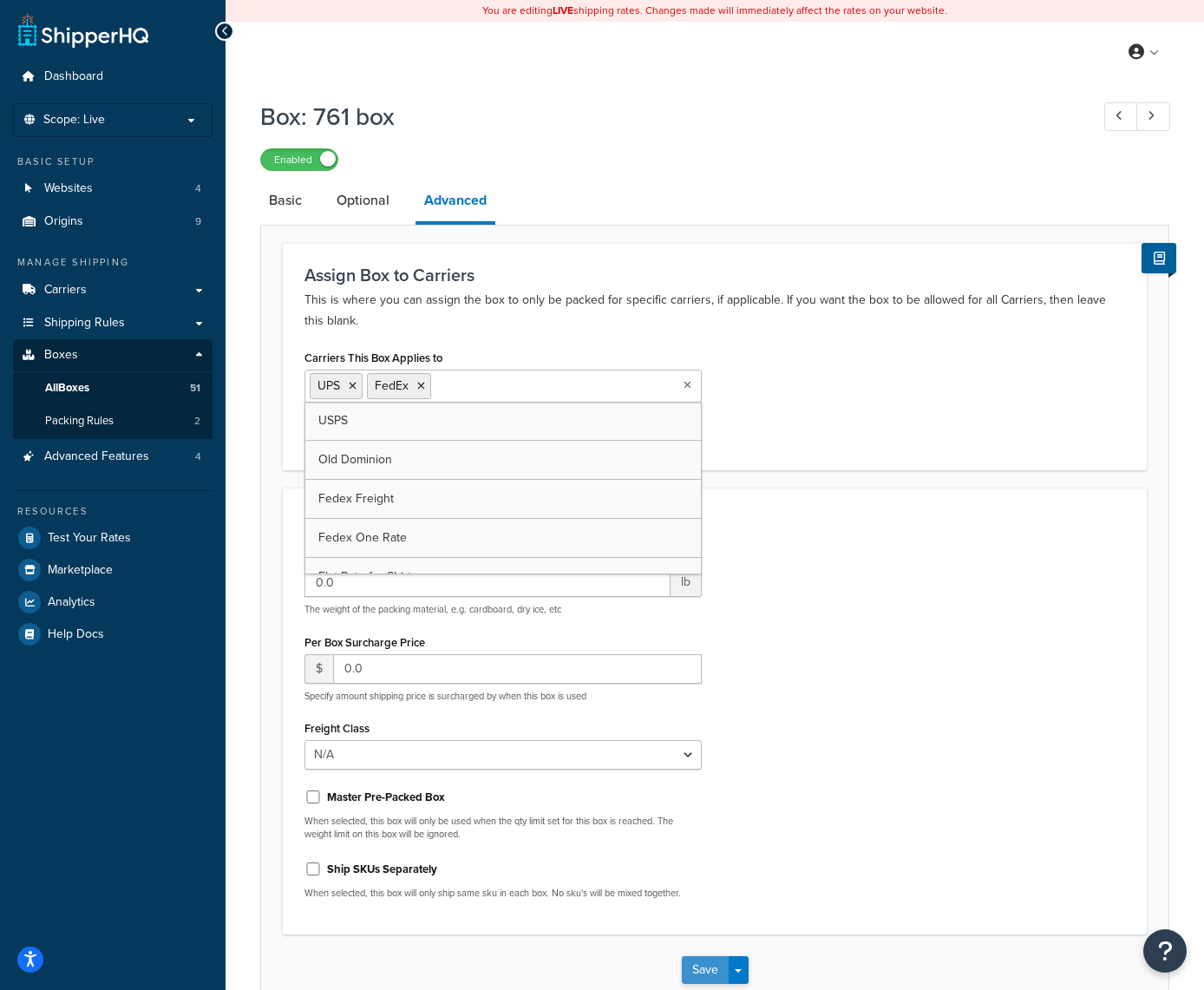
click at [703, 962] on button "Save" at bounding box center [705, 969] width 47 height 28
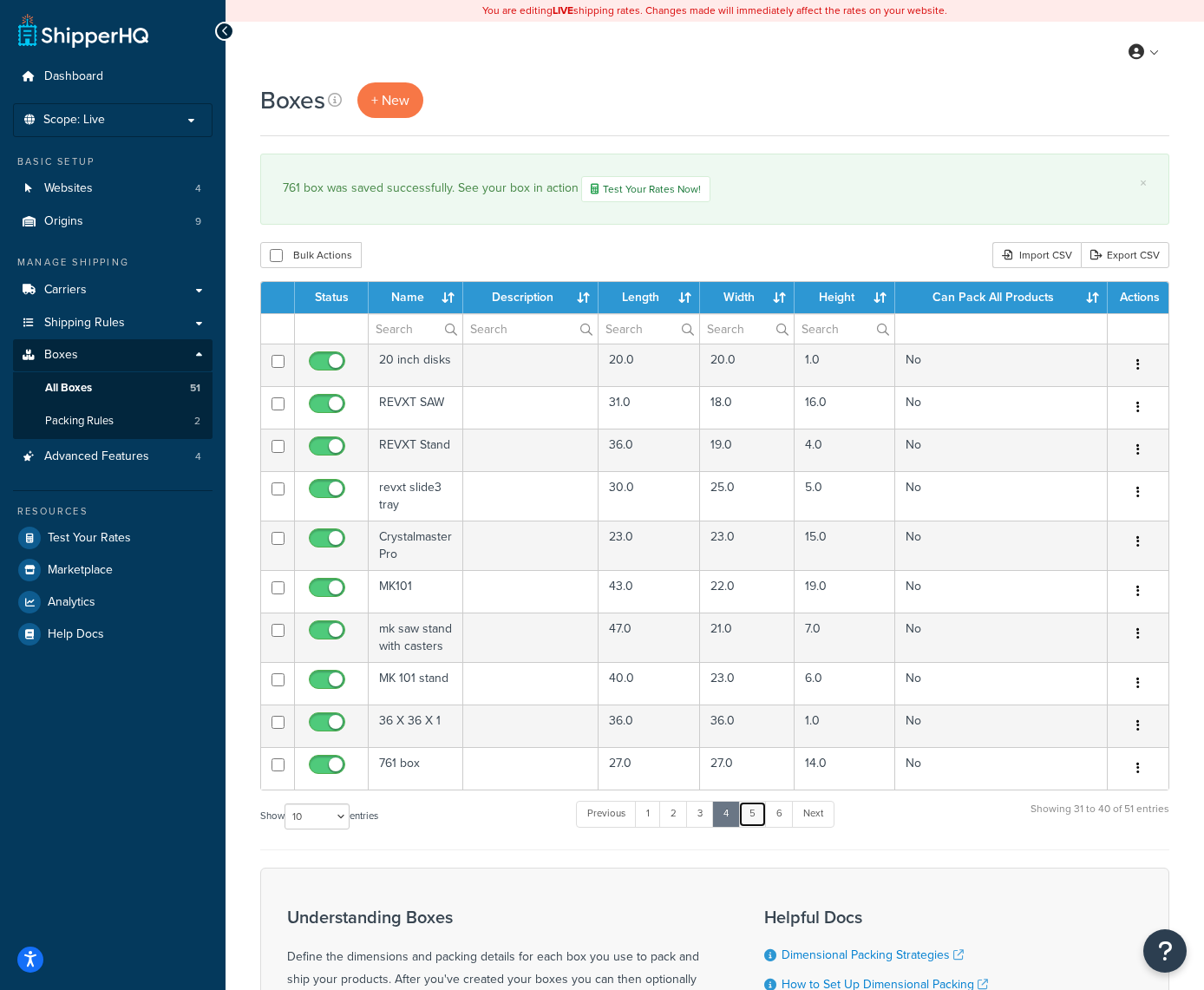
click at [758, 822] on link "5" at bounding box center [752, 814] width 29 height 26
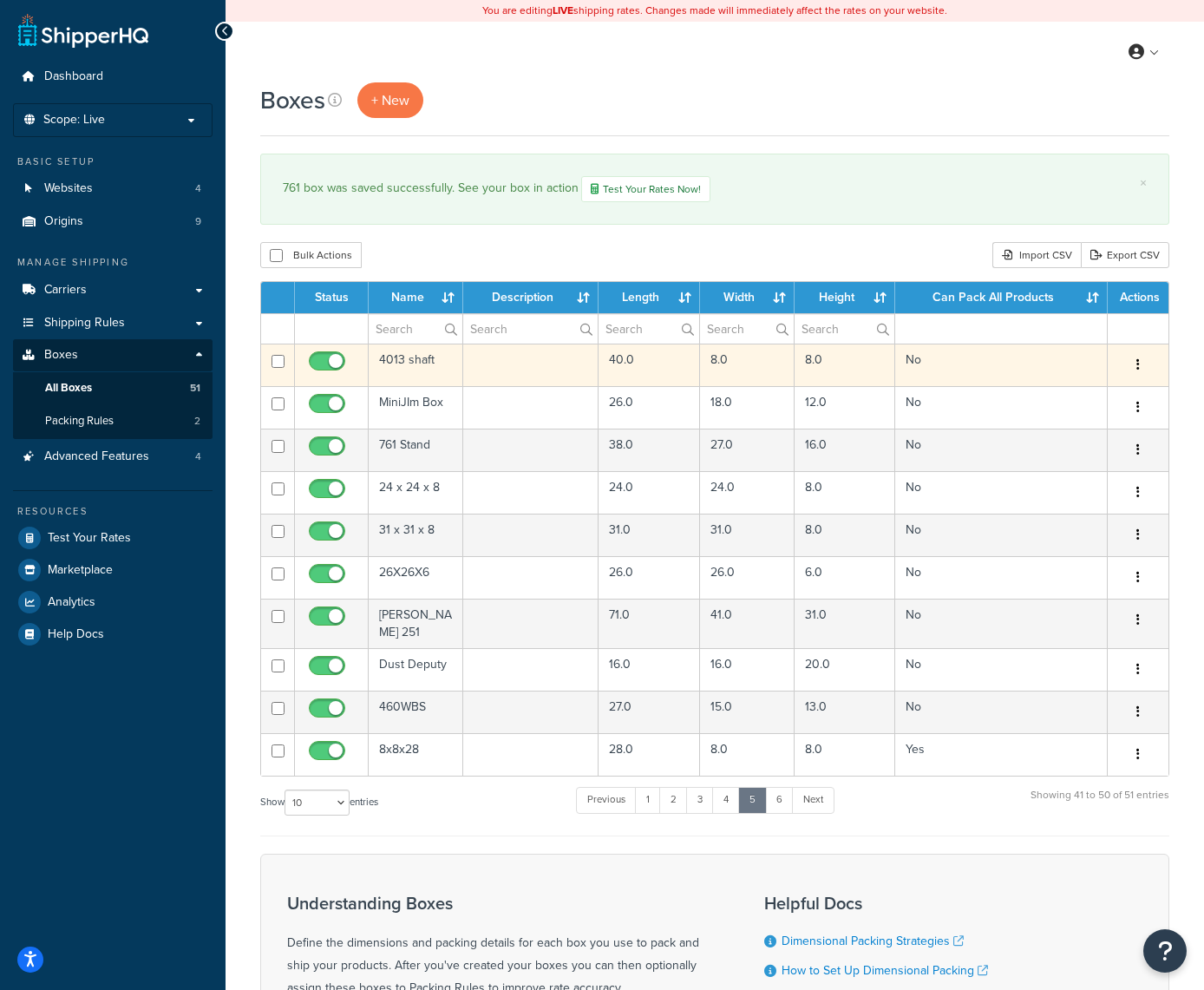
click at [1141, 374] on button "button" at bounding box center [1138, 365] width 24 height 28
click at [1097, 390] on link "Edit" at bounding box center [1080, 398] width 137 height 36
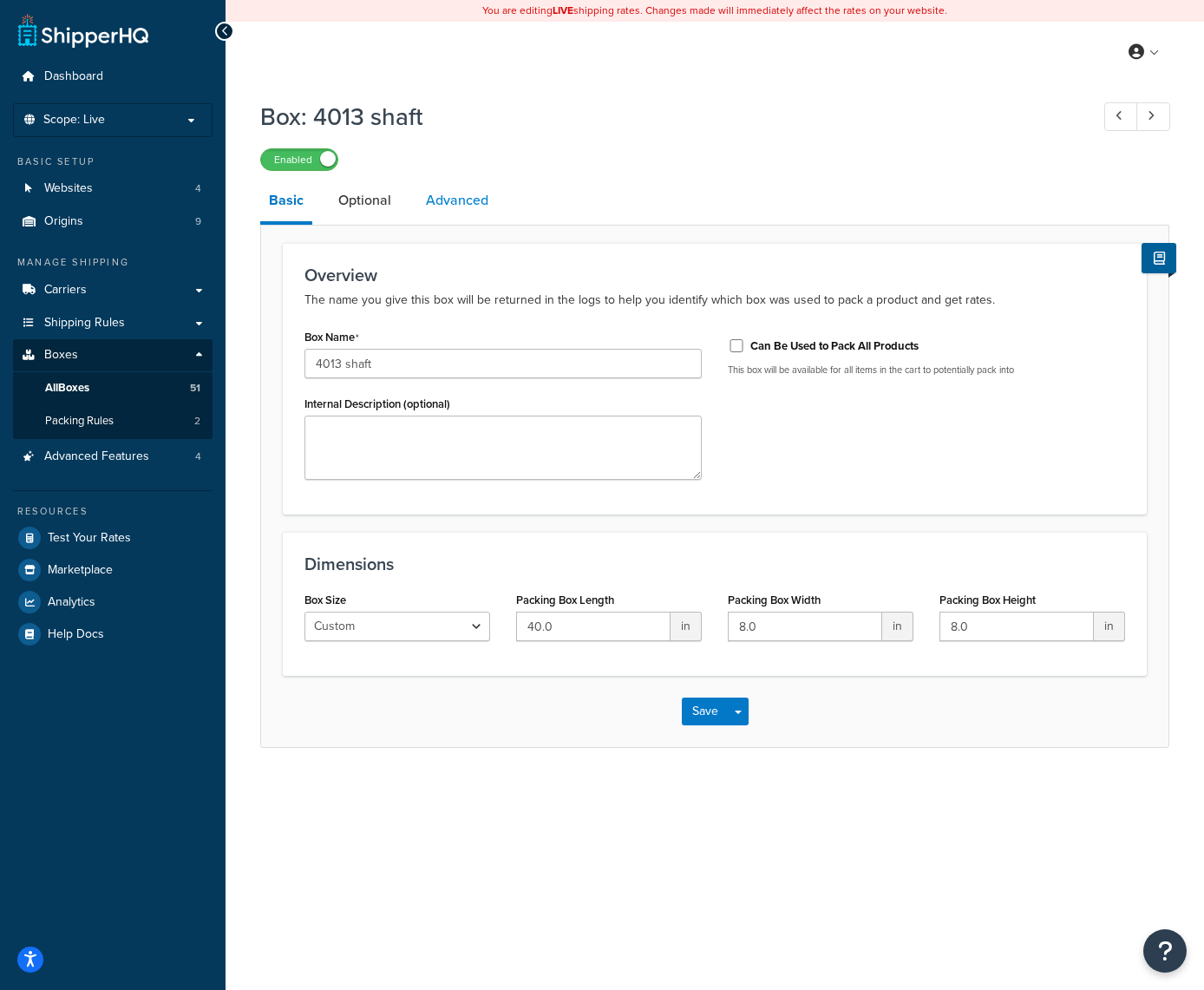
click at [465, 204] on link "Advanced" at bounding box center [457, 201] width 80 height 41
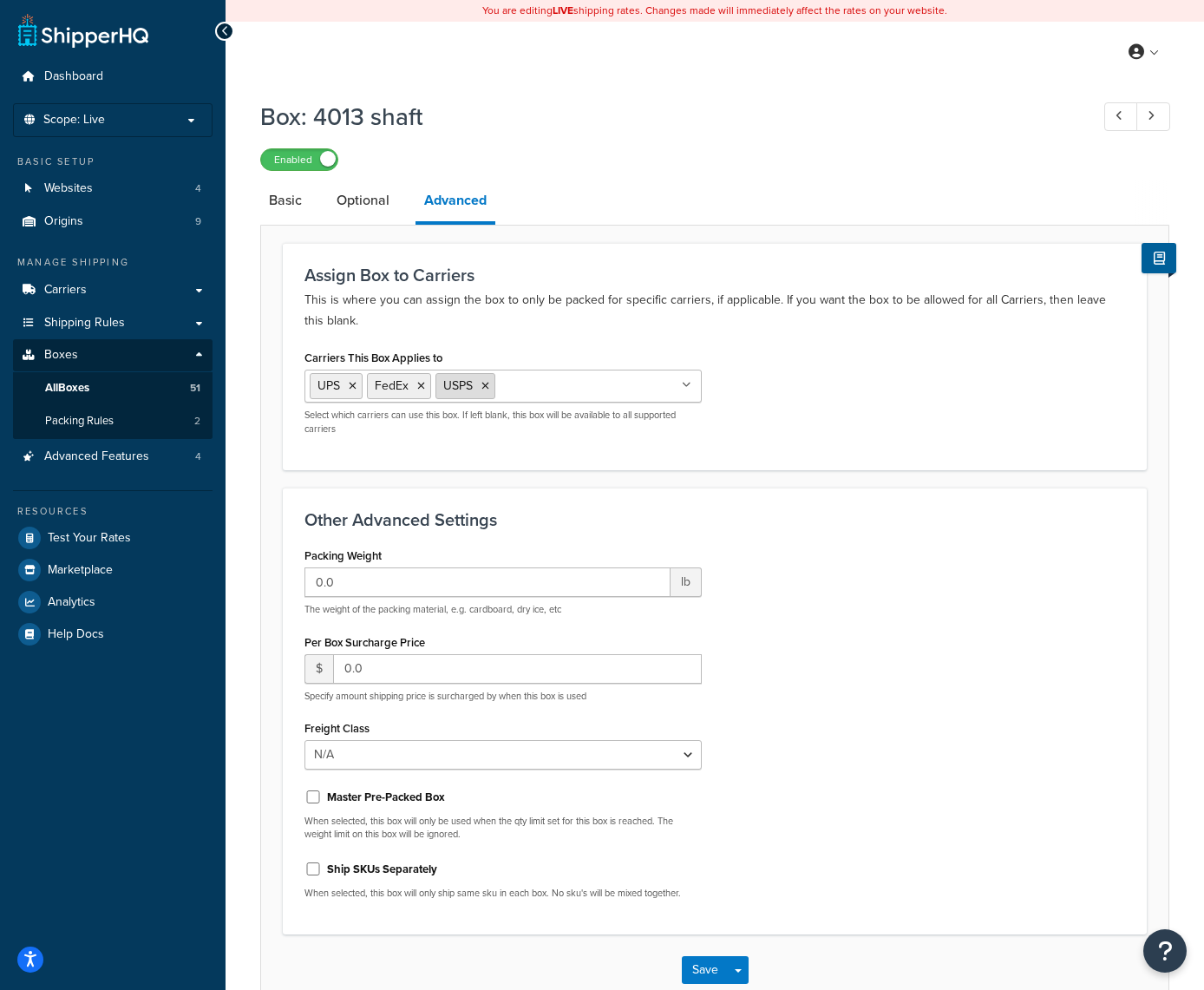
click at [485, 384] on icon at bounding box center [486, 386] width 8 height 11
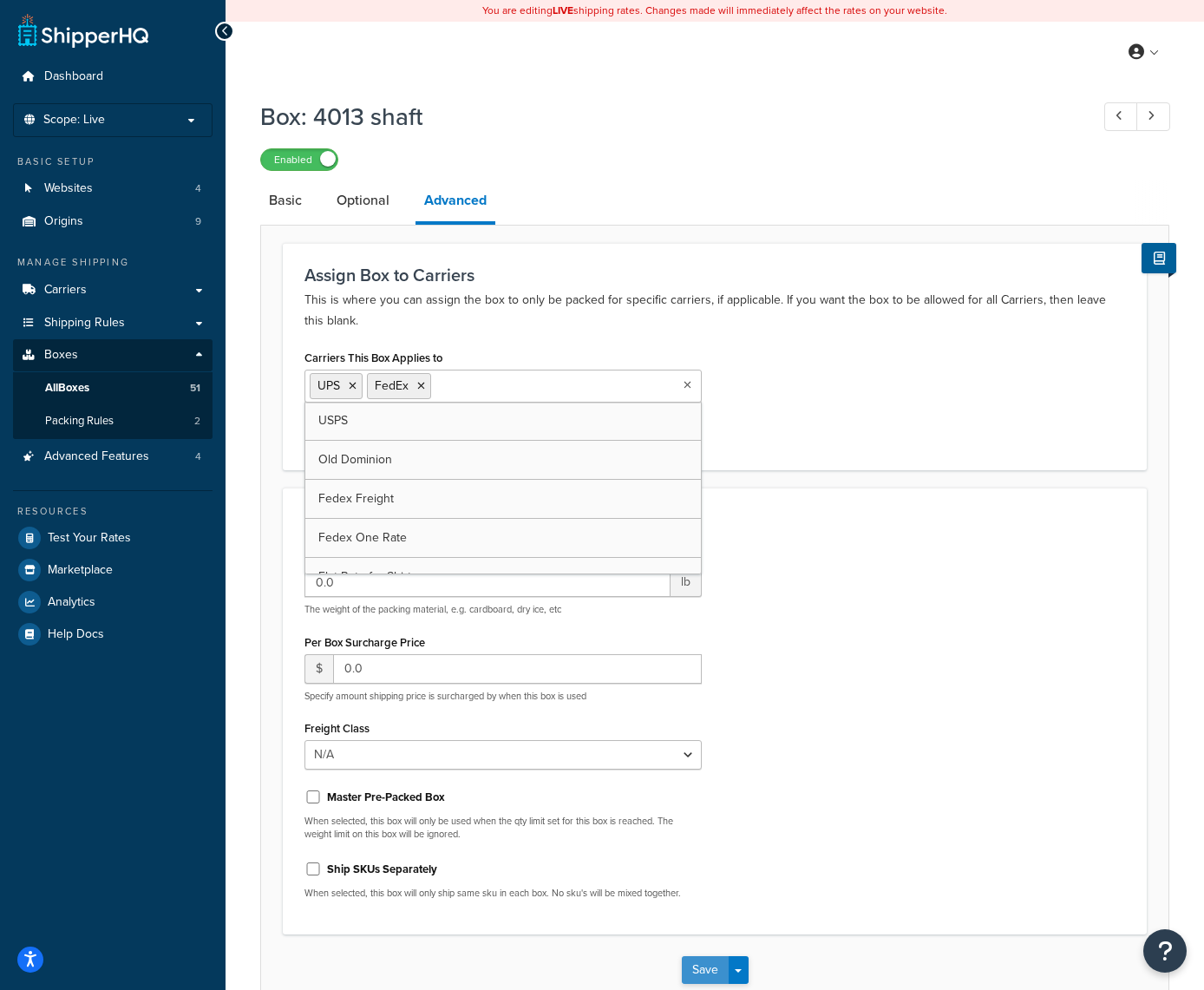
click at [698, 962] on button "Save" at bounding box center [705, 969] width 47 height 28
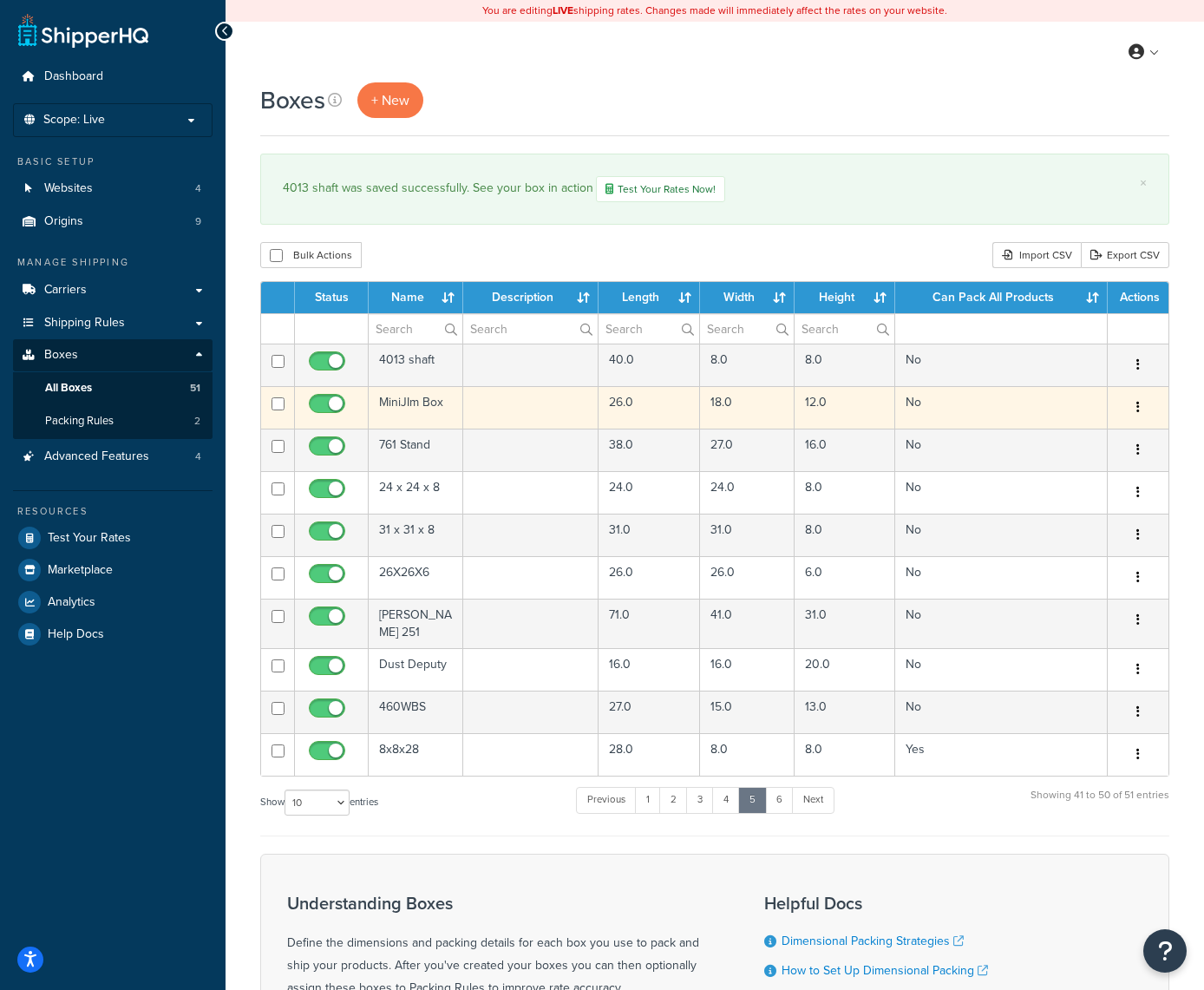
click at [1134, 406] on button "button" at bounding box center [1138, 408] width 24 height 28
click at [1104, 439] on link "Edit" at bounding box center [1080, 441] width 137 height 36
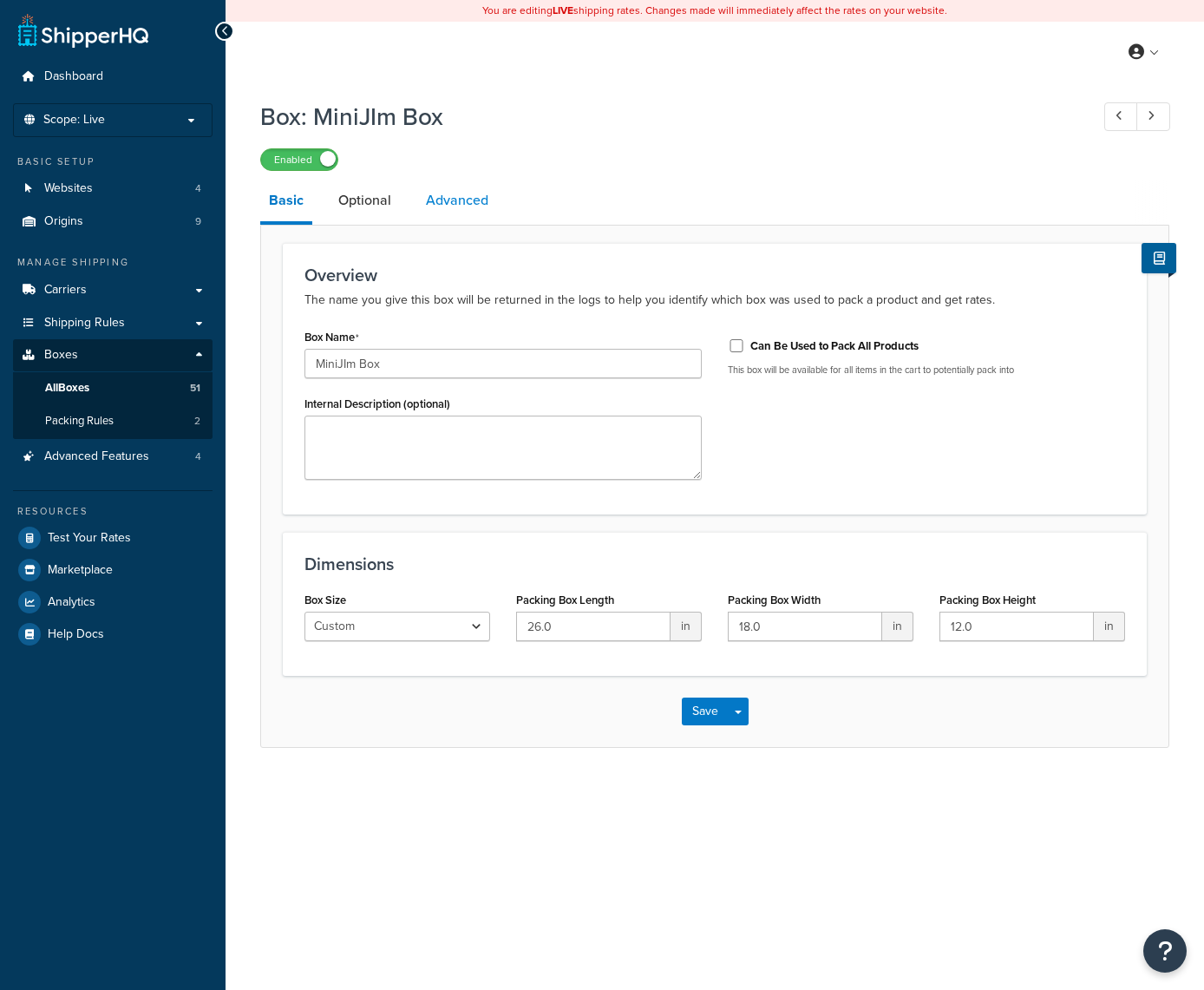
click at [472, 203] on link "Advanced" at bounding box center [457, 201] width 80 height 41
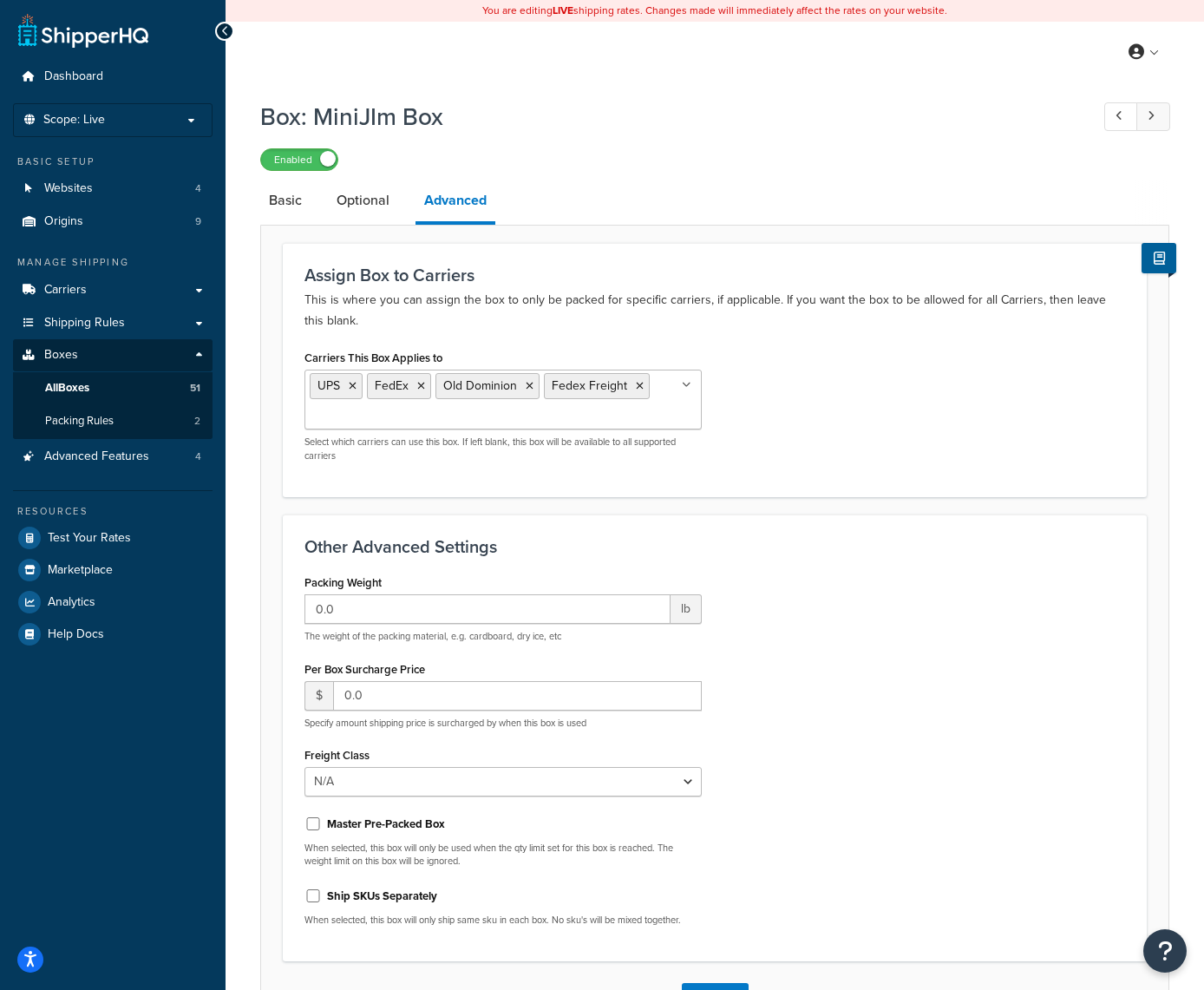
click at [1151, 113] on icon at bounding box center [1152, 116] width 7 height 12
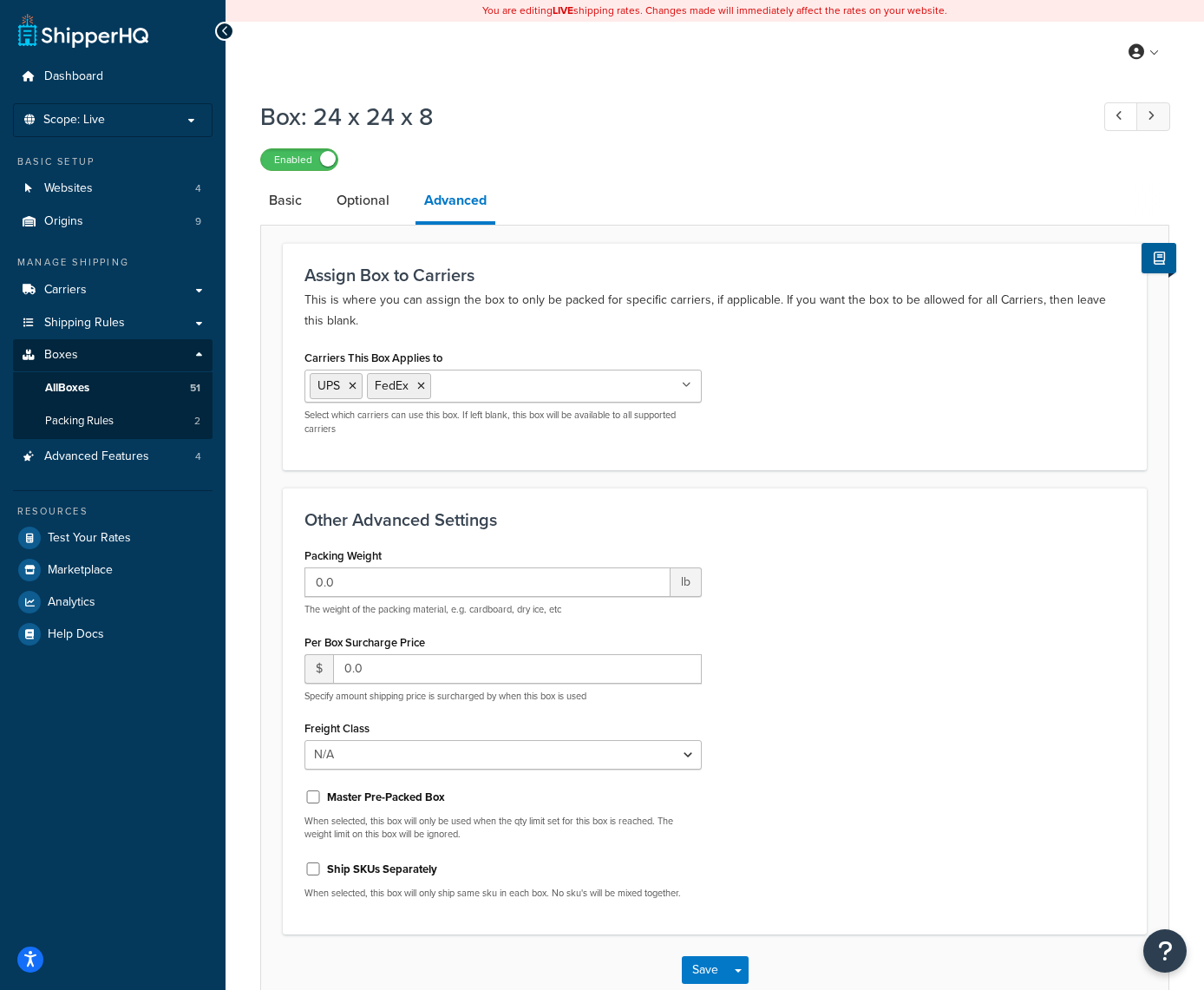
click at [1151, 113] on icon at bounding box center [1152, 116] width 7 height 12
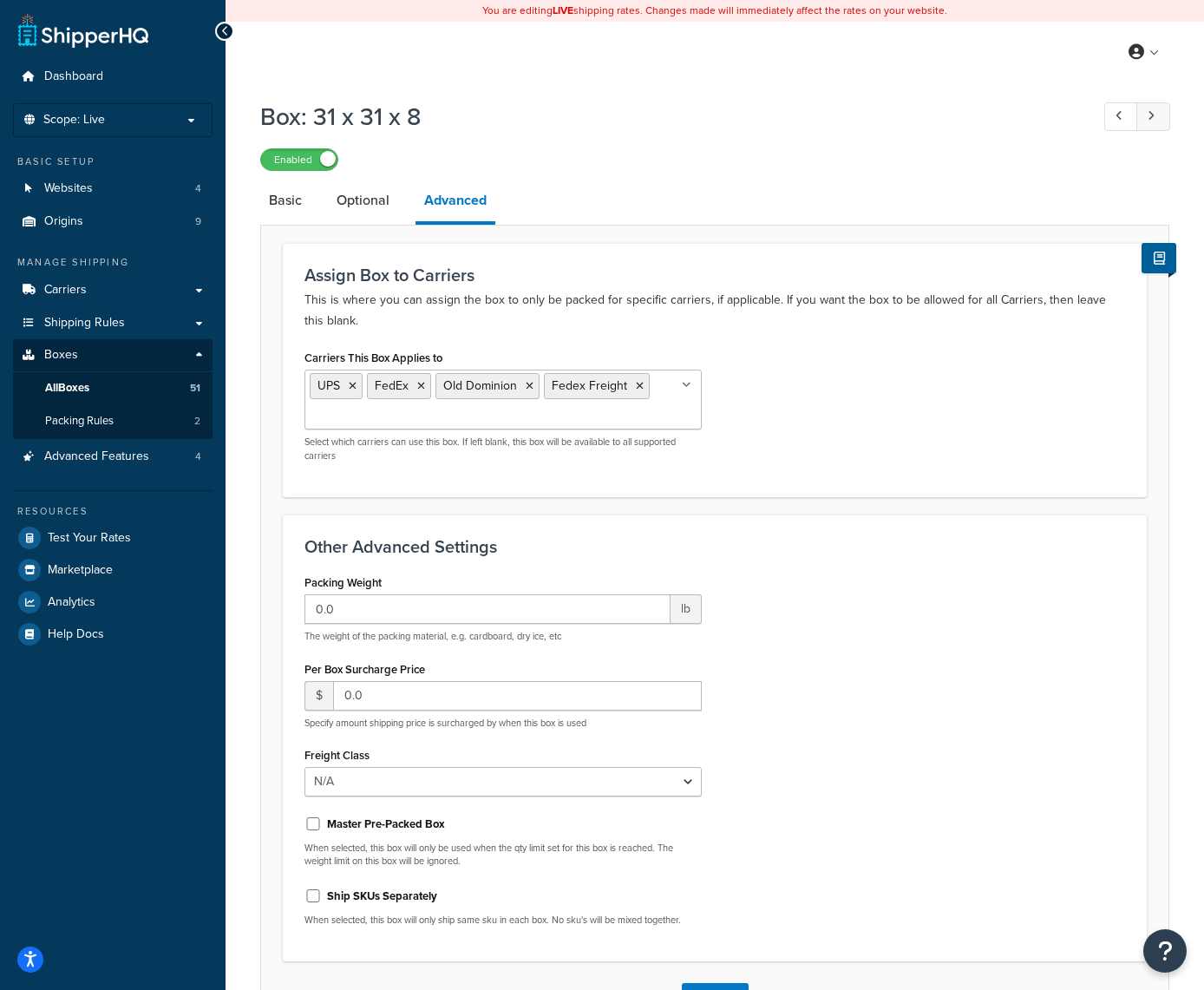
click at [1151, 113] on icon at bounding box center [1152, 116] width 7 height 12
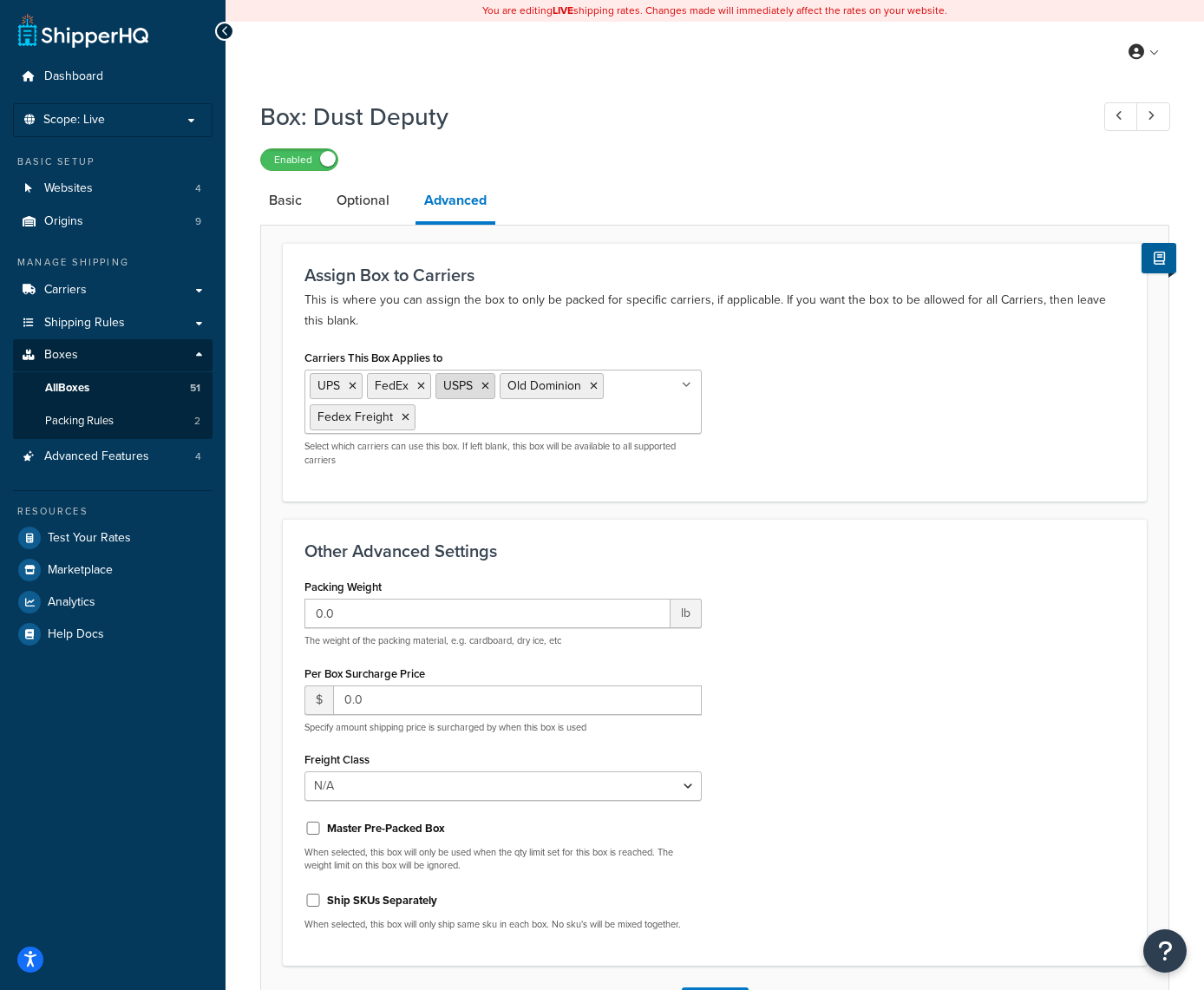
click at [488, 388] on icon at bounding box center [486, 386] width 8 height 11
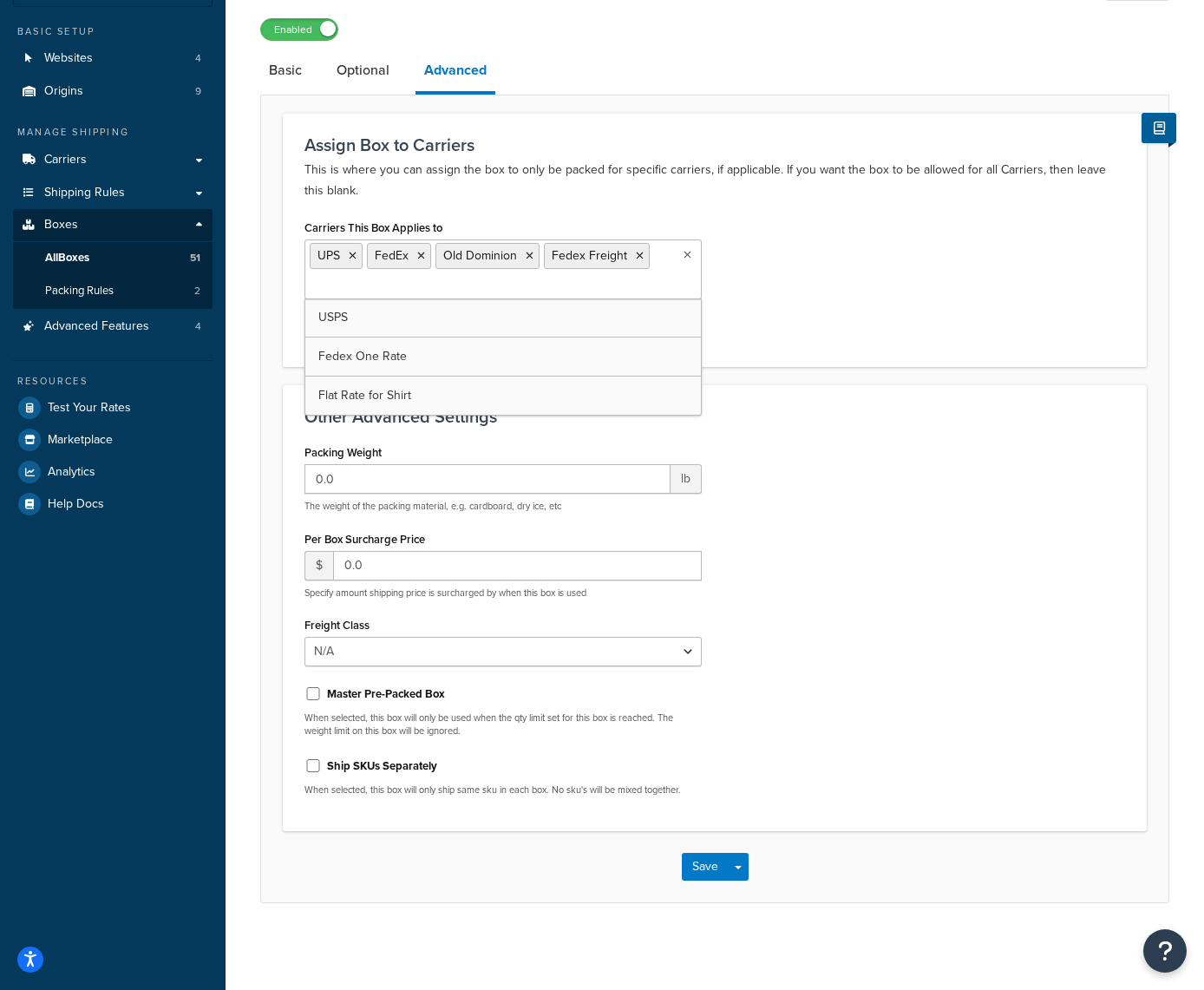
scroll to position [129, 0]
click at [695, 861] on button "Save" at bounding box center [705, 867] width 47 height 28
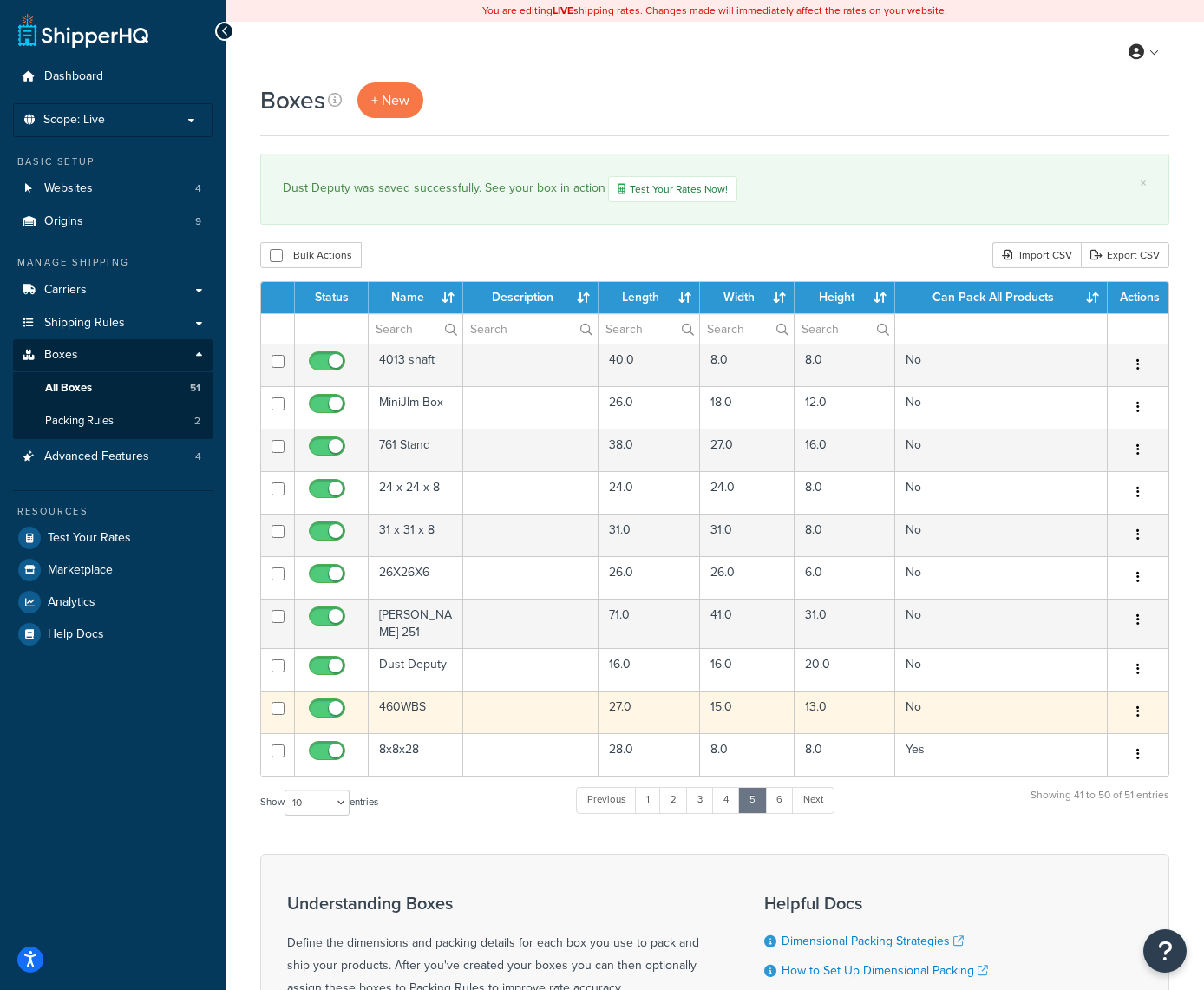
click at [1135, 708] on button "button" at bounding box center [1138, 712] width 24 height 28
click at [1084, 740] on link "Edit" at bounding box center [1080, 745] width 137 height 36
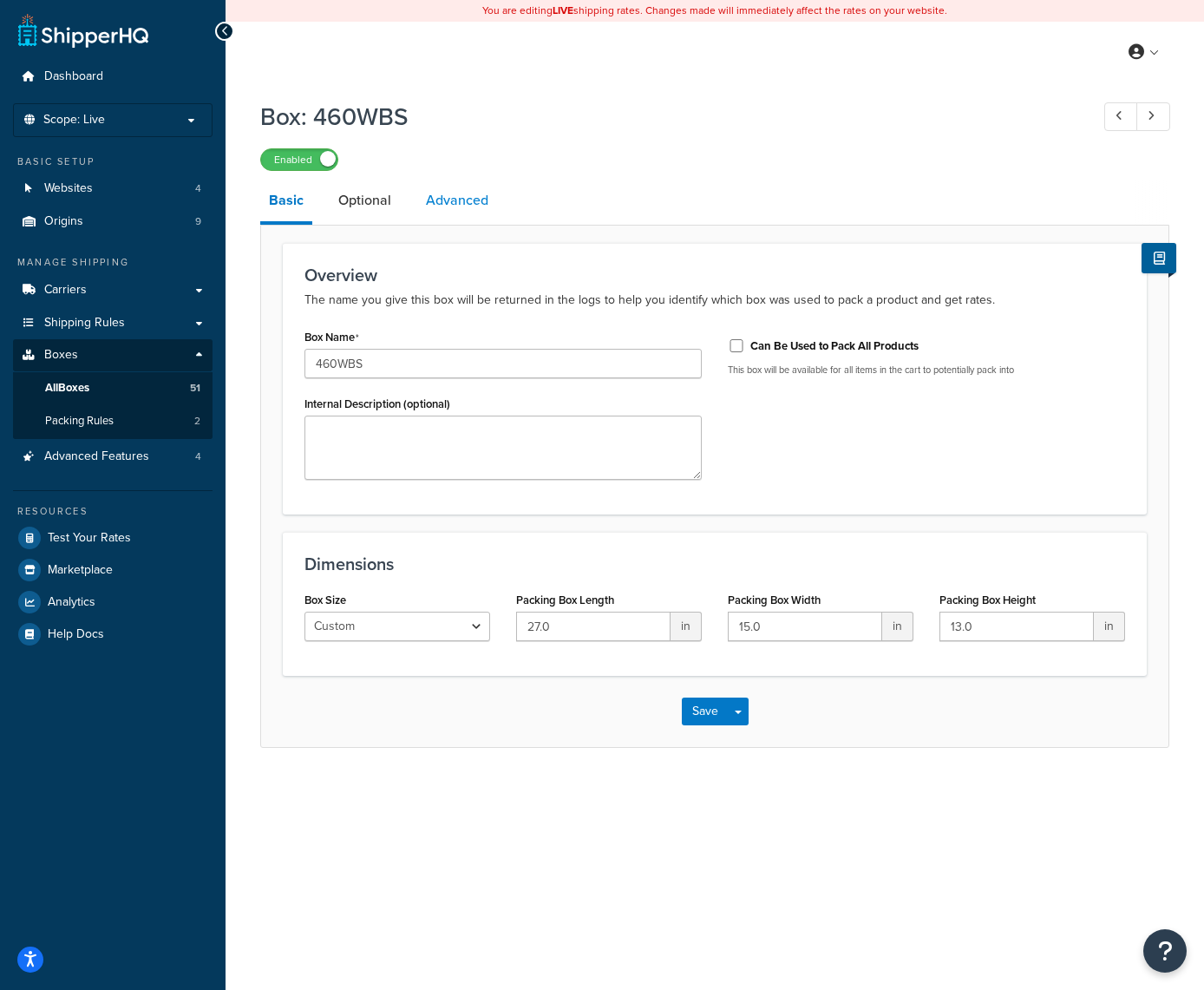
click at [451, 190] on link "Advanced" at bounding box center [457, 201] width 80 height 41
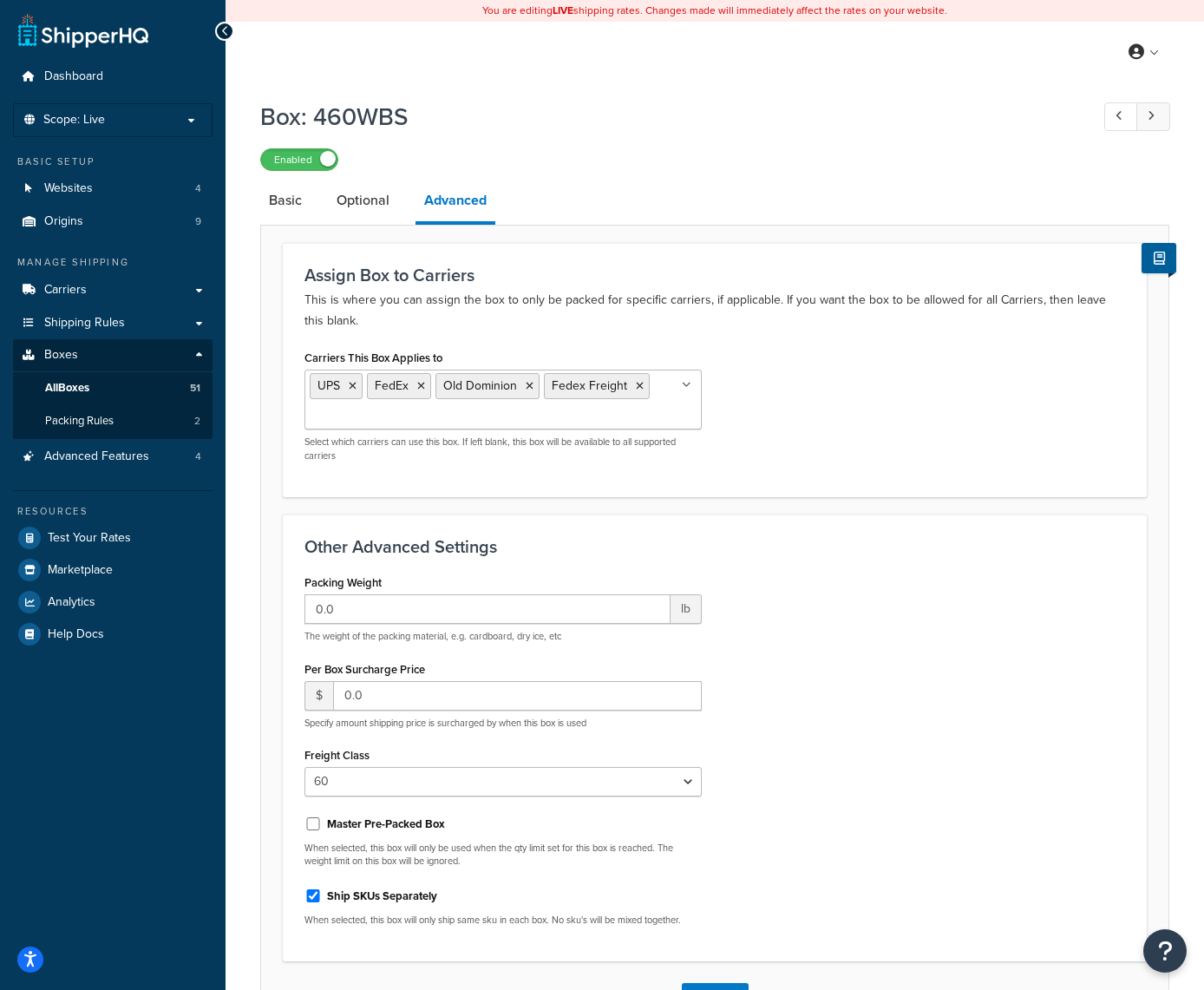
click at [1157, 113] on link at bounding box center [1154, 116] width 34 height 29
select select "85"
checkbox input "false"
click at [1157, 113] on link at bounding box center [1154, 116] width 34 height 29
select select "60"
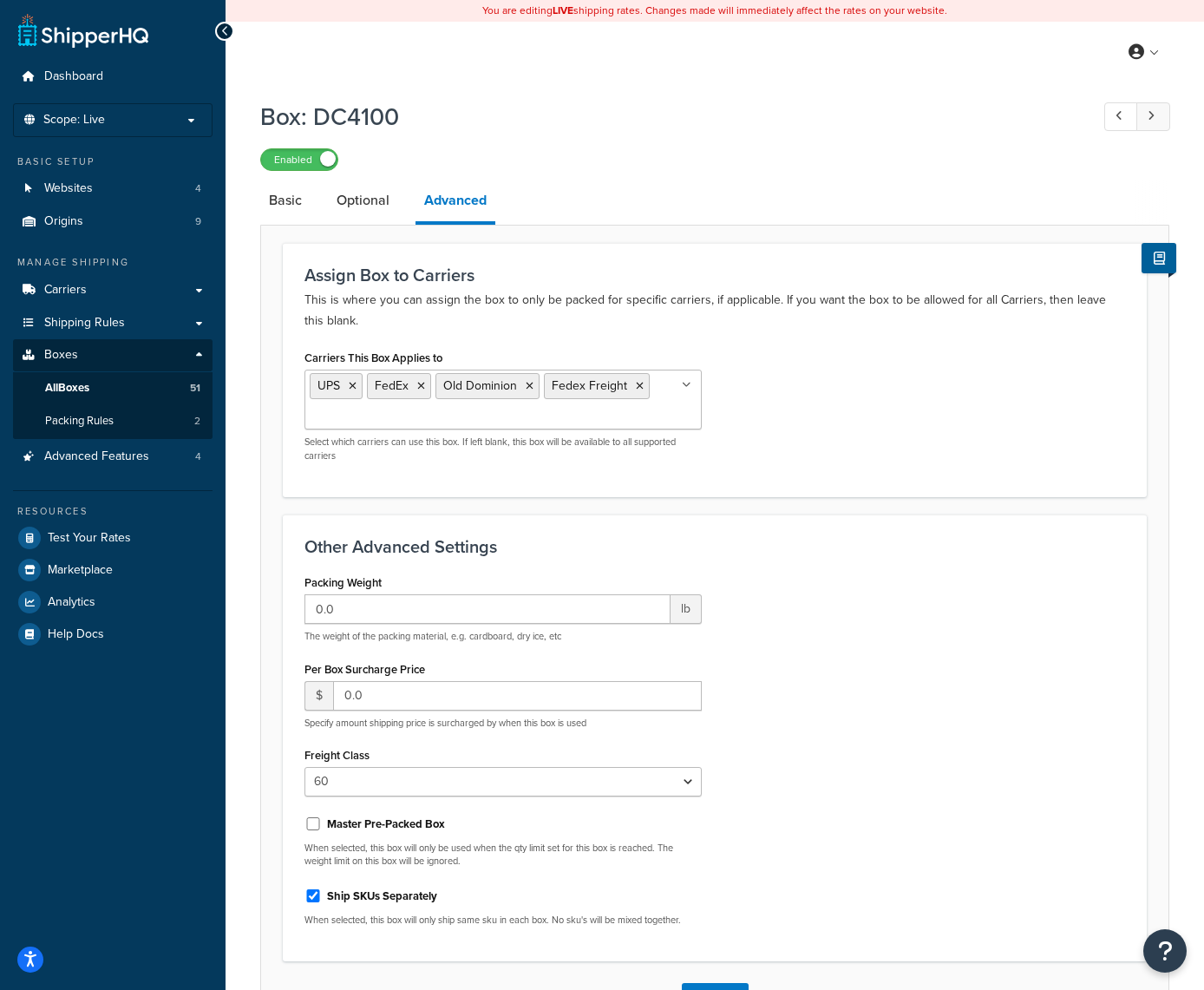
click at [1157, 113] on link at bounding box center [1154, 116] width 34 height 29
checkbox input "false"
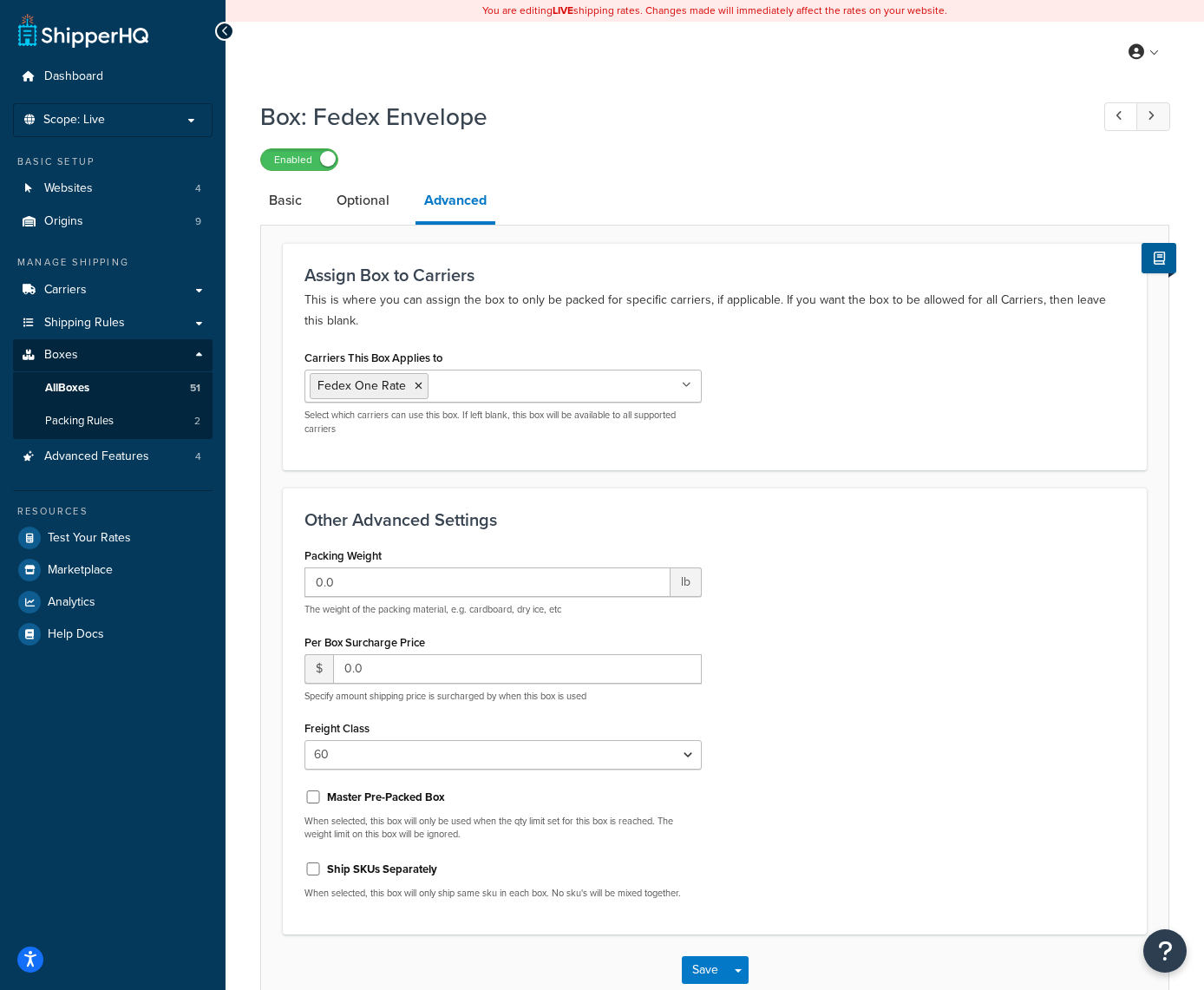
click at [1157, 113] on link at bounding box center [1154, 116] width 34 height 29
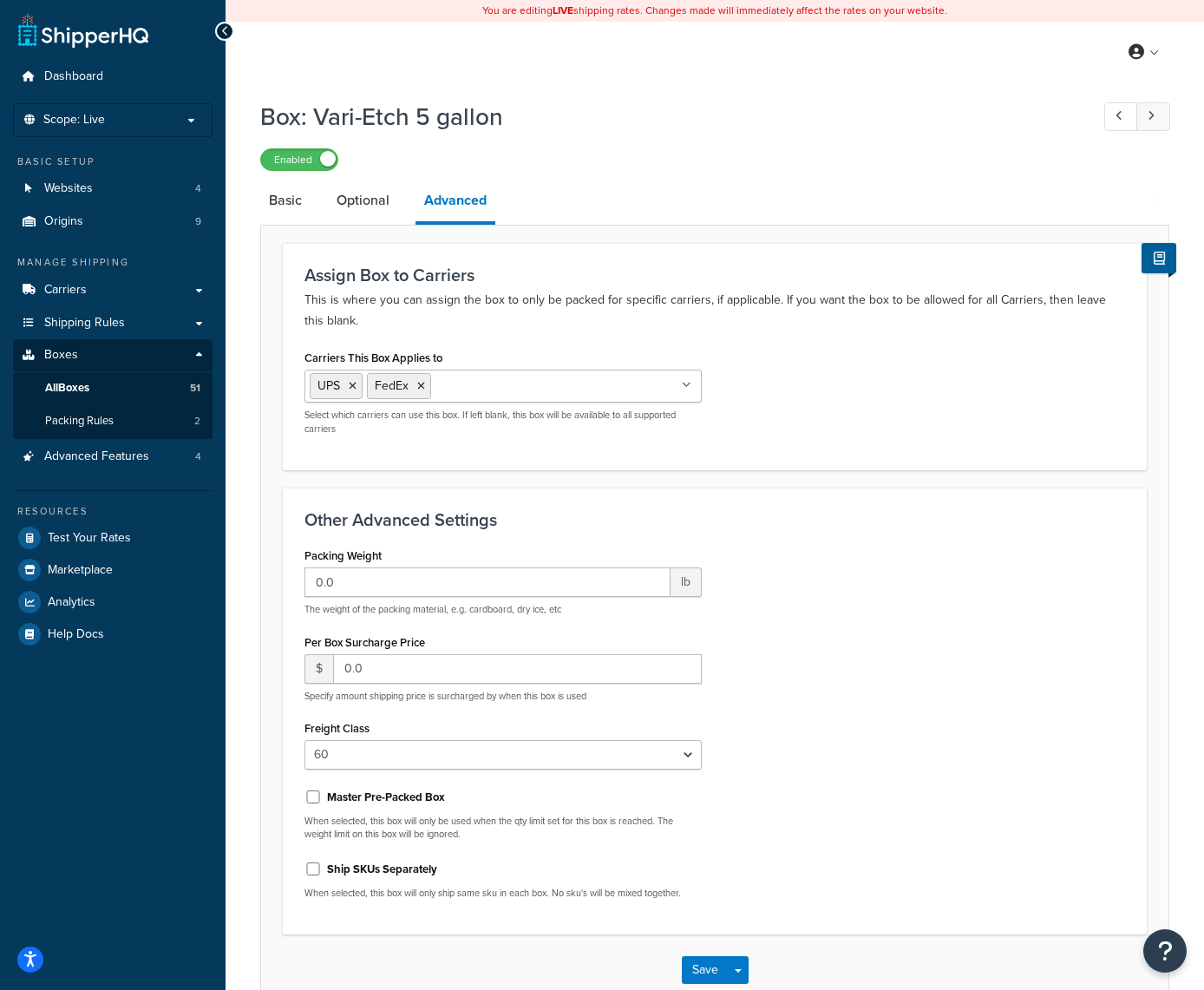
click at [1157, 113] on link at bounding box center [1154, 116] width 34 height 29
click at [124, 452] on span "Advanced Features" at bounding box center [96, 457] width 105 height 14
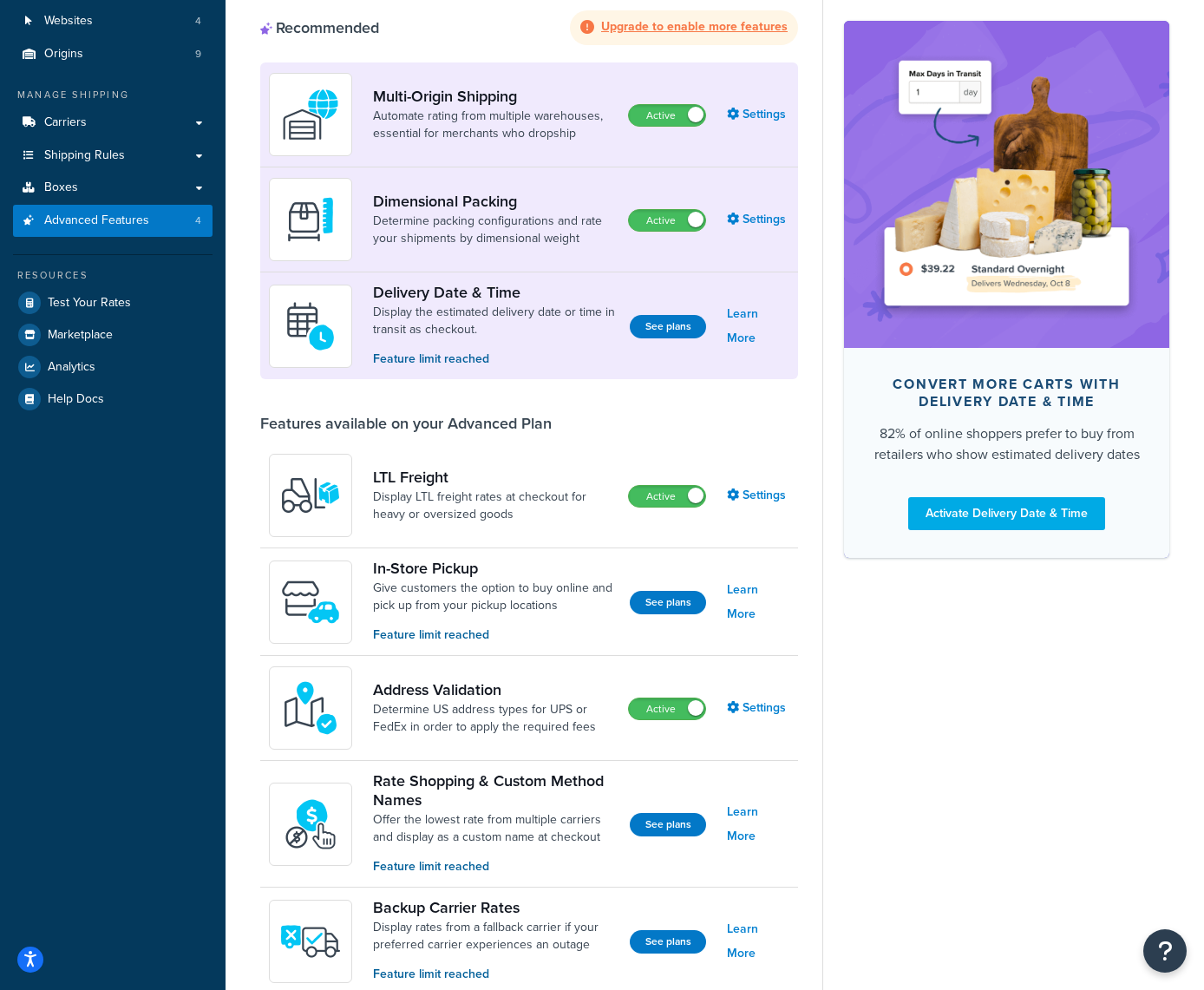
scroll to position [166, 0]
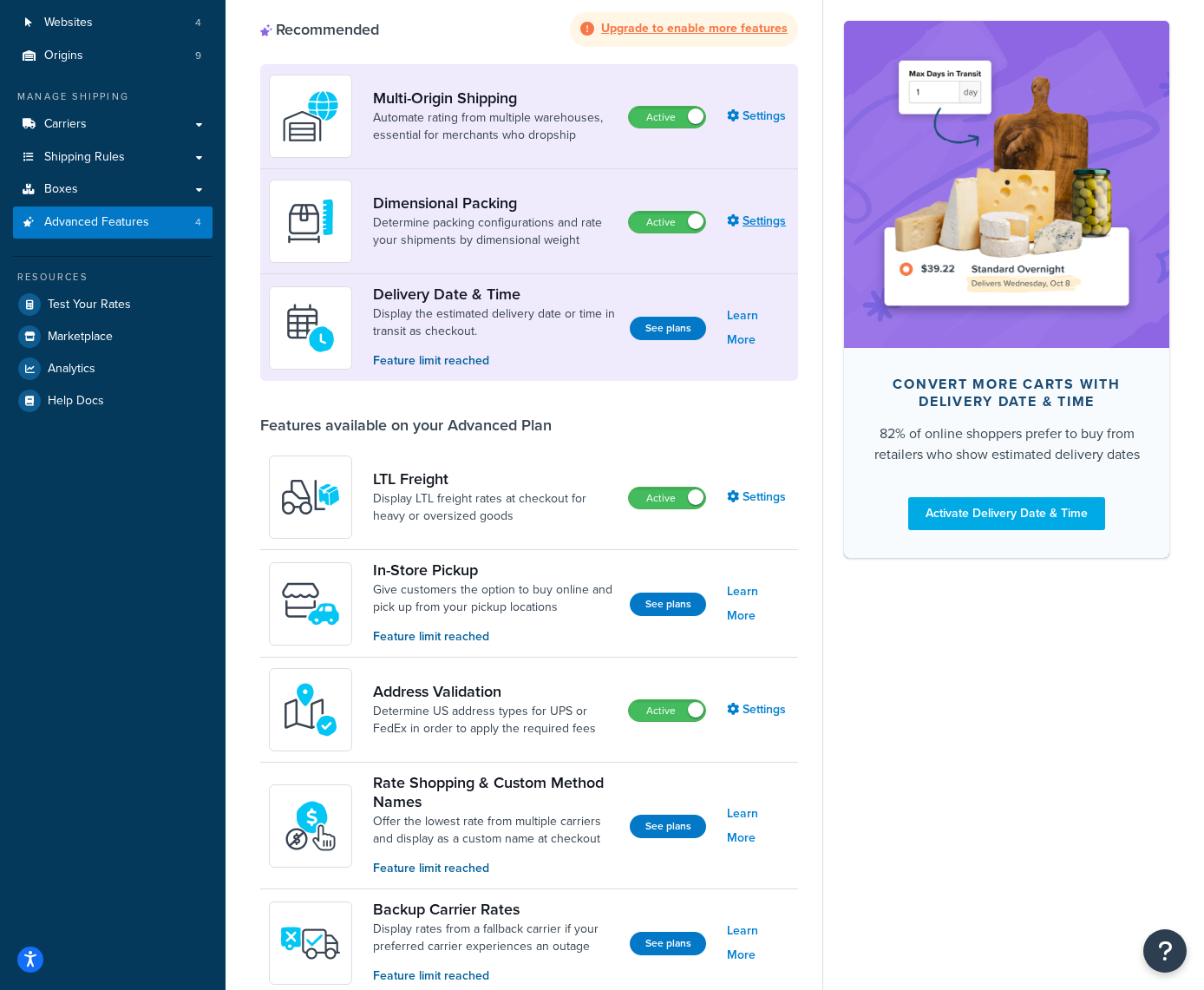
click at [752, 223] on link "Settings" at bounding box center [759, 220] width 63 height 24
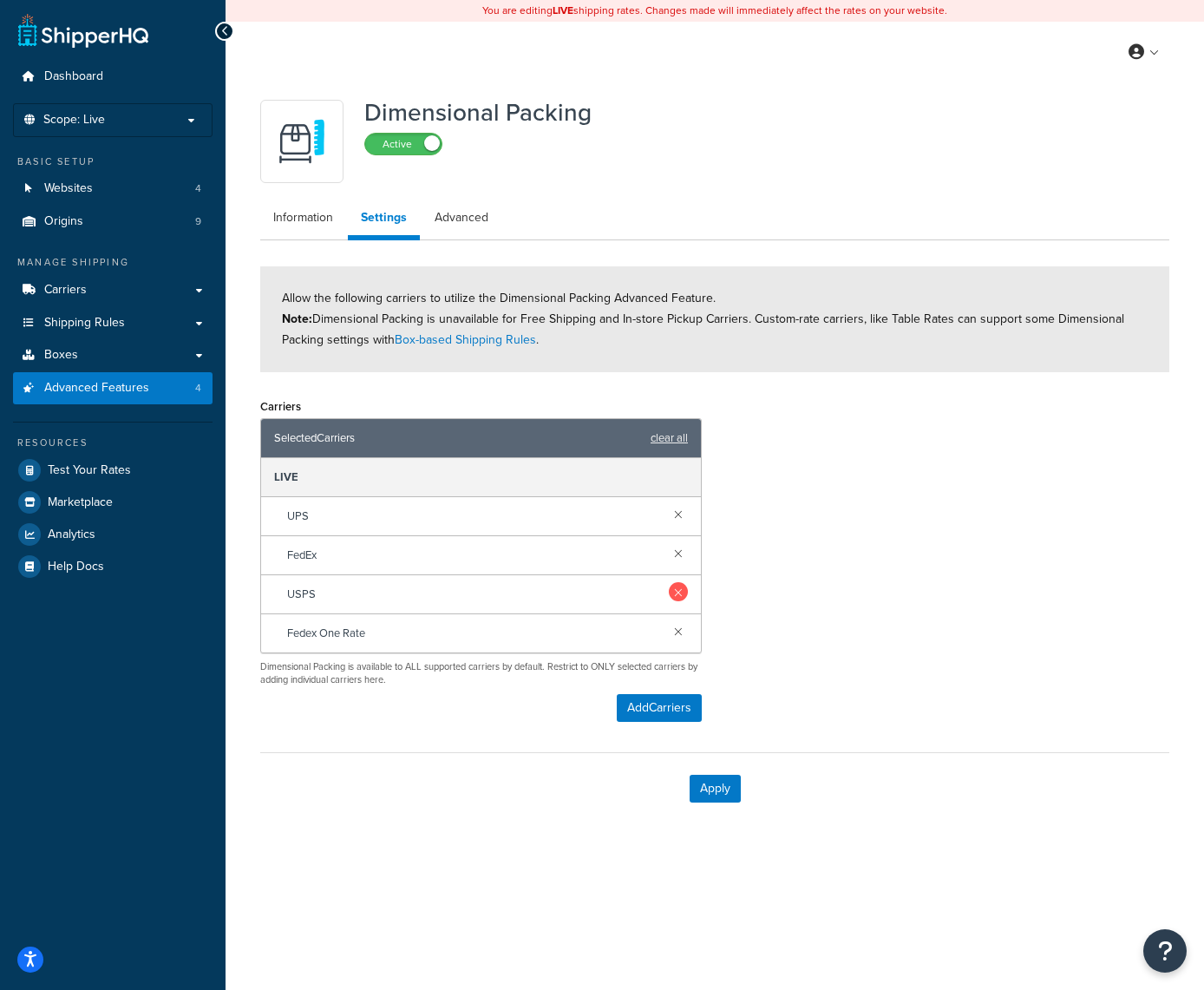
click at [683, 591] on link at bounding box center [678, 591] width 19 height 19
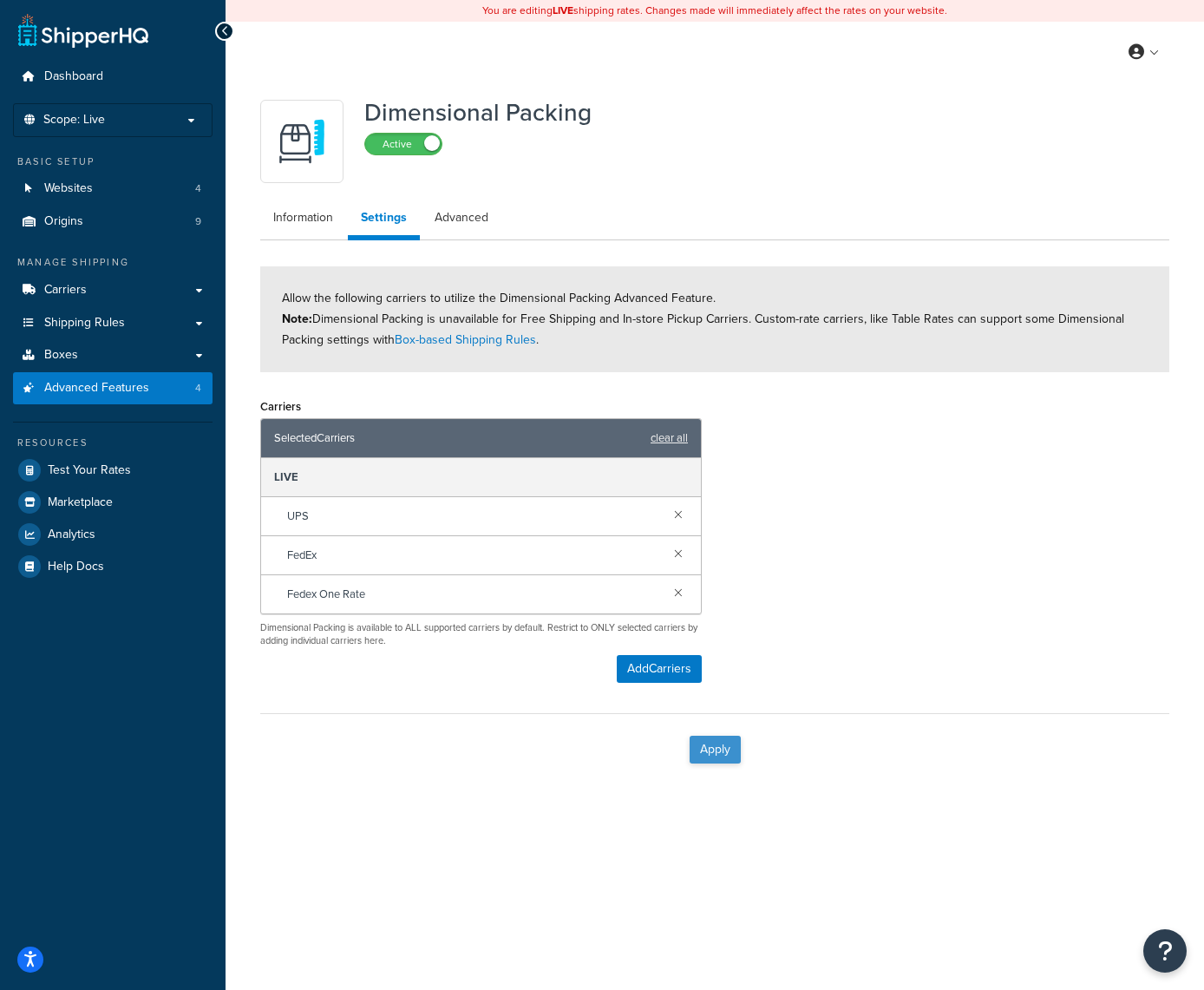
click at [719, 753] on button "Apply" at bounding box center [715, 749] width 51 height 28
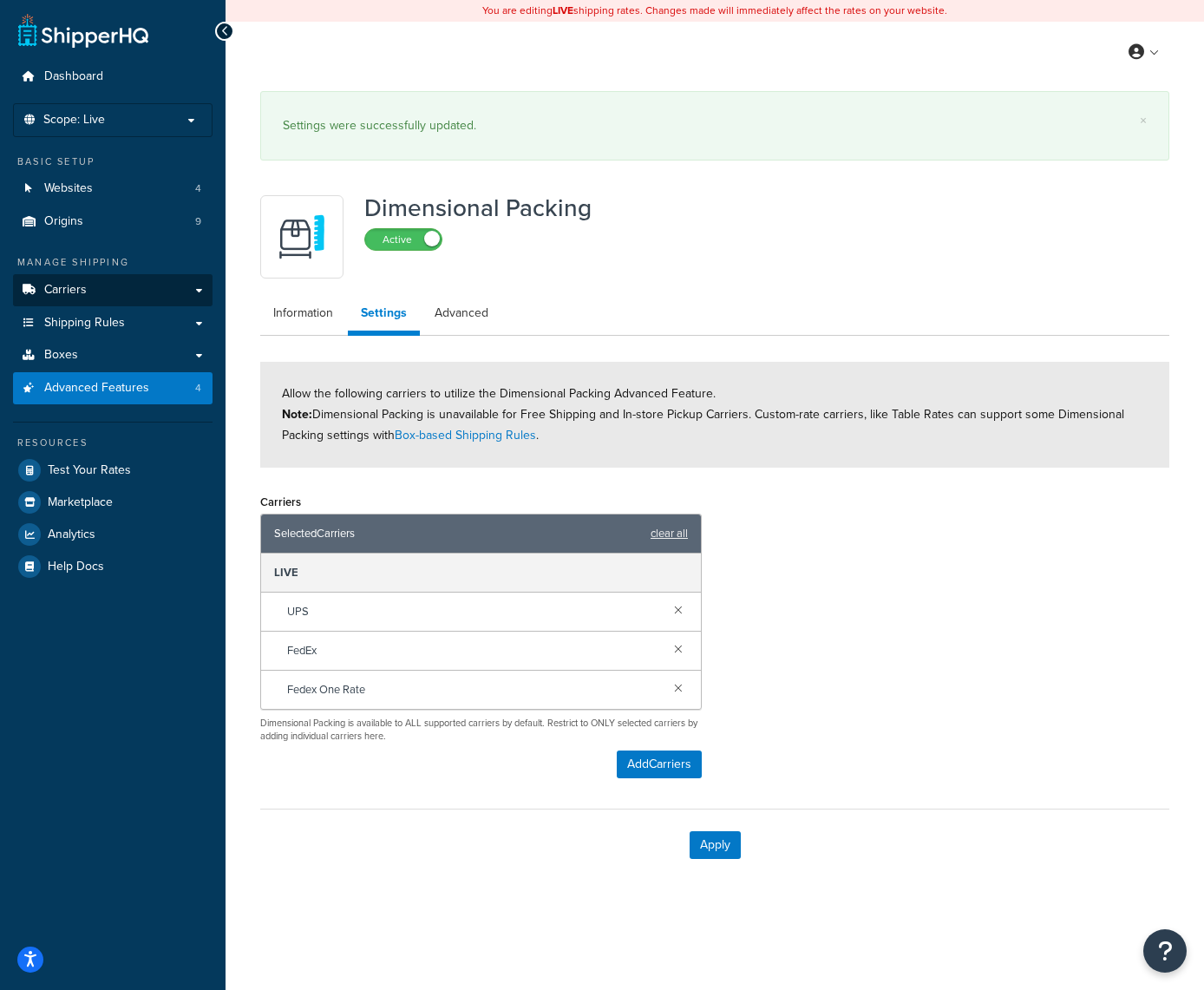
click at [82, 283] on span "Carriers" at bounding box center [64, 290] width 42 height 14
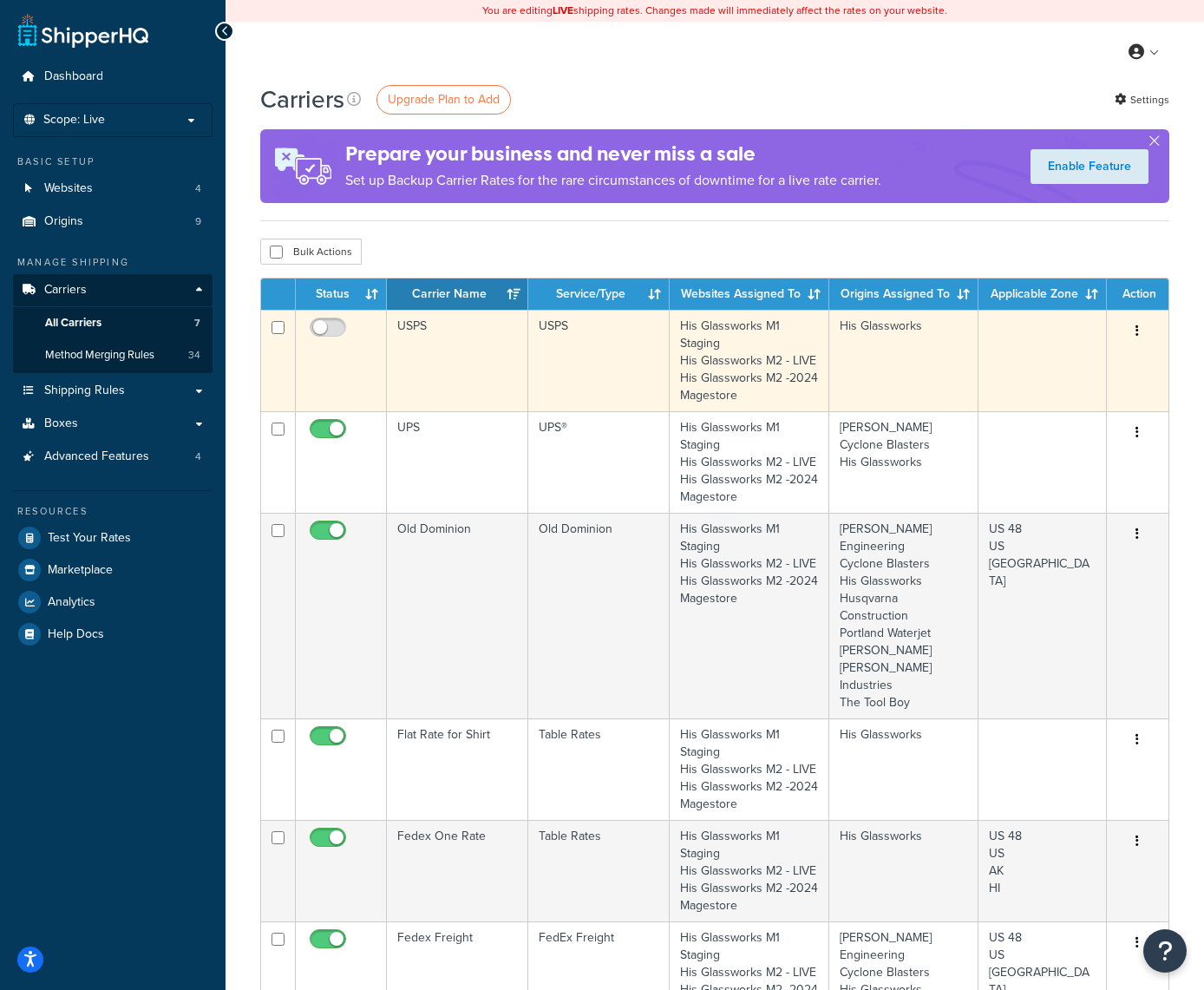
click at [1141, 335] on button "button" at bounding box center [1137, 331] width 24 height 28
click at [1028, 404] on link "Delete" at bounding box center [1068, 402] width 137 height 36
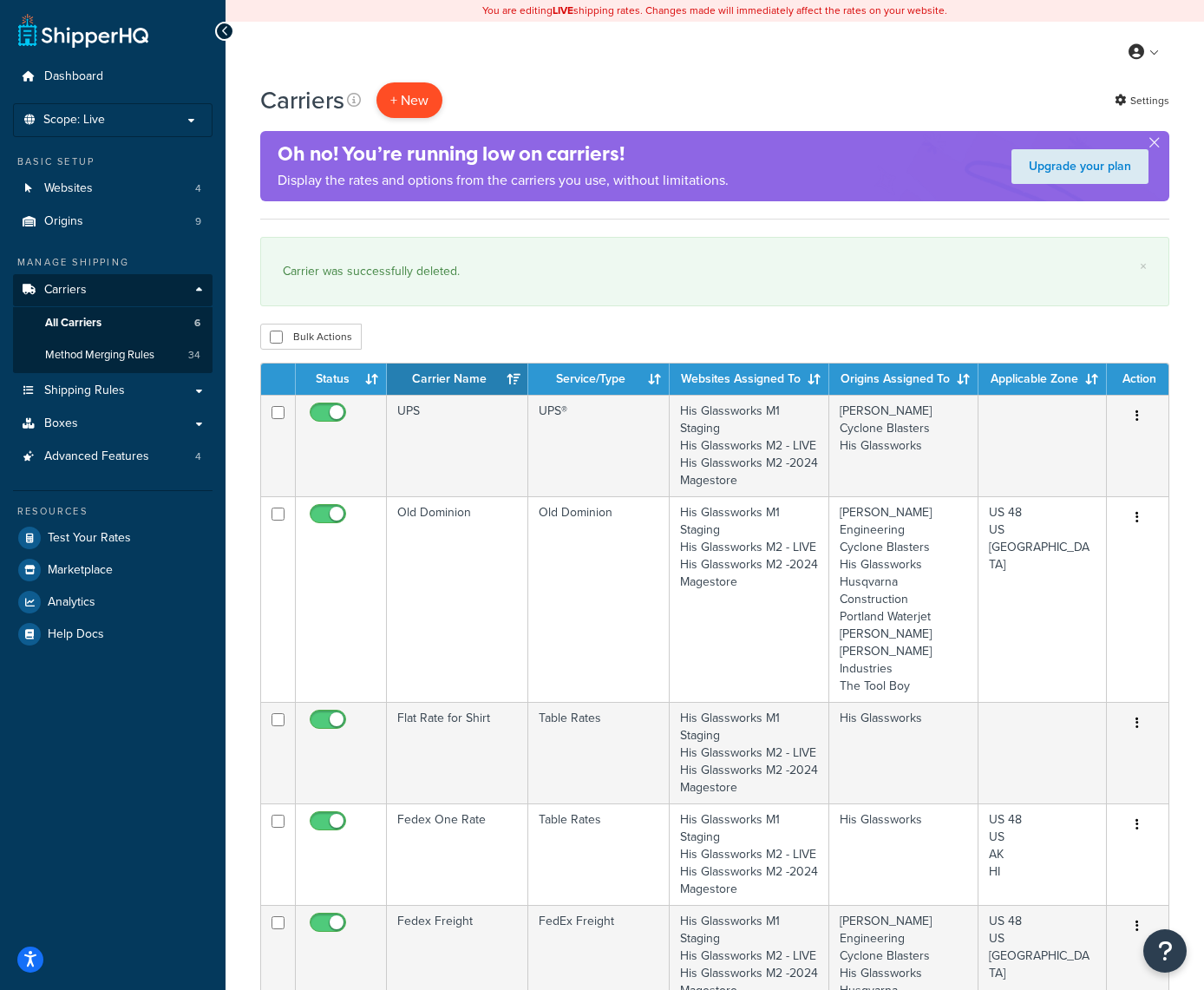
click at [413, 94] on button "+ New" at bounding box center [409, 100] width 66 height 36
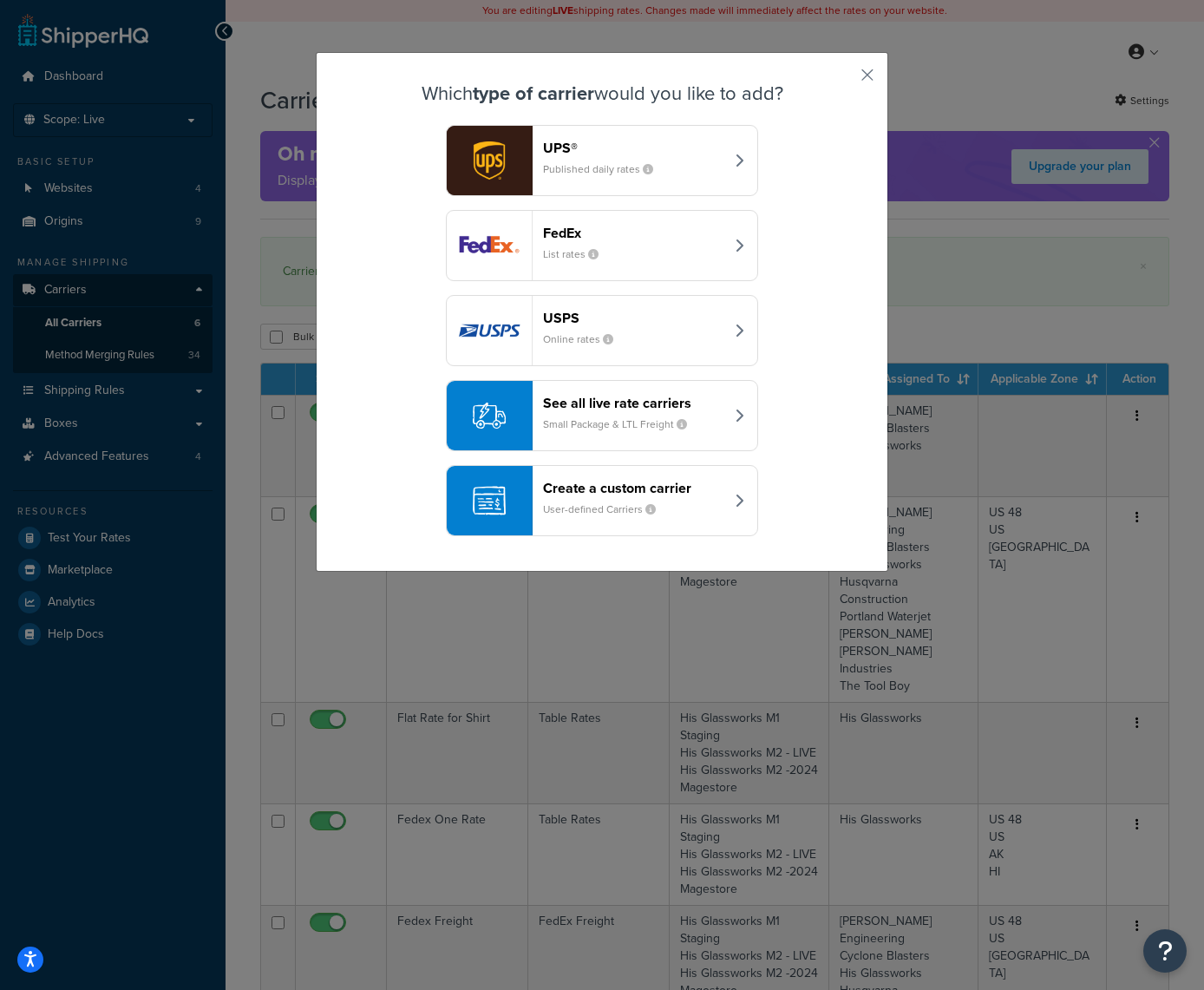
click at [610, 145] on header "UPS®" at bounding box center [633, 148] width 181 height 16
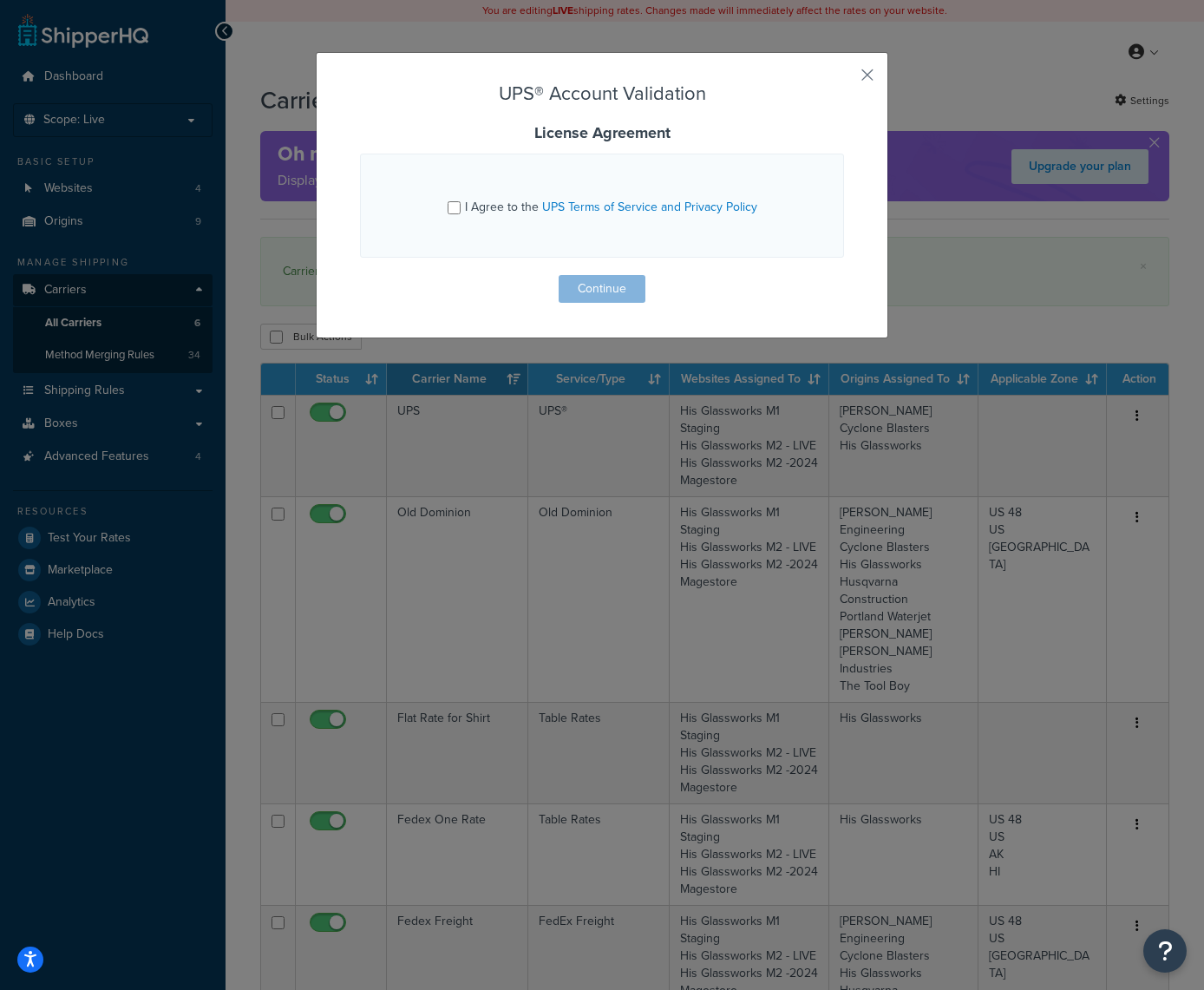
click at [452, 210] on input "I Agree to the UPS Terms of Service and Privacy Policy" at bounding box center [454, 208] width 13 height 13
checkbox input "true"
click at [594, 271] on form "UPS® Account Validation License Agreement I Agree to the UPS Terms of Service a…" at bounding box center [602, 193] width 485 height 220
click at [593, 282] on button "Continue" at bounding box center [602, 288] width 87 height 28
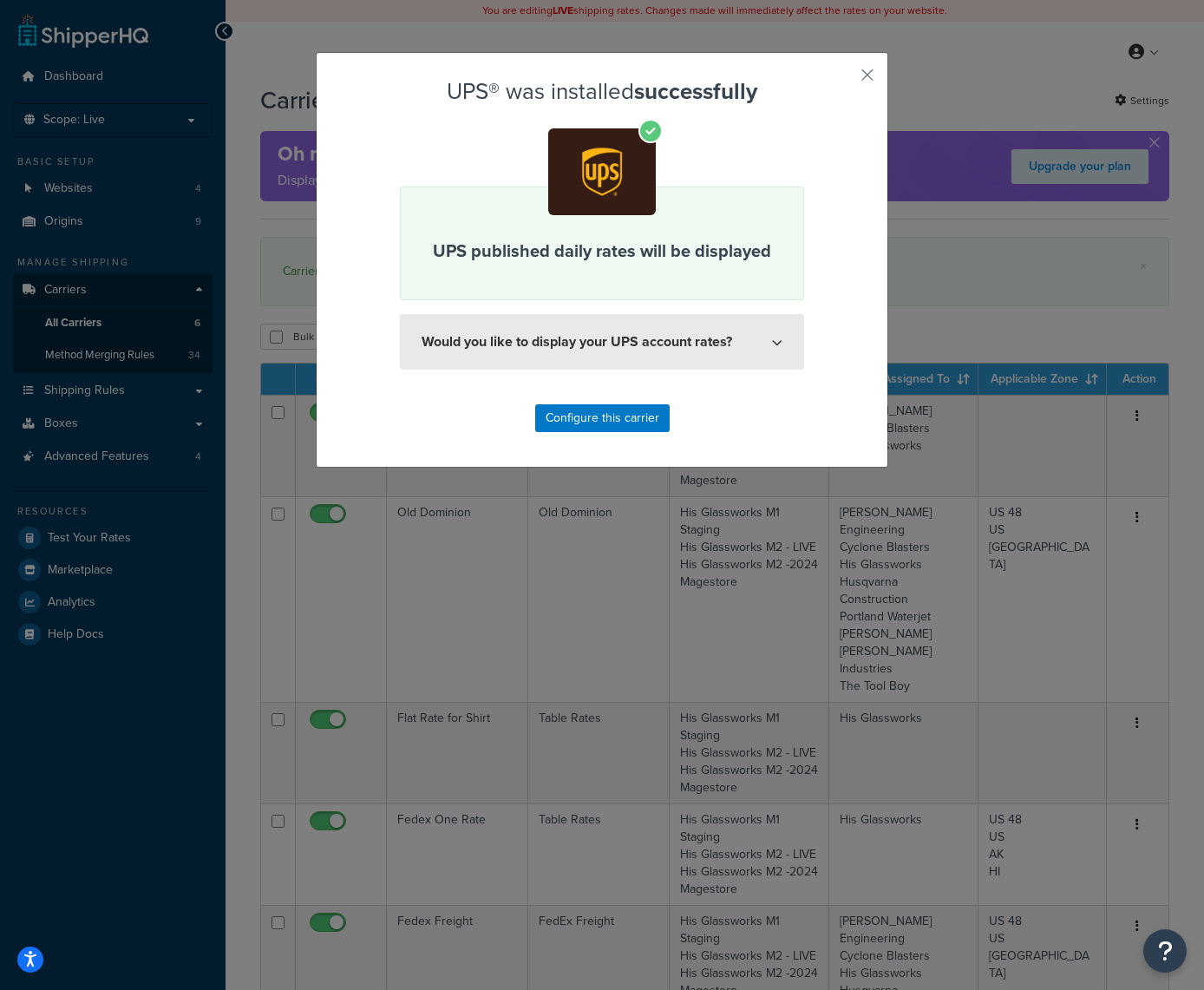
click at [587, 333] on button "Would you like to display your UPS account rates?" at bounding box center [602, 342] width 404 height 56
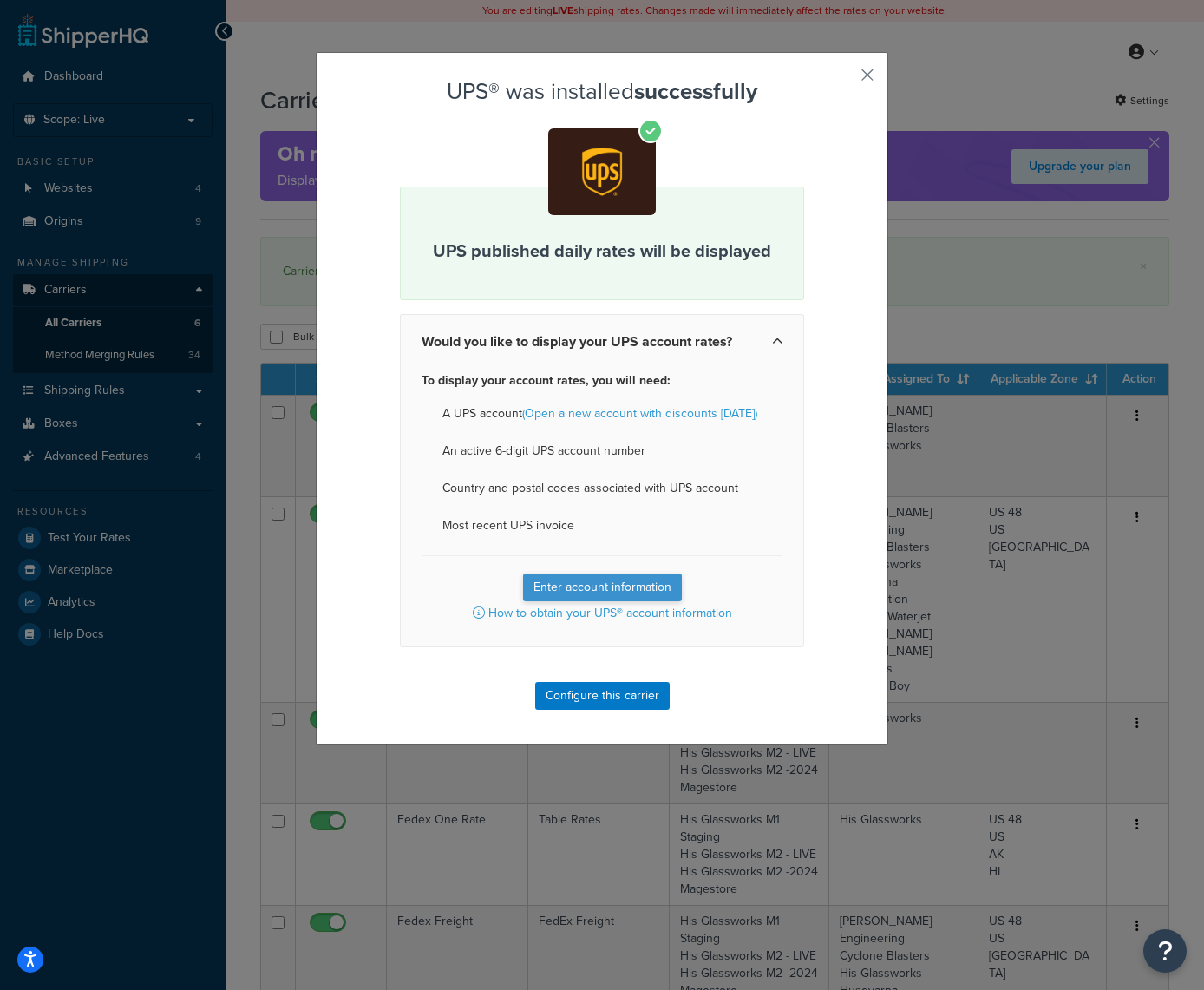
click at [600, 585] on button "Enter account information" at bounding box center [602, 587] width 159 height 28
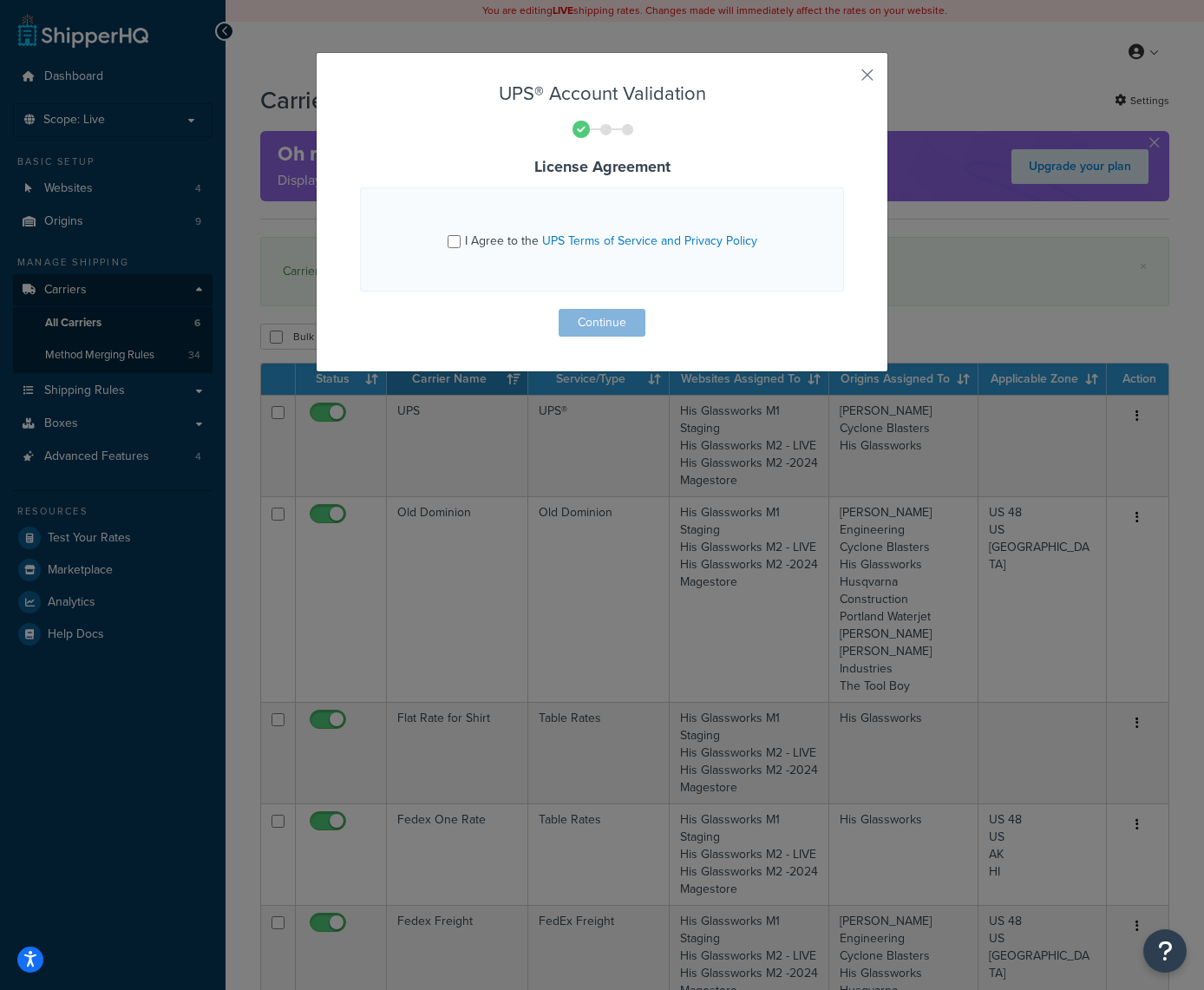
click at [459, 243] on input "I Agree to the UPS Terms of Service and Privacy Policy" at bounding box center [454, 242] width 13 height 13
click at [456, 238] on input "I Agree to the UPS Terms of Service and Privacy Policy" at bounding box center [454, 242] width 13 height 13
checkbox input "true"
click at [604, 317] on button "Continue" at bounding box center [602, 323] width 87 height 28
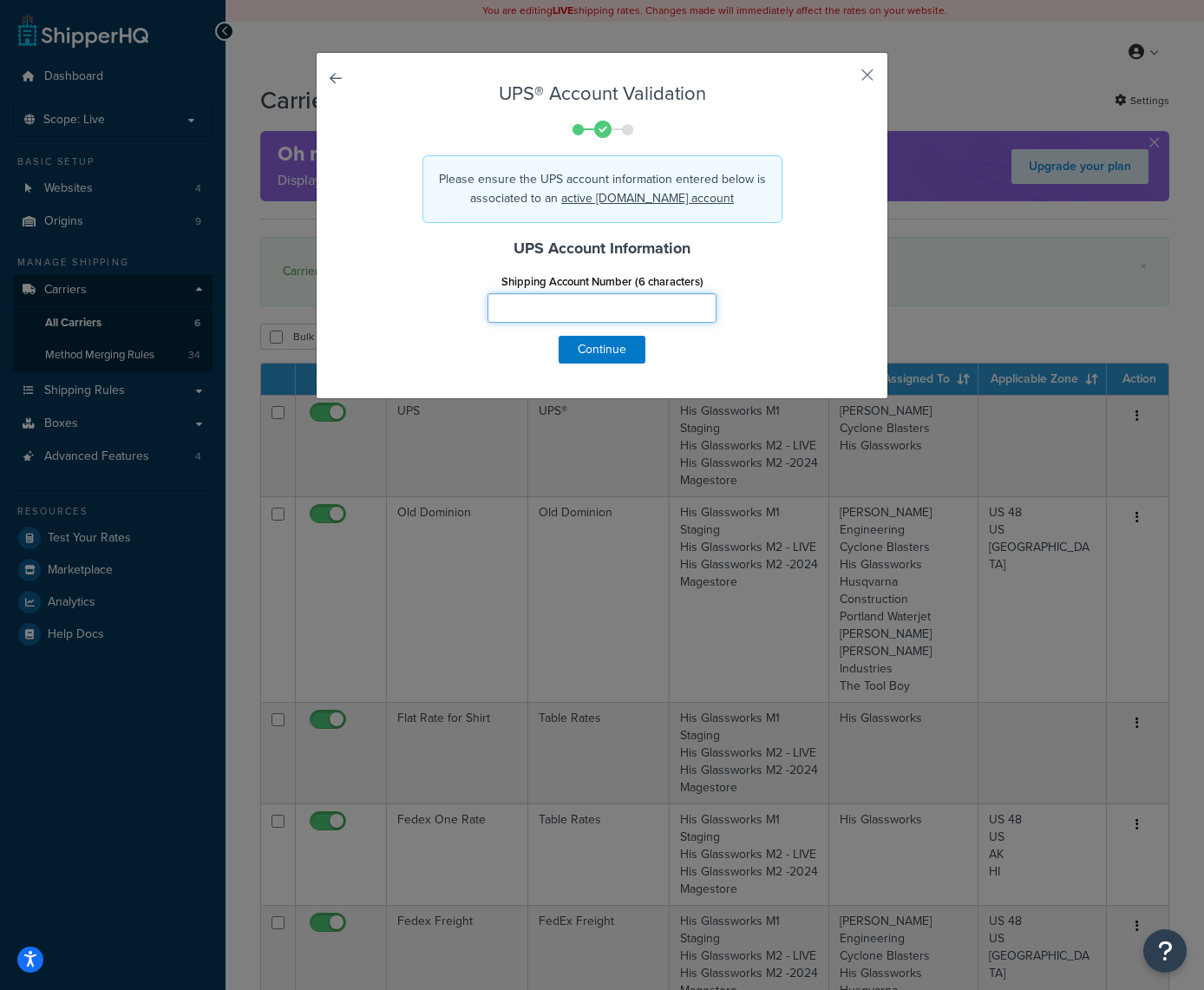
click at [582, 312] on input "Shipping Account Number (6 characters)" at bounding box center [602, 307] width 229 height 30
paste input "07DE00"
type input "07DE00"
click at [609, 349] on button "Continue" at bounding box center [602, 349] width 87 height 28
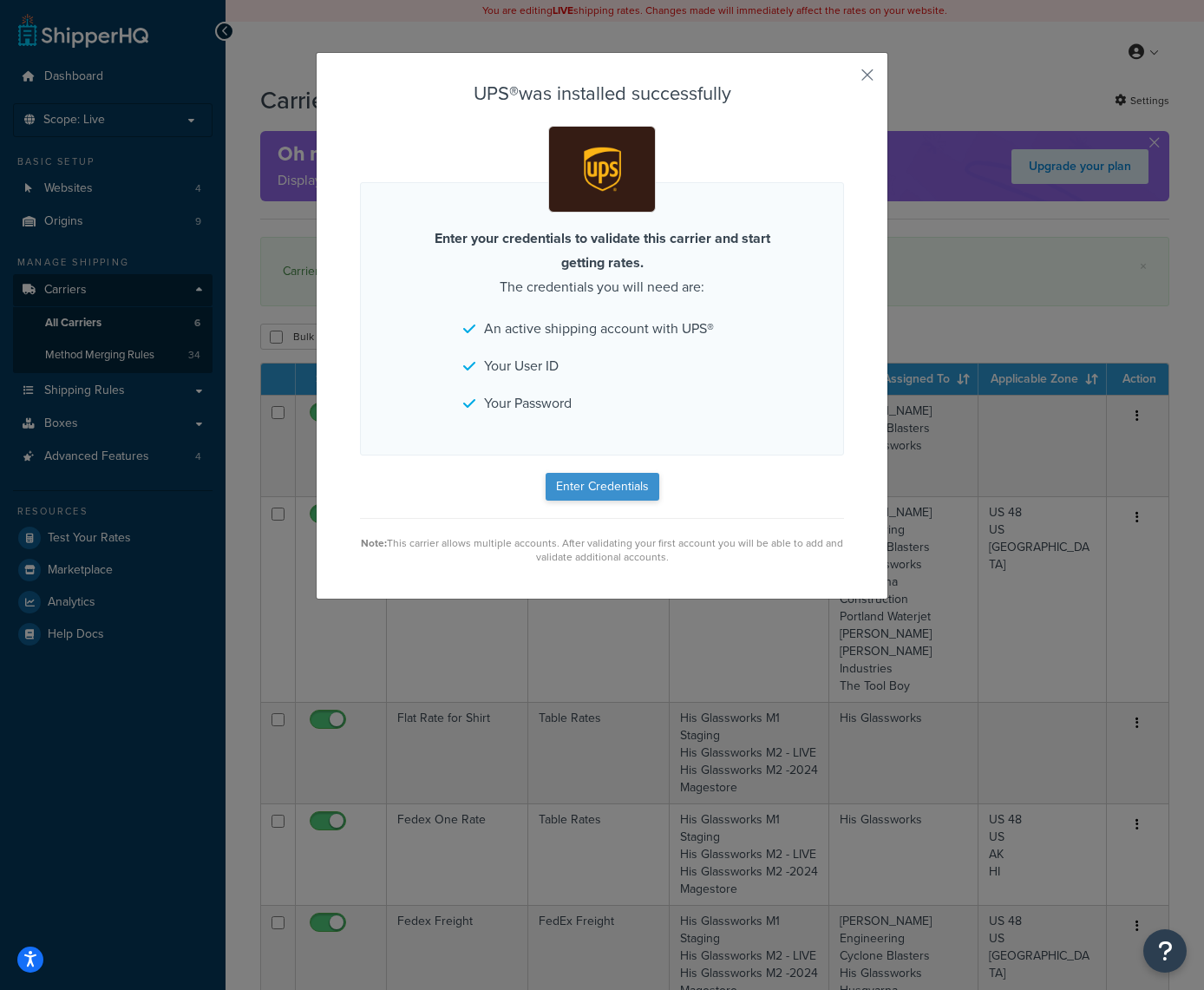
click at [607, 487] on button "Enter Credentials" at bounding box center [602, 486] width 114 height 28
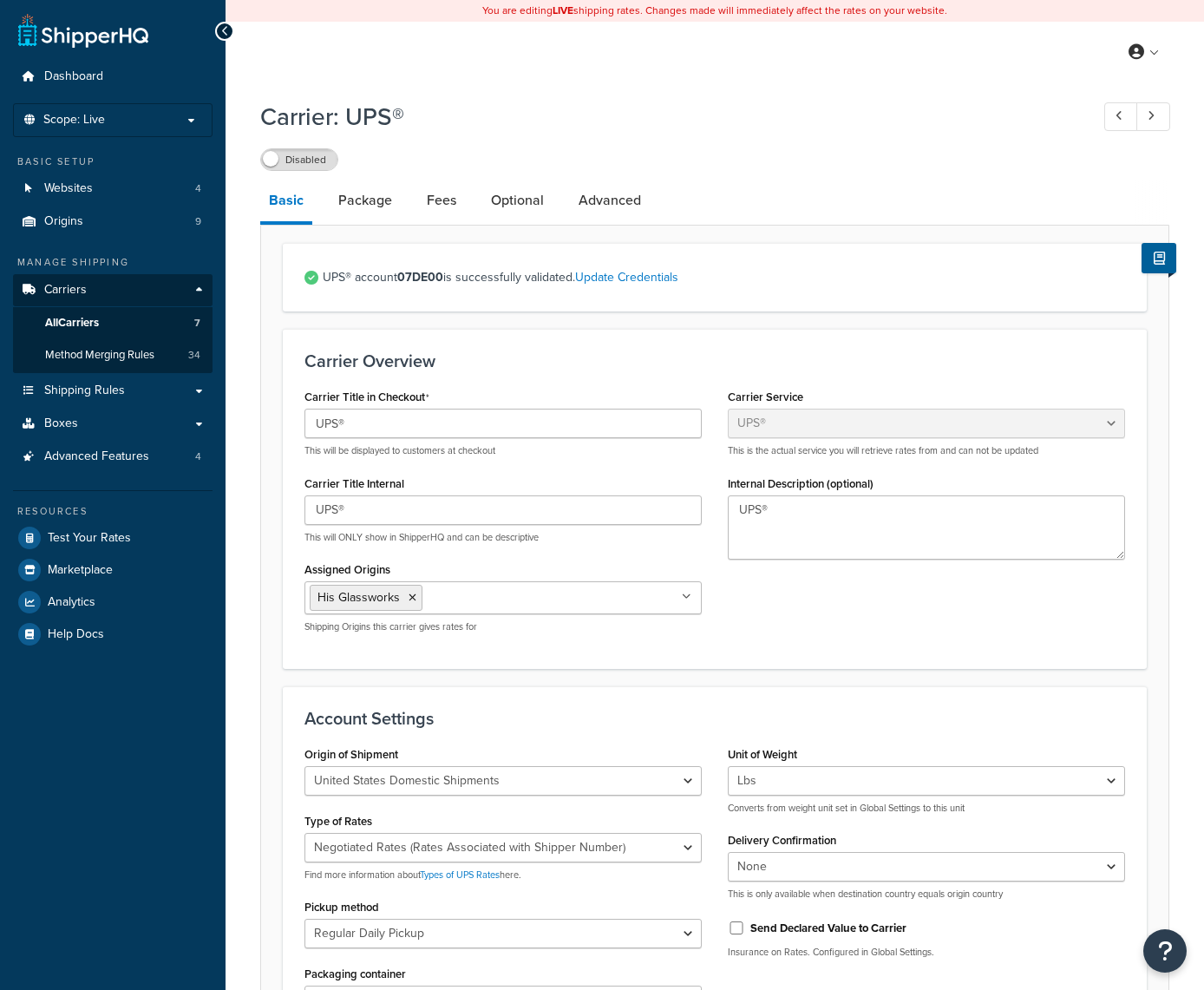
select select "ups"
click at [391, 425] on input "UPS®" at bounding box center [503, 423] width 398 height 30
type input "UPS® One Rate"
click at [369, 505] on input "UPS®" at bounding box center [503, 510] width 398 height 30
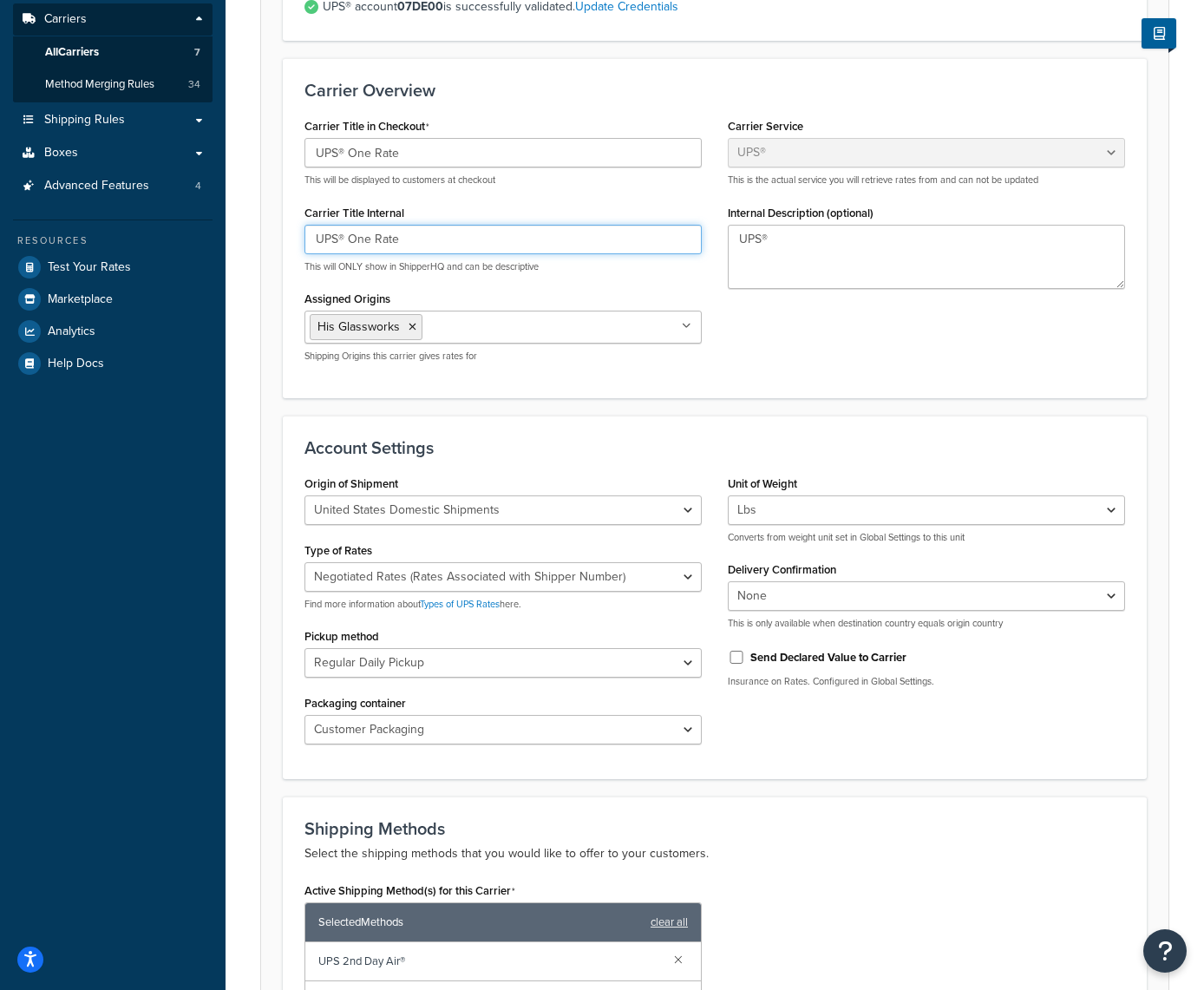
scroll to position [274, 0]
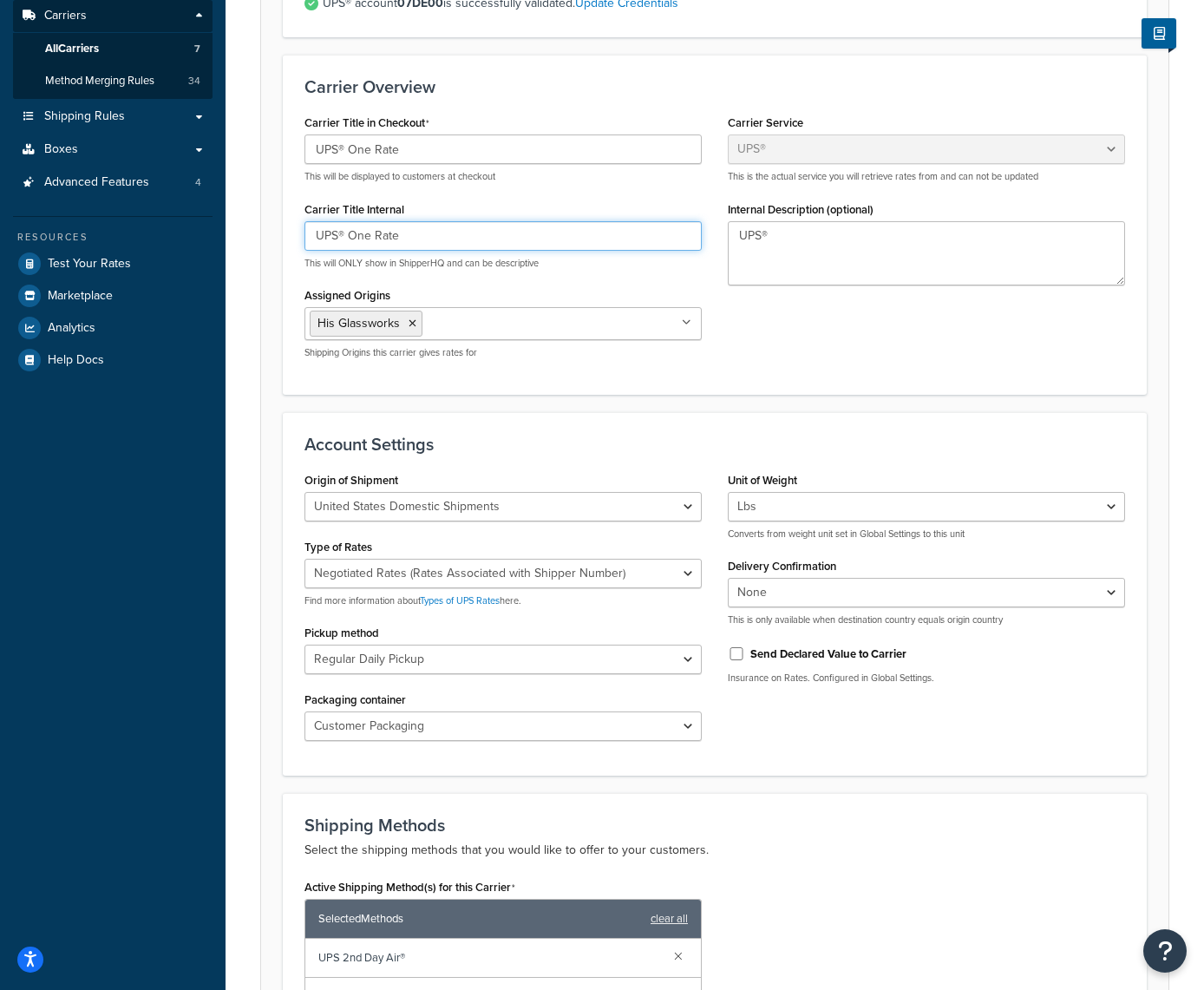
type input "UPS® One Rate"
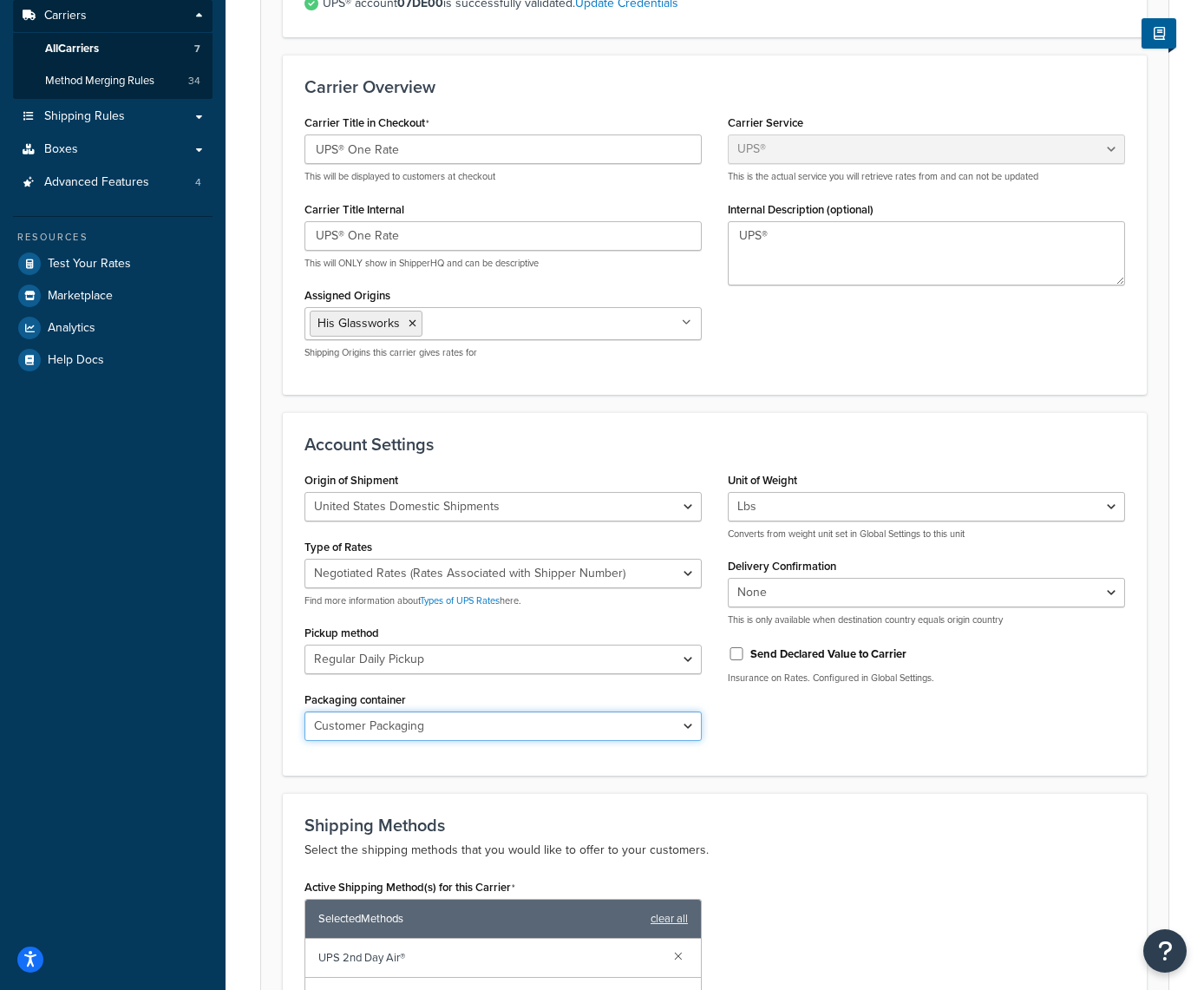
click at [692, 731] on select "Customer Packaging UPS Letter Envelope Customer Supplied Package UPS Tube UPS P…" at bounding box center [503, 726] width 398 height 30
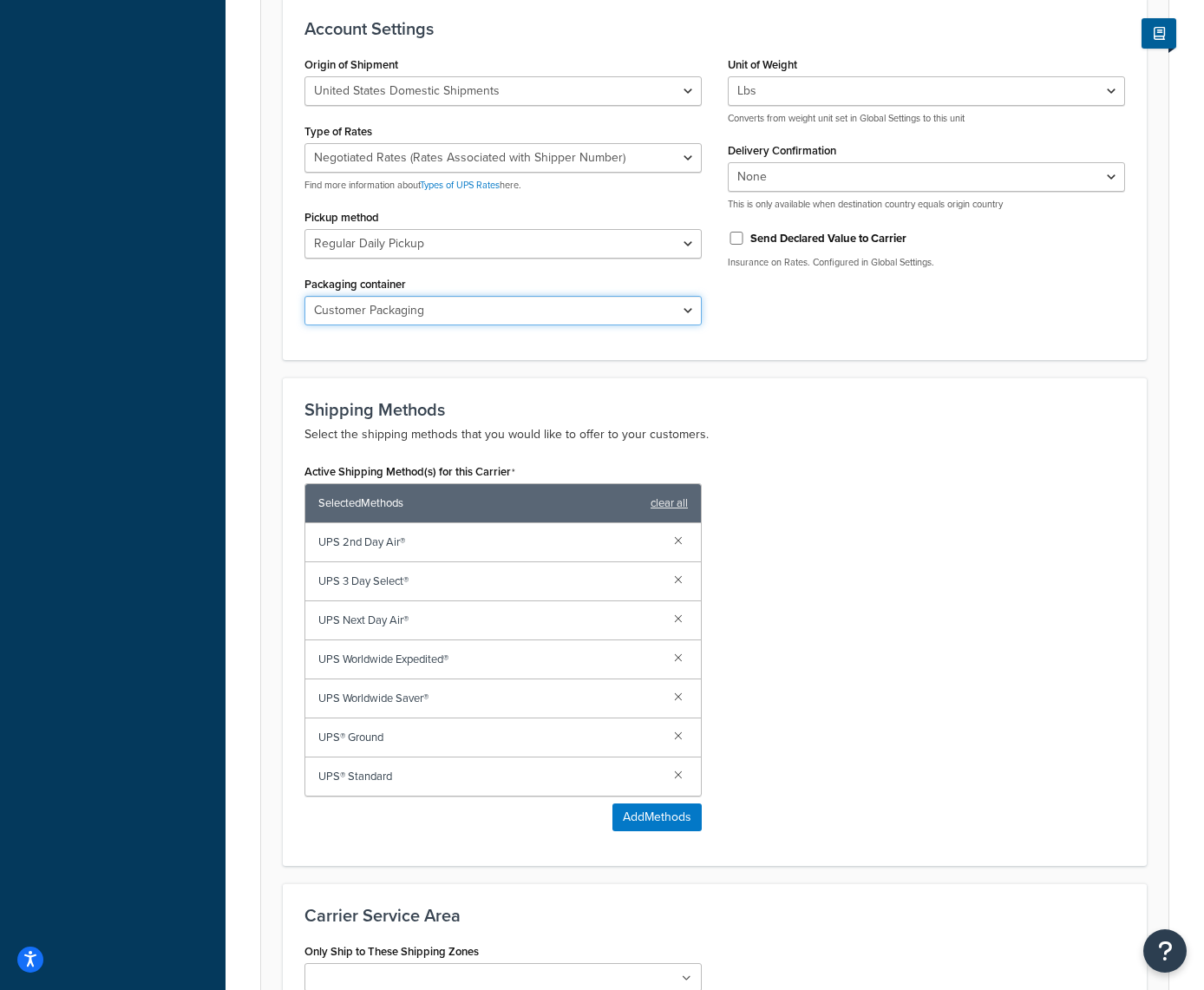
scroll to position [702, 0]
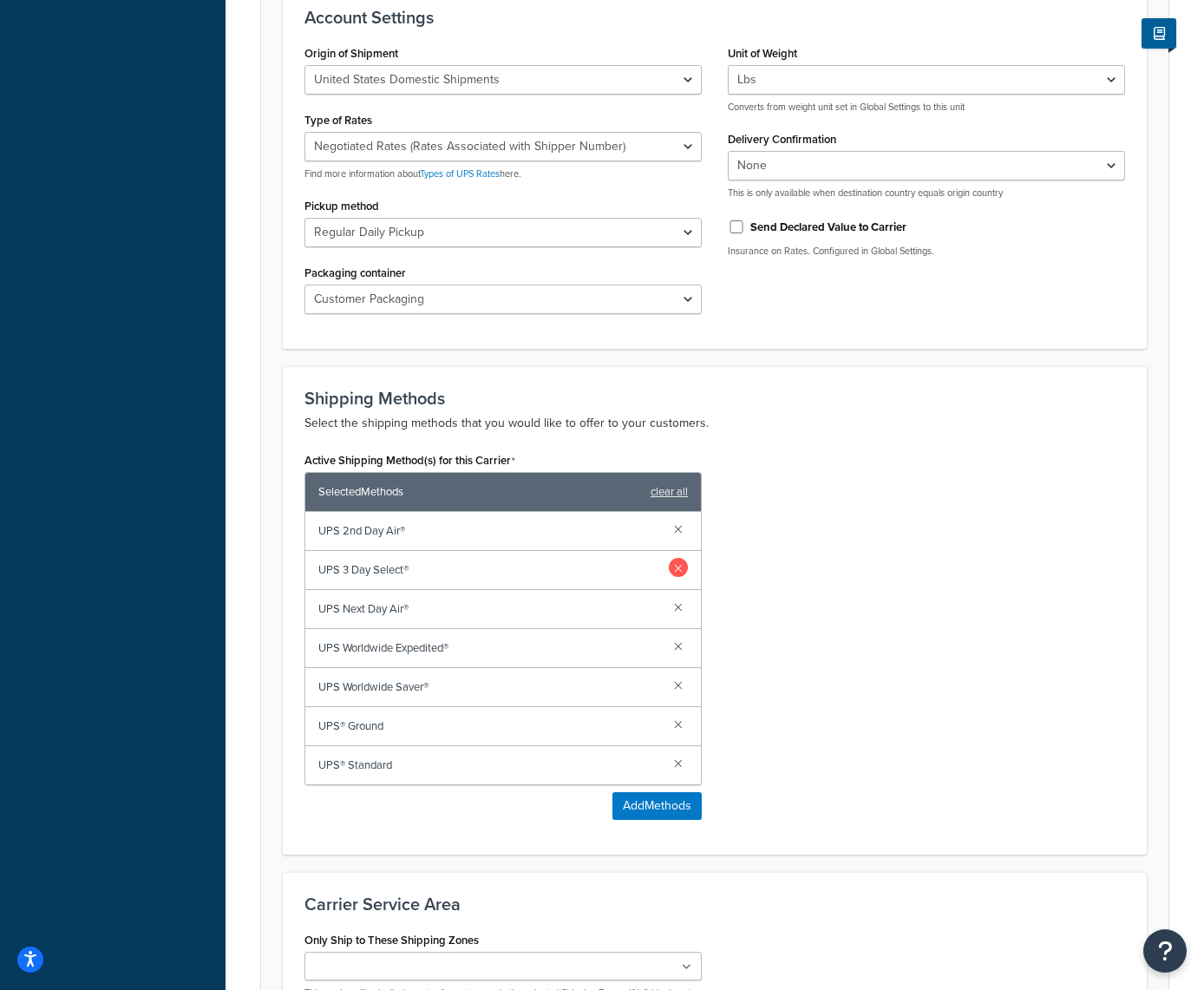
click at [676, 572] on link at bounding box center [678, 567] width 19 height 19
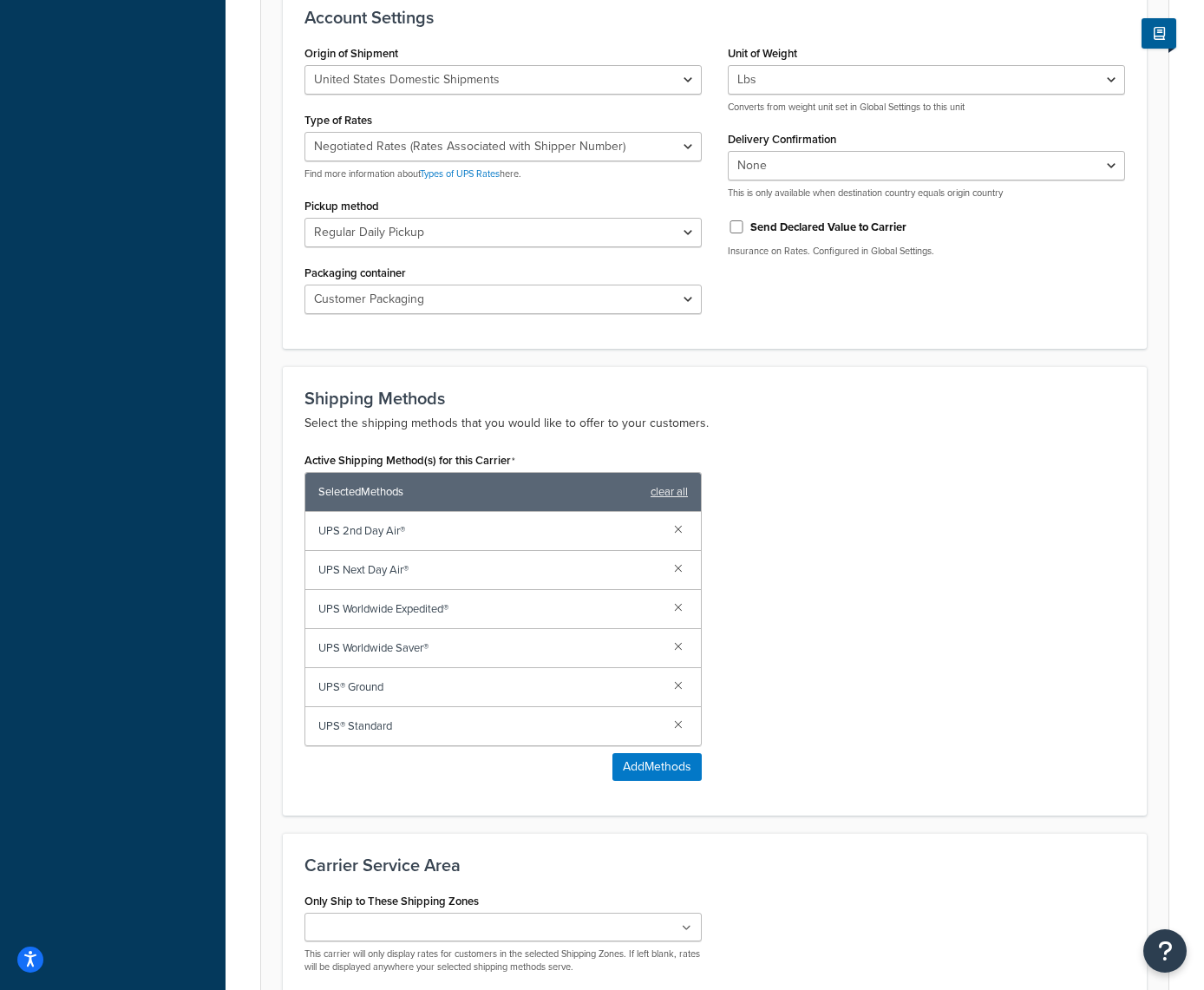
click at [676, 572] on link at bounding box center [678, 567] width 19 height 19
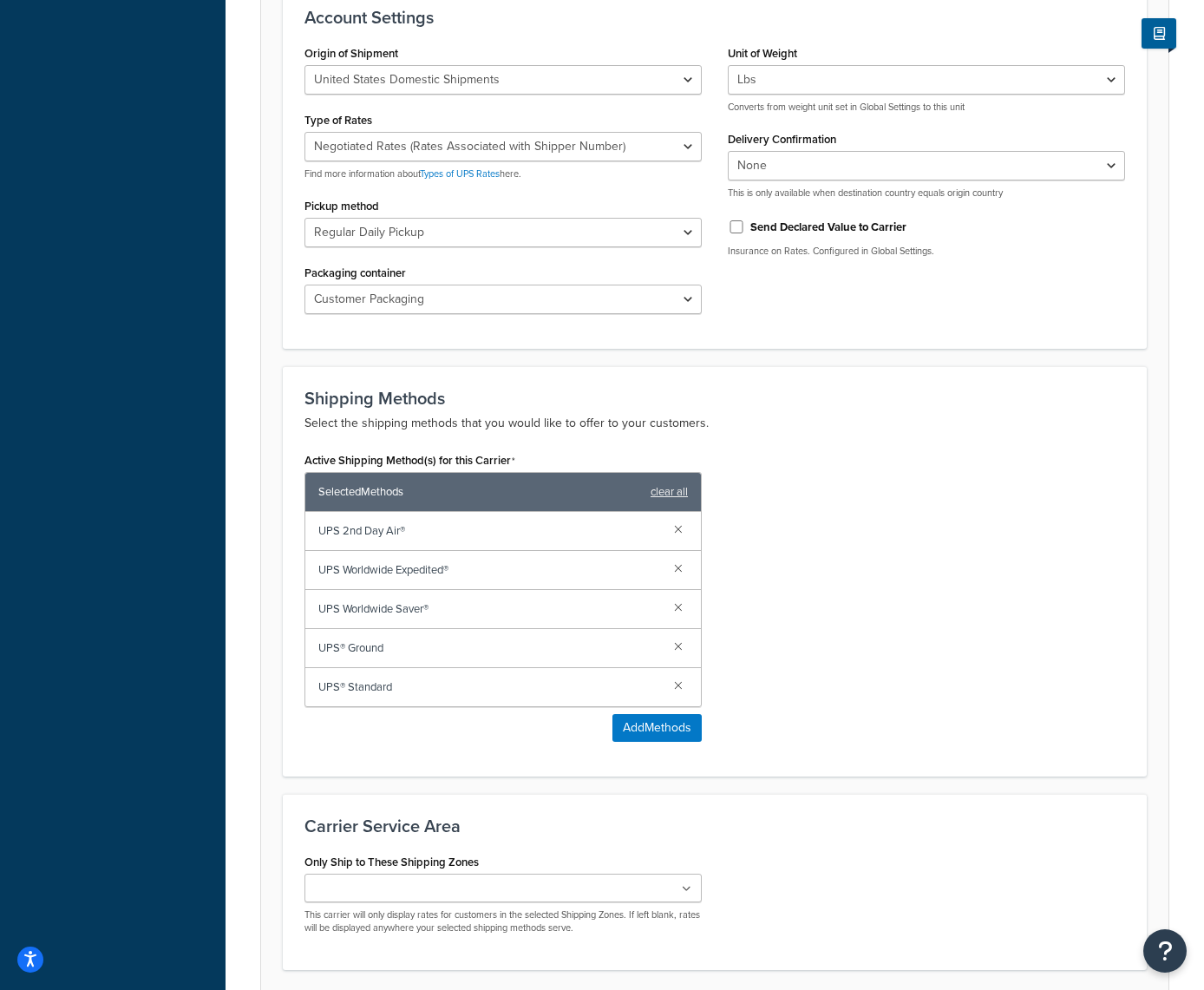
click at [676, 572] on link at bounding box center [678, 567] width 19 height 19
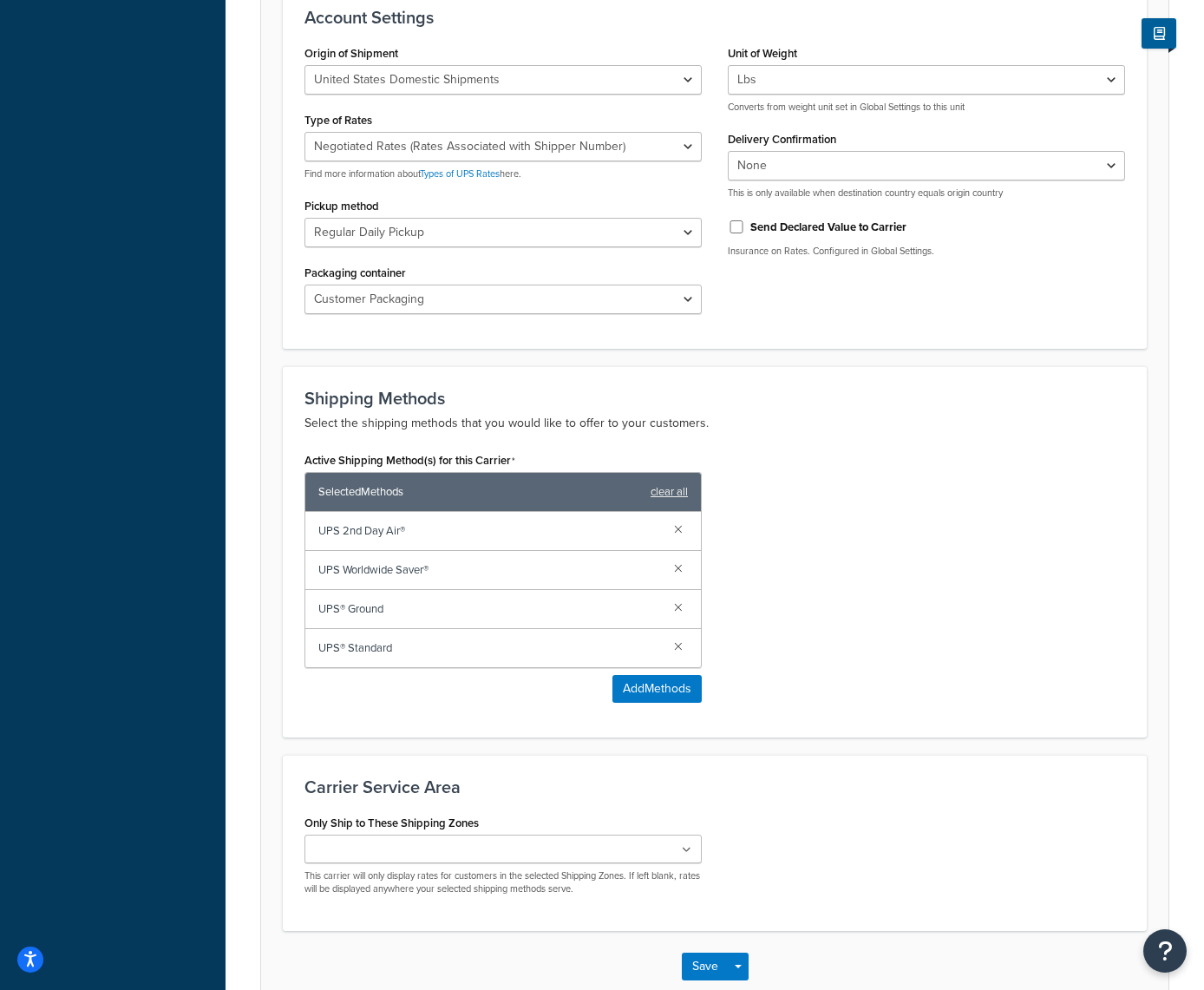
click at [676, 572] on link at bounding box center [678, 567] width 19 height 19
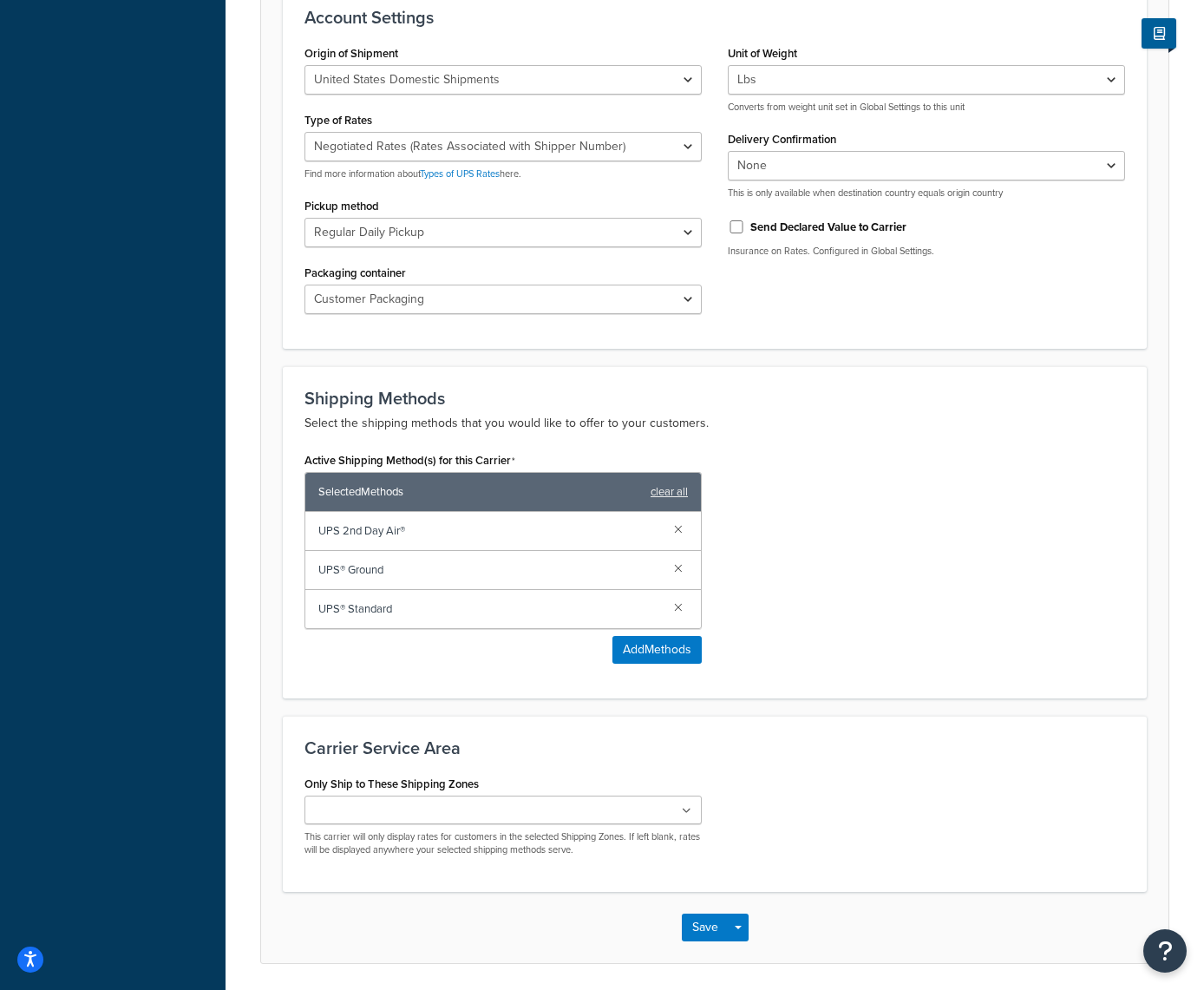
click at [676, 572] on link at bounding box center [678, 567] width 19 height 19
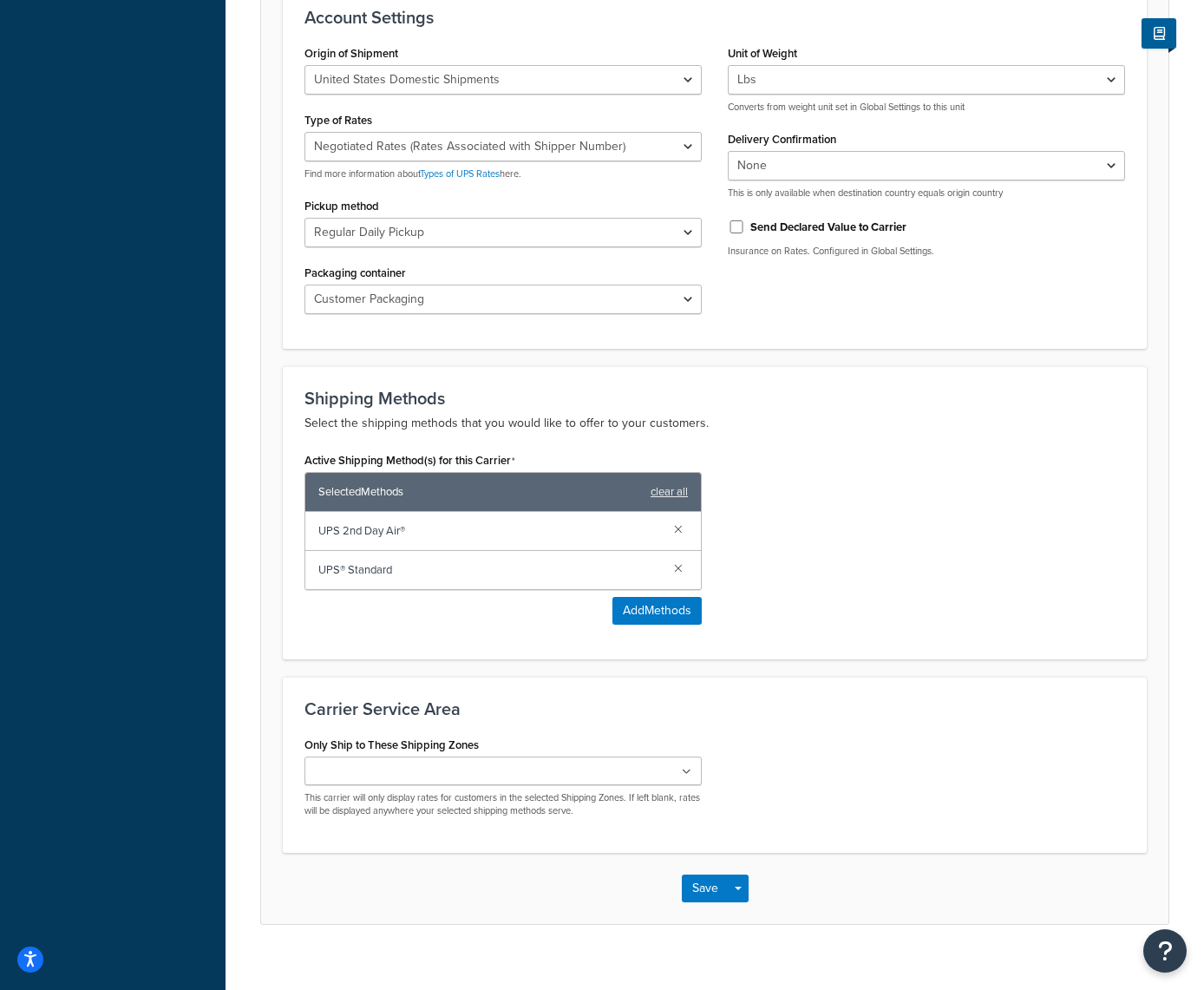
click at [676, 572] on link at bounding box center [678, 567] width 19 height 19
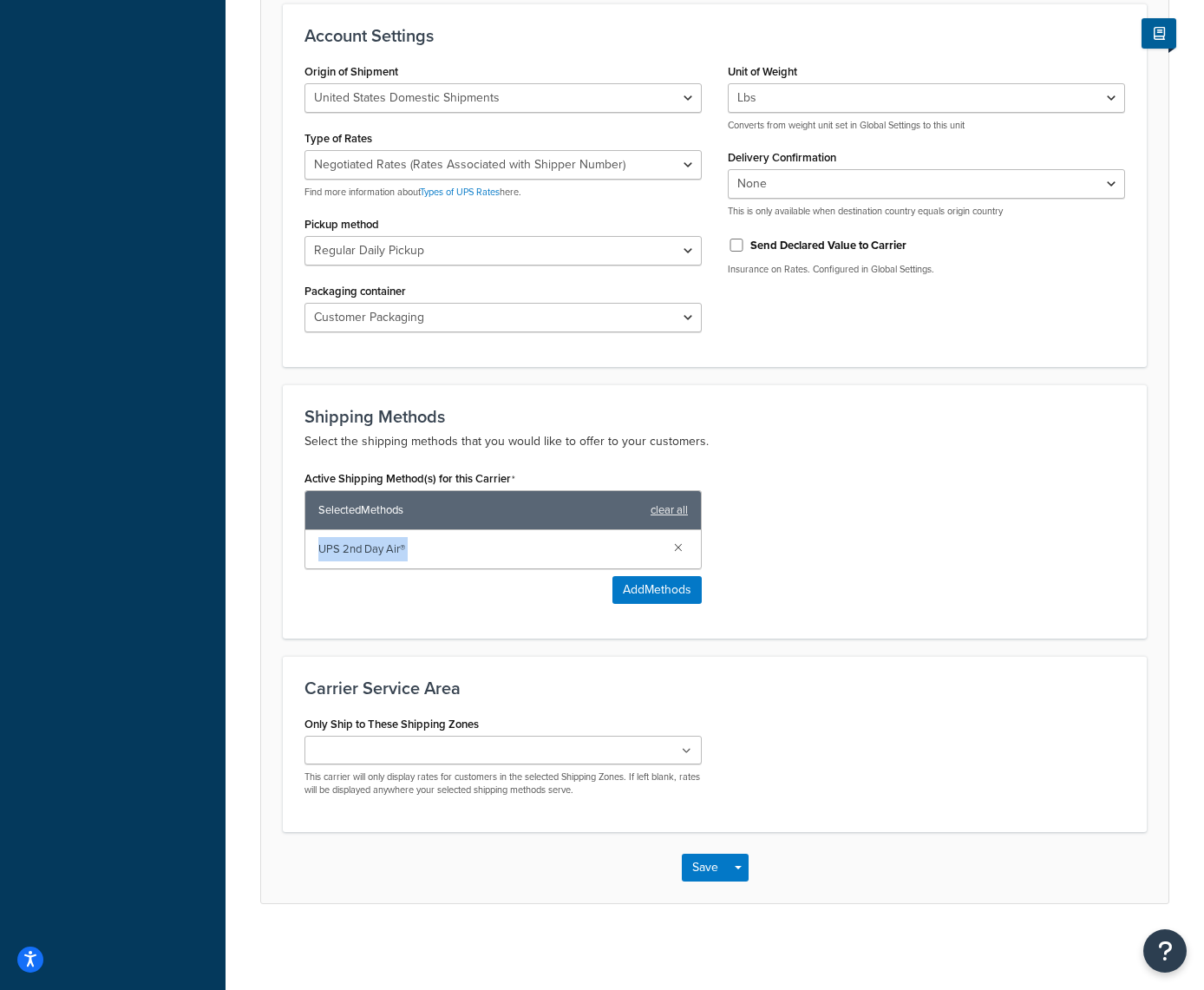
click at [688, 752] on icon at bounding box center [686, 752] width 10 height 11
click at [899, 741] on div "Only Ship to These Shipping Zones US 48 US APO US All Countries AK HI Canada Ha…" at bounding box center [714, 762] width 847 height 103
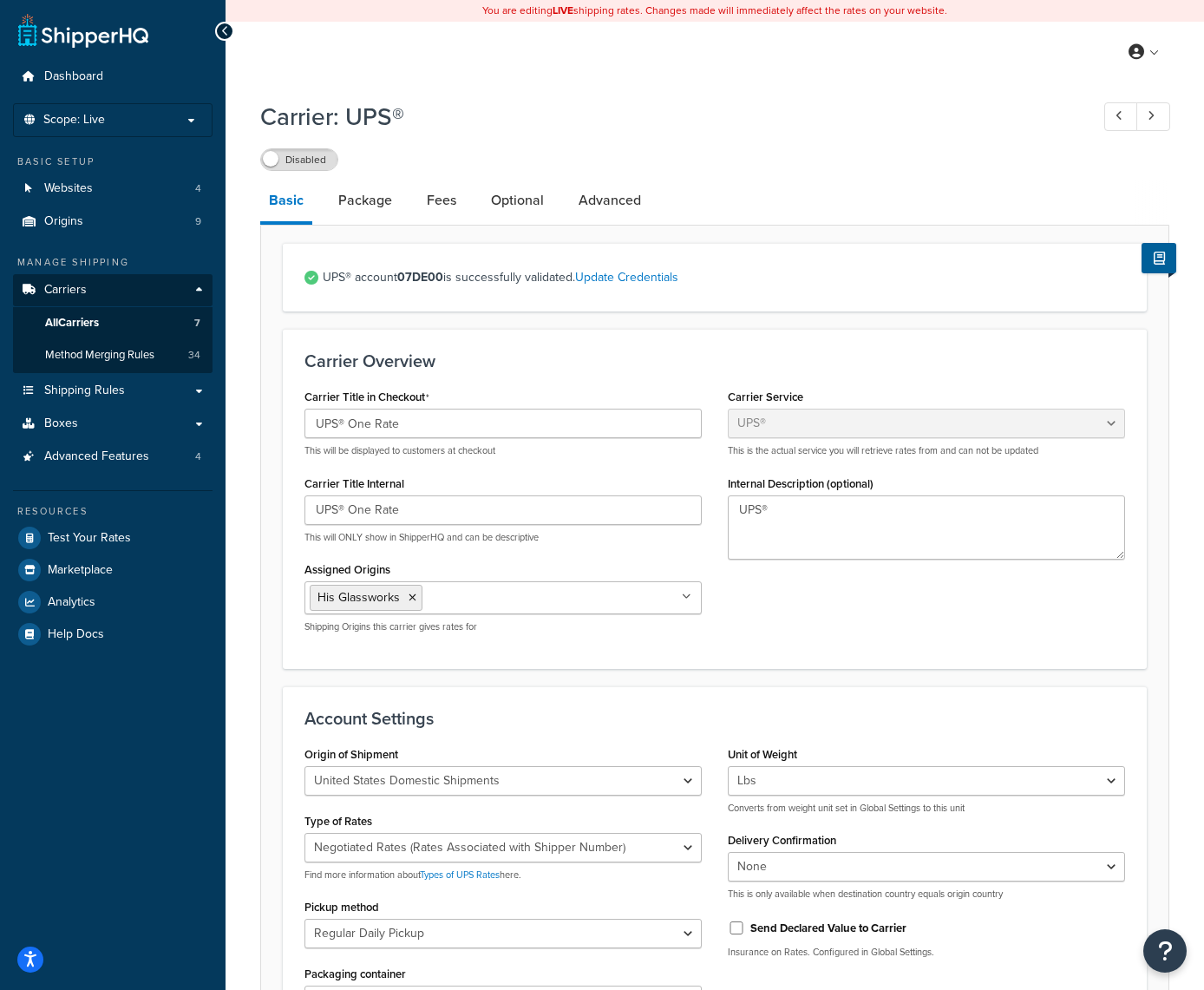
scroll to position [0, 0]
click at [367, 211] on link "Package" at bounding box center [365, 201] width 71 height 41
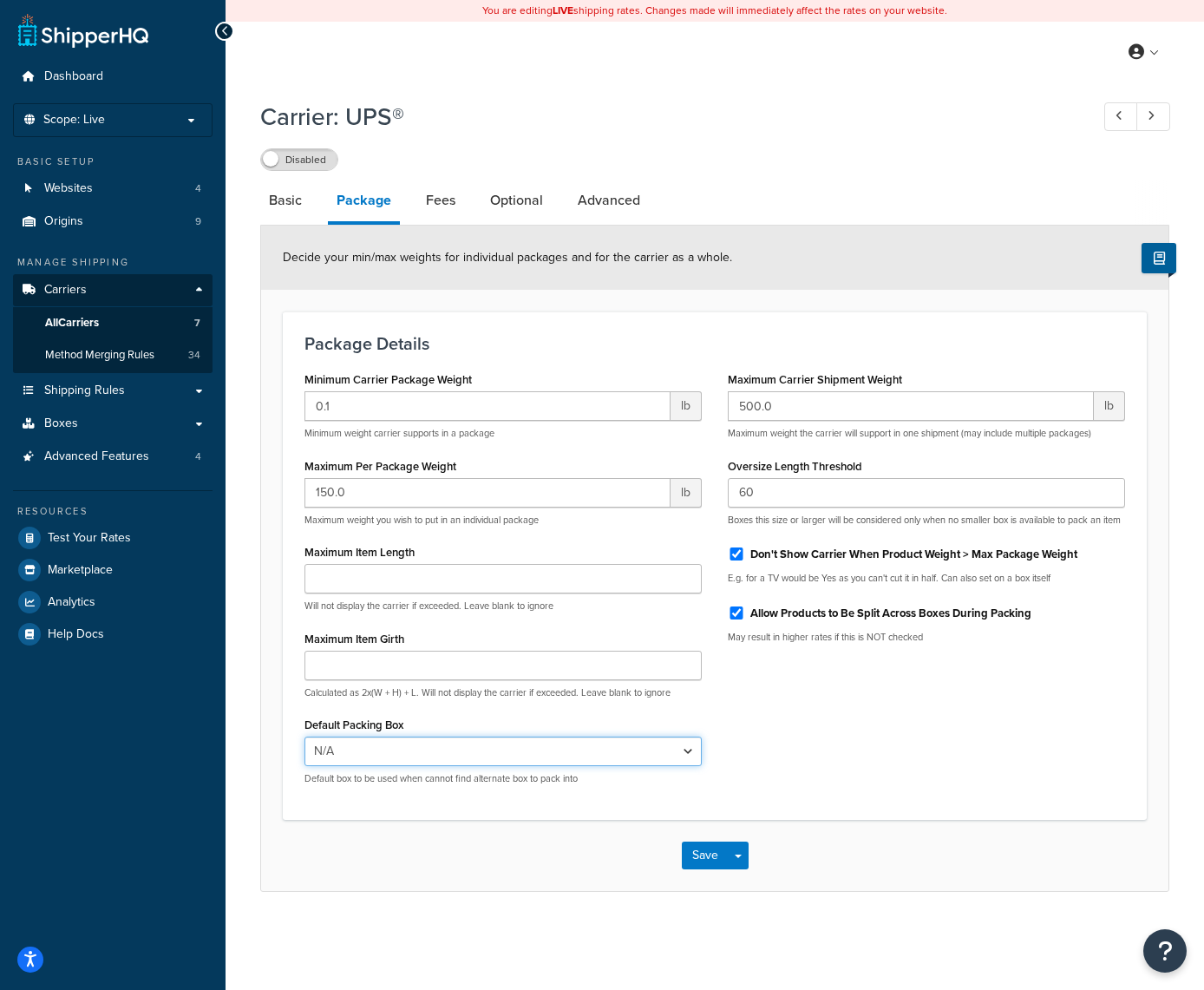
click at [683, 753] on select "N/A Fedex Envelope Fedex Large Pak Fedex Small Box(S2) Fedex Medium Box (M2) E1…" at bounding box center [503, 751] width 398 height 30
click at [691, 750] on select "N/A Fedex Envelope Fedex Large Pak Fedex Small Box(S2) Fedex Medium Box (M2) E1…" at bounding box center [503, 751] width 398 height 30
select select "196444"
click at [442, 209] on link "Fees" at bounding box center [441, 201] width 47 height 41
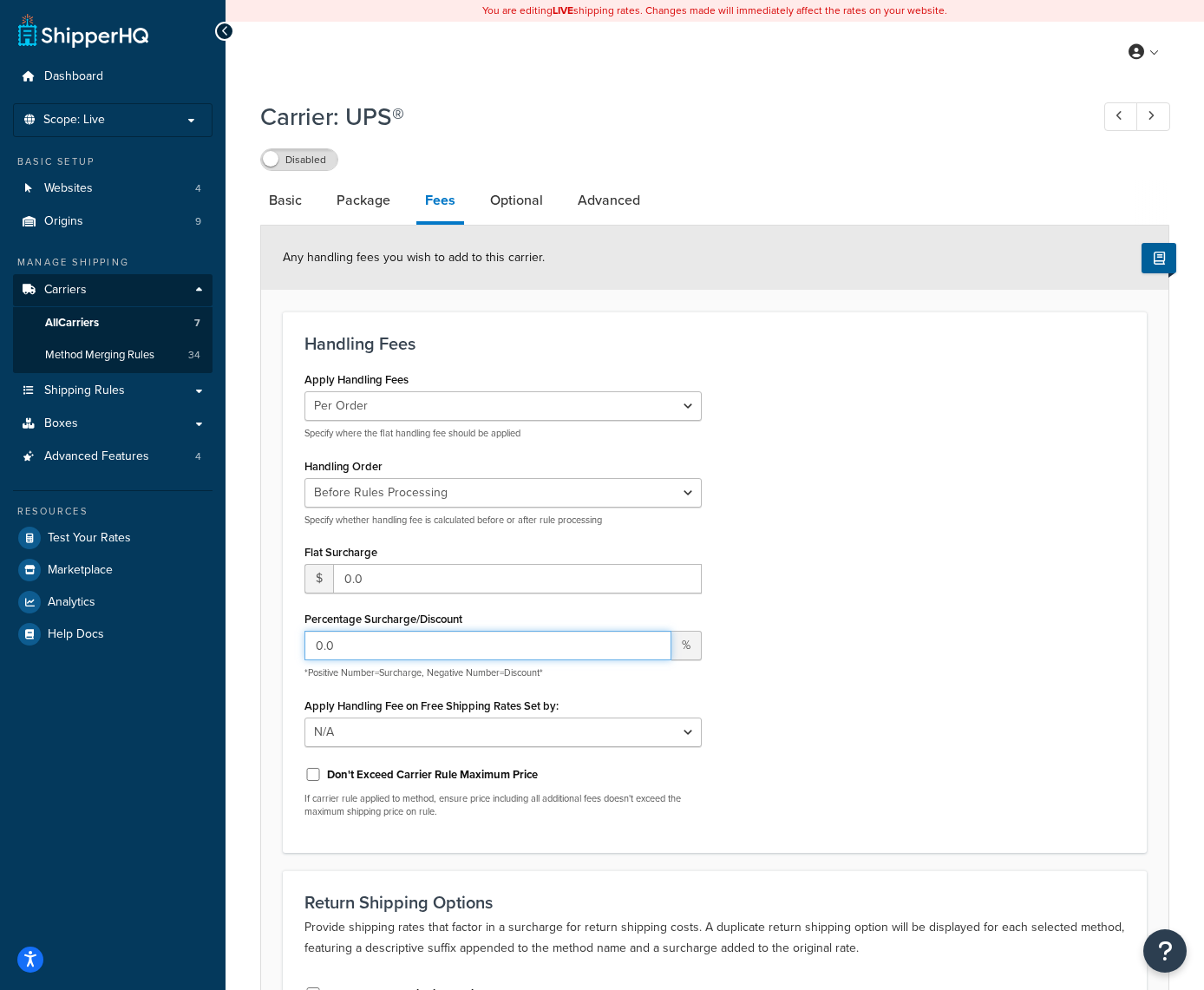
click at [344, 646] on input "0.0" at bounding box center [488, 645] width 367 height 30
type input "10"
click at [508, 202] on link "Optional" at bounding box center [517, 201] width 70 height 41
select select "business"
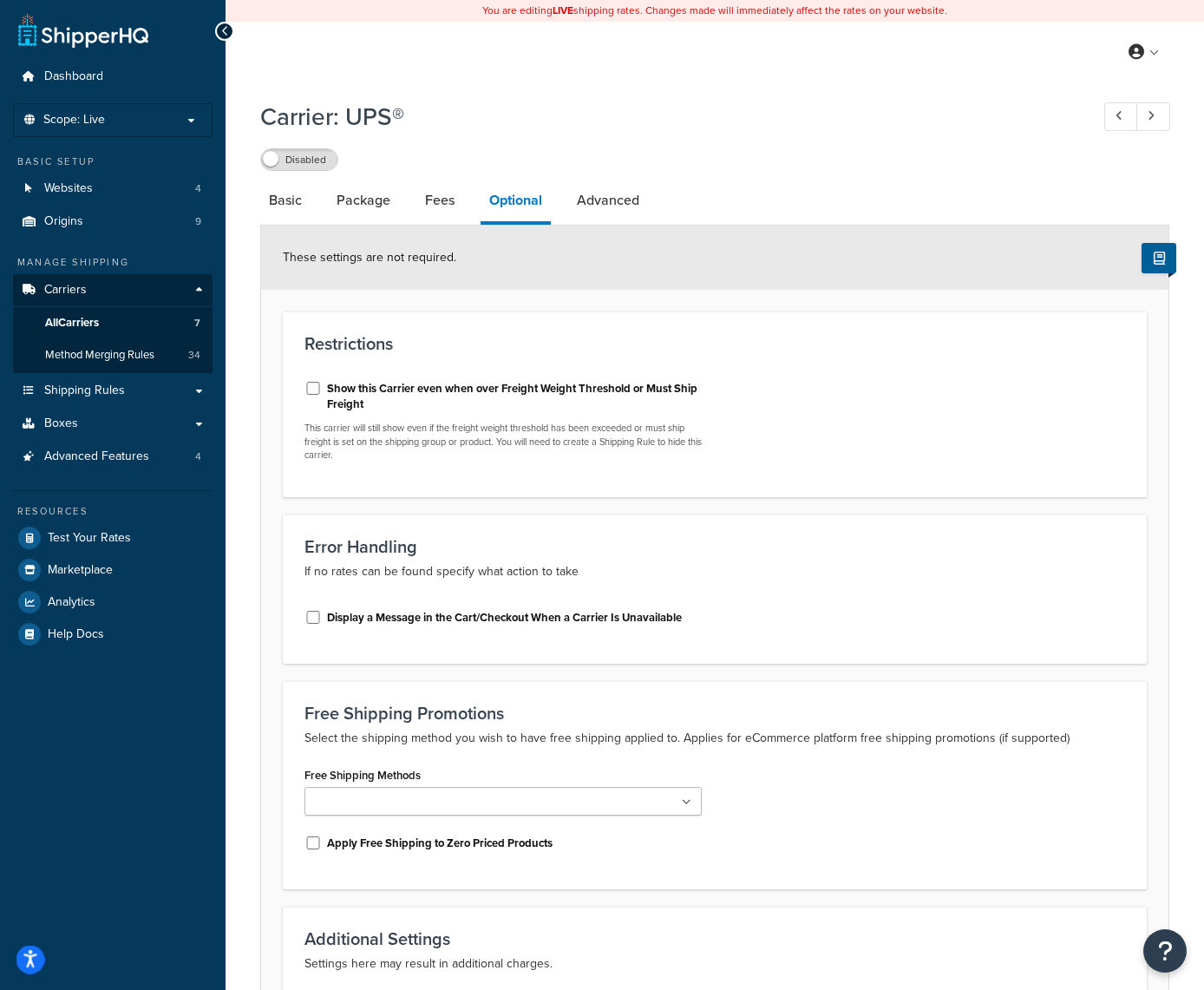
click at [606, 203] on link "Advanced" at bounding box center [607, 201] width 80 height 41
select select "false"
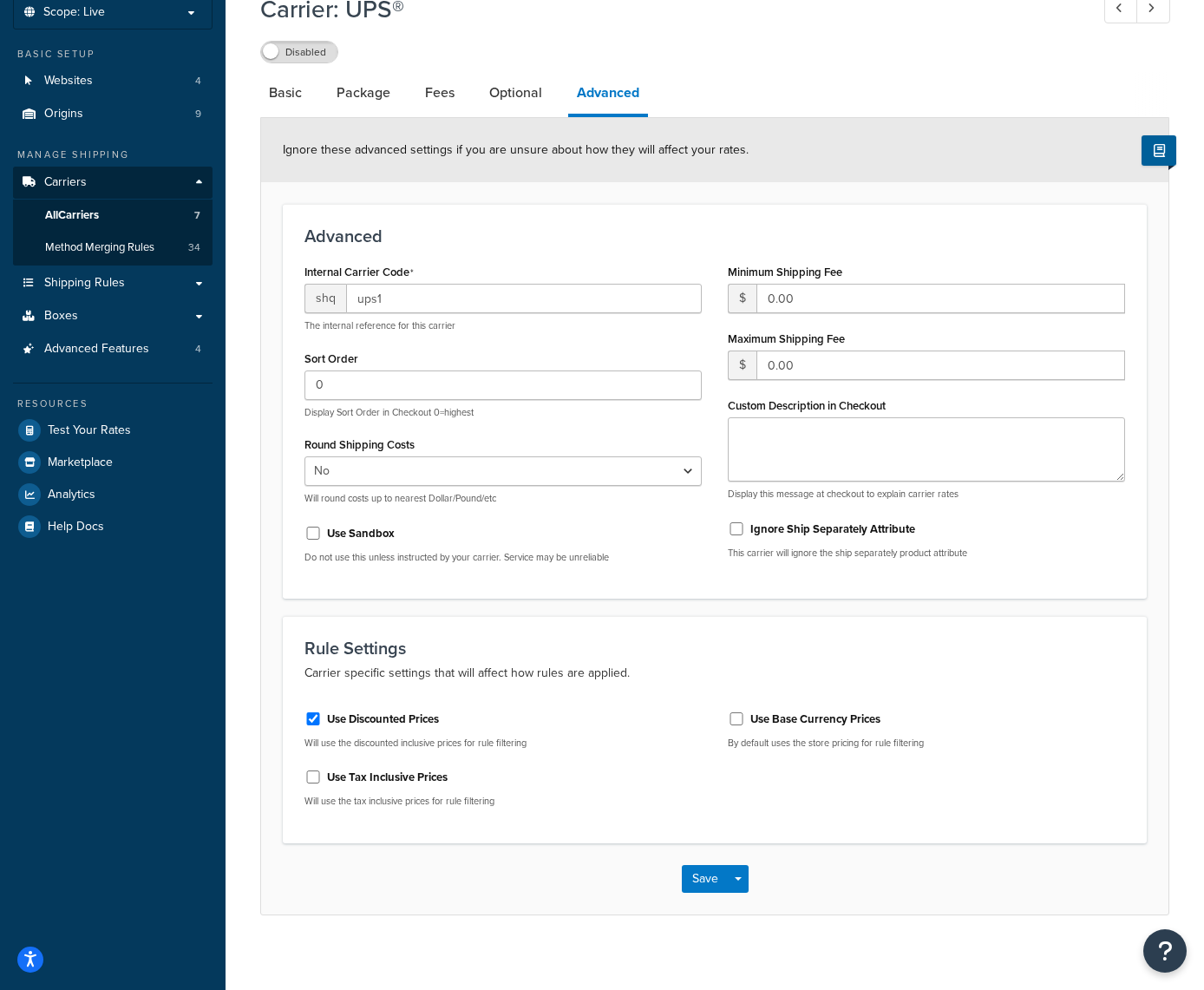
scroll to position [113, 0]
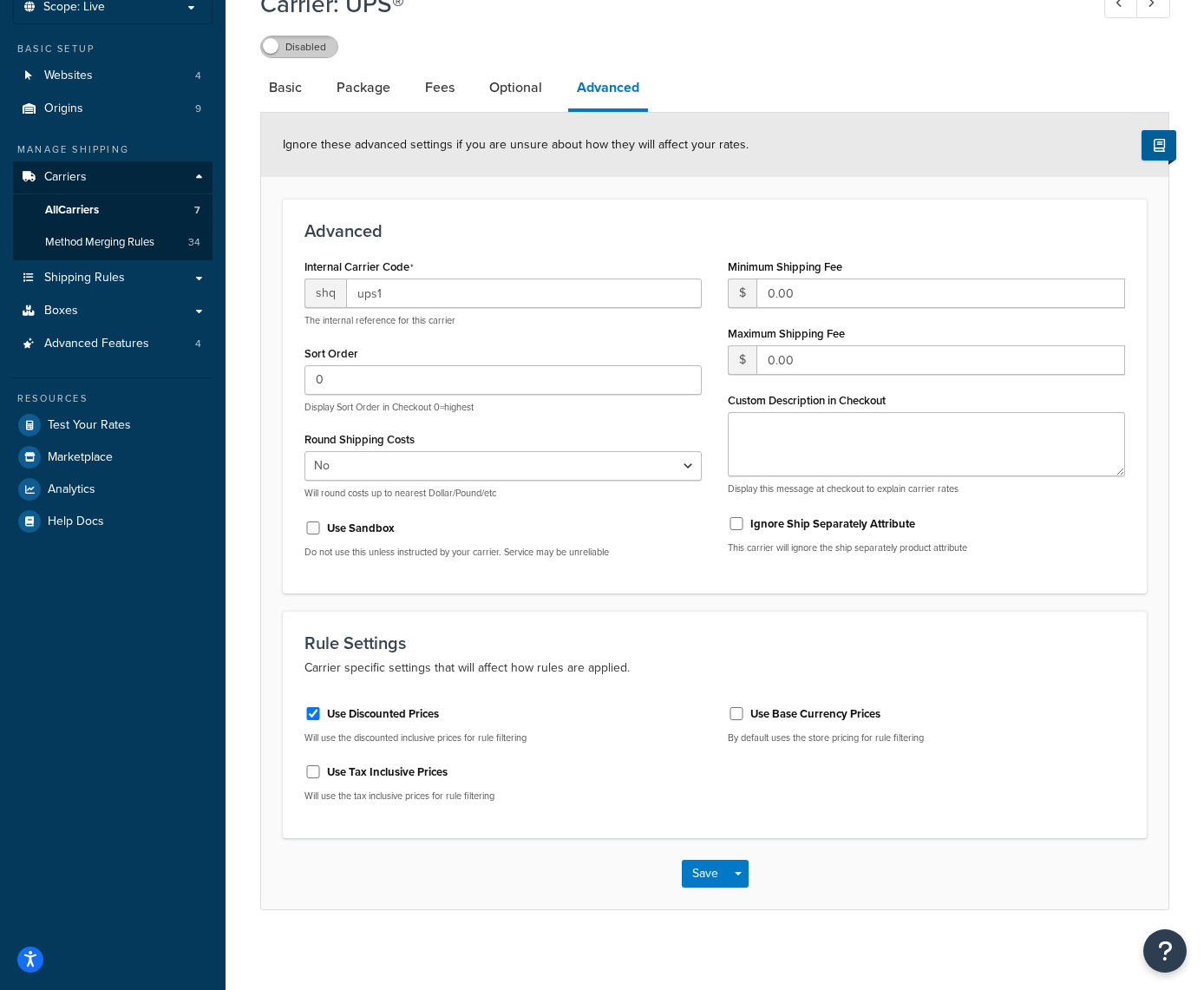
click at [316, 44] on label "Disabled" at bounding box center [299, 47] width 76 height 21
click at [699, 866] on button "Save" at bounding box center [705, 874] width 47 height 28
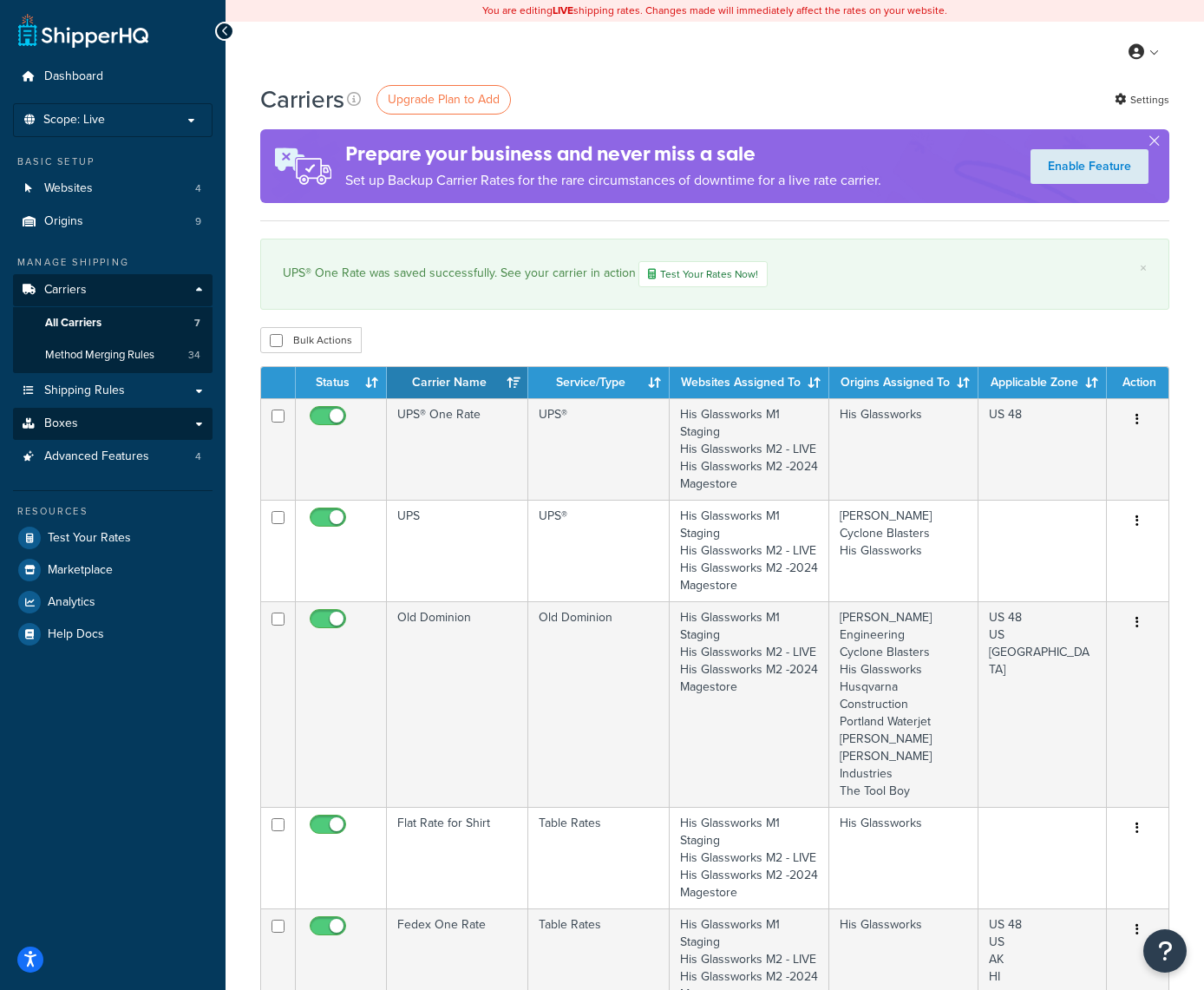
click at [152, 414] on link "Boxes" at bounding box center [113, 424] width 200 height 32
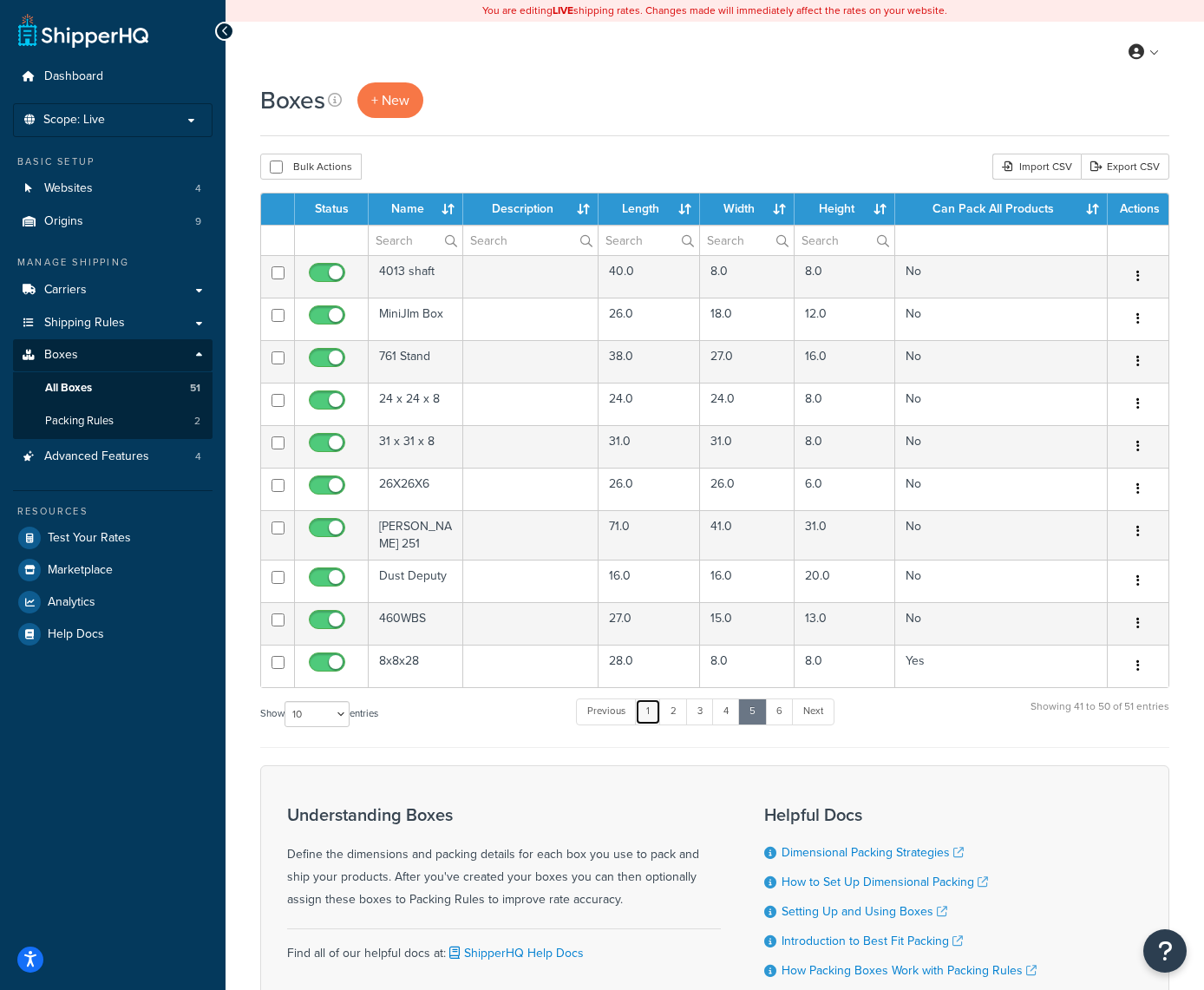
click at [658, 699] on link "1" at bounding box center [648, 711] width 26 height 26
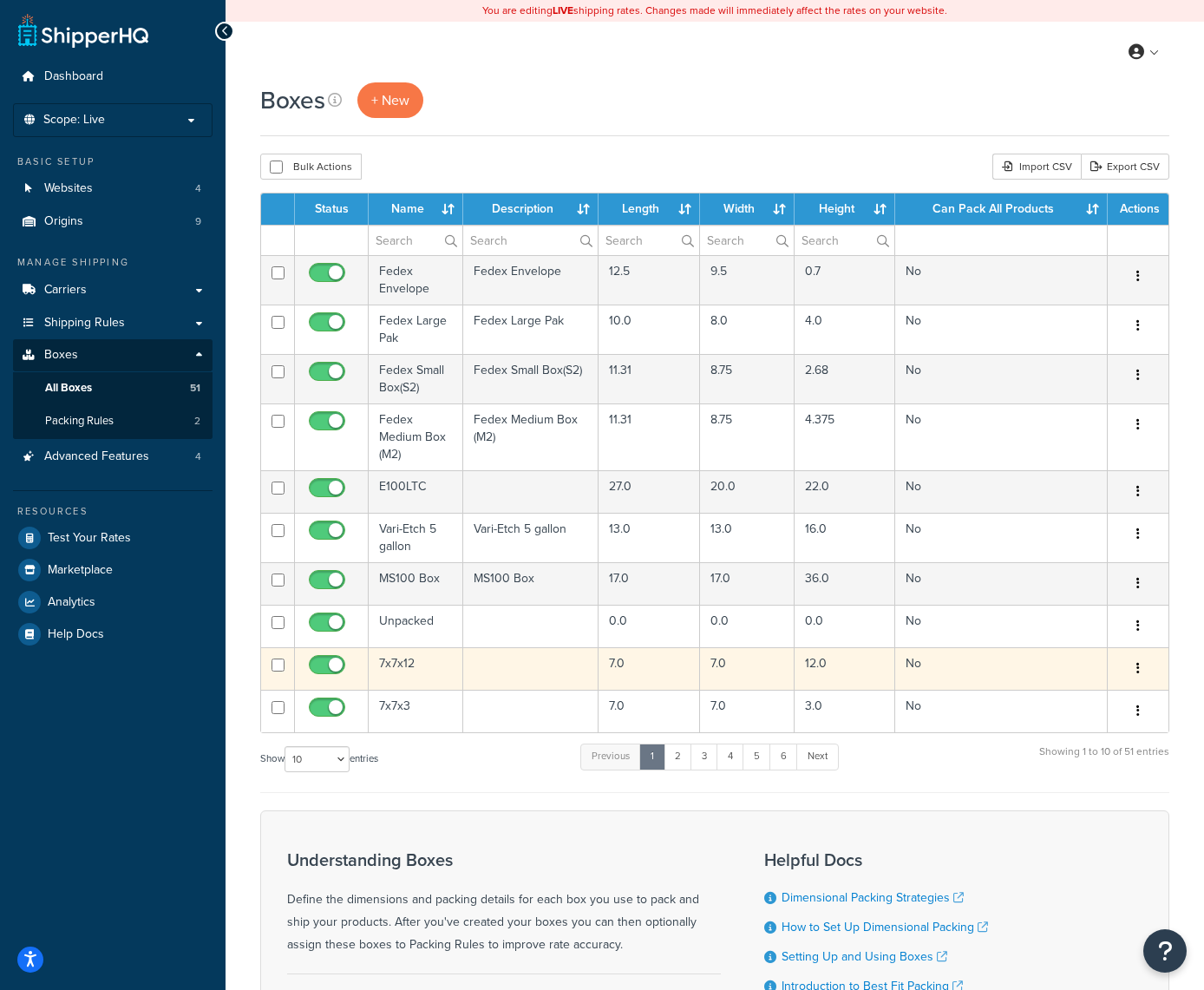
click at [1140, 668] on button "button" at bounding box center [1138, 668] width 24 height 28
click at [1071, 701] on link "Edit" at bounding box center [1080, 702] width 137 height 36
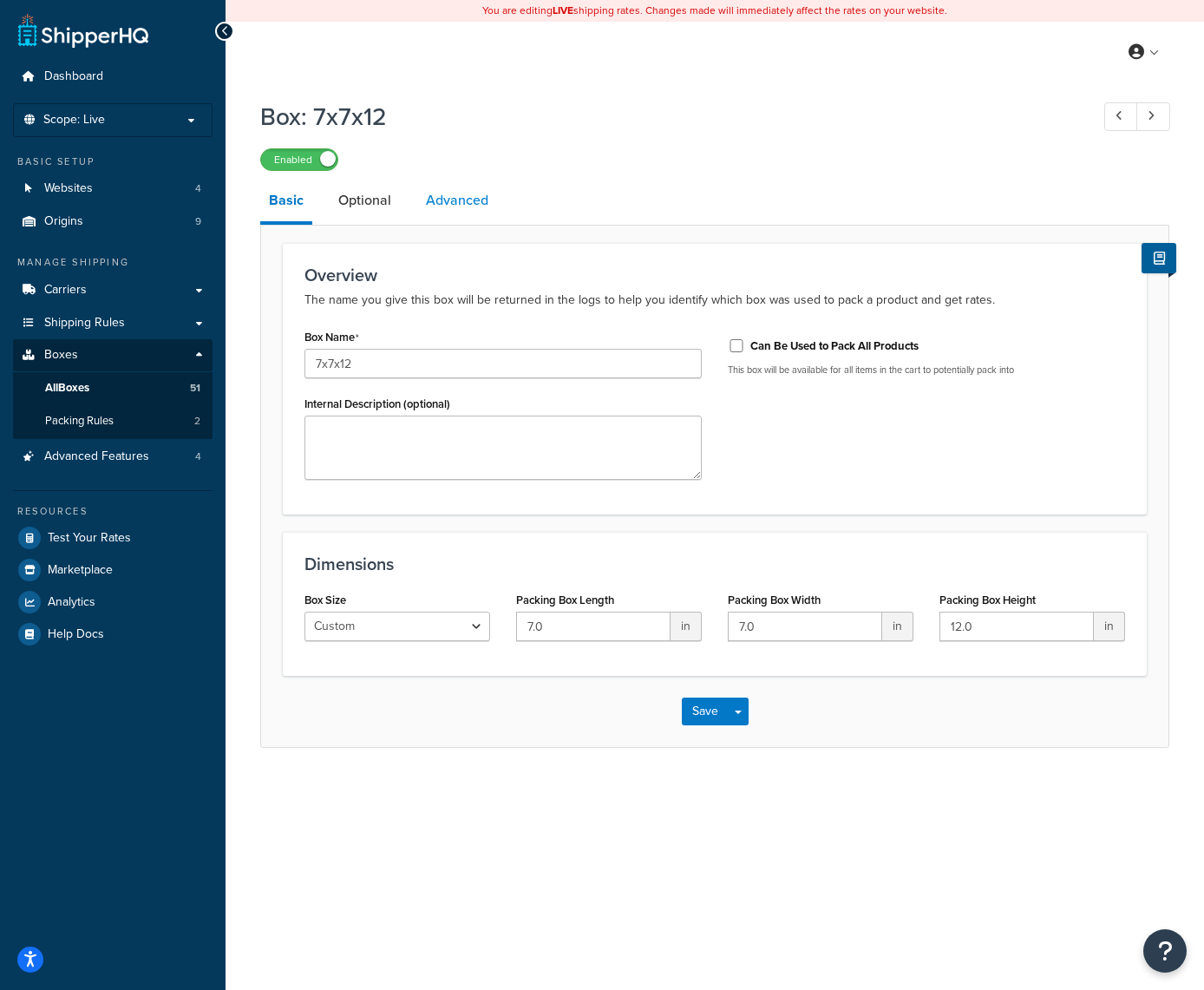
click at [456, 196] on link "Advanced" at bounding box center [457, 201] width 80 height 41
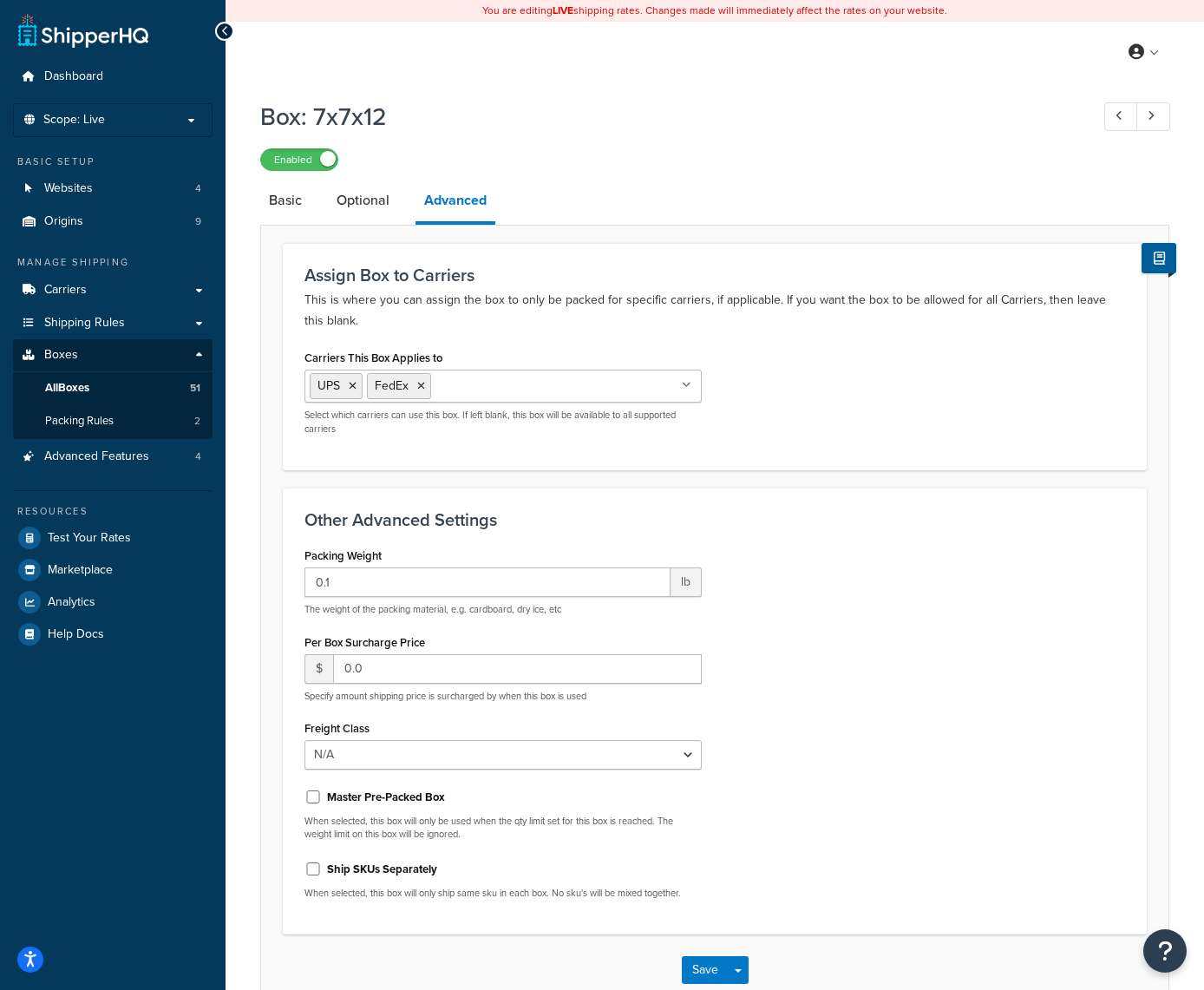
click at [685, 383] on icon at bounding box center [686, 385] width 10 height 11
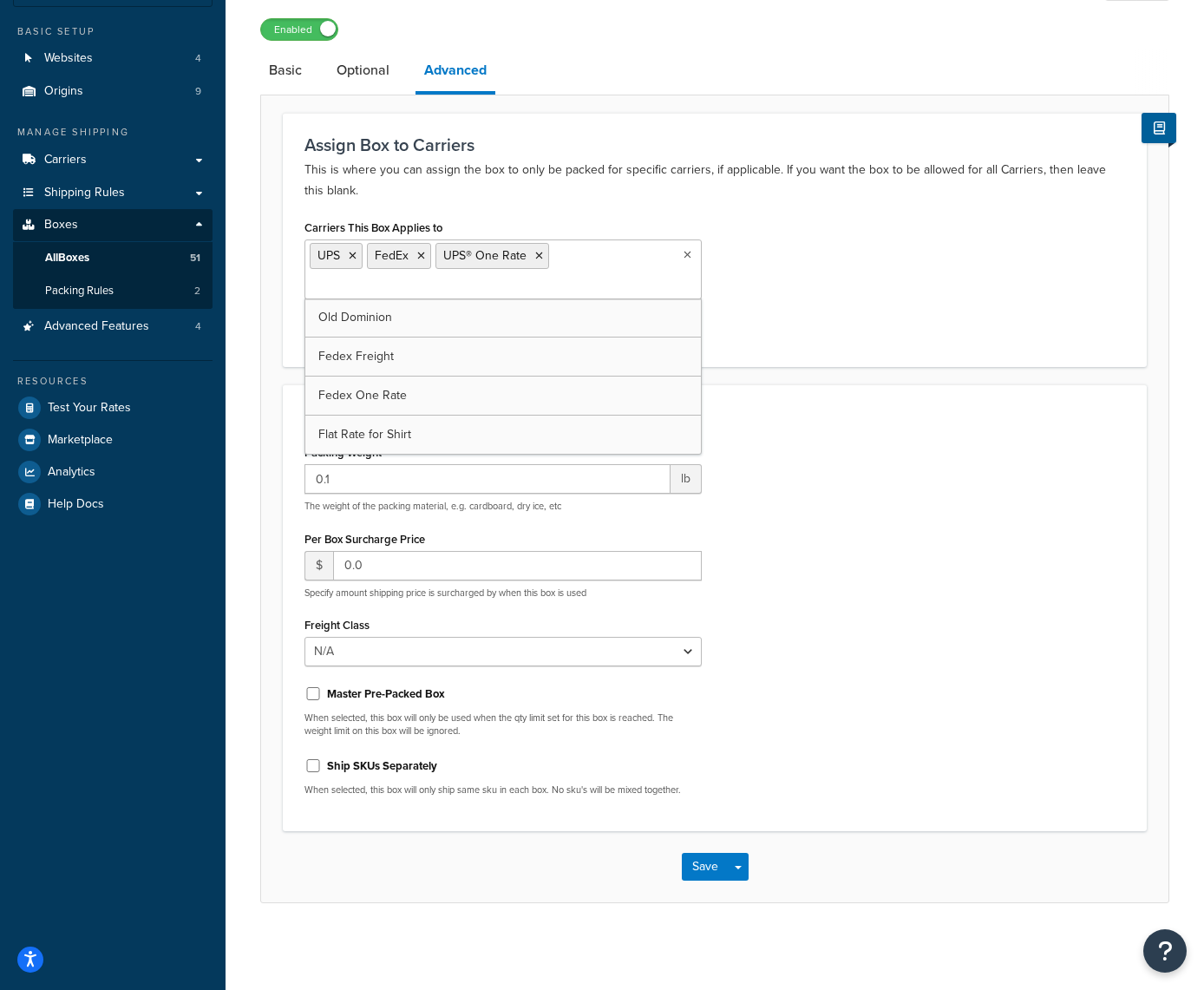
scroll to position [129, 0]
click at [701, 872] on button "Save" at bounding box center [705, 867] width 47 height 28
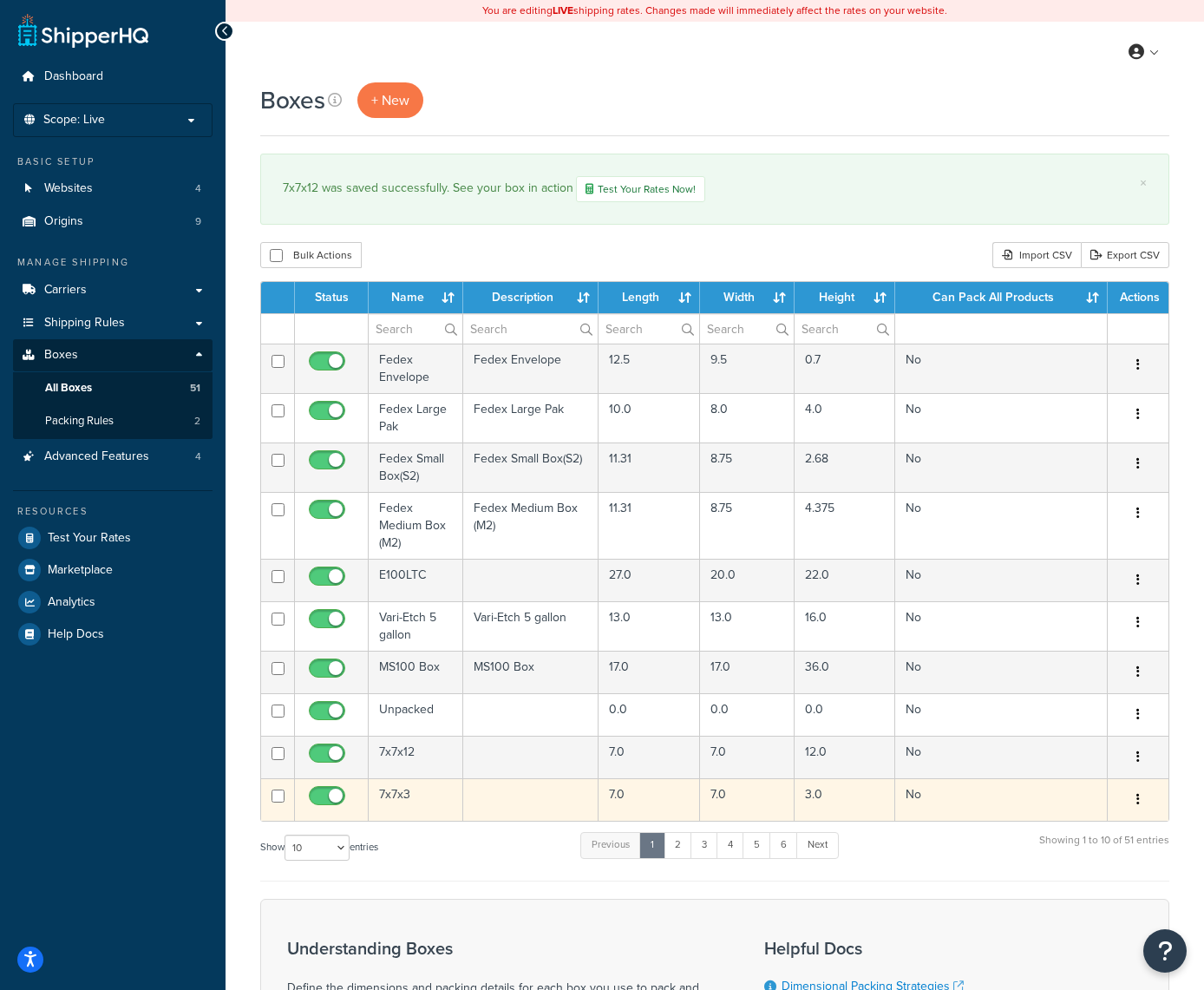
click at [1140, 796] on icon "button" at bounding box center [1139, 799] width 4 height 13
click at [1068, 829] on link "Edit" at bounding box center [1080, 833] width 137 height 36
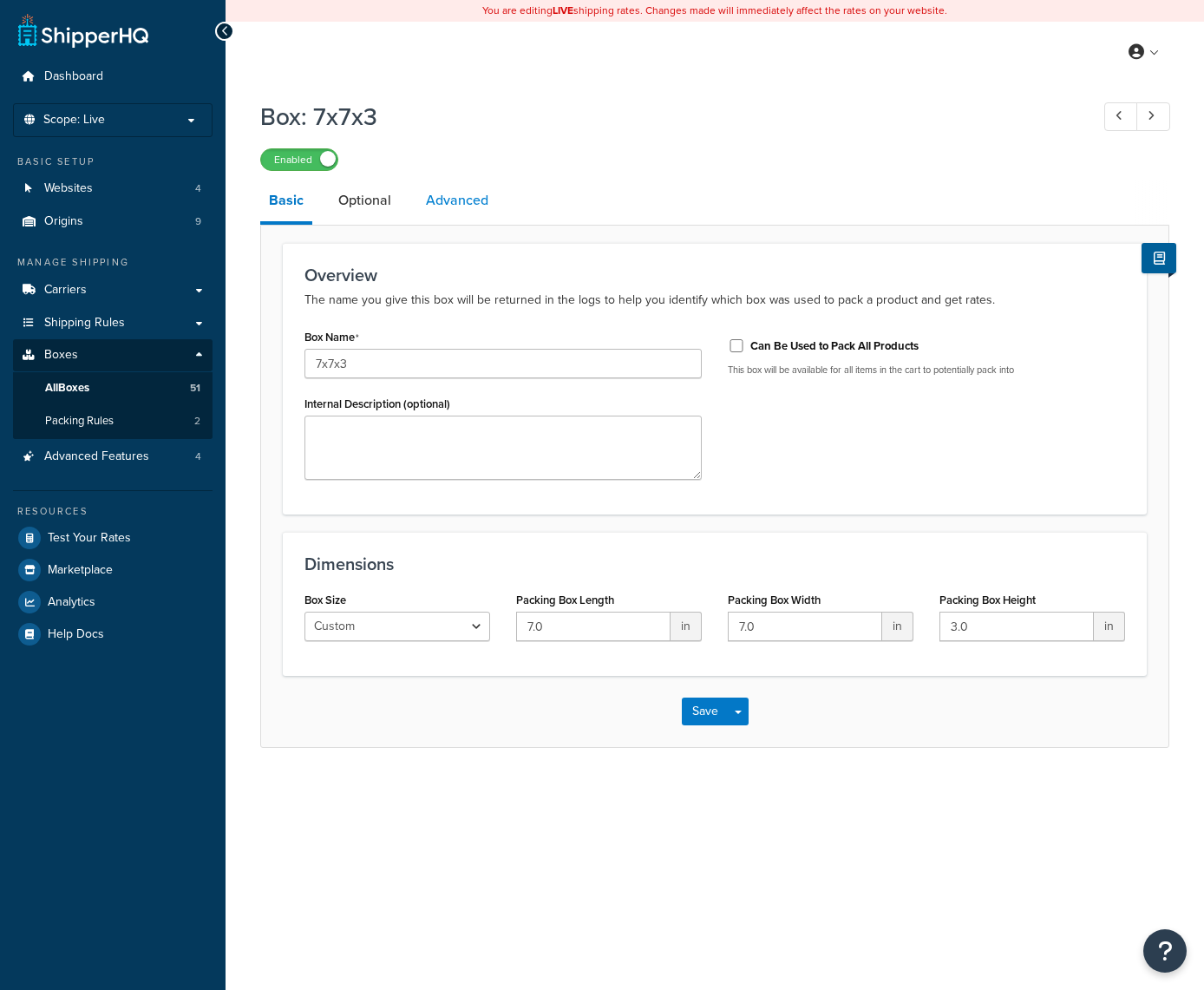
click at [460, 214] on link "Advanced" at bounding box center [457, 201] width 80 height 41
select select "50"
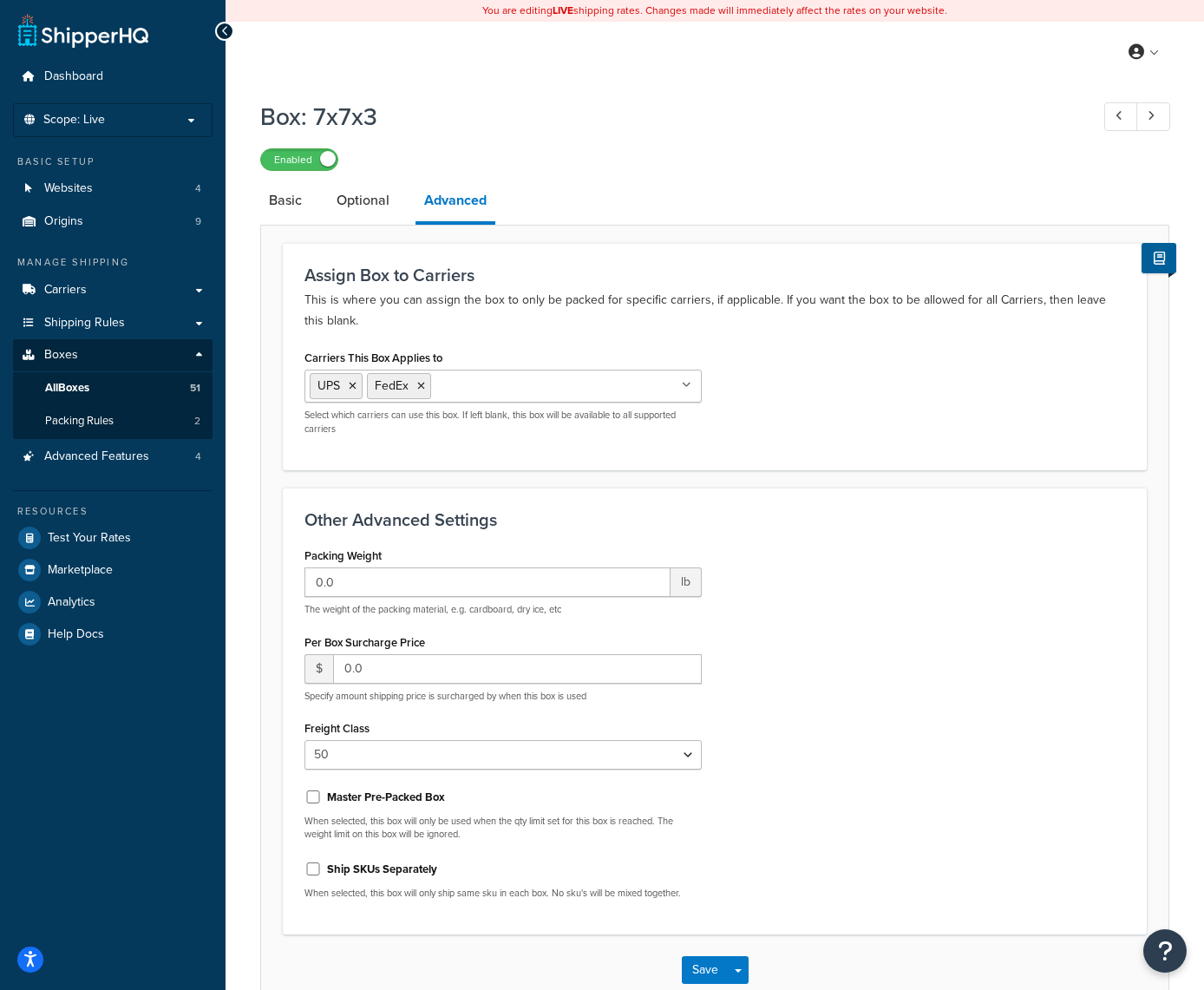
click at [685, 390] on icon at bounding box center [686, 385] width 10 height 11
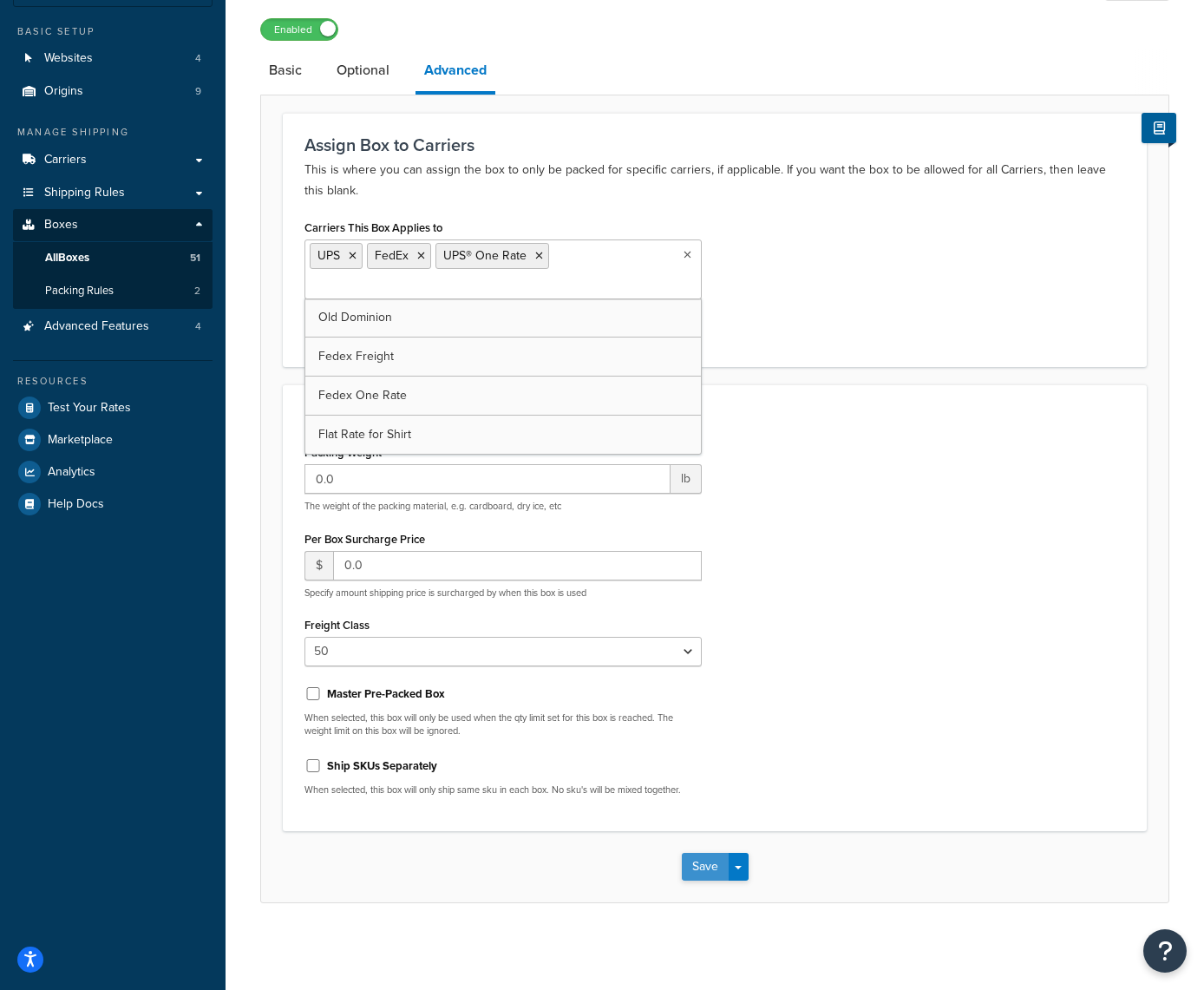
scroll to position [129, 0]
click at [698, 865] on button "Save" at bounding box center [705, 867] width 47 height 28
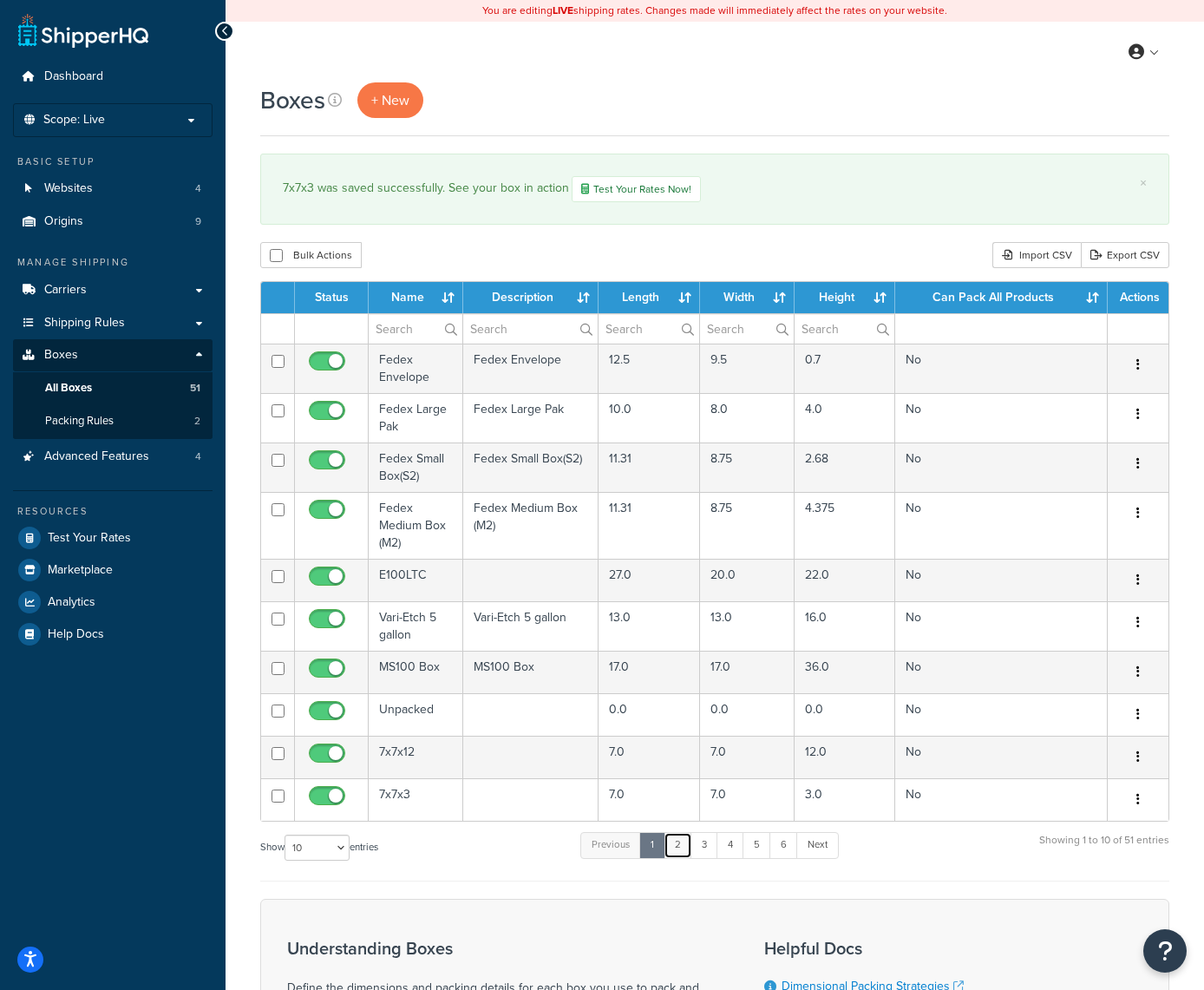
click at [683, 852] on link "2" at bounding box center [678, 845] width 29 height 26
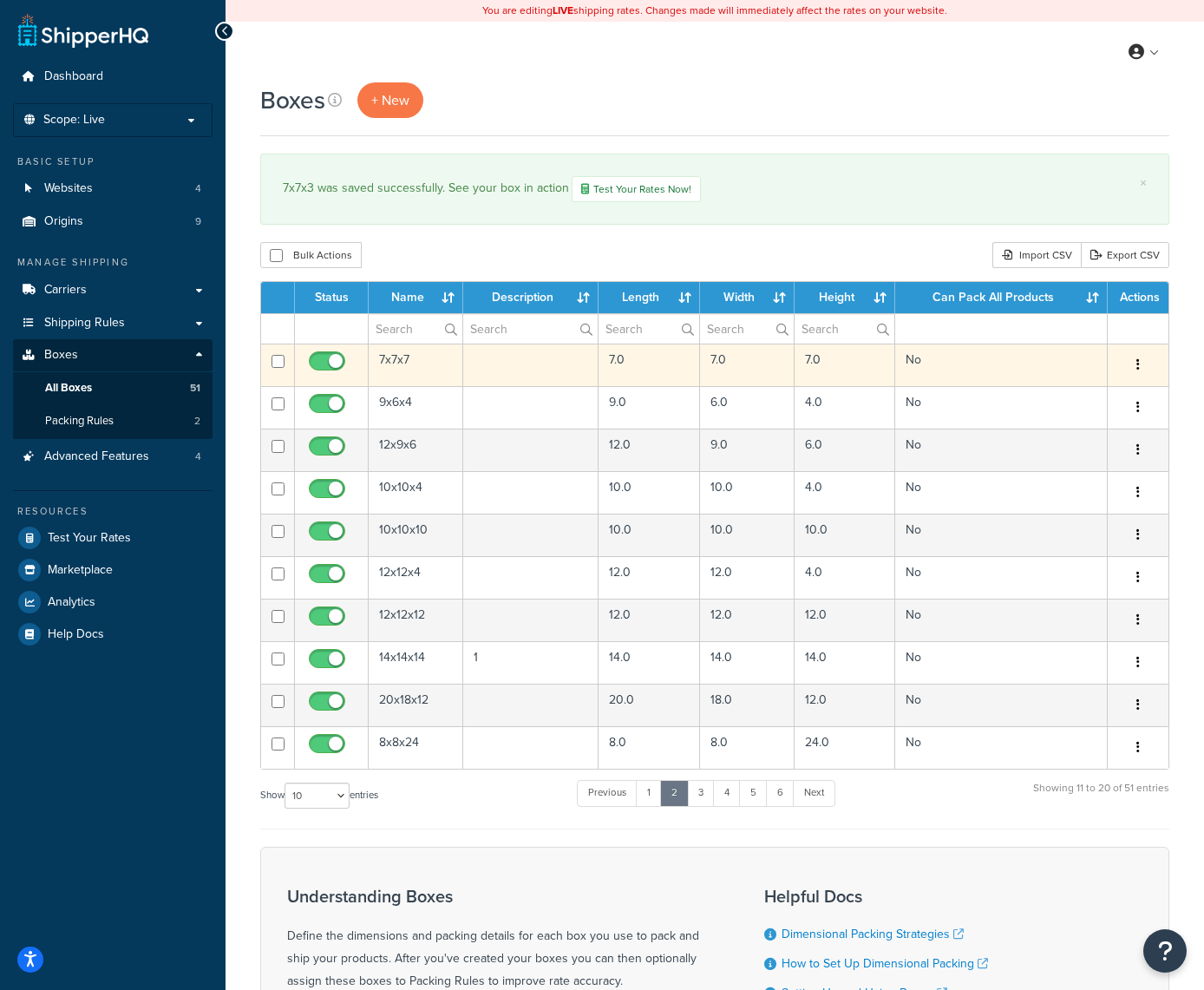
click at [1138, 369] on icon "button" at bounding box center [1139, 365] width 4 height 13
click at [1066, 395] on link "Edit" at bounding box center [1080, 398] width 137 height 36
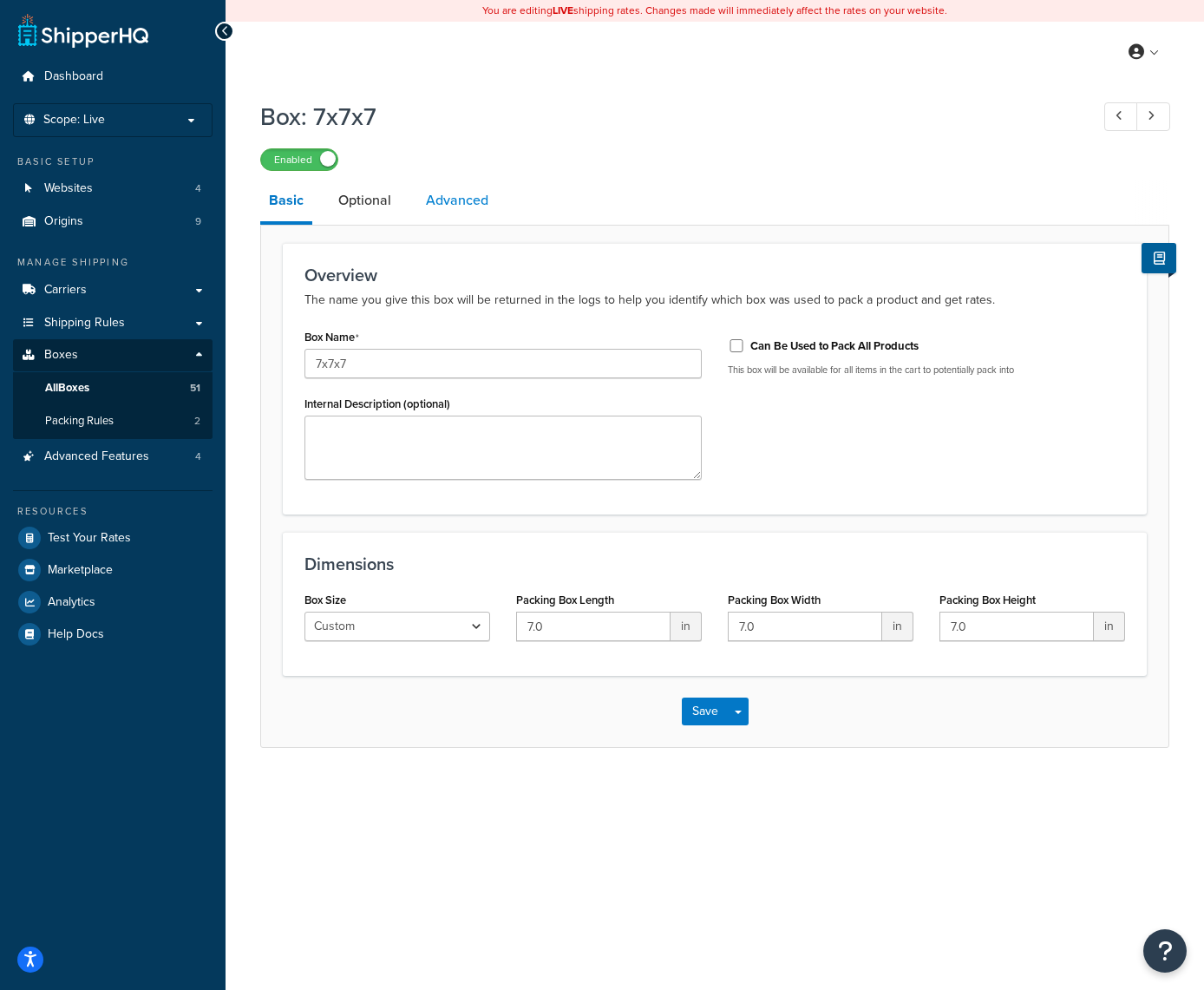
click at [461, 200] on link "Advanced" at bounding box center [457, 201] width 80 height 41
select select "50"
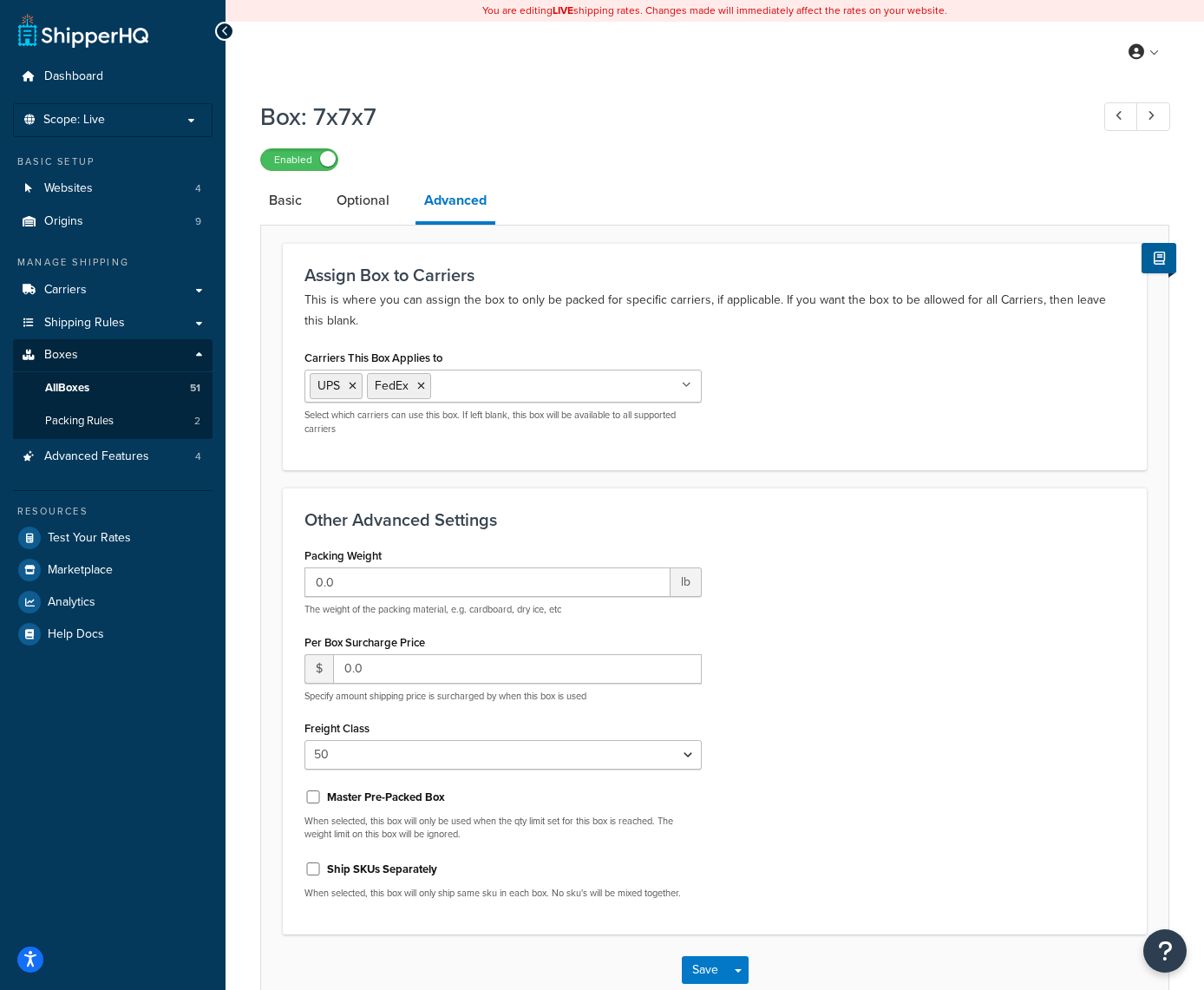
click at [689, 385] on icon at bounding box center [686, 385] width 10 height 11
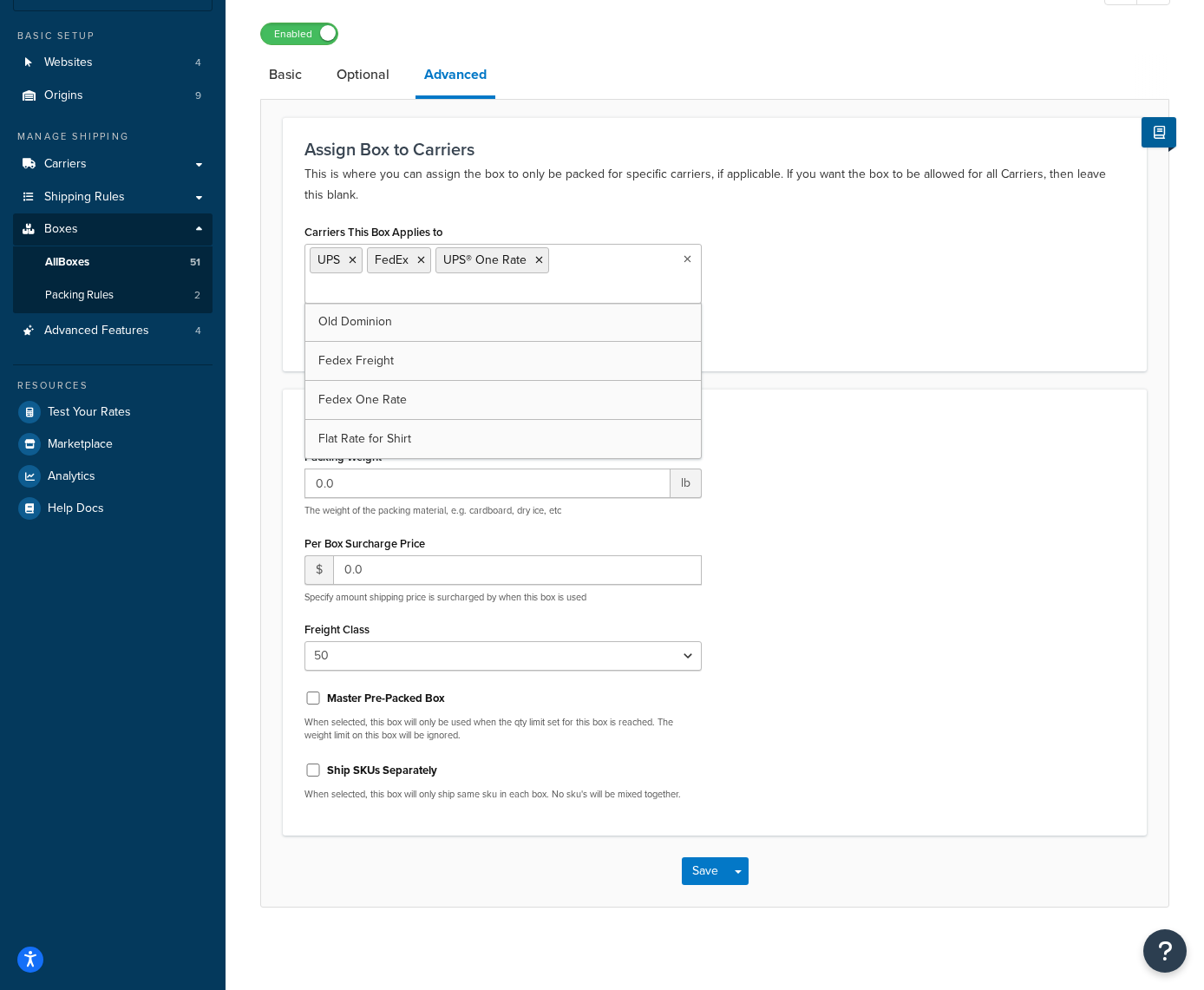
scroll to position [129, 0]
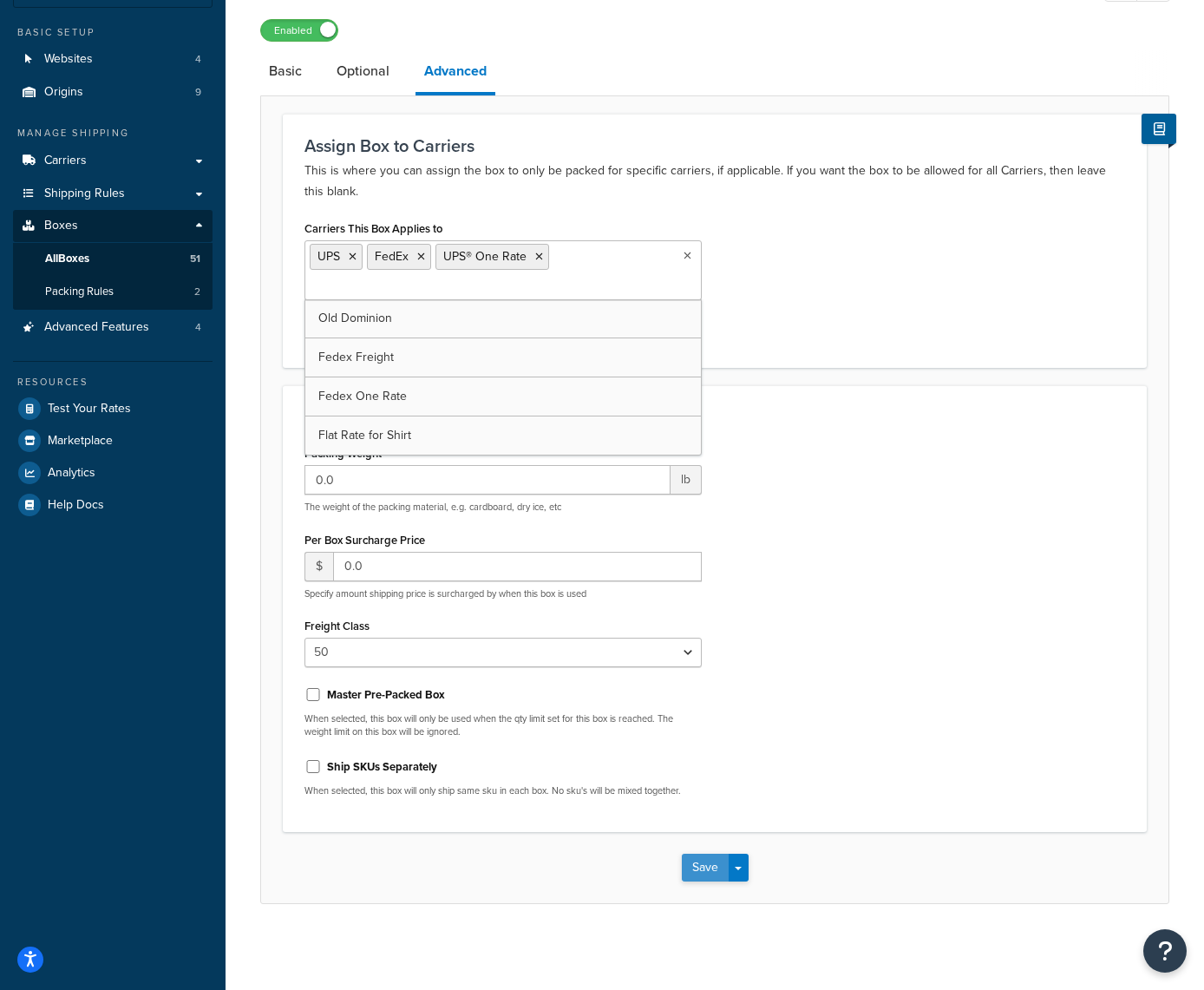
click at [703, 870] on button "Save" at bounding box center [705, 867] width 47 height 28
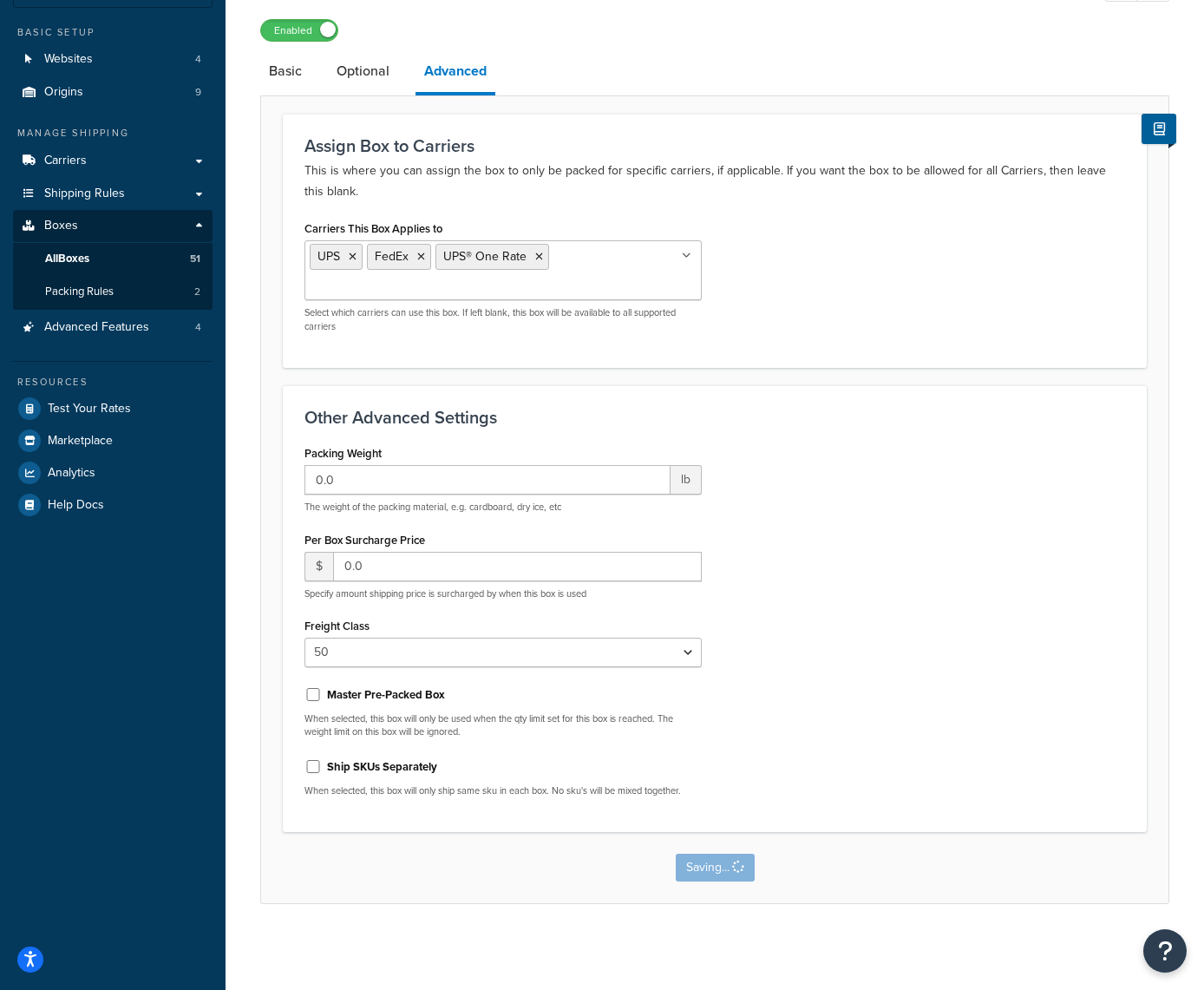
scroll to position [0, 0]
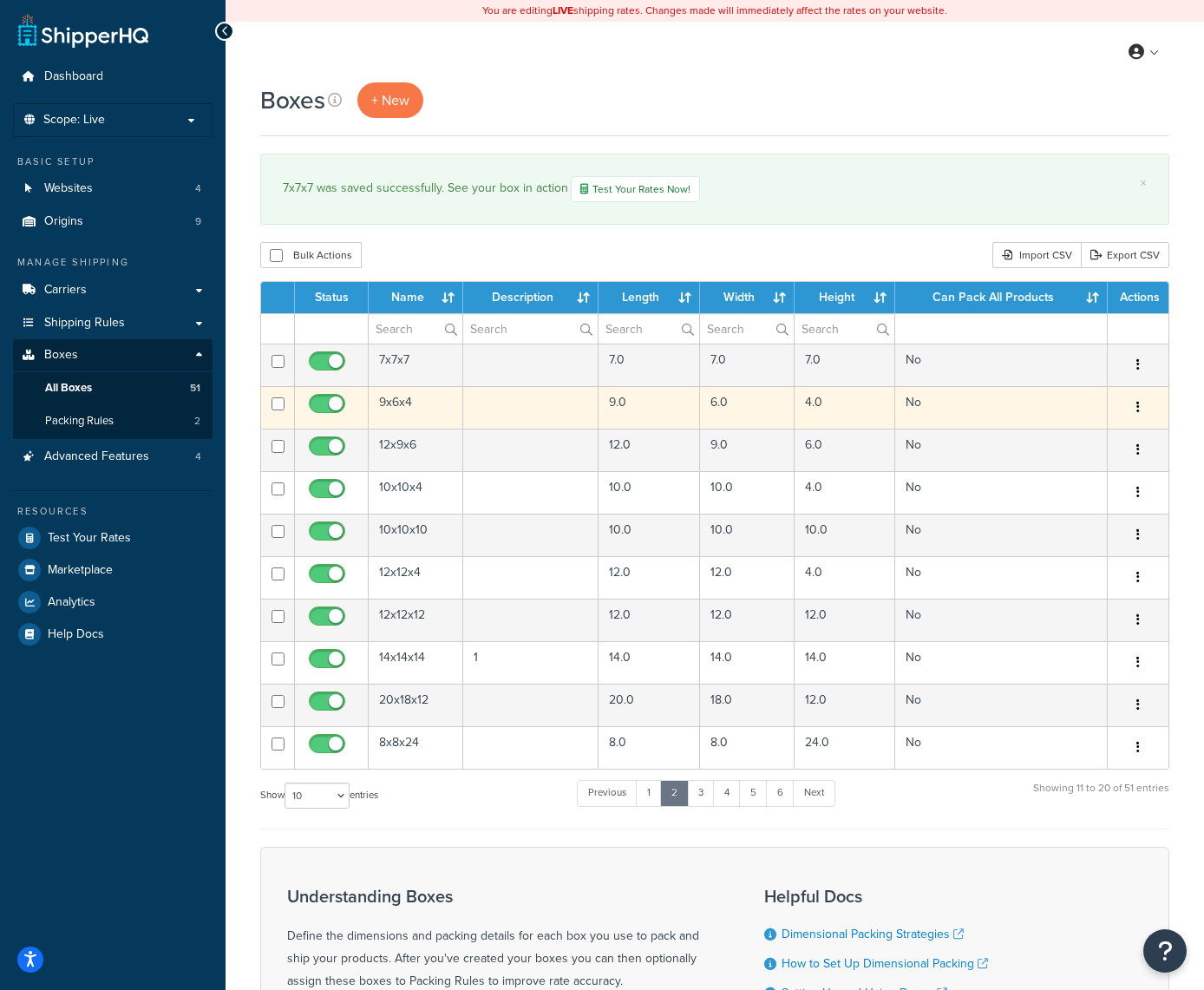
click at [1141, 412] on button "button" at bounding box center [1138, 408] width 24 height 28
click at [1084, 439] on link "Edit" at bounding box center [1080, 441] width 137 height 36
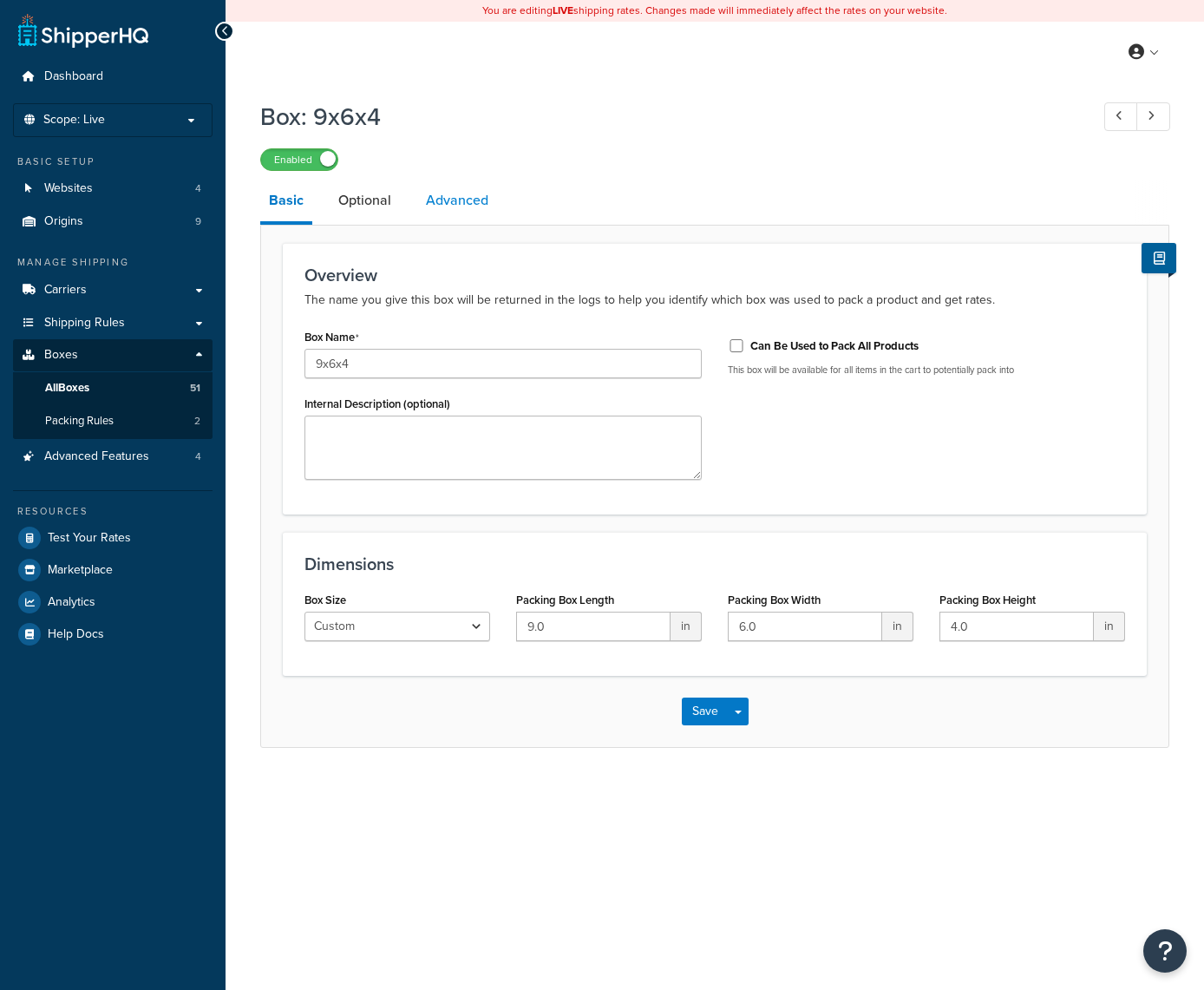
click at [470, 211] on link "Advanced" at bounding box center [457, 201] width 80 height 41
select select "50"
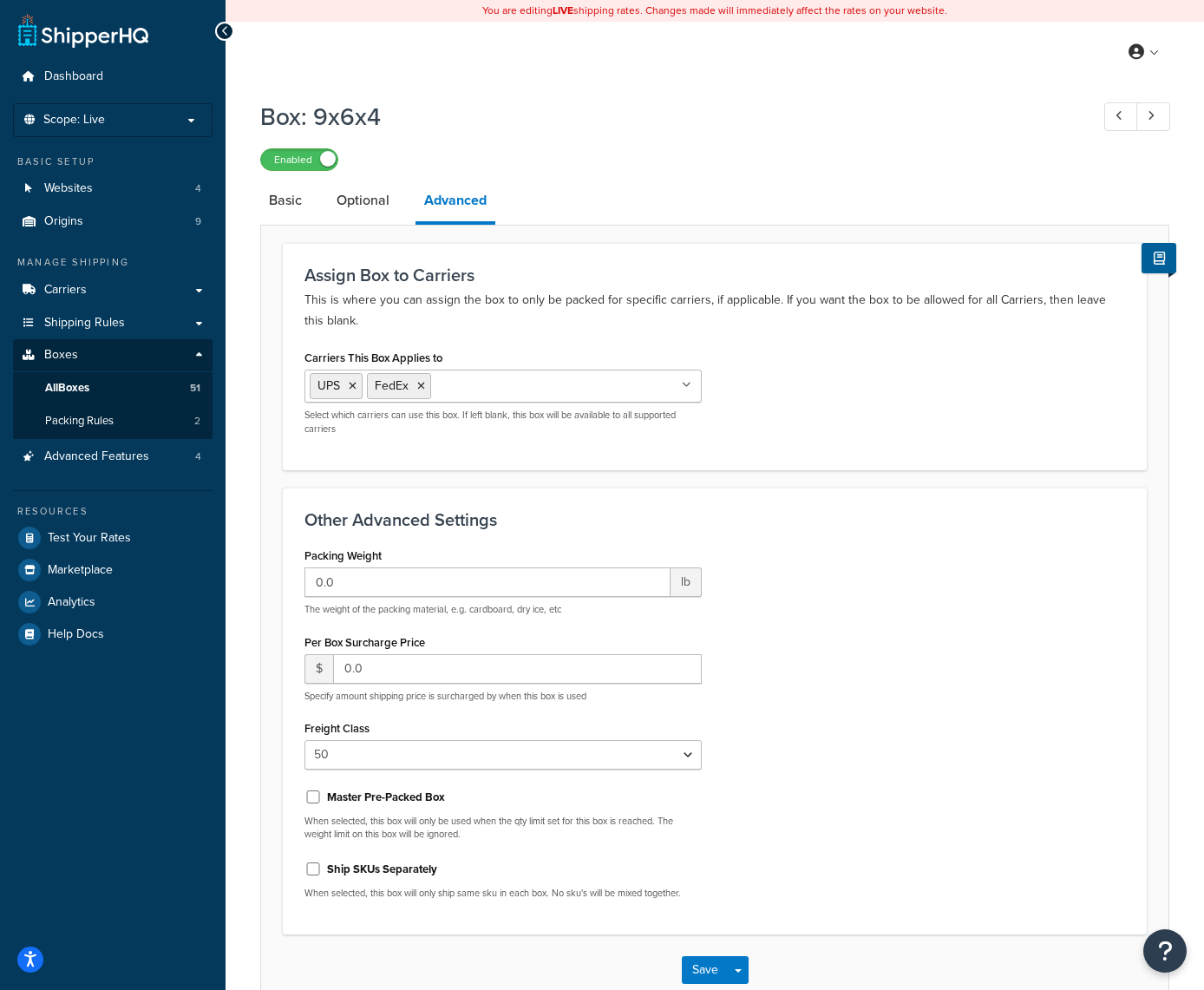
click at [688, 390] on icon at bounding box center [686, 385] width 10 height 11
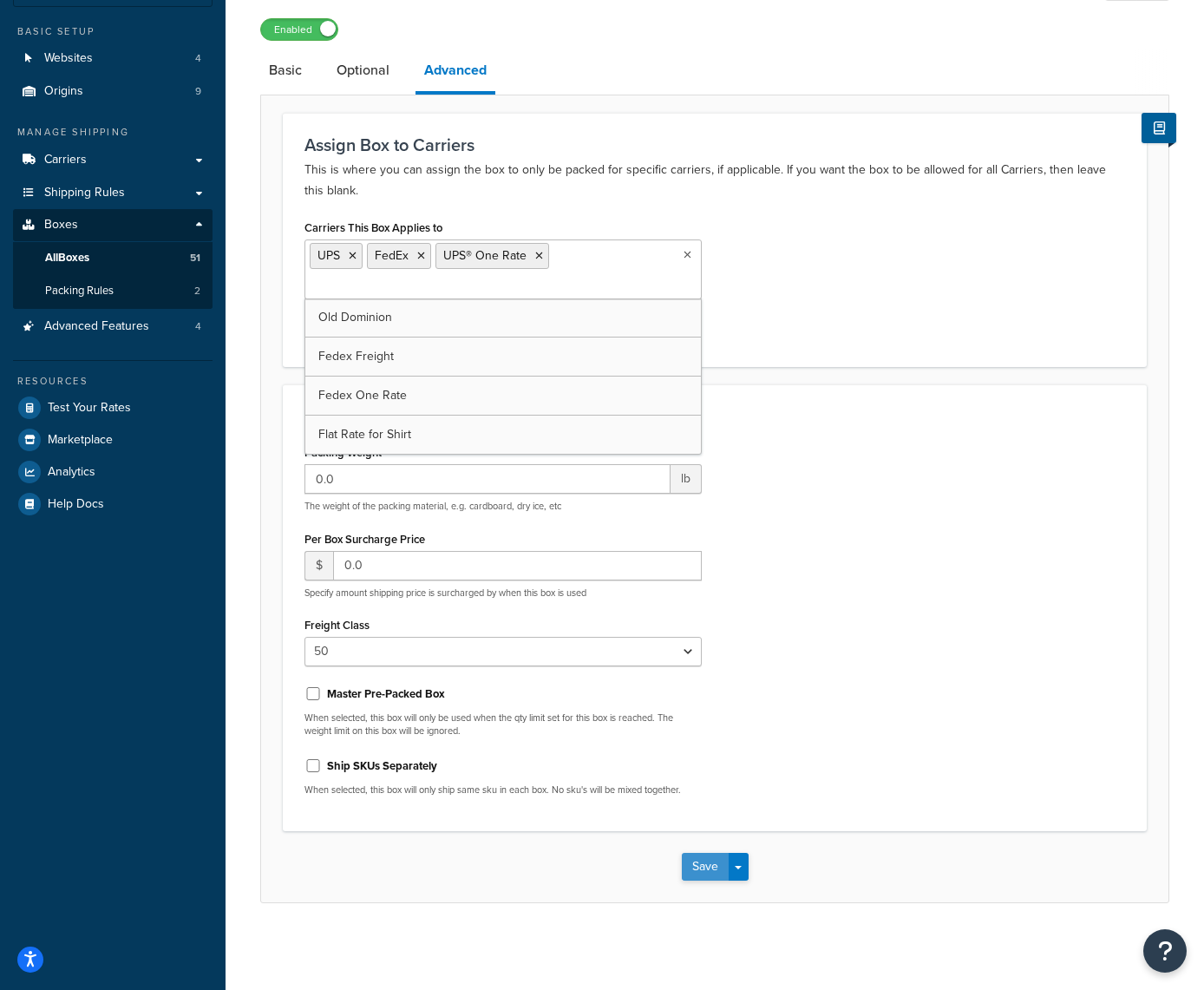
scroll to position [129, 0]
click at [708, 864] on button "Save" at bounding box center [705, 867] width 47 height 28
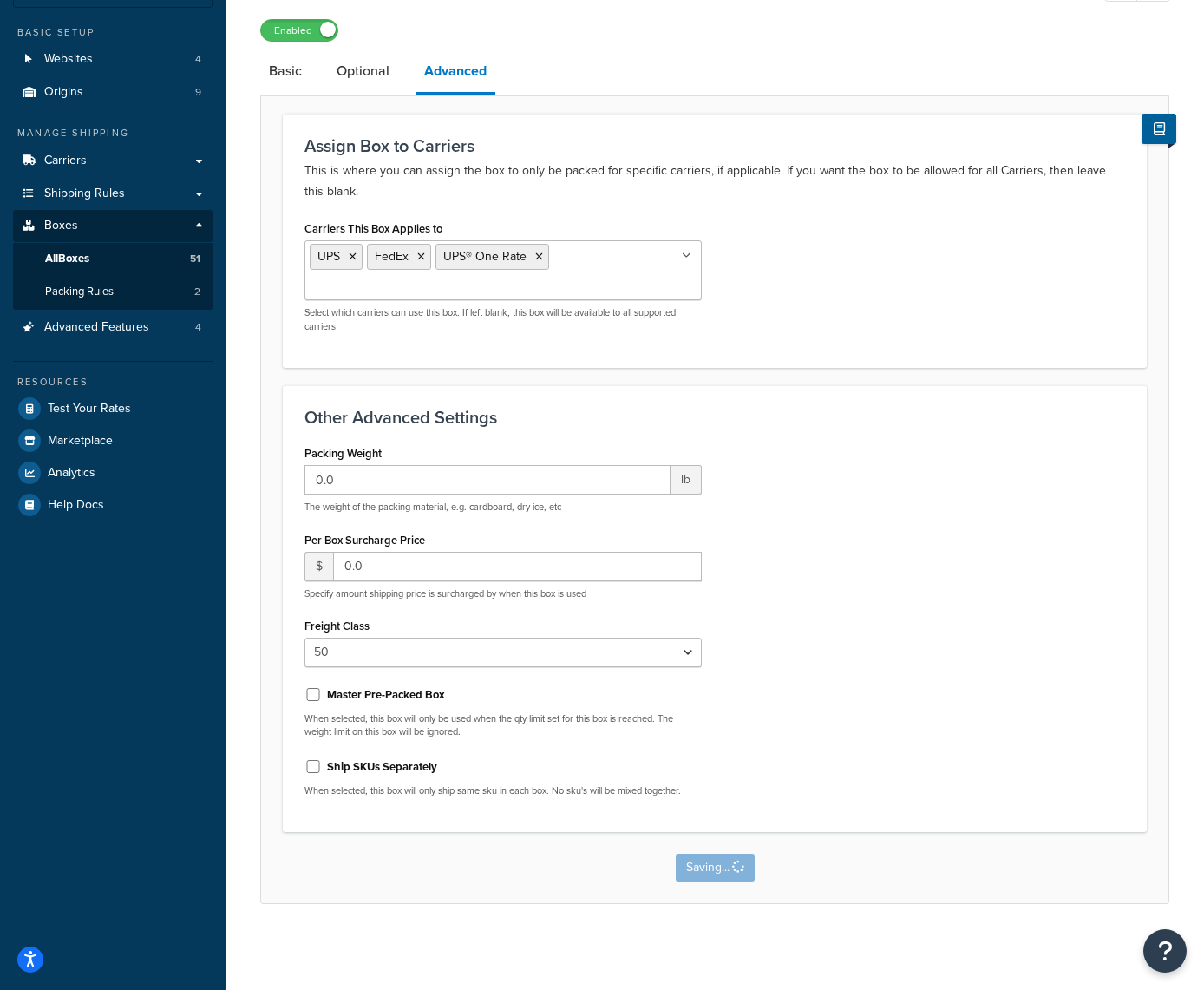
scroll to position [0, 0]
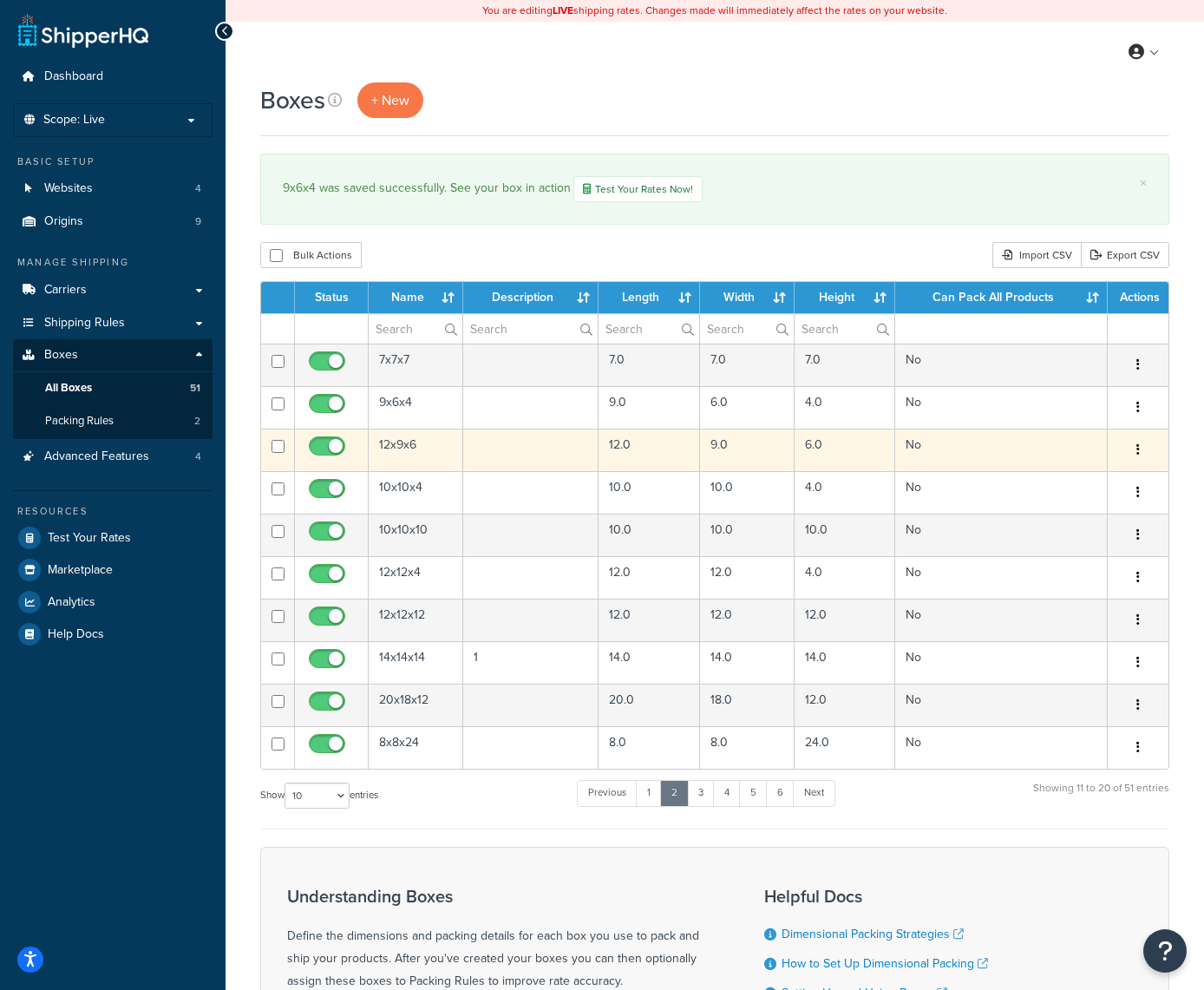
click at [1135, 448] on button "button" at bounding box center [1138, 450] width 24 height 28
click at [1066, 478] on link "Edit" at bounding box center [1080, 483] width 137 height 36
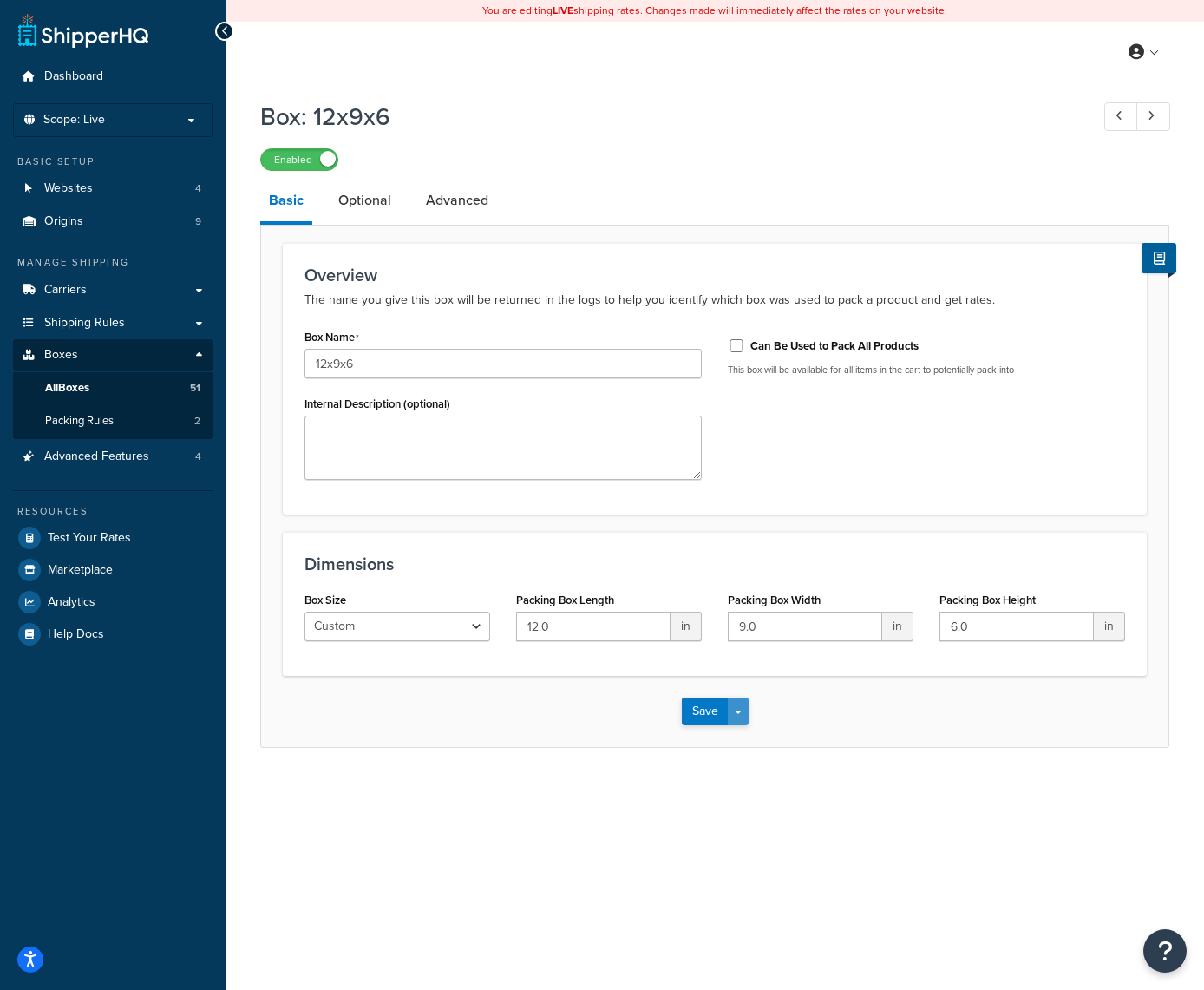
click at [741, 714] on span "button" at bounding box center [738, 712] width 7 height 4
click at [549, 773] on div "Box: 12x9x6 Enabled Basic Optional Advanced Overview The name you give this box…" at bounding box center [715, 442] width 979 height 701
click at [1158, 117] on link at bounding box center [1154, 116] width 34 height 29
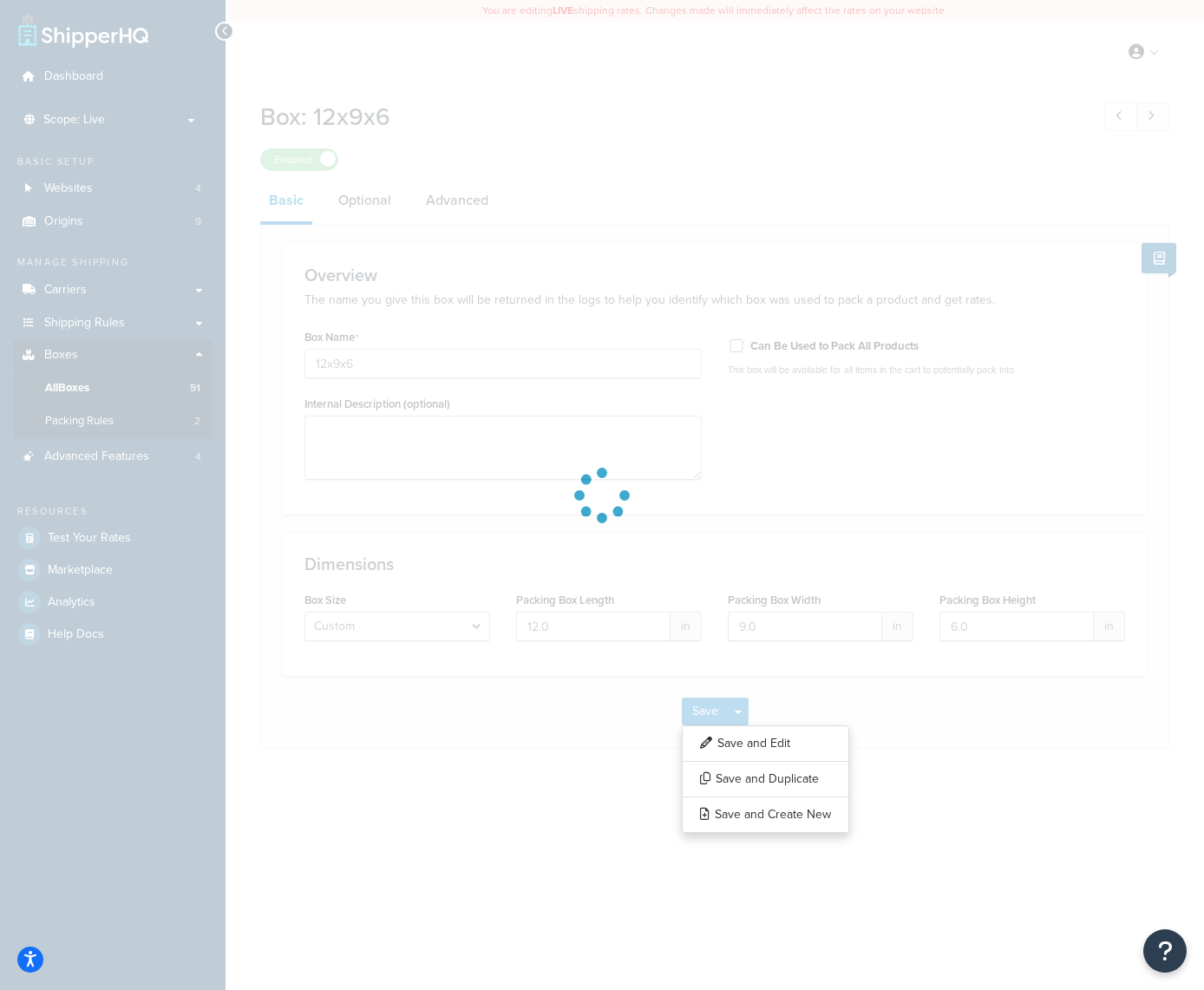
type input "10x10x4"
type input "10.0"
type input "4.0"
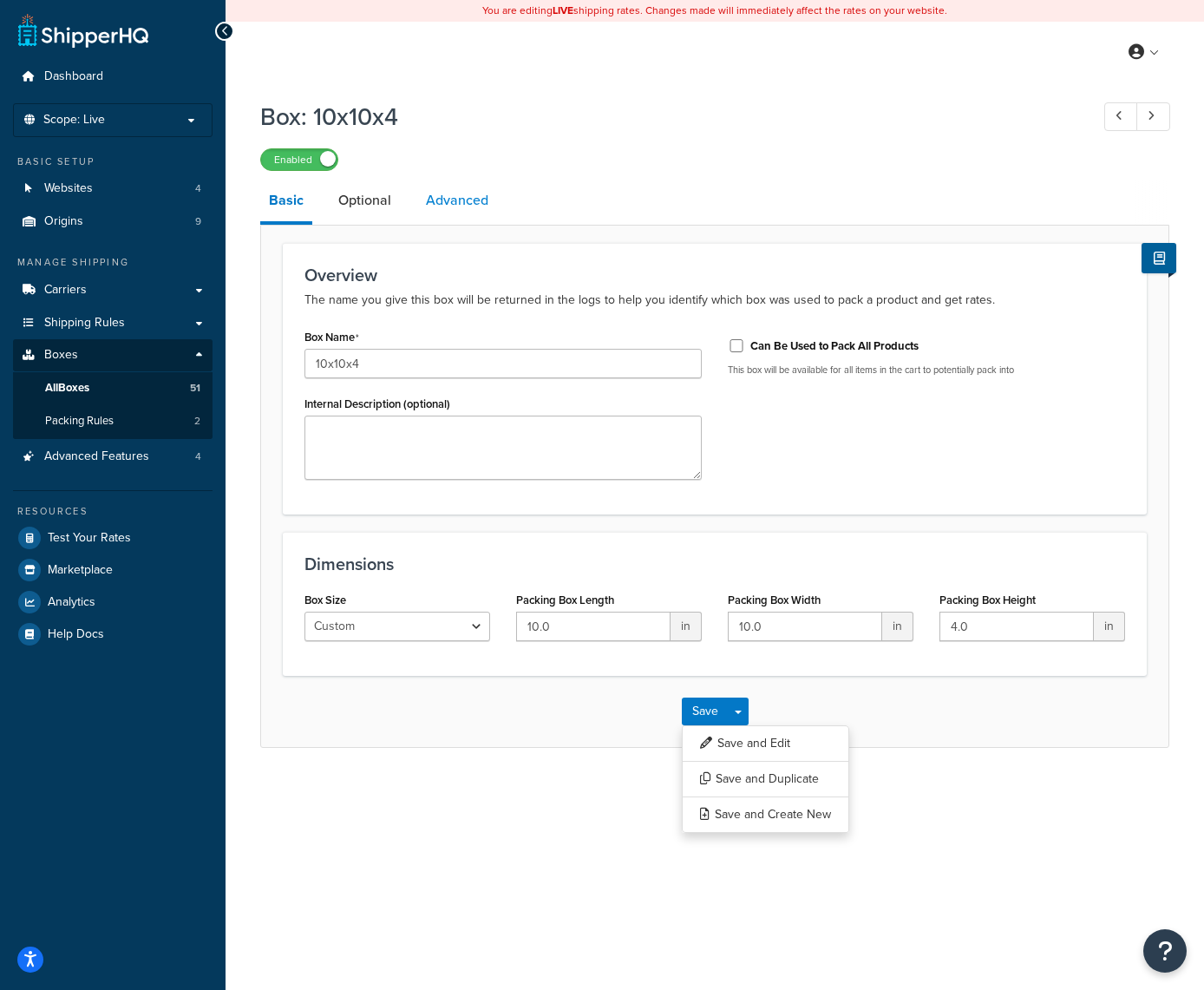
click at [448, 202] on link "Advanced" at bounding box center [457, 201] width 80 height 41
select select "50"
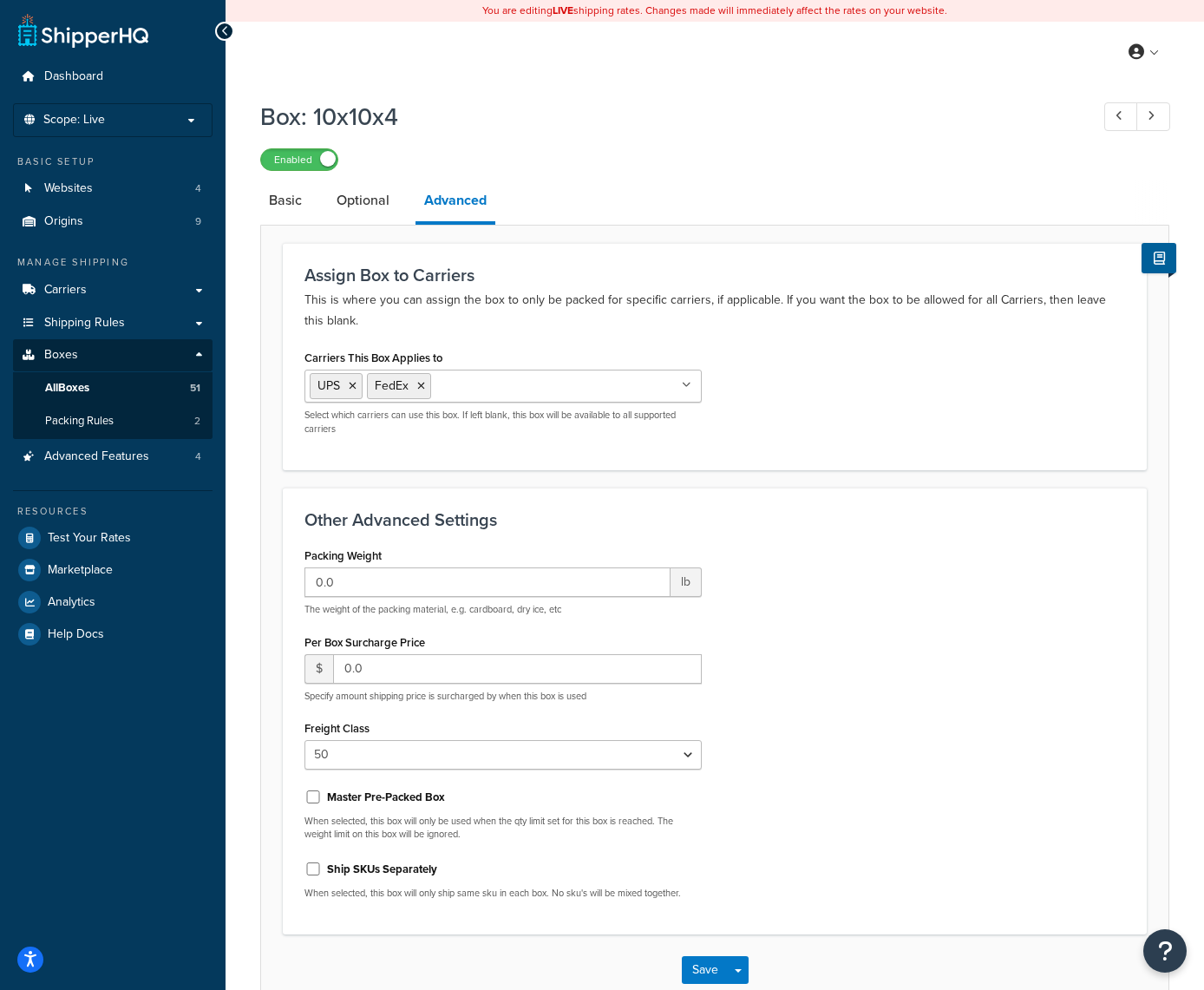
click at [687, 384] on icon at bounding box center [686, 385] width 10 height 11
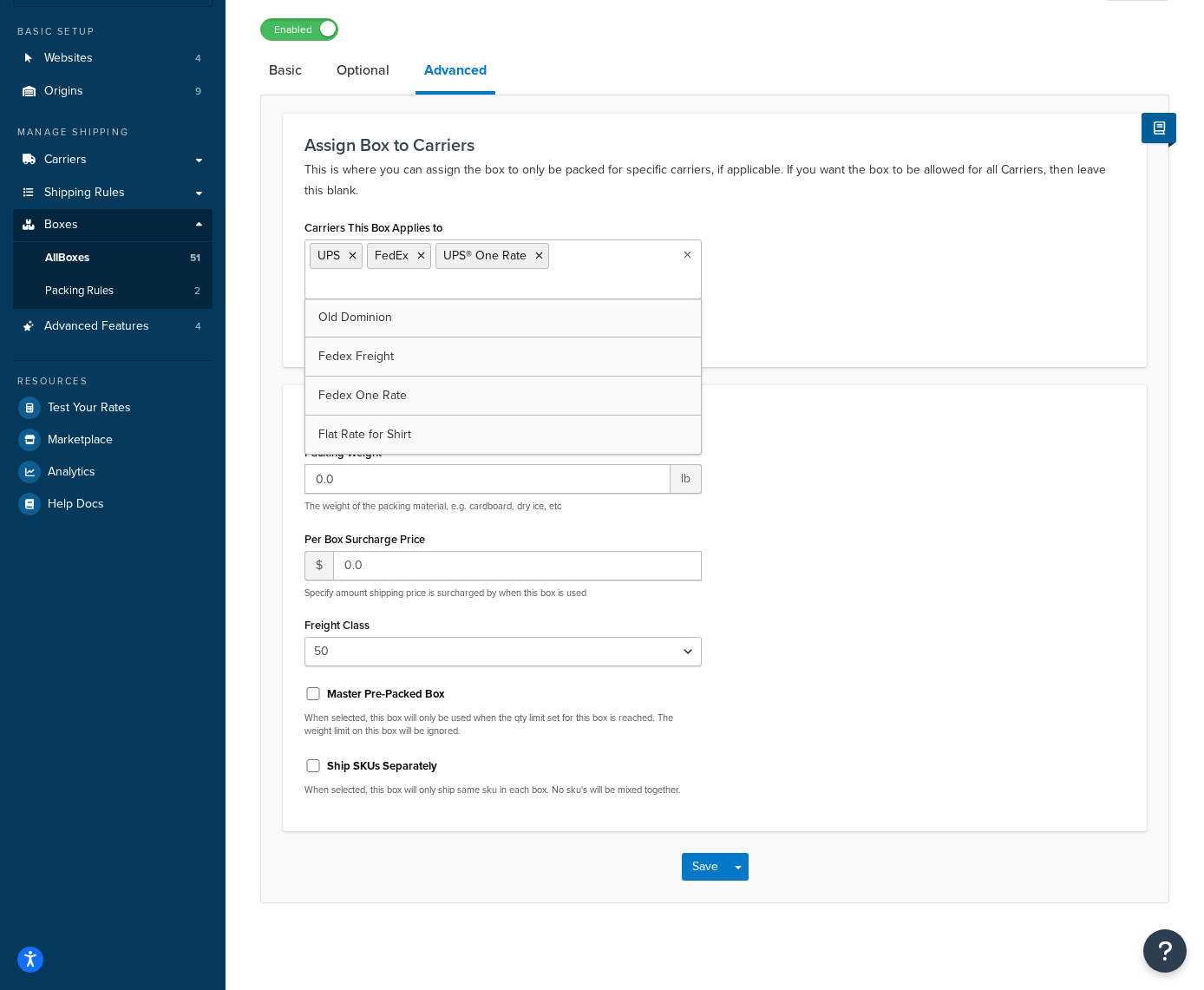
scroll to position [129, 0]
click at [701, 862] on button "Save" at bounding box center [705, 867] width 47 height 28
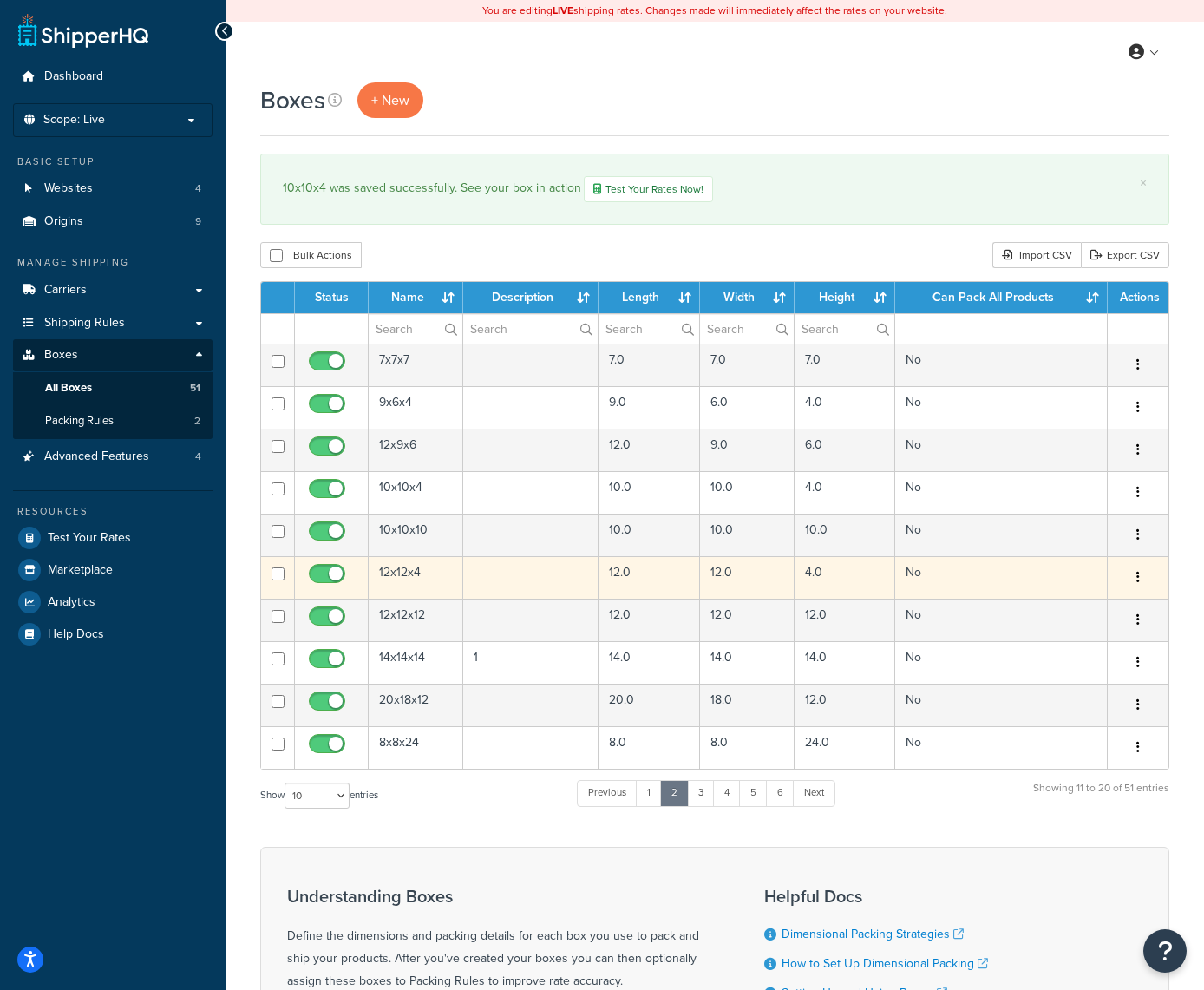
click at [1138, 572] on icon "button" at bounding box center [1139, 577] width 4 height 13
click at [1079, 613] on link "Edit" at bounding box center [1080, 611] width 137 height 36
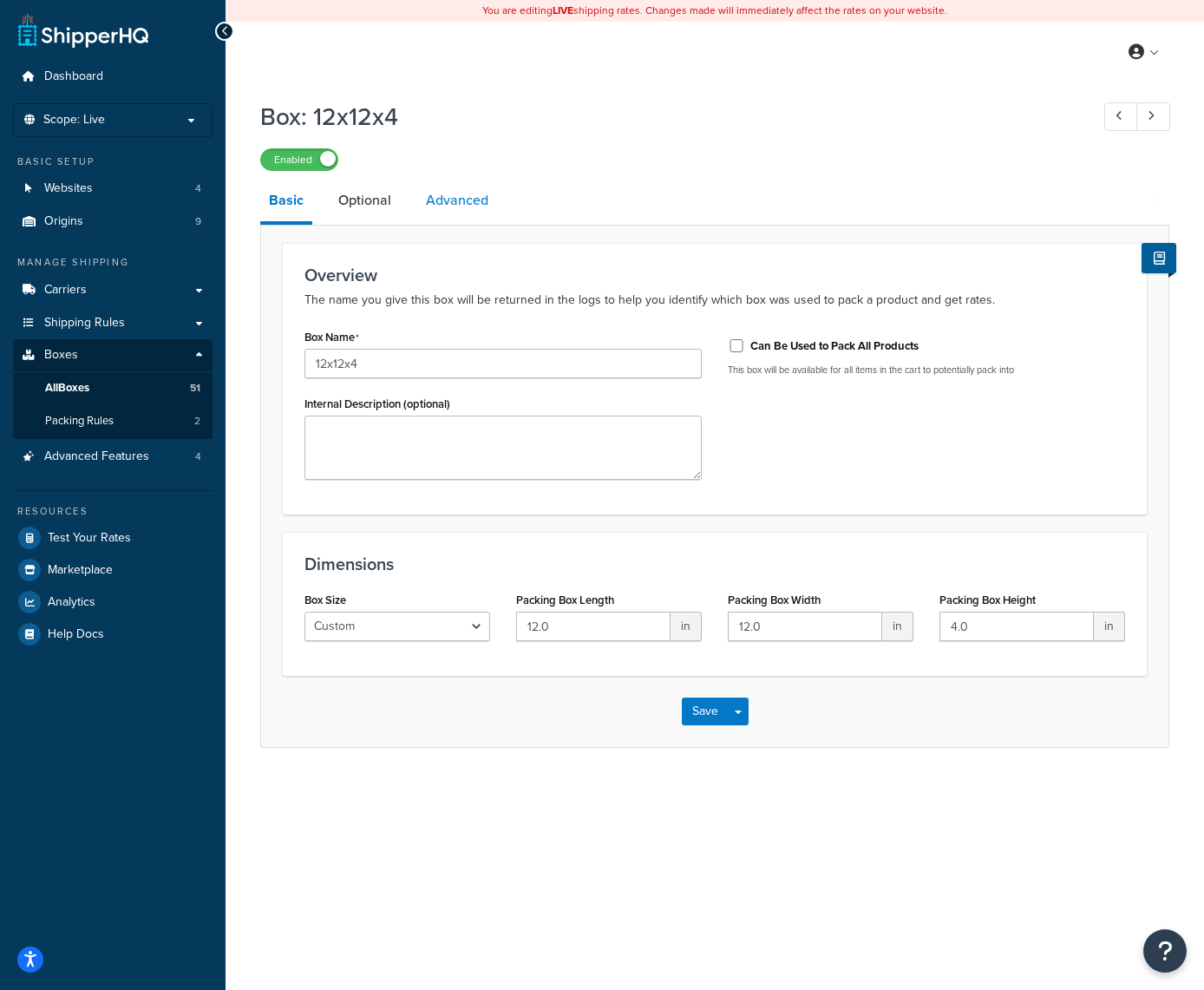
click at [446, 208] on link "Advanced" at bounding box center [457, 201] width 80 height 41
select select "50"
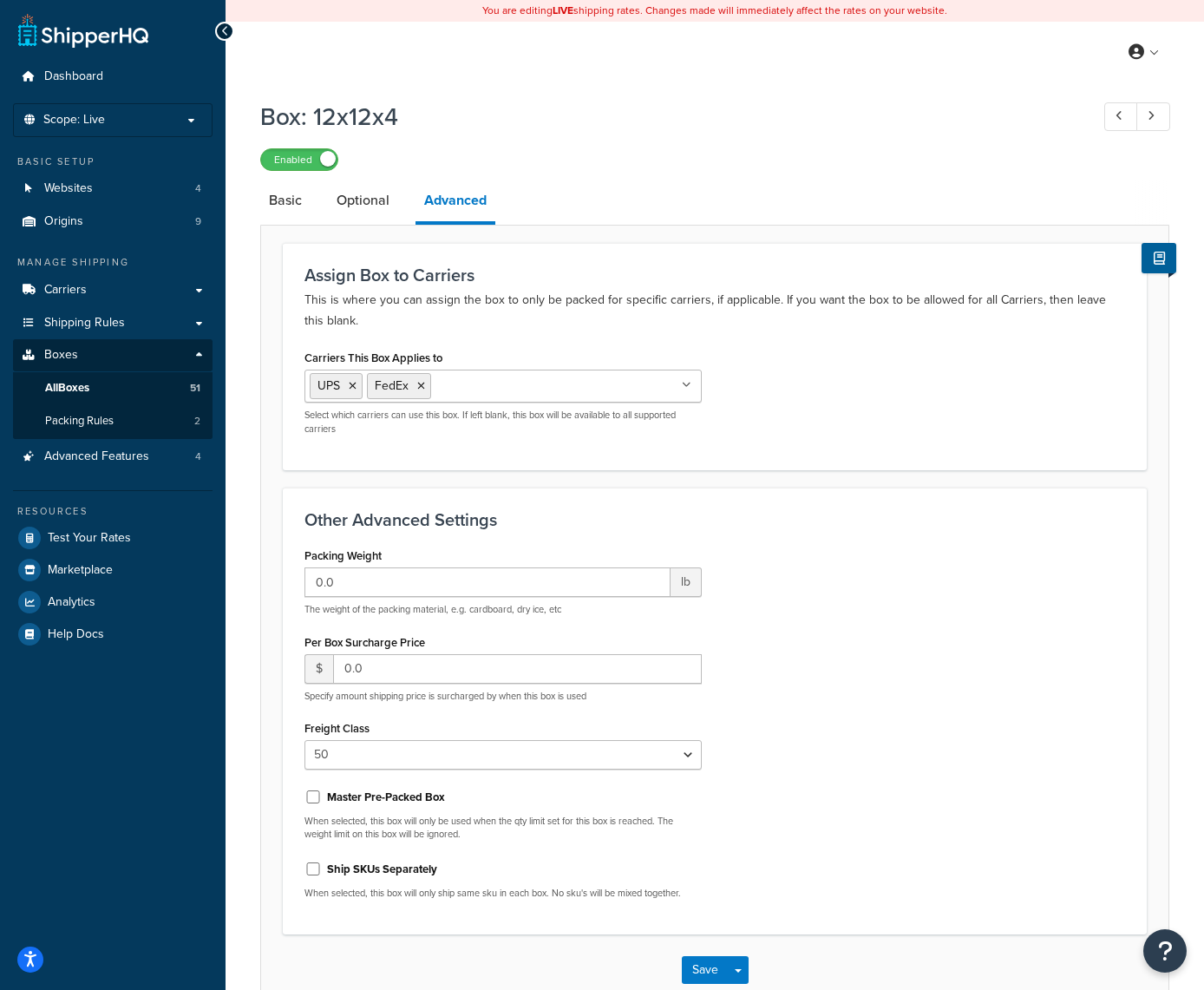
click at [690, 386] on icon at bounding box center [686, 385] width 10 height 11
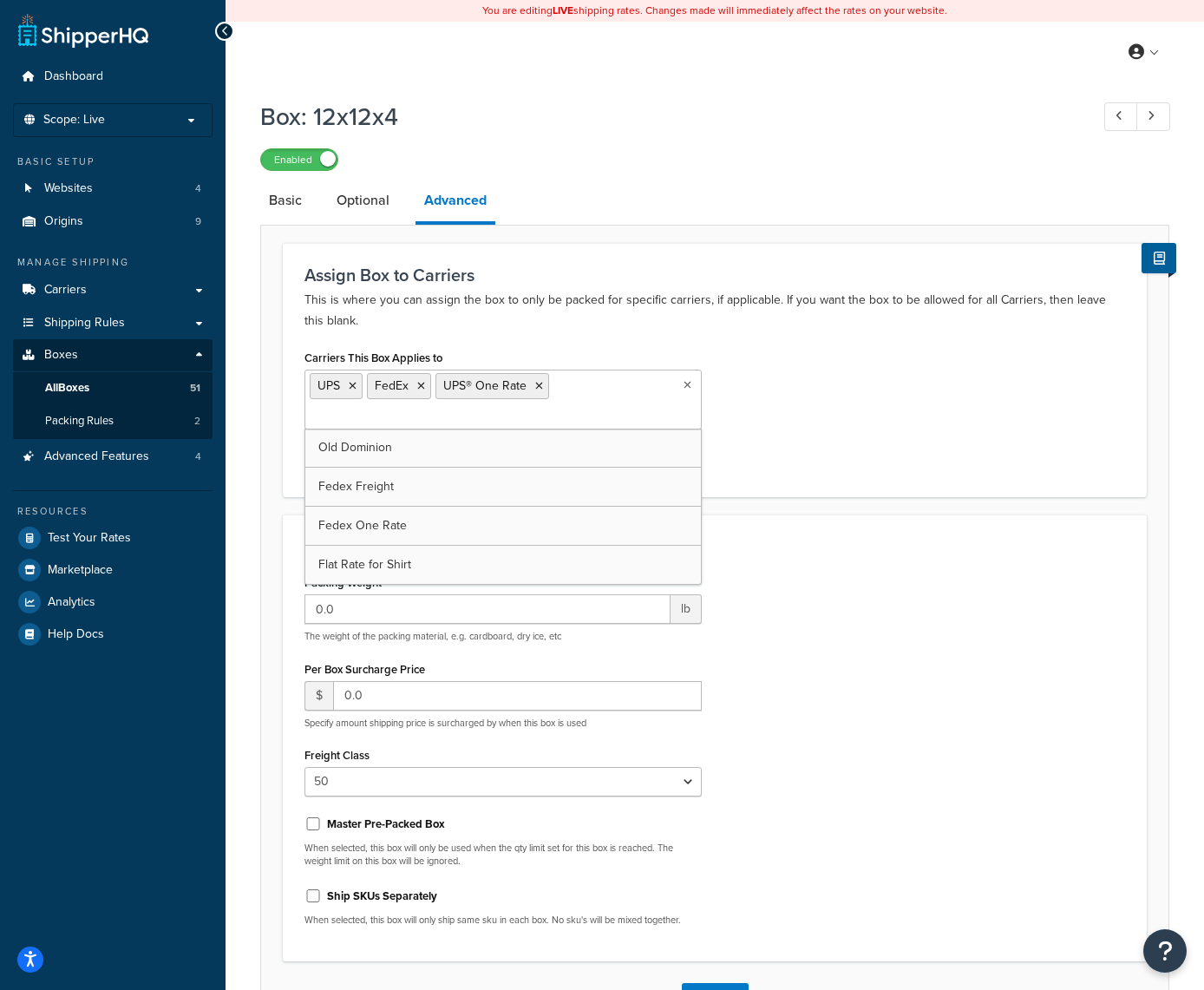
scroll to position [1, 0]
click at [891, 722] on div "Packing Weight 0.0 lb The weight of the packing material, e.g. cardboard, dry i…" at bounding box center [714, 753] width 847 height 370
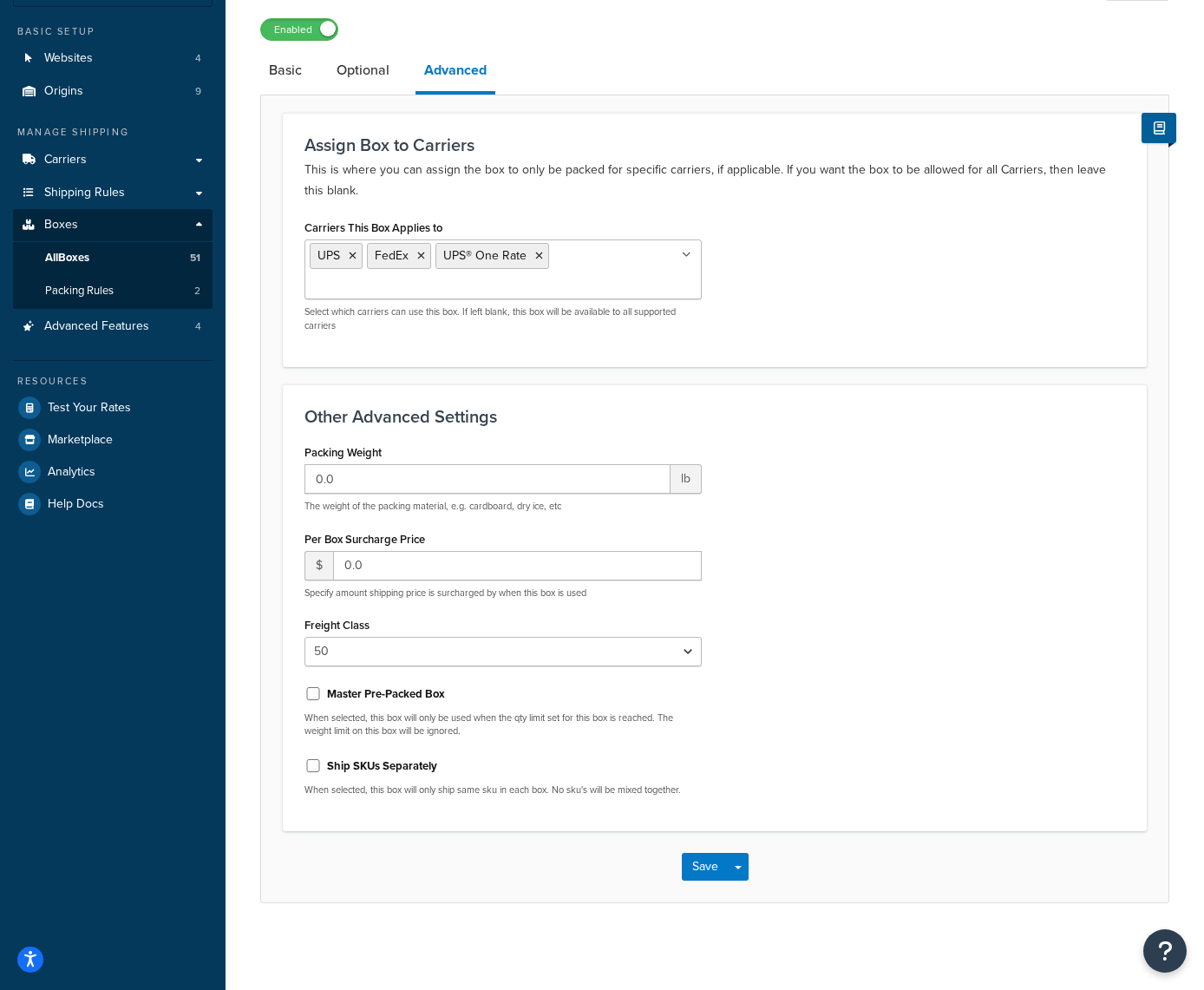
scroll to position [129, 0]
click at [702, 868] on button "Save" at bounding box center [705, 867] width 47 height 28
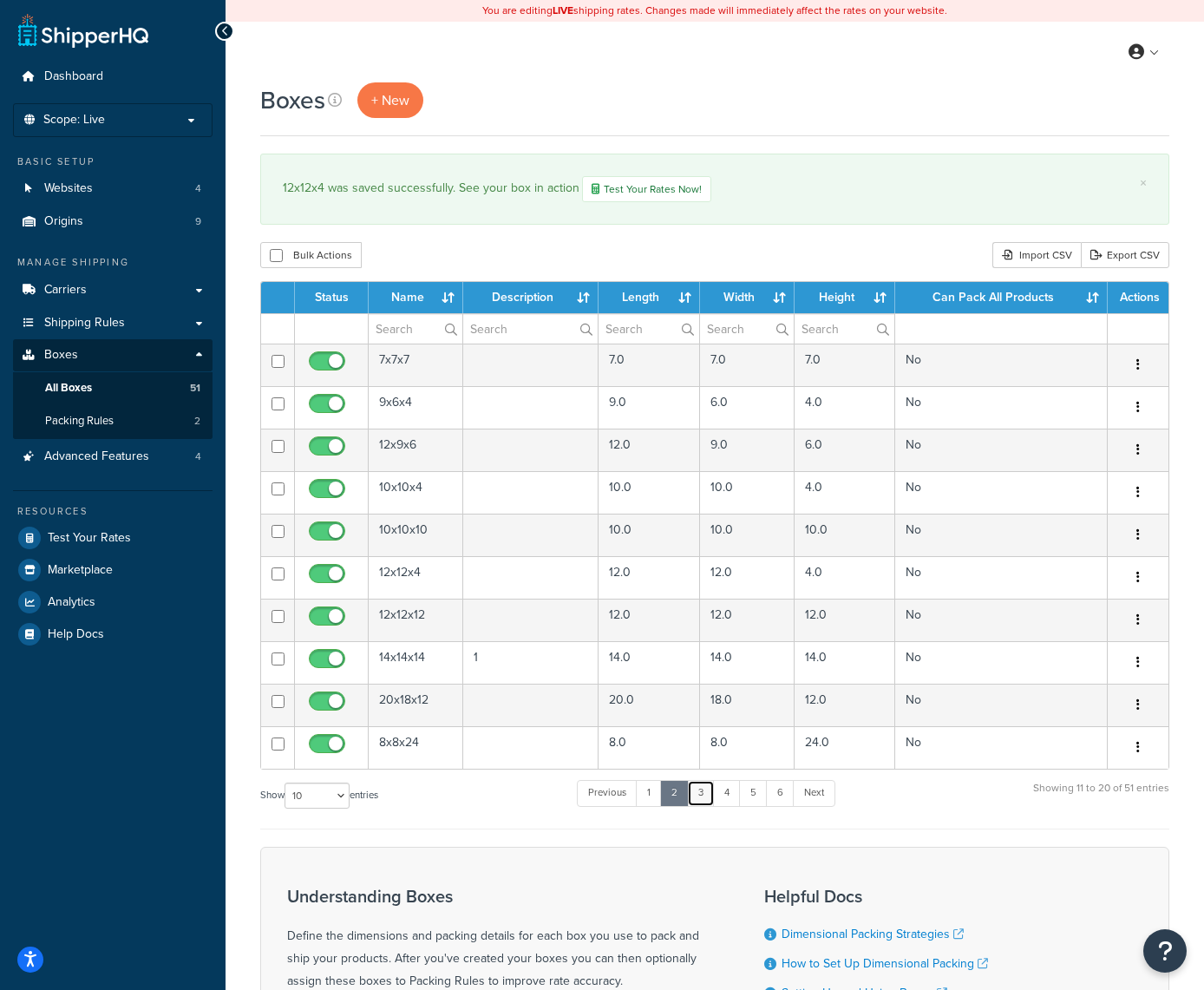
click at [706, 795] on link "3" at bounding box center [701, 793] width 28 height 26
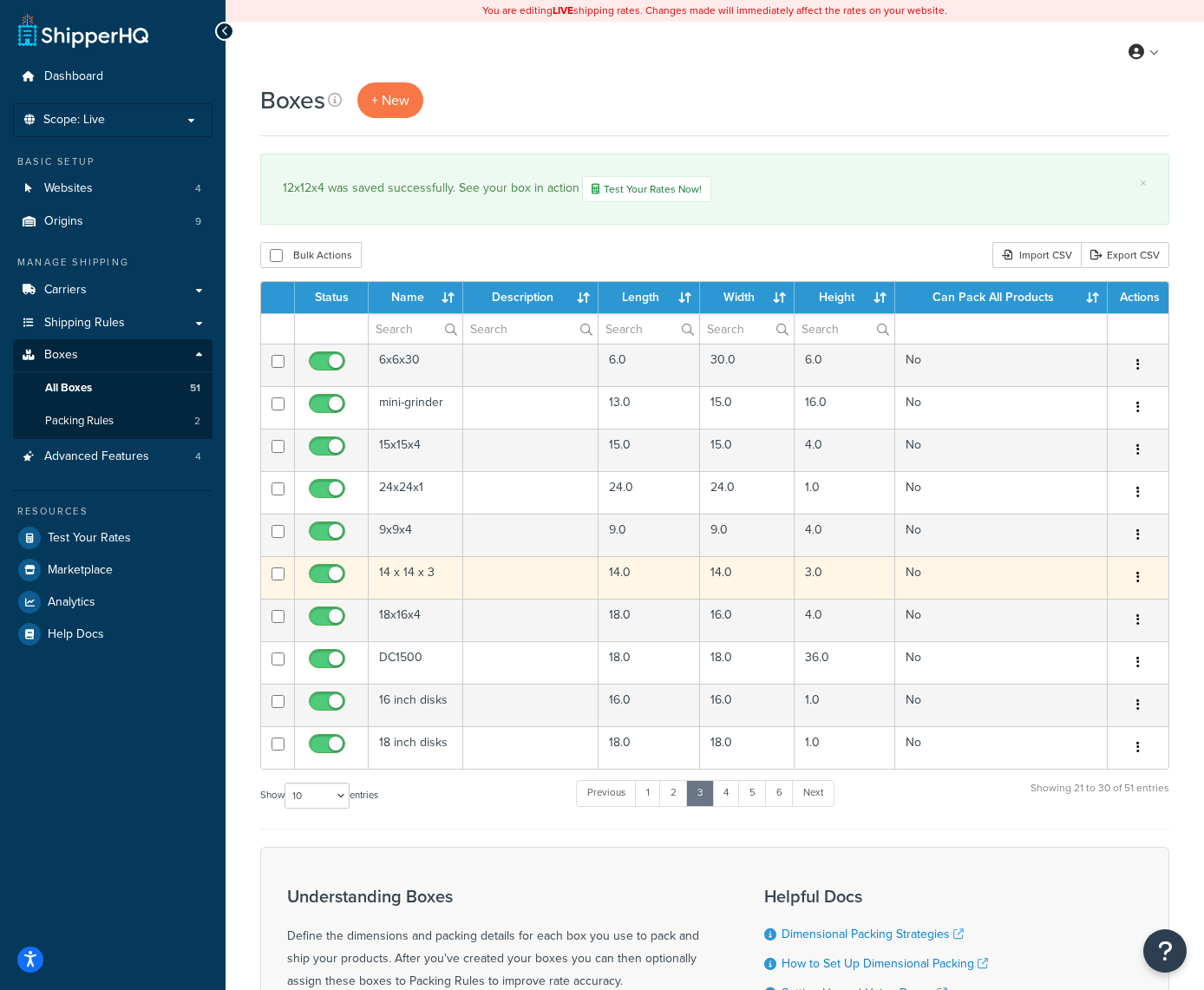
click at [1139, 577] on icon "button" at bounding box center [1139, 577] width 4 height 13
click at [1054, 609] on link "Edit" at bounding box center [1080, 611] width 137 height 36
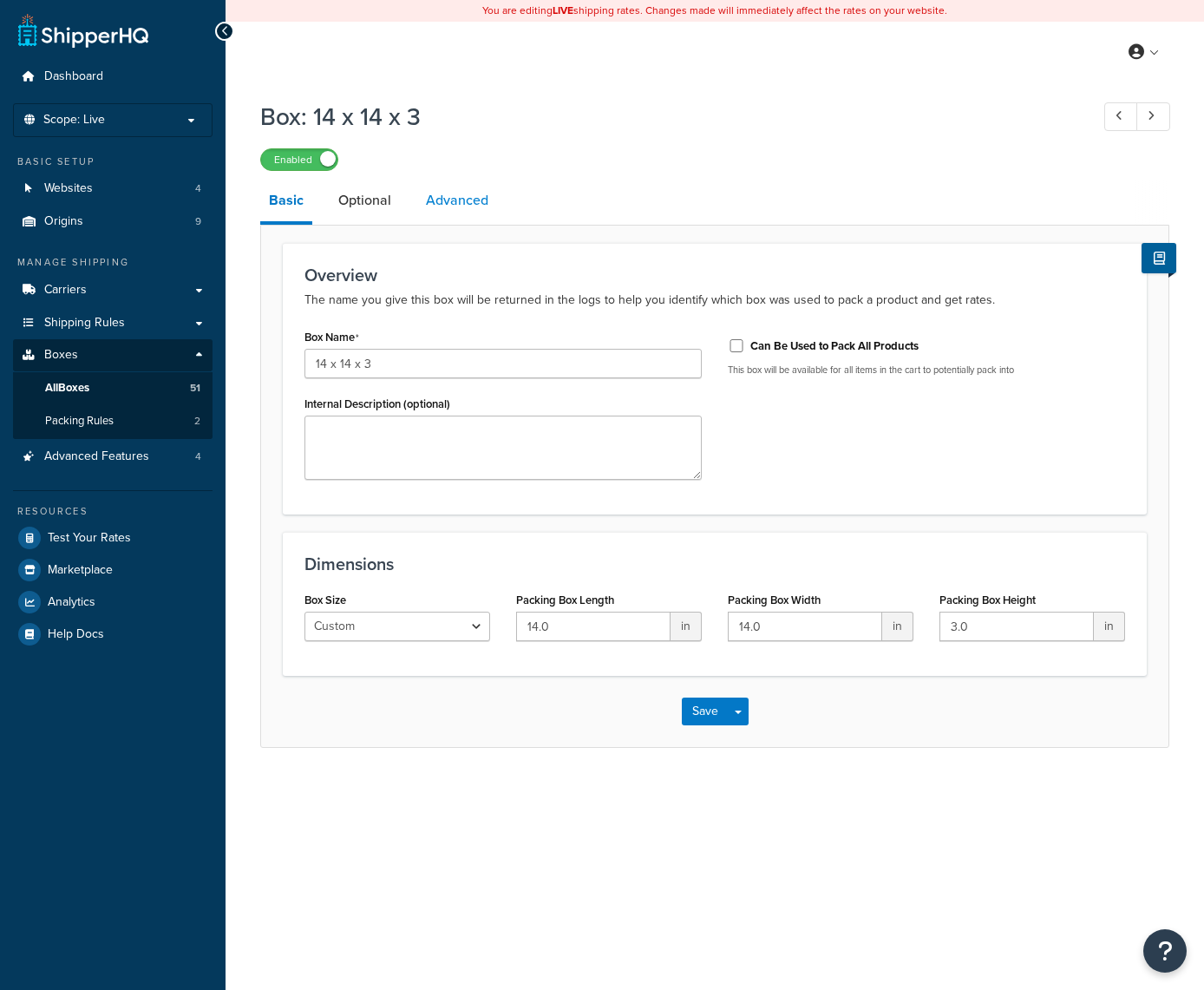
click at [466, 210] on link "Advanced" at bounding box center [457, 201] width 80 height 41
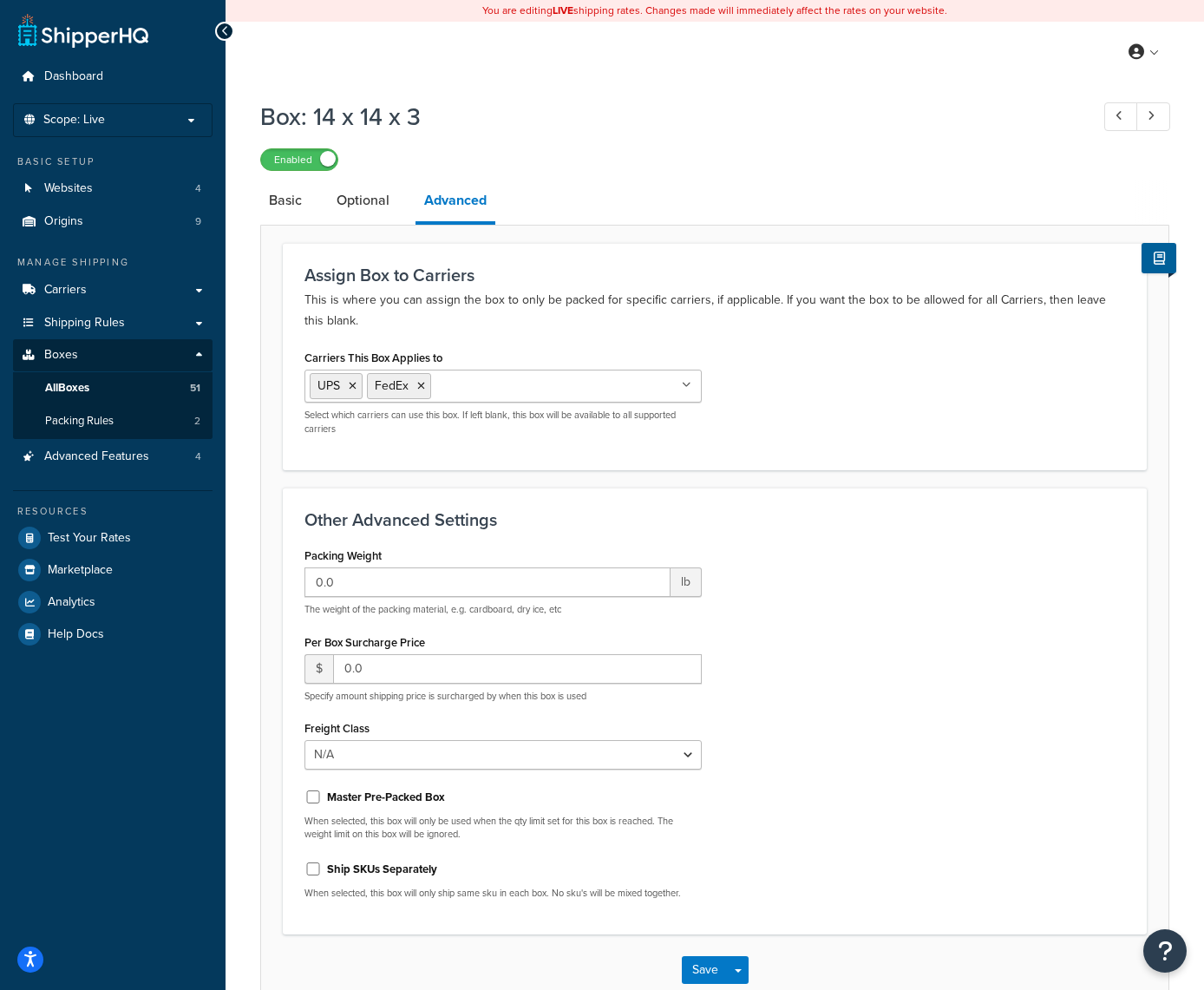
click at [685, 387] on icon at bounding box center [686, 385] width 10 height 11
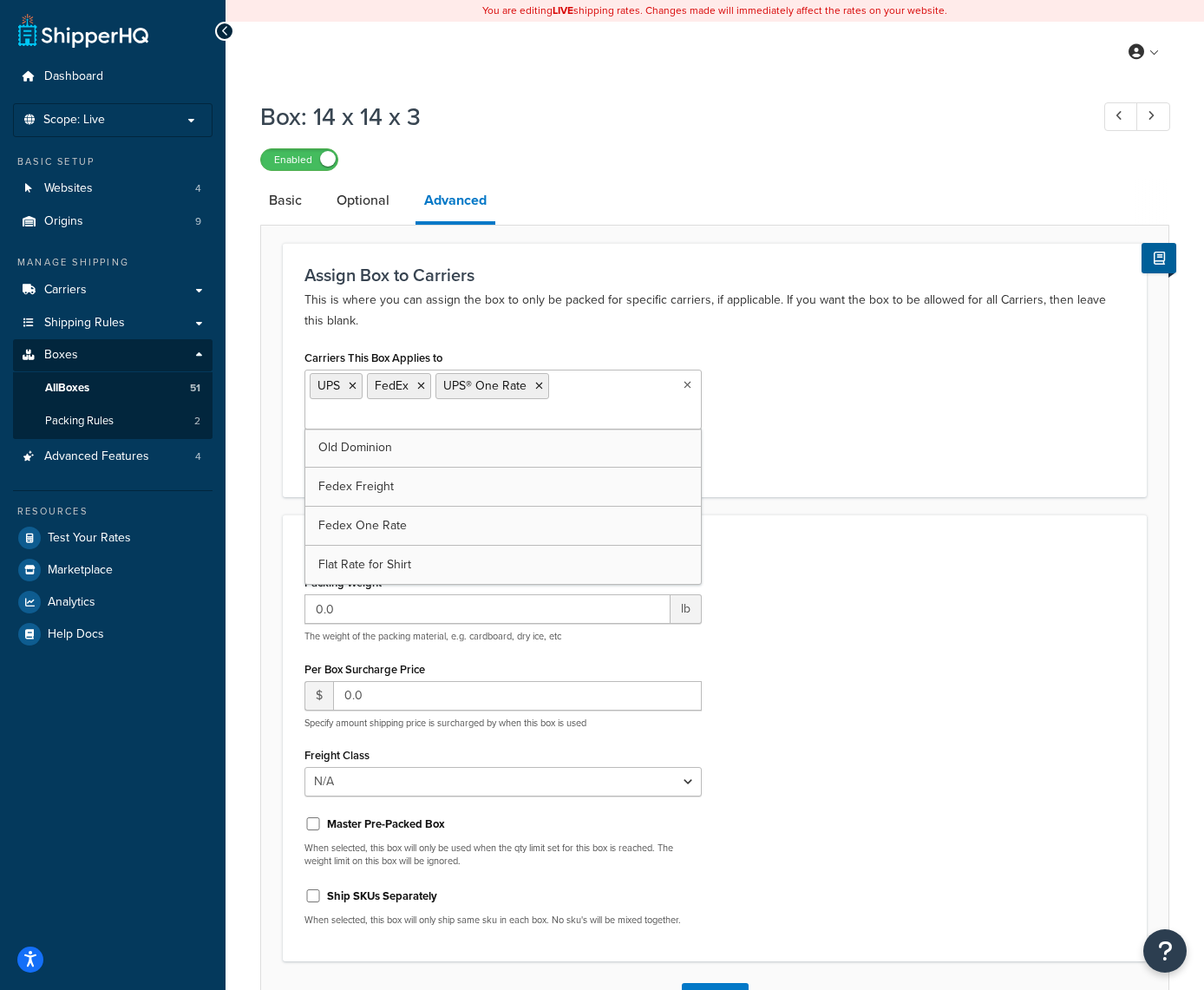
click at [862, 762] on div "Packing Weight 0.0 lb The weight of the packing material, e.g. cardboard, dry i…" at bounding box center [714, 754] width 847 height 370
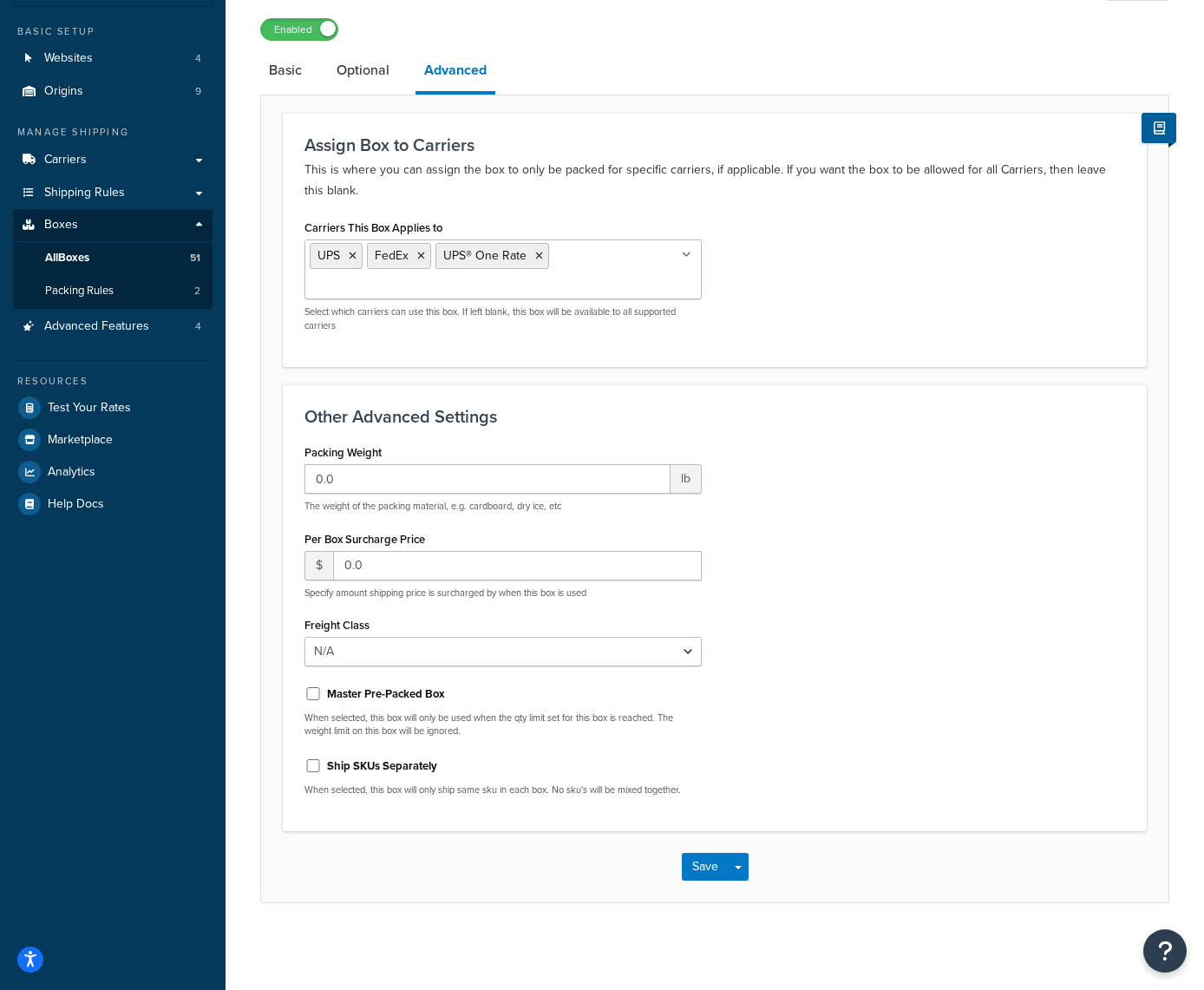
scroll to position [129, 0]
click at [699, 863] on button "Save" at bounding box center [705, 867] width 47 height 28
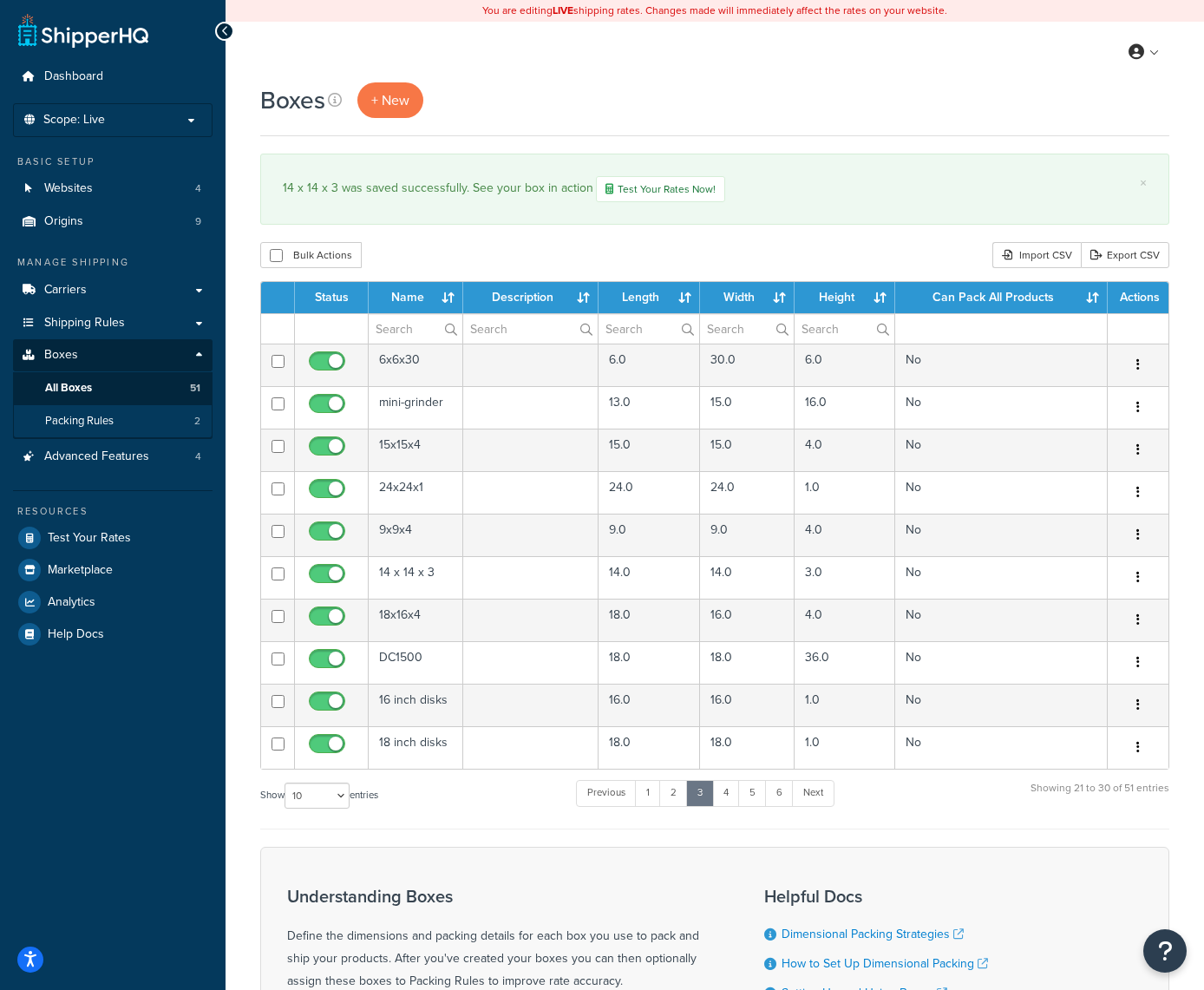
click at [110, 414] on span "Packing Rules" at bounding box center [79, 421] width 69 height 14
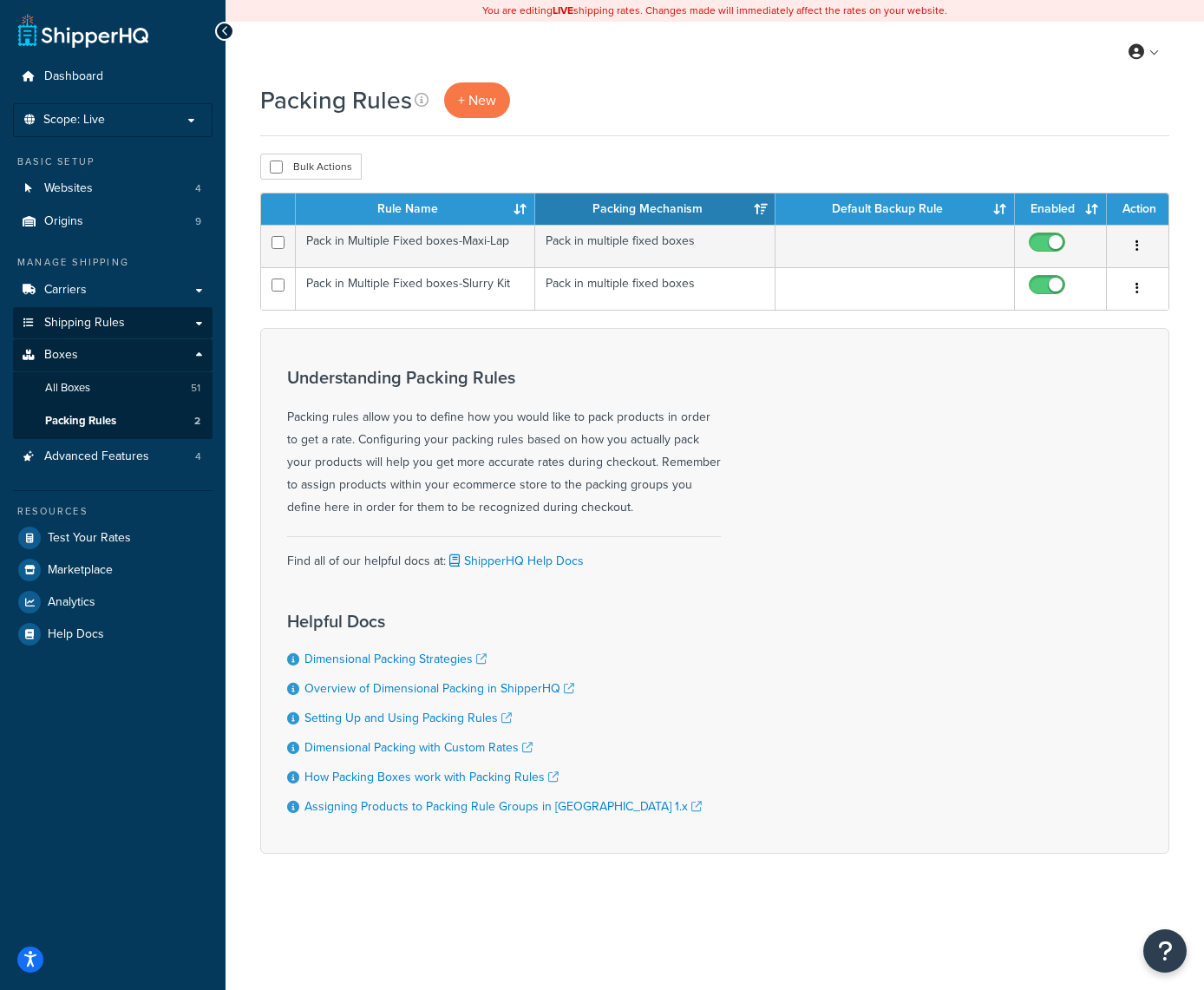
click at [135, 327] on link "Shipping Rules" at bounding box center [113, 323] width 200 height 32
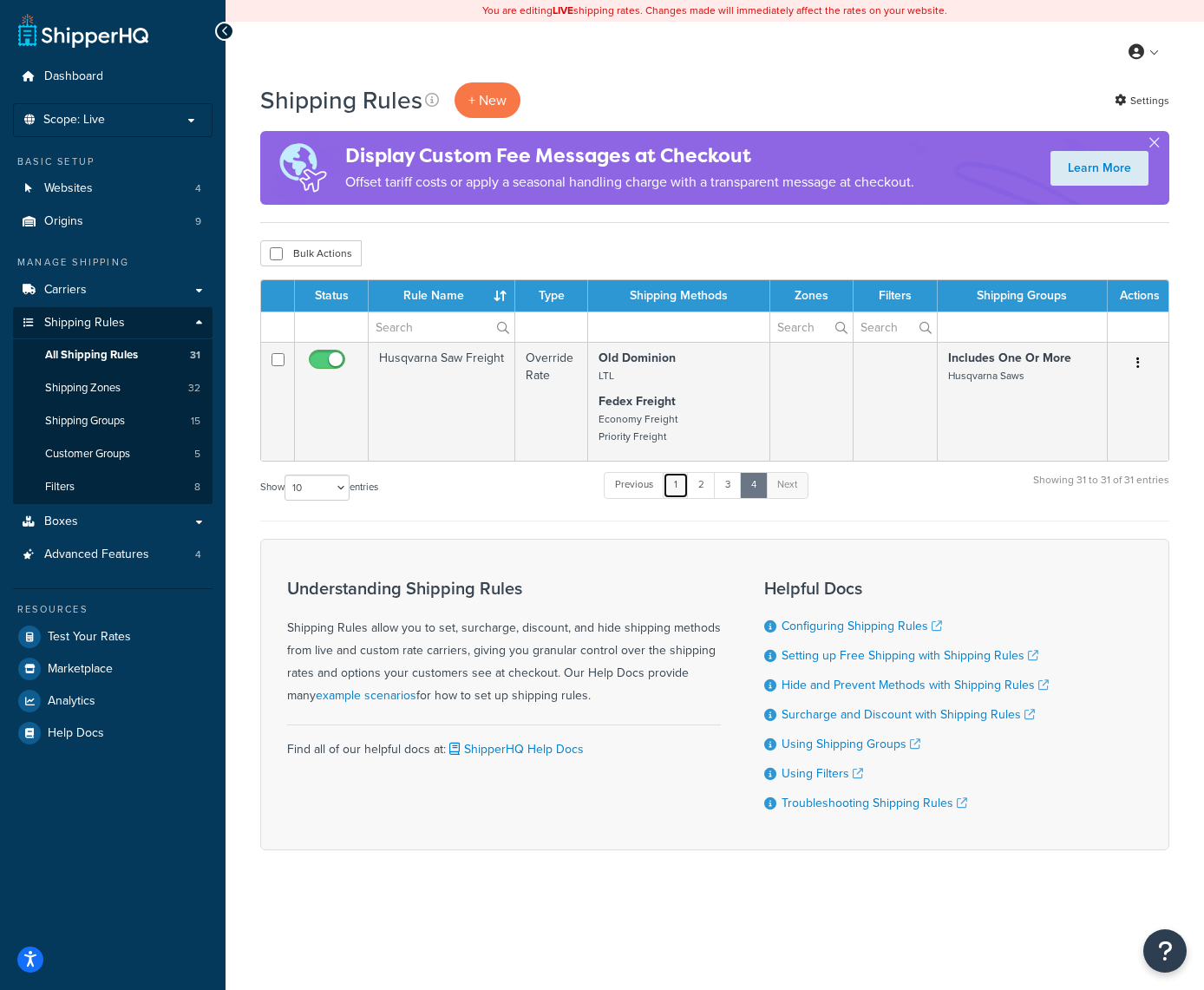
click at [678, 485] on link "1" at bounding box center [675, 485] width 26 height 26
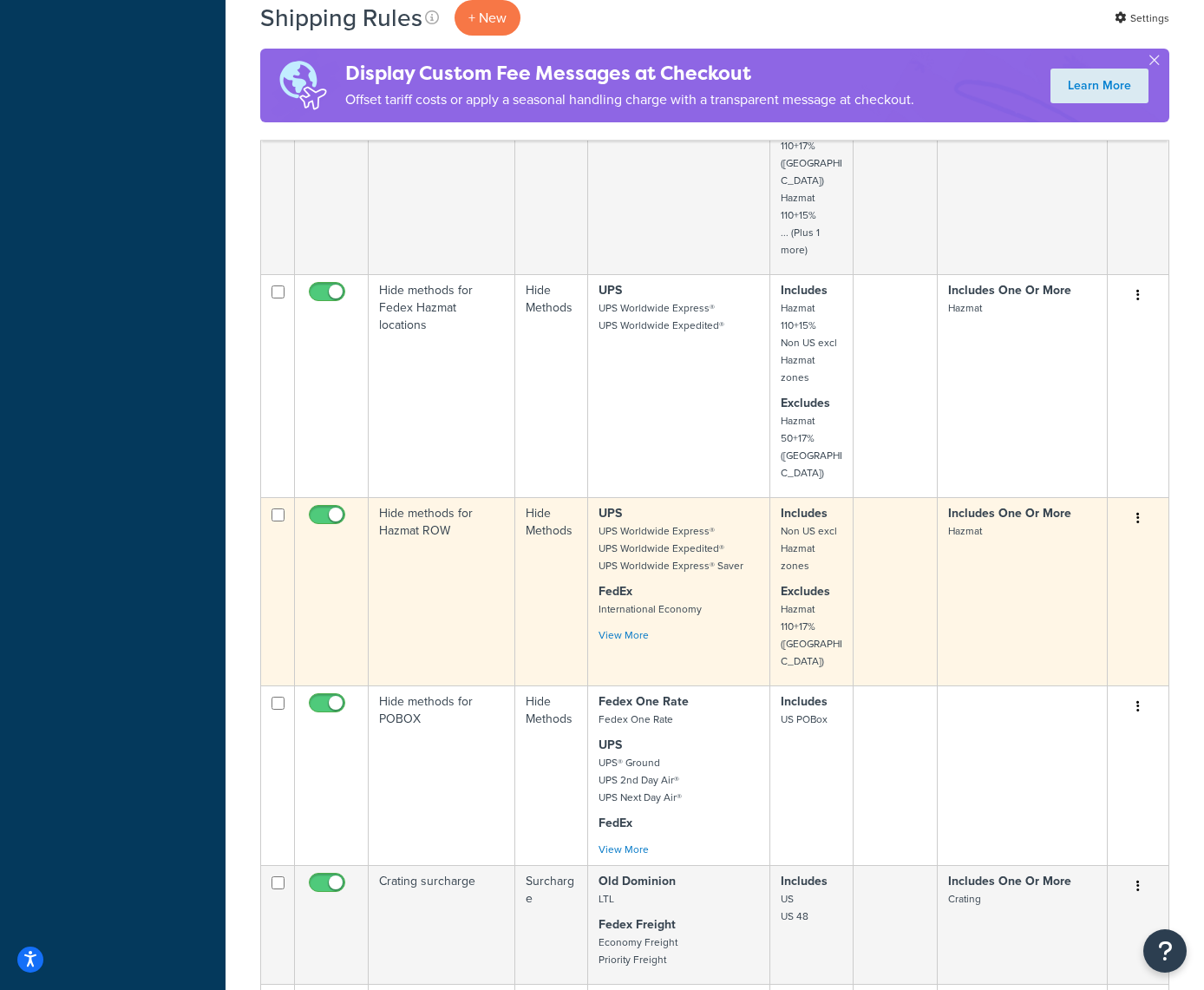
scroll to position [1425, 0]
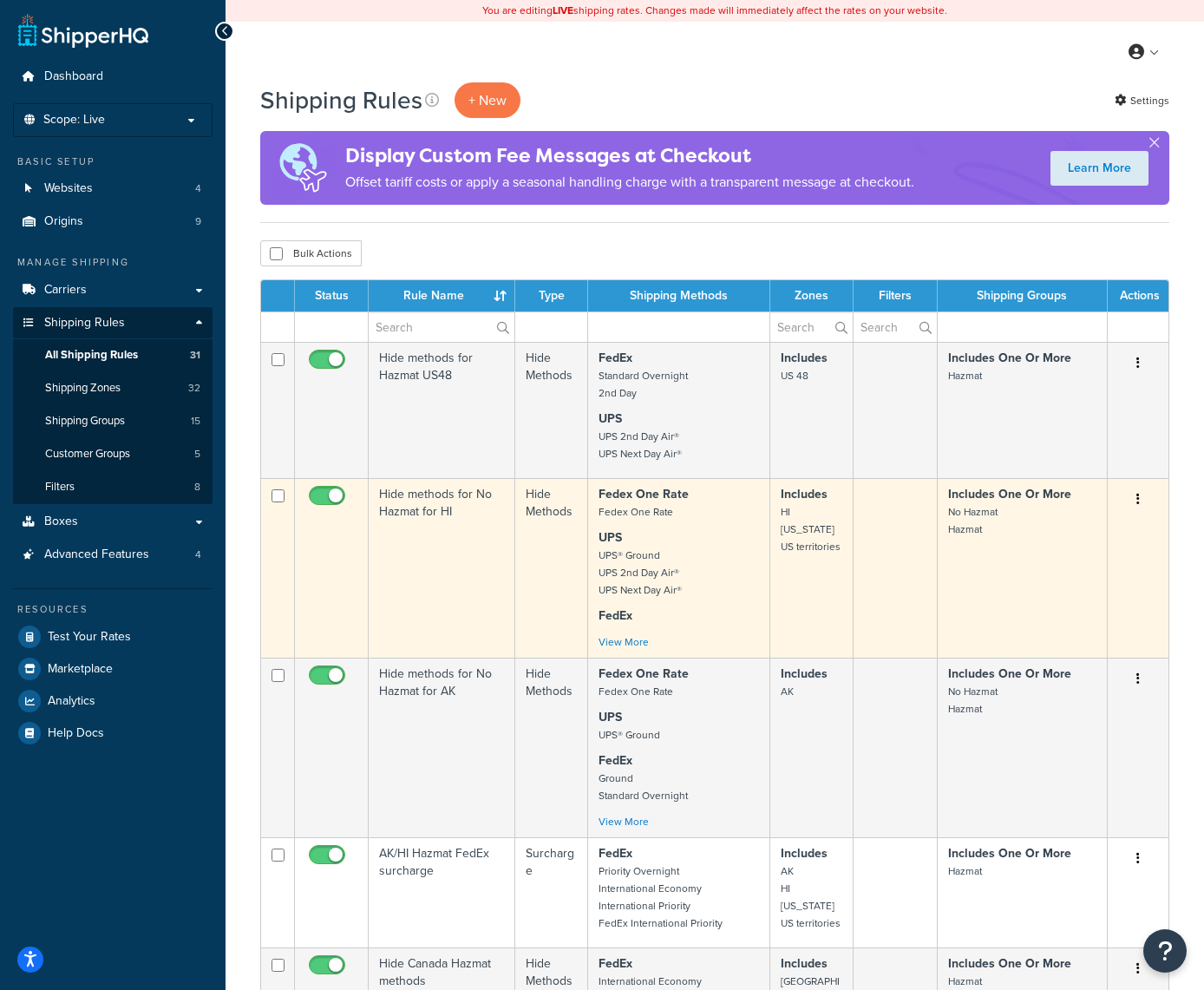
scroll to position [0, 0]
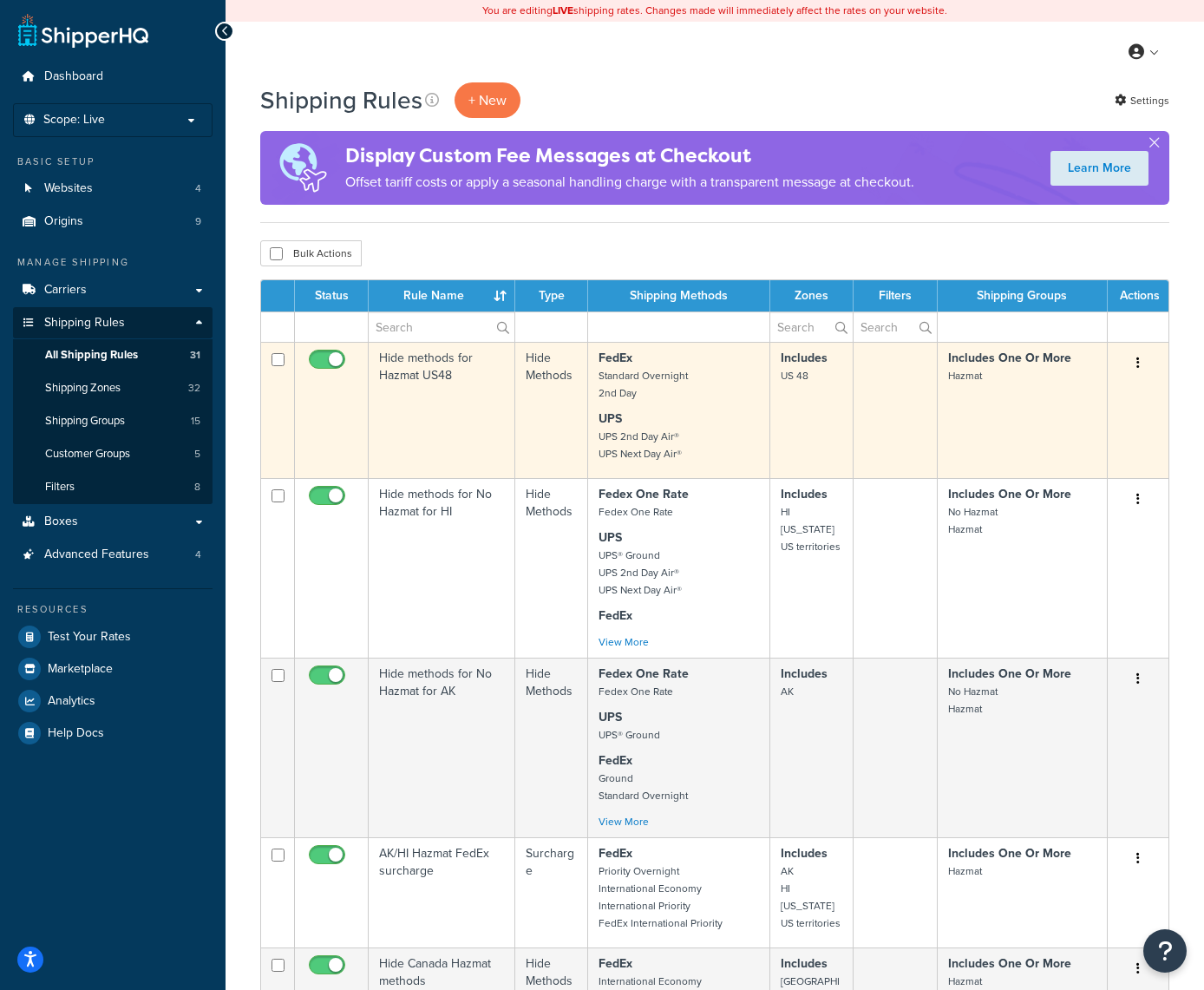
click at [1140, 363] on button "button" at bounding box center [1138, 363] width 24 height 28
click at [1051, 394] on link "Edit" at bounding box center [1080, 396] width 137 height 36
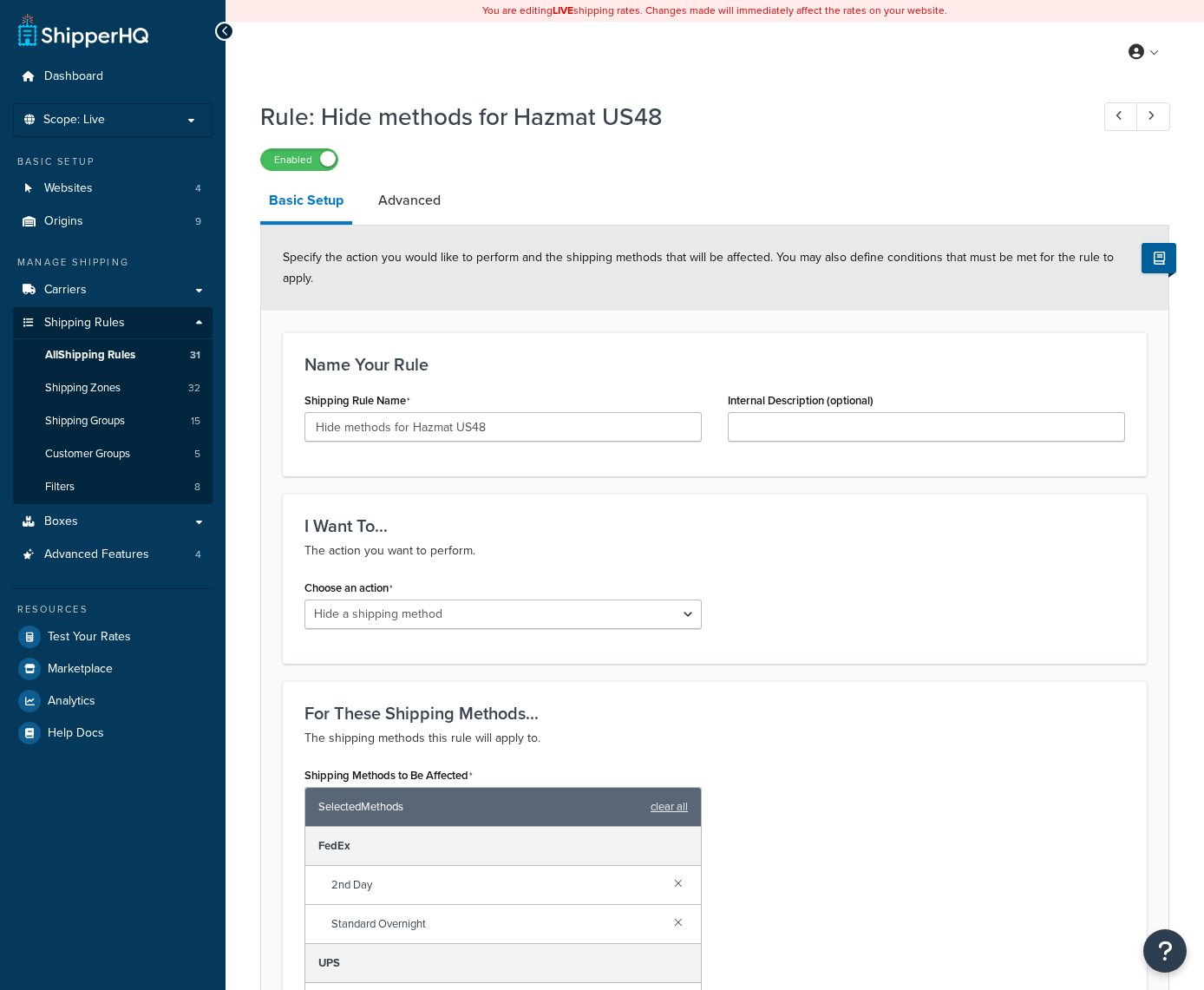
select select "HIDE"
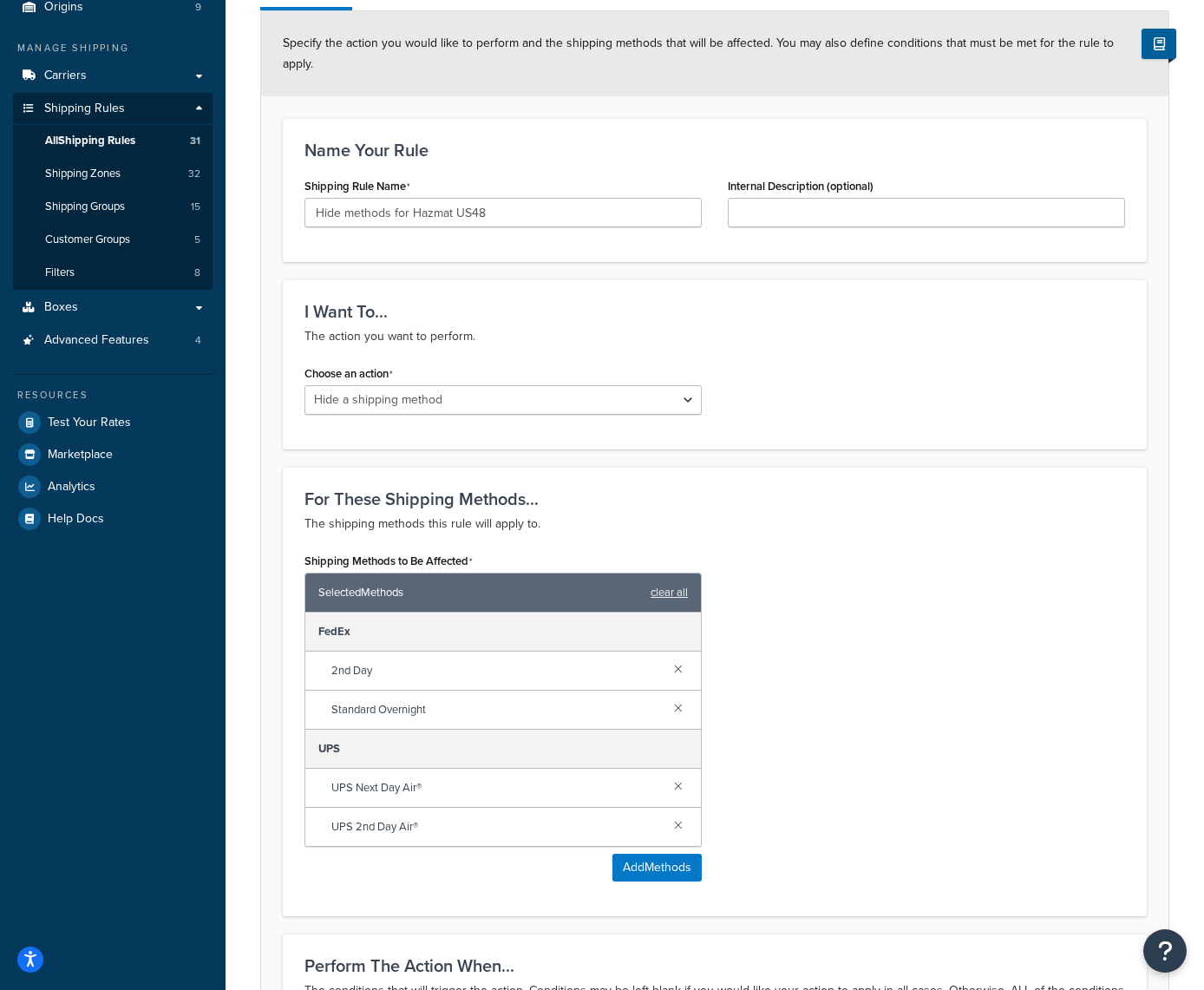
scroll to position [386, 0]
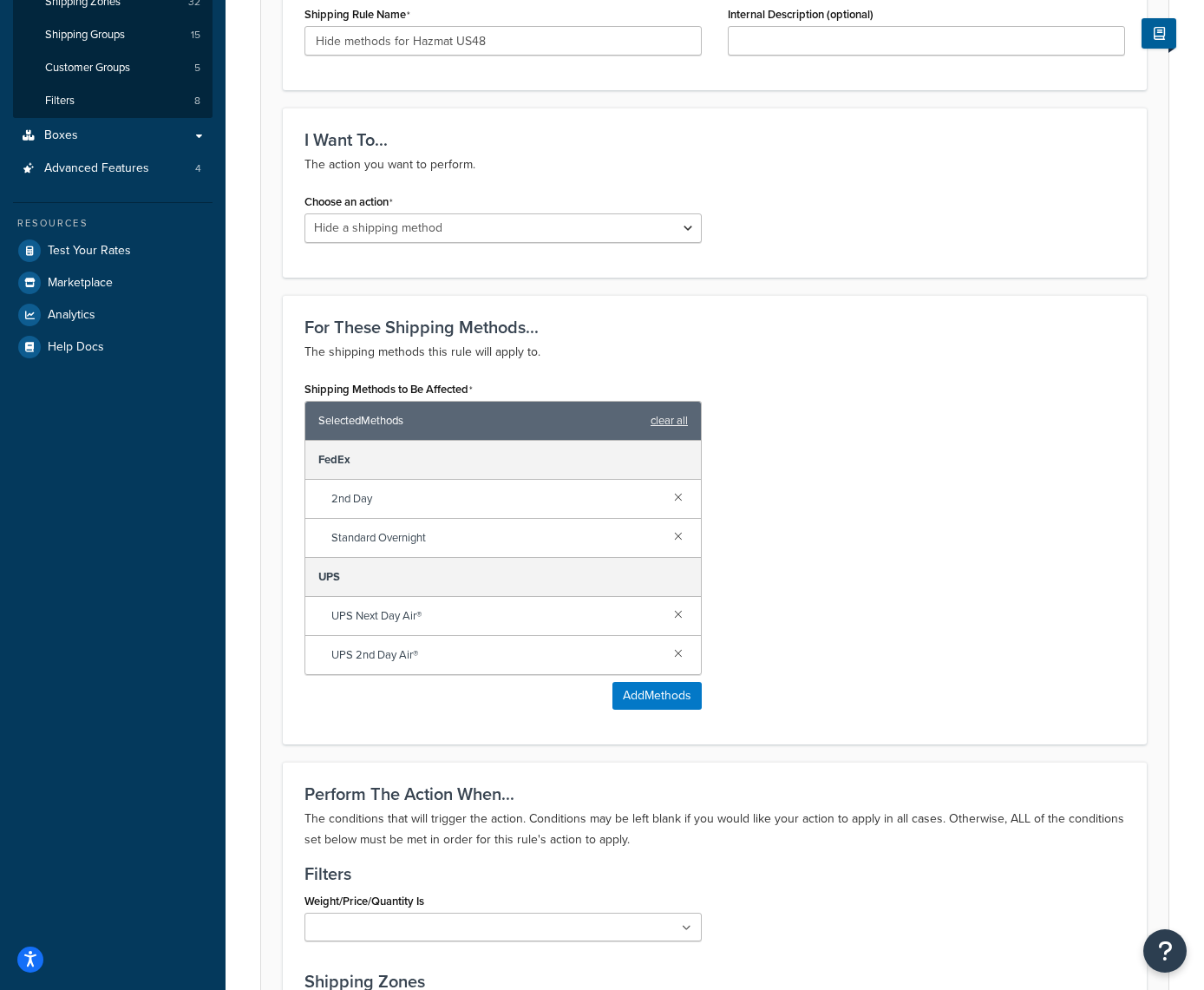
click at [737, 638] on div "Shipping Methods to Be Affected Selected Methods clear all FedEx 2nd Day Standa…" at bounding box center [714, 549] width 847 height 346
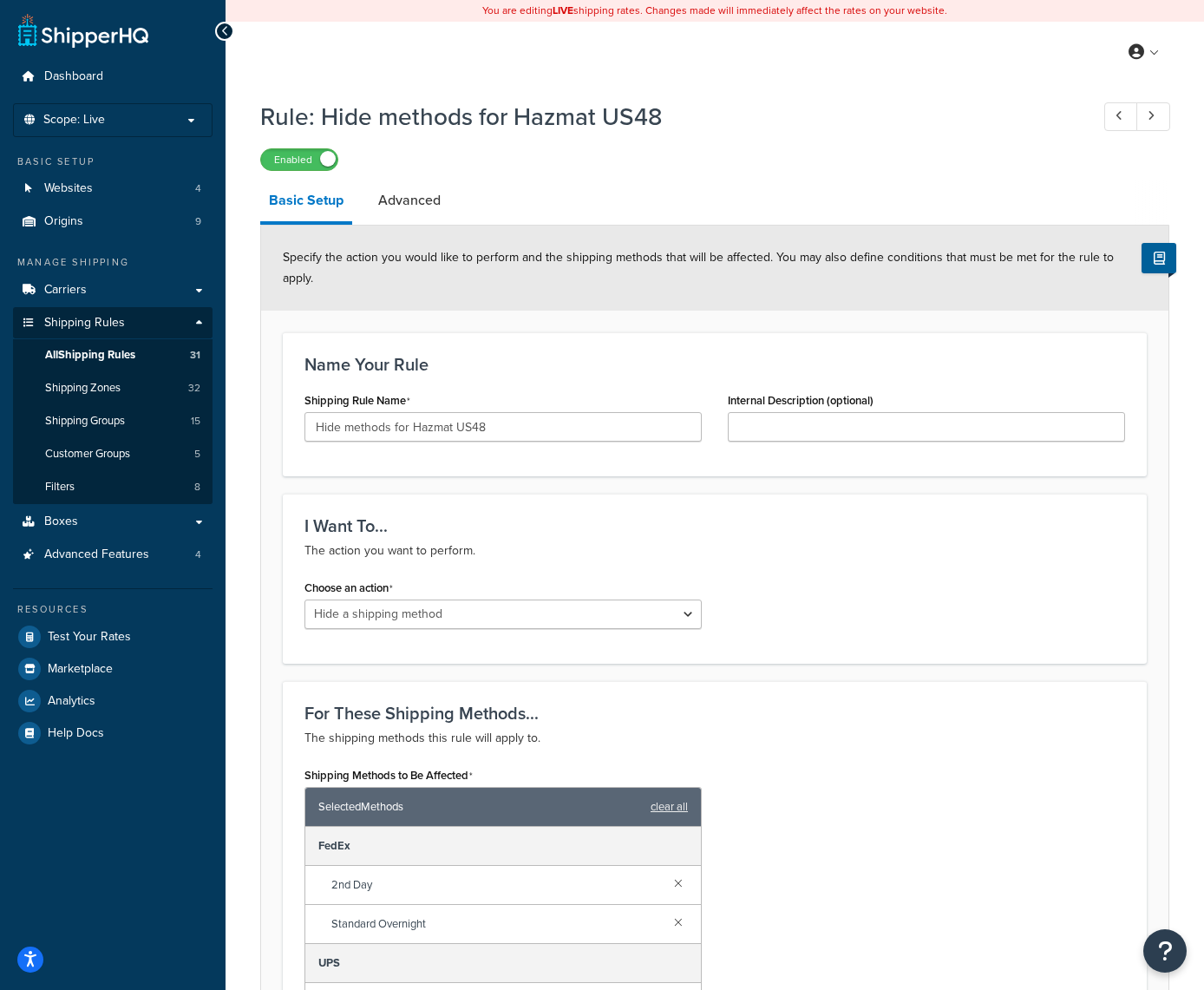
scroll to position [0, 0]
click at [99, 355] on span "All Shipping Rules" at bounding box center [90, 355] width 90 height 14
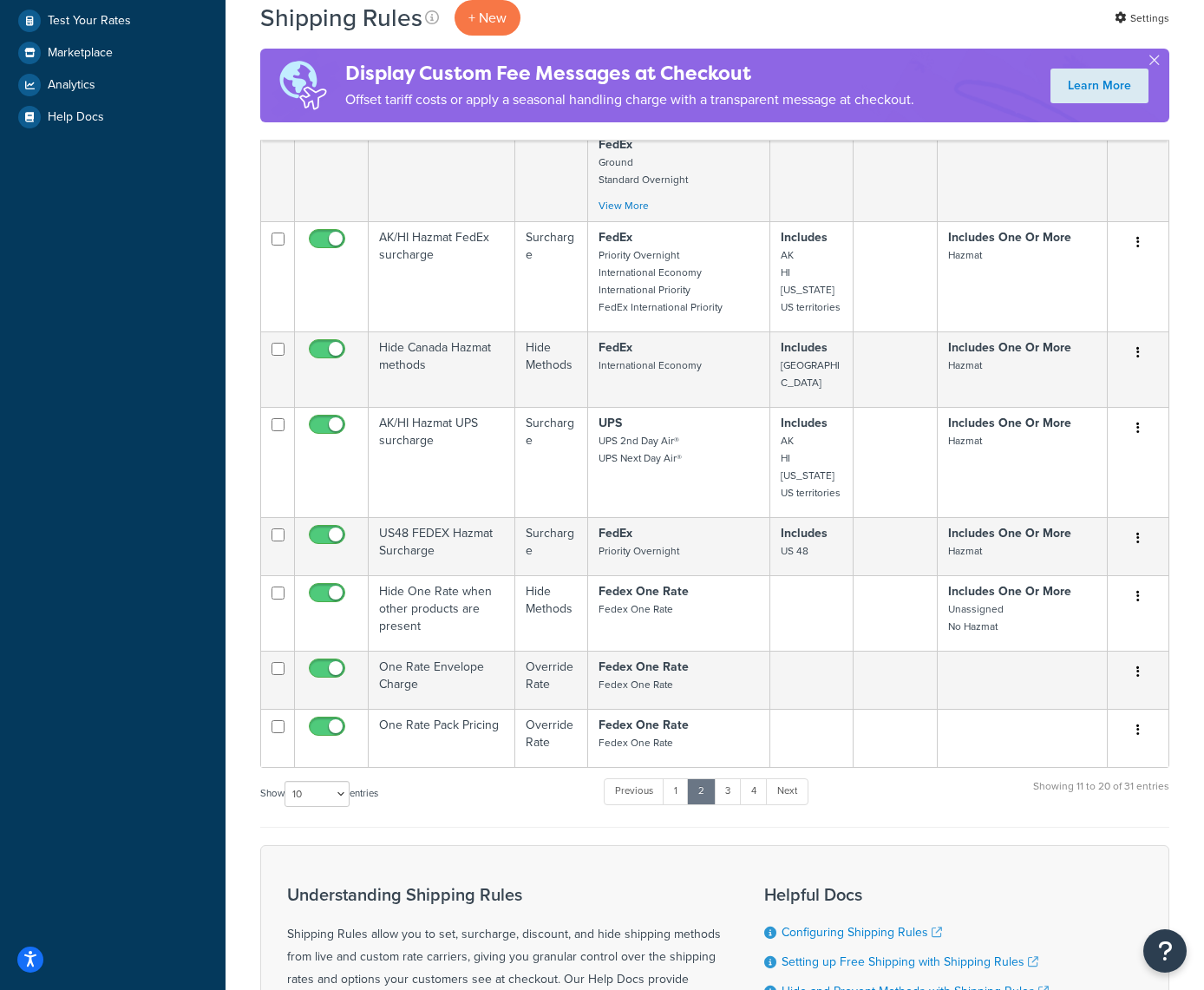
scroll to position [618, 0]
click at [673, 777] on link "1" at bounding box center [675, 789] width 26 height 26
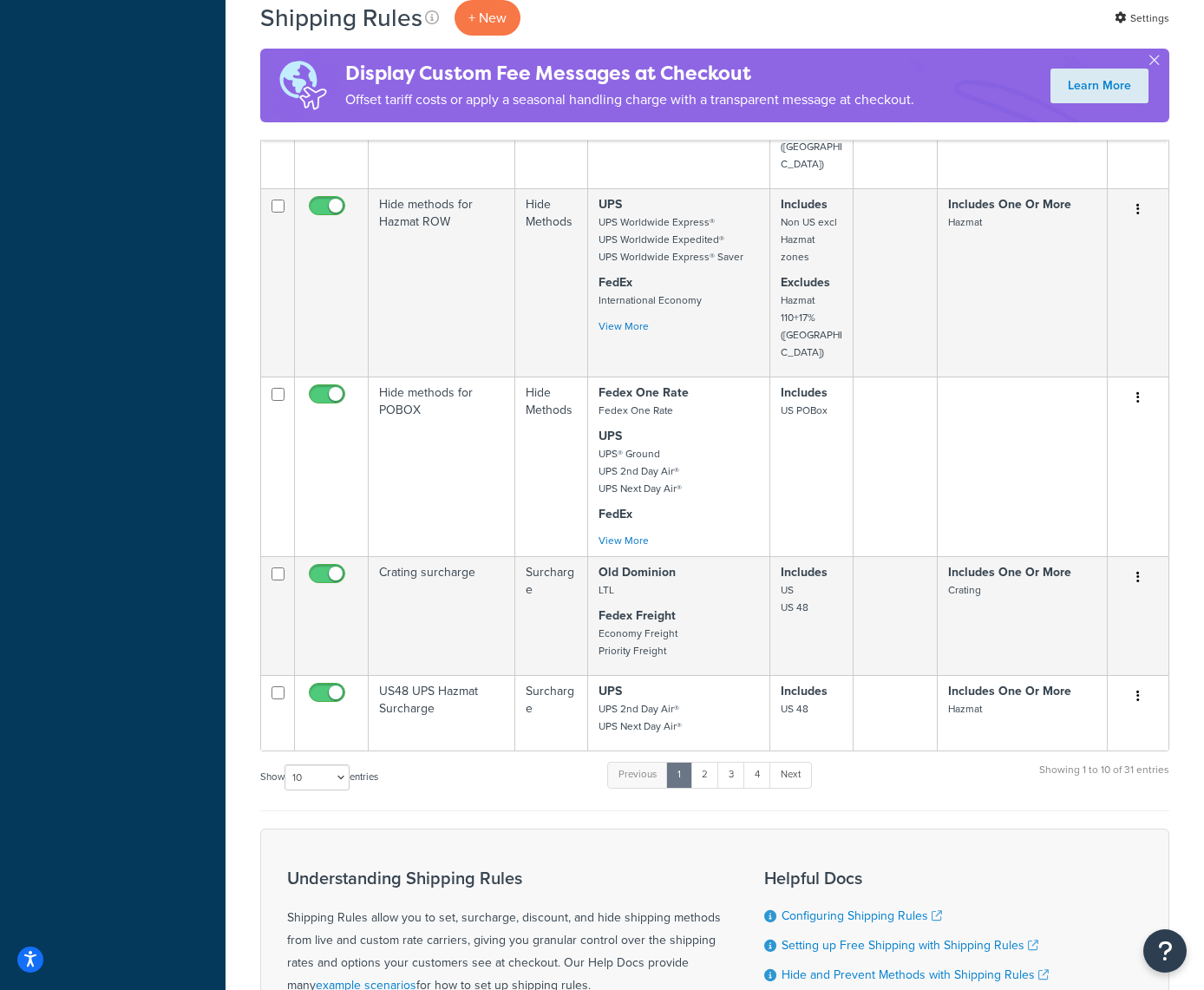
scroll to position [1717, 0]
click at [733, 762] on link "3" at bounding box center [731, 775] width 28 height 26
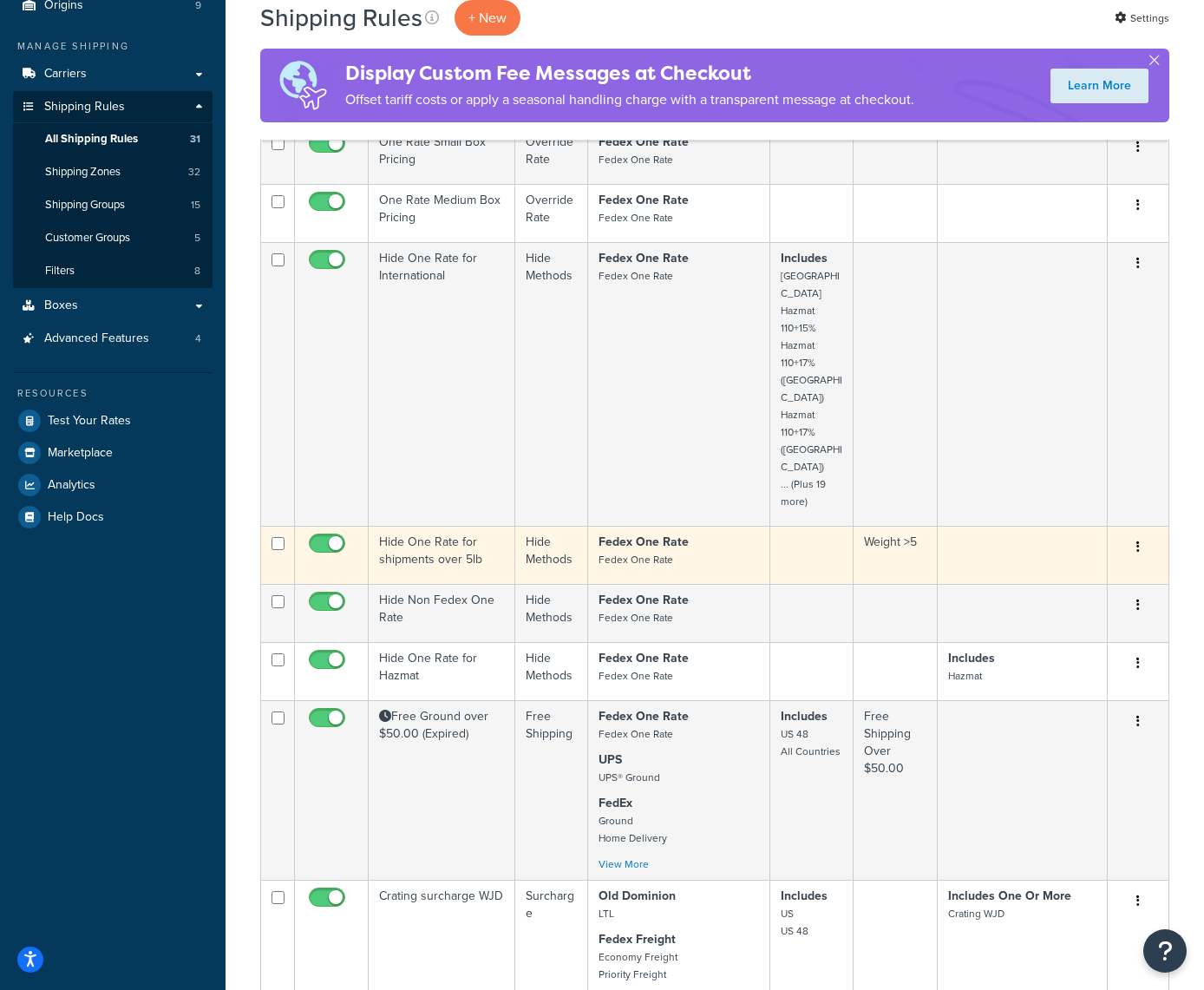
scroll to position [214, 0]
click at [1142, 536] on button "button" at bounding box center [1138, 549] width 24 height 28
click at [1050, 599] on link "Duplicate" at bounding box center [1080, 617] width 137 height 36
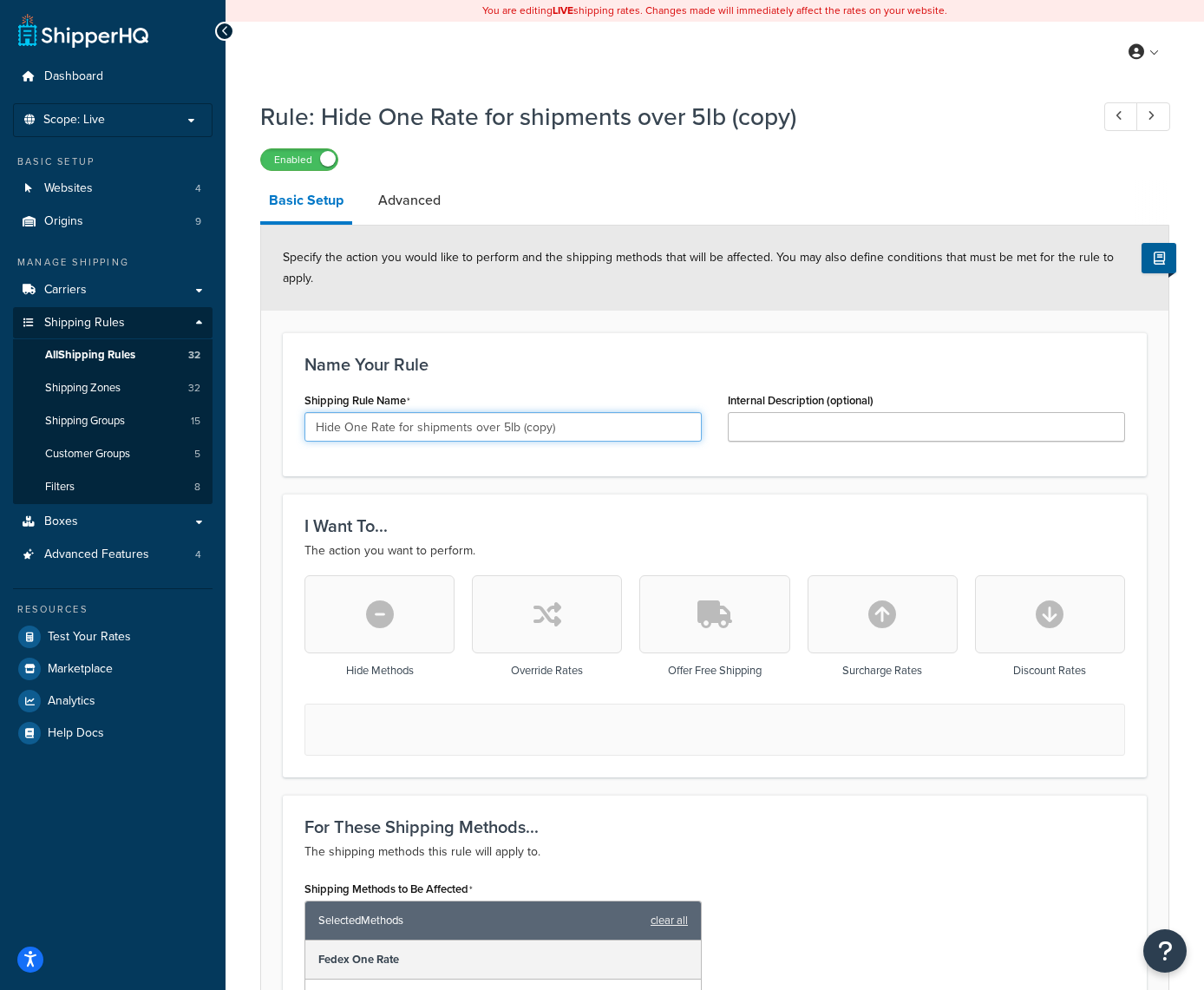
drag, startPoint x: 500, startPoint y: 429, endPoint x: 552, endPoint y: 426, distance: 52.1
click at [552, 426] on input "Hide One Rate for shipments over 5lb (copy)" at bounding box center [503, 426] width 398 height 30
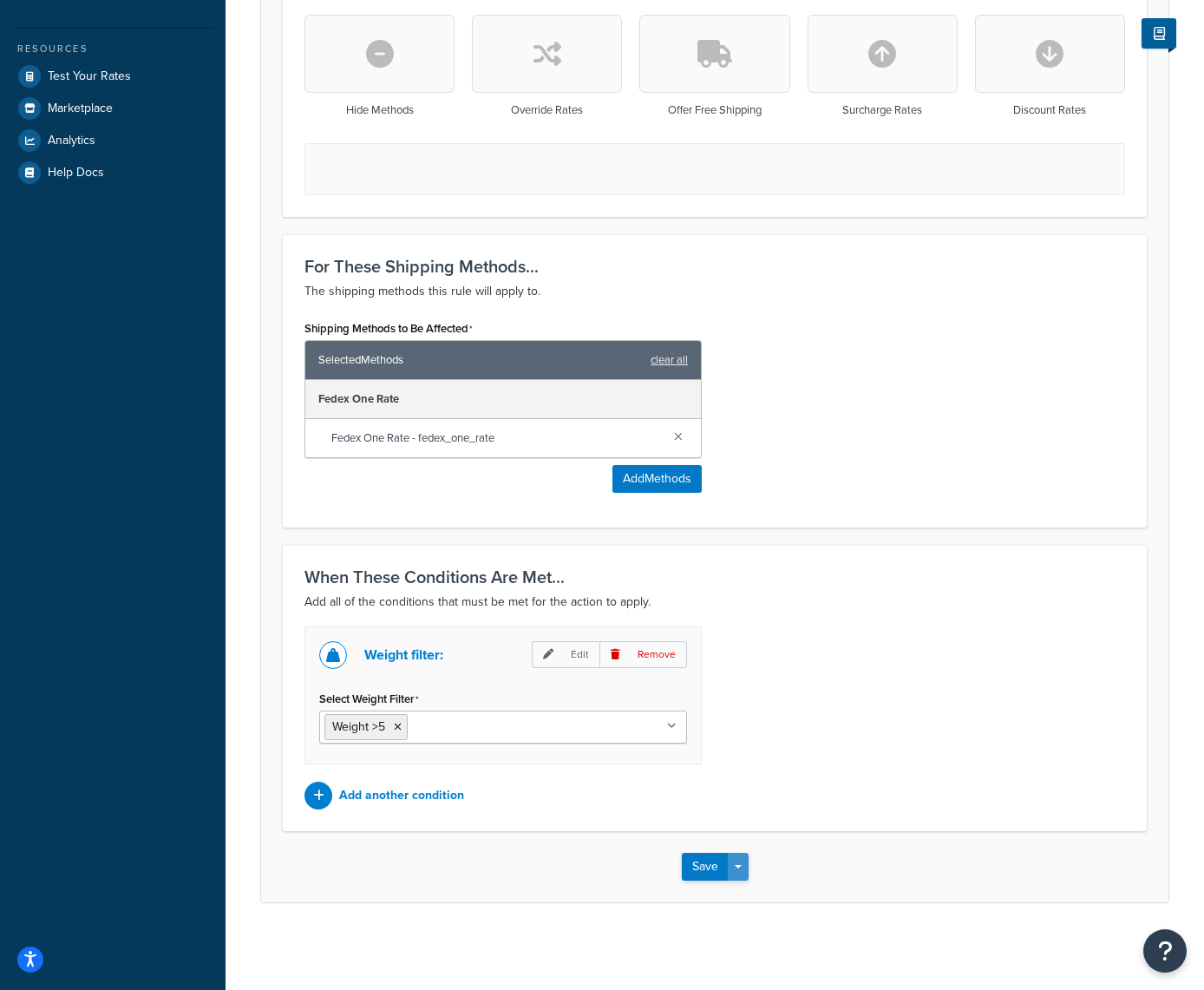
scroll to position [562, 0]
click at [739, 868] on span "button" at bounding box center [738, 867] width 7 height 4
click at [533, 827] on div "When These Conditions Are Met... Add all of the conditions that must be met for…" at bounding box center [715, 688] width 864 height 287
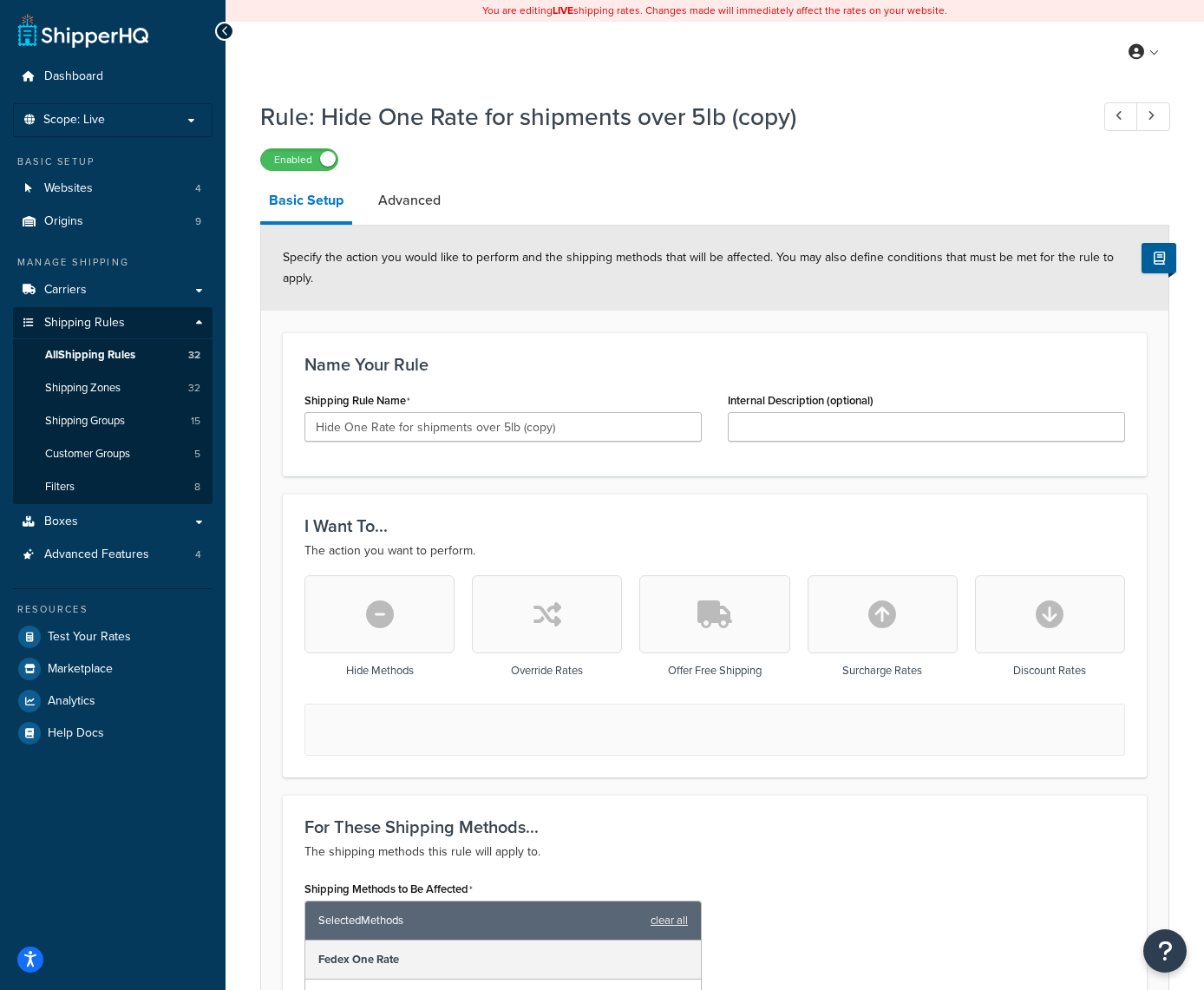
scroll to position [0, 0]
click at [99, 350] on span "All Shipping Rules" at bounding box center [90, 355] width 90 height 14
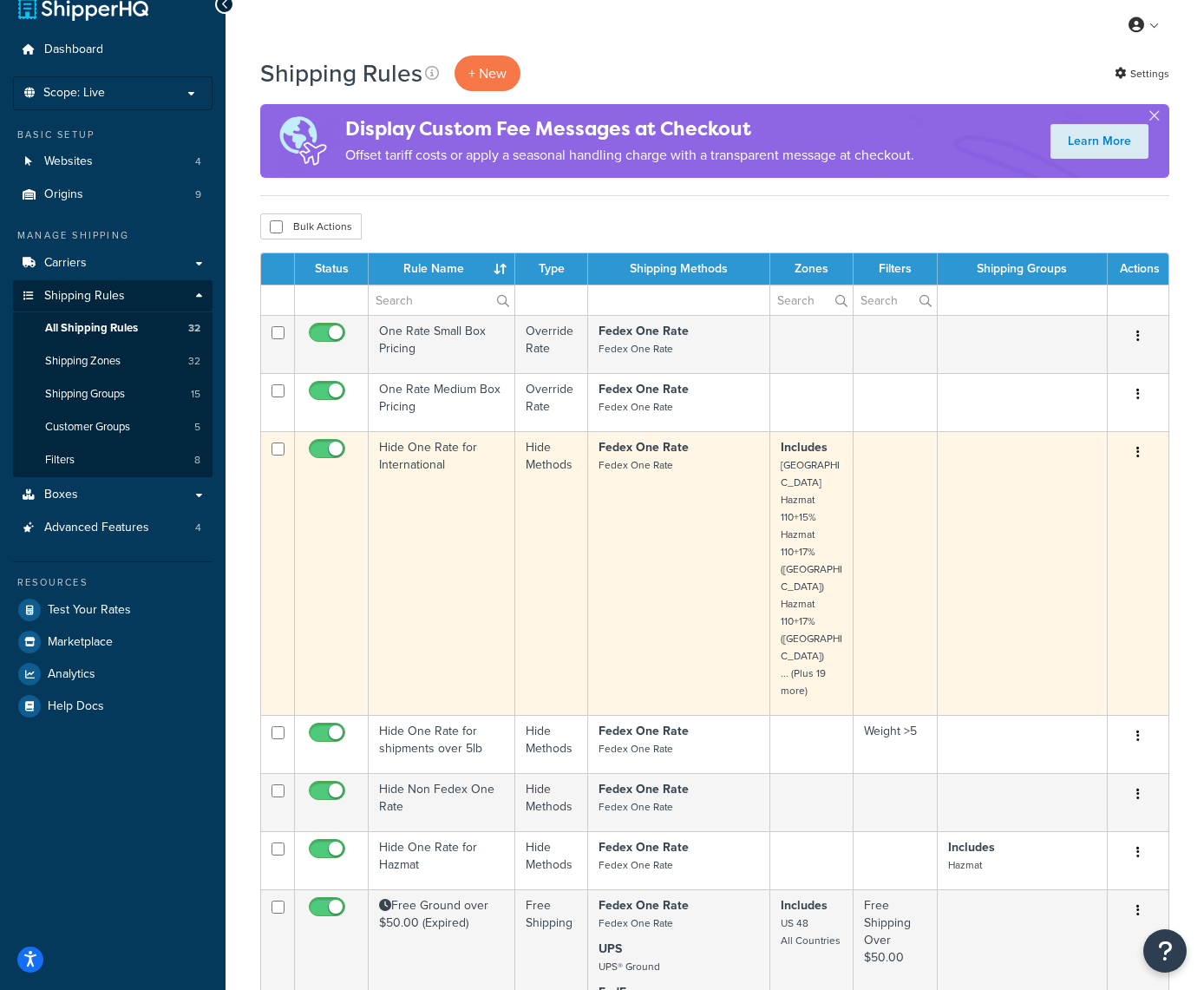
scroll to position [41, 0]
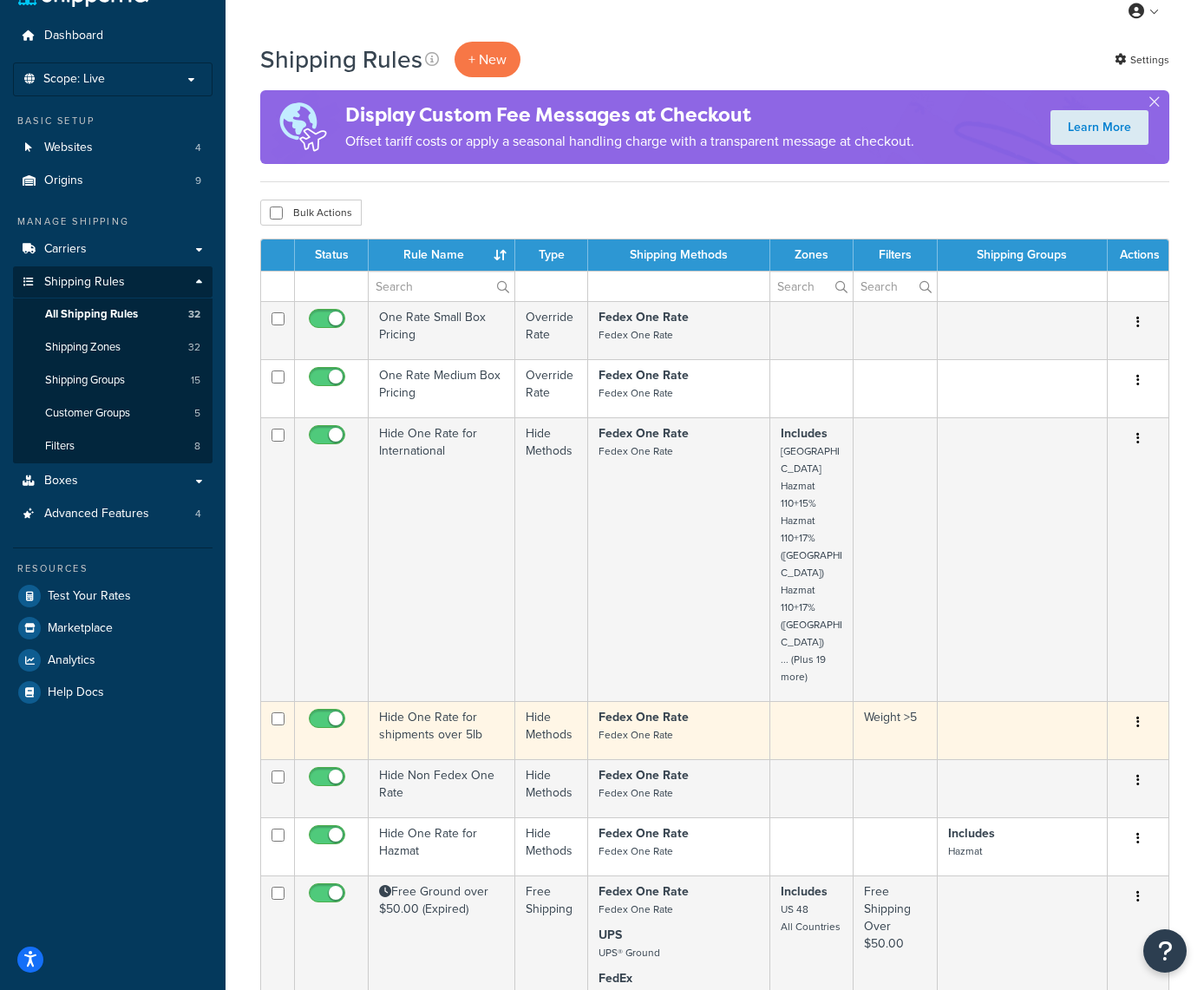
click at [1140, 709] on button "button" at bounding box center [1138, 722] width 24 height 28
click at [1045, 737] on link "Edit" at bounding box center [1080, 755] width 137 height 36
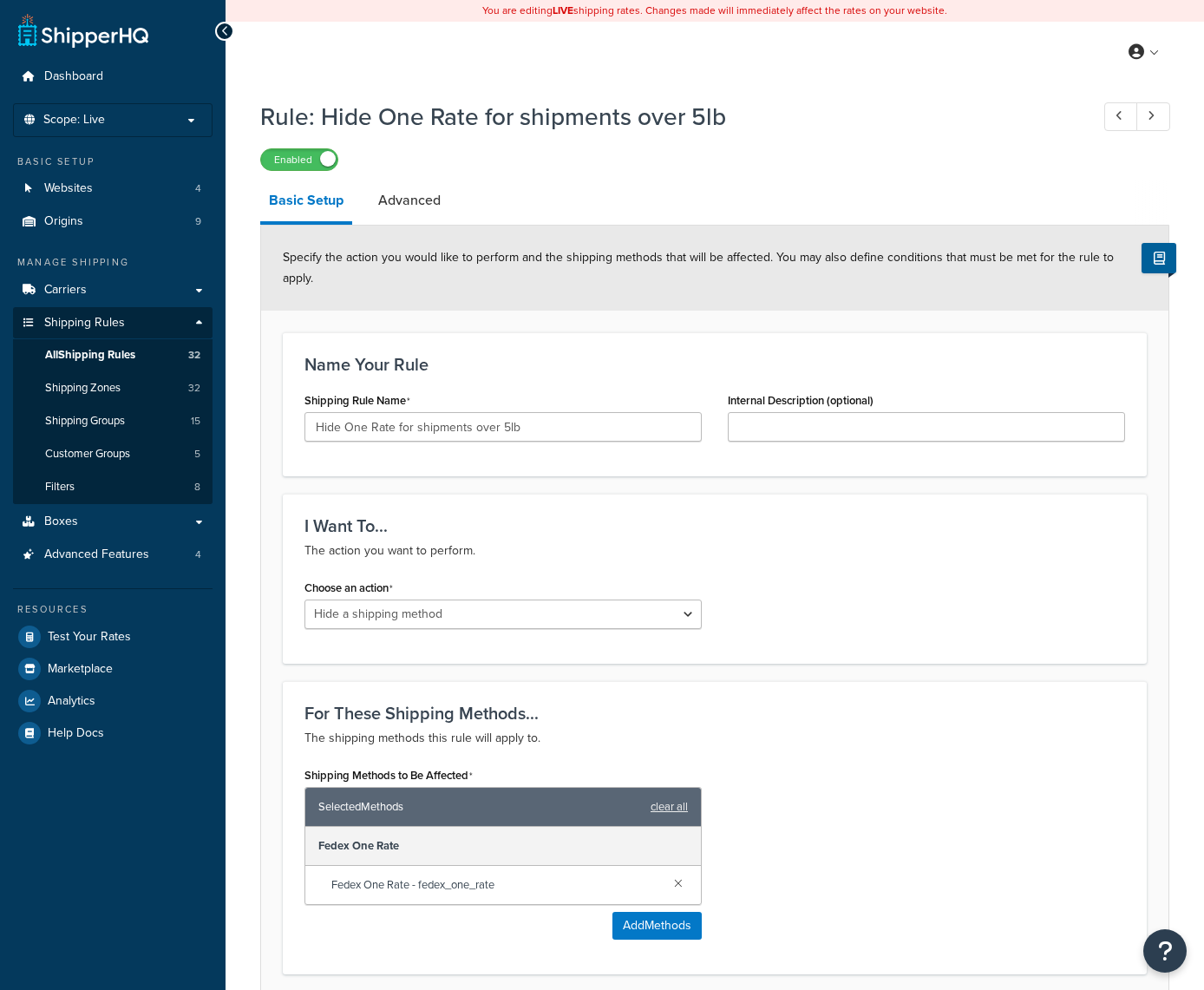
select select "HIDE"
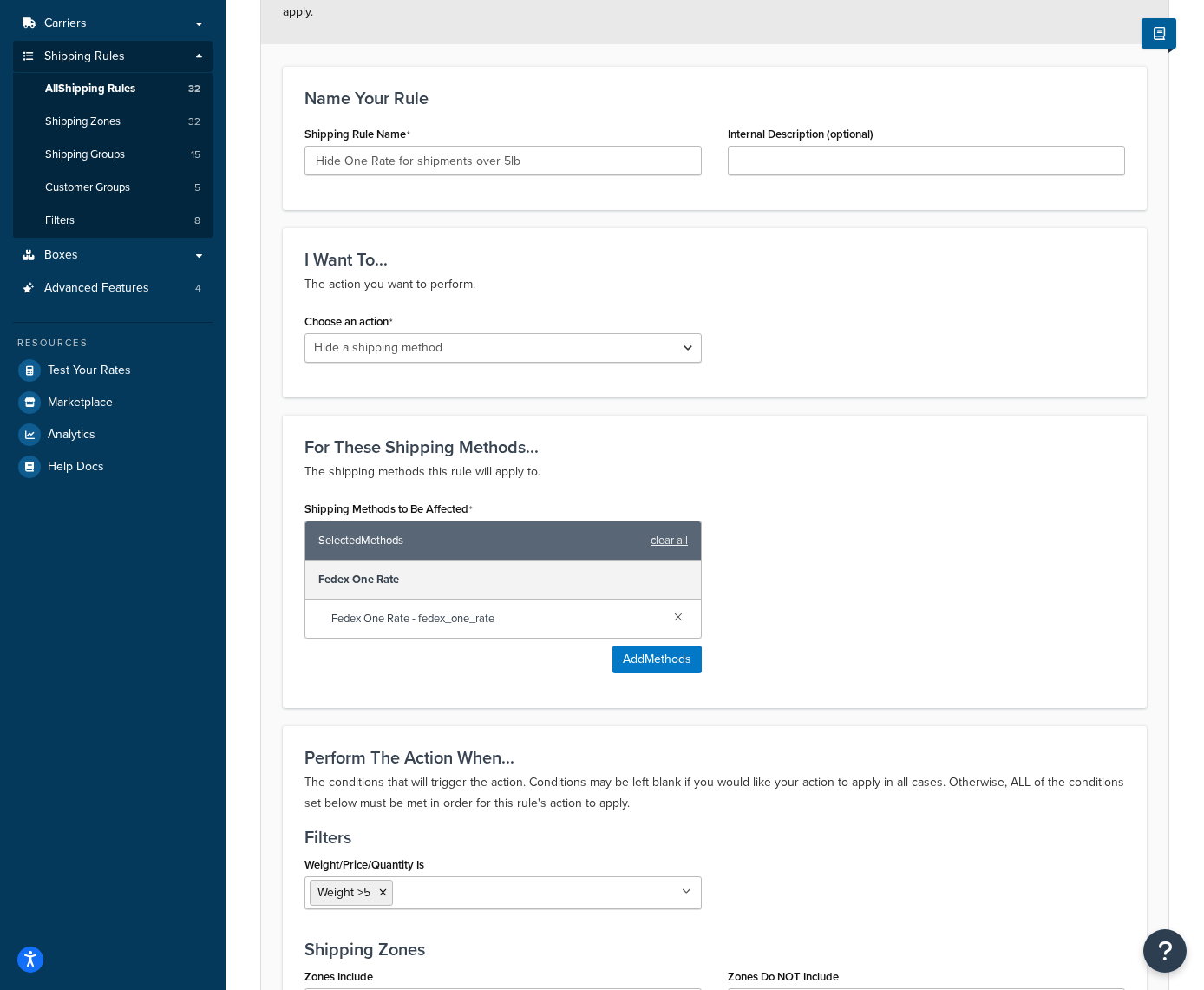
scroll to position [297, 0]
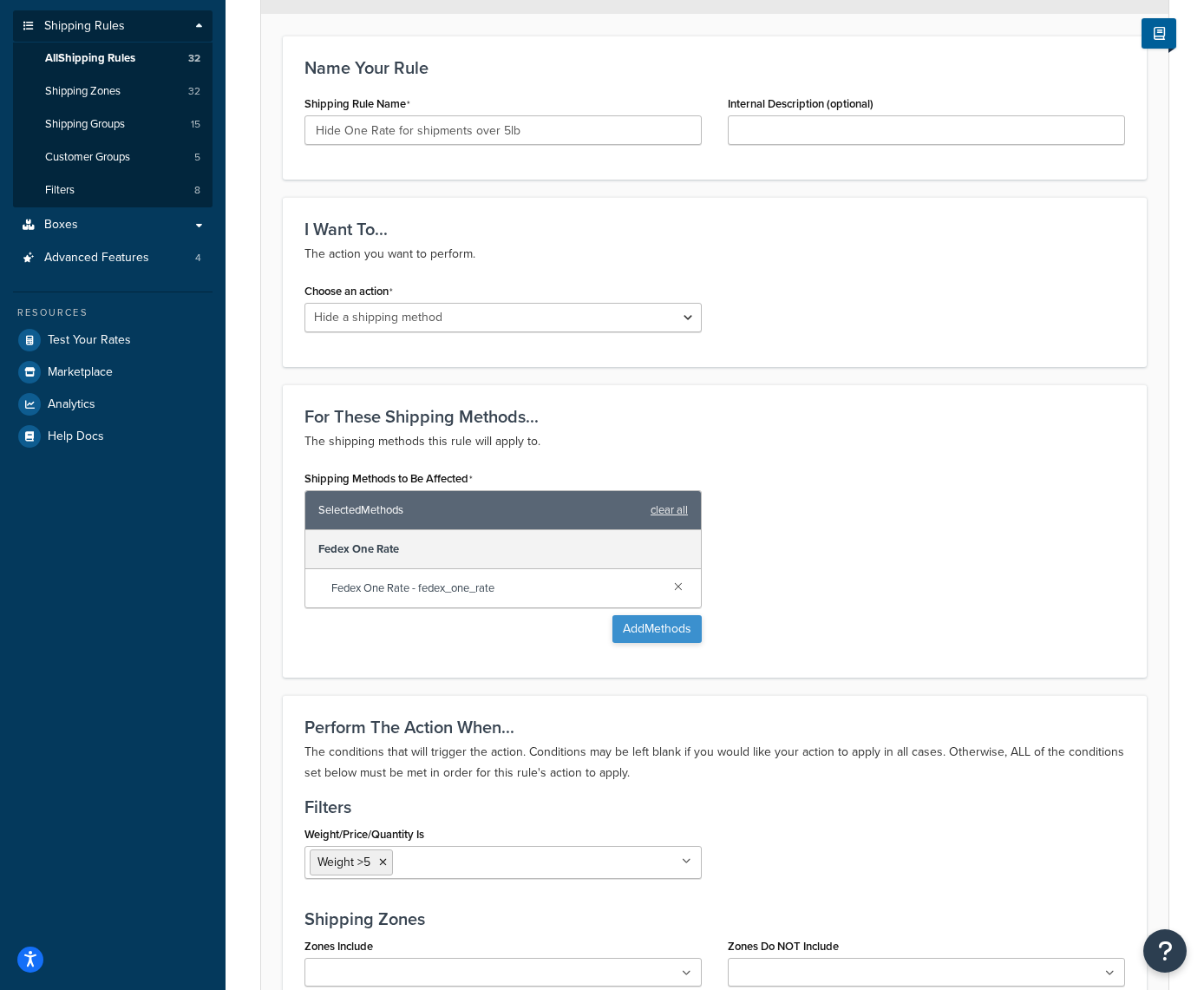
click at [662, 632] on button "Add Methods" at bounding box center [658, 629] width 90 height 28
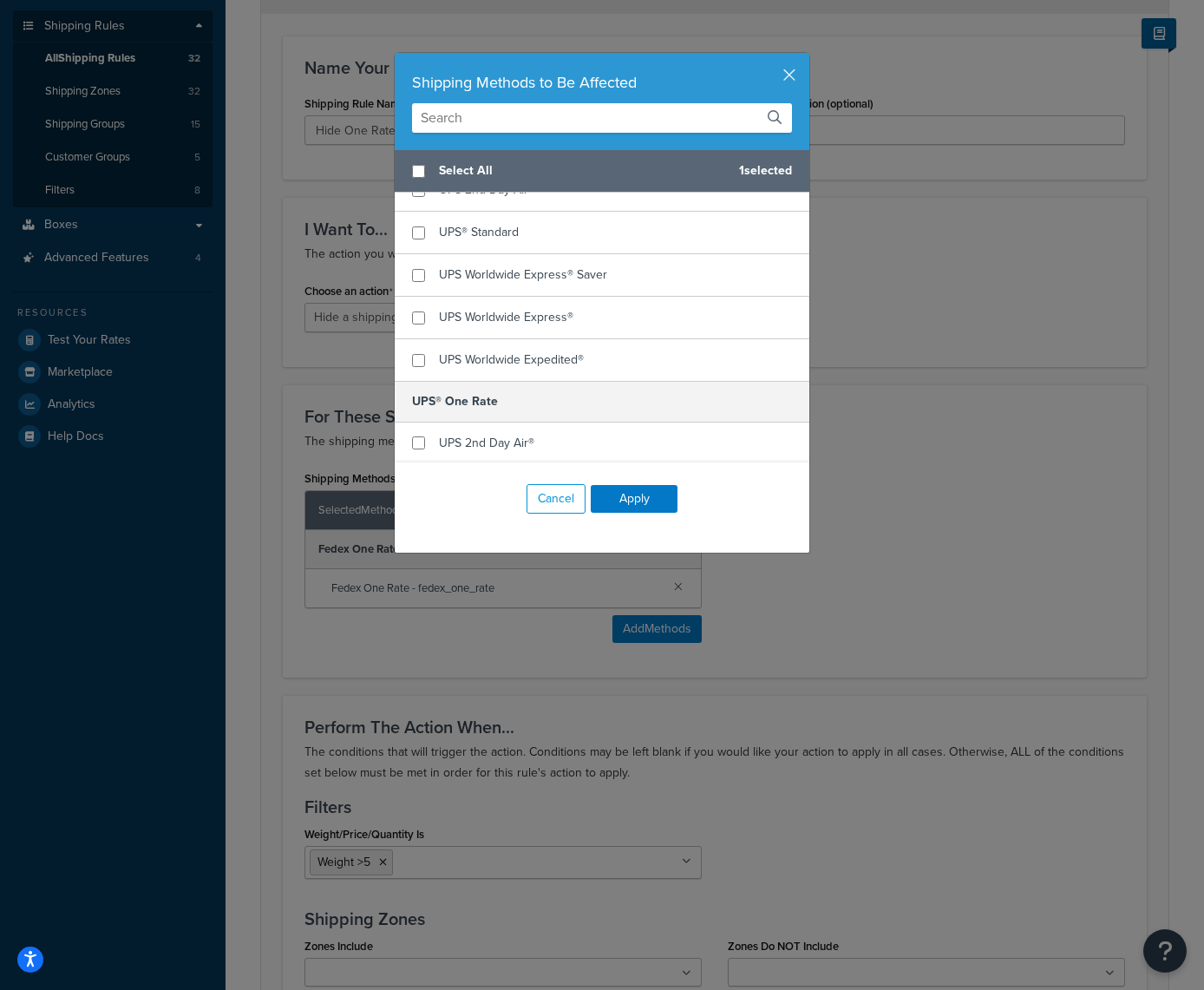
scroll to position [1115, 0]
click at [421, 439] on input "checkbox" at bounding box center [418, 443] width 13 height 13
checkbox input "true"
click at [647, 490] on button "Apply" at bounding box center [634, 498] width 87 height 28
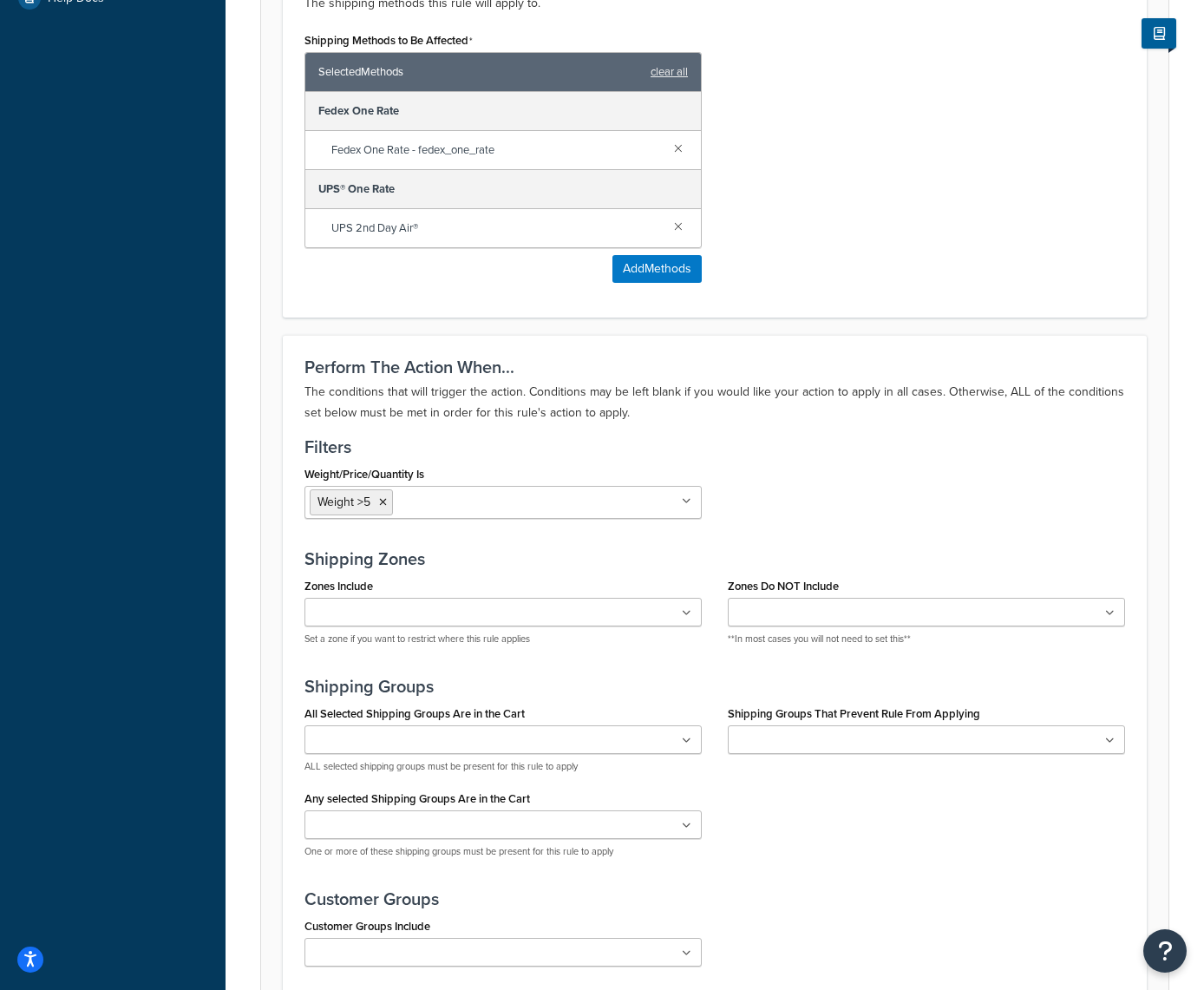
scroll to position [814, 0]
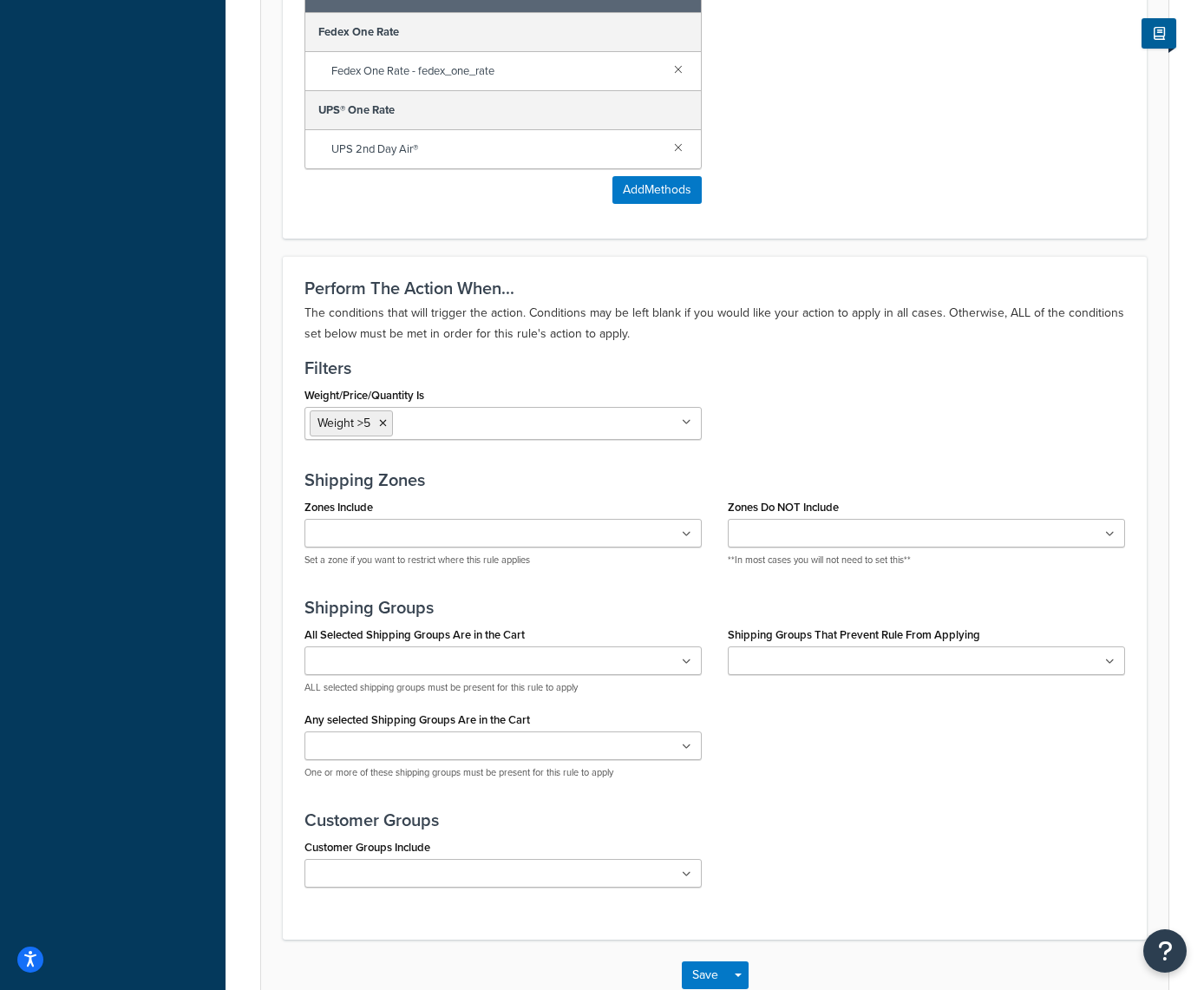
click at [688, 422] on icon at bounding box center [686, 423] width 10 height 11
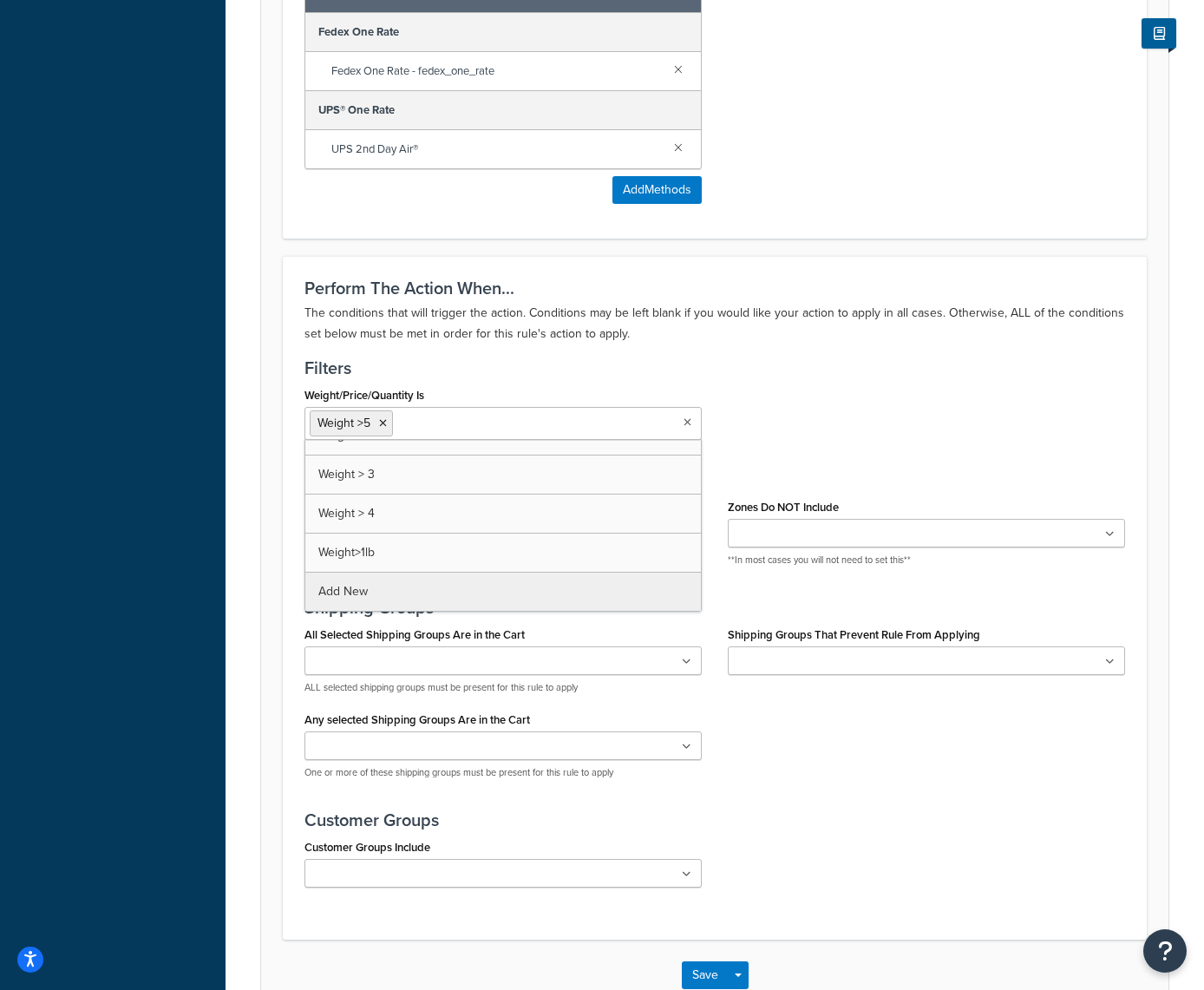
scroll to position [140, 0]
click at [401, 595] on div "Rule: Hide One Rate for shipments over 5lb Enabled Basic Setup Advanced Specify…" at bounding box center [715, 166] width 979 height 1778
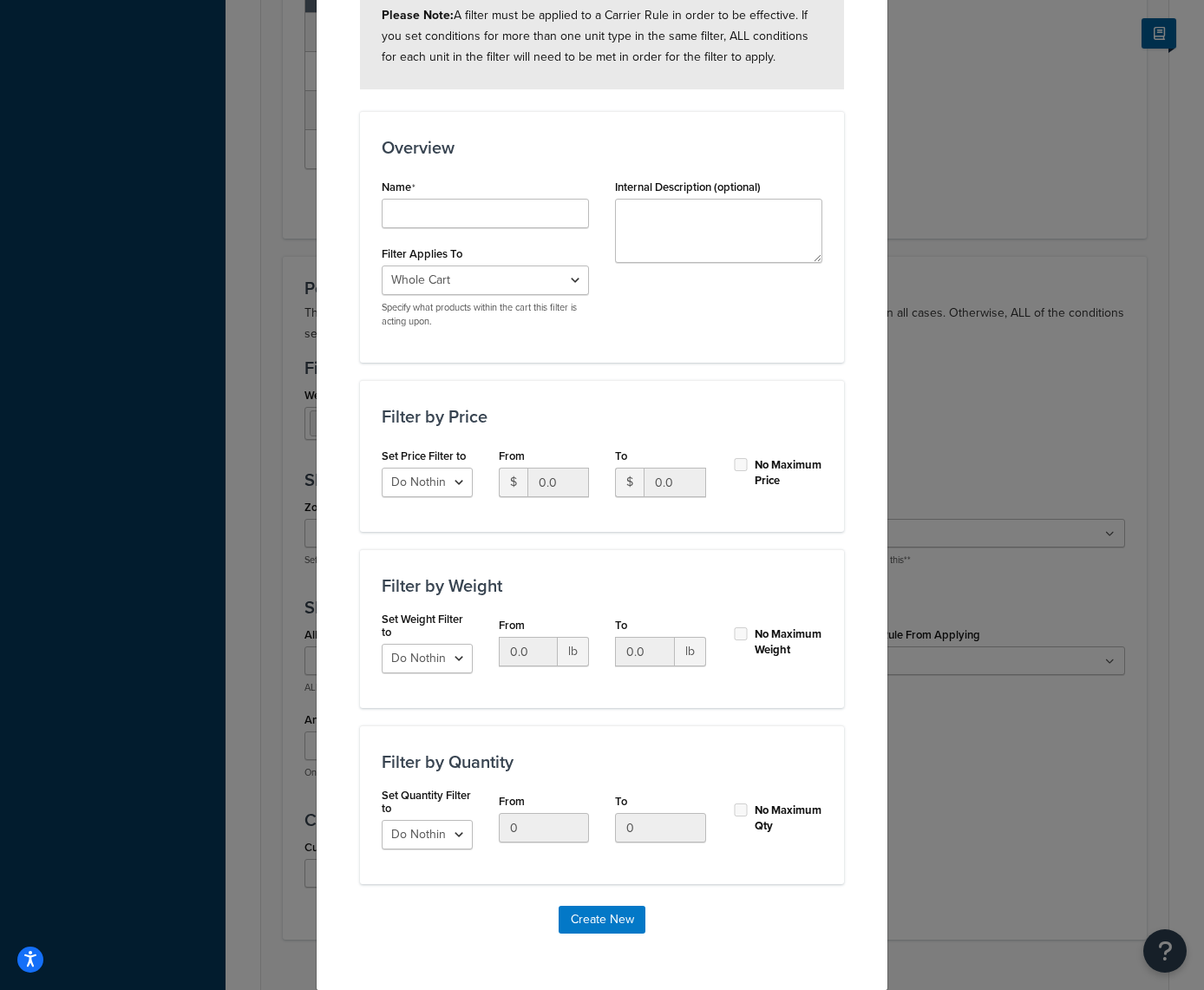
scroll to position [188, 0]
click at [459, 659] on select "Do Nothing Apply to a Range" at bounding box center [427, 659] width 91 height 30
click at [655, 647] on input "0.0" at bounding box center [645, 652] width 60 height 30
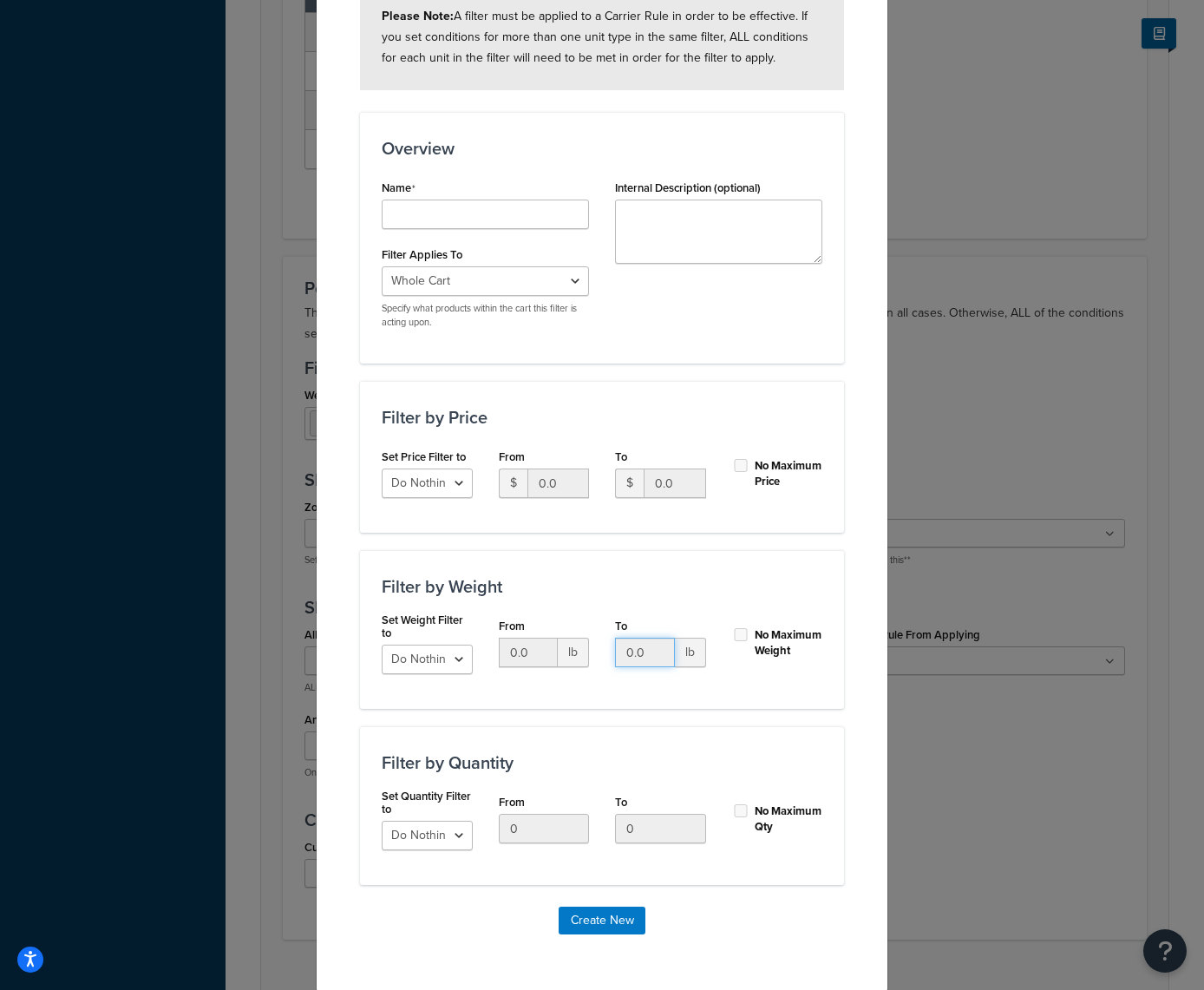
click at [655, 647] on input "0.0" at bounding box center [645, 652] width 60 height 30
click at [657, 650] on input "0.0" at bounding box center [645, 652] width 60 height 30
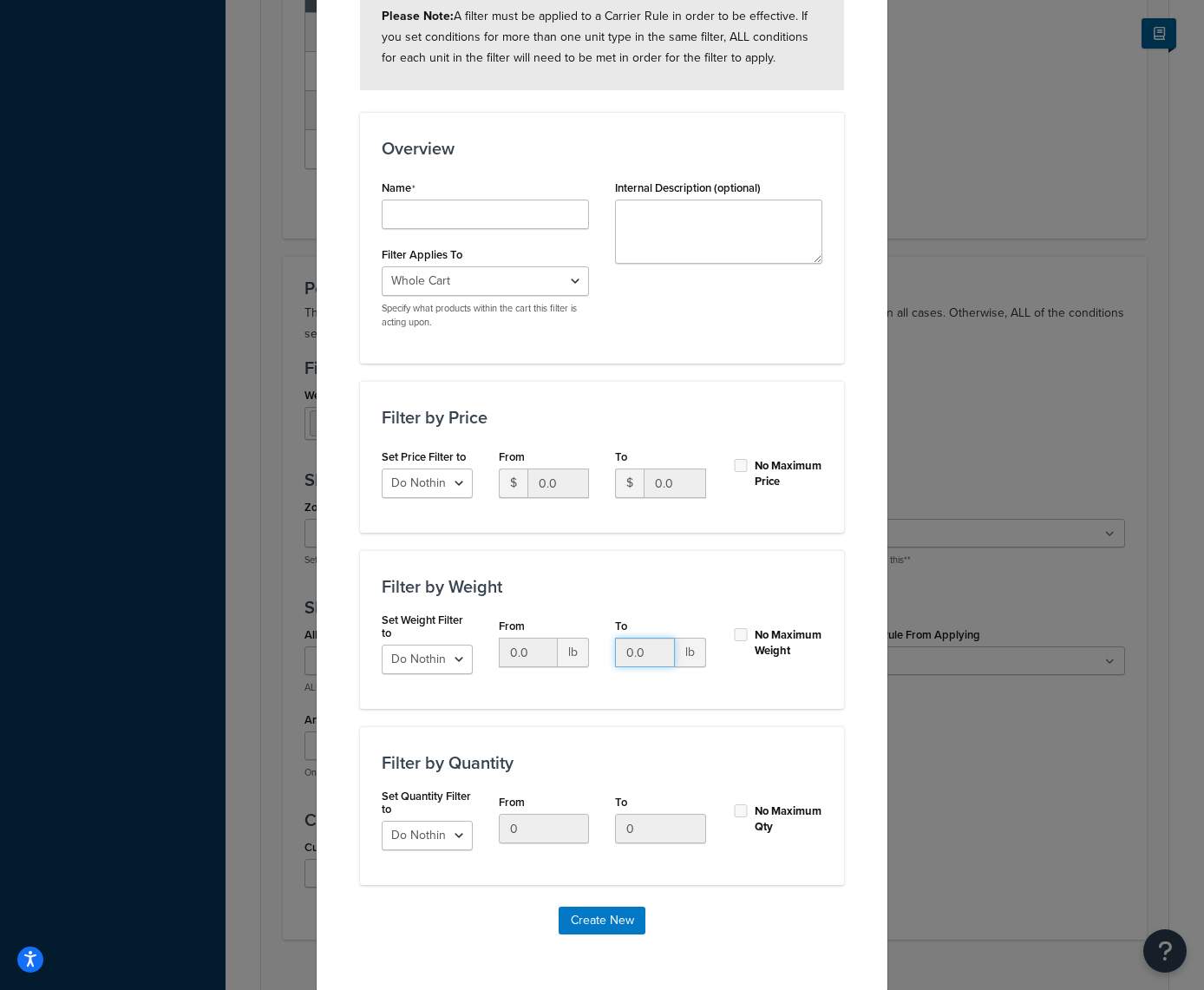
click at [657, 650] on input "0.0" at bounding box center [645, 652] width 60 height 30
click at [628, 652] on input "0.0" at bounding box center [645, 652] width 60 height 30
click at [452, 666] on select "Do Nothing Apply to a Range" at bounding box center [427, 659] width 91 height 30
select select "range"
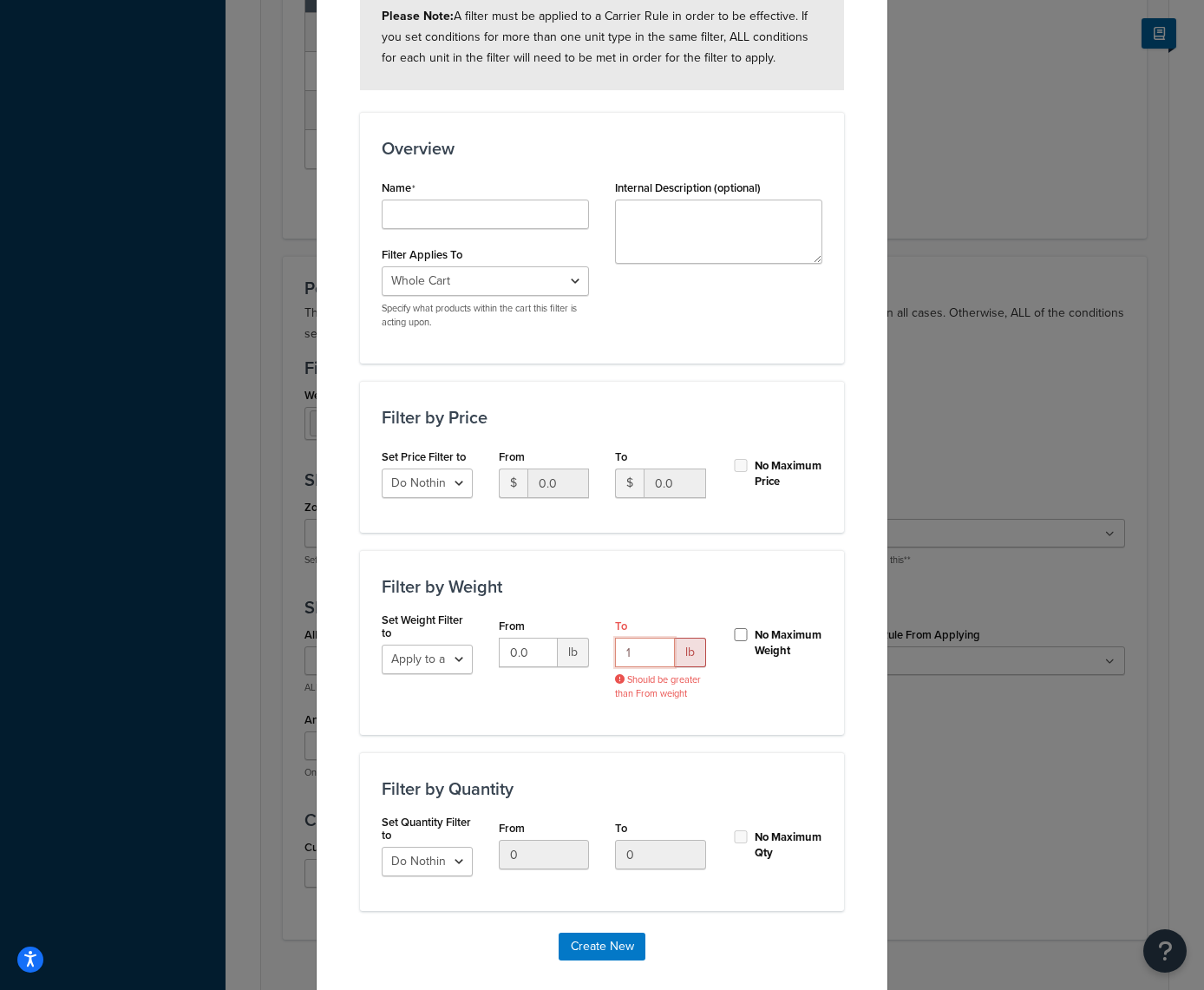
click at [657, 647] on input "1" at bounding box center [645, 652] width 60 height 30
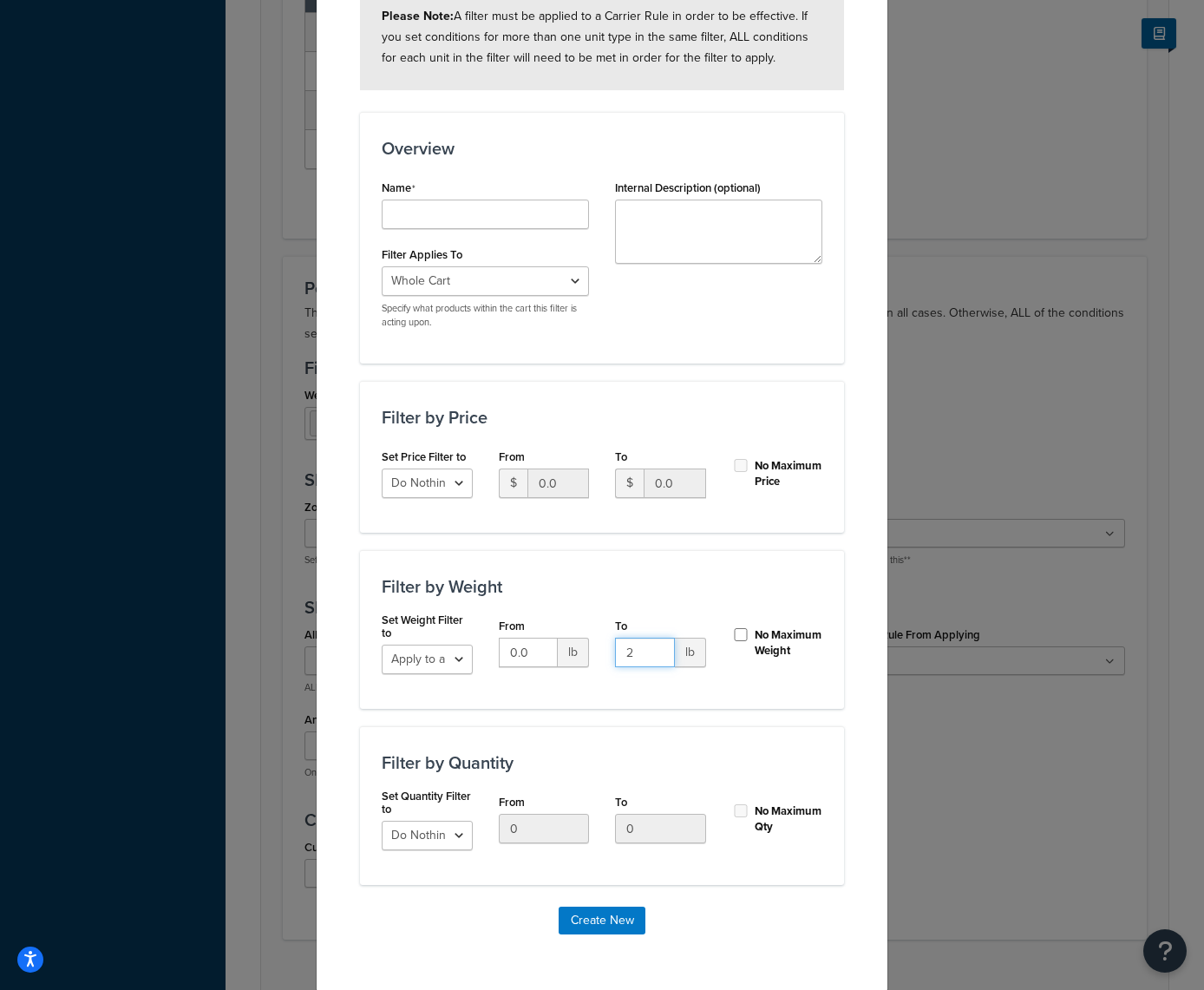
click at [657, 647] on input "2" at bounding box center [645, 652] width 60 height 30
click at [657, 647] on input "3" at bounding box center [645, 652] width 60 height 30
click at [657, 647] on input "4" at bounding box center [645, 652] width 60 height 30
click at [657, 647] on input "5" at bounding box center [645, 652] width 60 height 30
click at [657, 647] on input "6" at bounding box center [645, 652] width 60 height 30
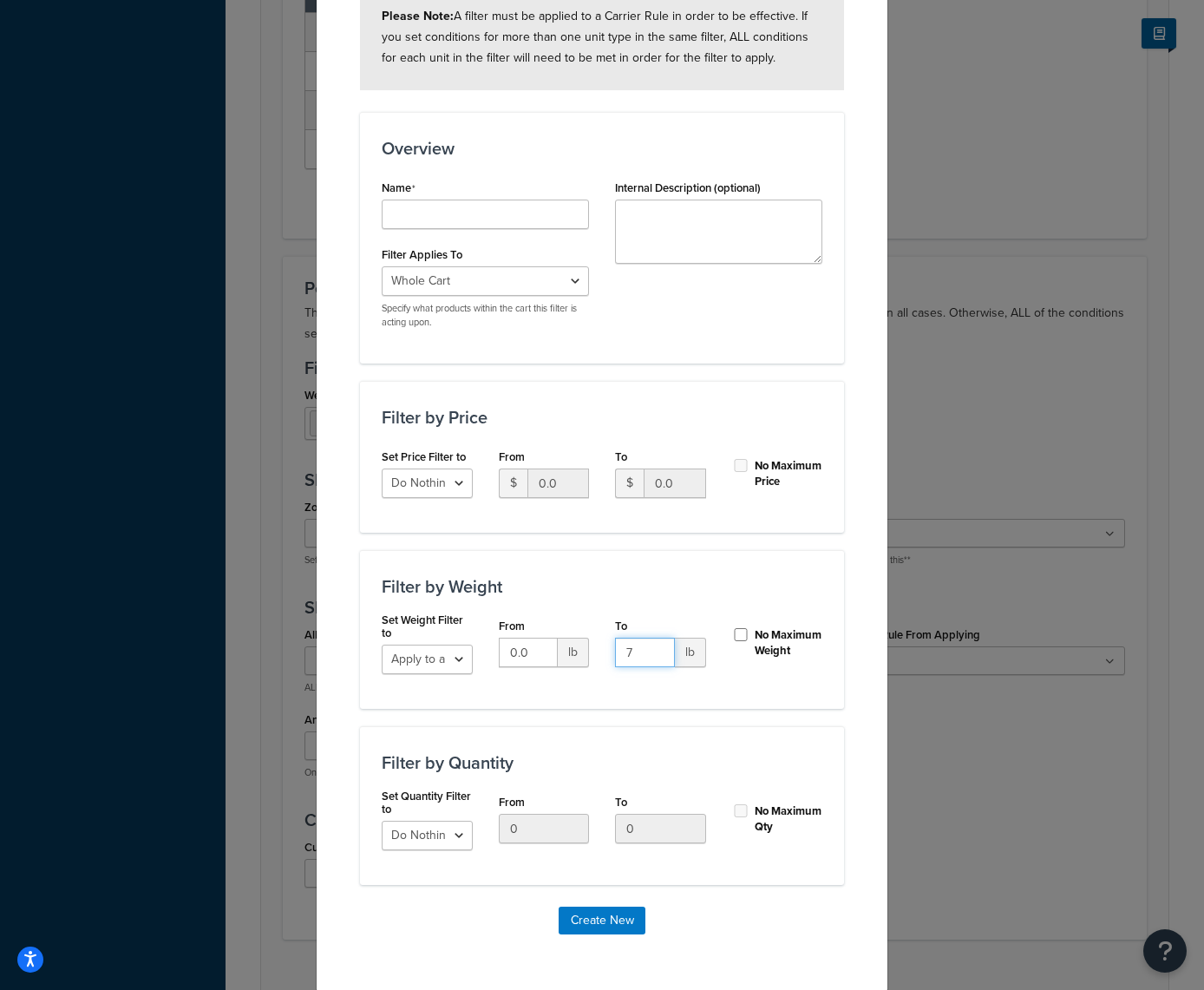
click at [657, 647] on input "7" at bounding box center [645, 652] width 60 height 30
click at [657, 647] on input "8" at bounding box center [645, 652] width 60 height 30
click at [657, 647] on input "9" at bounding box center [645, 652] width 60 height 30
type input "10"
click at [657, 647] on input "10" at bounding box center [645, 652] width 60 height 30
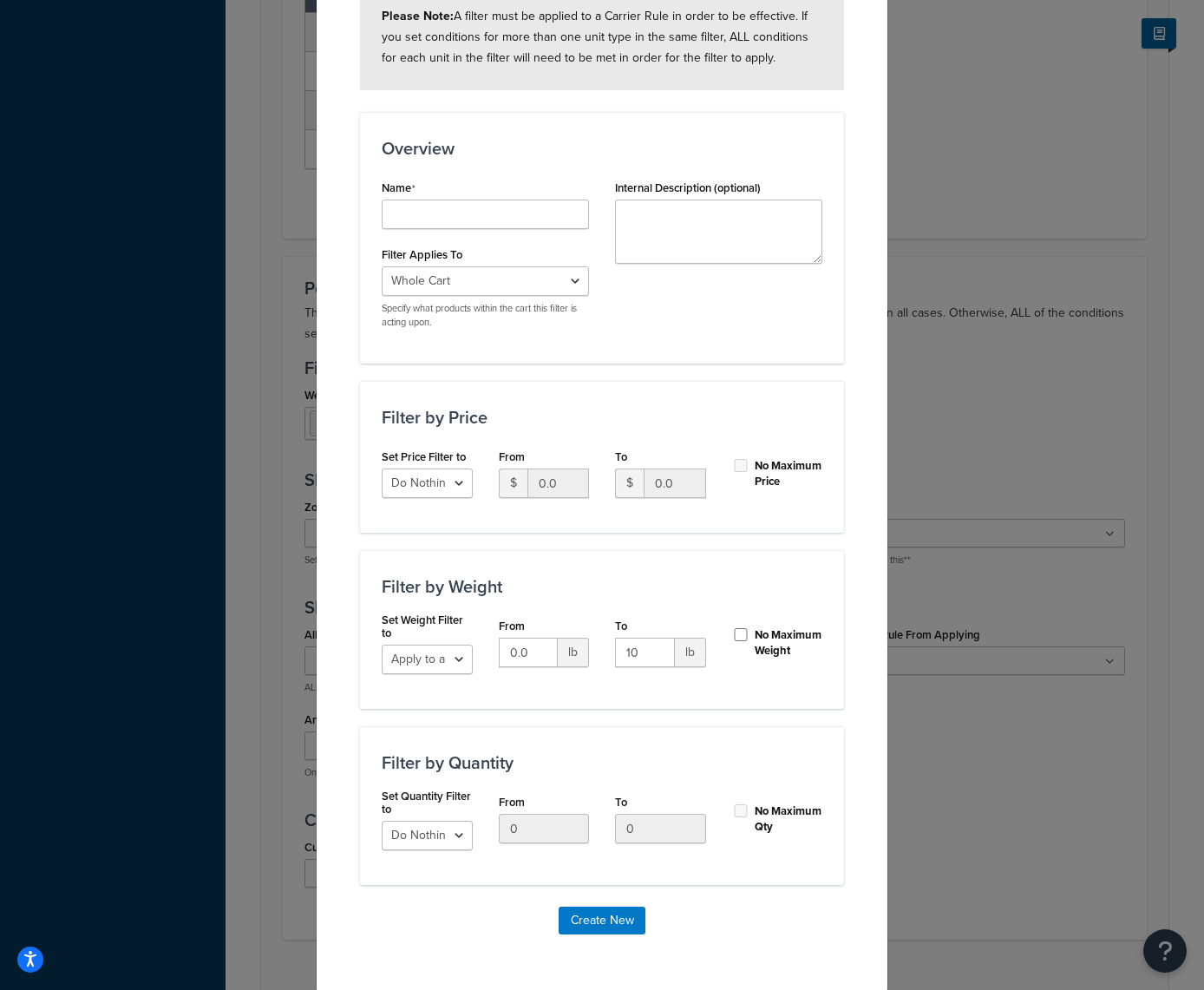
click at [637, 702] on div "Filter by Weight Set Weight Filter to Do Nothing Apply to a Range From 0.0 lb T…" at bounding box center [602, 629] width 485 height 159
click at [597, 915] on button "Create New" at bounding box center [602, 920] width 87 height 28
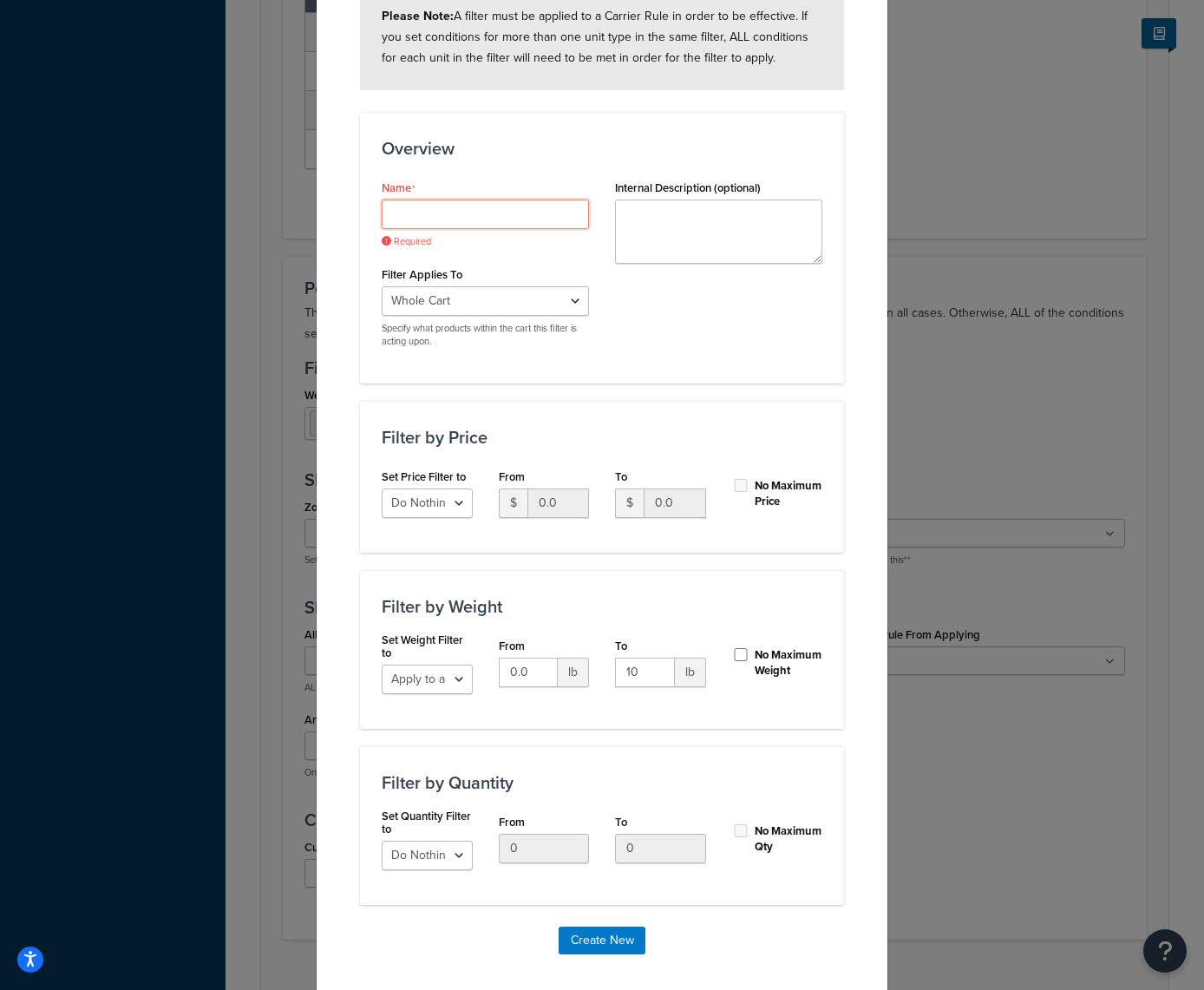
click at [424, 219] on input "Shipping Rule Name" at bounding box center [486, 214] width 208 height 30
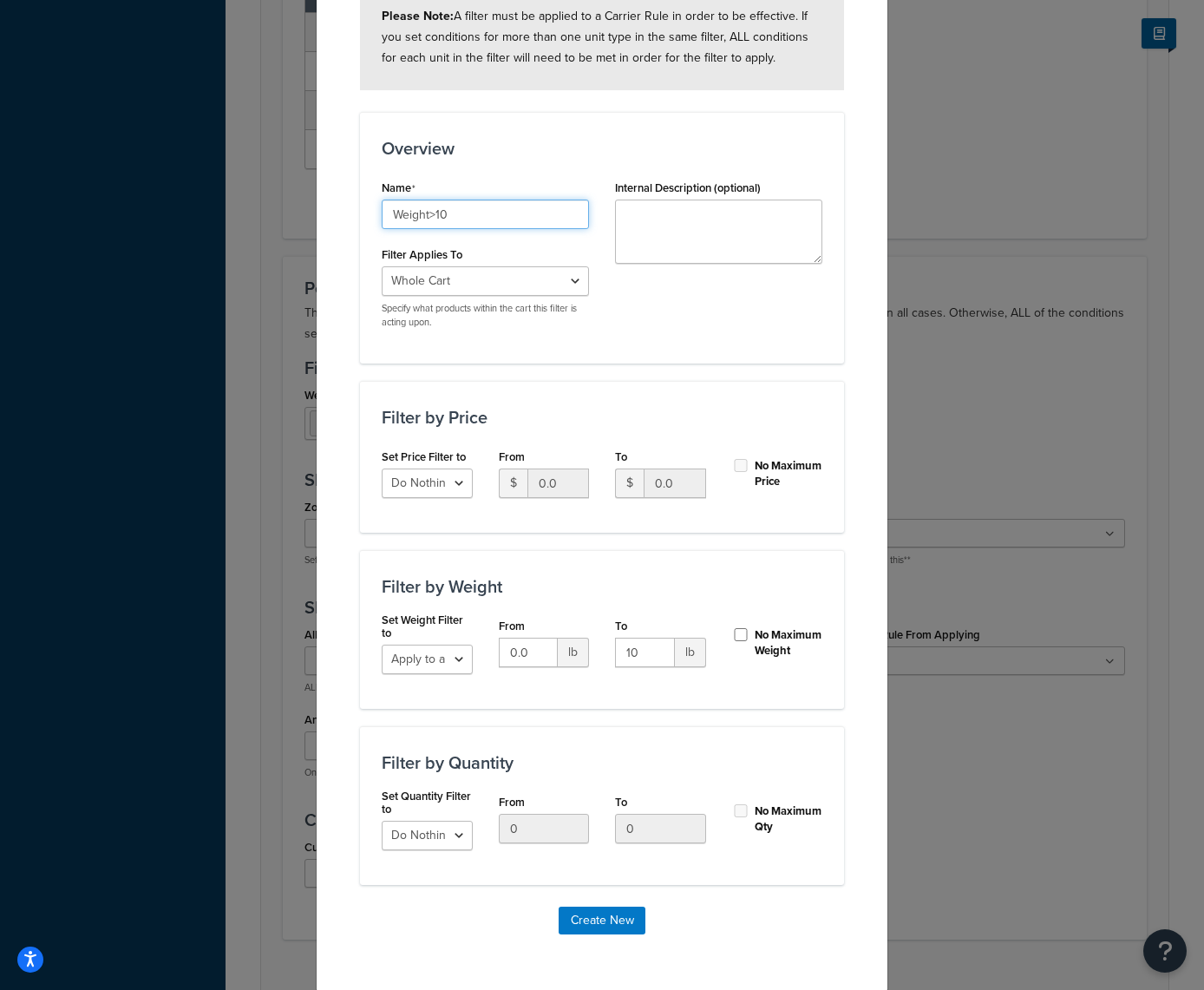
type input "Weight>10"
click at [742, 633] on input "No Maximum Weight" at bounding box center [741, 634] width 17 height 13
checkbox input "true"
click at [539, 650] on input "1" at bounding box center [529, 652] width 60 height 30
click at [539, 650] on input "2" at bounding box center [529, 652] width 60 height 30
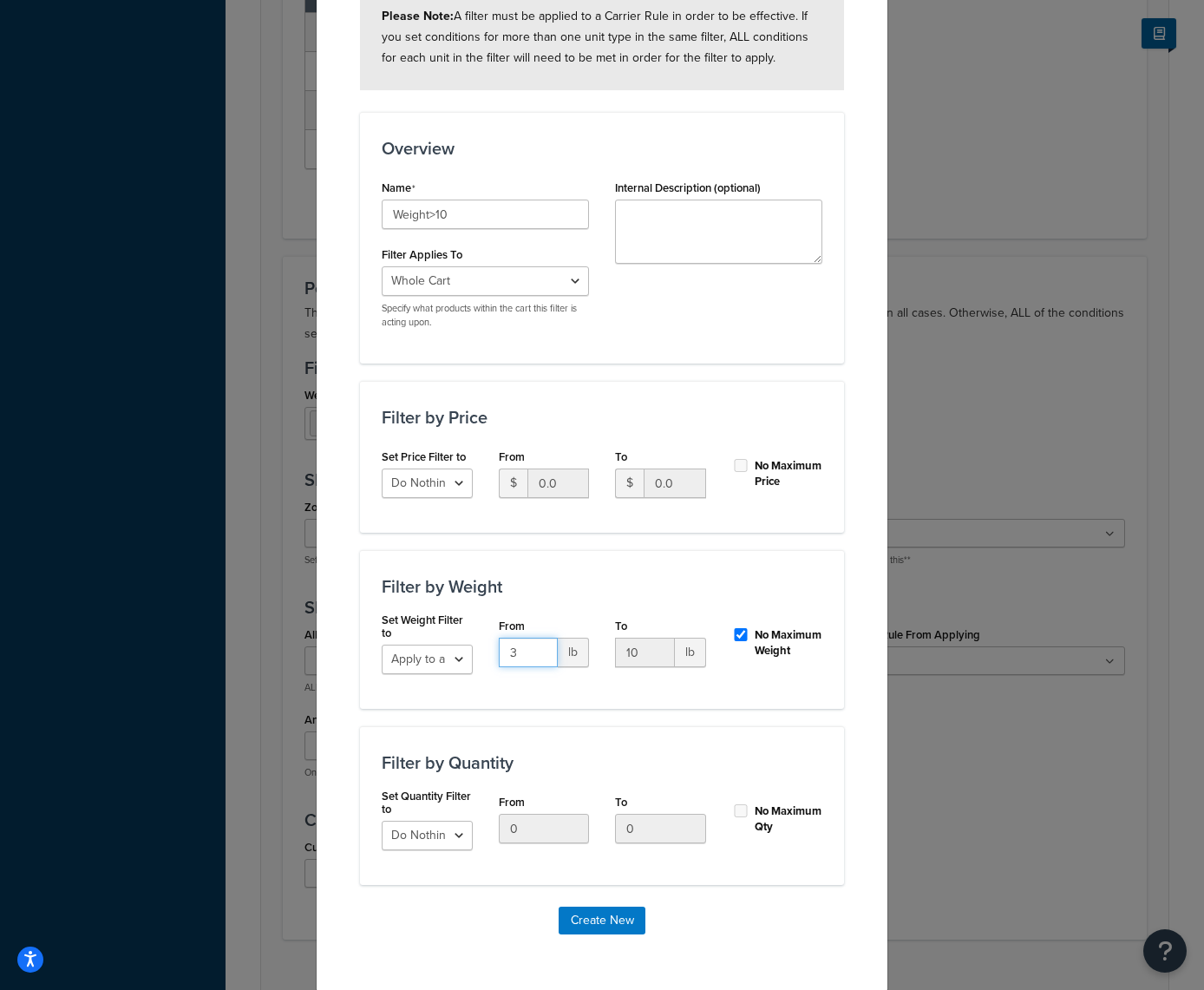
click at [539, 650] on input "3" at bounding box center [529, 652] width 60 height 30
click at [539, 650] on input "4" at bounding box center [529, 652] width 60 height 30
click at [539, 650] on input "5" at bounding box center [529, 652] width 60 height 30
click at [539, 650] on input "6" at bounding box center [529, 652] width 60 height 30
click at [539, 650] on input "7" at bounding box center [529, 652] width 60 height 30
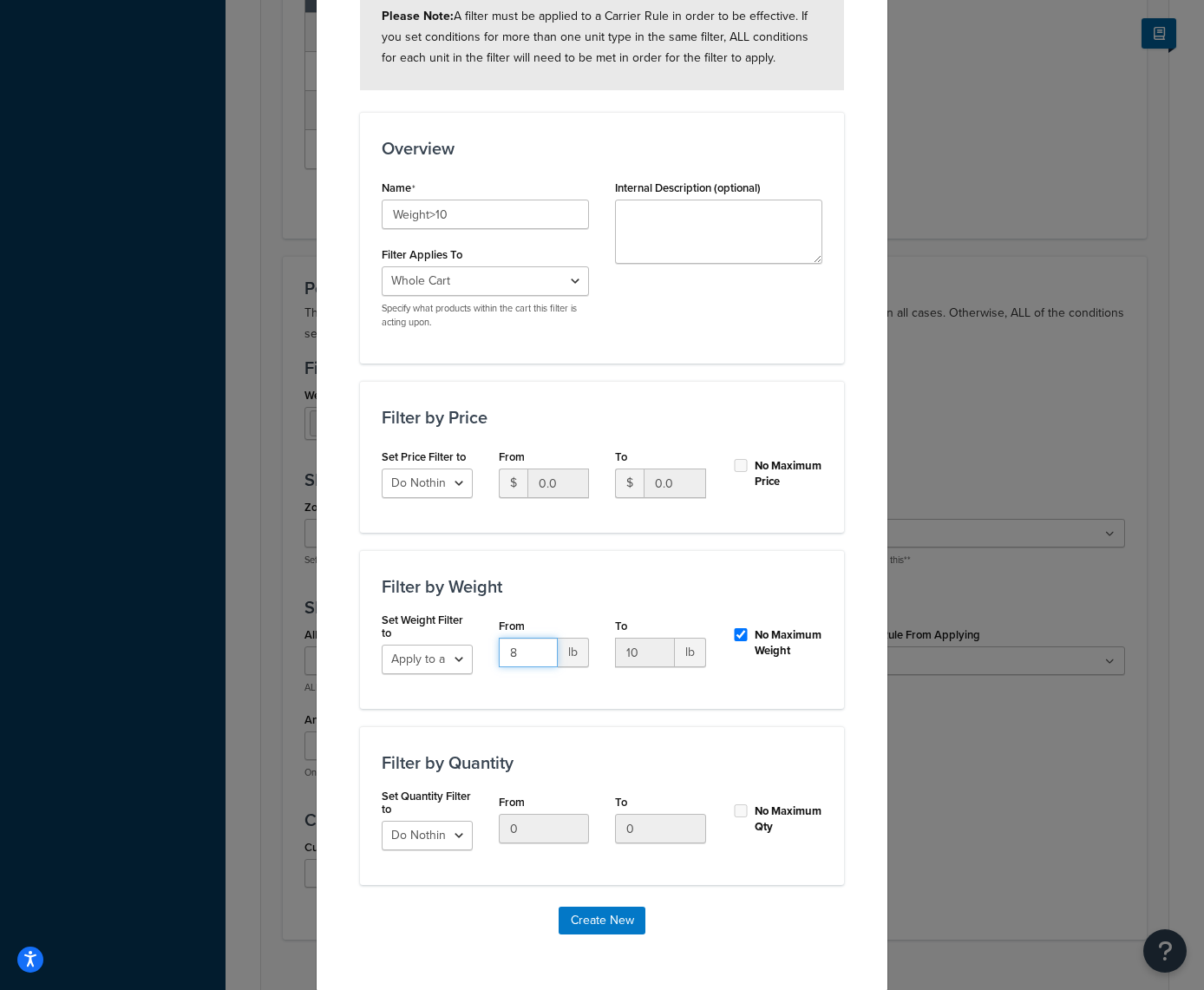
click at [539, 650] on input "8" at bounding box center [529, 652] width 60 height 30
click at [539, 650] on input "9" at bounding box center [529, 652] width 60 height 30
type input "10"
click at [539, 650] on input "10" at bounding box center [529, 652] width 60 height 30
click at [590, 910] on button "Create New" at bounding box center [602, 920] width 87 height 28
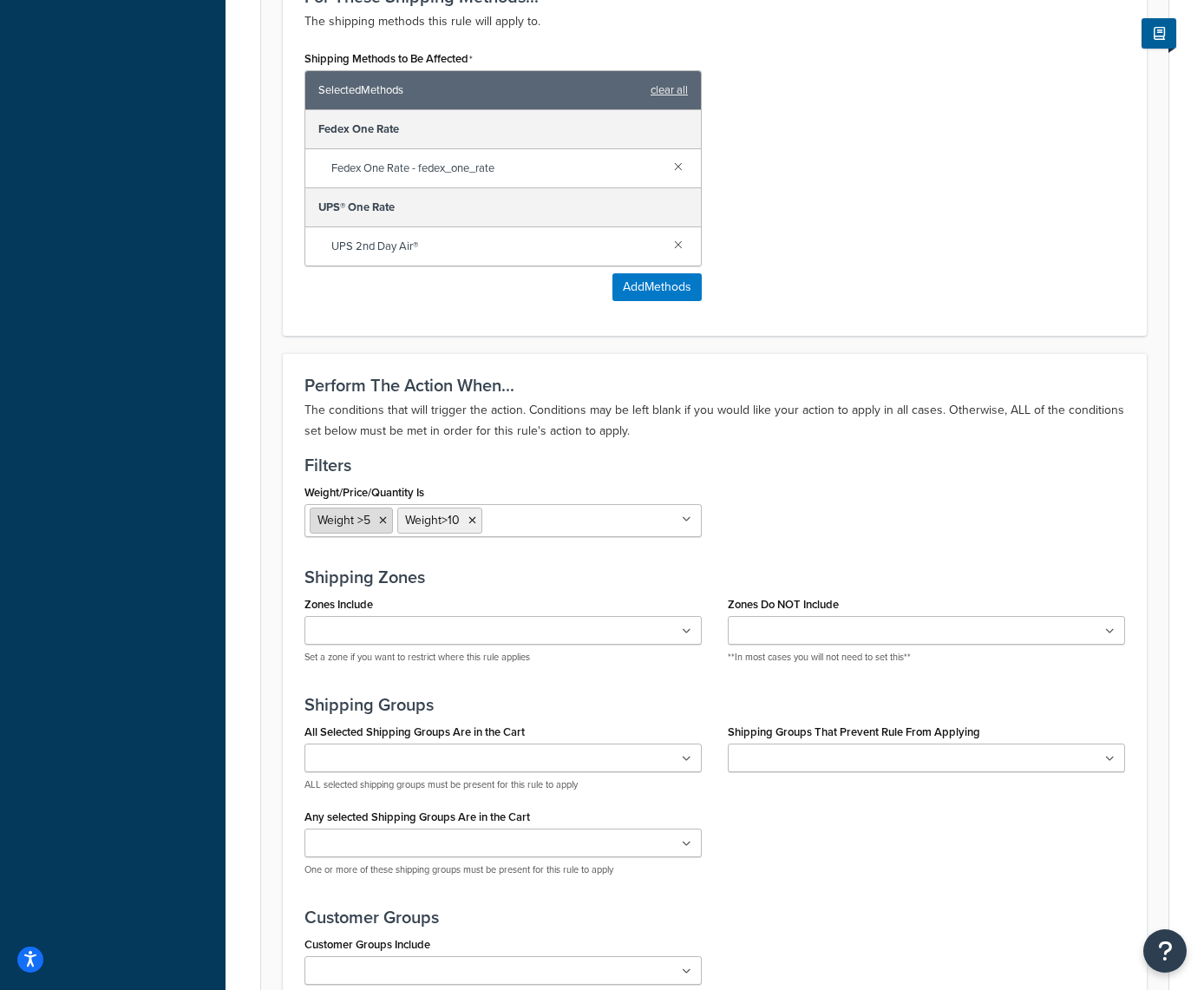
click at [383, 521] on icon at bounding box center [383, 521] width 8 height 11
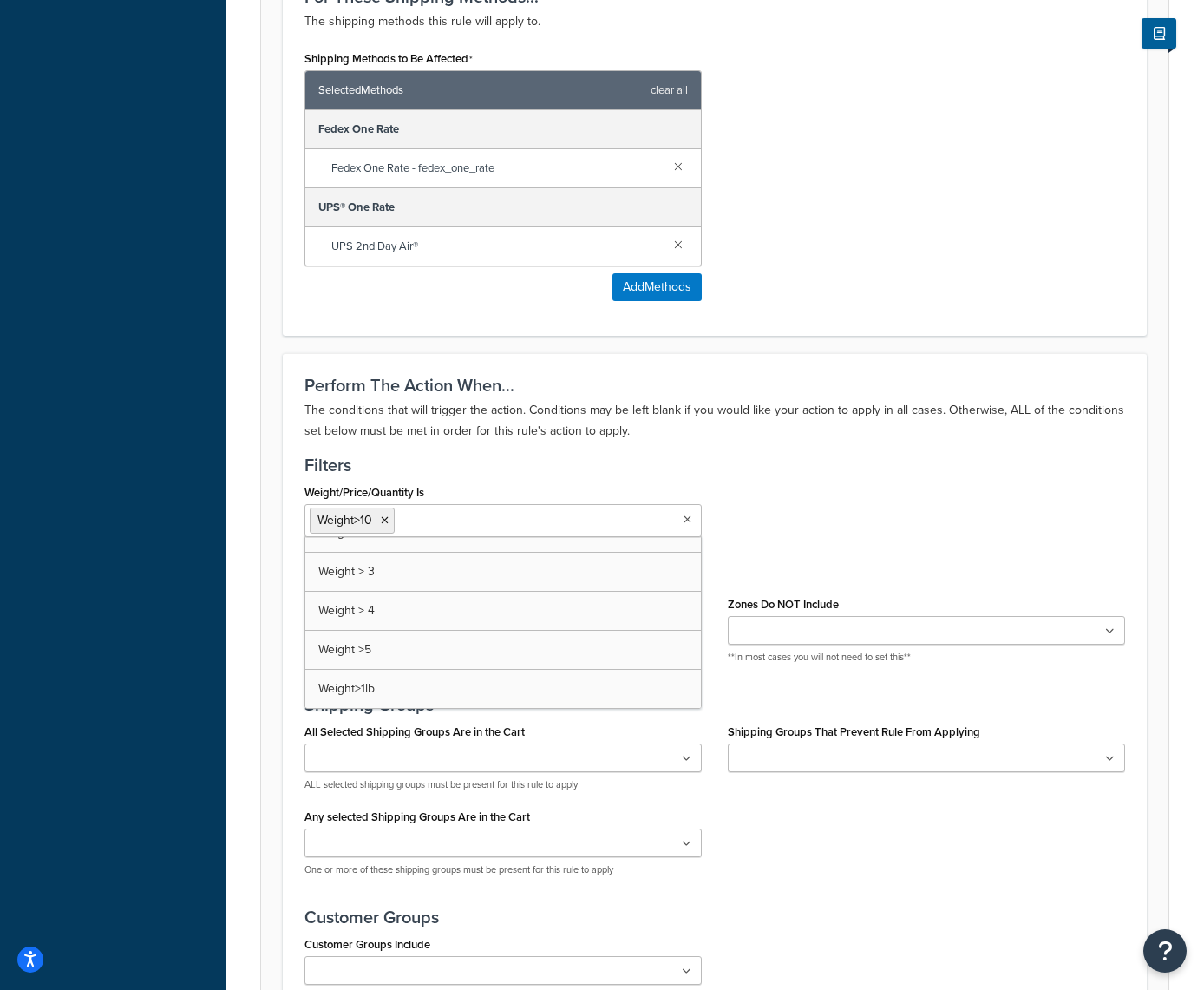
click at [920, 533] on div "Weight/Price/Quantity Is Weight>10 Cart over $500 Cart weight < 500 lbs Free Sh…" at bounding box center [714, 515] width 847 height 70
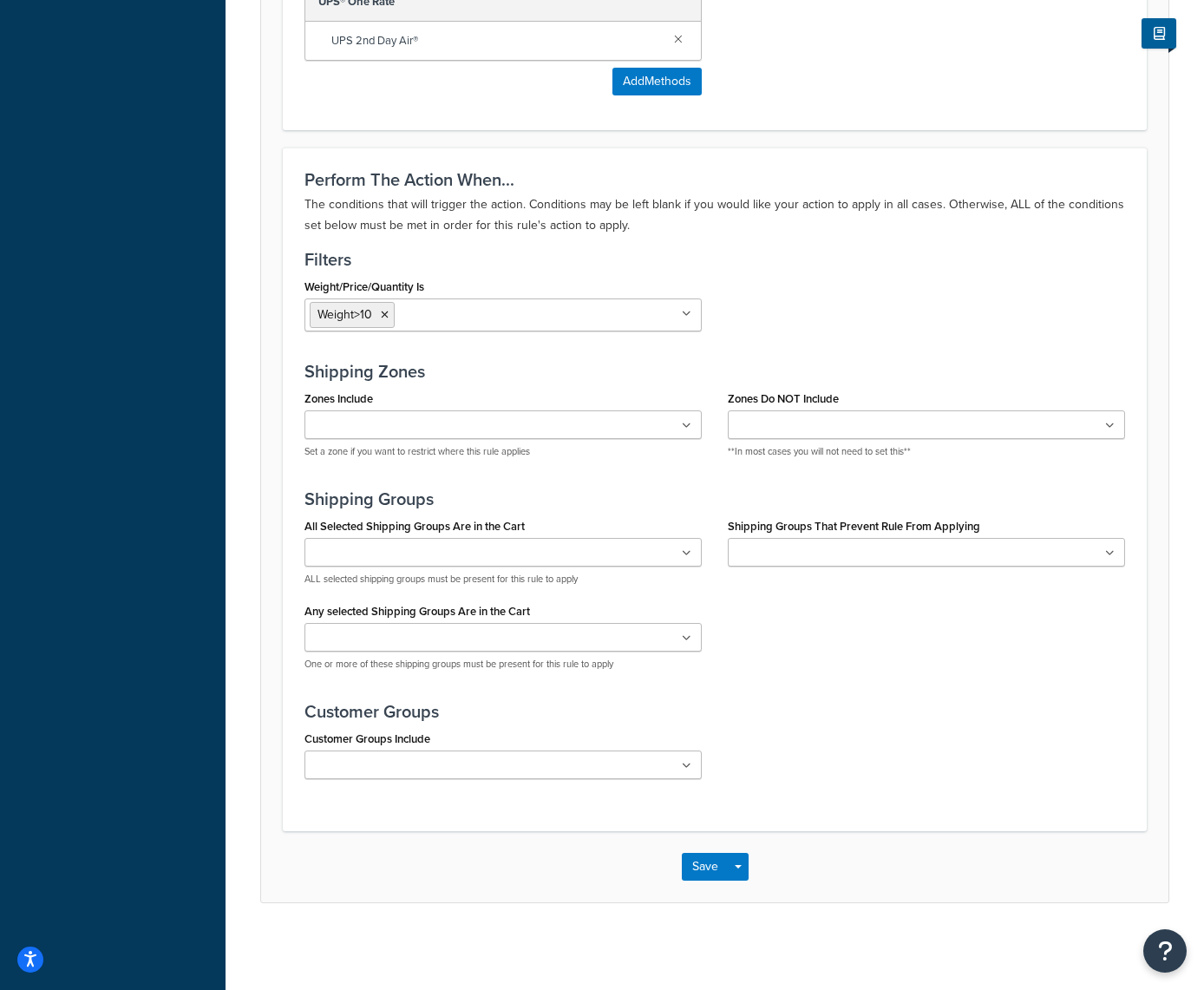
scroll to position [1020, 0]
click at [701, 871] on div "You are editing LIVE shipping rates. Changes made will immediately affect the r…" at bounding box center [715, 33] width 979 height 1913
click at [707, 865] on div "You are editing LIVE shipping rates. Changes made will immediately affect the r…" at bounding box center [715, 33] width 979 height 1913
click at [707, 863] on button "Save" at bounding box center [705, 866] width 47 height 28
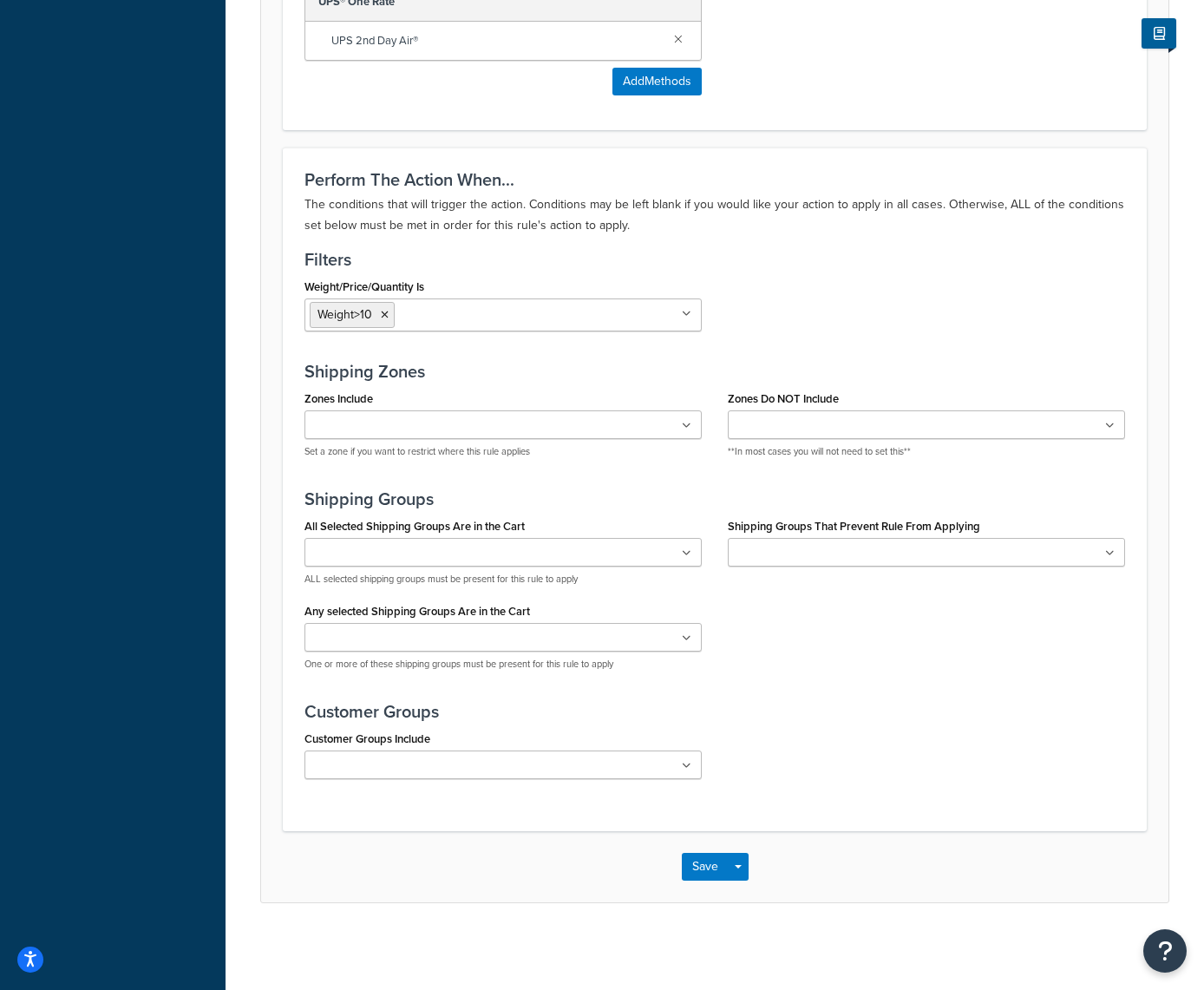
scroll to position [0, 0]
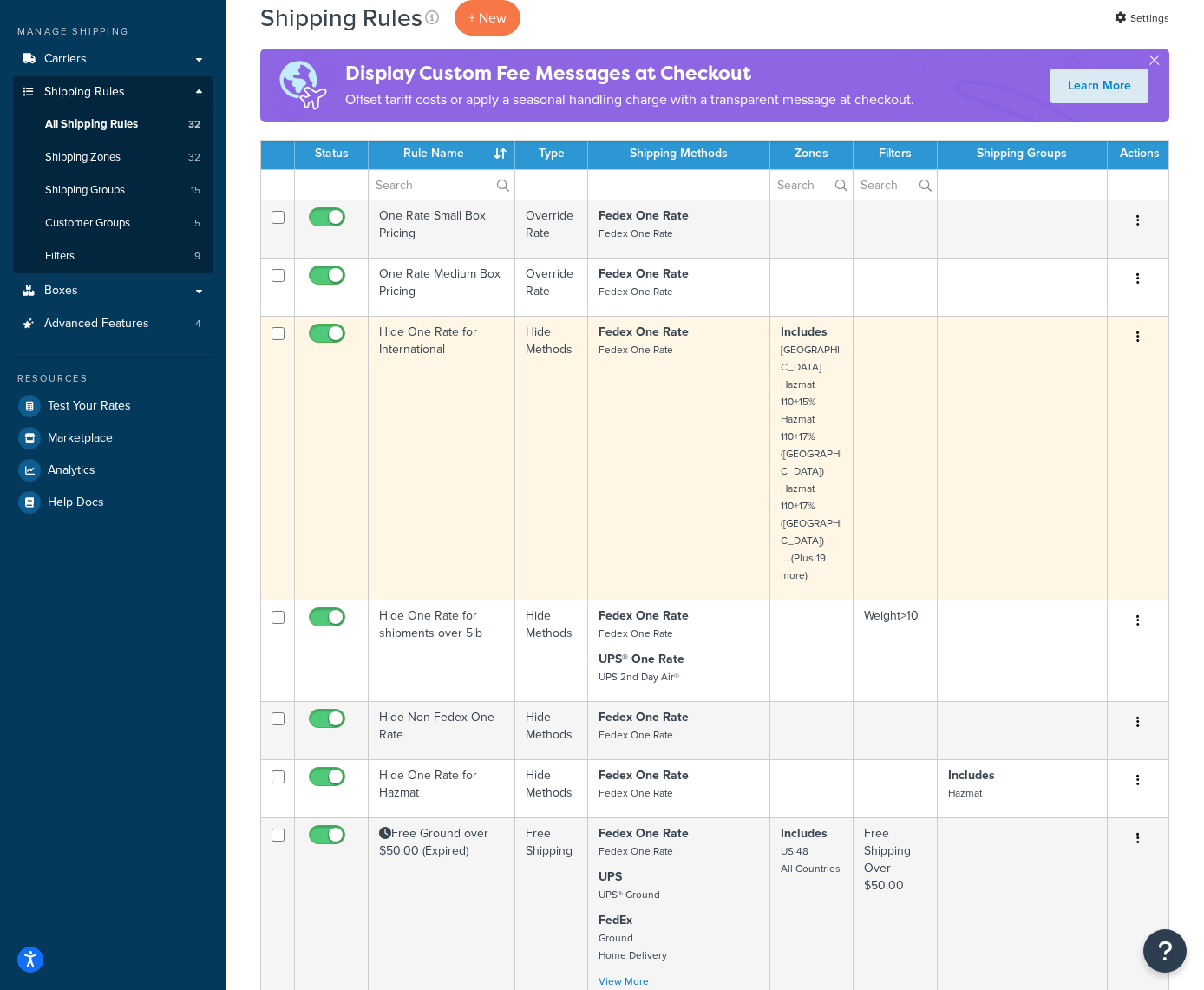
scroll to position [246, 0]
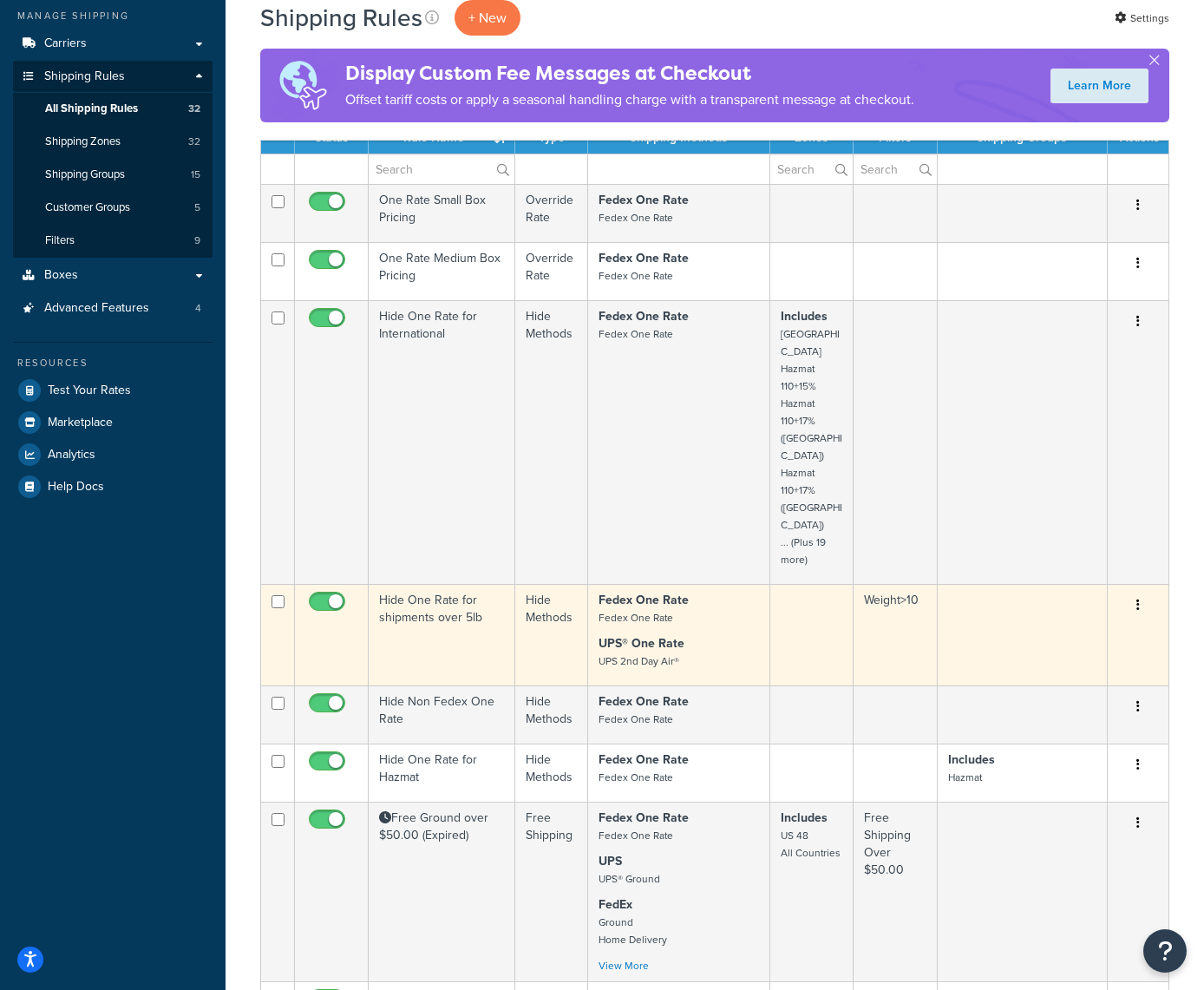
click at [1139, 598] on icon "button" at bounding box center [1139, 605] width 4 height 13
click at [1077, 621] on link "Edit" at bounding box center [1080, 639] width 137 height 36
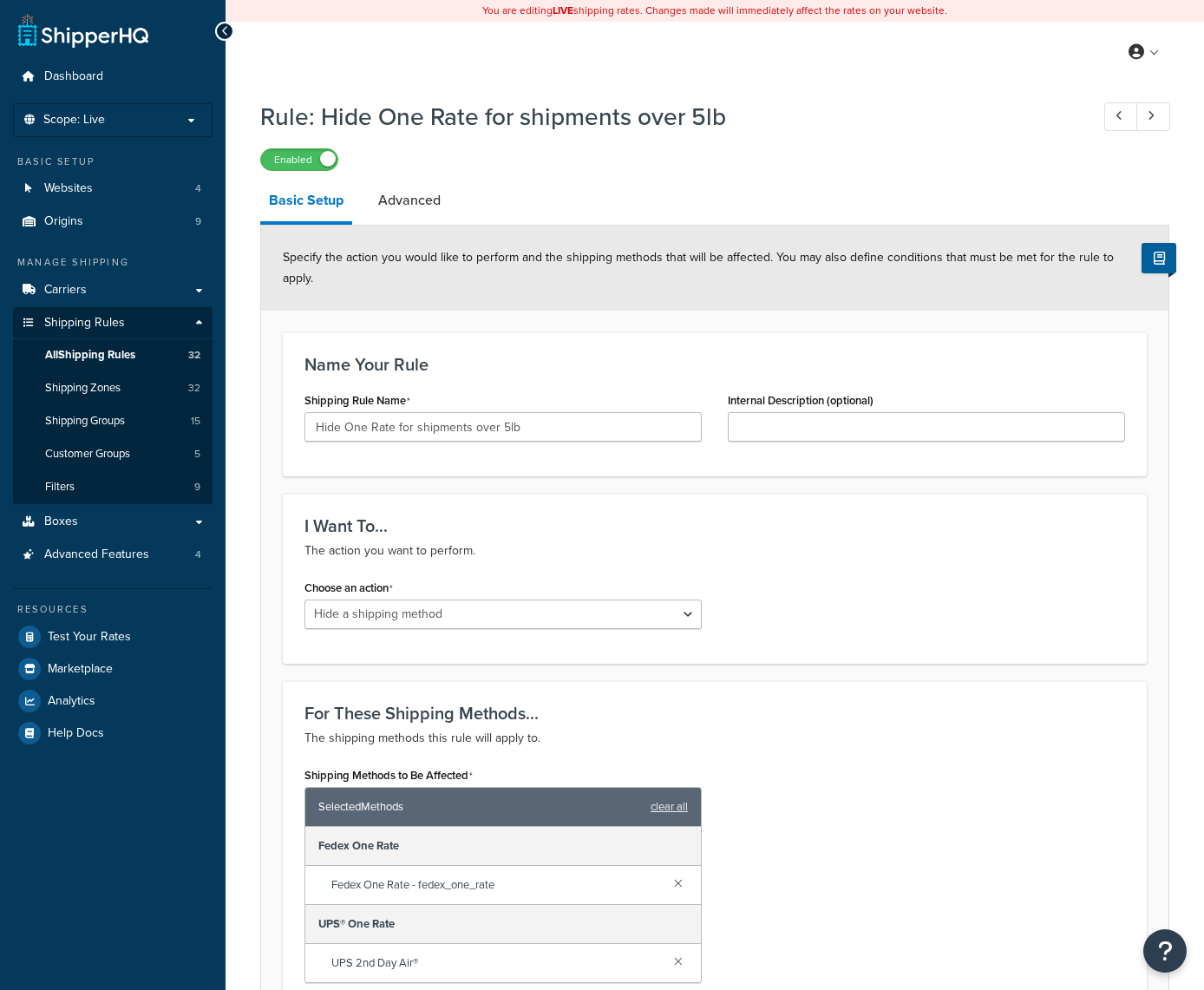
select select "HIDE"
click at [507, 426] on input "Hide One Rate for shipments over 5lb" at bounding box center [503, 426] width 398 height 30
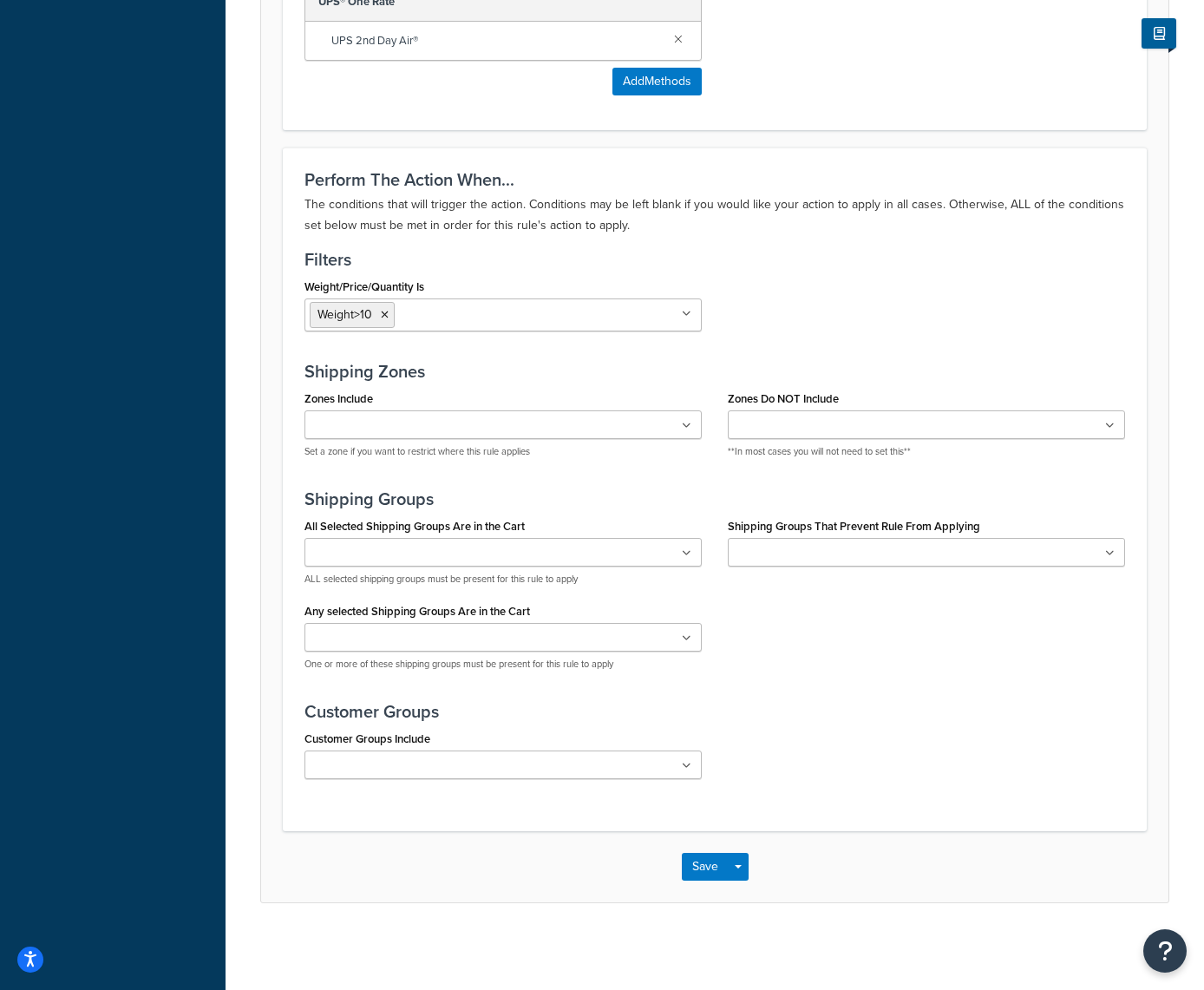
scroll to position [923, 0]
type input "Hide One Rate for shipments over 10lb"
click at [700, 869] on button "Save" at bounding box center [705, 866] width 47 height 28
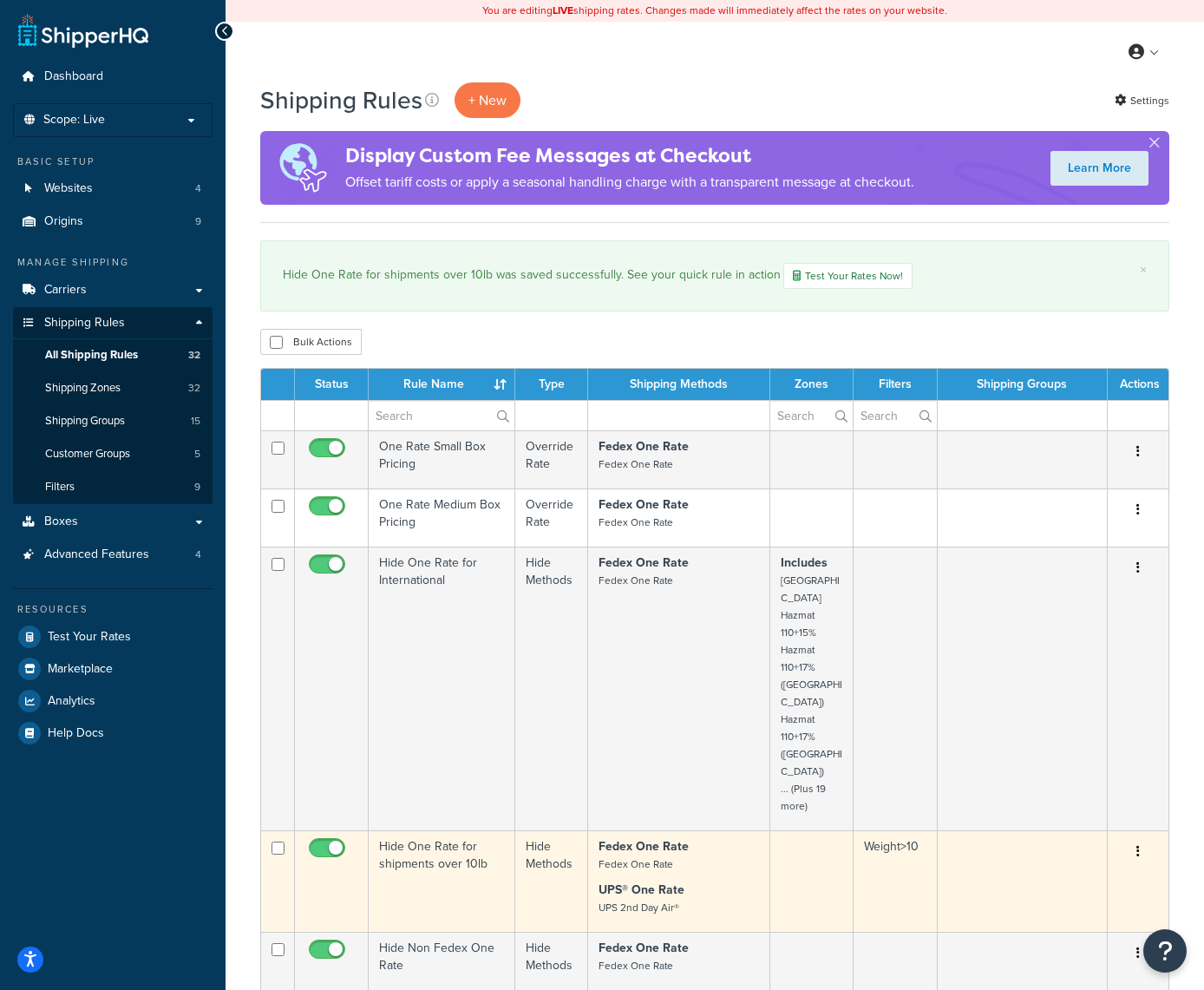
click at [1135, 839] on button "button" at bounding box center [1138, 852] width 24 height 28
click at [1082, 867] on link "Edit" at bounding box center [1080, 885] width 137 height 36
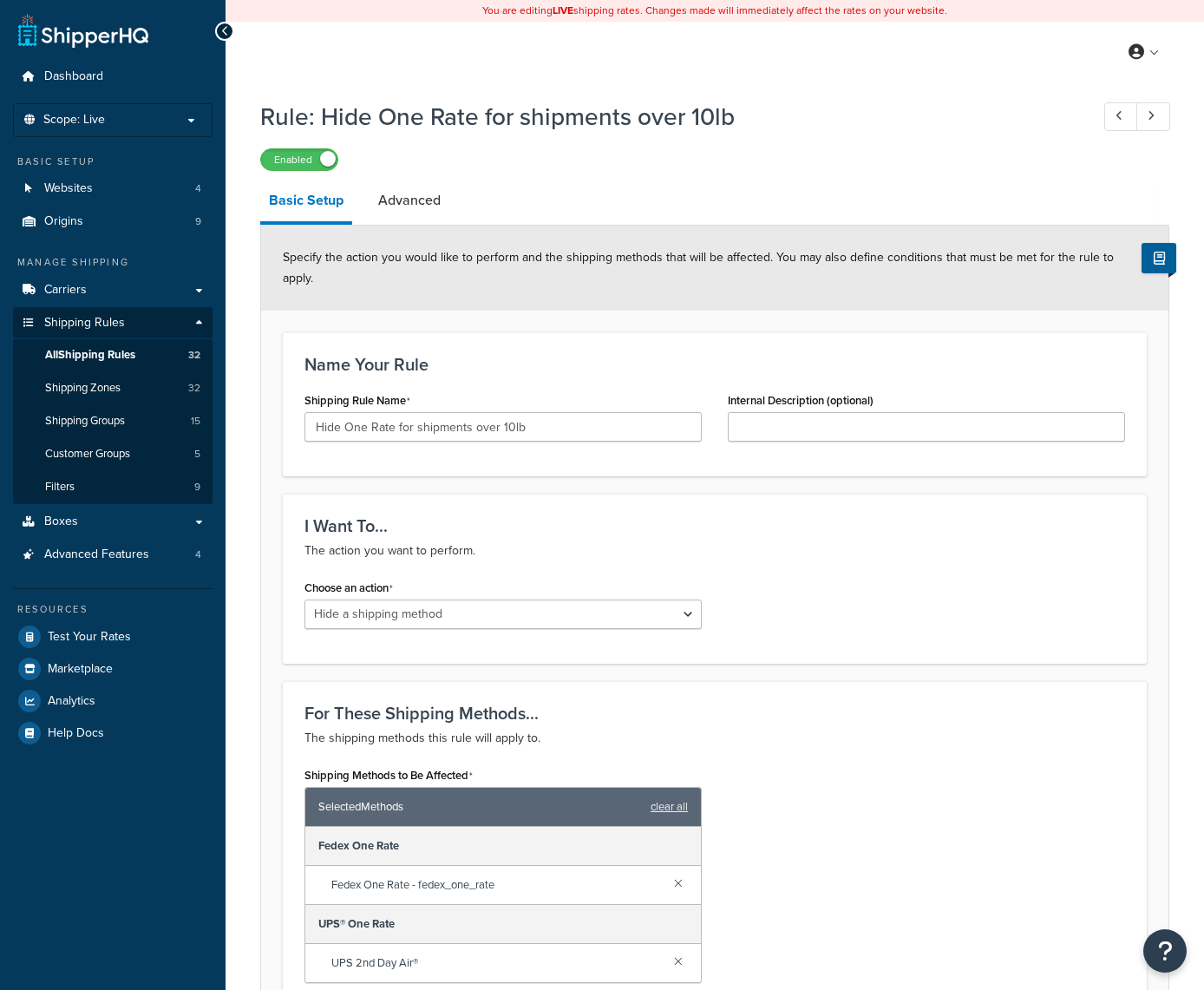
select select "HIDE"
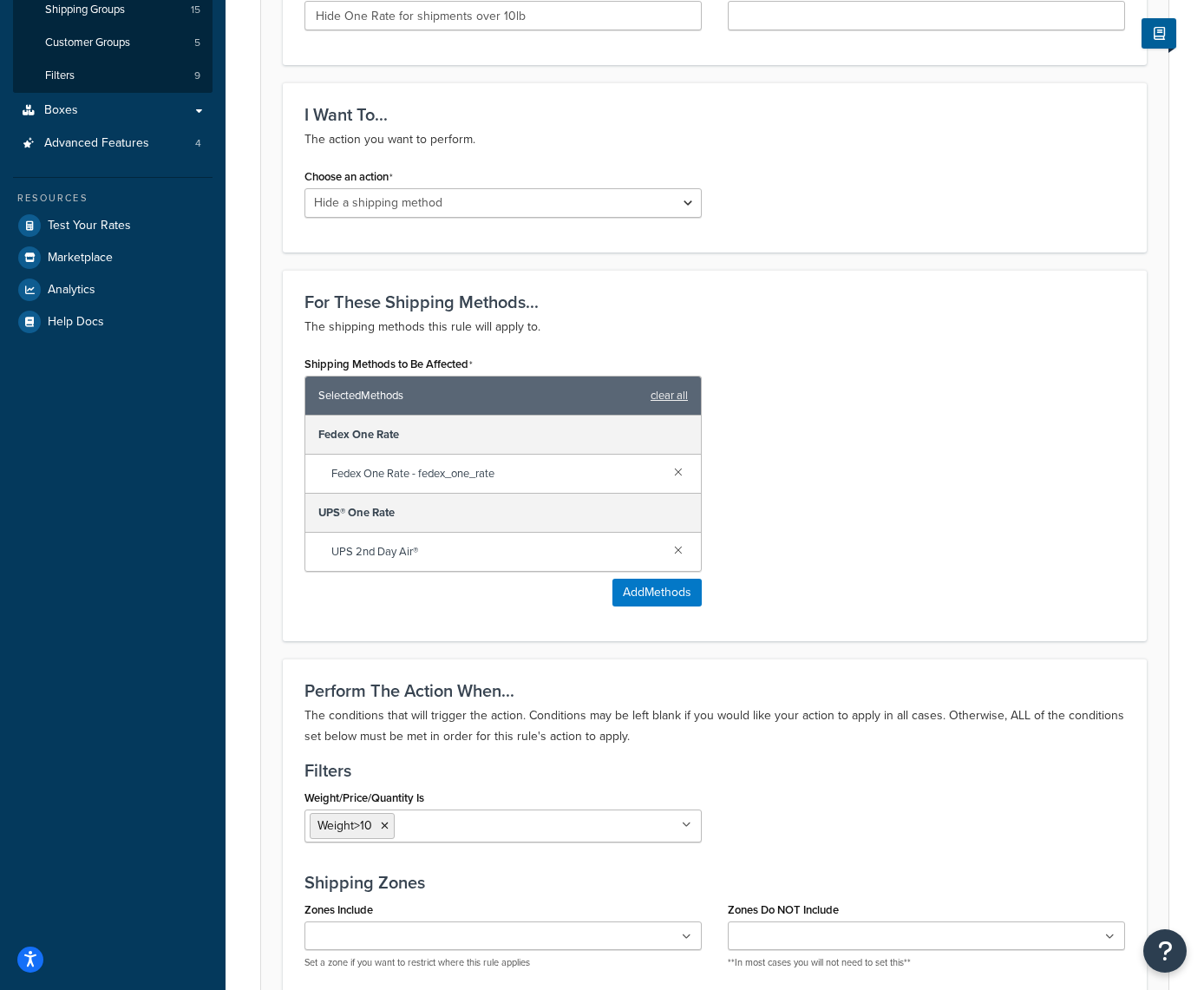
scroll to position [416, 0]
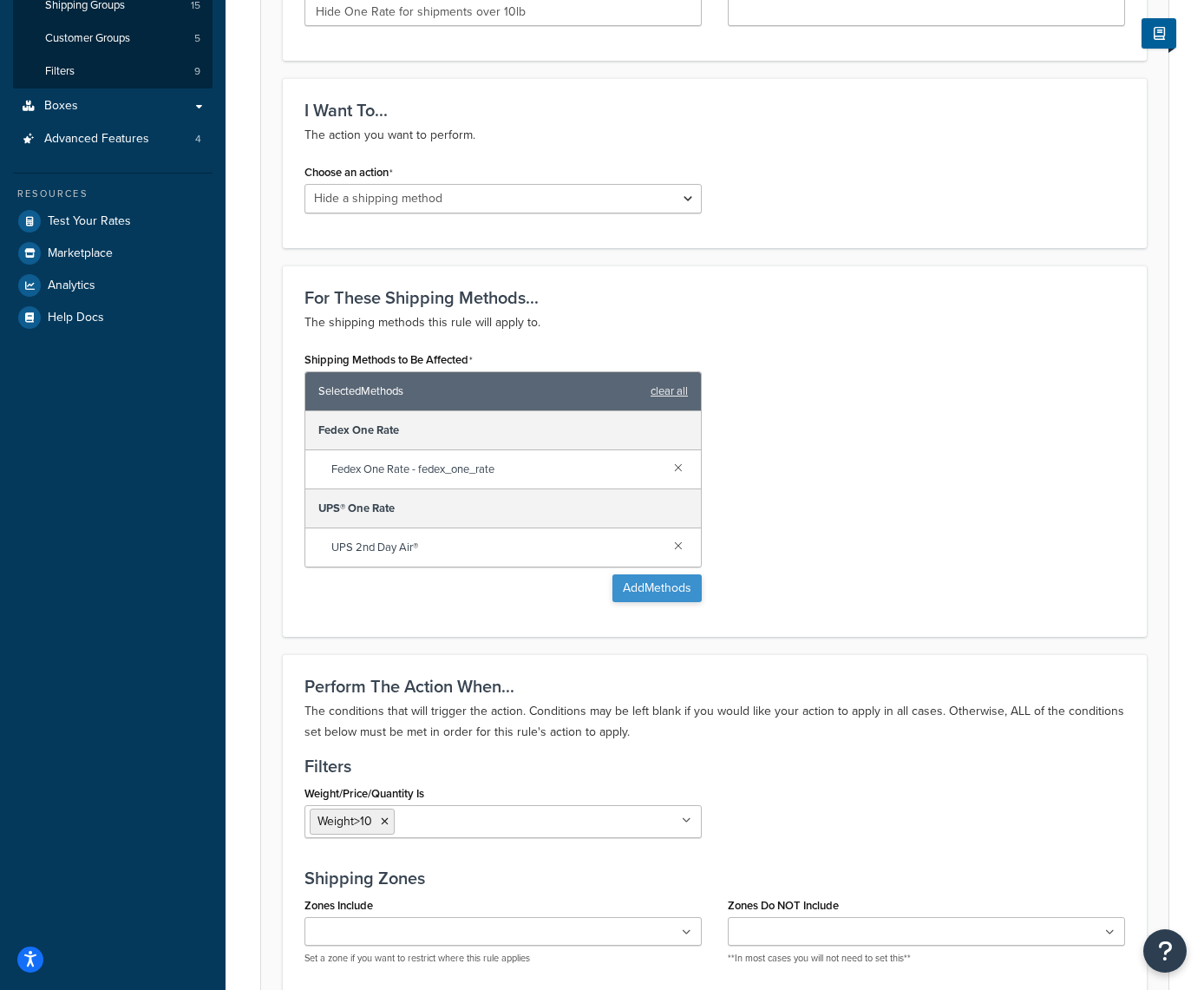
click at [670, 594] on button "Add Methods" at bounding box center [658, 588] width 90 height 28
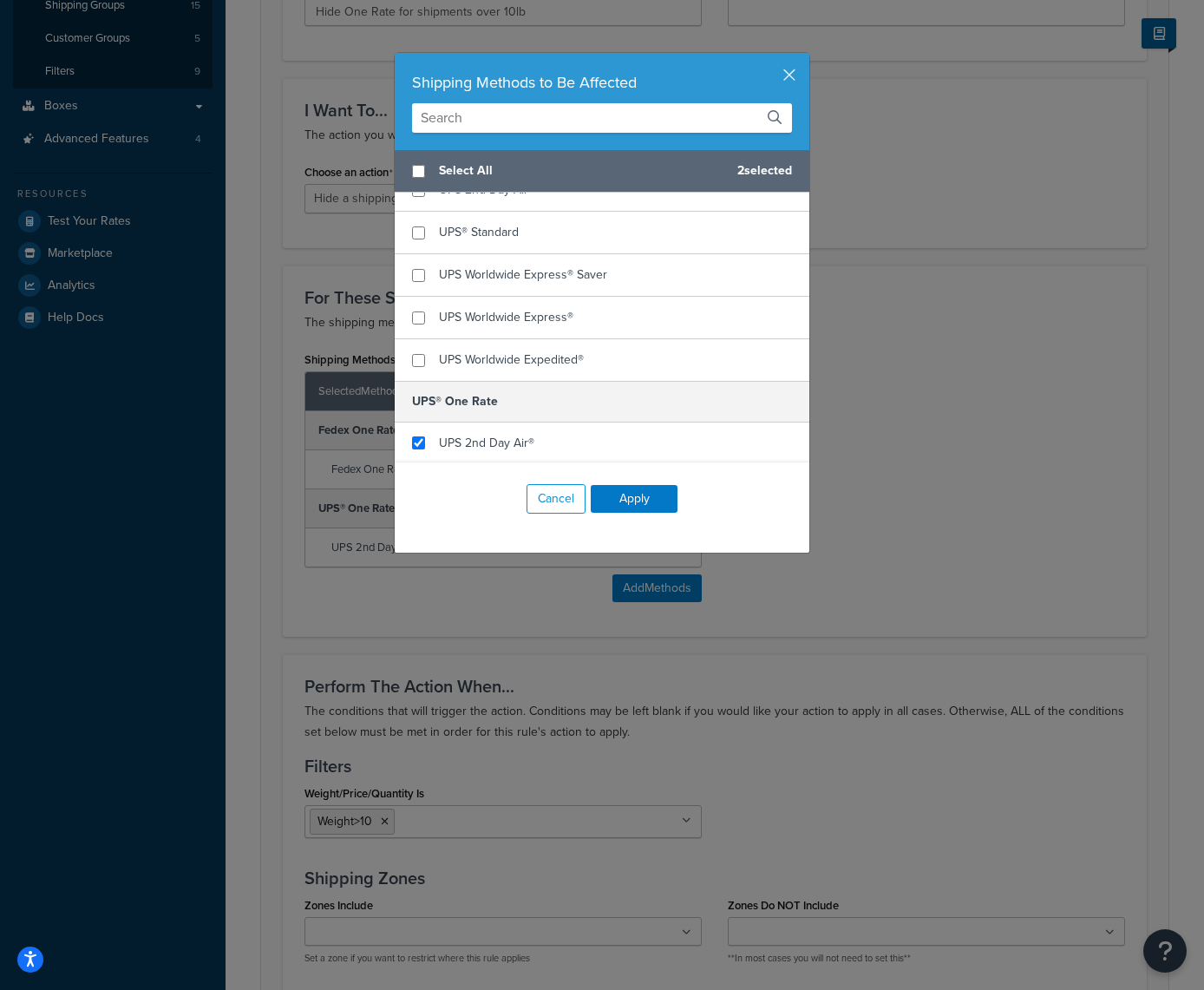
scroll to position [1115, 0]
click at [559, 496] on button "Cancel" at bounding box center [556, 499] width 59 height 30
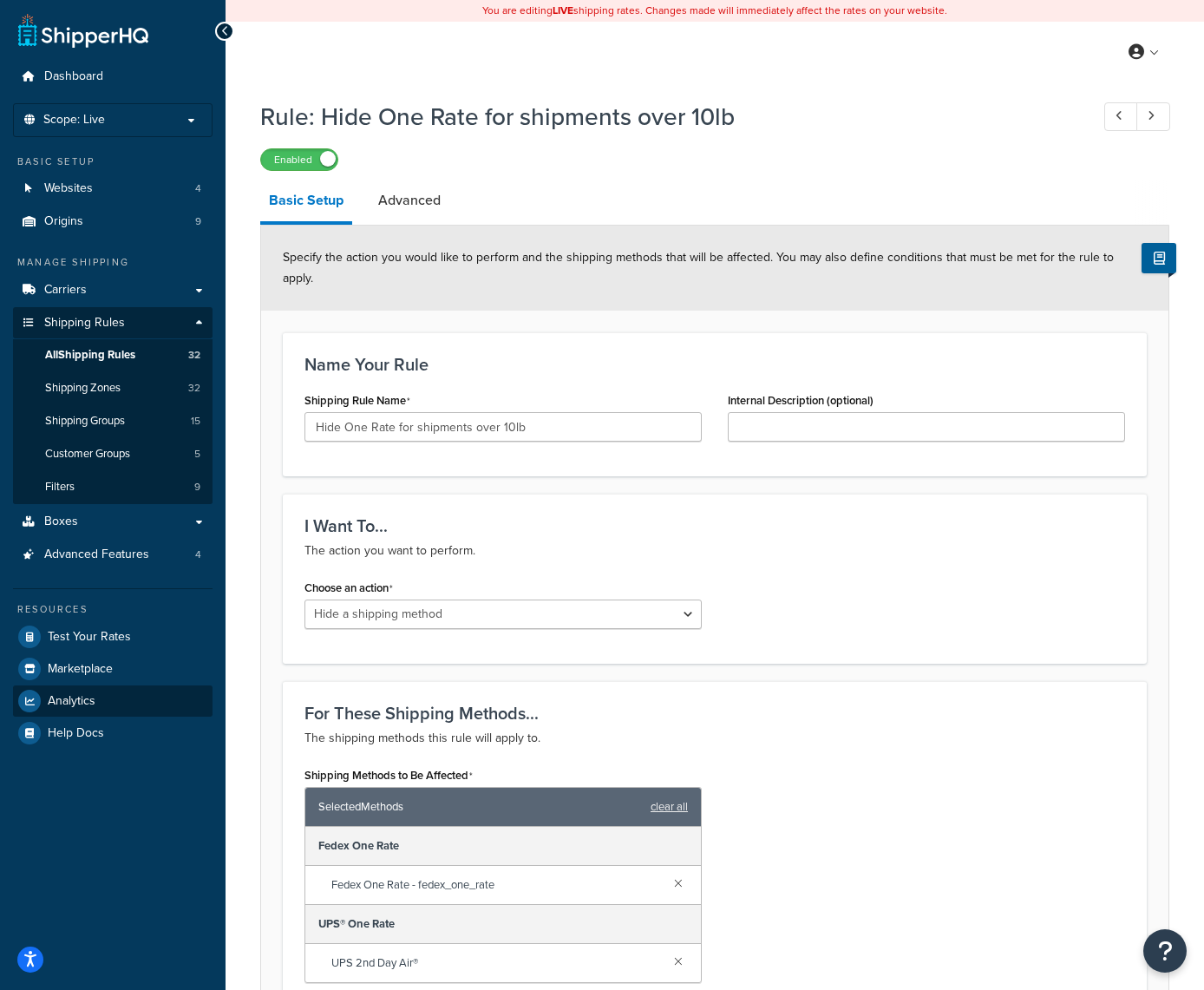
scroll to position [0, 0]
click at [67, 79] on span "Dashboard" at bounding box center [73, 76] width 59 height 14
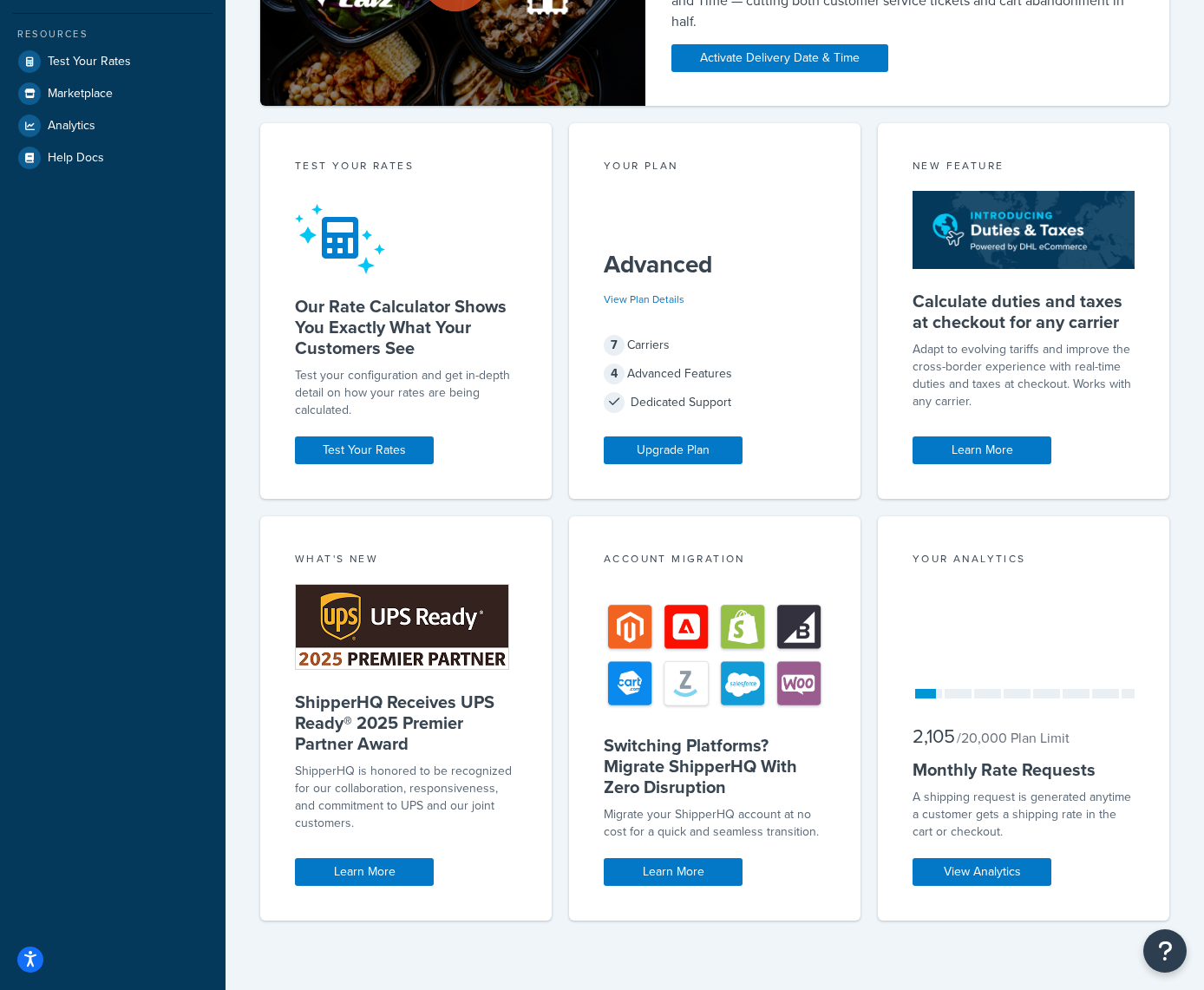
scroll to position [409, 0]
click at [978, 447] on link "Learn More" at bounding box center [982, 450] width 139 height 28
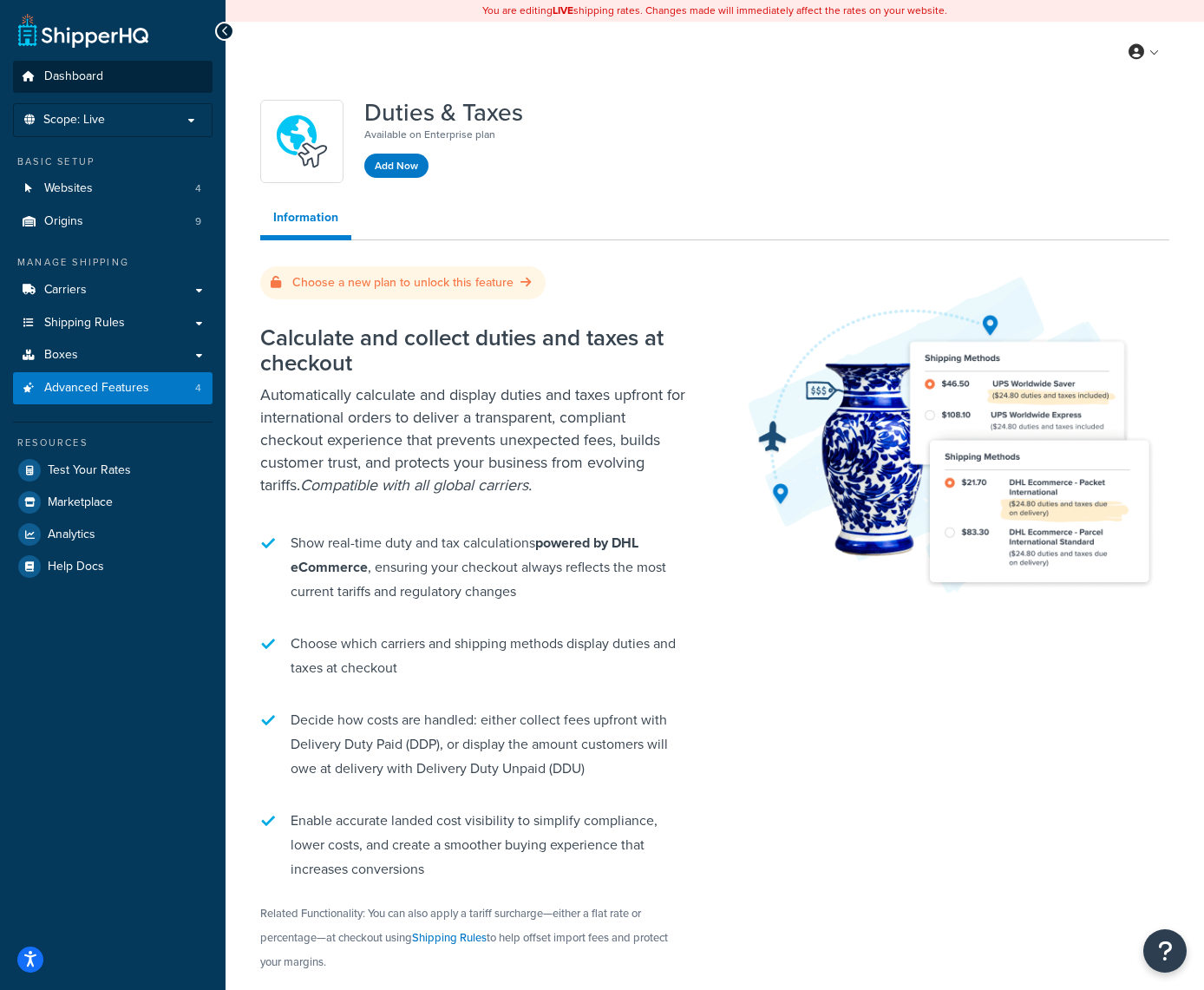
click at [63, 69] on span "Dashboard" at bounding box center [73, 76] width 59 height 14
